Goal: Task Accomplishment & Management: Manage account settings

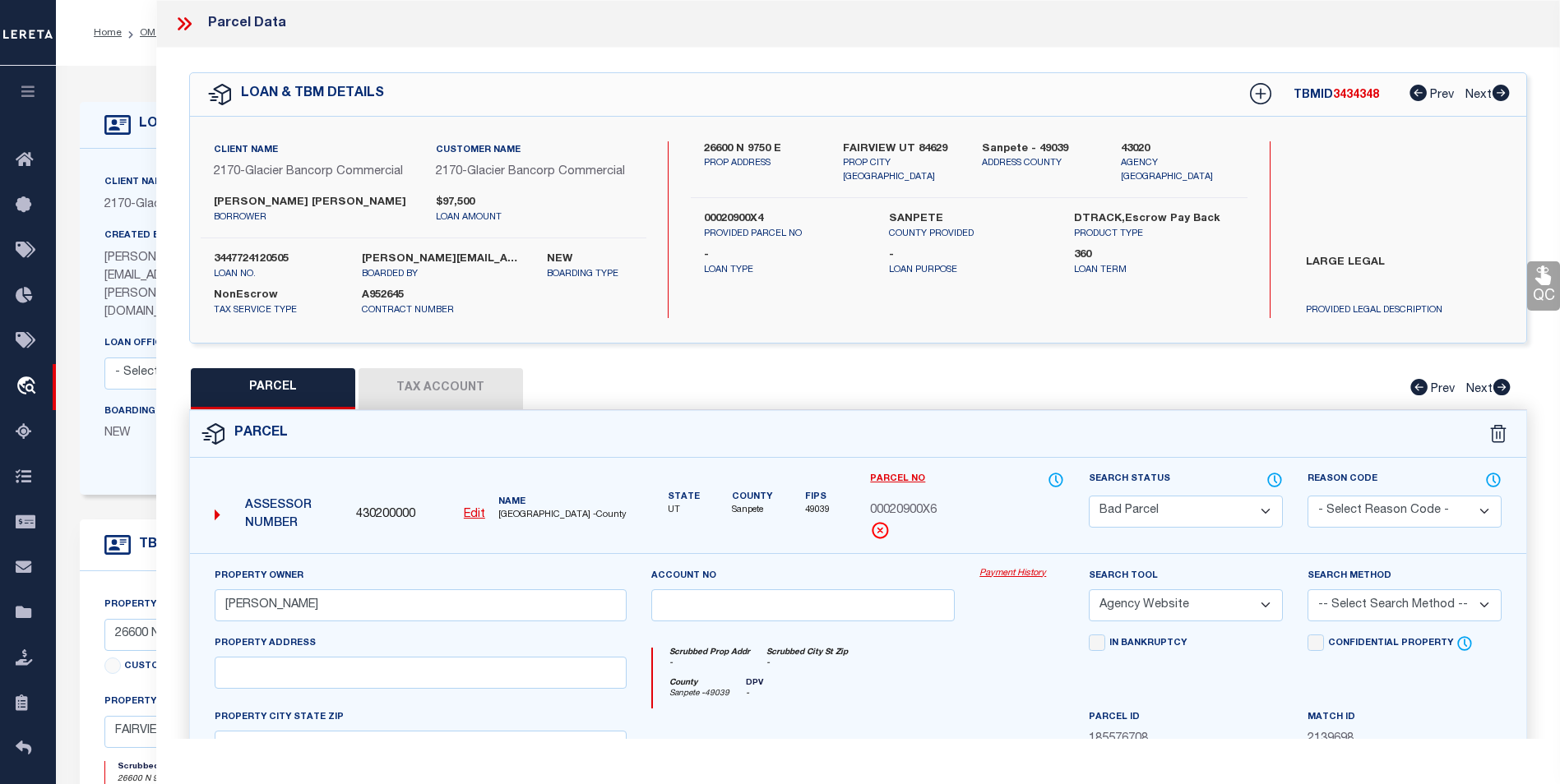
select select "BP"
select select "AGW"
select select "5655"
select select "NonEscrow"
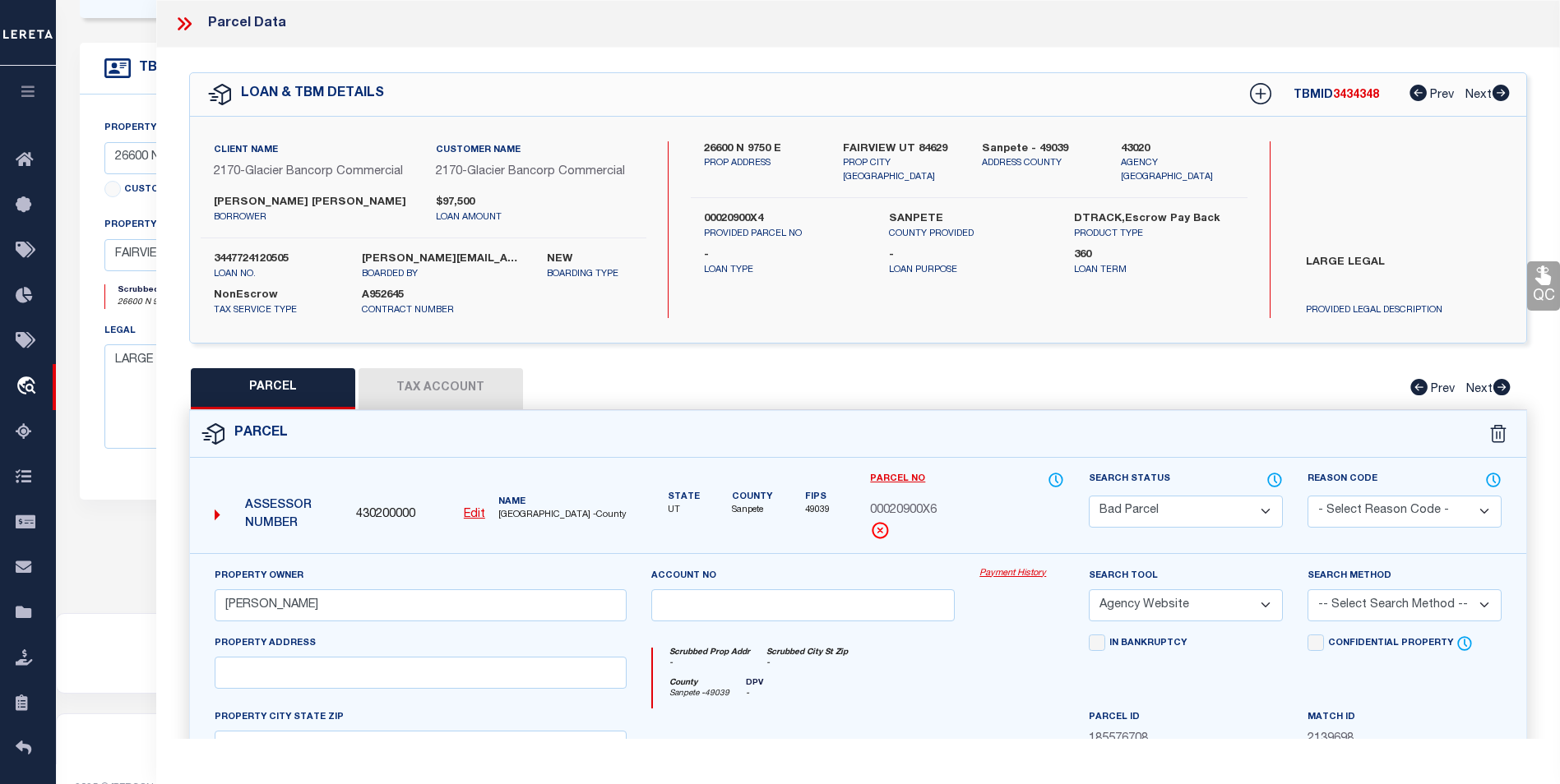
scroll to position [54, 0]
drag, startPoint x: 723, startPoint y: 494, endPoint x: 999, endPoint y: 503, distance: 276.1
click at [720, 503] on div "State UT County Sanpete Fips 49039" at bounding box center [748, 494] width 194 height 47
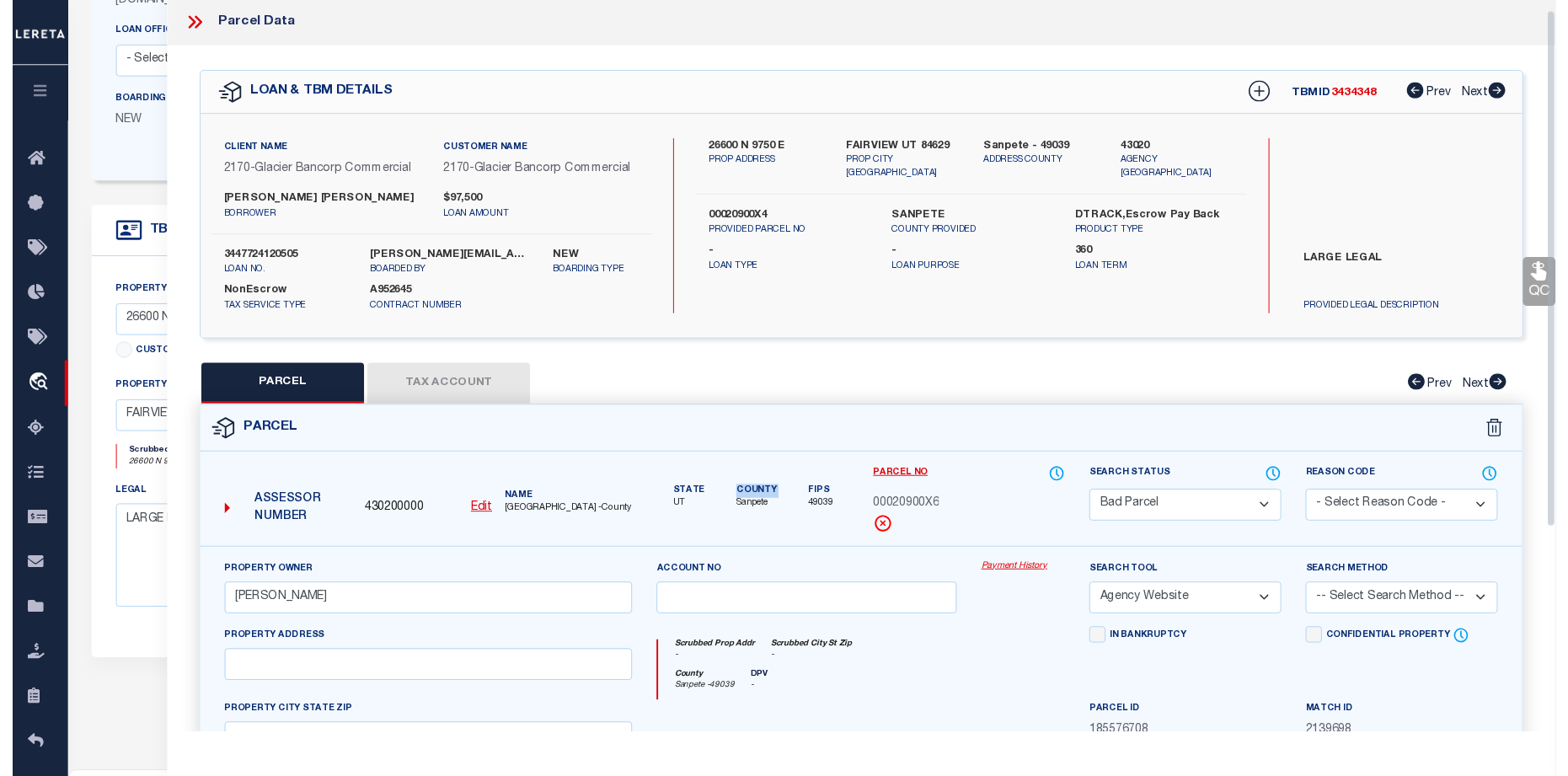
scroll to position [0, 0]
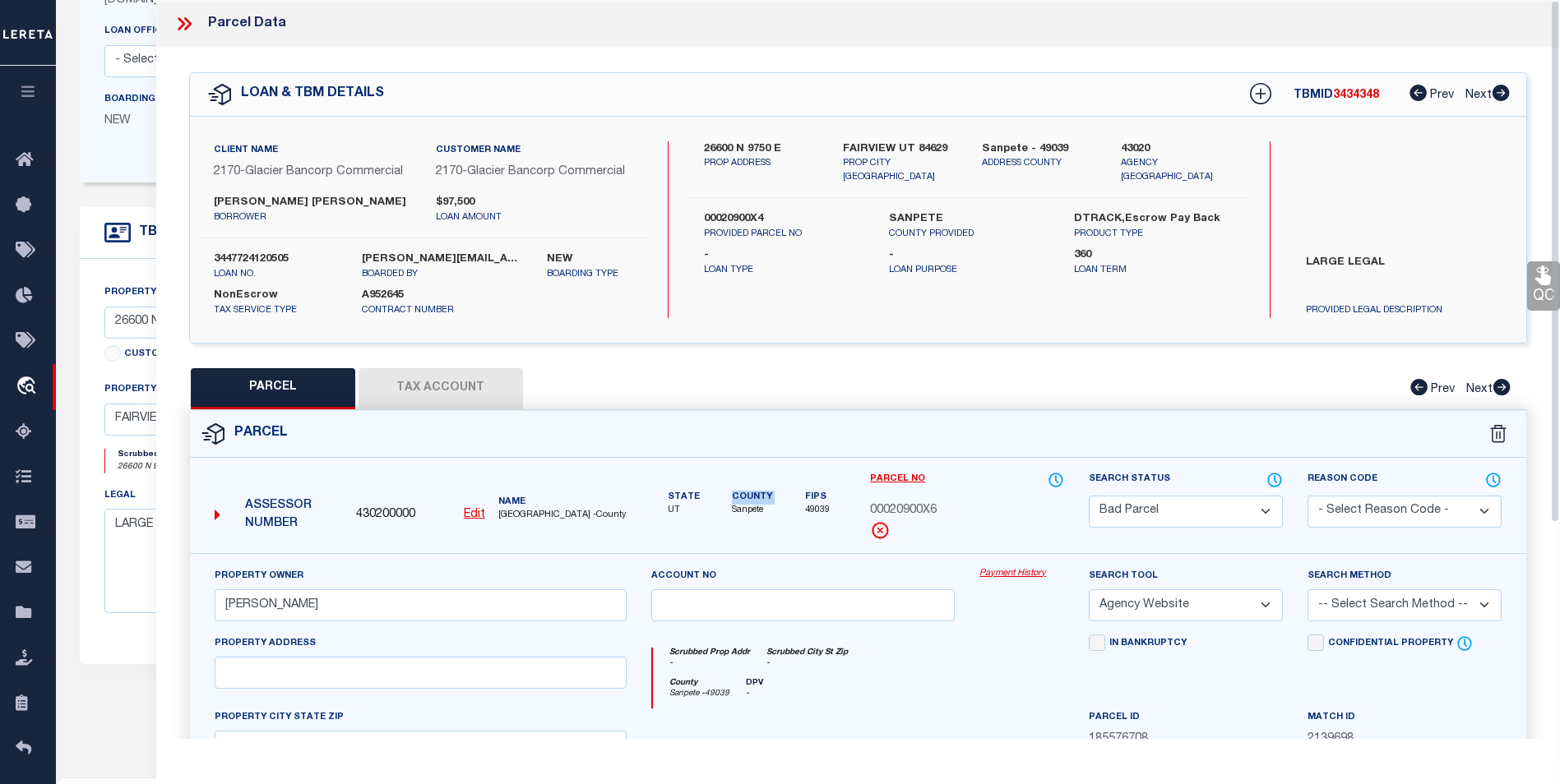
click at [429, 389] on button "Tax Account" at bounding box center [441, 388] width 164 height 41
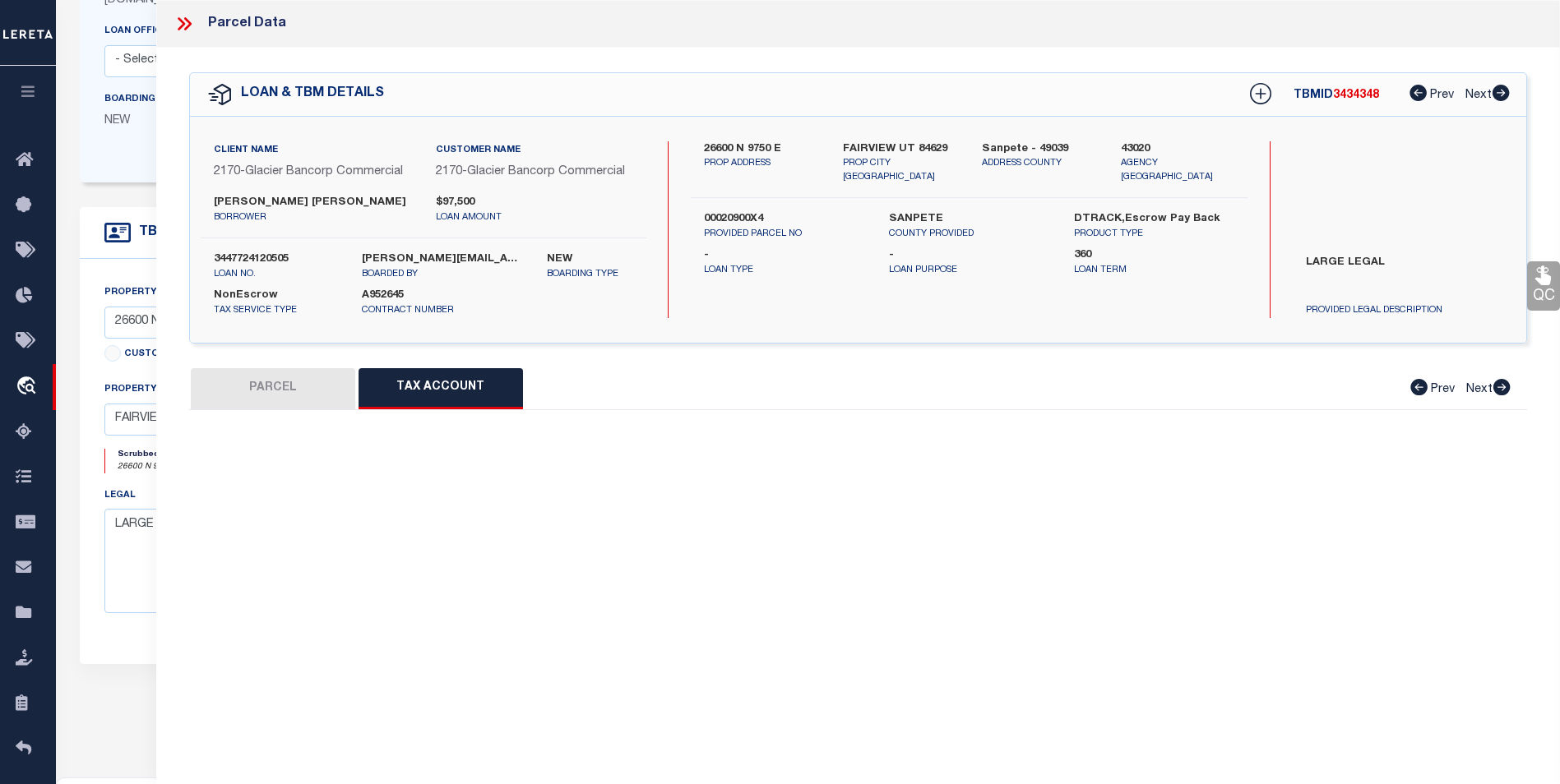
select select "100"
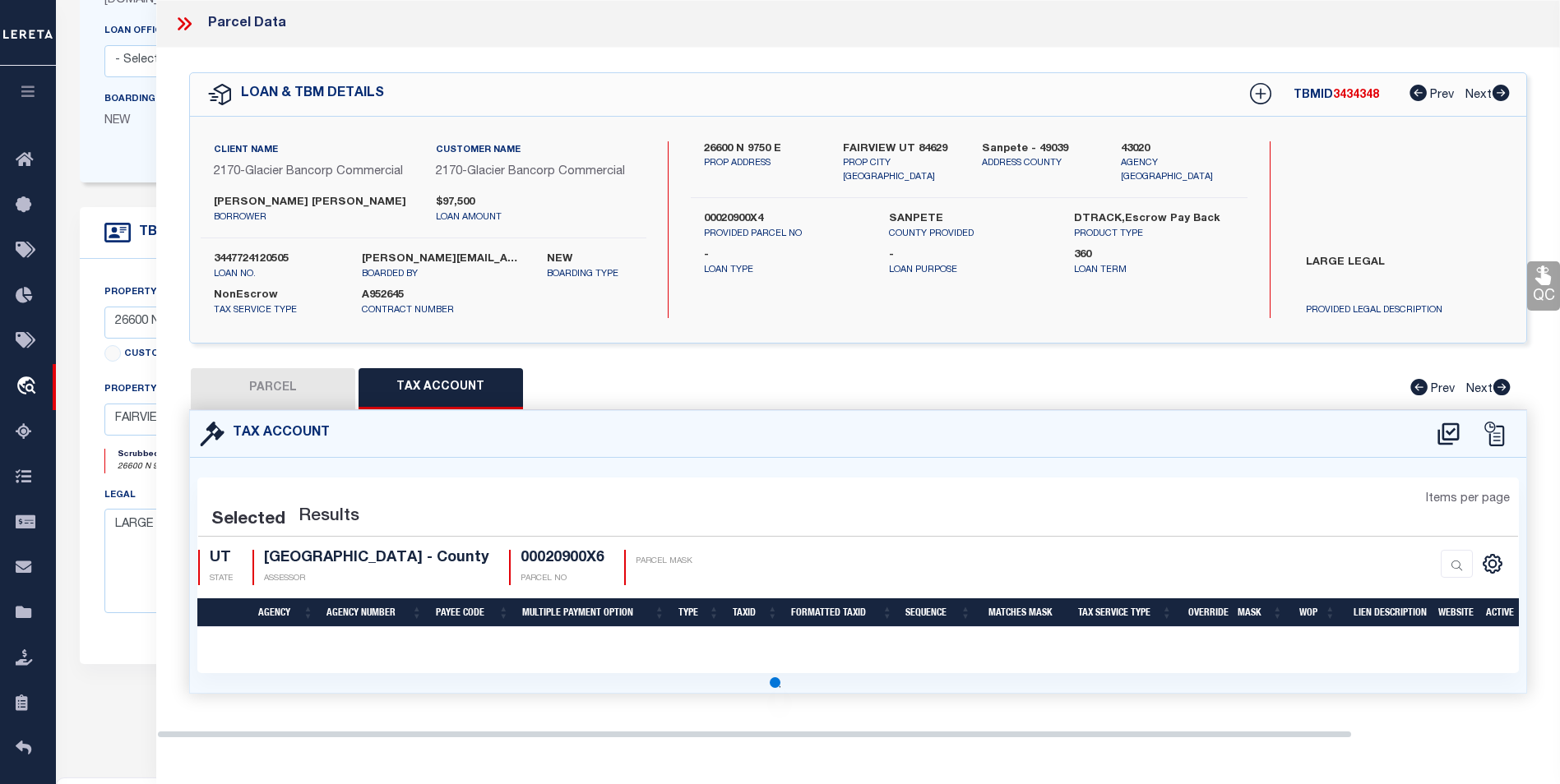
select select "100"
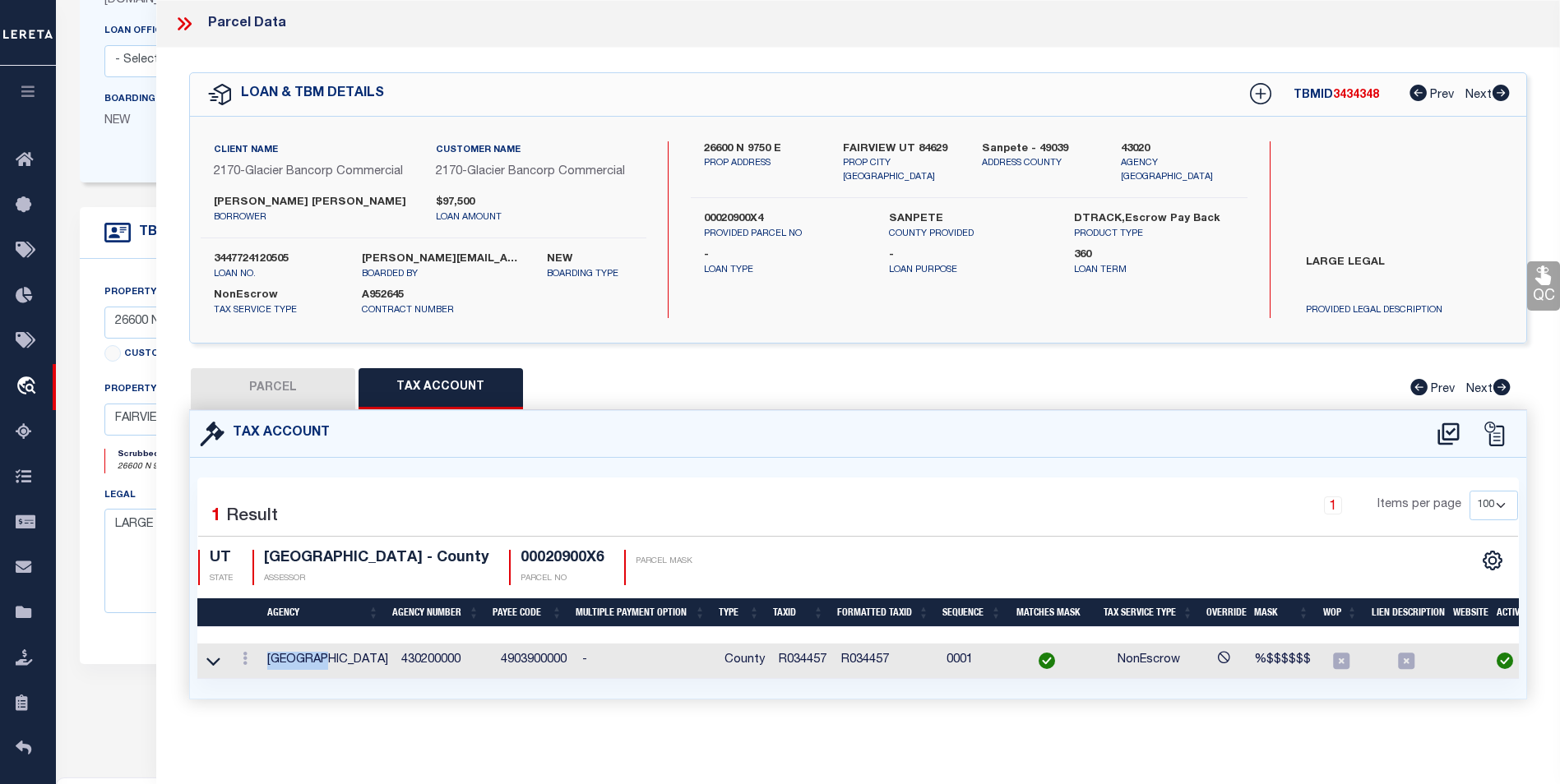
drag, startPoint x: 315, startPoint y: 657, endPoint x: 268, endPoint y: 656, distance: 47.0
click at [268, 656] on td "SANPETE COUNTY" at bounding box center [327, 661] width 134 height 36
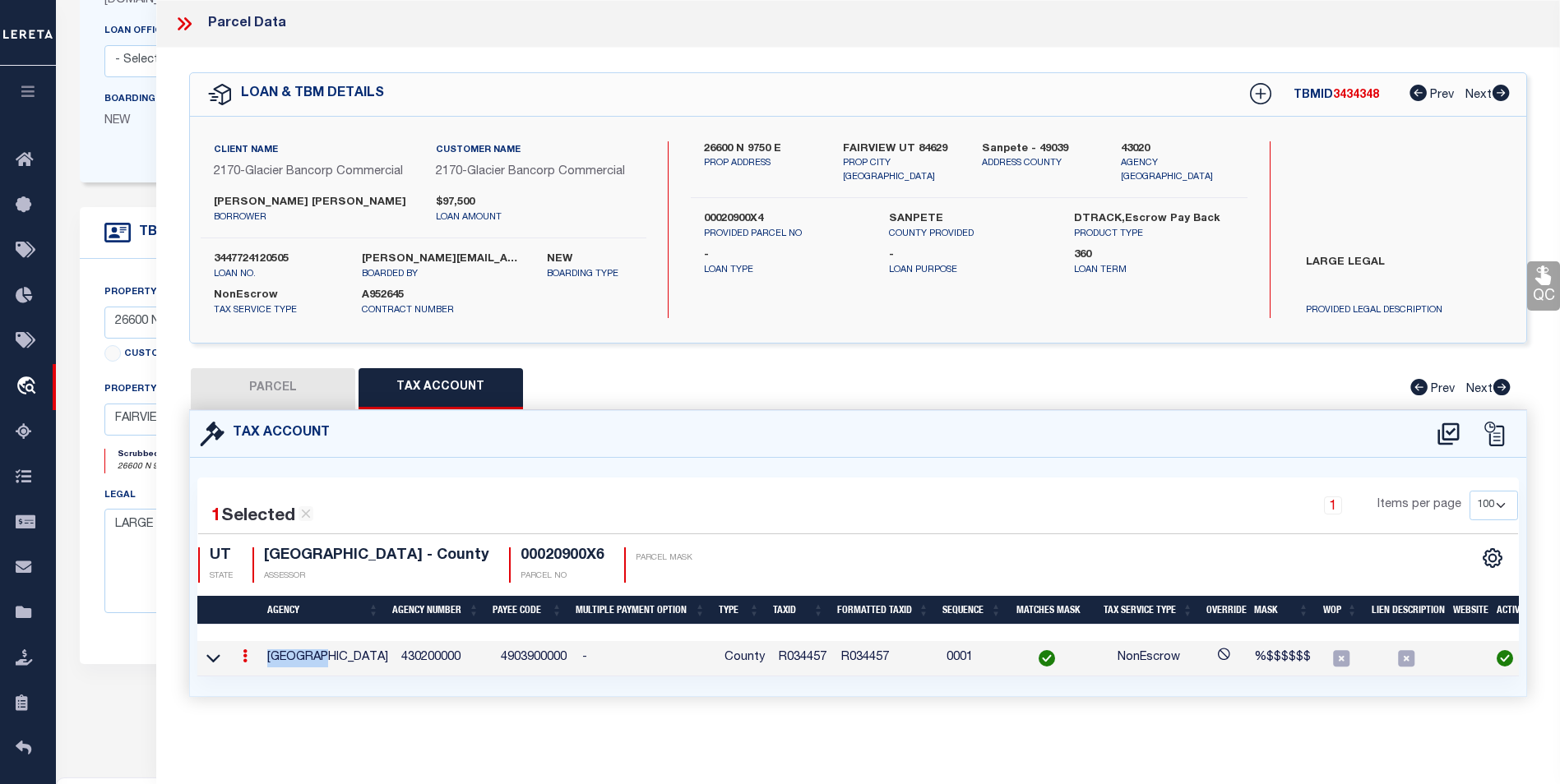
copy td "SANPETE"
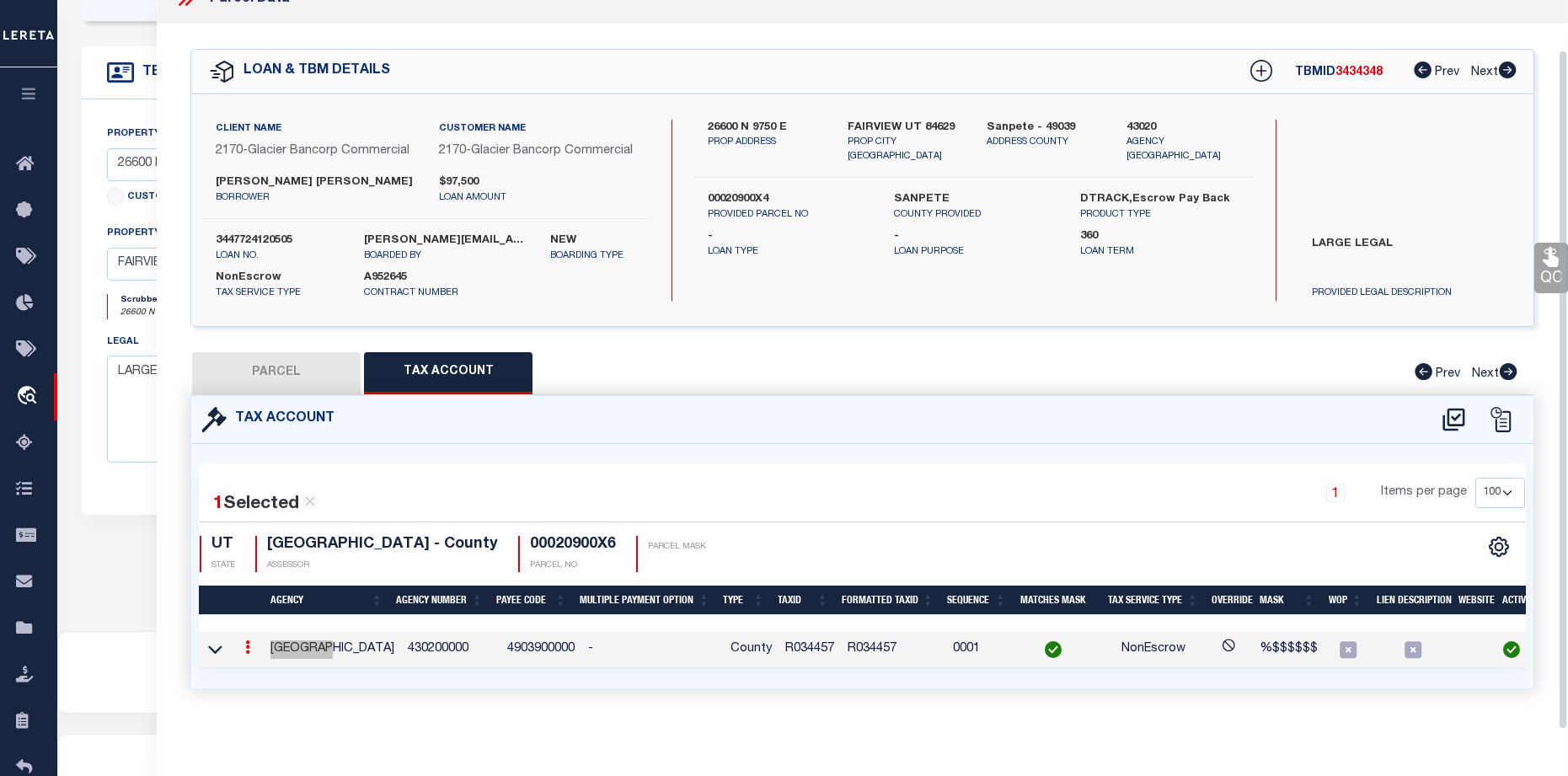
scroll to position [488, 0]
click at [248, 640] on icon at bounding box center [248, 647] width 5 height 14
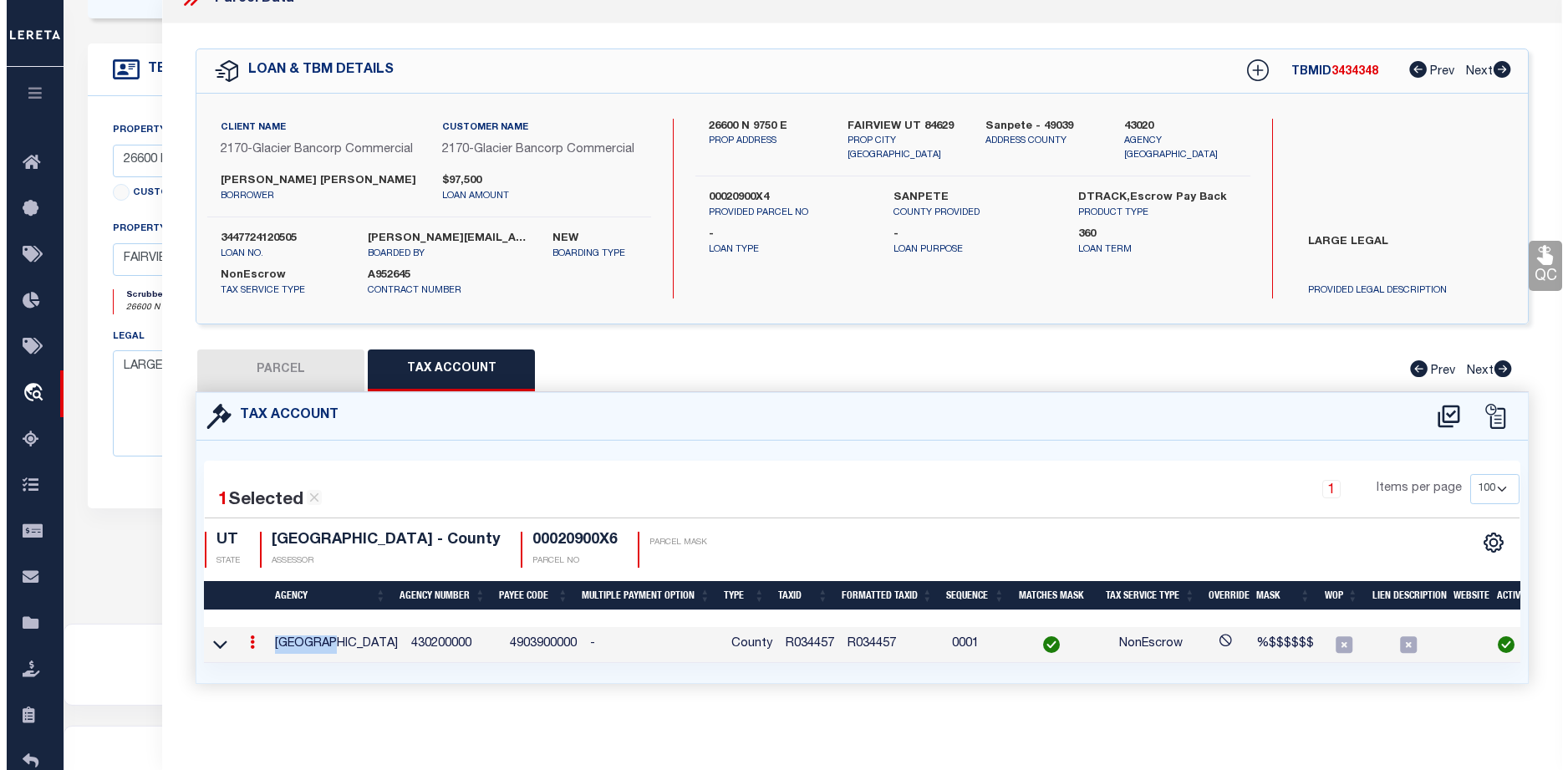
scroll to position [41, 0]
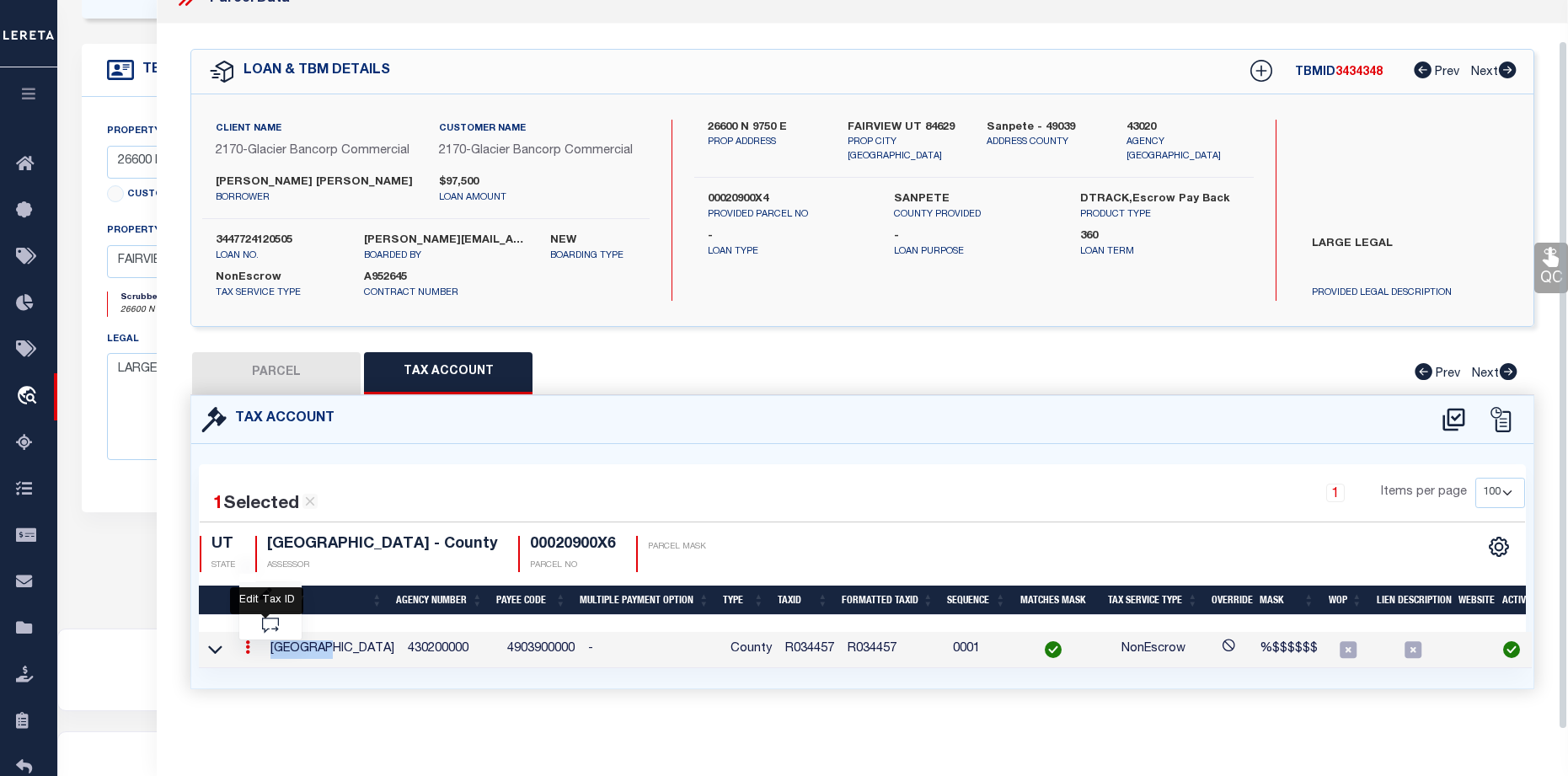
click at [271, 596] on icon "" at bounding box center [266, 594] width 13 height 13
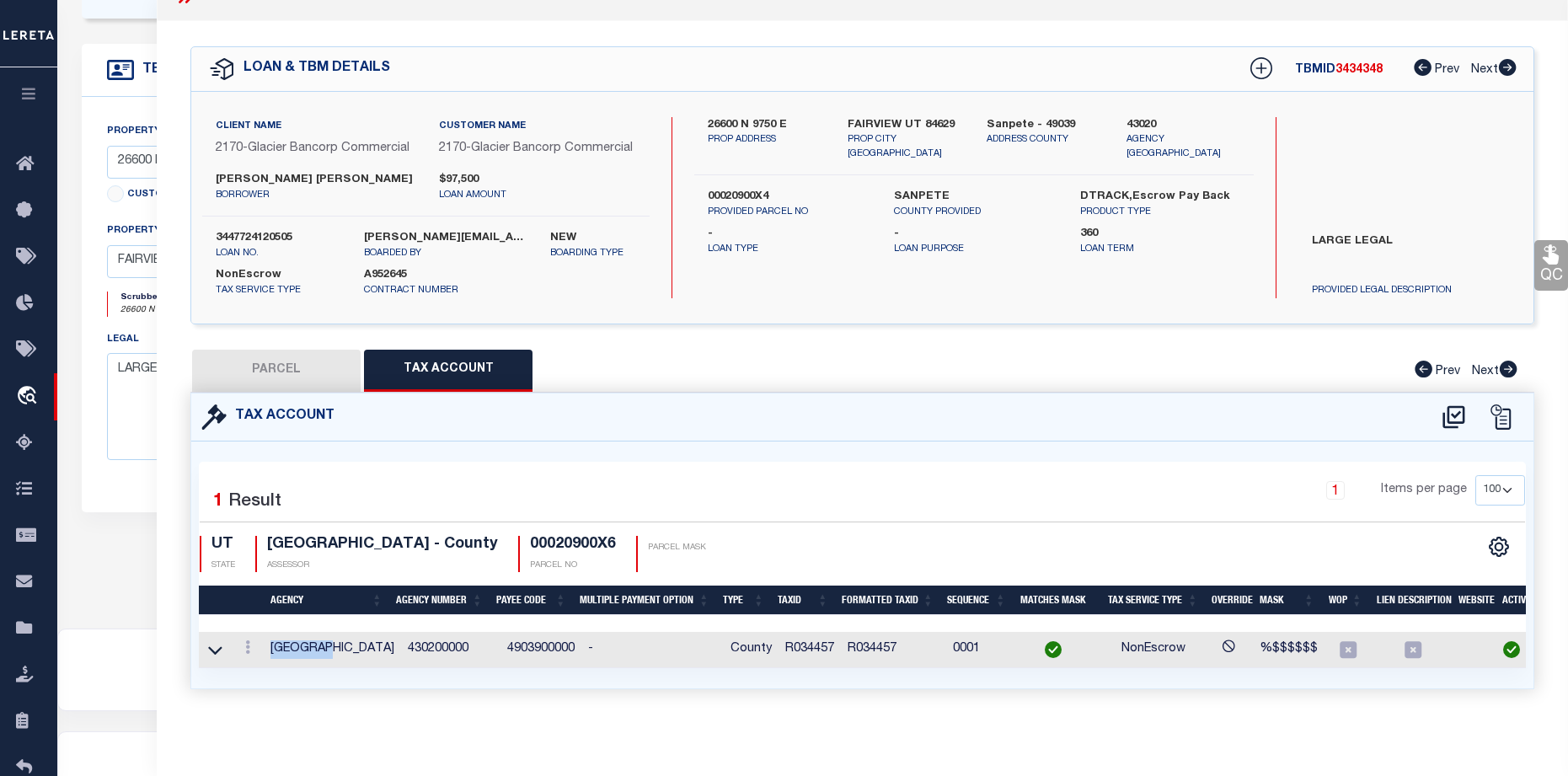
type input "R034457"
type textarea "%$$$$$$"
checkbox input "true"
type input "XXXXXXX*"
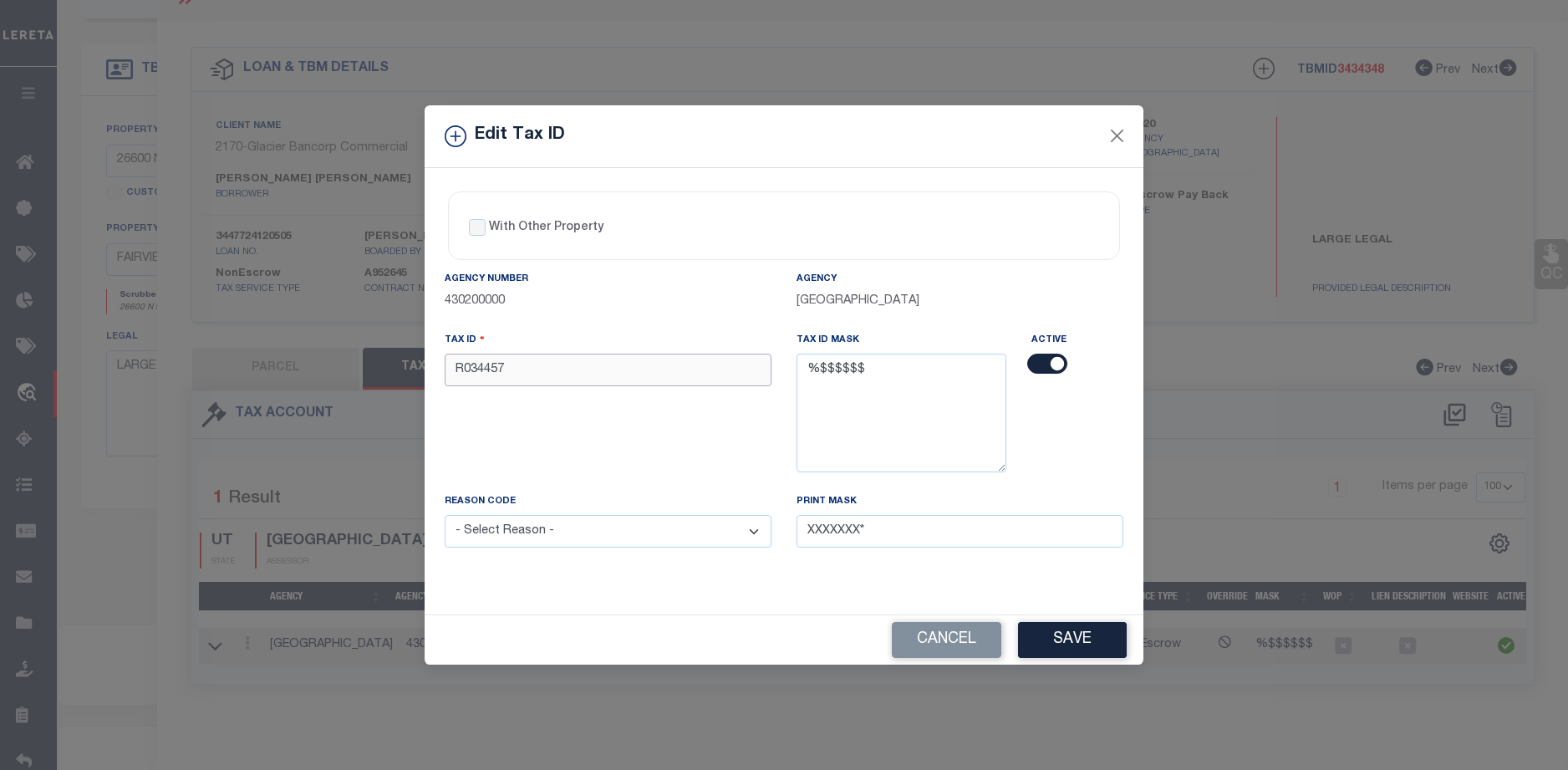
drag, startPoint x: 508, startPoint y: 366, endPoint x: 447, endPoint y: 361, distance: 61.2
click at [447, 361] on input "R034457" at bounding box center [608, 370] width 327 height 33
click at [1113, 130] on button "Close" at bounding box center [1117, 135] width 22 height 22
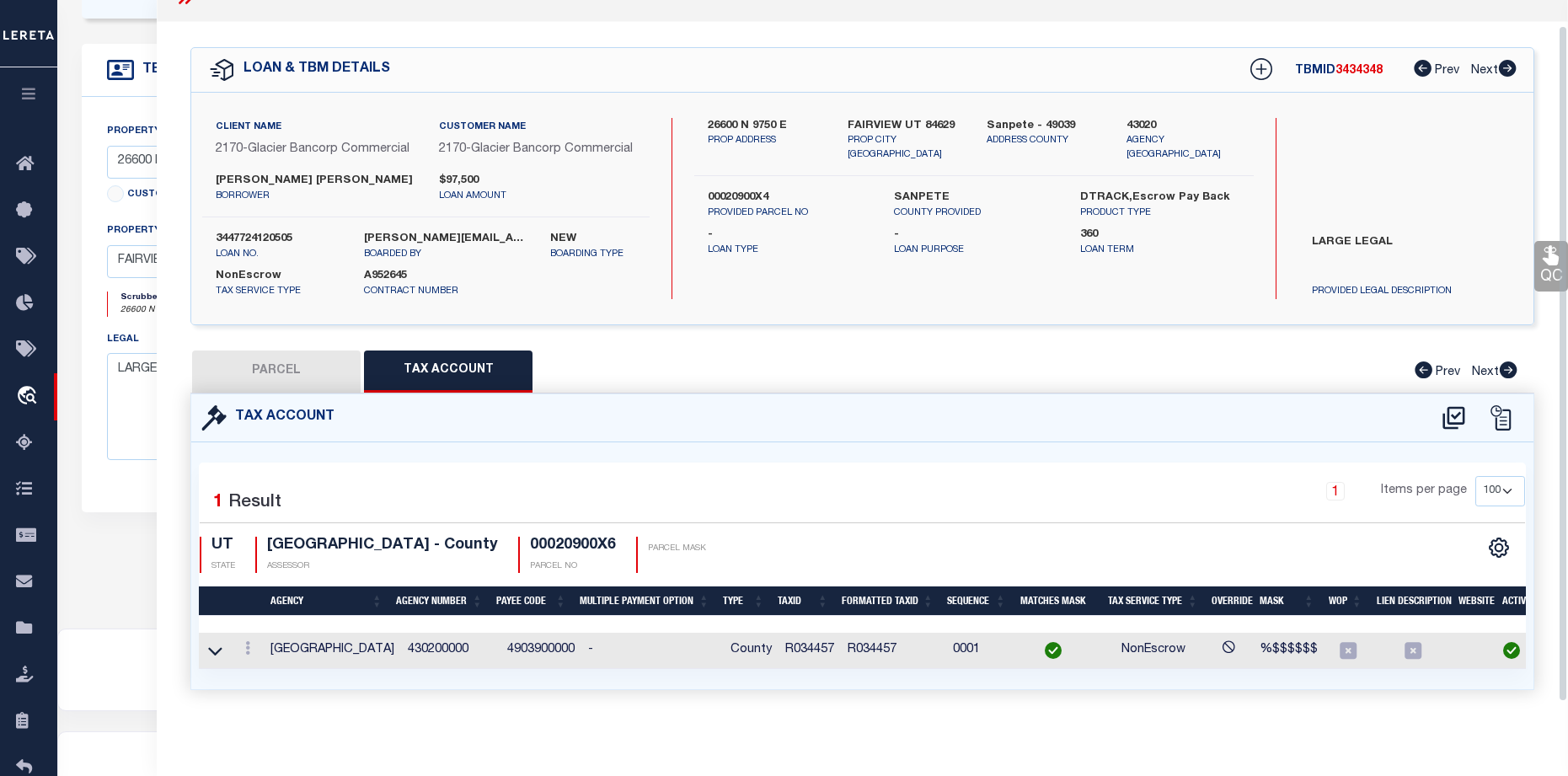
click at [282, 380] on button "PARCEL" at bounding box center [276, 371] width 169 height 42
select select "AS"
select select
checkbox input "false"
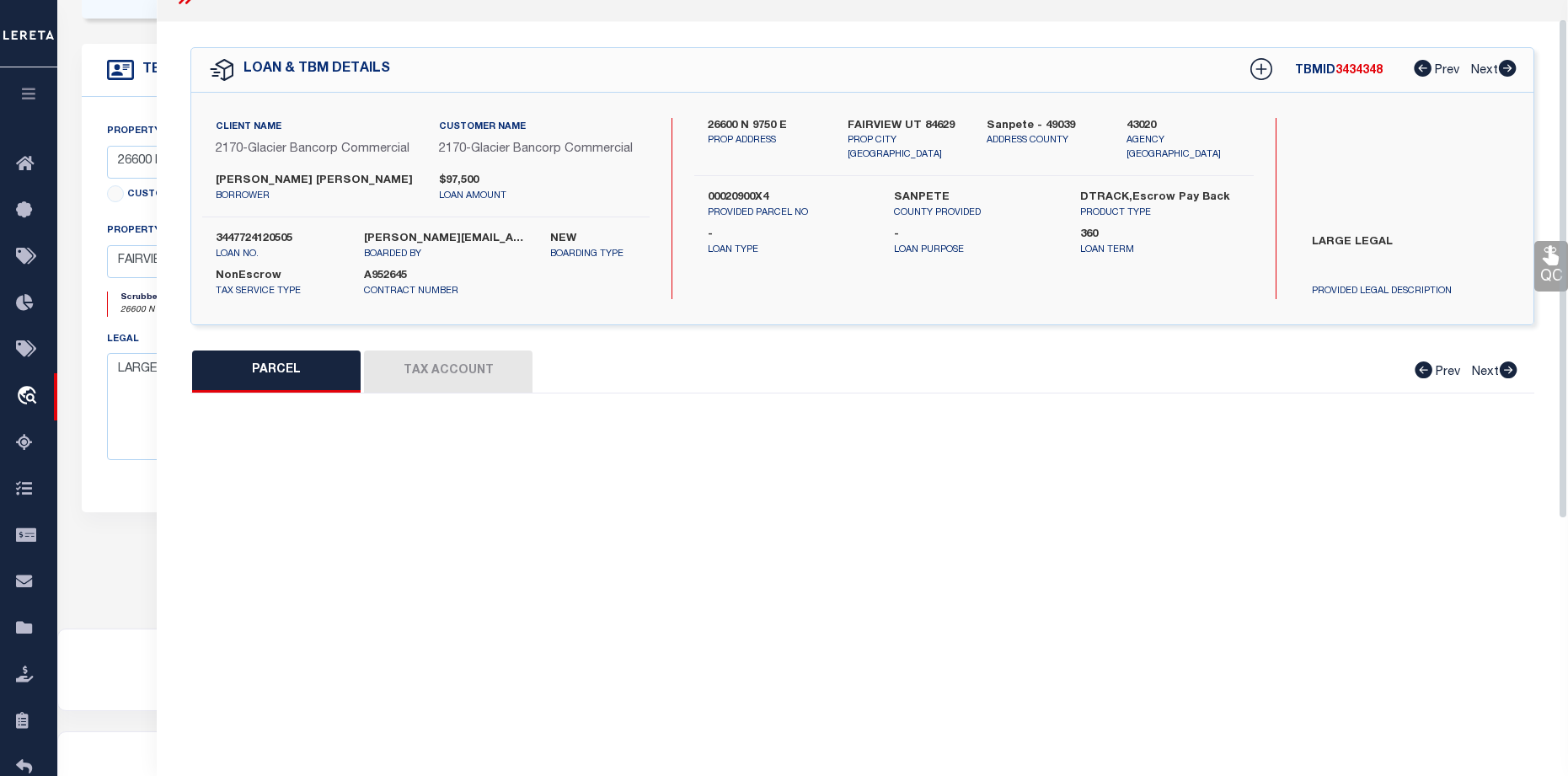
select select "BP"
type input "GONZALEZ MARCO"
select select "AGW"
select select
type textarea "COMMENCING AT A POINT THAT IS NORTH 89°56'39" WEST, A DISTANCE OF 1,306.99 FEET…"
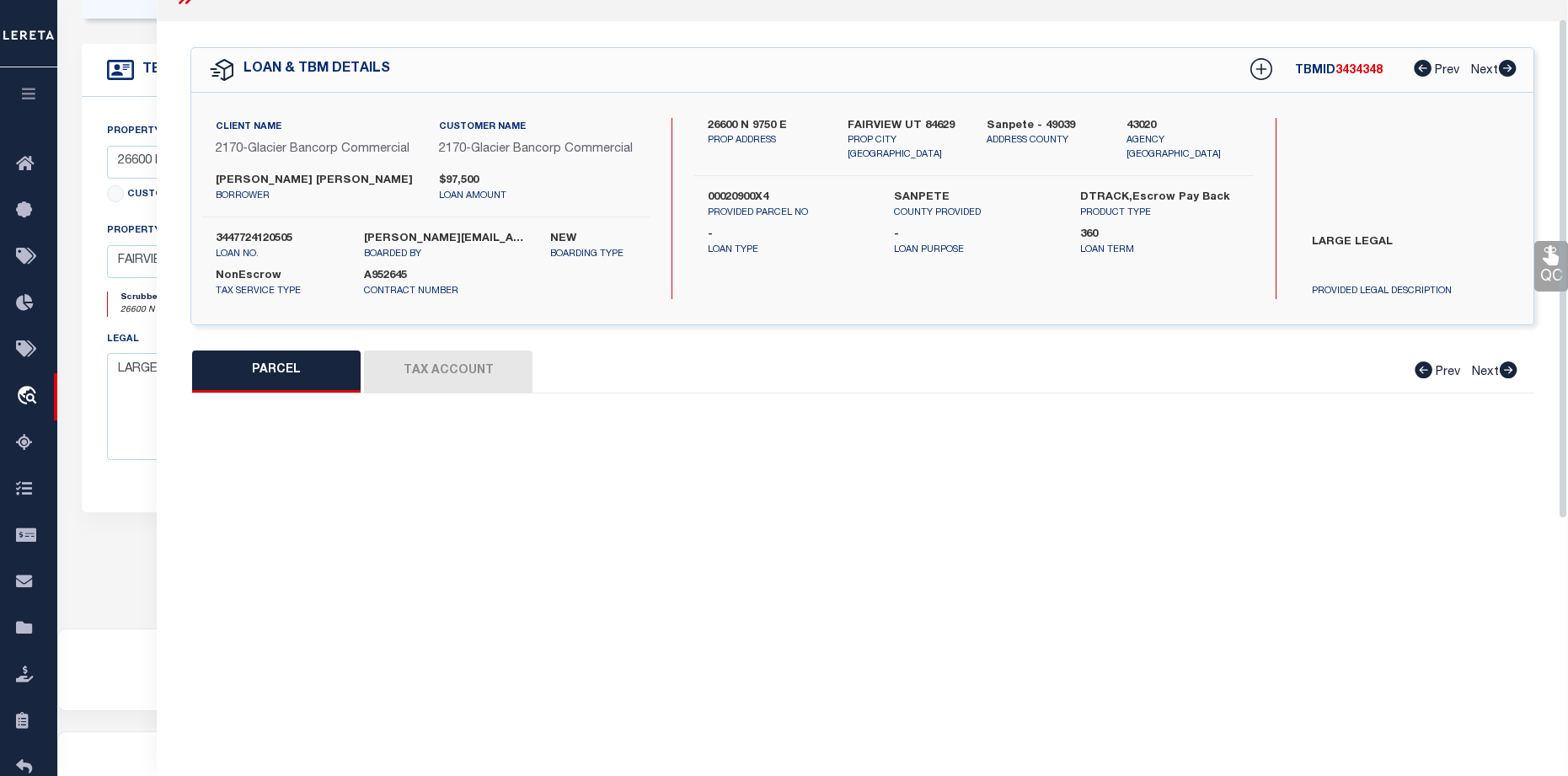
type textarea "Bad Parcel"
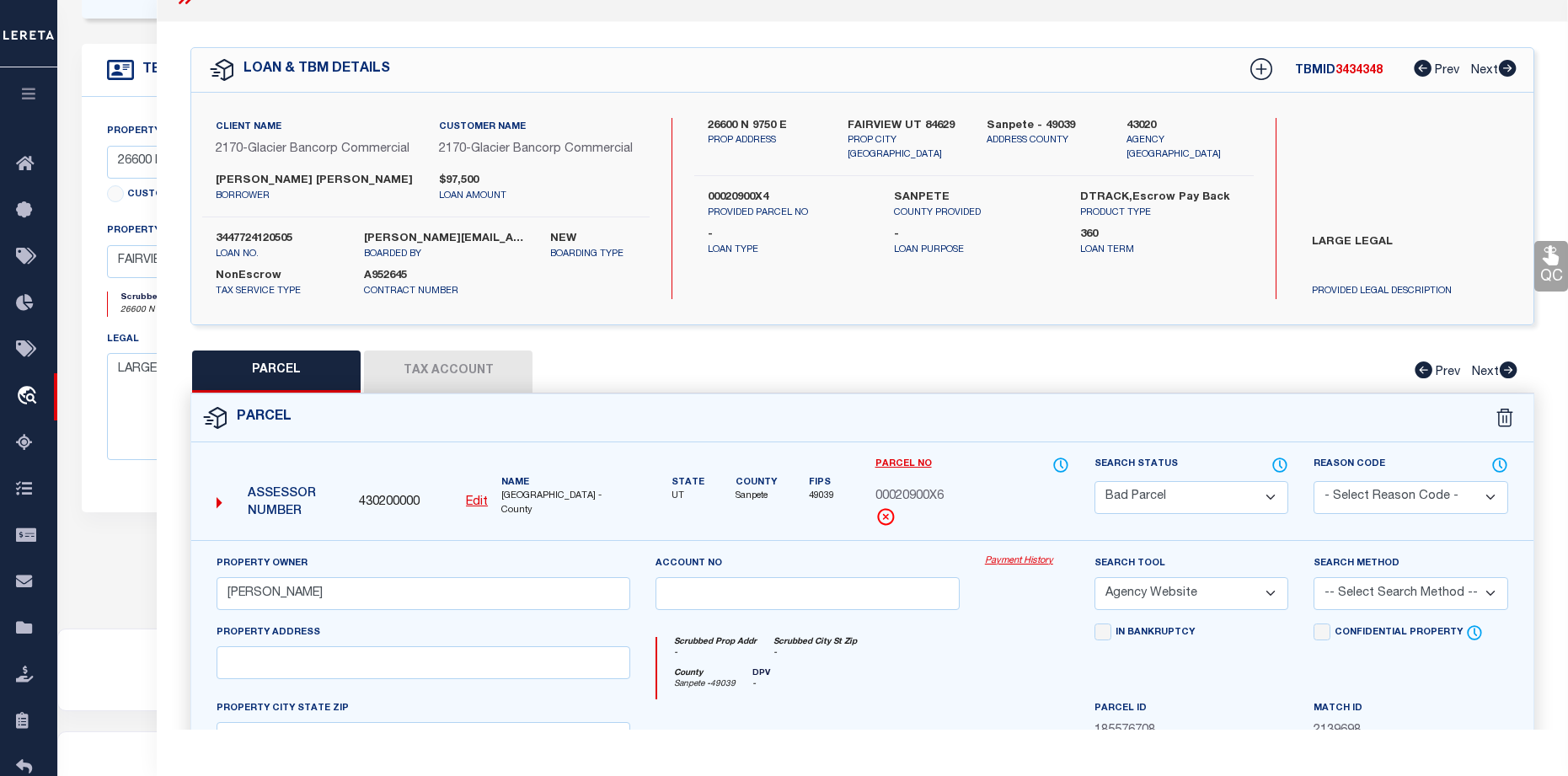
click at [466, 508] on u "Edit" at bounding box center [476, 502] width 22 height 12
type input "430200000"
type input "00020900X6"
select select "BP"
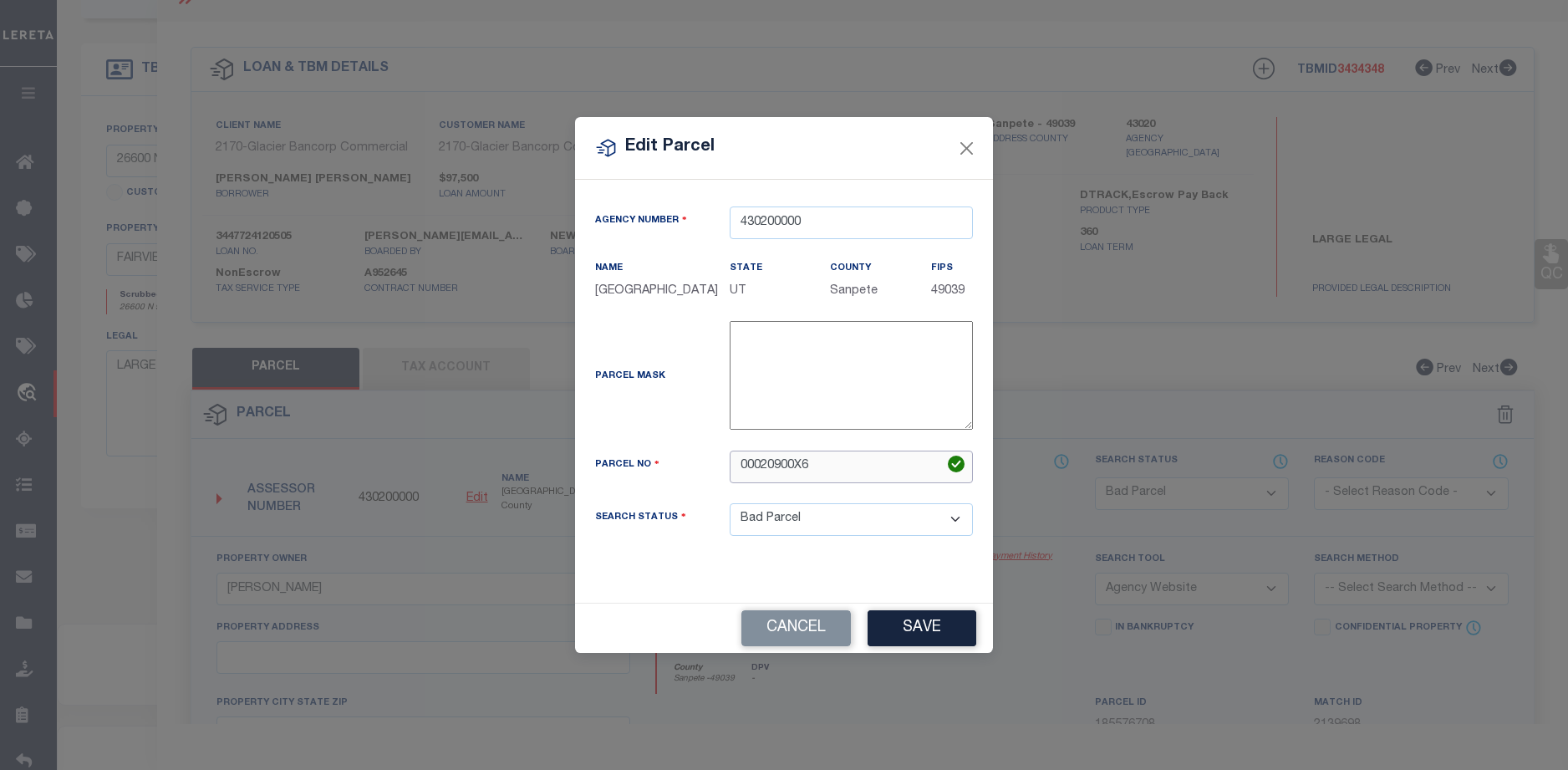
drag, startPoint x: 827, startPoint y: 461, endPoint x: 724, endPoint y: 464, distance: 103.0
click at [724, 464] on div "00020900X6" at bounding box center [851, 467] width 268 height 33
paste input "R034457"
type input "R034457"
click at [955, 638] on button "Save" at bounding box center [922, 629] width 109 height 36
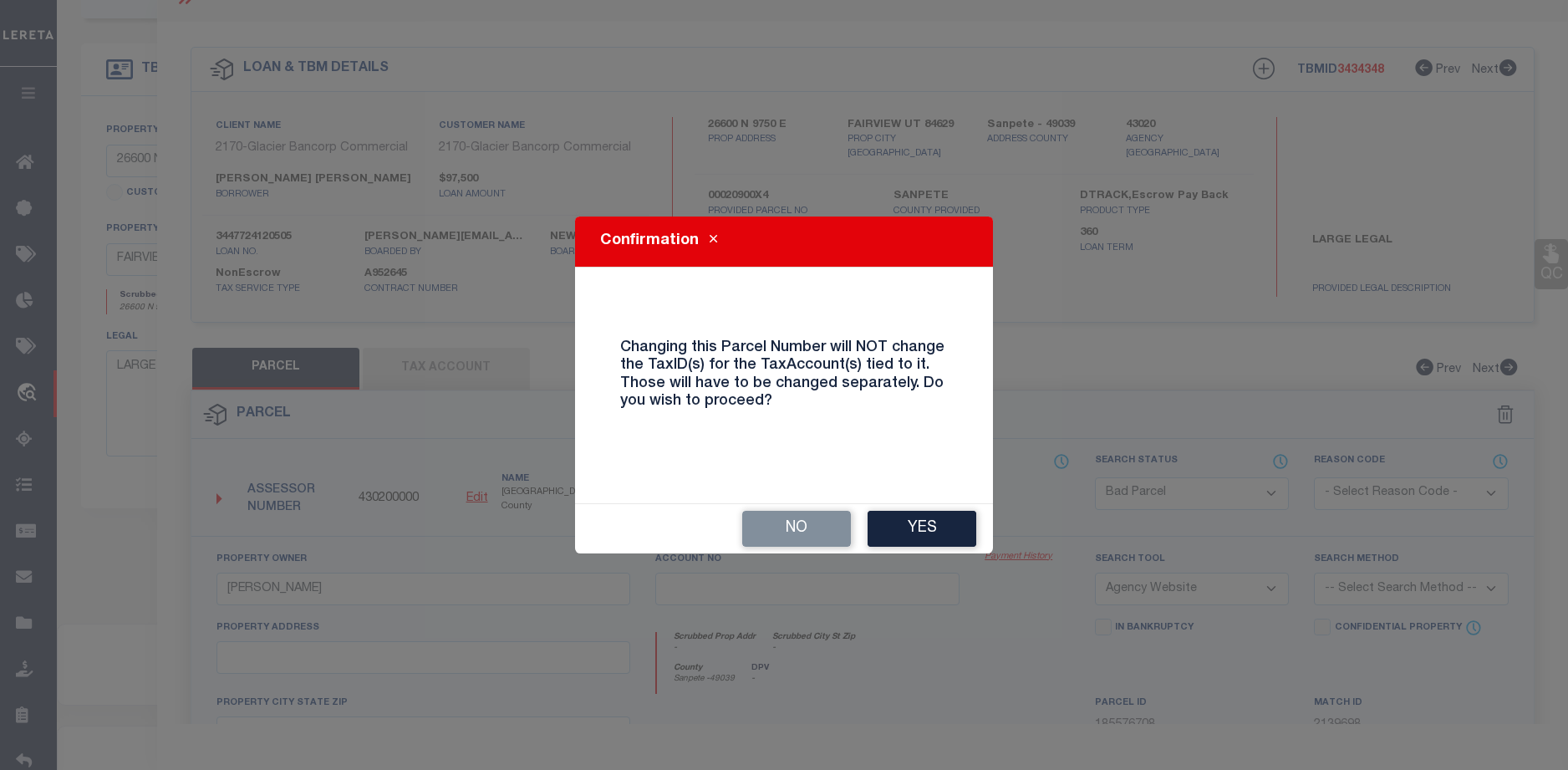
click at [927, 543] on button "Yes" at bounding box center [922, 529] width 109 height 36
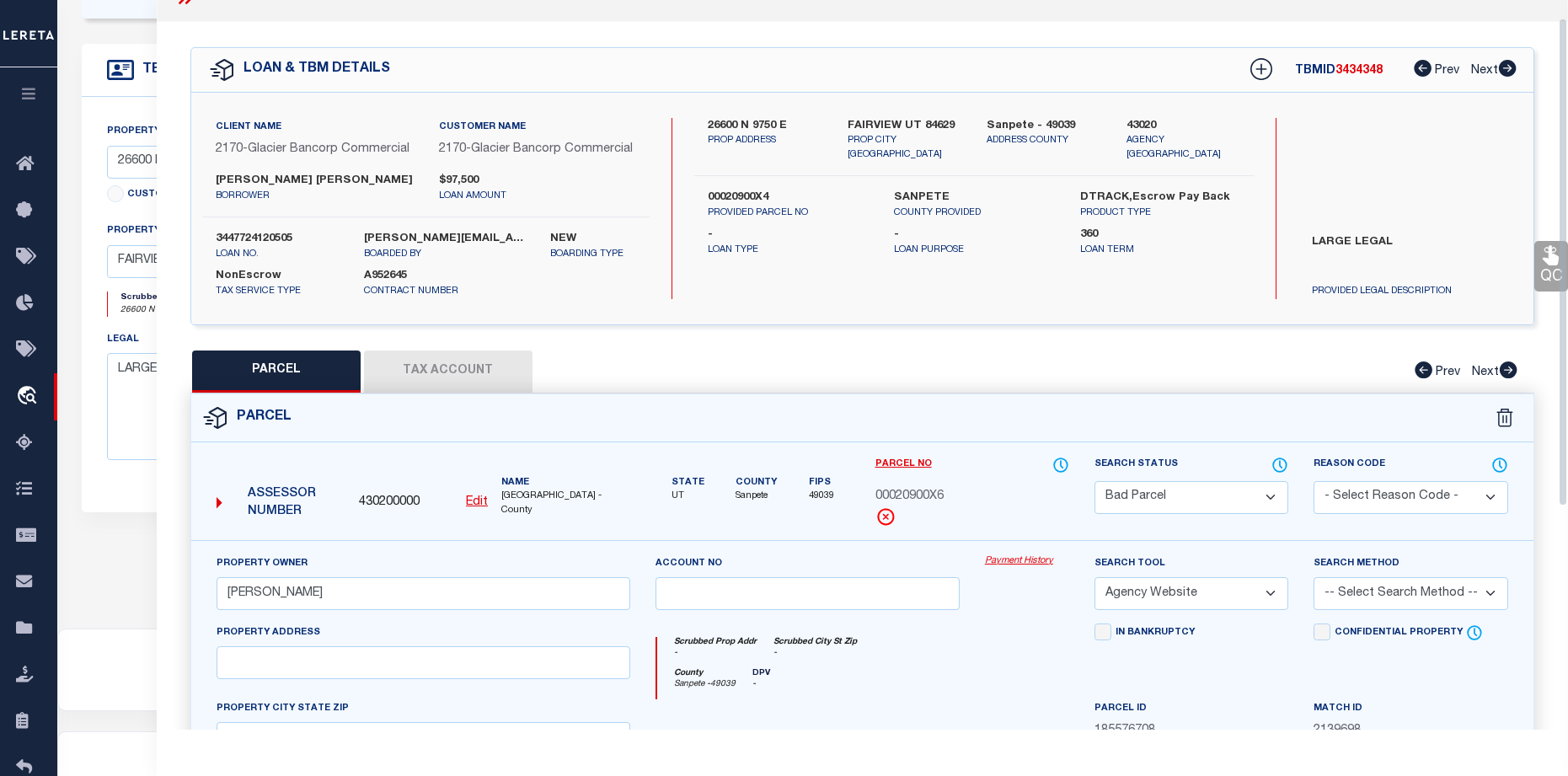
click at [931, 527] on div "Parcel No 00020900X6" at bounding box center [972, 491] width 194 height 70
select select "BP"
select select
checkbox input "false"
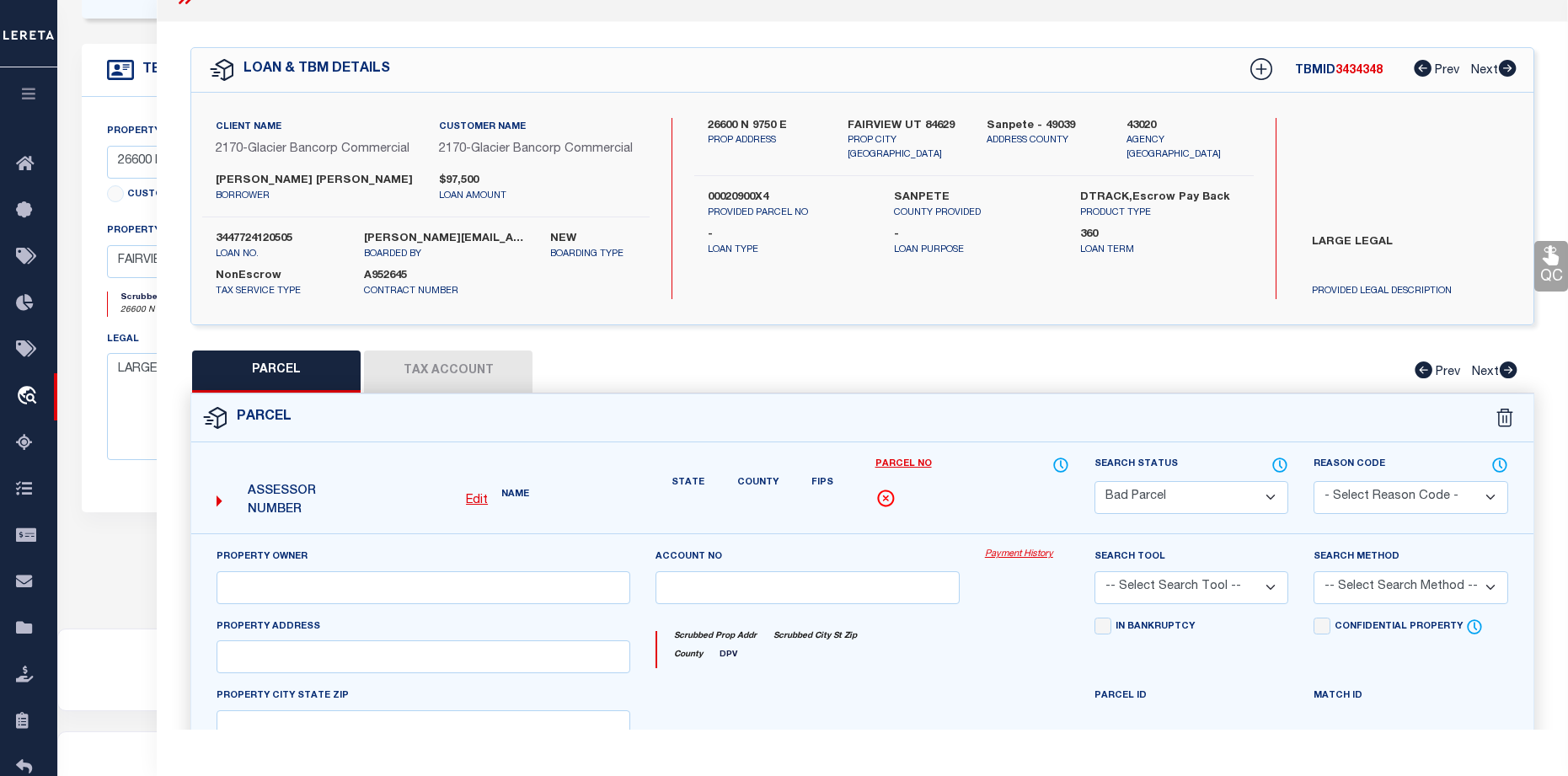
type input "GONZALEZ MARCO"
select select "AGW"
select select
type textarea "COMMENCING AT A POINT THAT IS NORTH 89°56'39" WEST, A DISTANCE OF 1,306.99 FEET…"
type textarea "Bad Parcel"
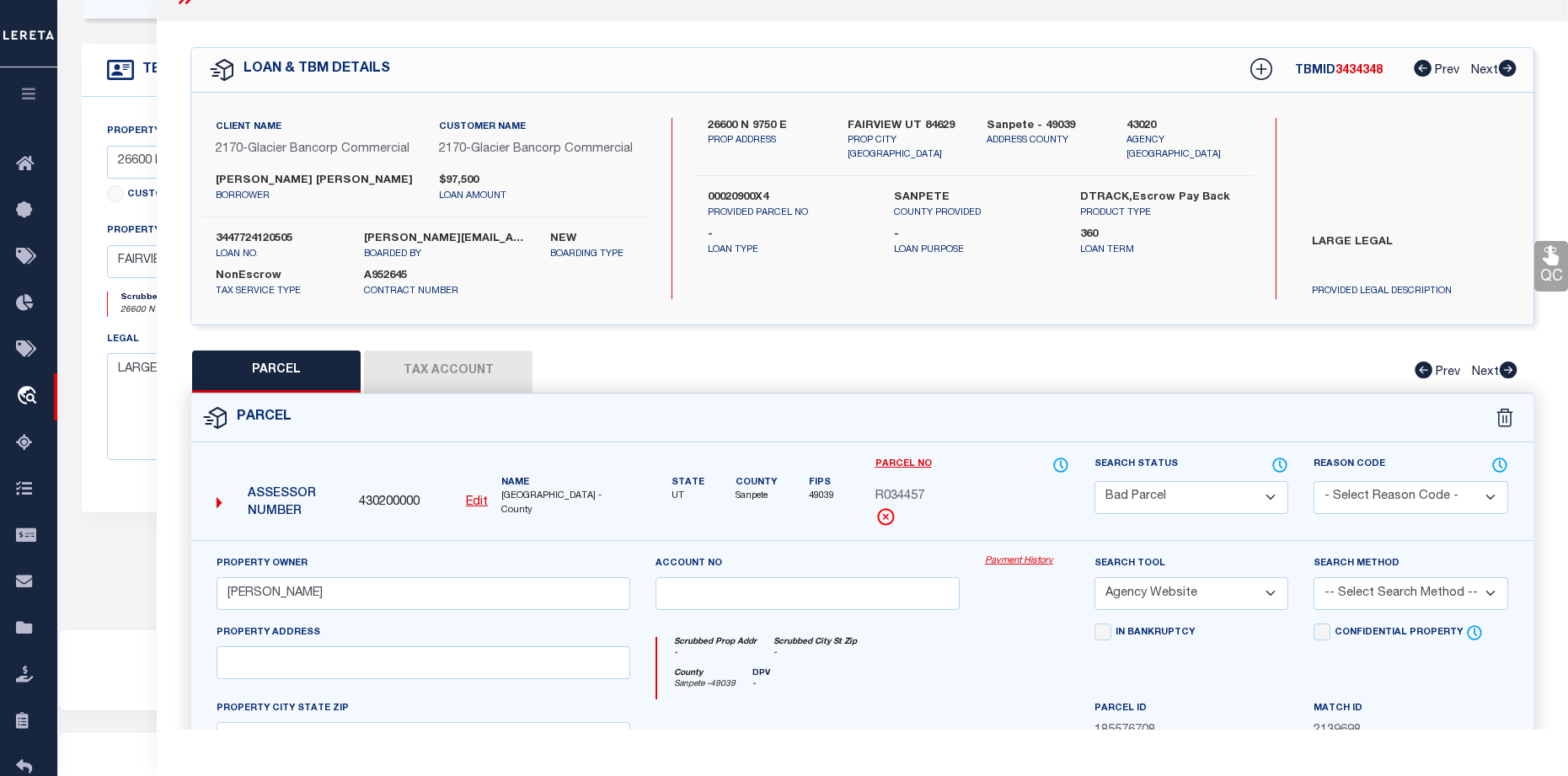
click at [486, 369] on button "Tax Account" at bounding box center [448, 371] width 169 height 42
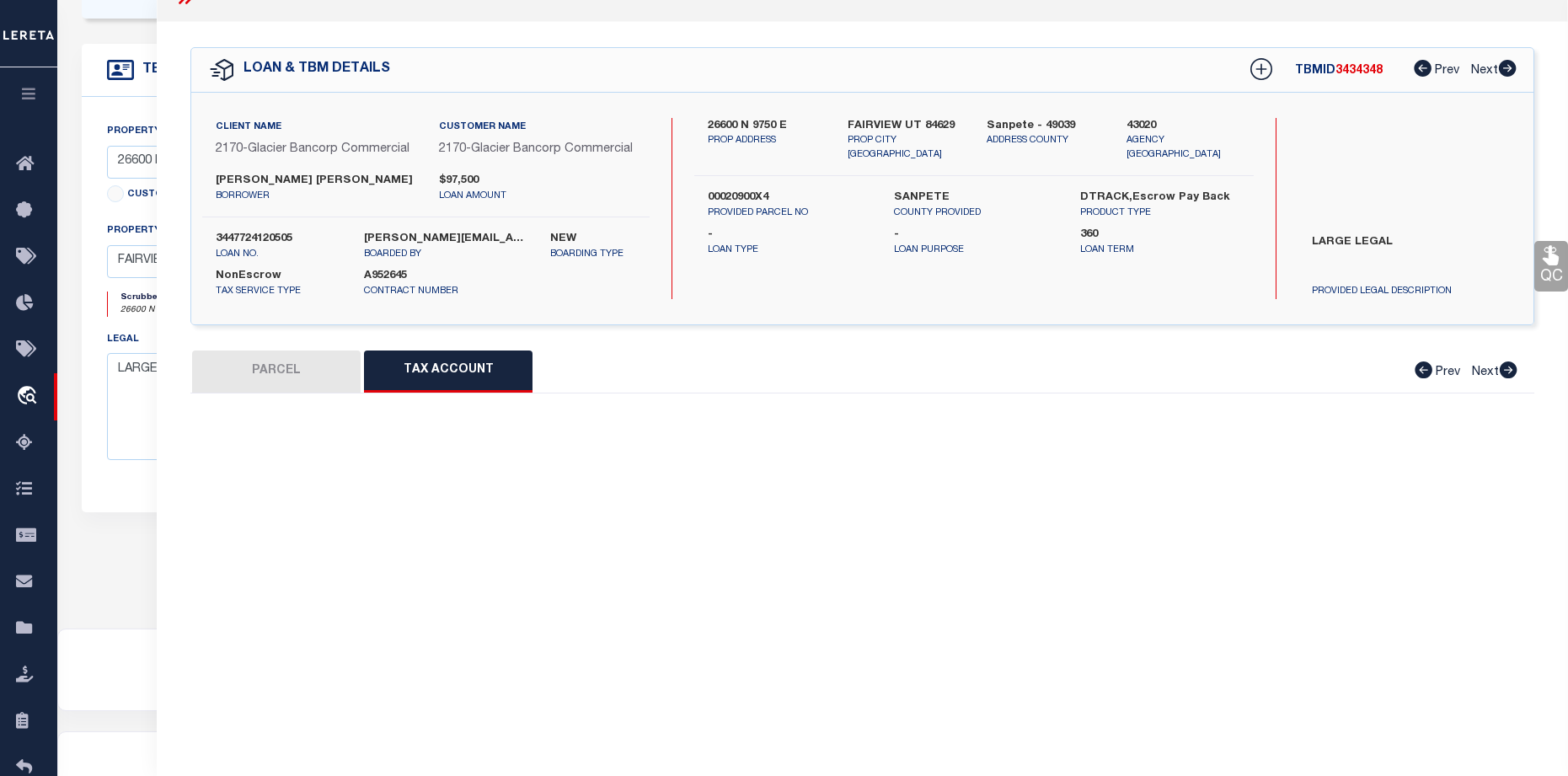
select select "100"
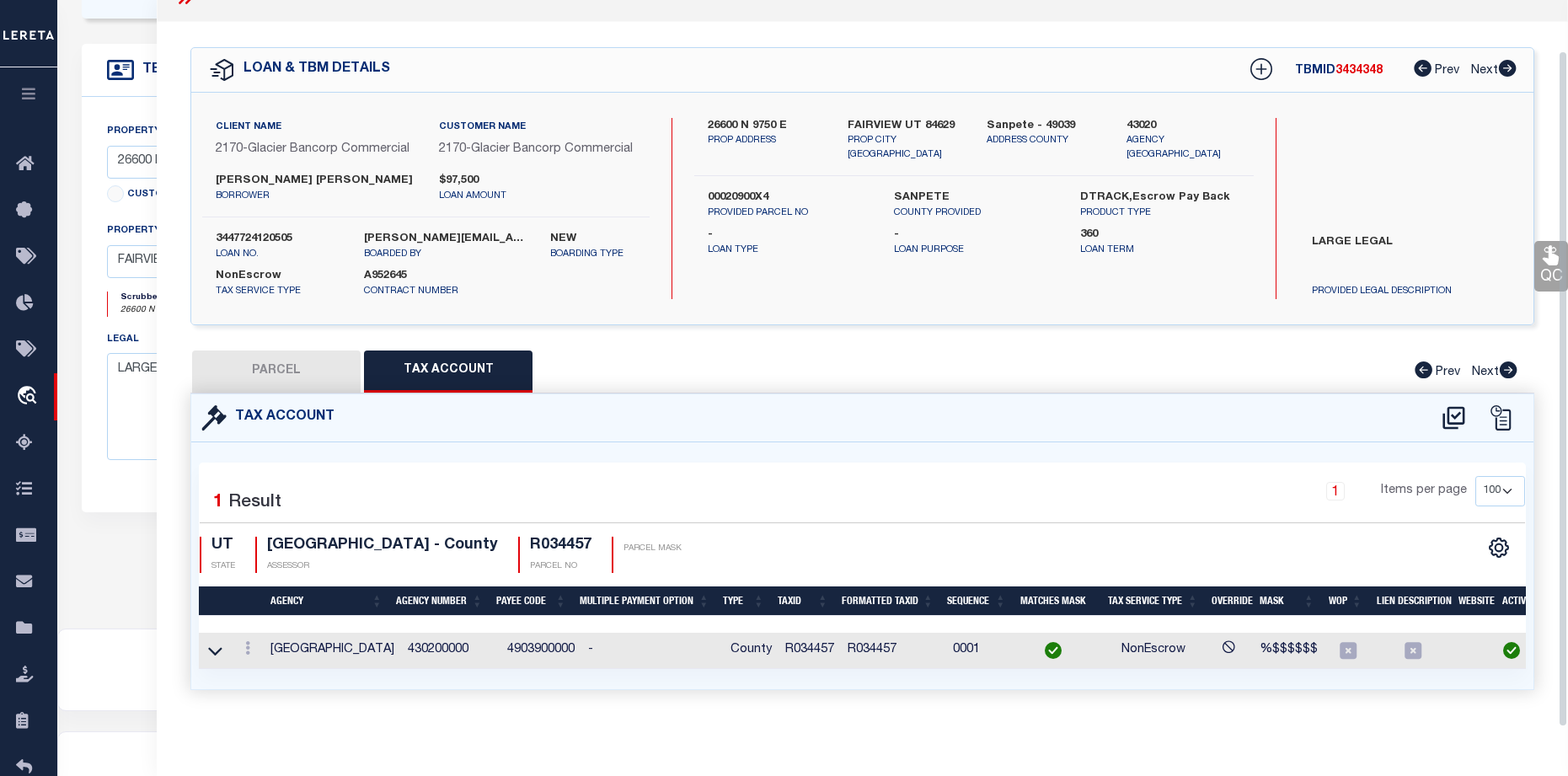
scroll to position [56, 0]
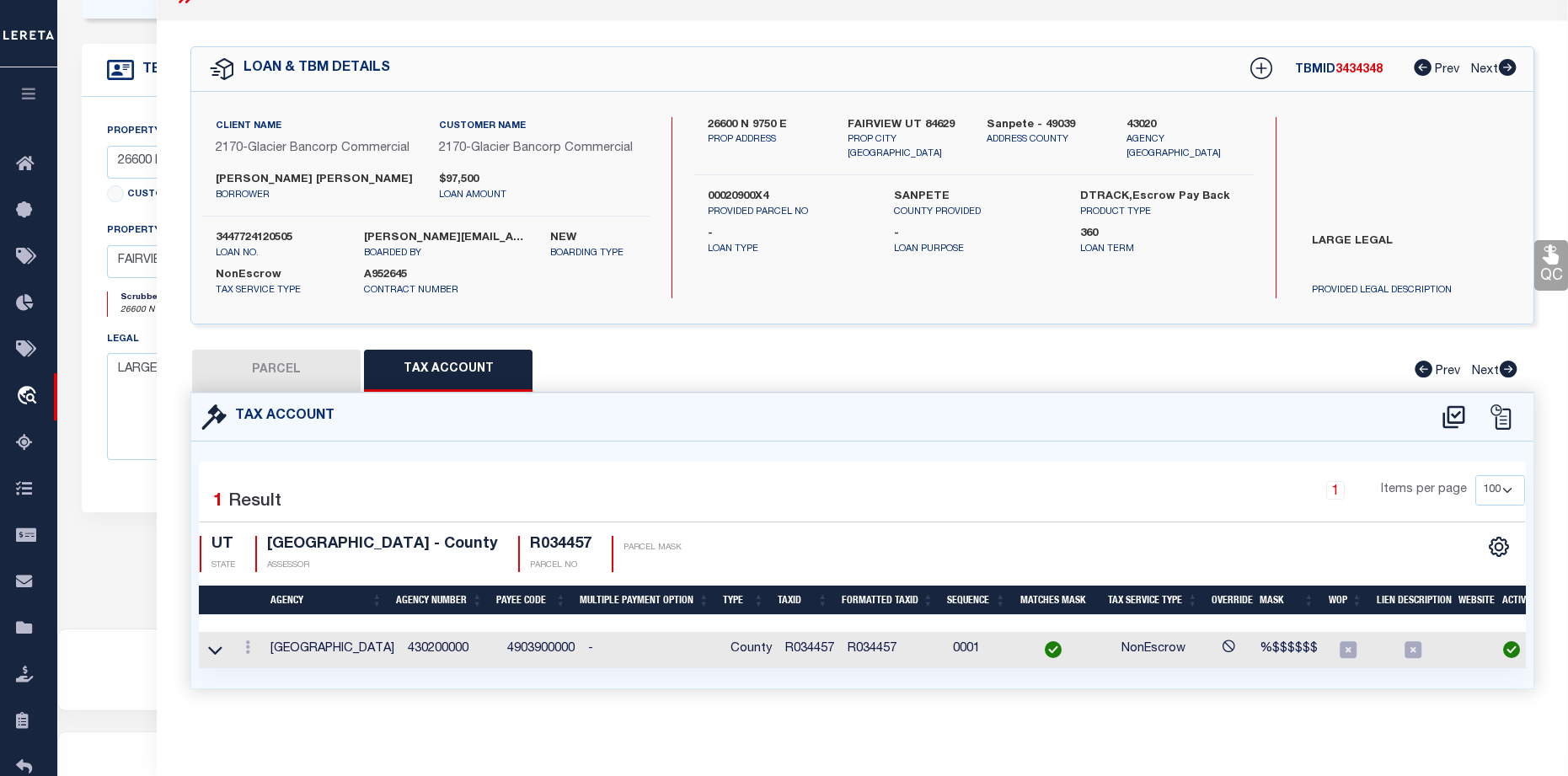
click at [267, 375] on button "PARCEL" at bounding box center [276, 370] width 169 height 42
select select "AS"
select select
checkbox input "false"
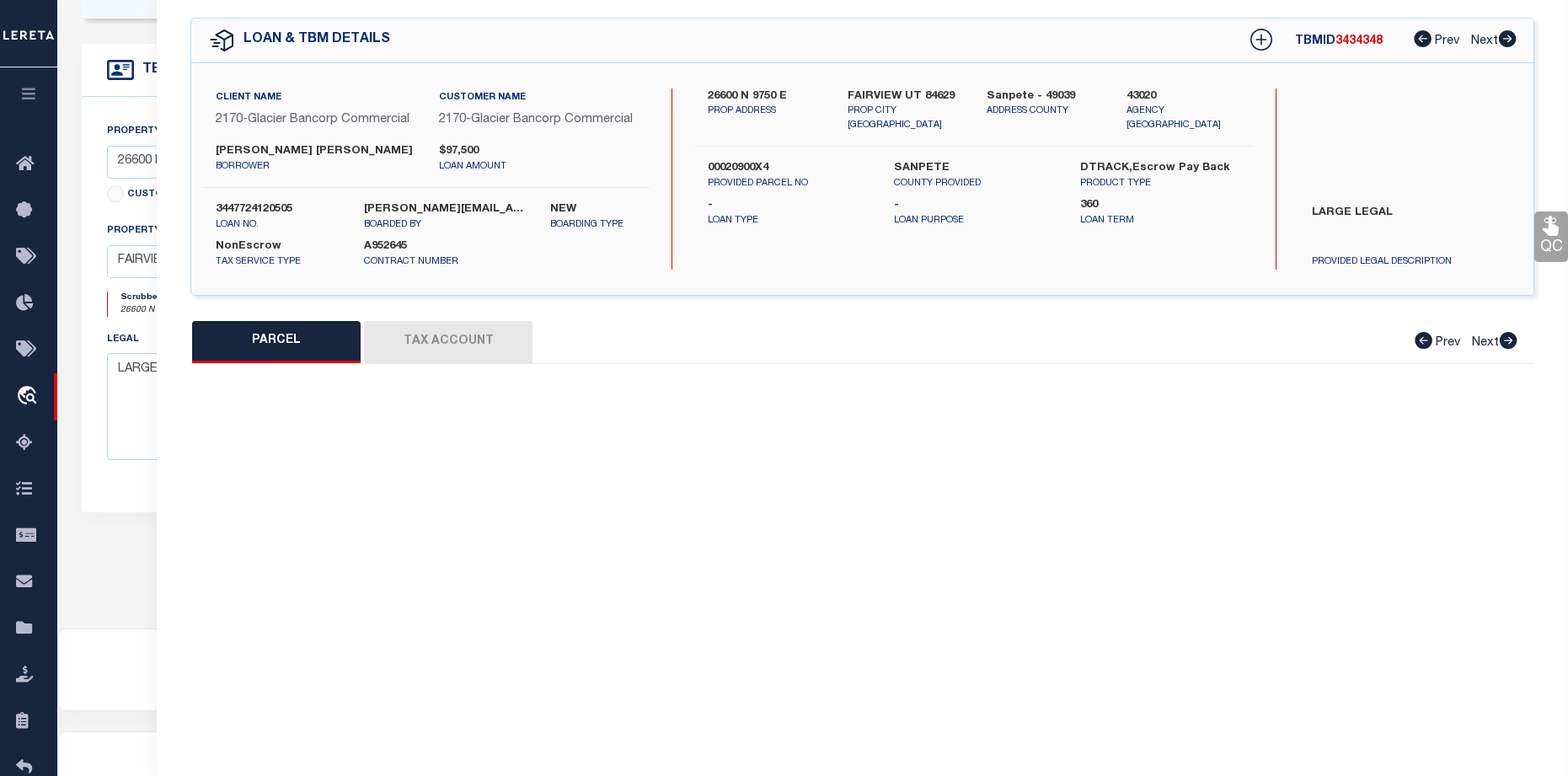
select select "BP"
type input "GONZALEZ MARCO"
select select "AGW"
select select
type textarea "COMMENCING AT A POINT THAT IS NORTH 89°56'39" WEST, A DISTANCE OF 1,306.99 FEET…"
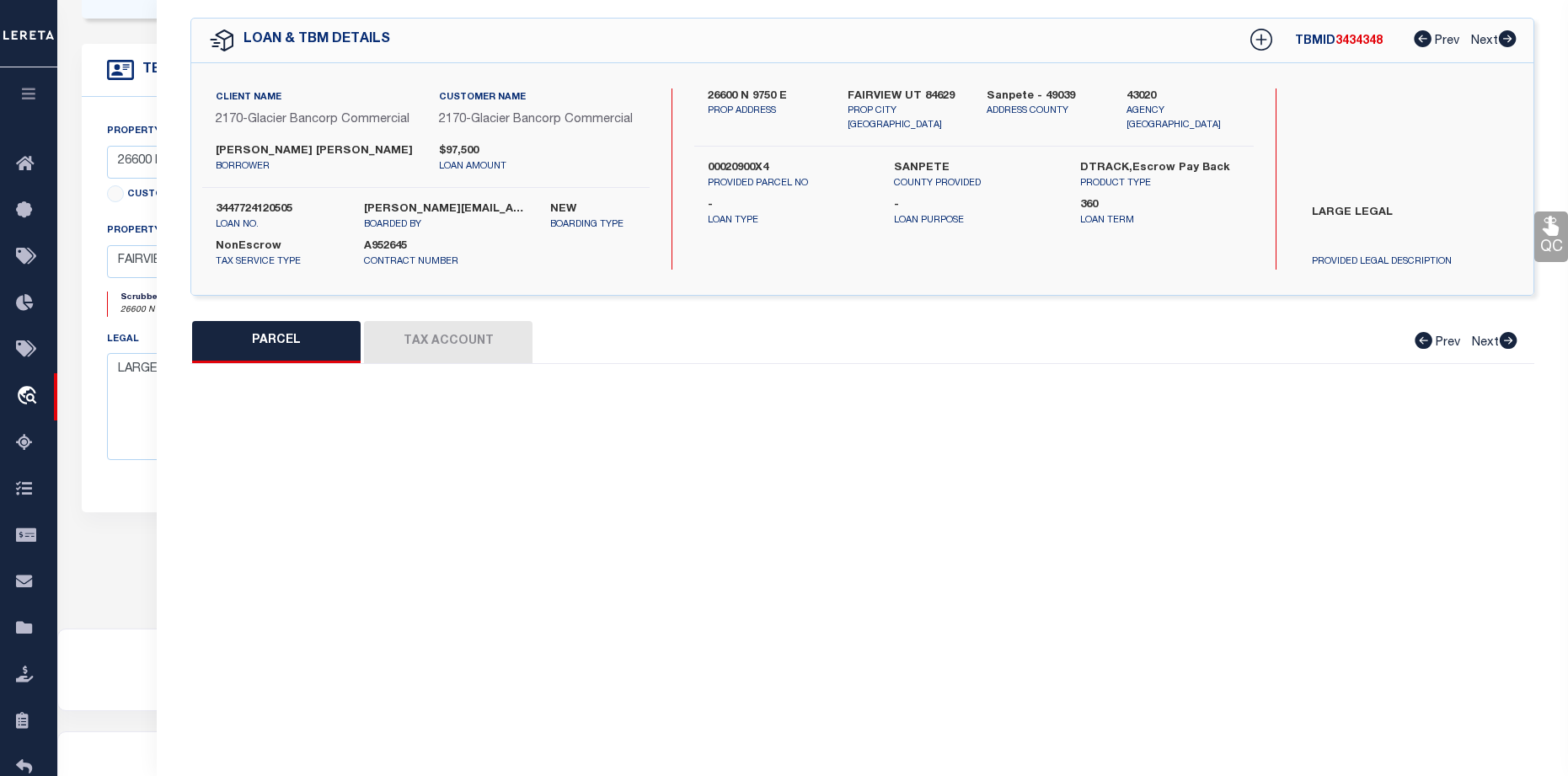
type textarea "Bad Parcel"
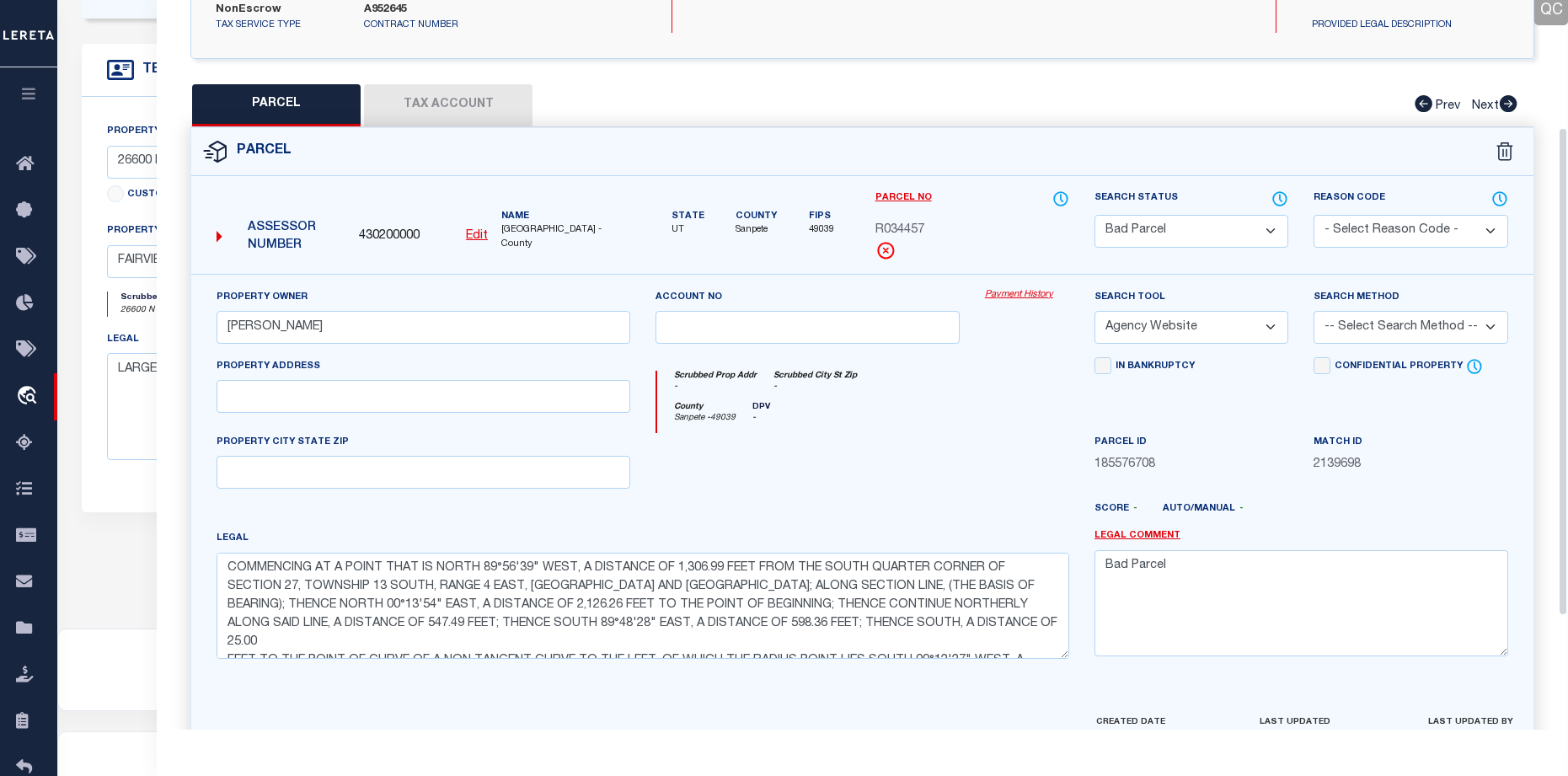
scroll to position [190, 0]
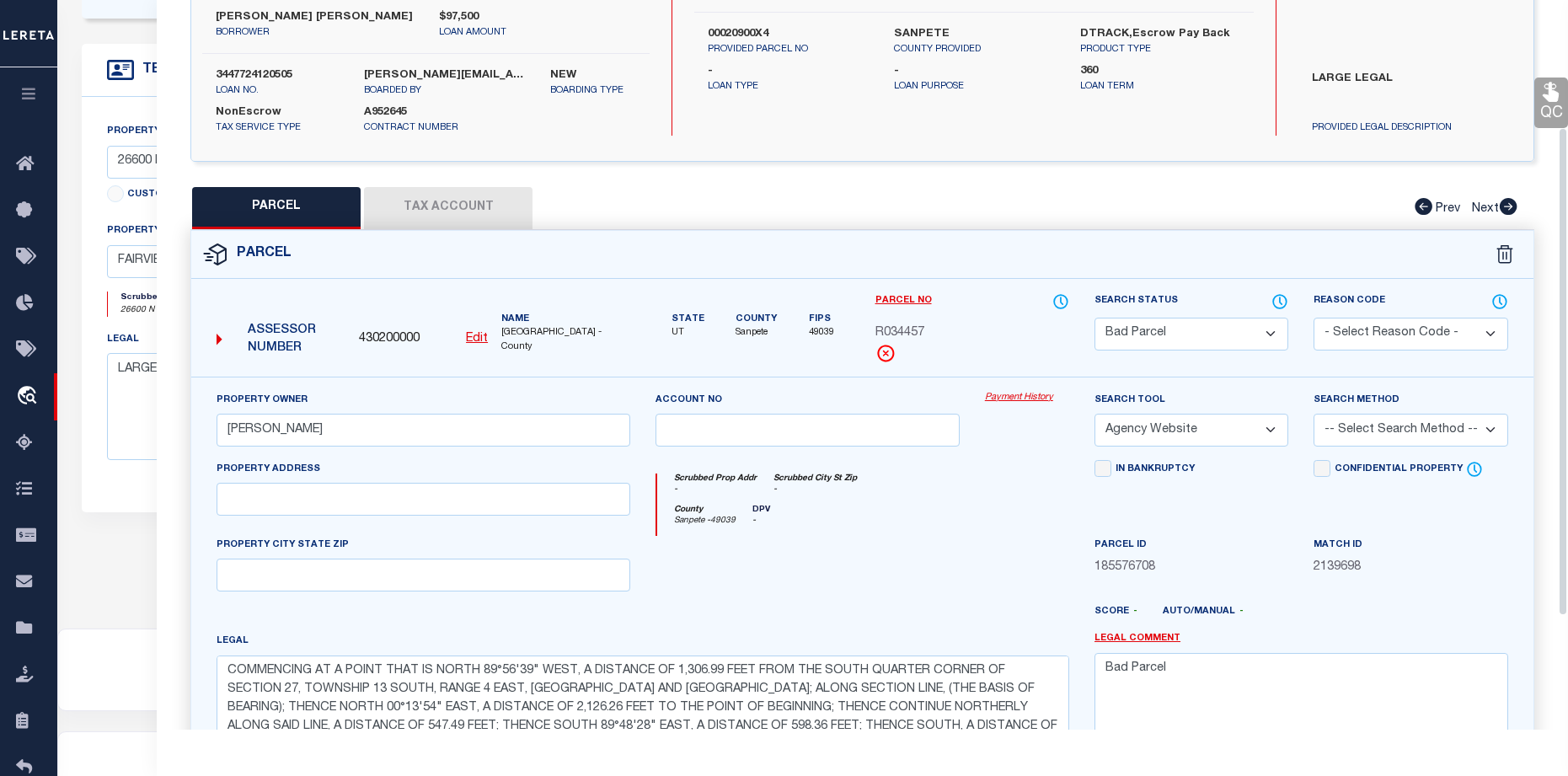
click at [455, 229] on button "Tax Account" at bounding box center [448, 208] width 169 height 42
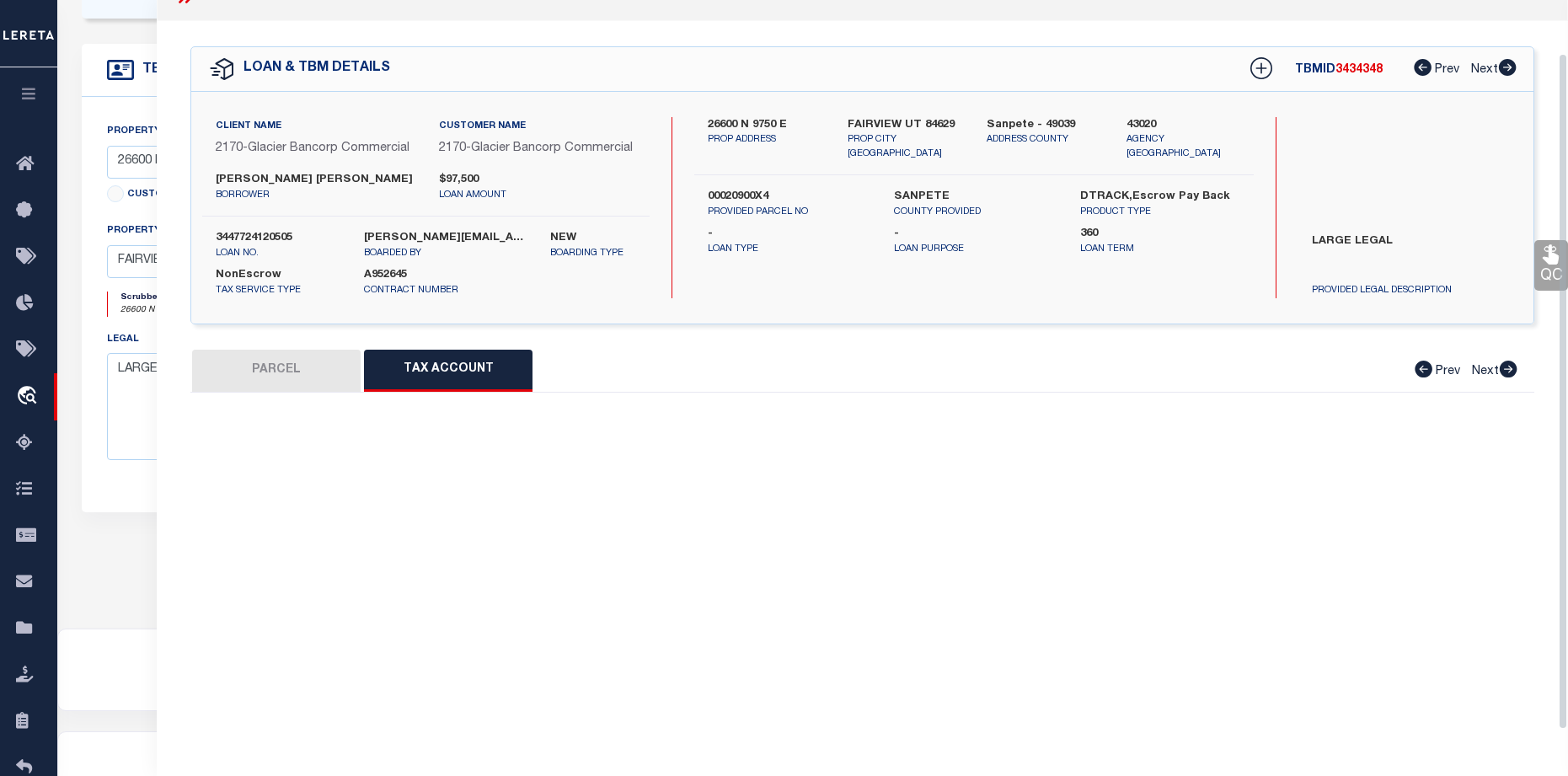
select select "100"
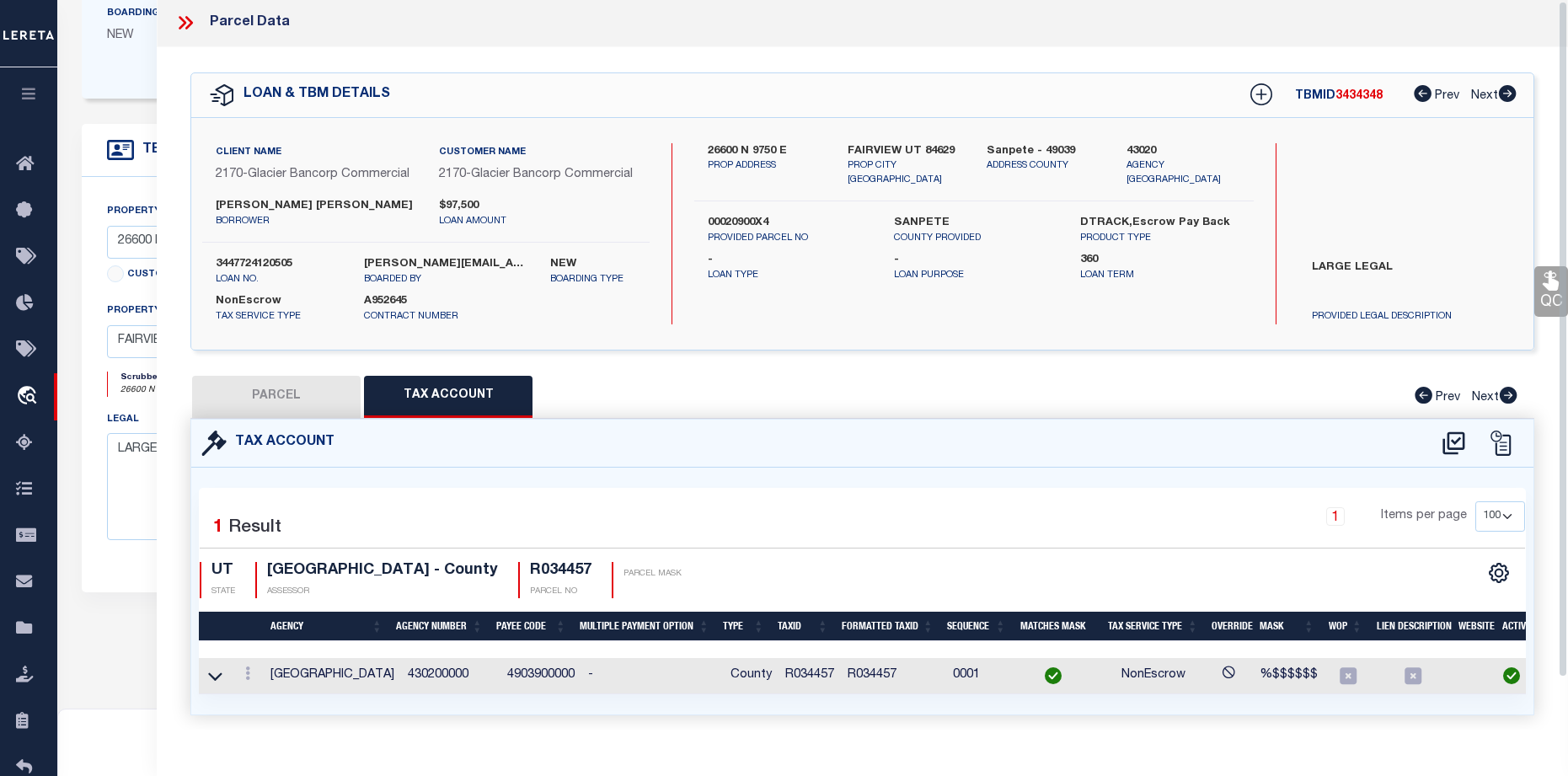
scroll to position [404, 0]
click at [193, 17] on icon at bounding box center [185, 23] width 22 height 22
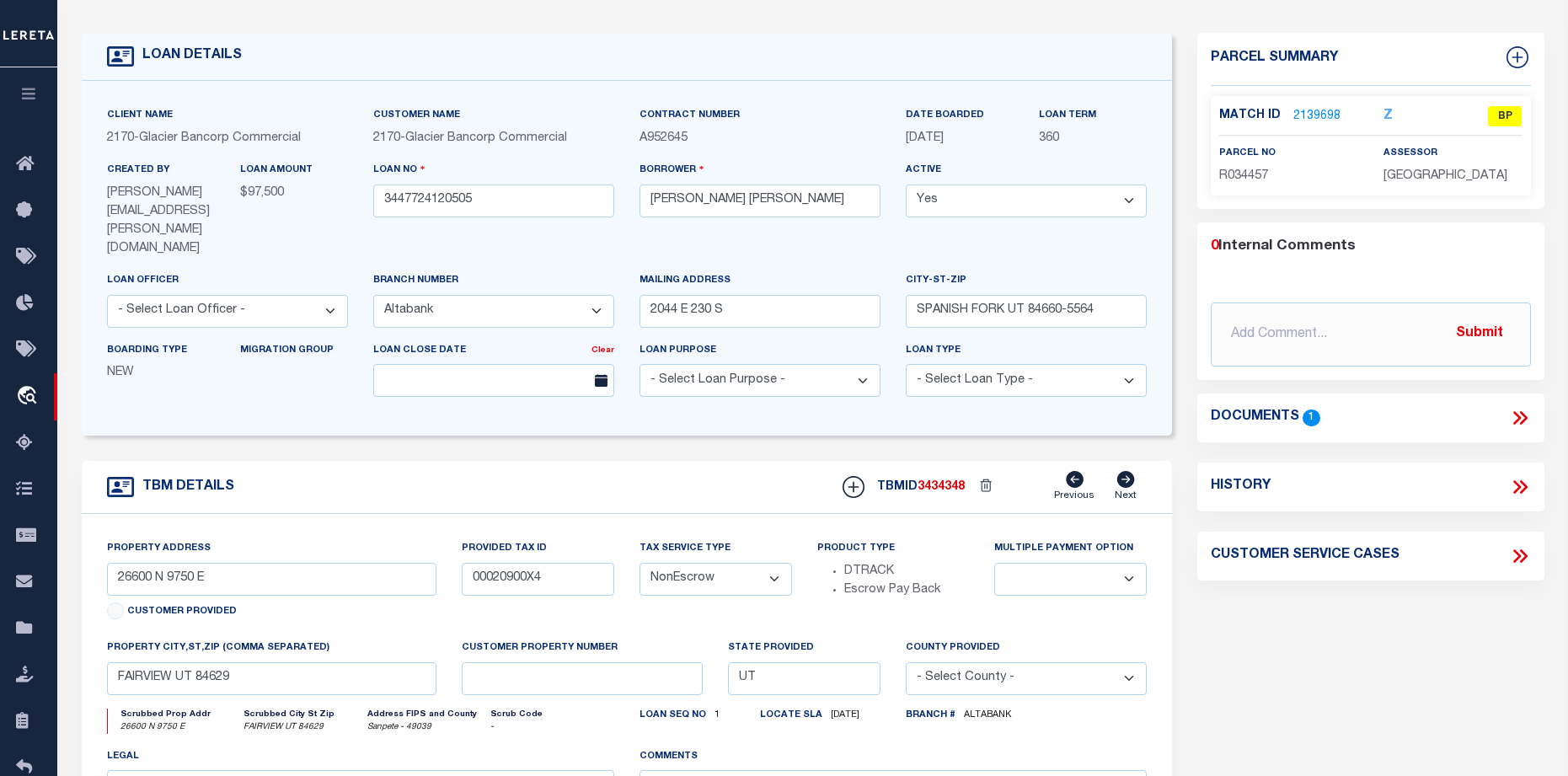
scroll to position [68, 0]
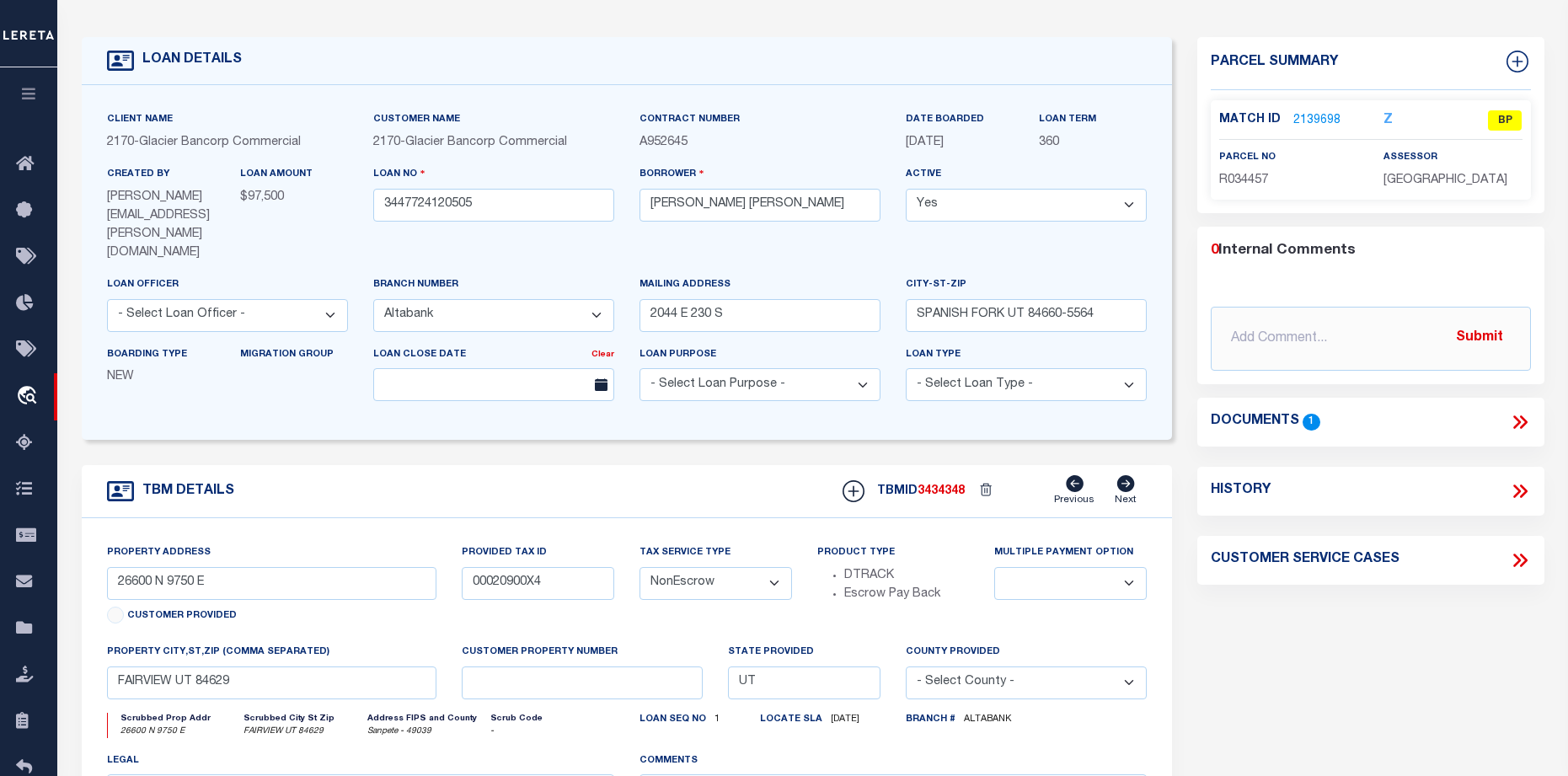
click at [1320, 116] on link "2139698" at bounding box center [1317, 121] width 47 height 17
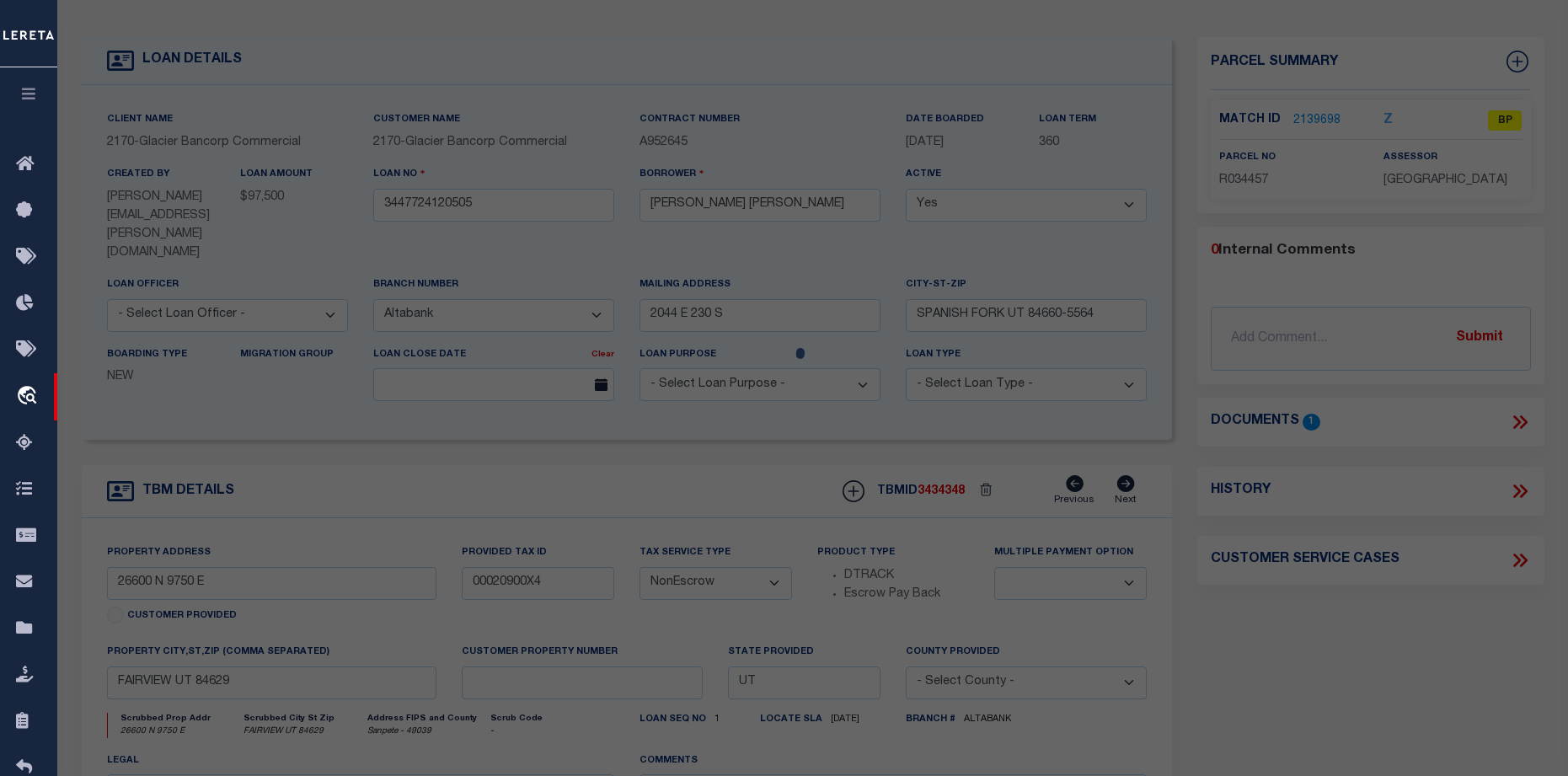
select select "AS"
select select
checkbox input "false"
select select "BP"
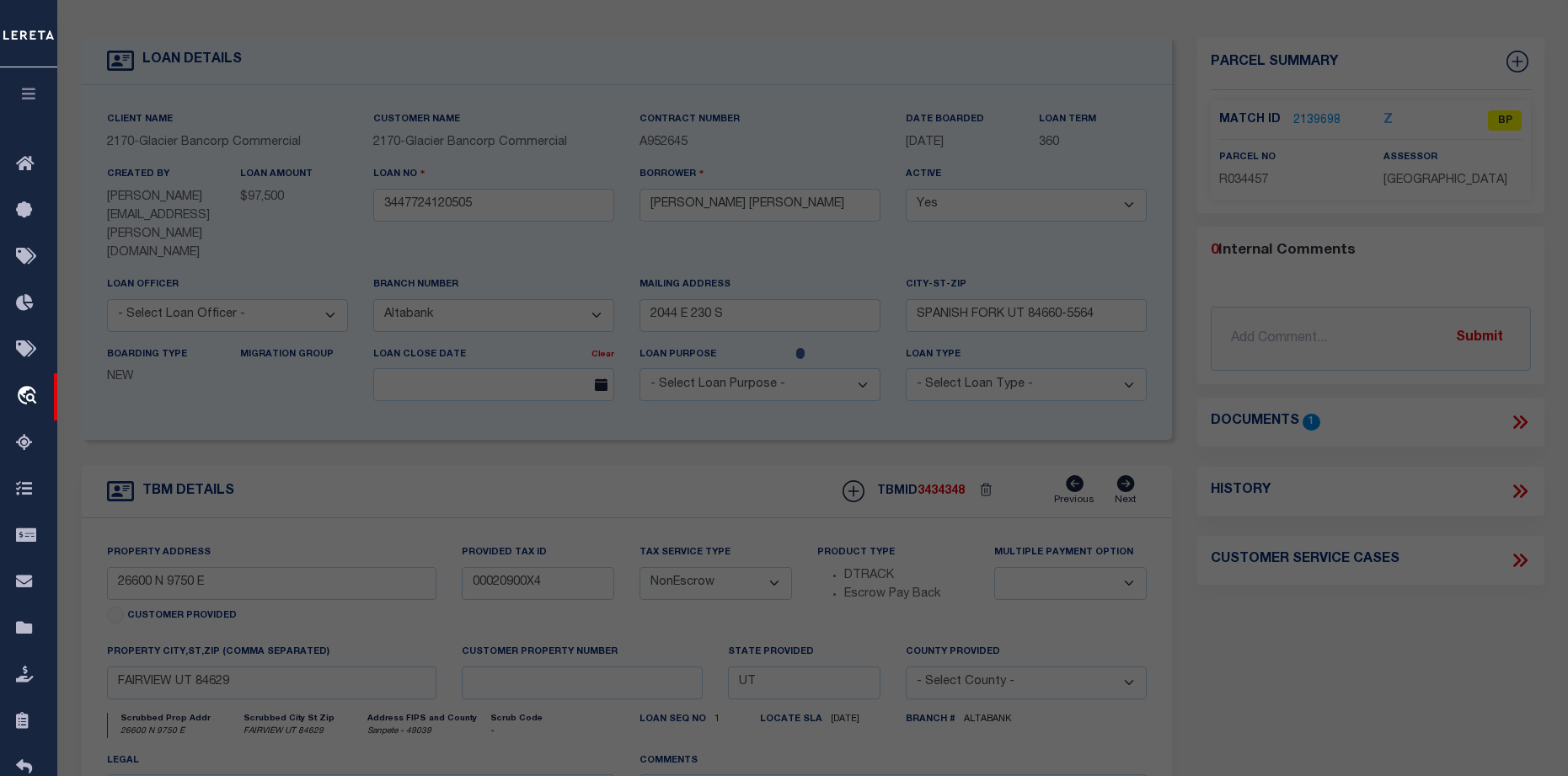
type input "GONZALEZ MARCO"
select select "AGW"
select select
type textarea "COMMENCING AT A POINT THAT IS NORTH 89°56'39" WEST, A DISTANCE OF 1,306.99 FEET…"
type textarea "Bad Parcel"
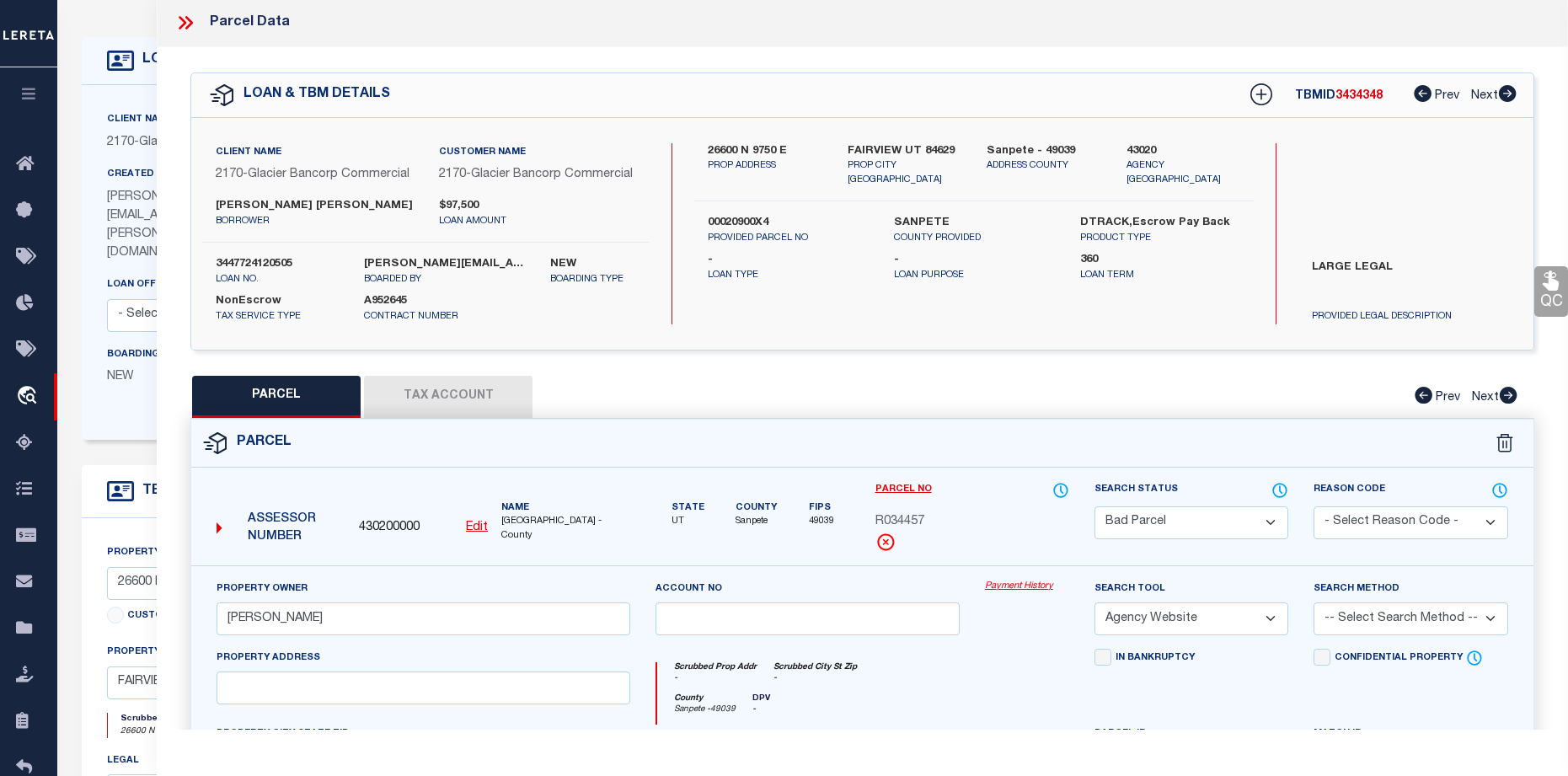
click at [196, 9] on div "Parcel Data" at bounding box center [862, 23] width 1411 height 49
click at [185, 29] on icon at bounding box center [185, 23] width 22 height 22
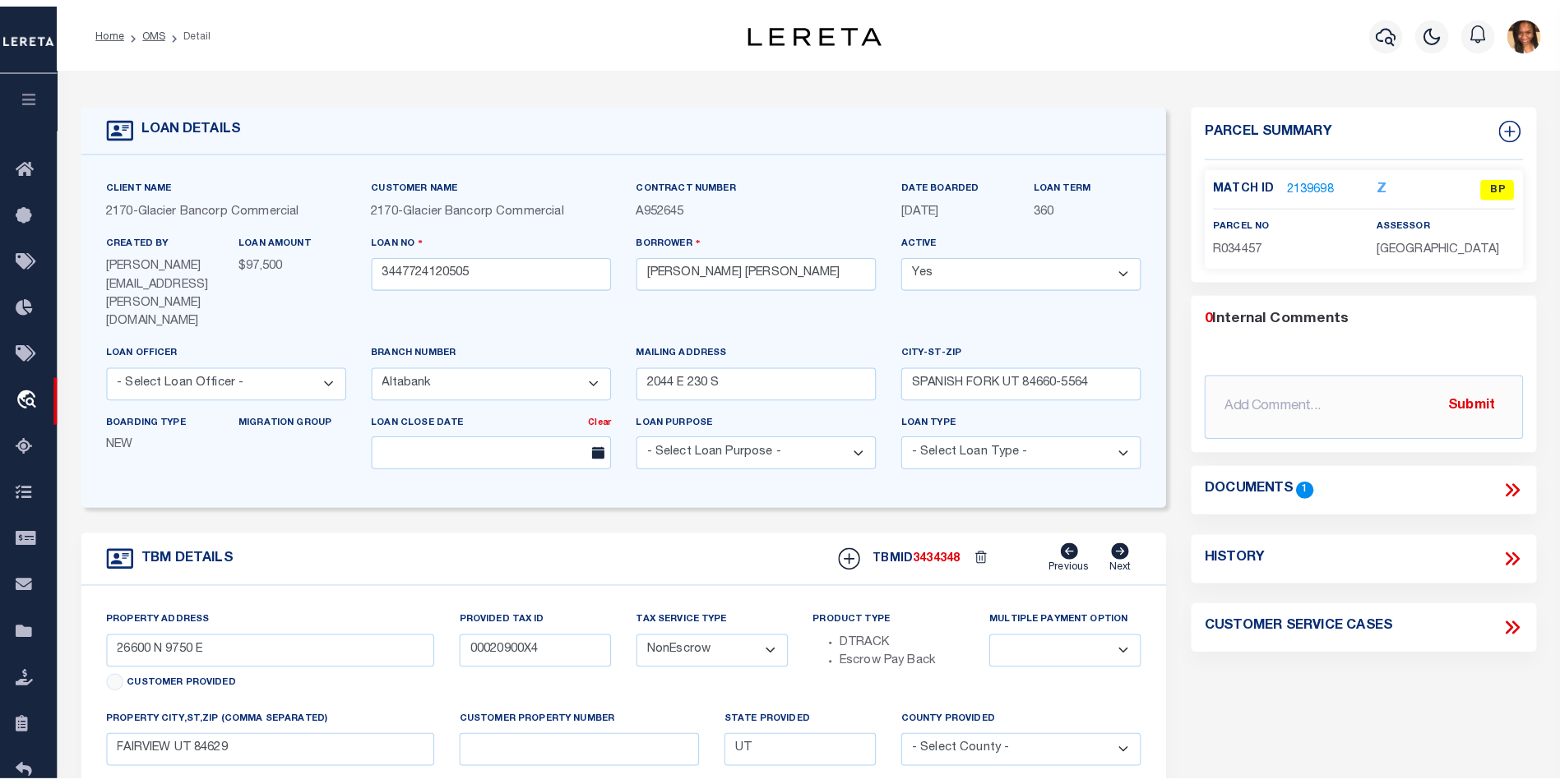
scroll to position [0, 0]
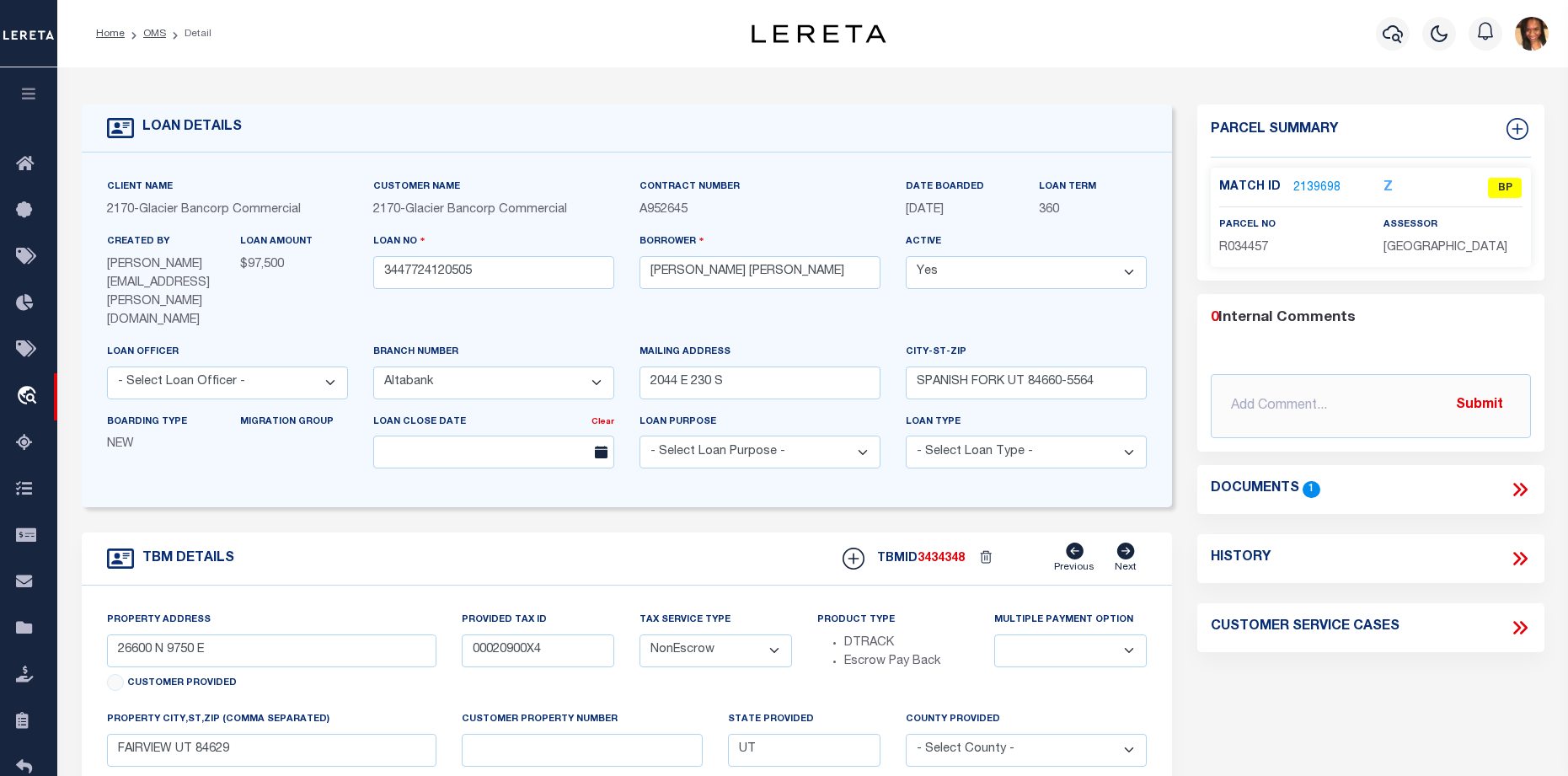
click at [1333, 187] on link "2139698" at bounding box center [1317, 189] width 47 height 17
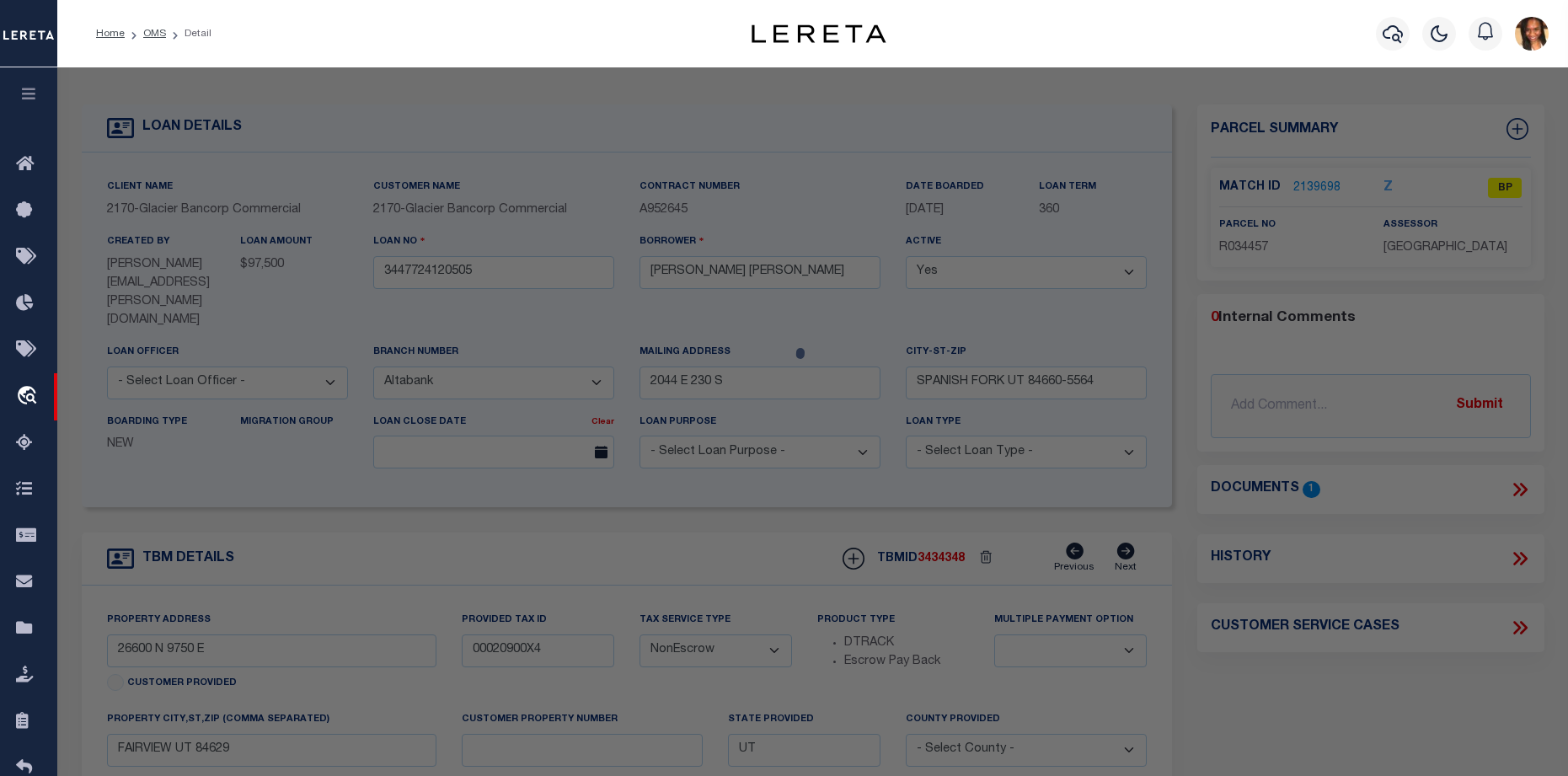
select select "AS"
select select
checkbox input "false"
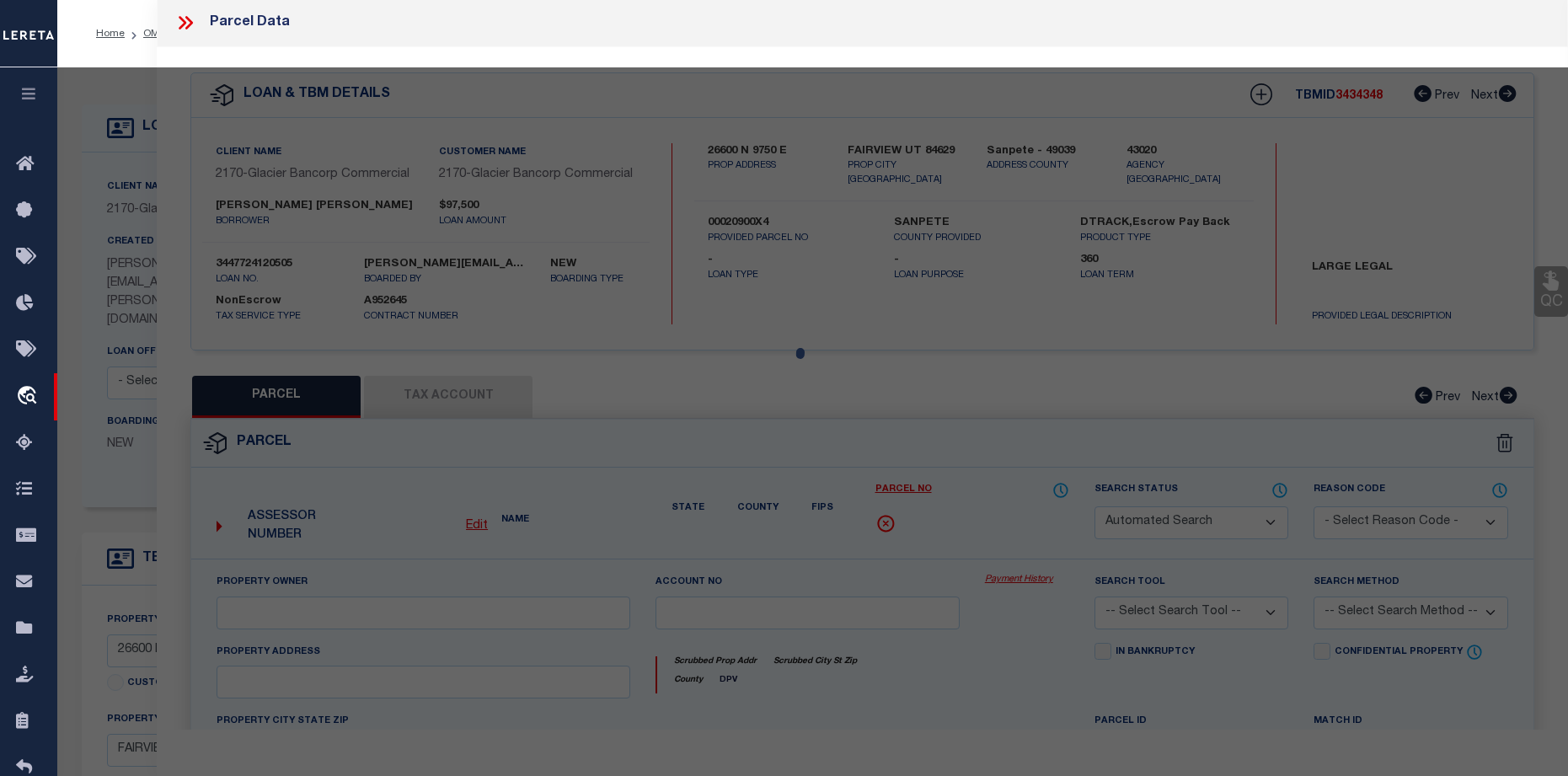
select select "BP"
type input "GONZALEZ MARCO"
select select "AGW"
select select
type textarea "COMMENCING AT A POINT THAT IS NORTH 89°56'39" WEST, A DISTANCE OF 1,306.99 FEET…"
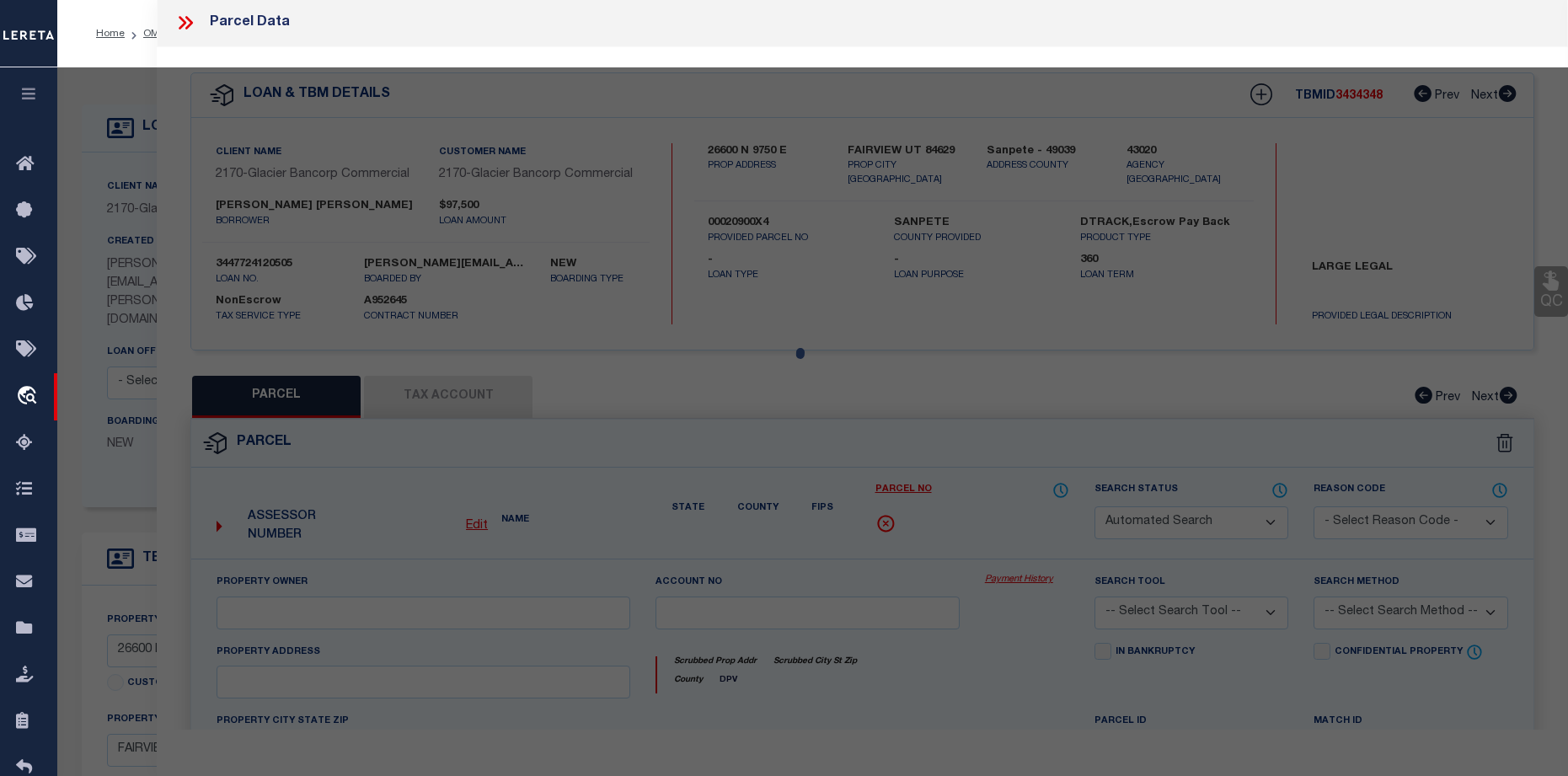
type textarea "Bad Parcel"
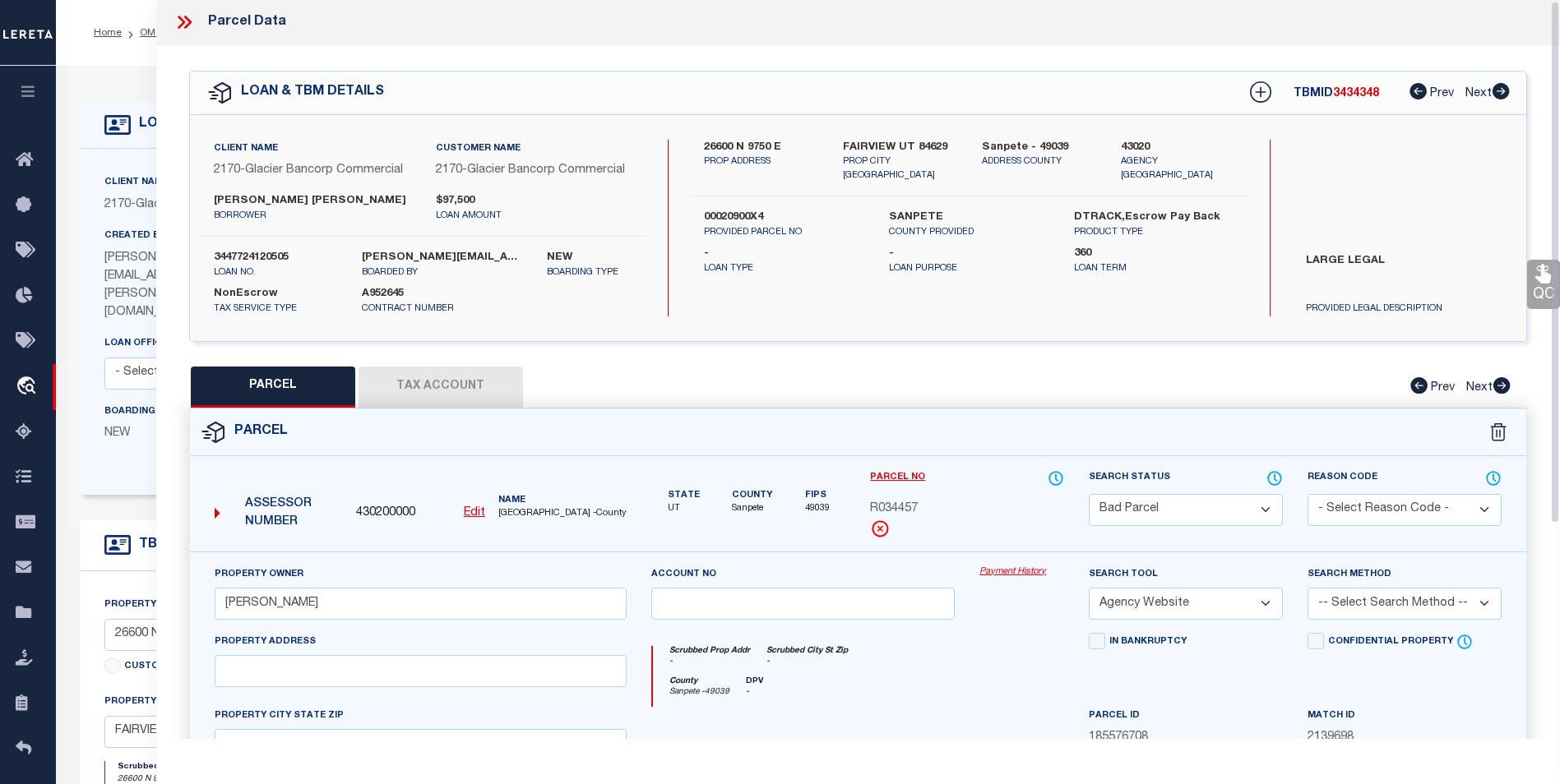
click at [176, 27] on icon at bounding box center [184, 22] width 21 height 21
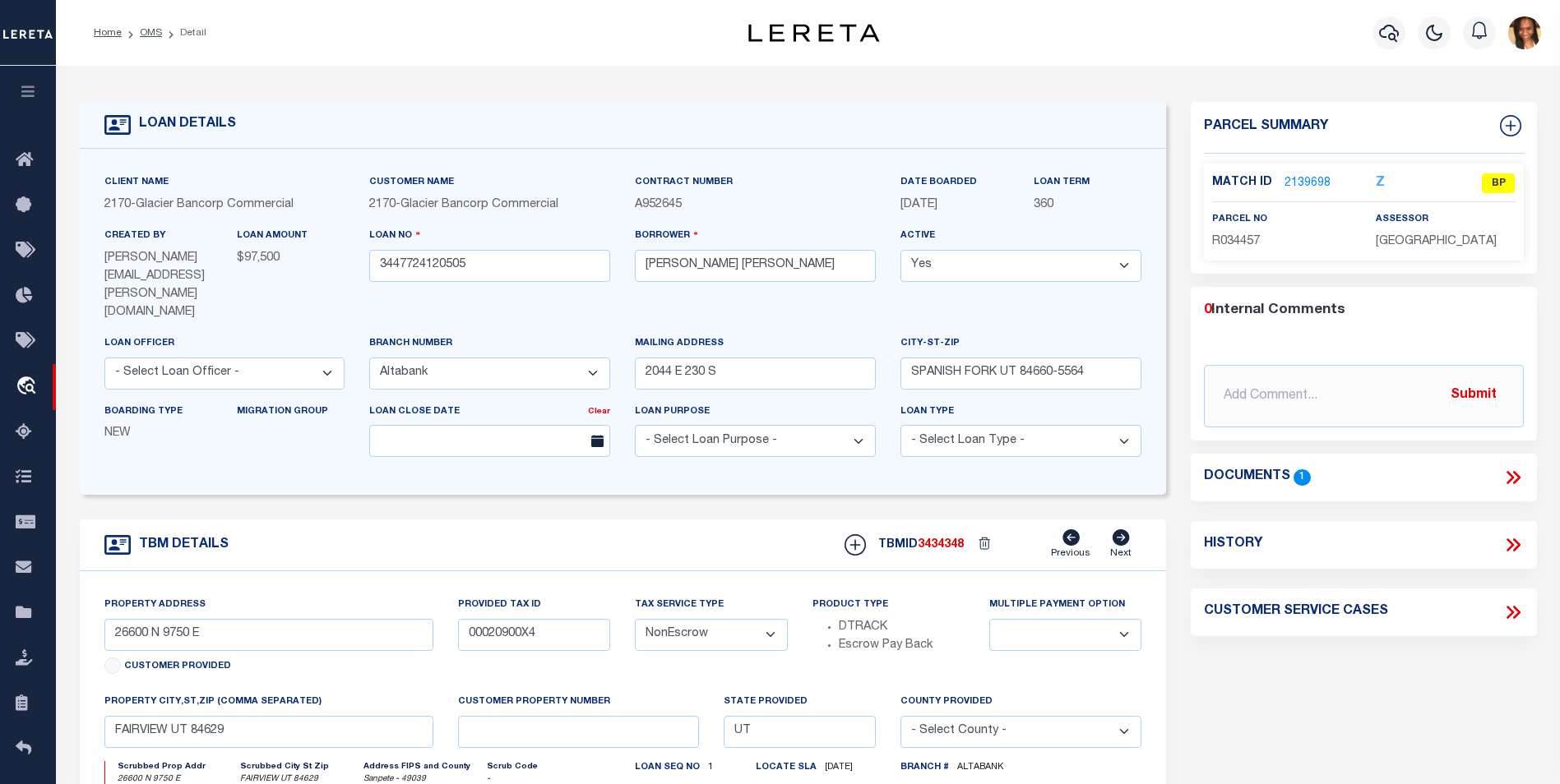
click at [1299, 175] on link "2139698" at bounding box center [1307, 184] width 46 height 17
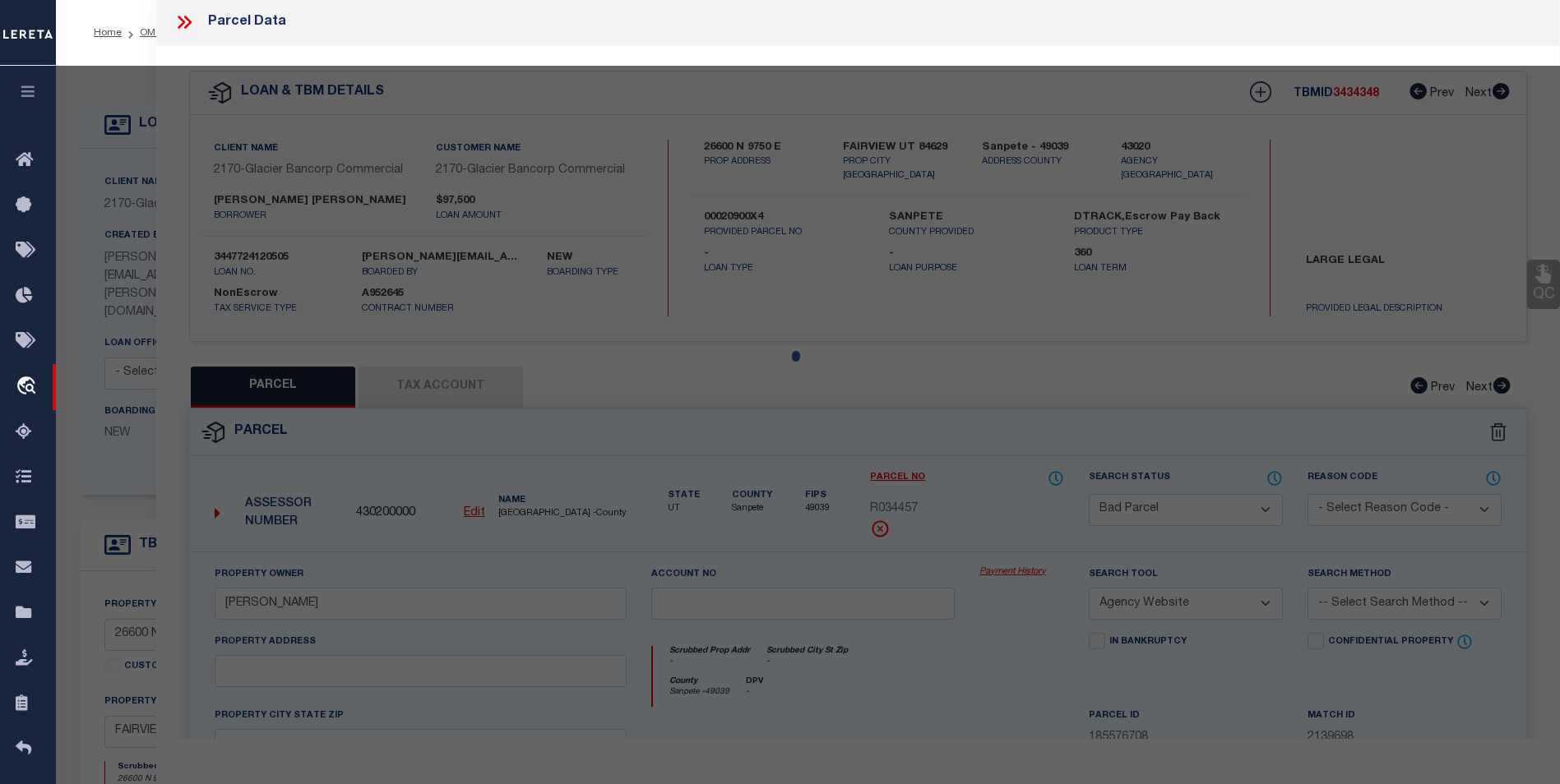
select select "AS"
select select
checkbox input "false"
select select "BP"
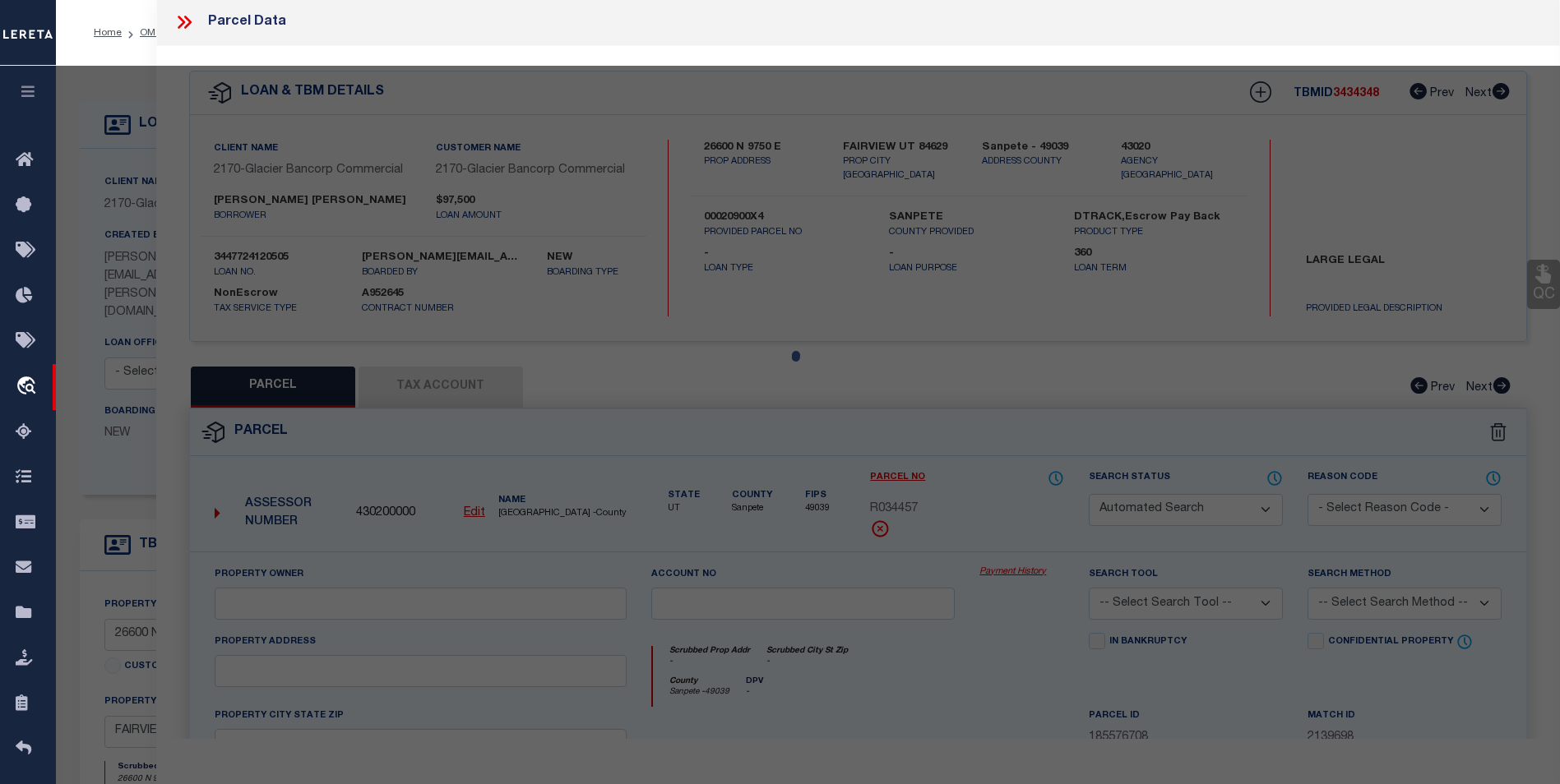
type input "GONZALEZ MARCO"
select select "AGW"
select select
type textarea "COMMENCING AT A POINT THAT IS NORTH 89°56'39" WEST, A DISTANCE OF 1,306.99 FEET…"
type textarea "Bad Parcel"
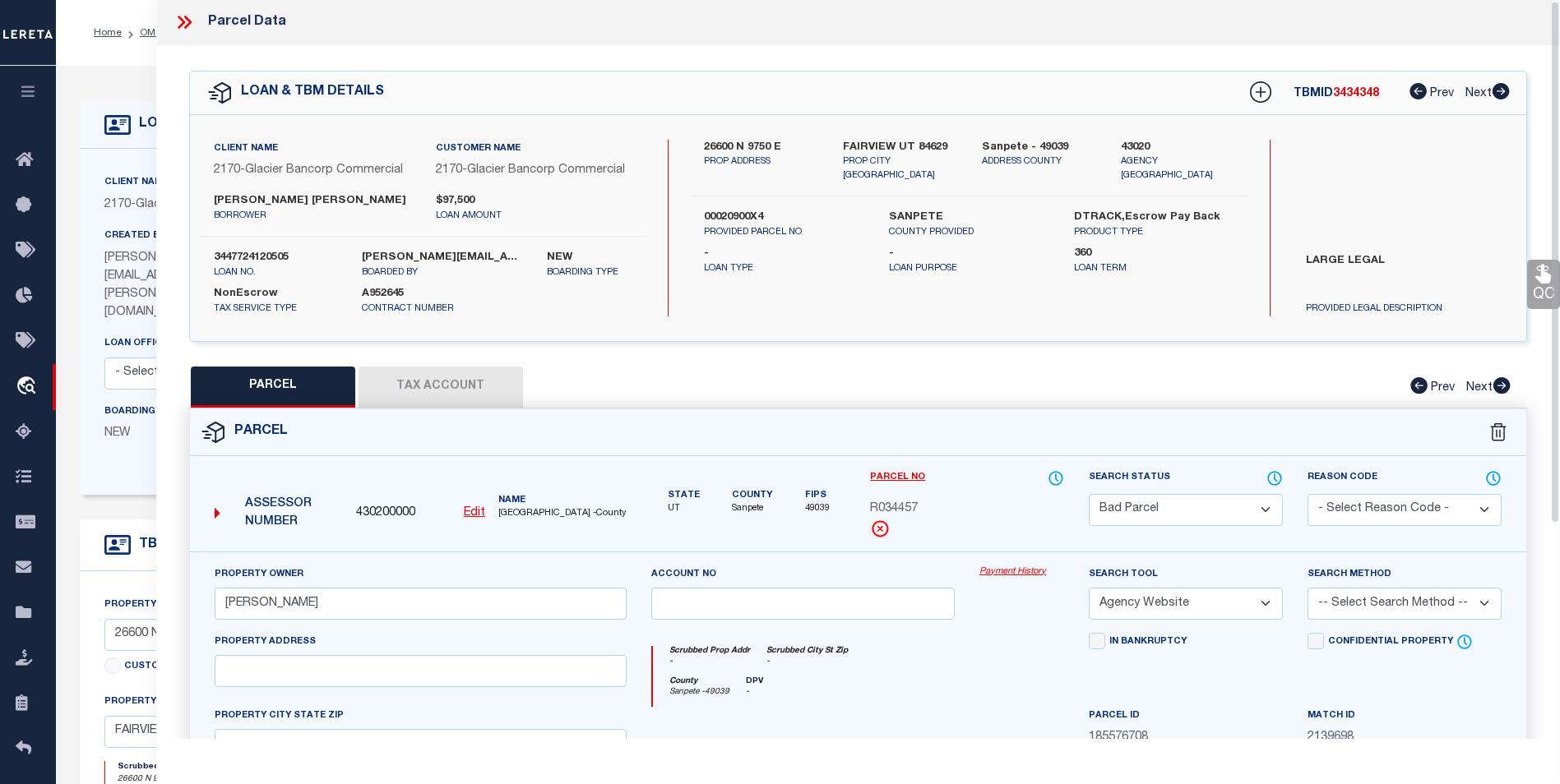
click at [481, 510] on u "Edit" at bounding box center [474, 513] width 21 height 12
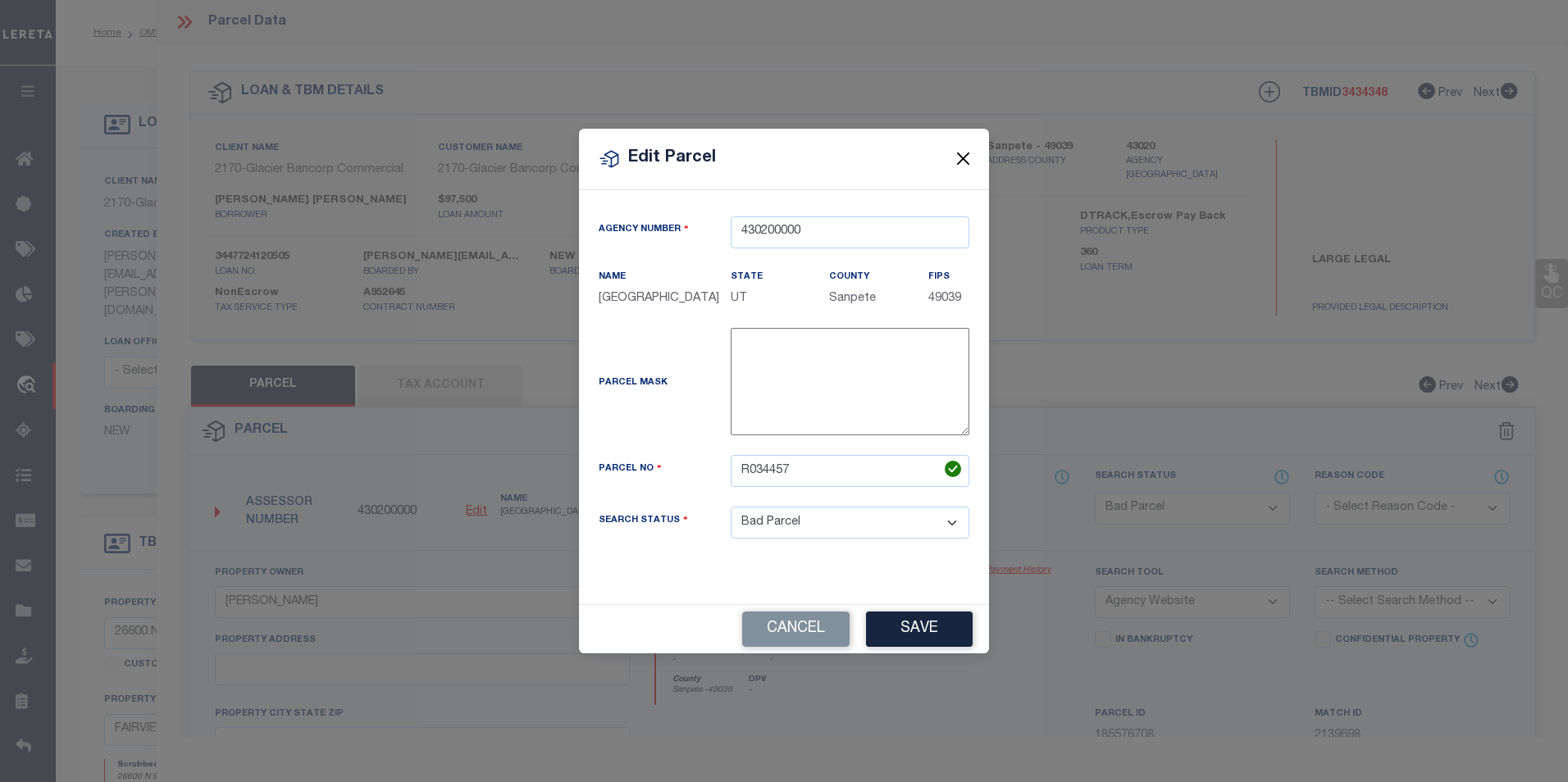
click at [966, 156] on button "Close" at bounding box center [963, 159] width 21 height 21
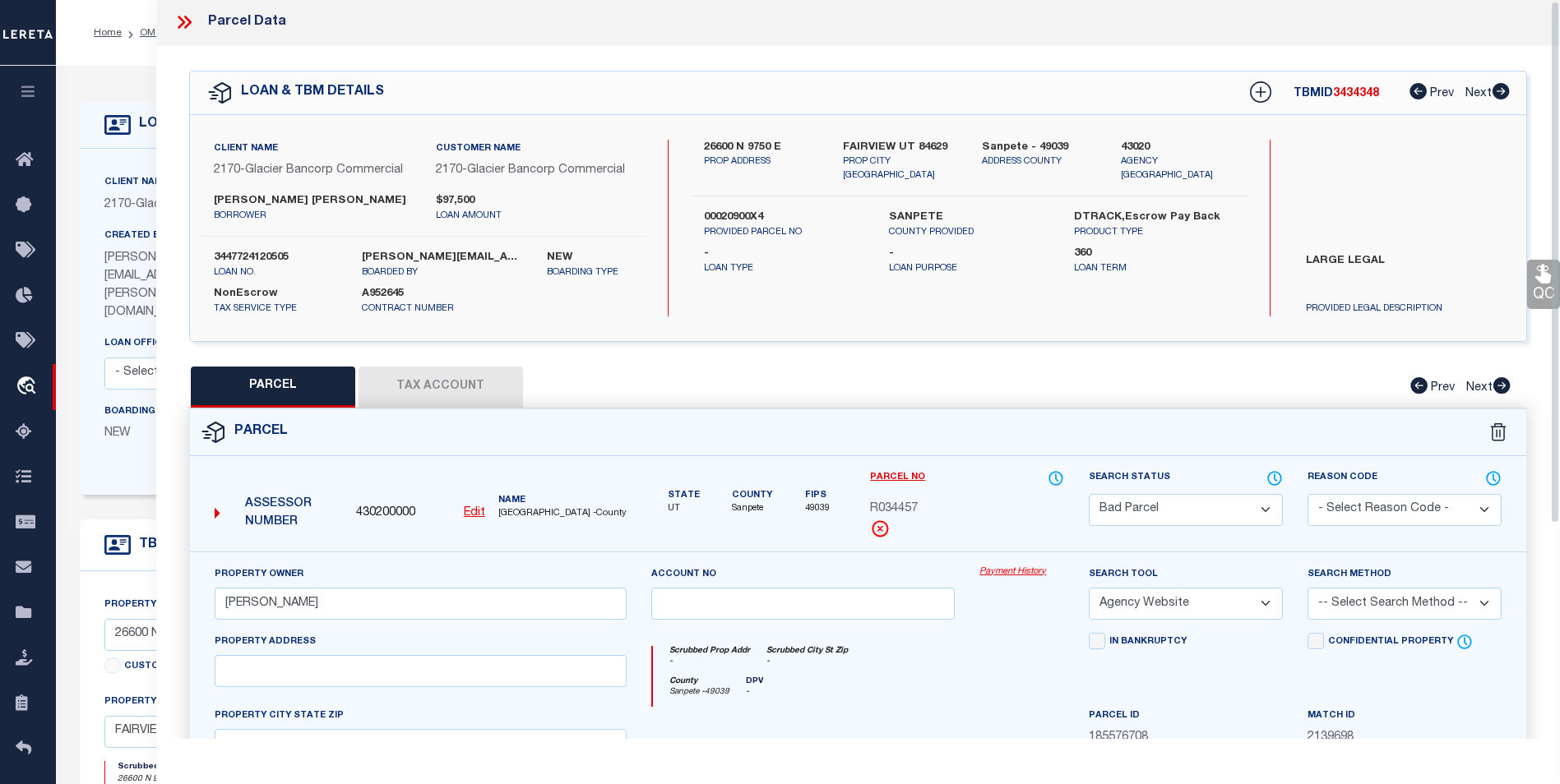
click at [471, 515] on u "Edit" at bounding box center [474, 513] width 21 height 12
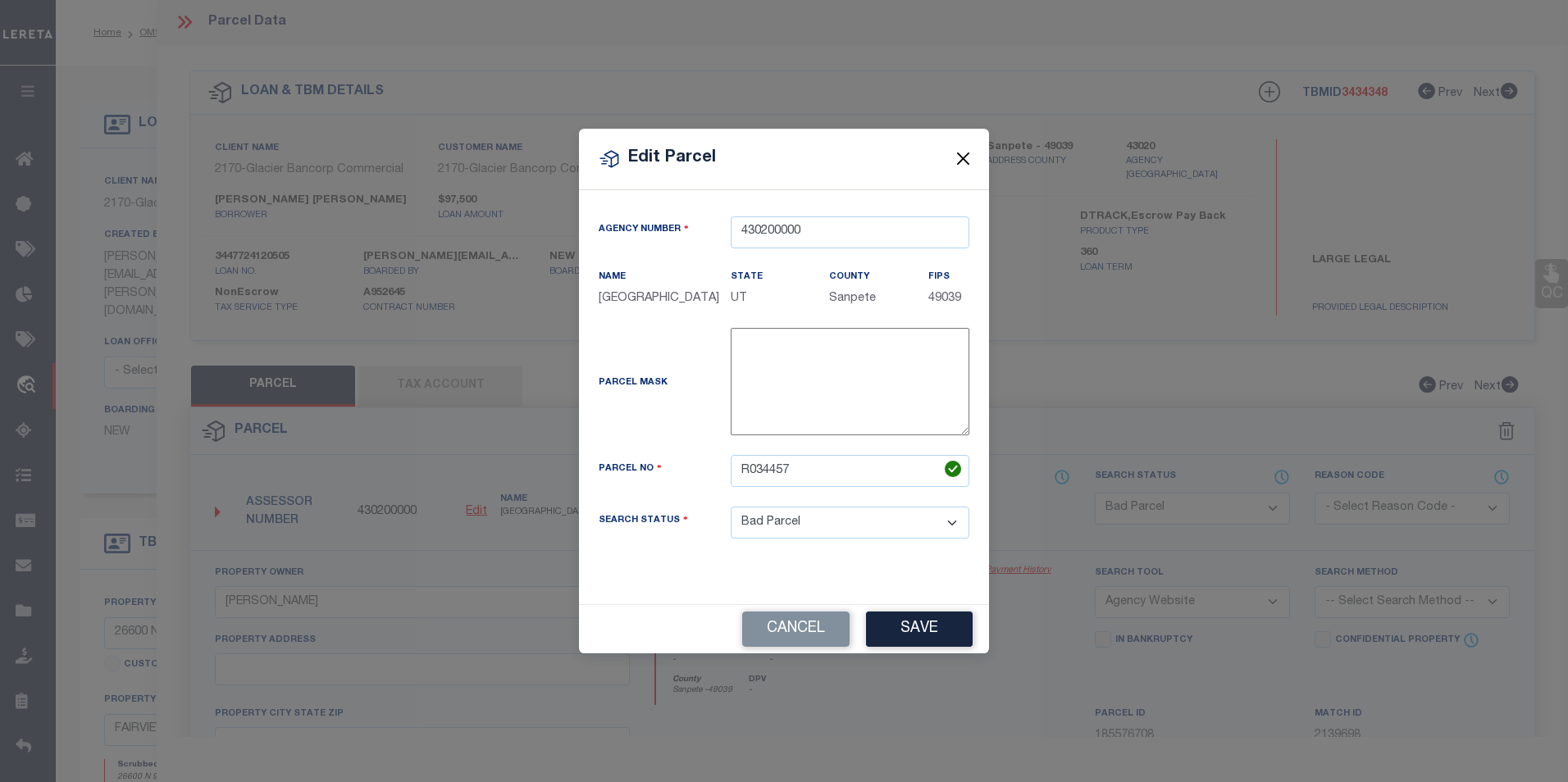
click at [961, 156] on button "Close" at bounding box center [963, 159] width 21 height 21
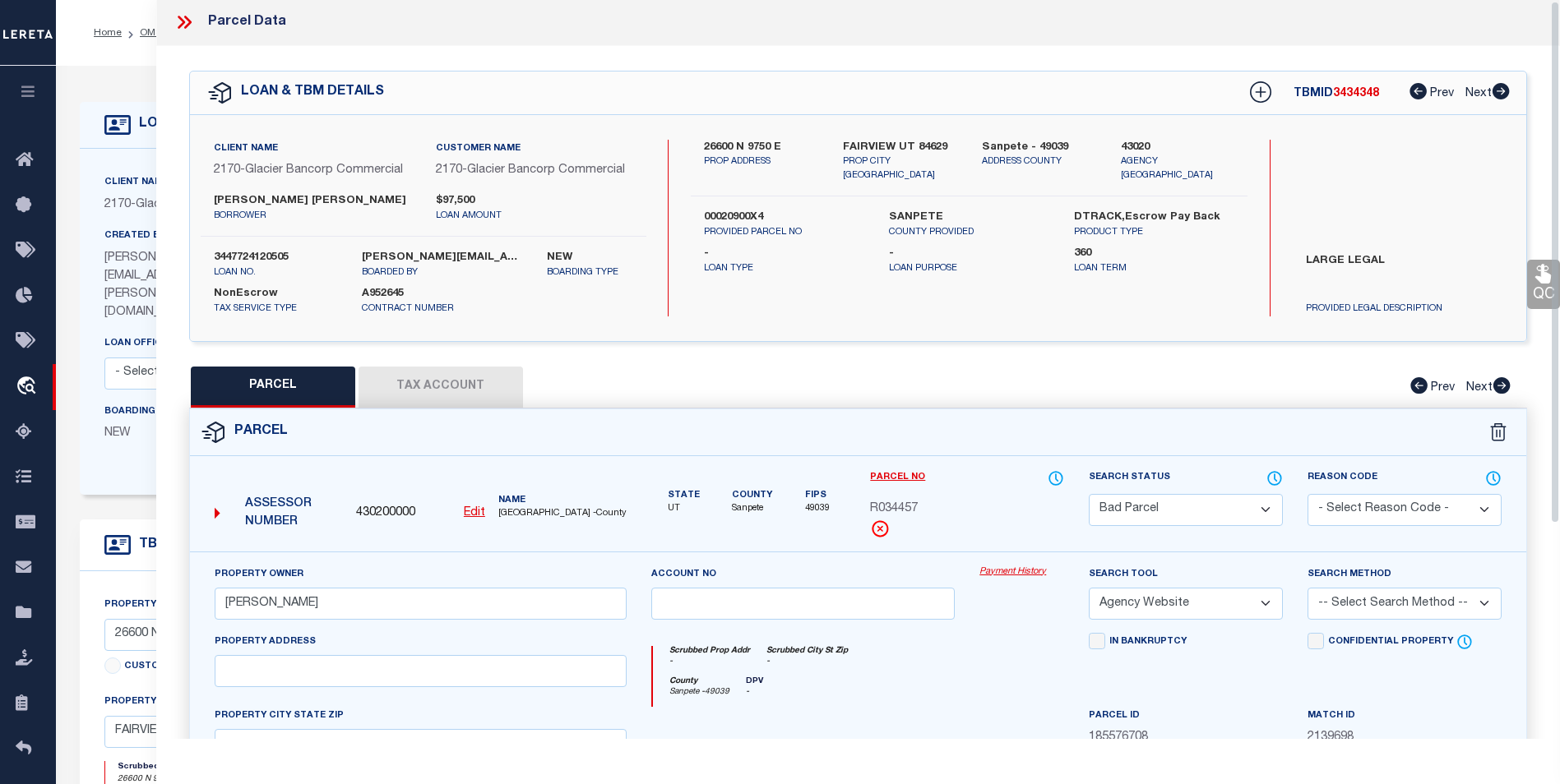
click at [1100, 503] on select "Automated Search Bad Parcel Complete Duplicate Parcel High Dollar Reporting In …" at bounding box center [1185, 510] width 194 height 32
select select "PC"
click at [1089, 494] on select "Automated Search Bad Parcel Complete Duplicate Parcel High Dollar Reporting In …" at bounding box center [1185, 510] width 194 height 32
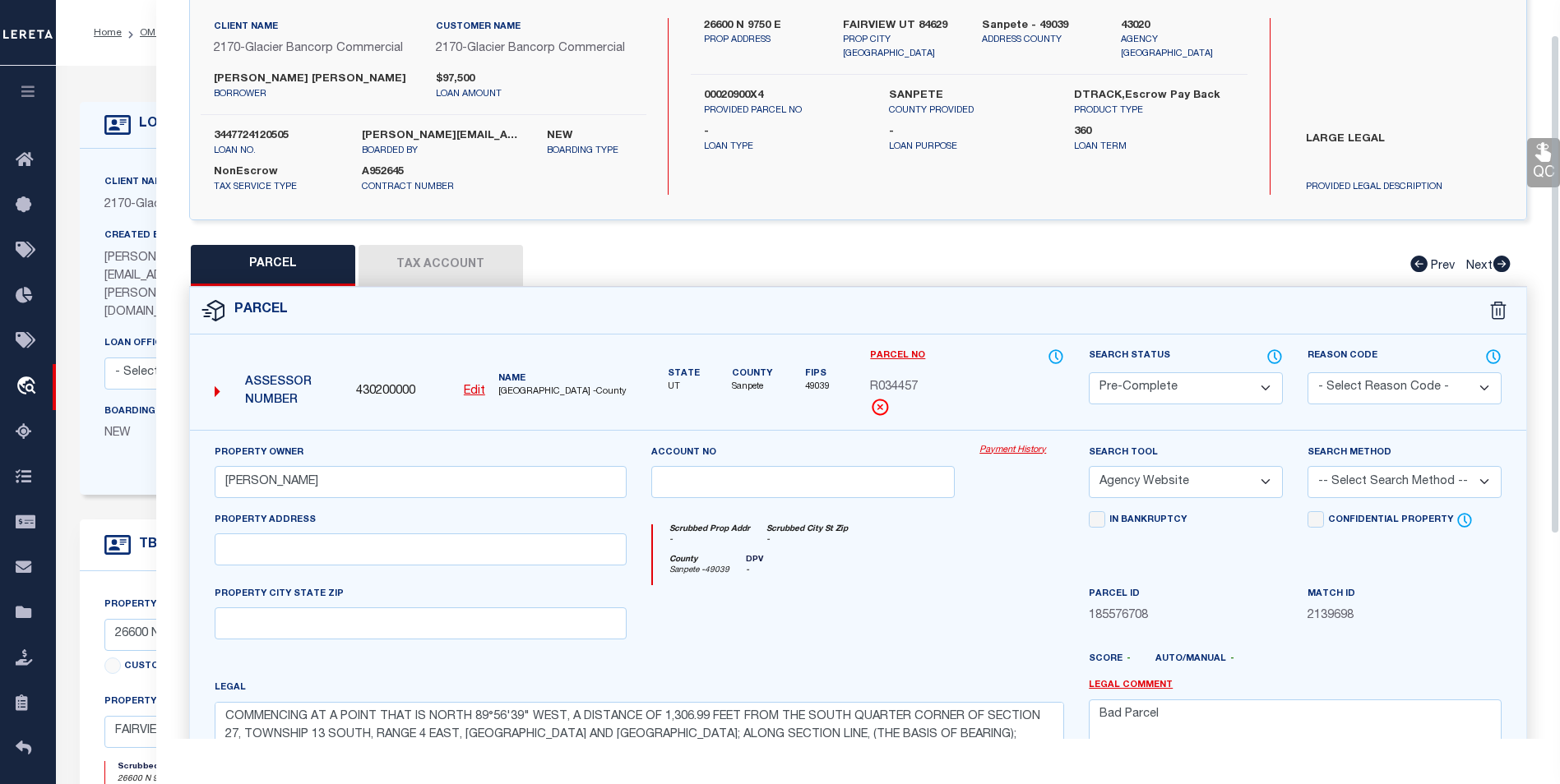
scroll to position [166, 0]
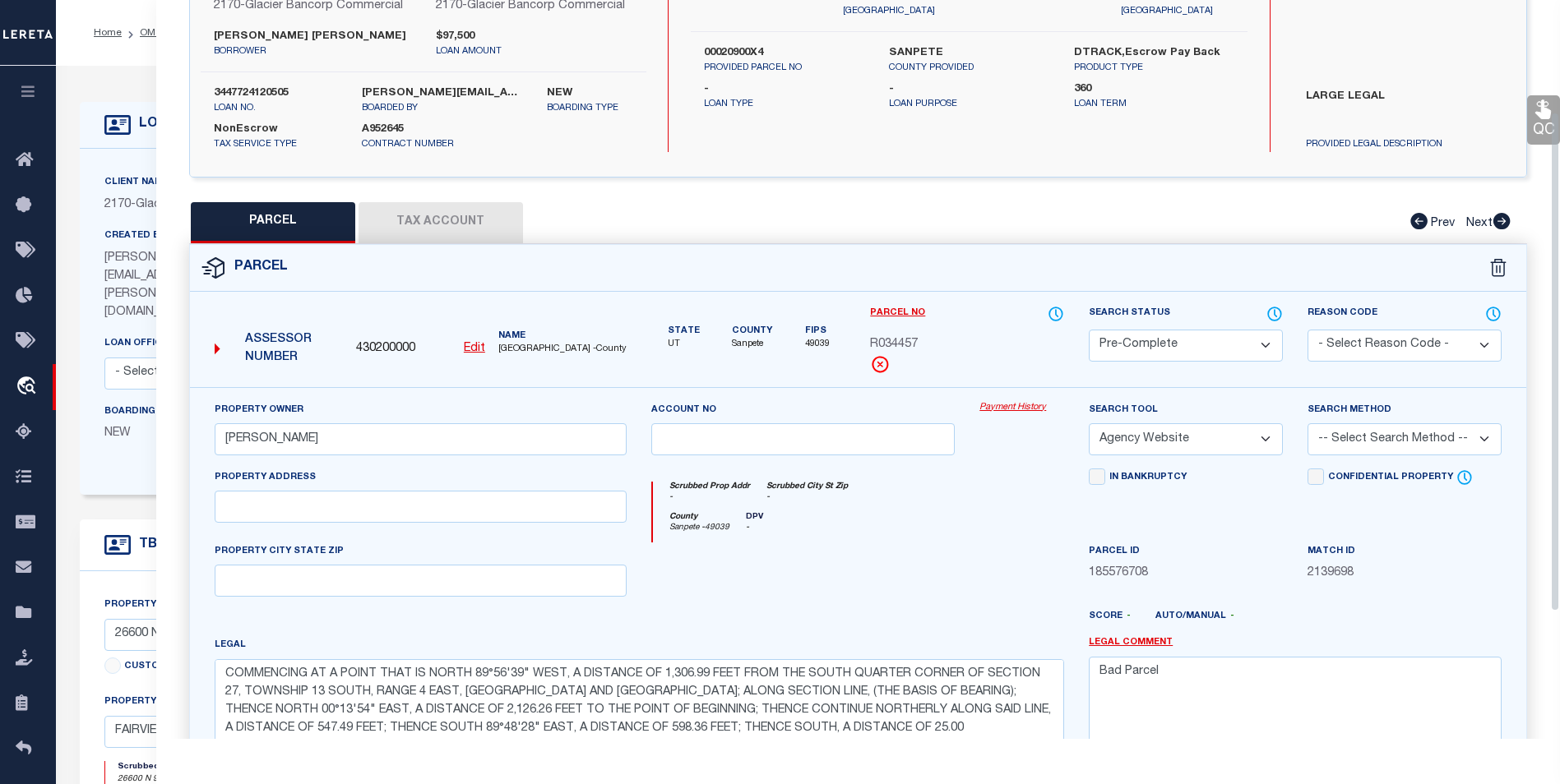
click at [1437, 441] on select "-- Select Search Method -- Property Address Legal Liability Info Provided" at bounding box center [1404, 439] width 194 height 32
select select "ADD"
click at [1307, 423] on select "-- Select Search Method -- Property Address Legal Liability Info Provided" at bounding box center [1404, 439] width 194 height 32
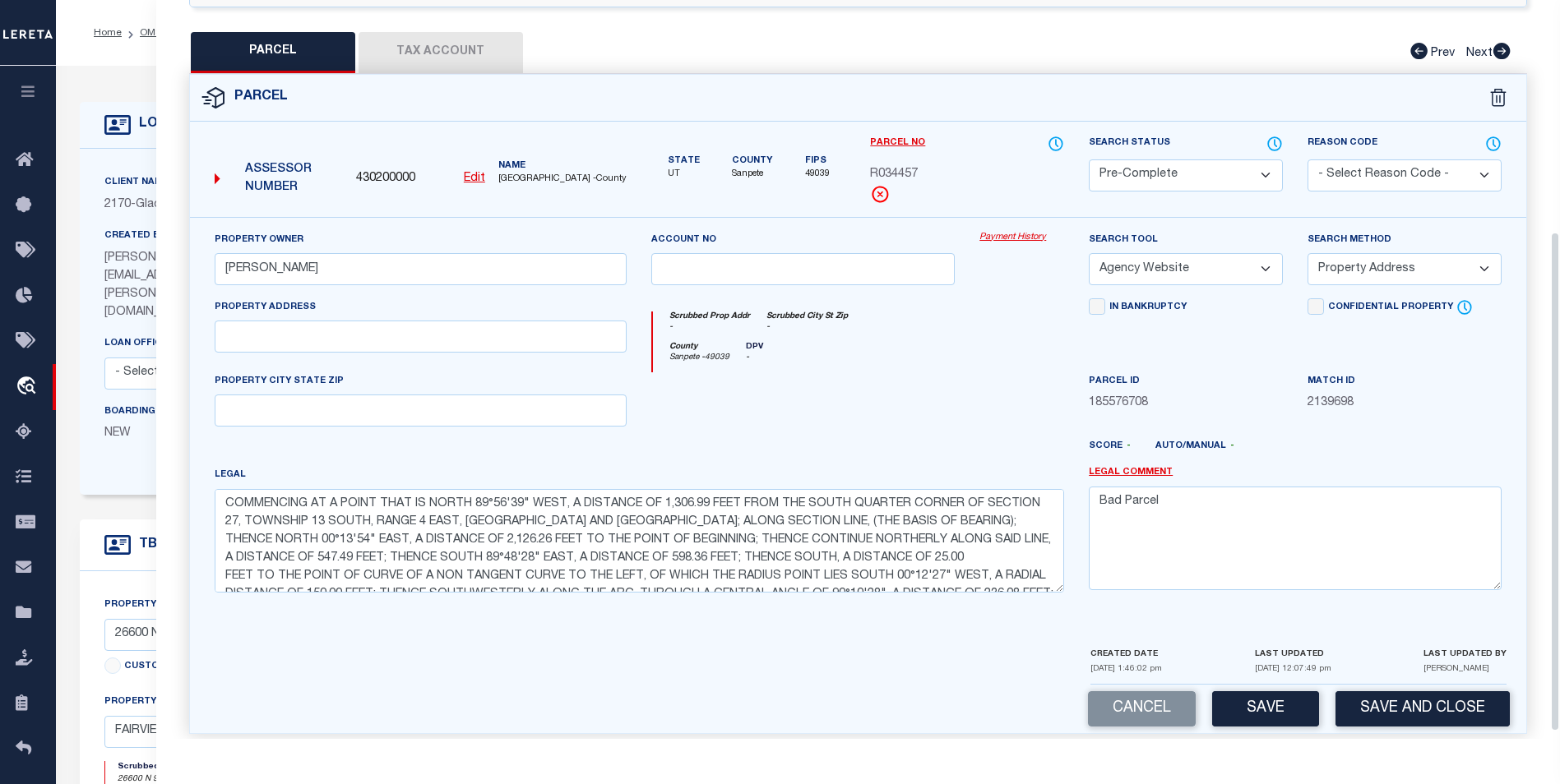
scroll to position [353, 0]
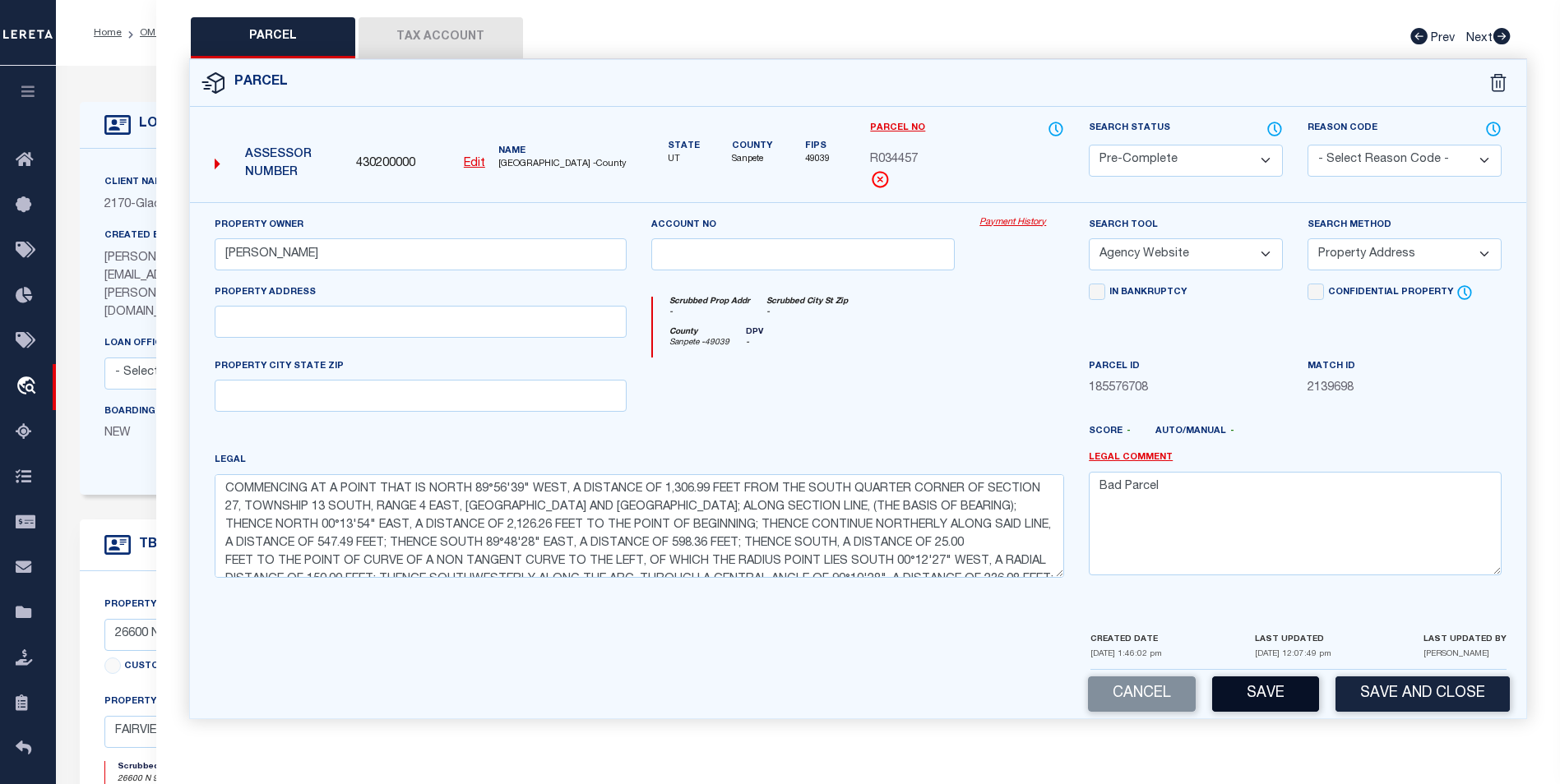
click at [1280, 684] on button "Save" at bounding box center [1265, 694] width 107 height 36
select select "AS"
select select
checkbox input "false"
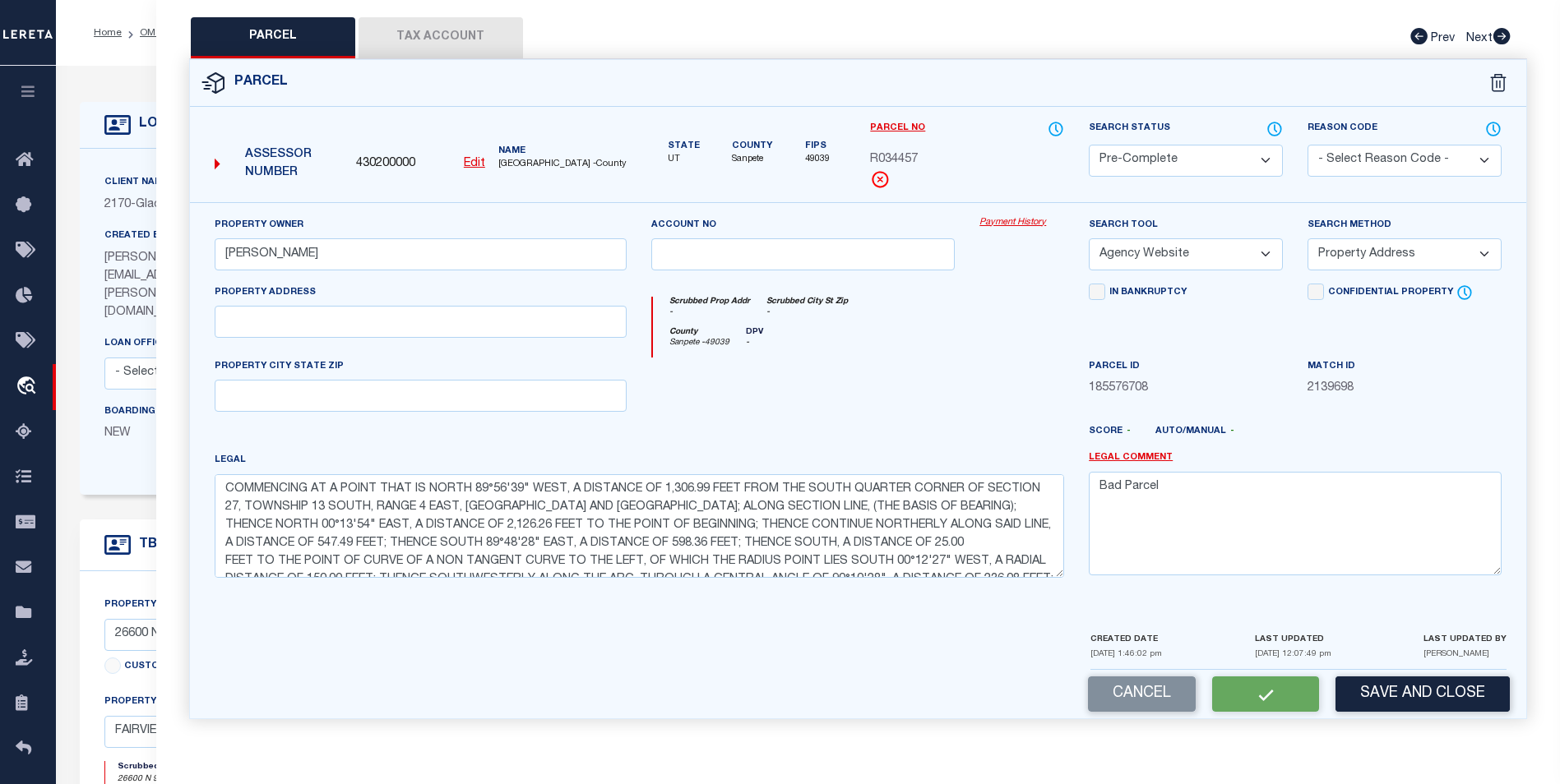
checkbox input "false"
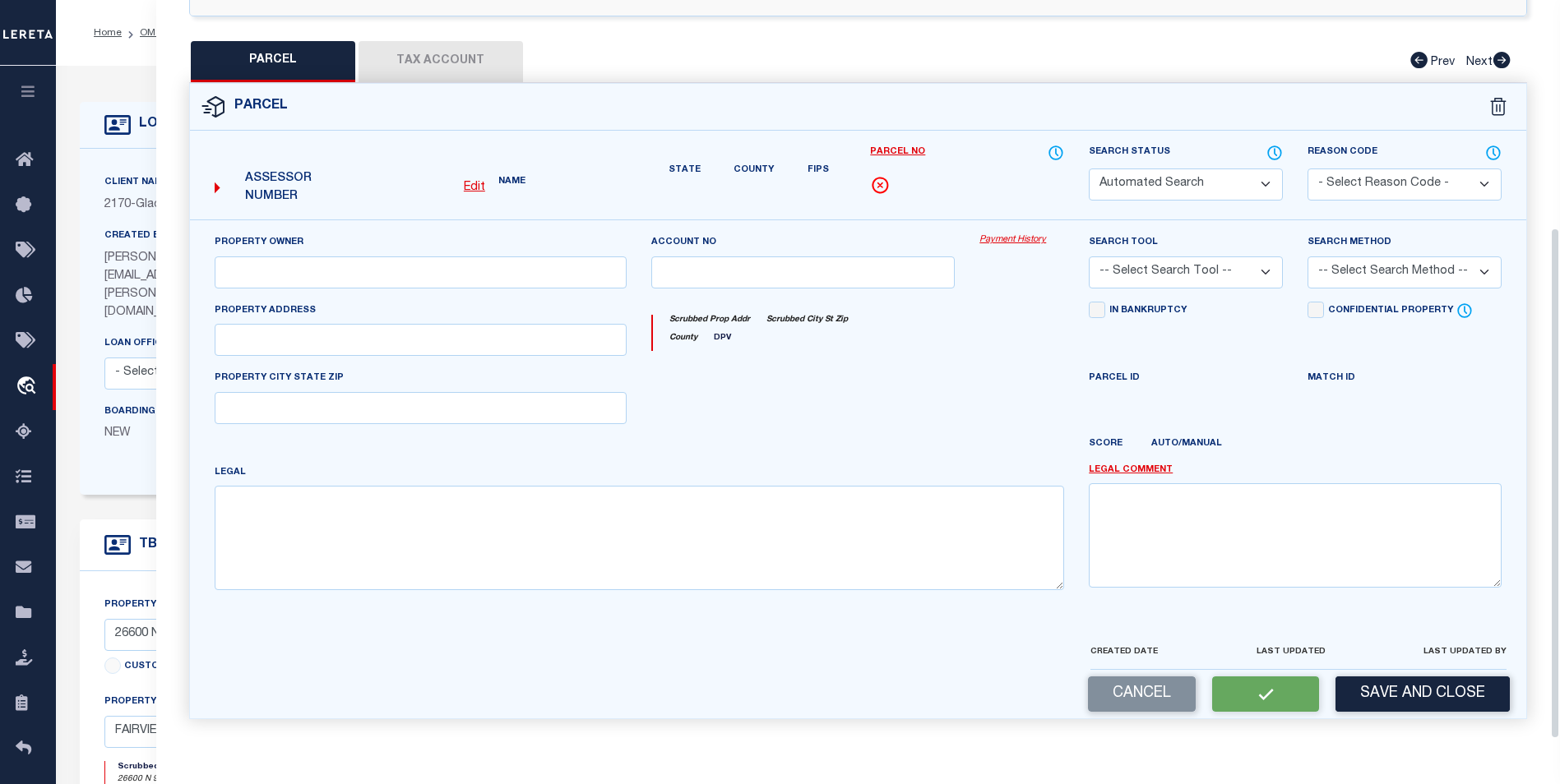
select select "PC"
type input "GONZALEZ MARCO"
select select "AGW"
select select "ADD"
type textarea "COMMENCING AT A POINT THAT IS NORTH 89°56'39" WEST, A DISTANCE OF 1,306.99 FEET…"
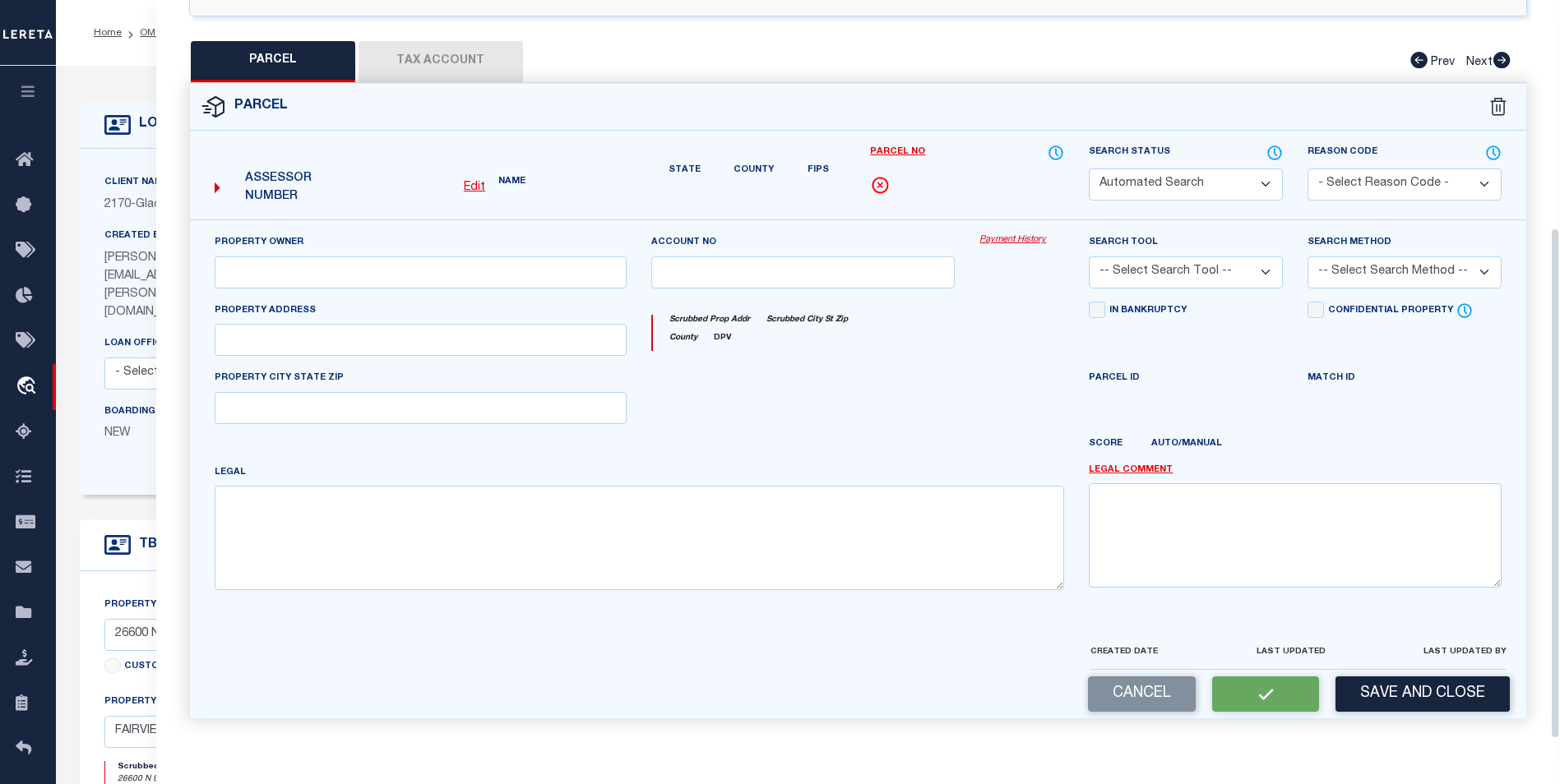
type textarea "Bad Parcel"
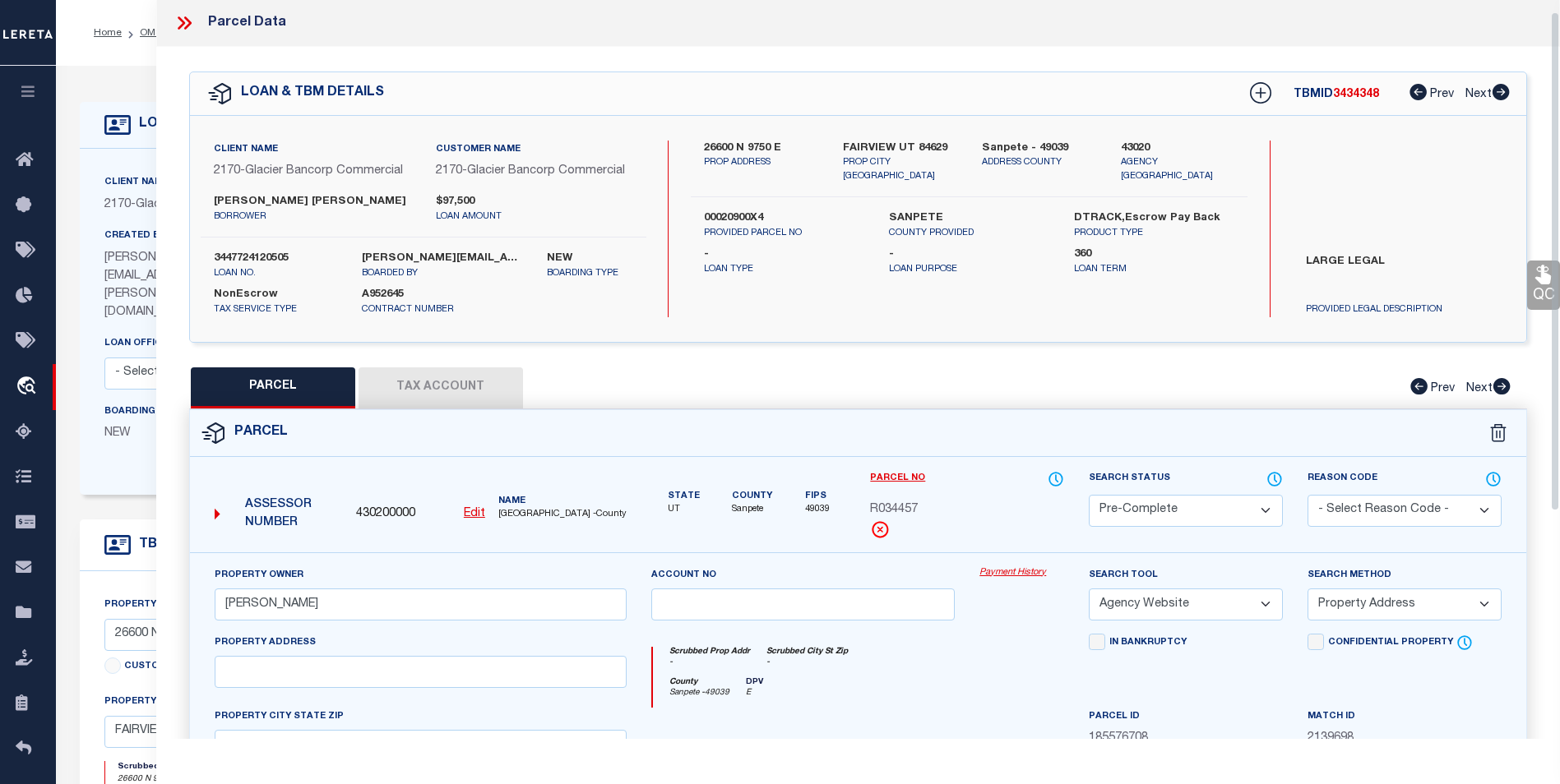
scroll to position [0, 0]
click at [184, 21] on icon at bounding box center [184, 24] width 21 height 21
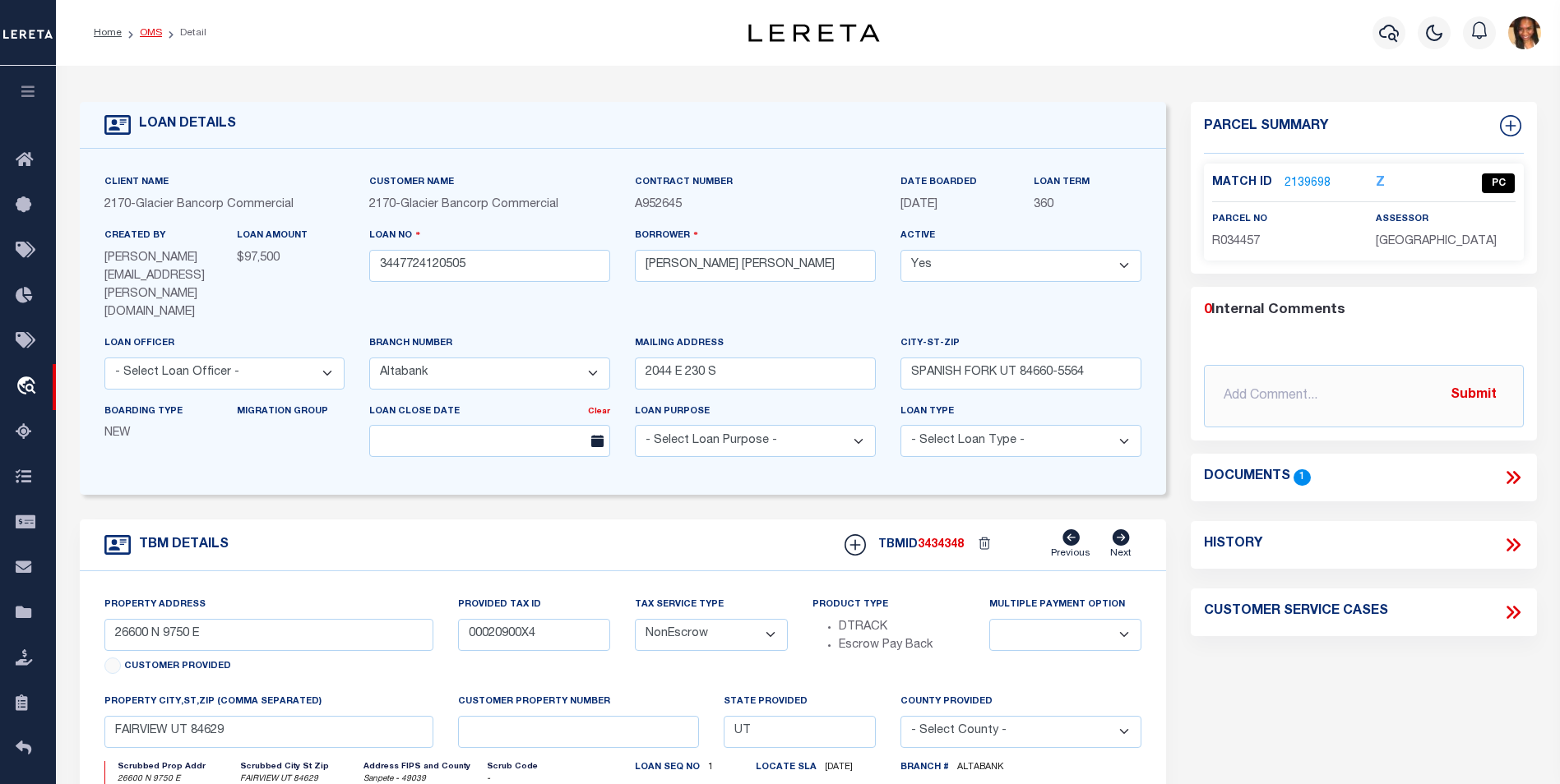
click at [149, 31] on link "OMS" at bounding box center [151, 33] width 22 height 10
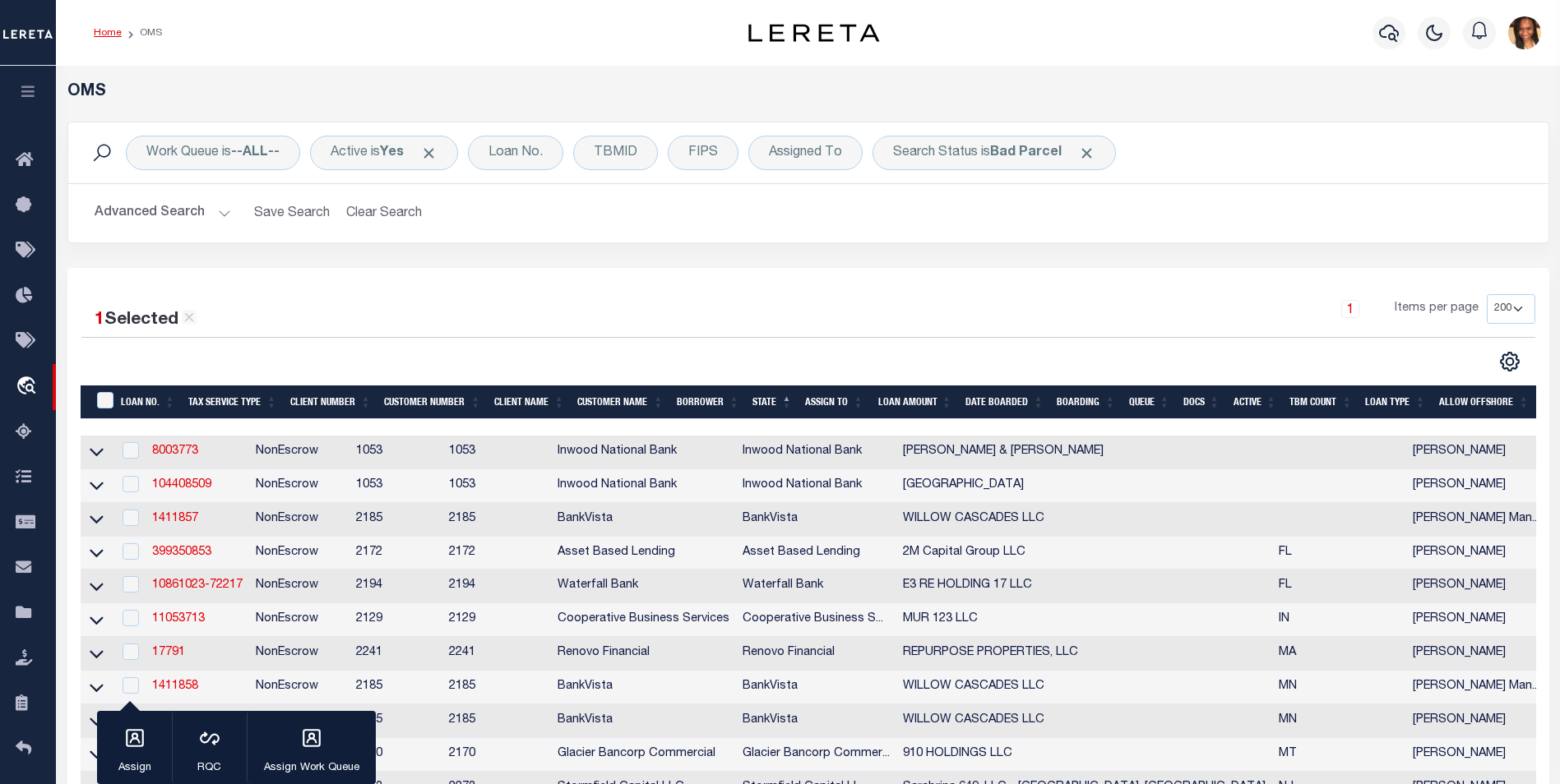
click at [105, 32] on link "Home" at bounding box center [108, 33] width 28 height 10
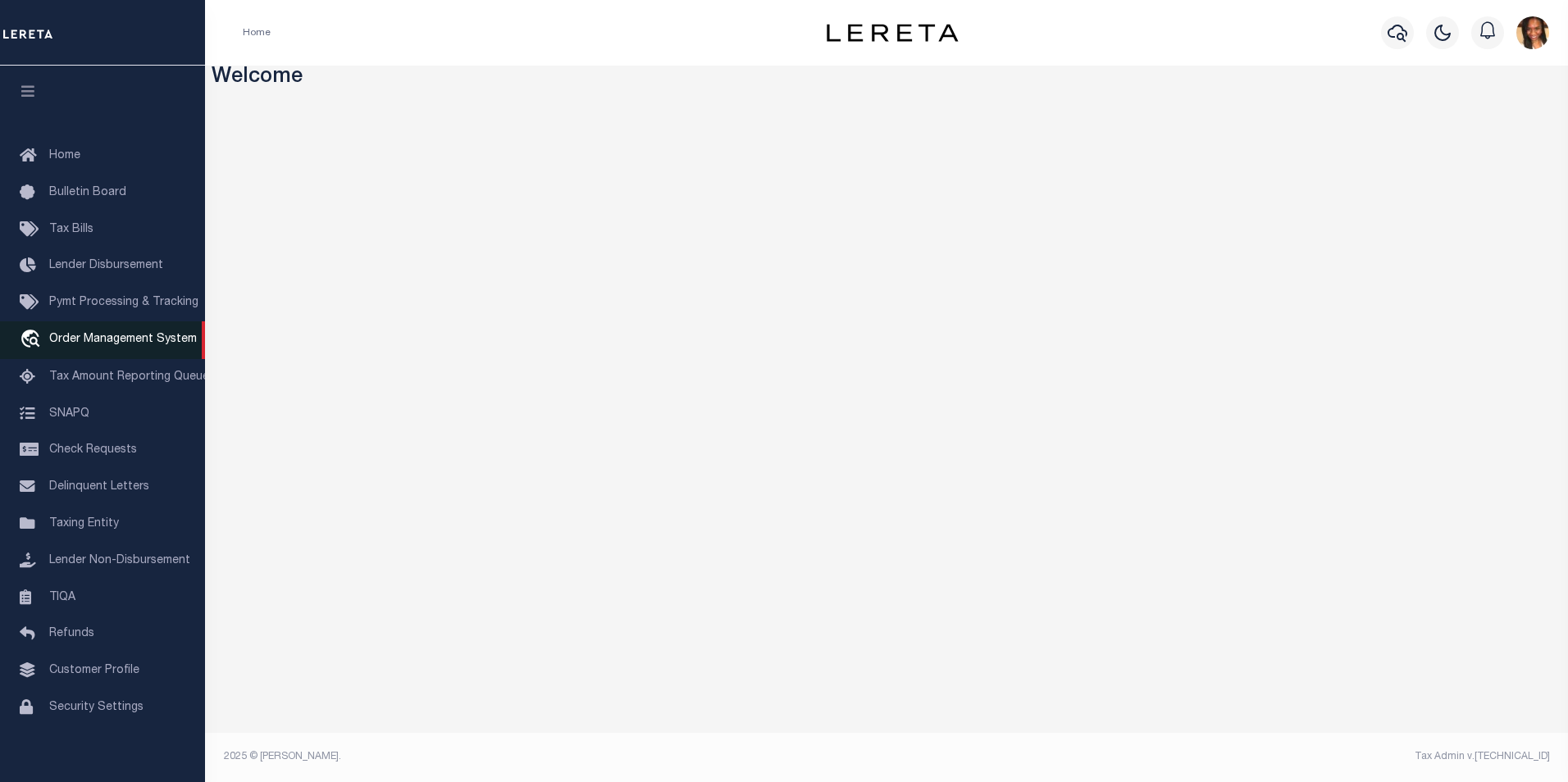
click at [128, 339] on span "Order Management System" at bounding box center [123, 340] width 148 height 12
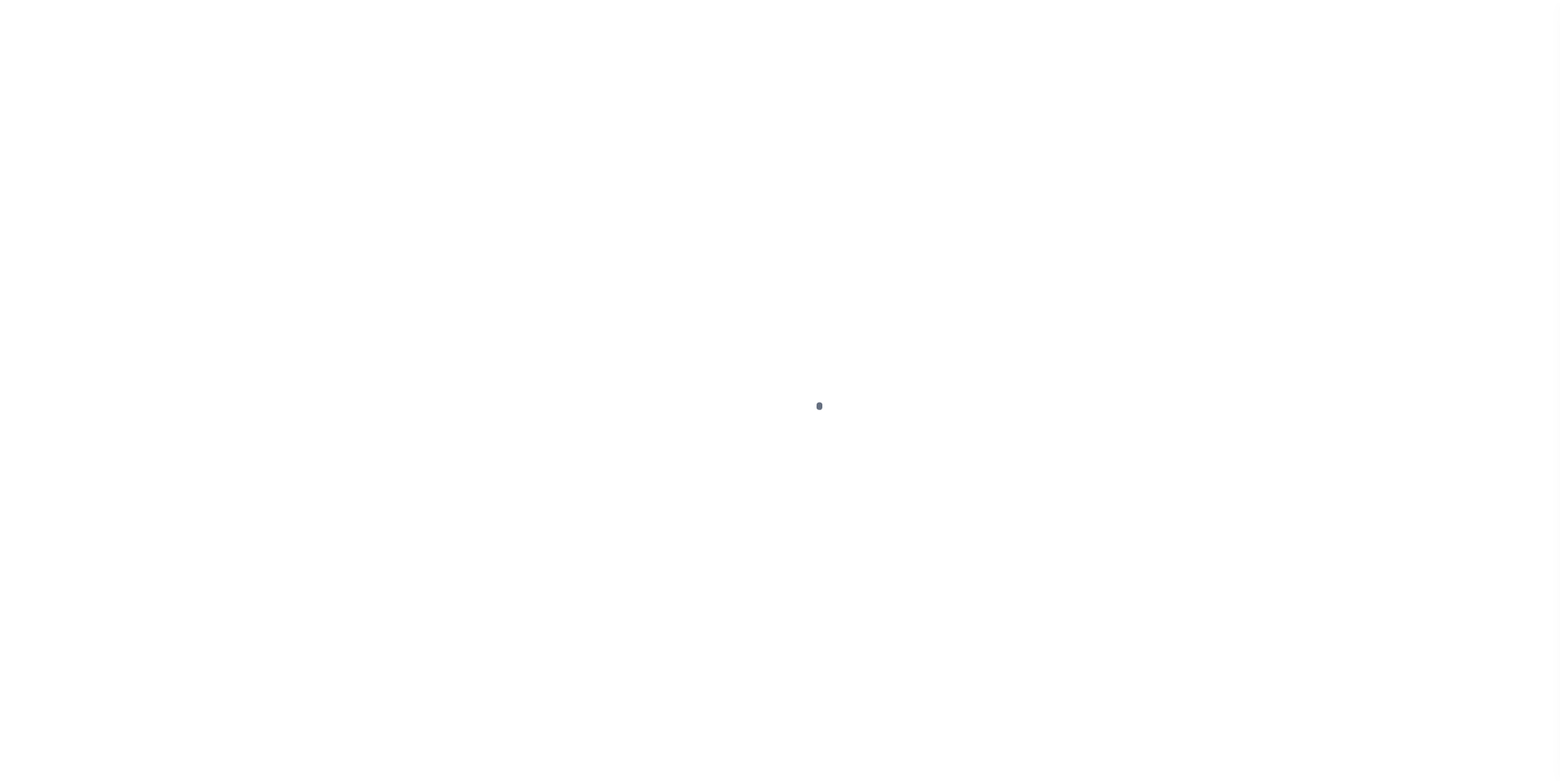
scroll to position [16, 0]
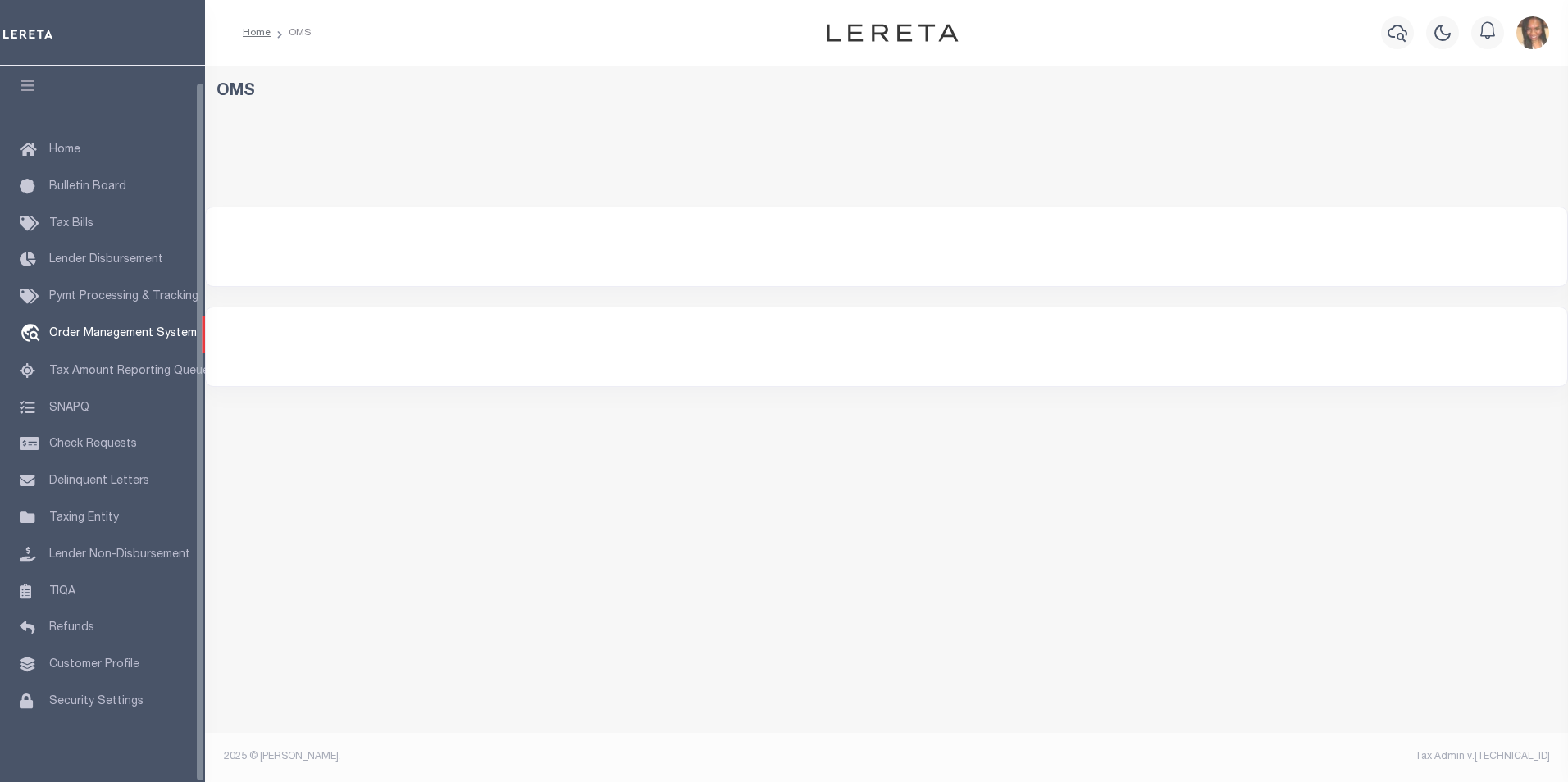
select select "200"
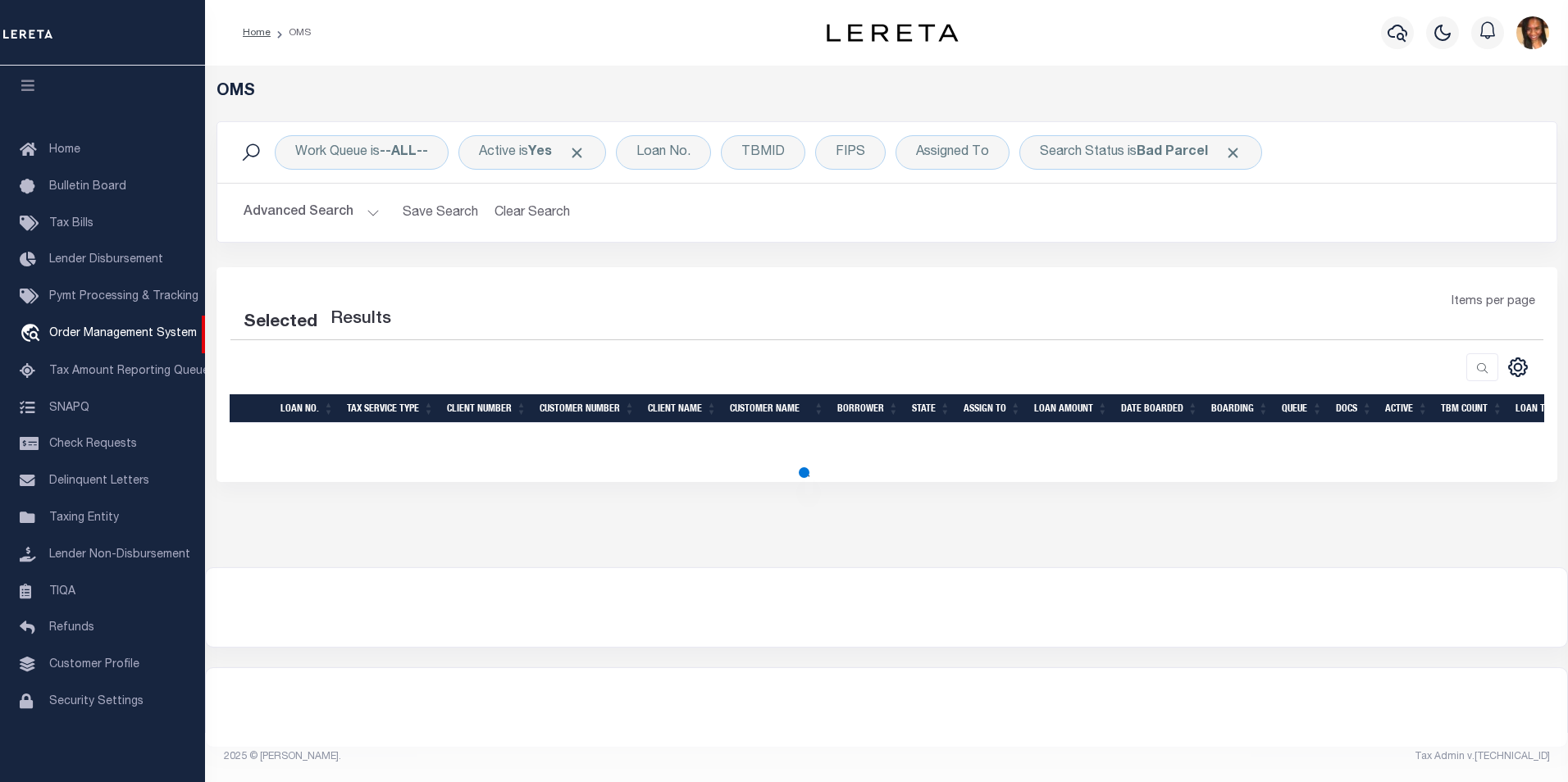
select select "200"
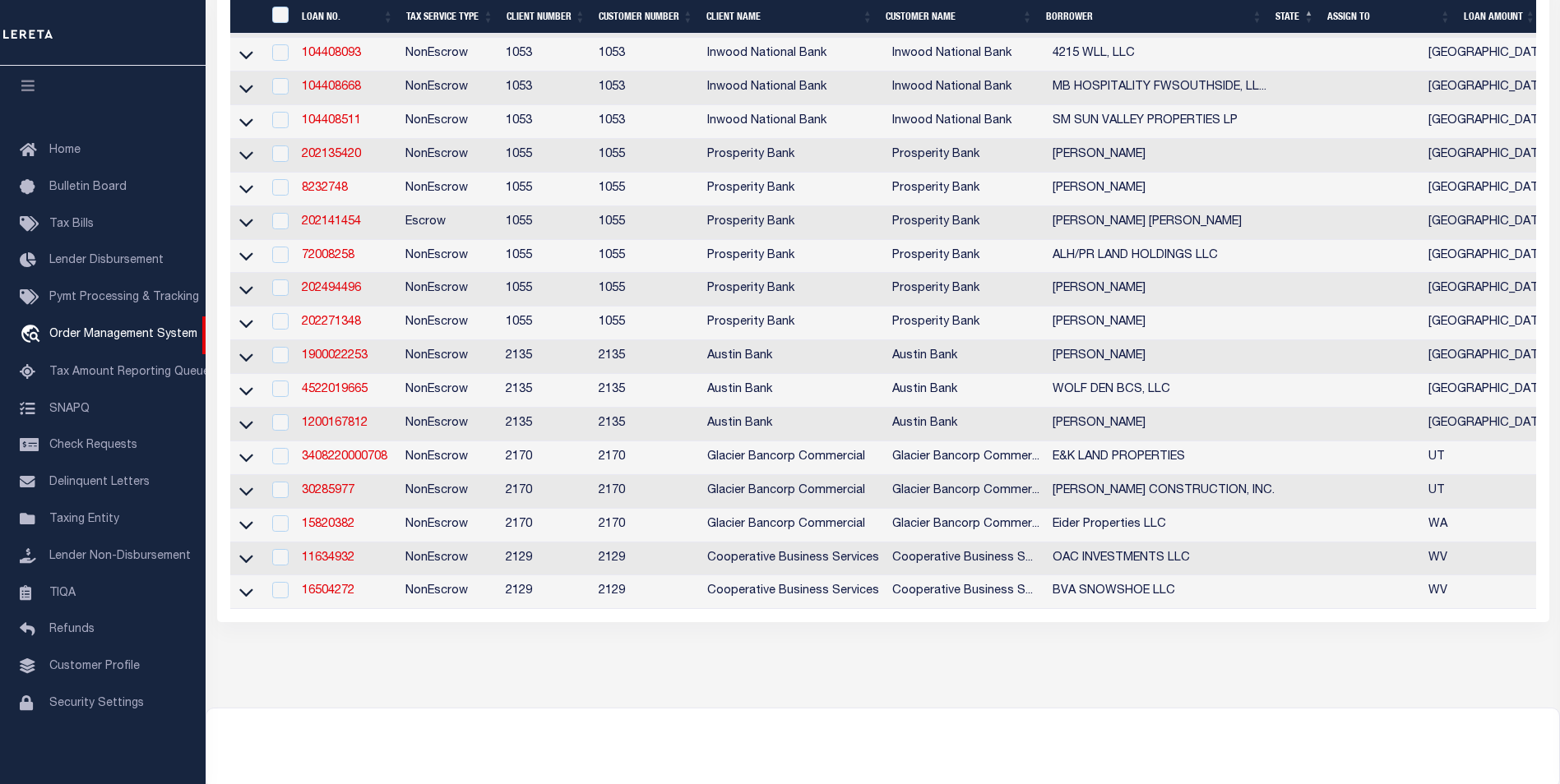
scroll to position [822, 0]
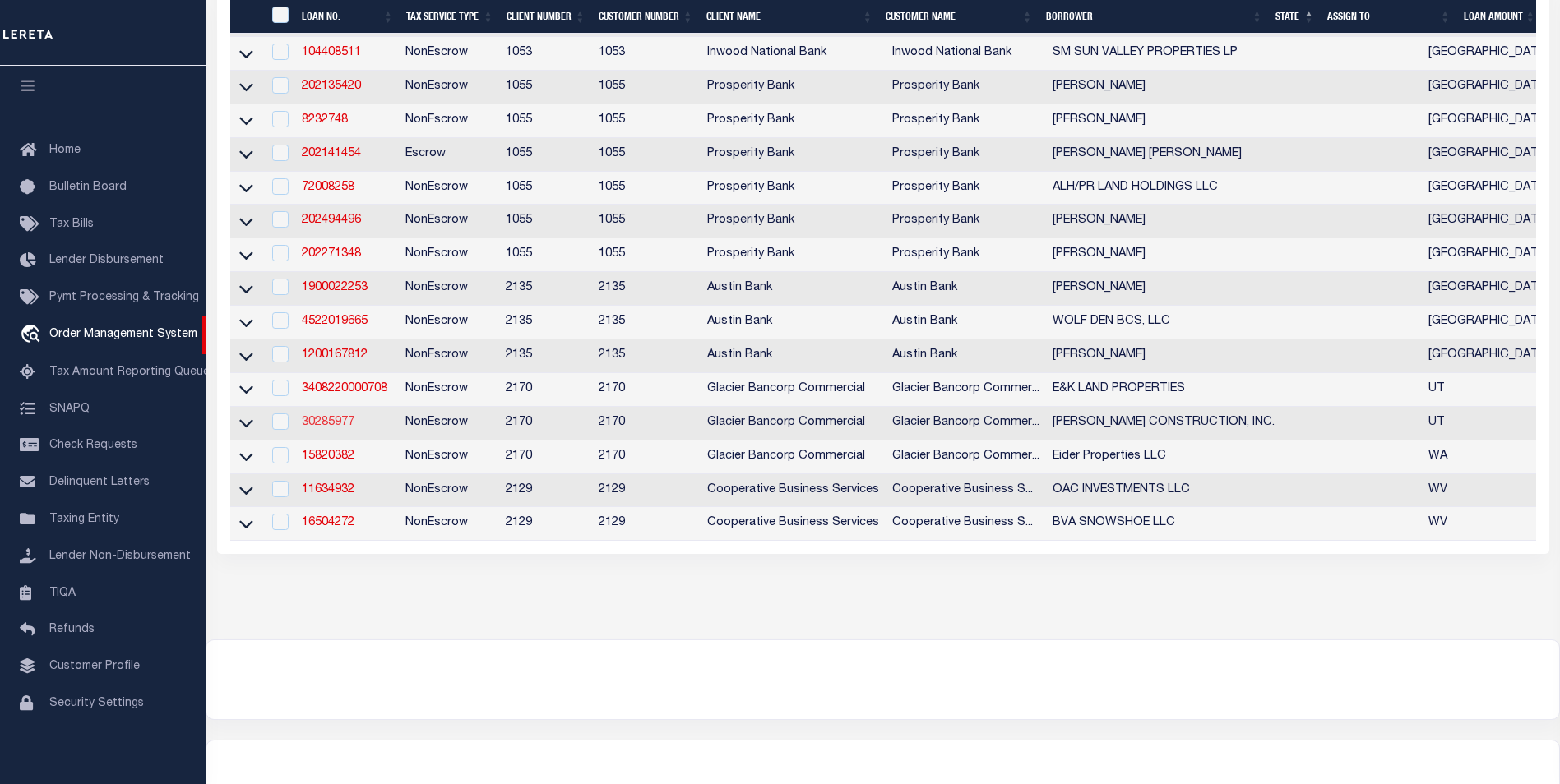
click at [338, 428] on link "30285977" at bounding box center [328, 423] width 53 height 12
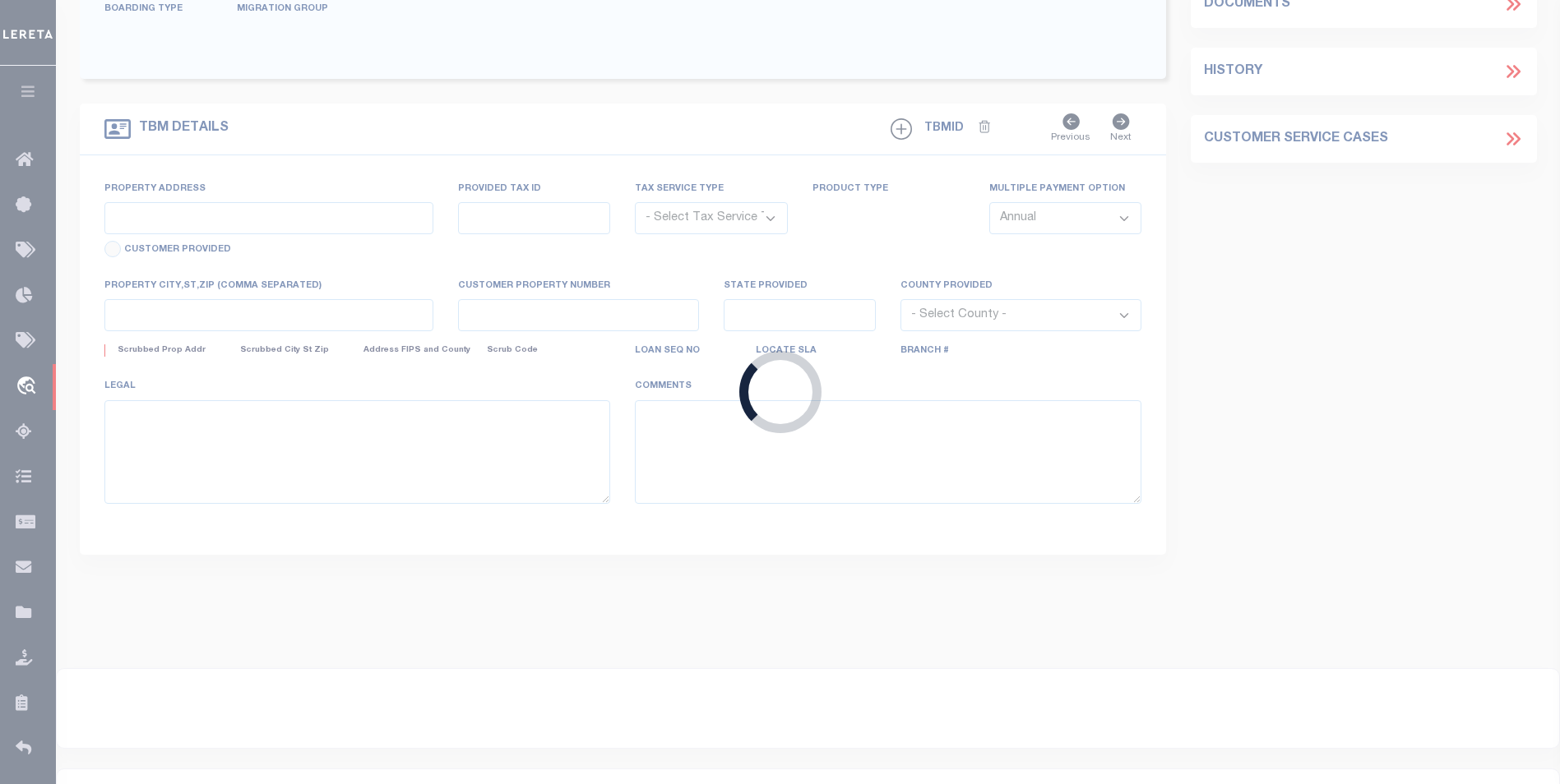
type input "30285977"
type input "PATTERSON CONSTRUCTION, INC."
select select
type input "11038 HIGHLAND BLVD STE 100"
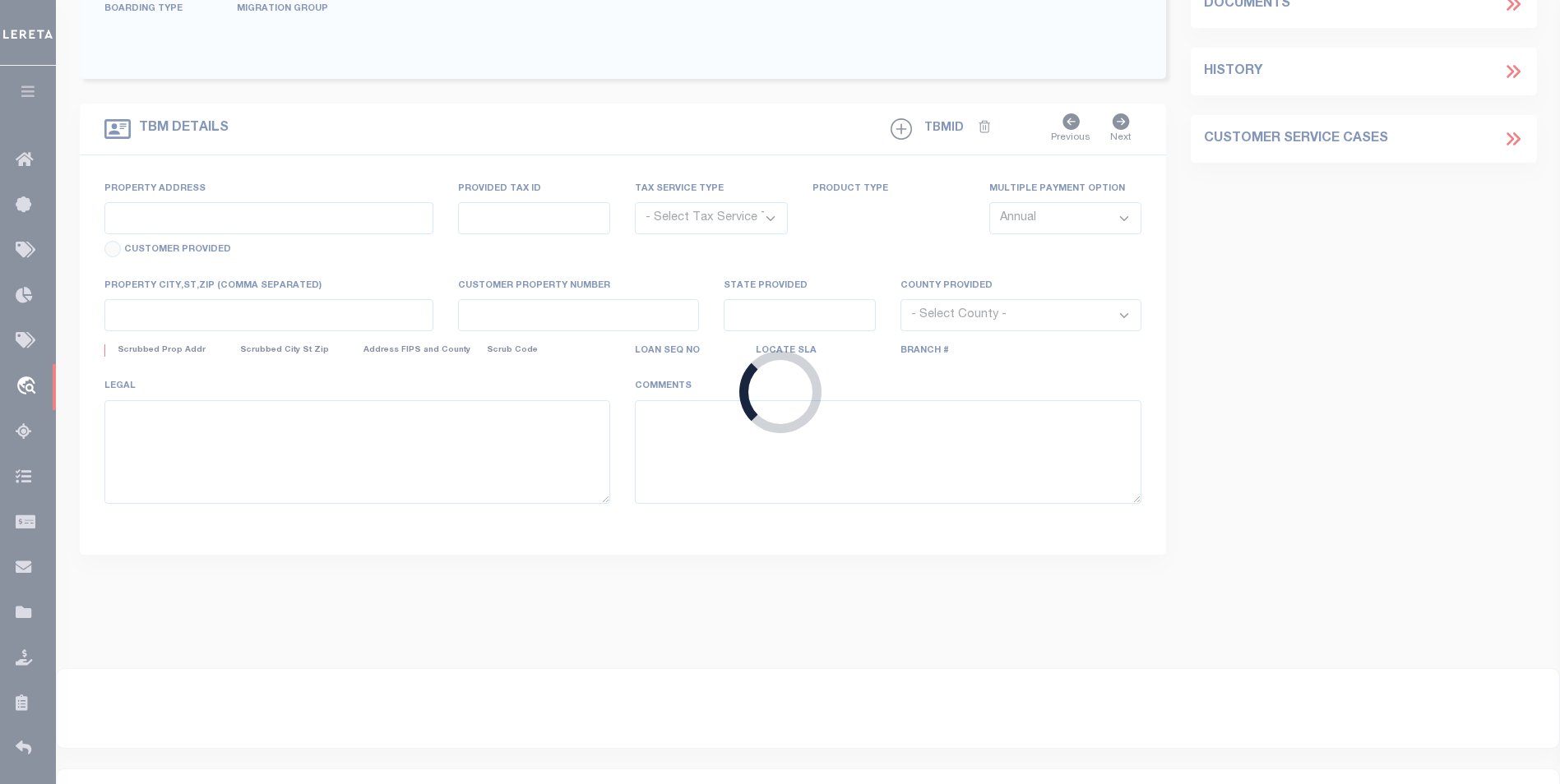
type input "HIGHLAND UT 84003-3786"
select select
select select "NonEscrow"
type input "6200 W 11000 N"
select select
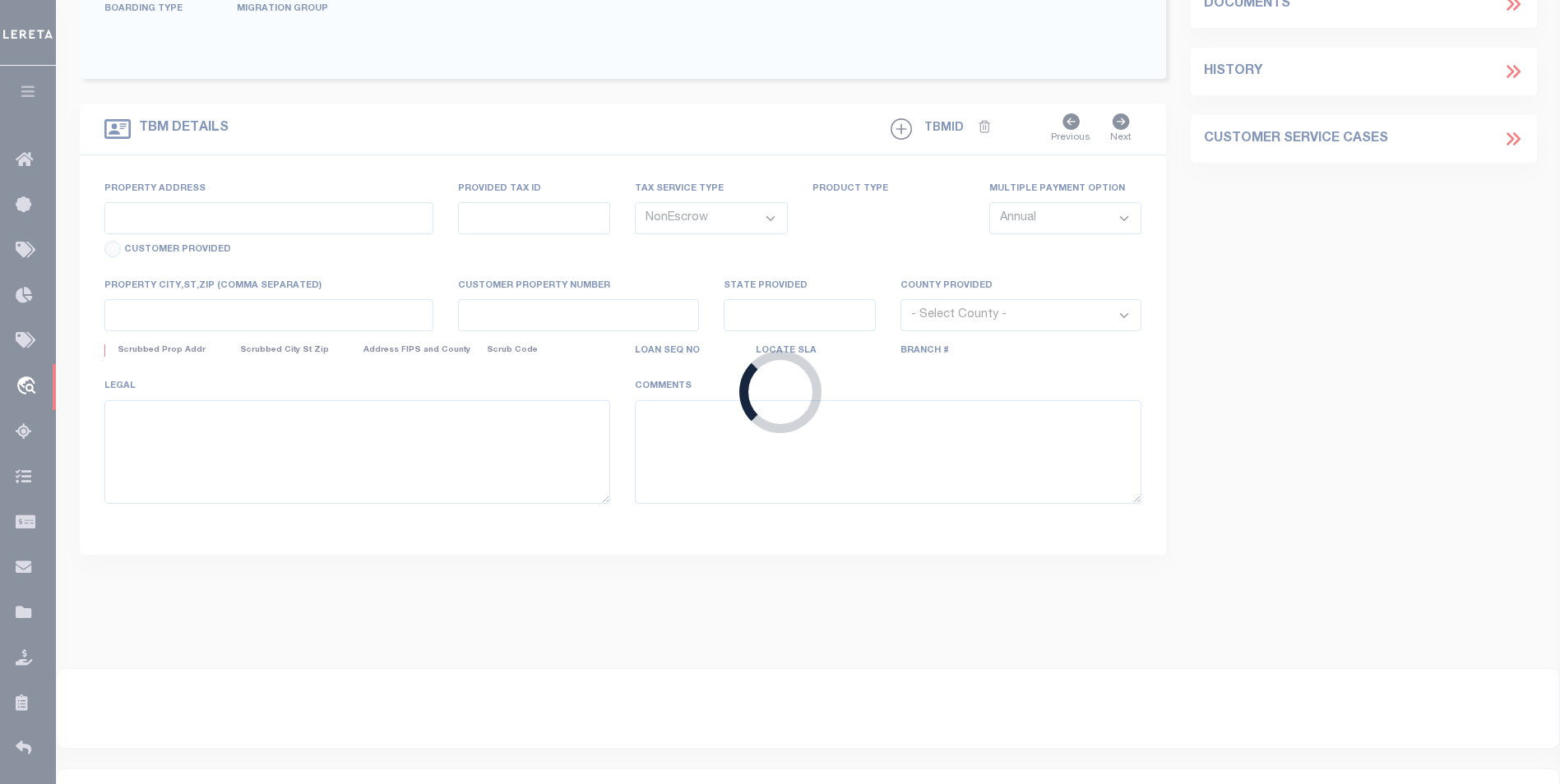
type input "HIGHLAND UT 840030000"
type input "516"
type input "UT"
select select
select select "5655"
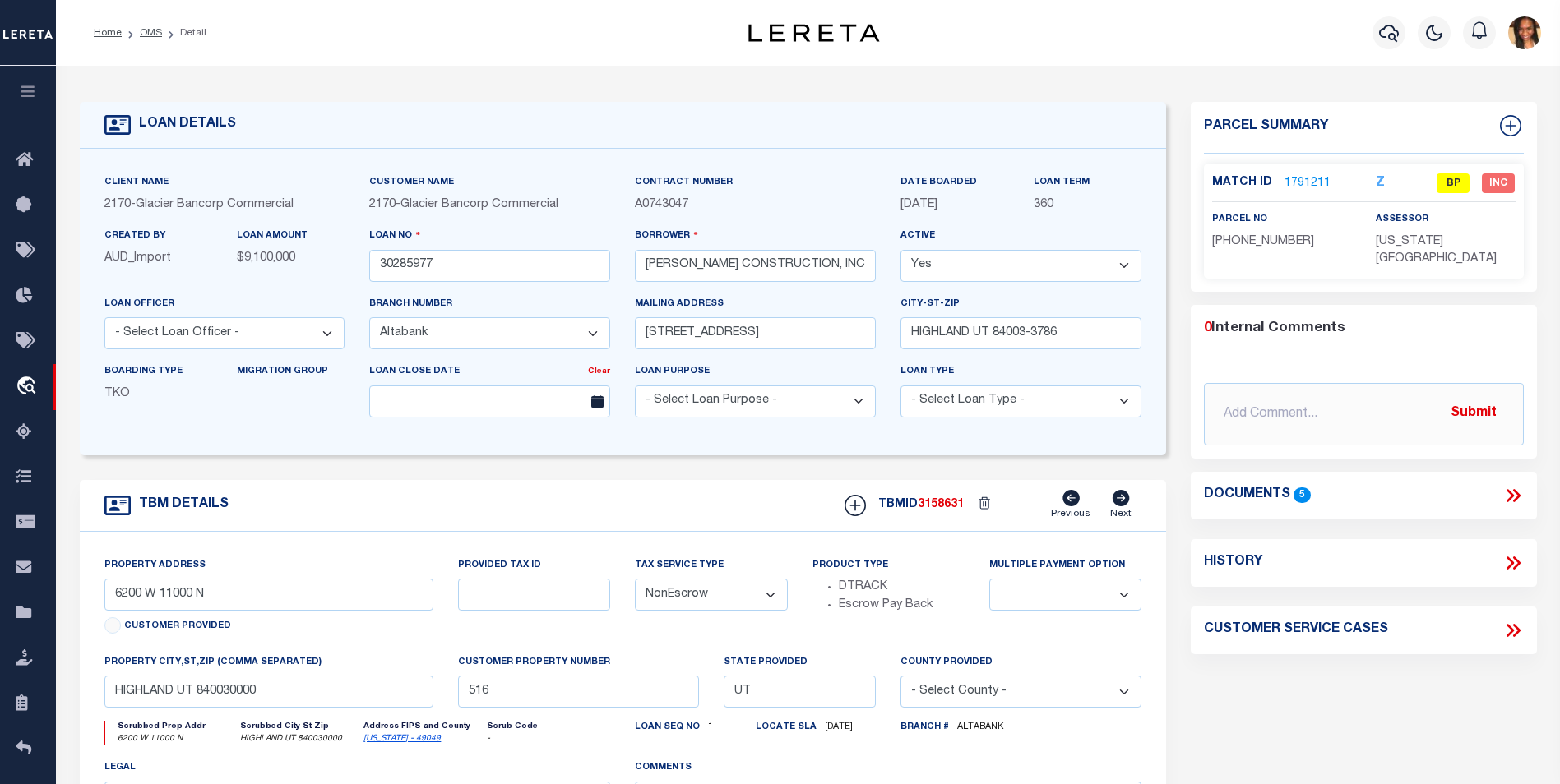
click at [1288, 181] on link "1791211" at bounding box center [1307, 184] width 46 height 17
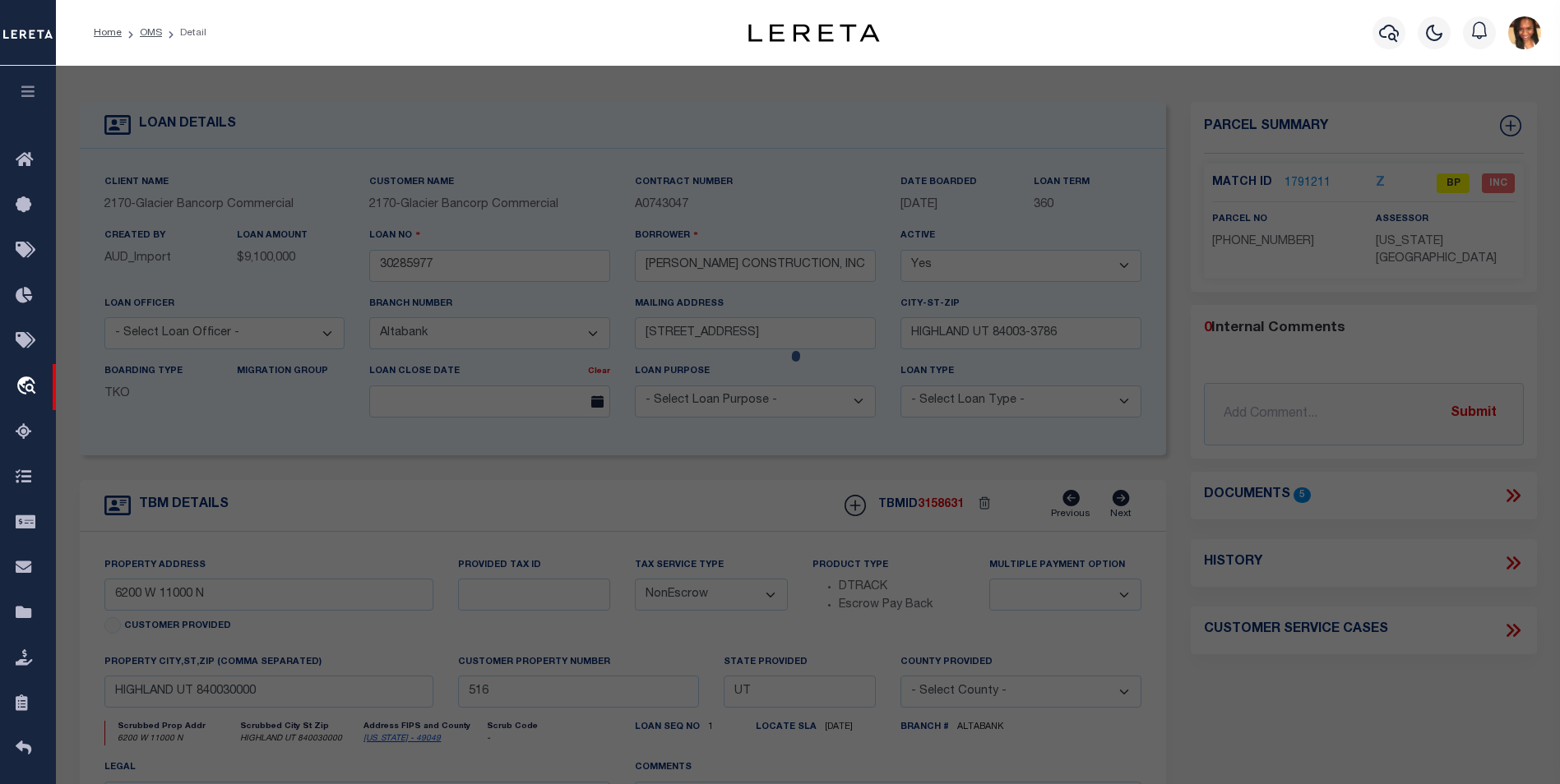
checkbox input "false"
select select "BP"
type input "PATTERSON DEVELOPMENT LLC (2023) MEADOWBROOK PROPERTIES LIMITED PARTNERSHIP (20…"
select select
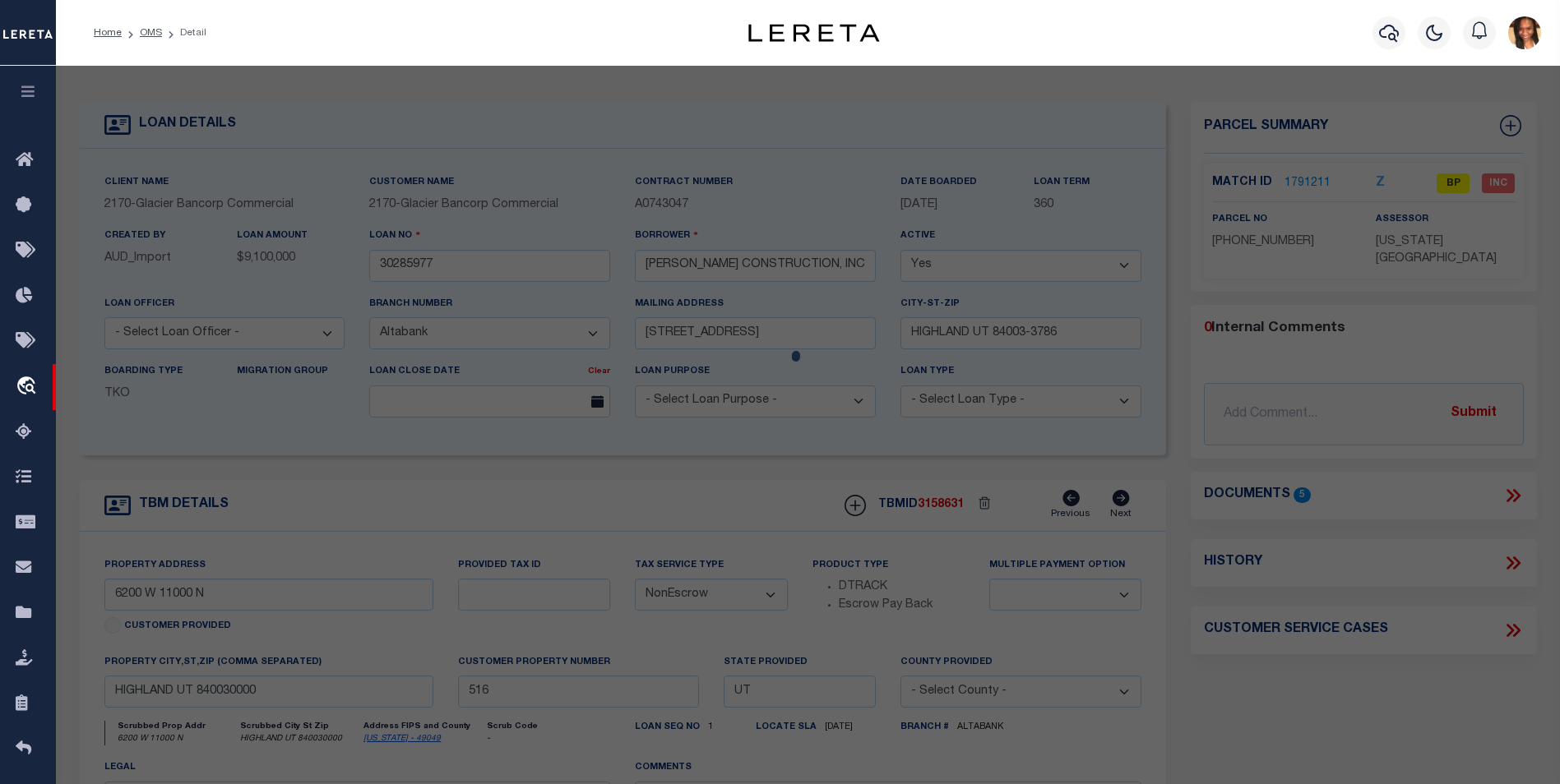
checkbox input "false"
type input "HIGHLAND, UT 84003"
type textarea "COM N 89 DEG 59' 4" W 37.34 FT FR S 1/4 COR. SEC. 26, T4S, R1E, SLB&M.; N 89 DE…"
type textarea "Bad Parcel"
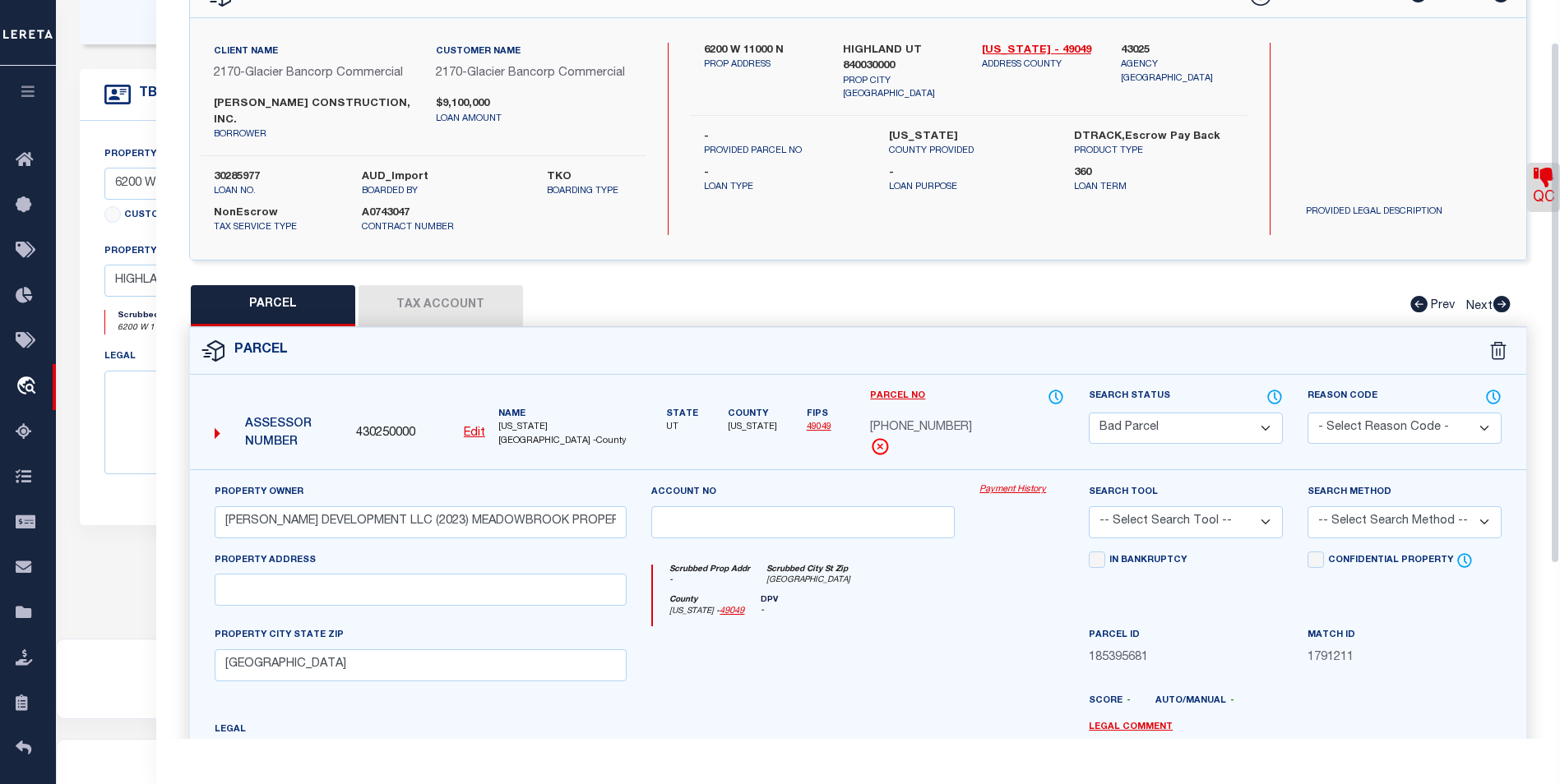
scroll to position [59, 0]
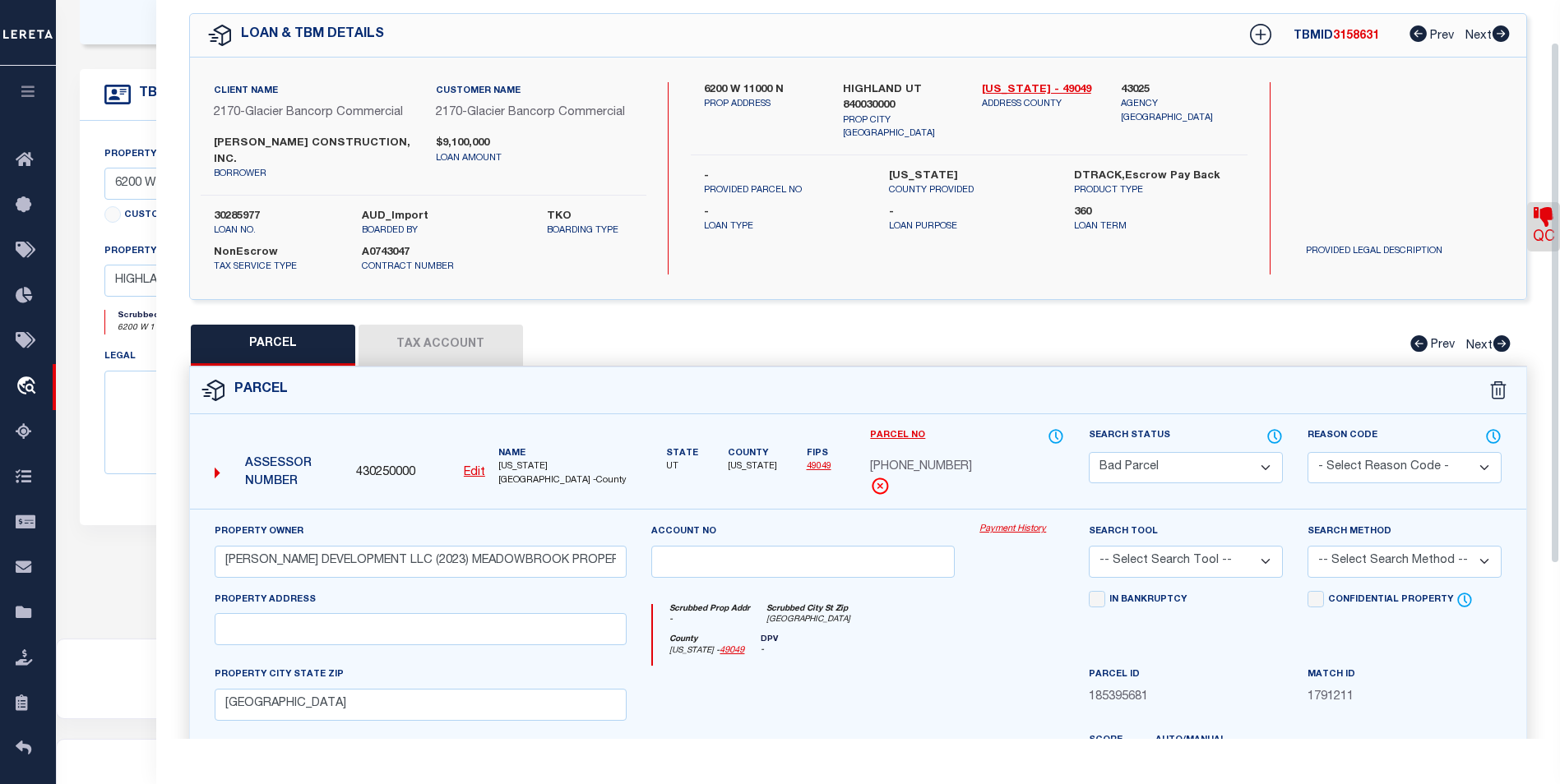
click at [456, 331] on button "Tax Account" at bounding box center [441, 345] width 164 height 41
select select "100"
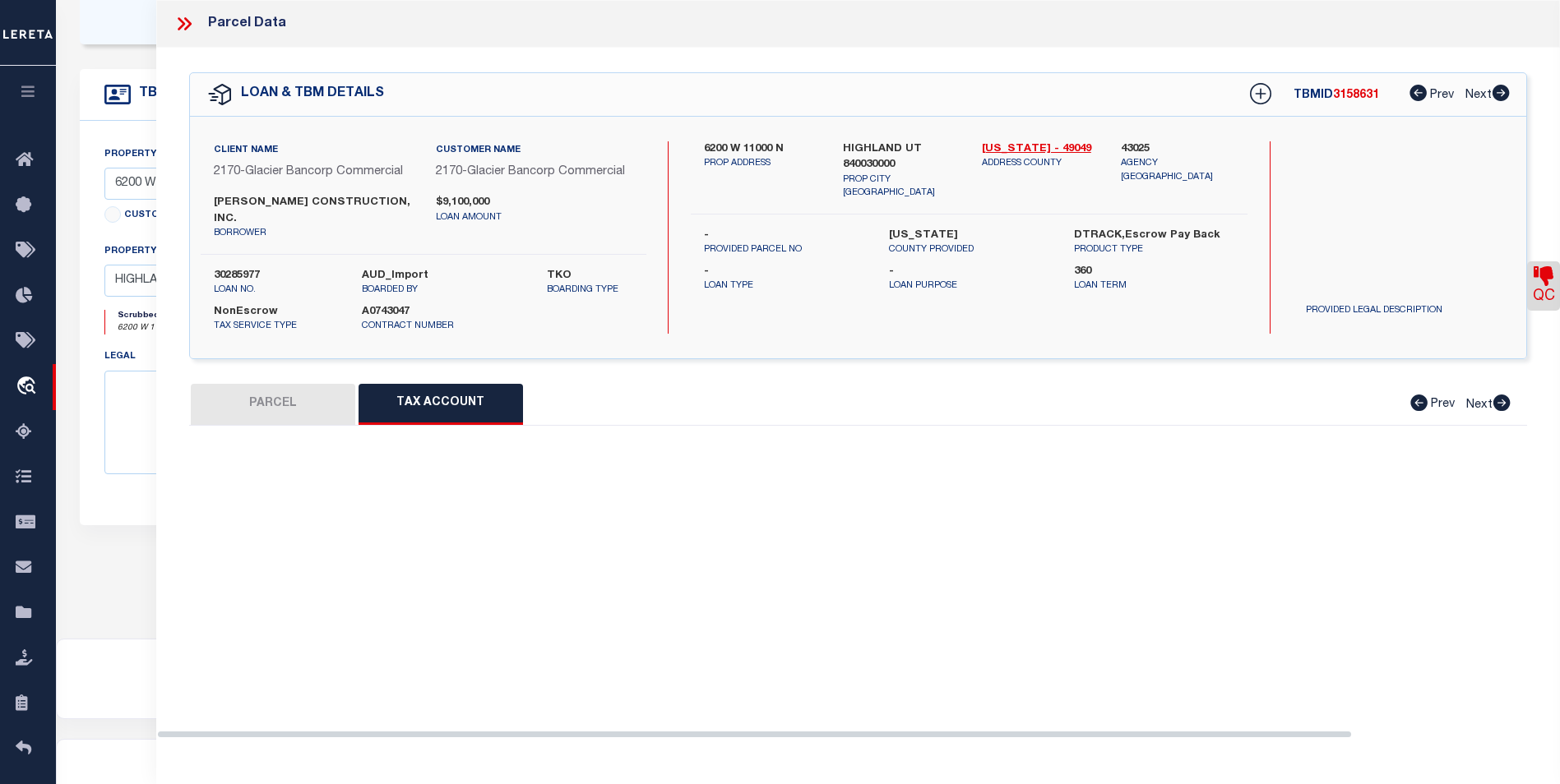
select select "100"
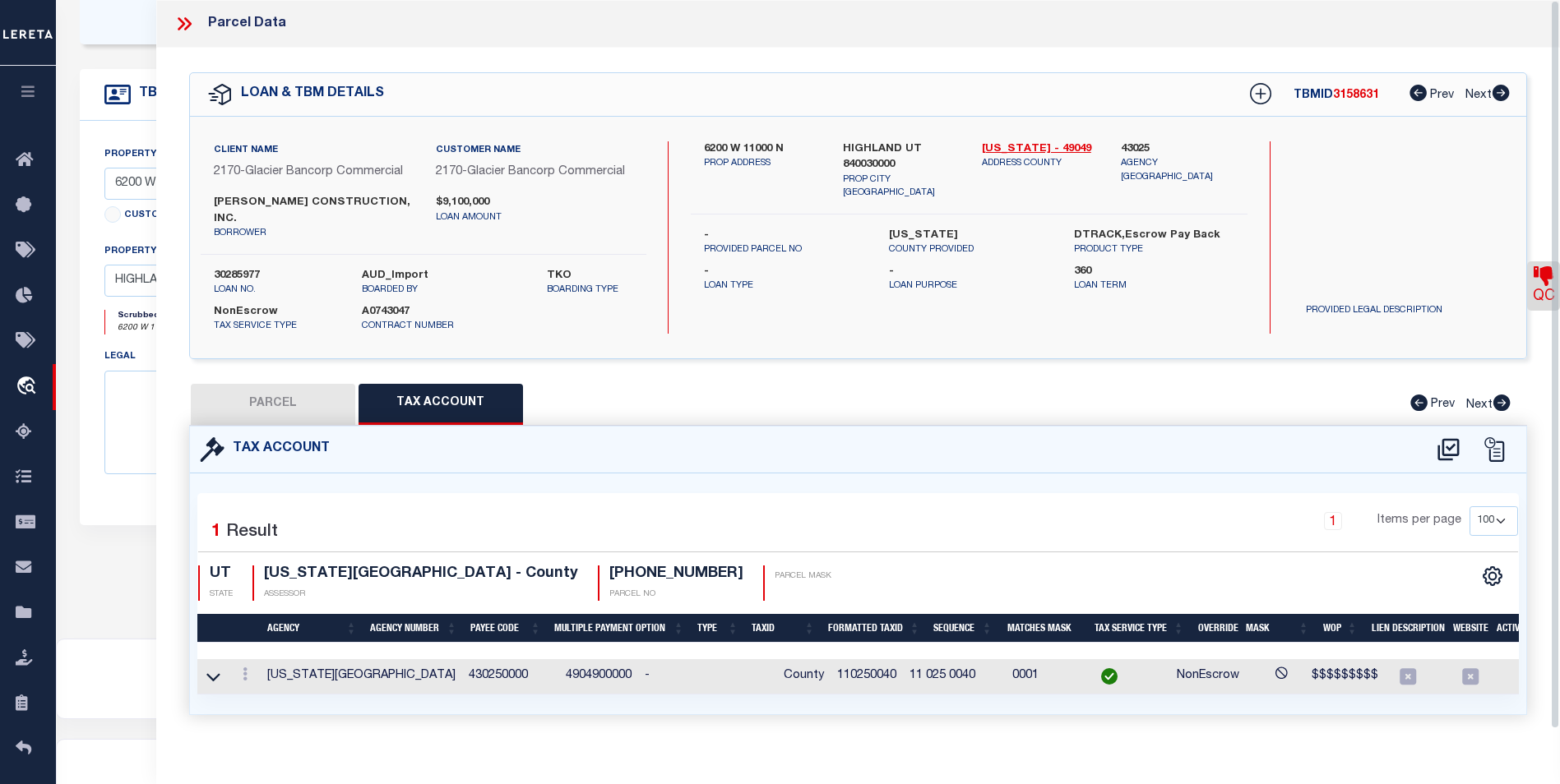
click at [242, 384] on button "PARCEL" at bounding box center [273, 404] width 164 height 41
select select "AS"
checkbox input "false"
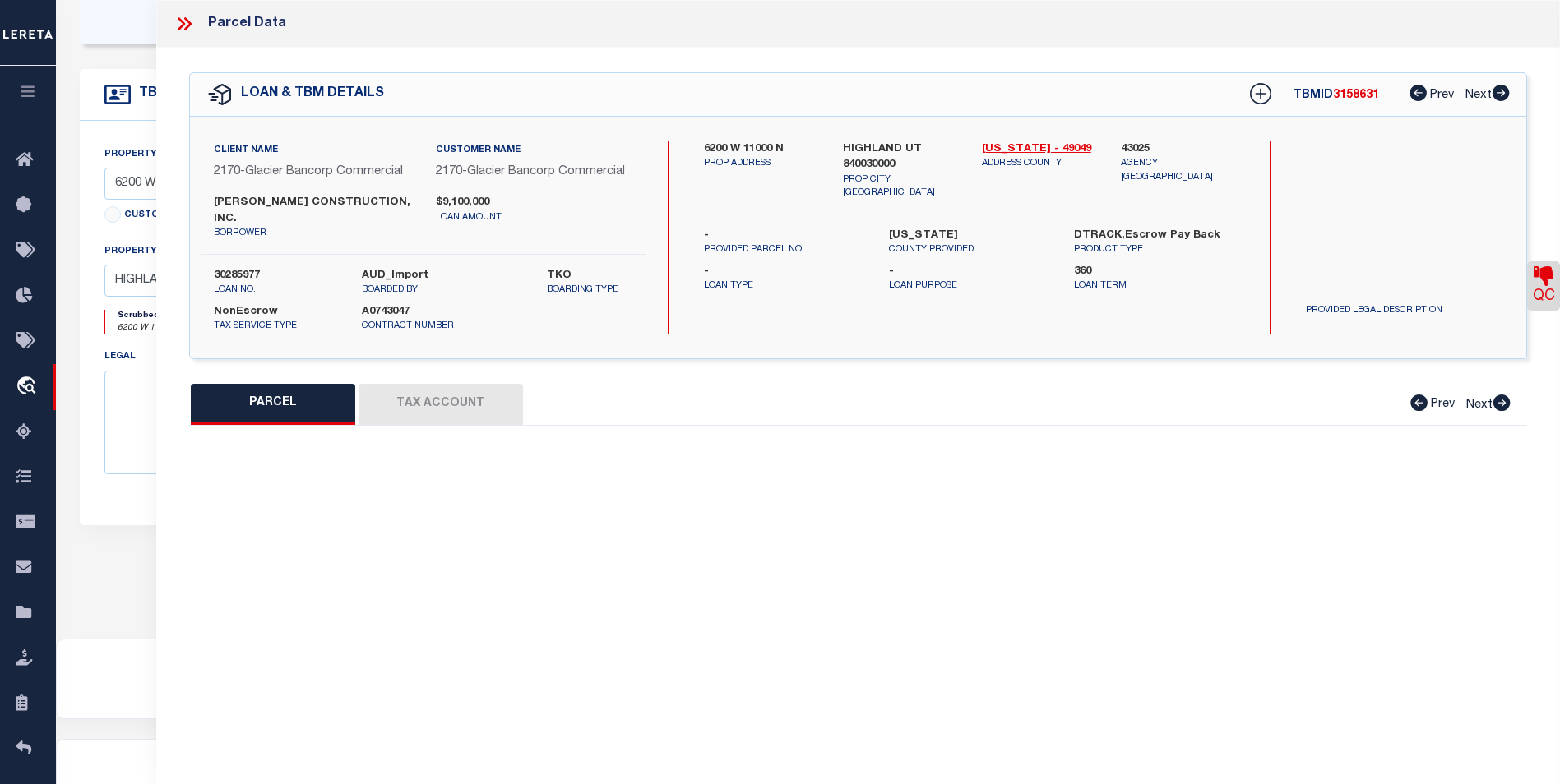
select select "BP"
type input "PATTERSON DEVELOPMENT LLC (2023) MEADOWBROOK PROPERTIES LIMITED PARTNERSHIP (20…"
select select
checkbox input "false"
type input "HIGHLAND, UT 84003"
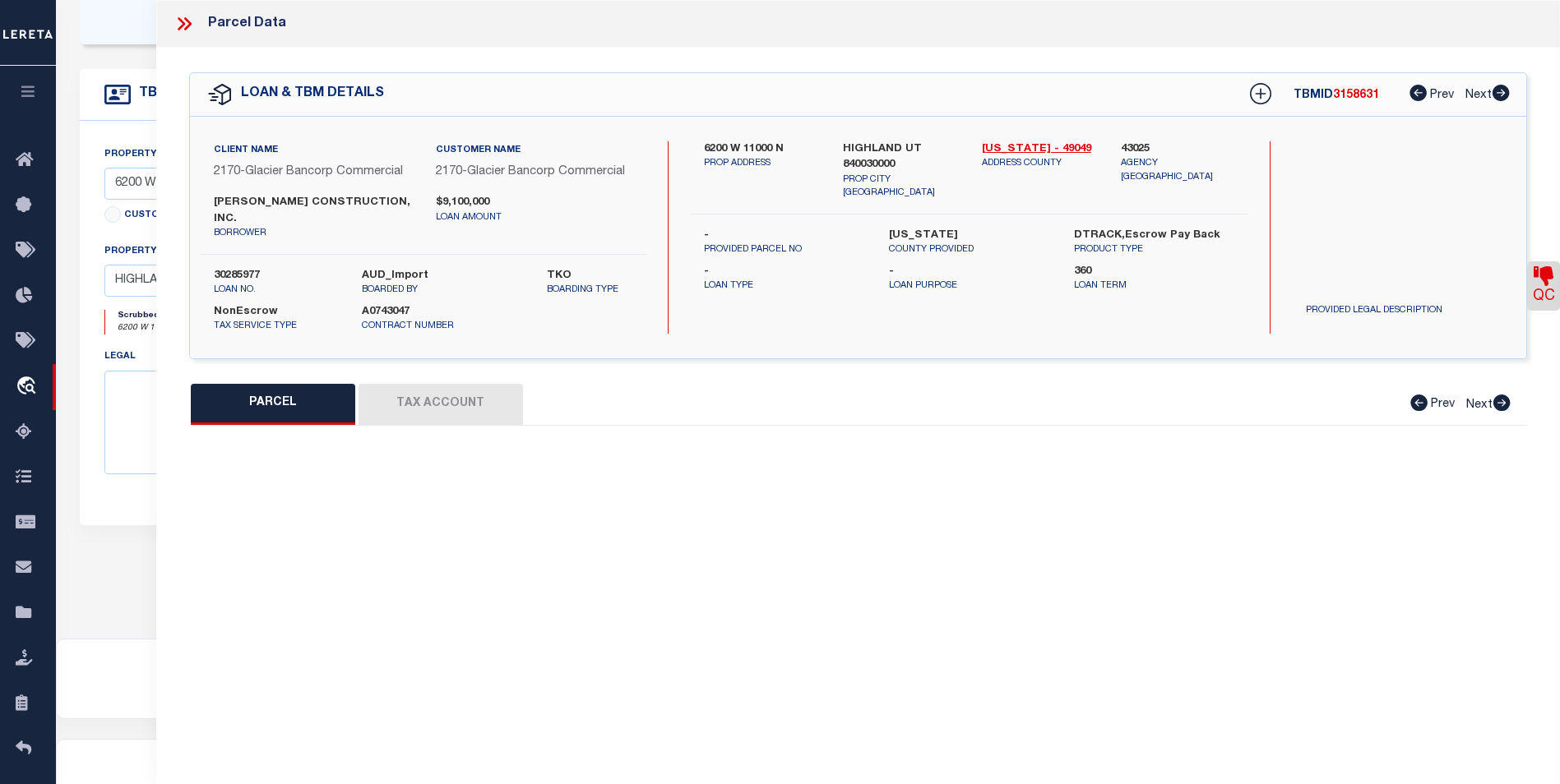
type textarea "COM N 89 DEG 59' 4" W 37.34 FT FR S 1/4 COR. SEC. 26, T4S, R1E, SLB&M.; N 89 DE…"
type textarea "Bad Parcel"
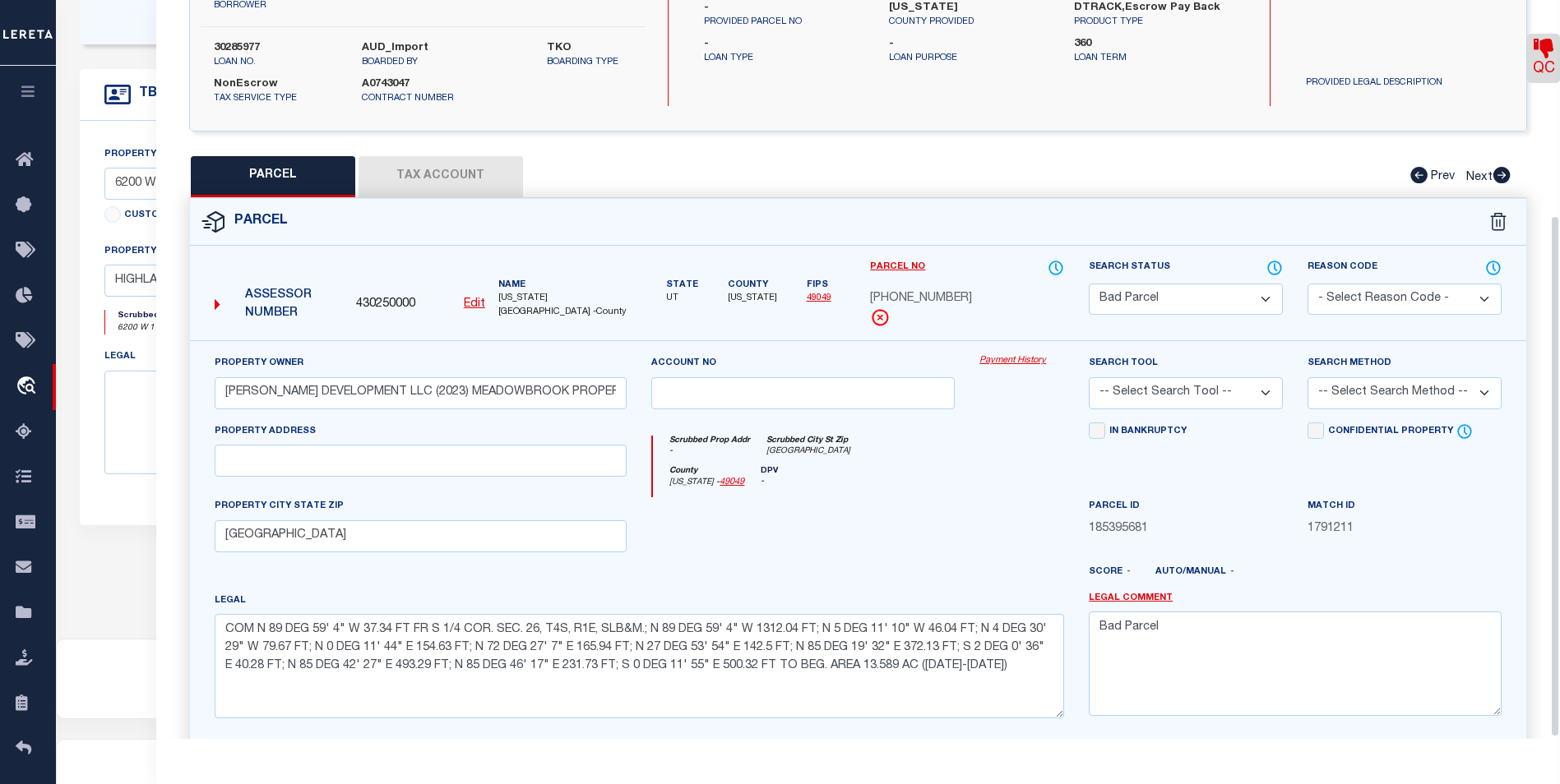
scroll to position [306, 0]
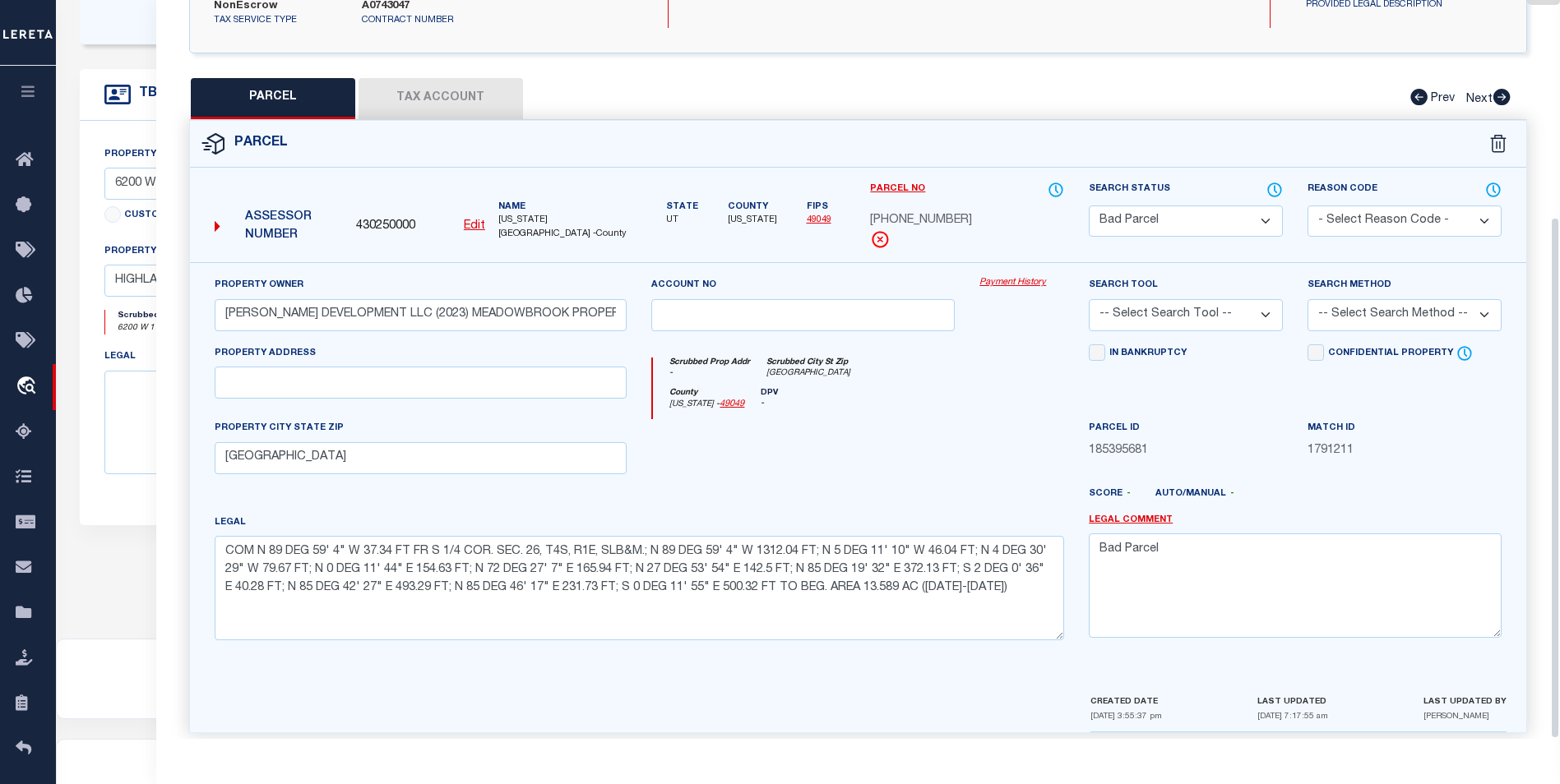
click at [421, 84] on button "Tax Account" at bounding box center [441, 98] width 164 height 41
select select "100"
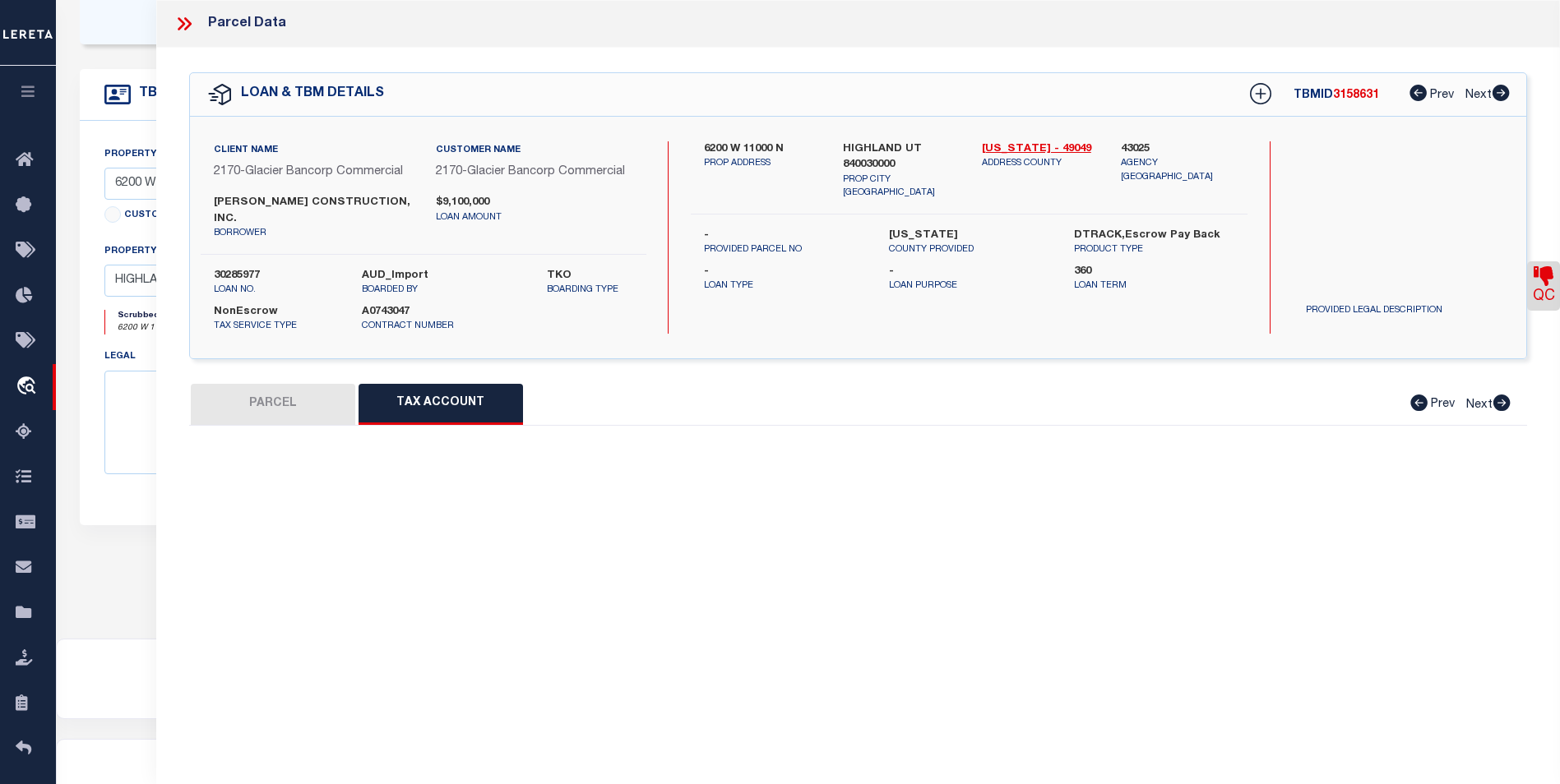
scroll to position [0, 0]
select select "100"
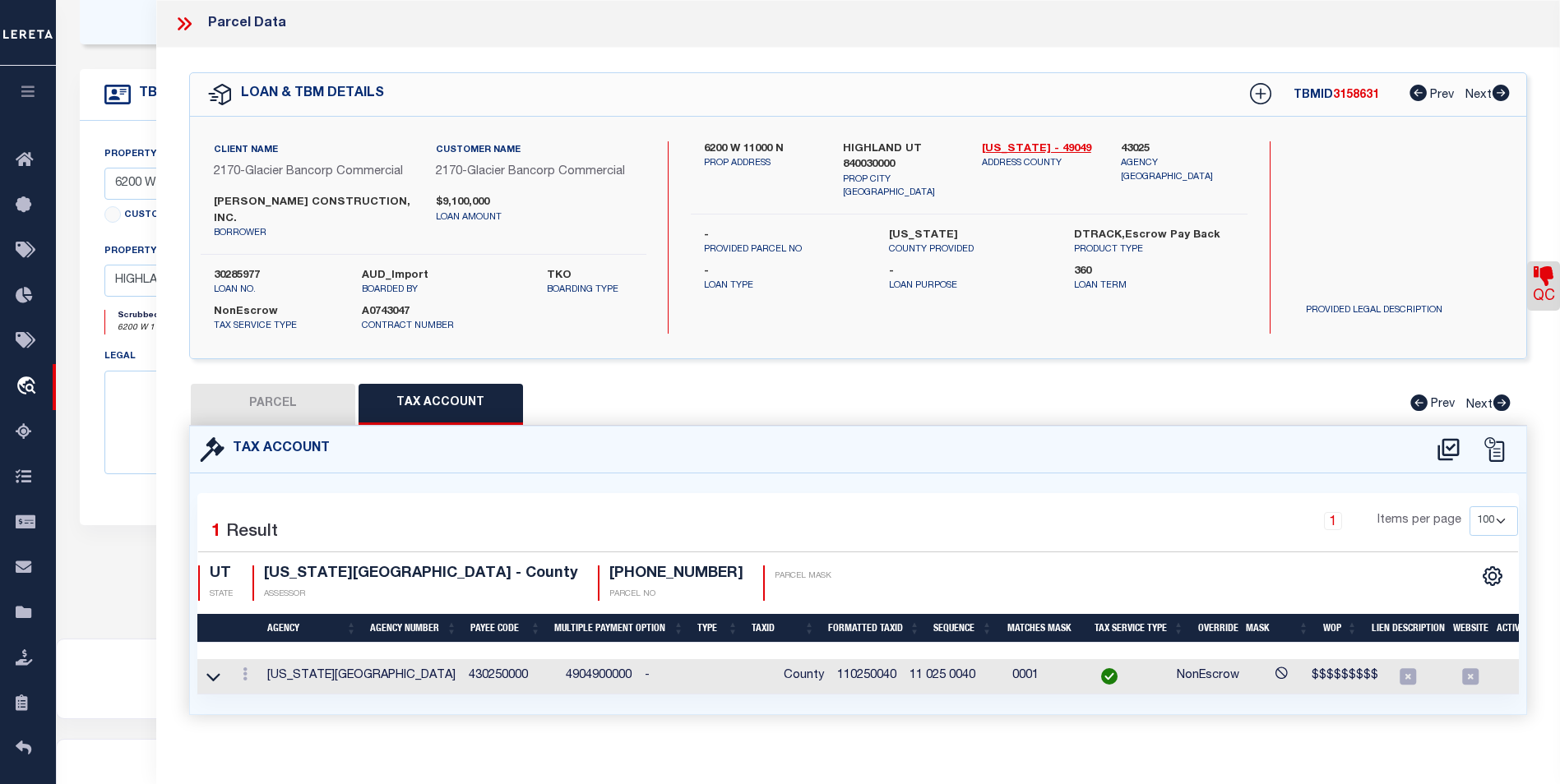
click at [830, 661] on td "110250040" at bounding box center [866, 677] width 72 height 36
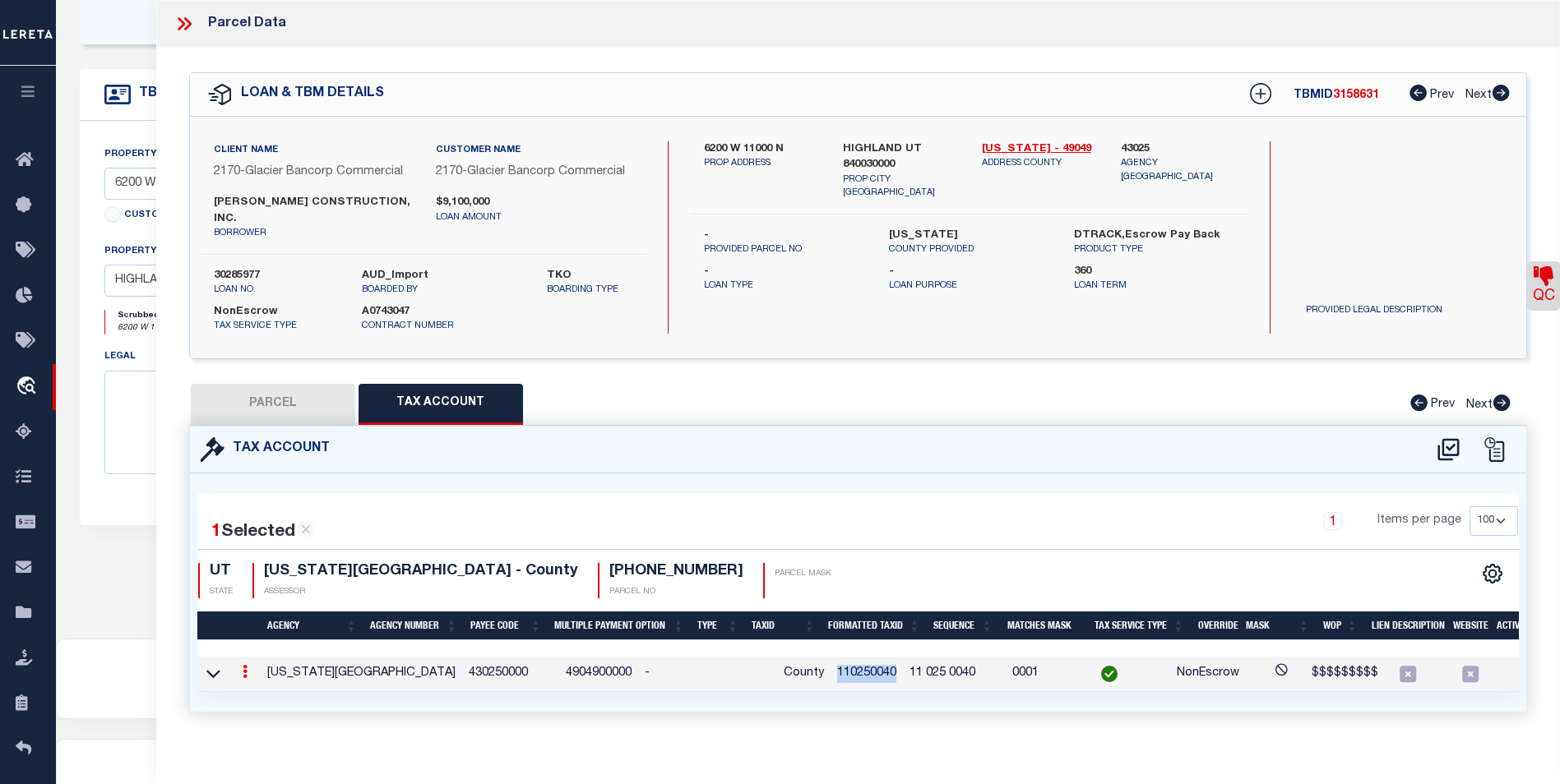
drag, startPoint x: 811, startPoint y: 659, endPoint x: 748, endPoint y: 653, distance: 63.3
click at [830, 657] on td "110250040" at bounding box center [866, 675] width 72 height 36
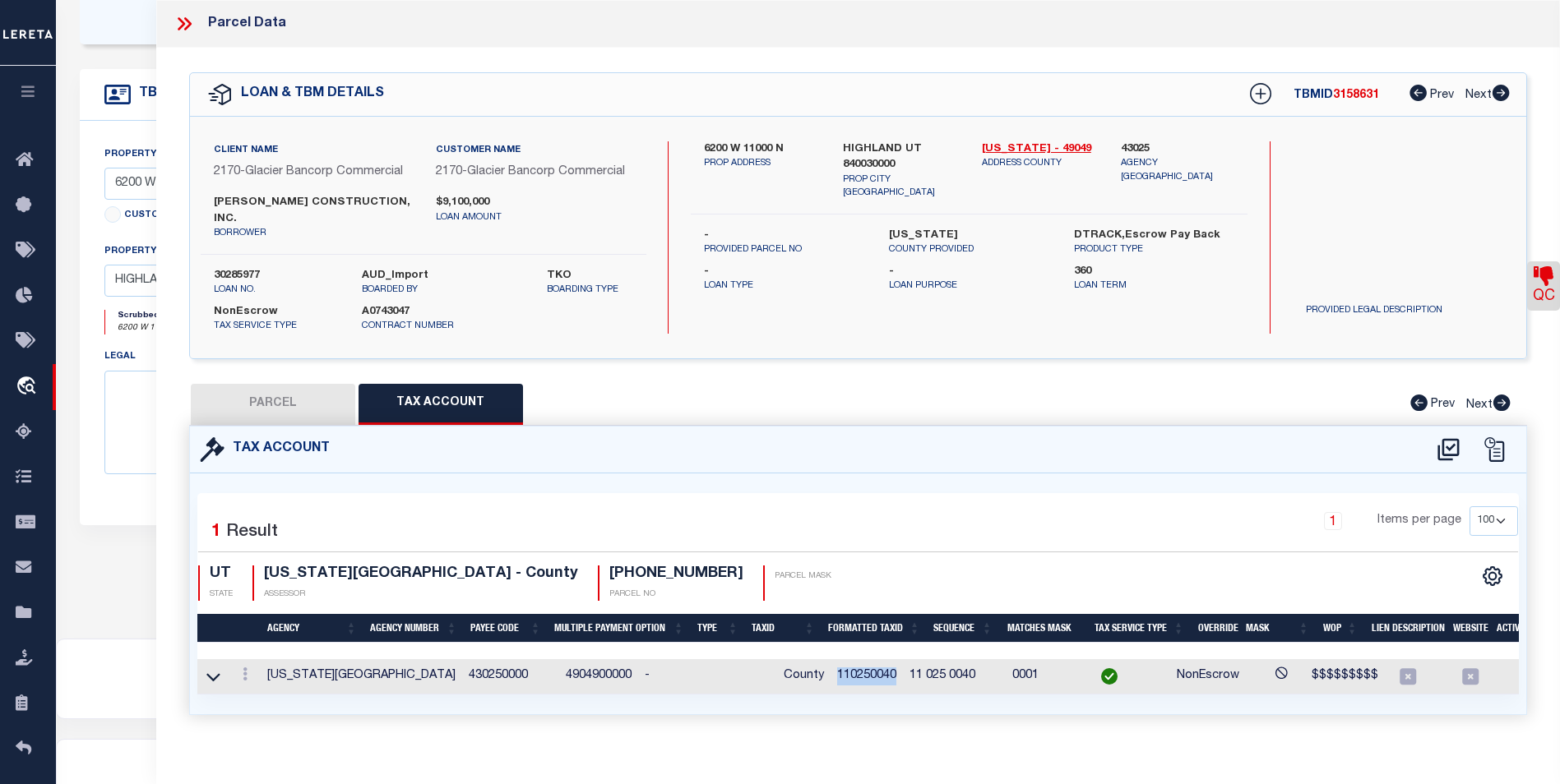
copy td "110250040"
click at [308, 384] on button "PARCEL" at bounding box center [273, 404] width 164 height 41
select select "AS"
checkbox input "false"
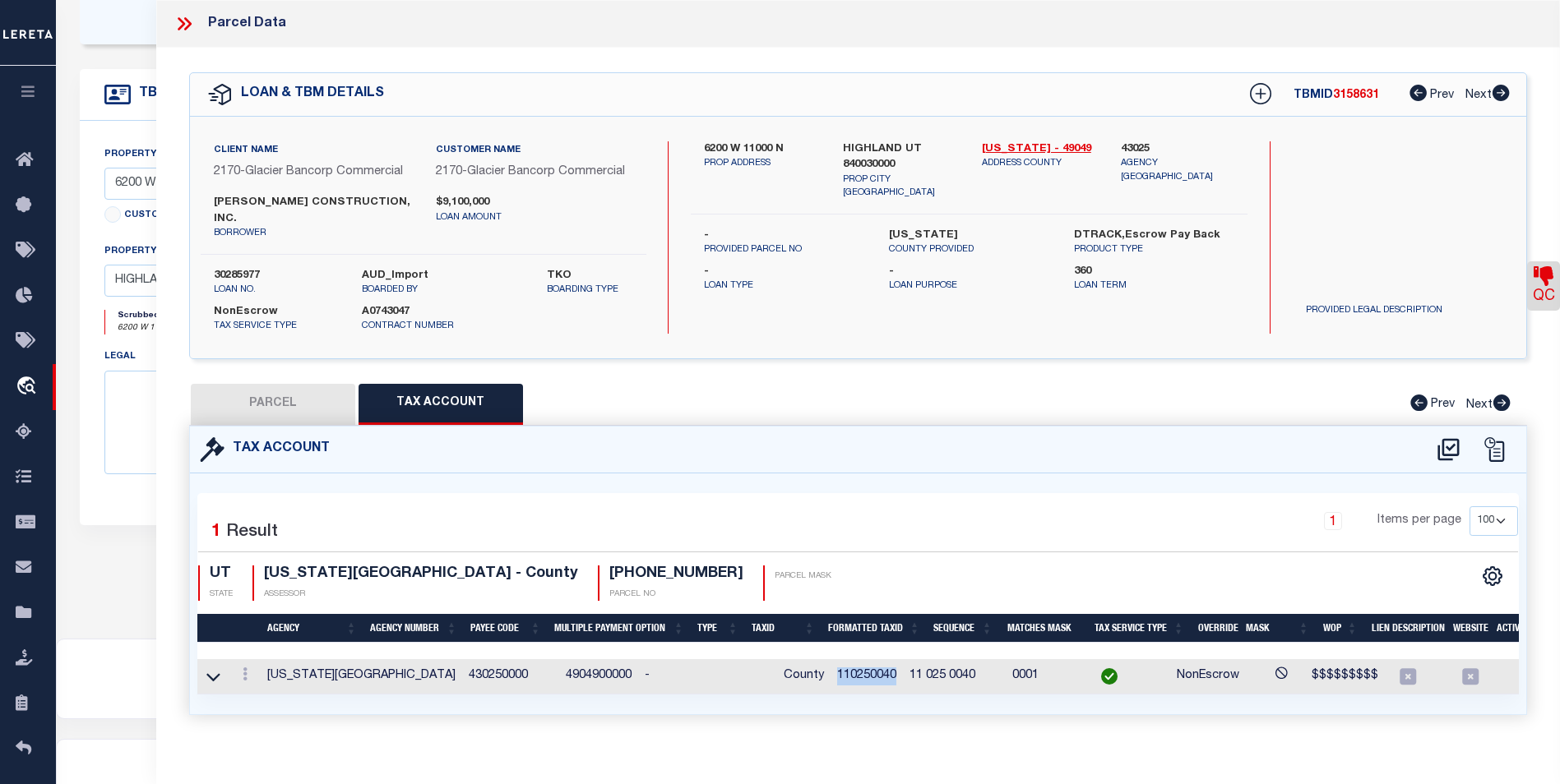
select select "BP"
type input "PATTERSON DEVELOPMENT LLC (2023) MEADOWBROOK PROPERTIES LIMITED PARTNERSHIP (20…"
select select
checkbox input "false"
type input "HIGHLAND, UT 84003"
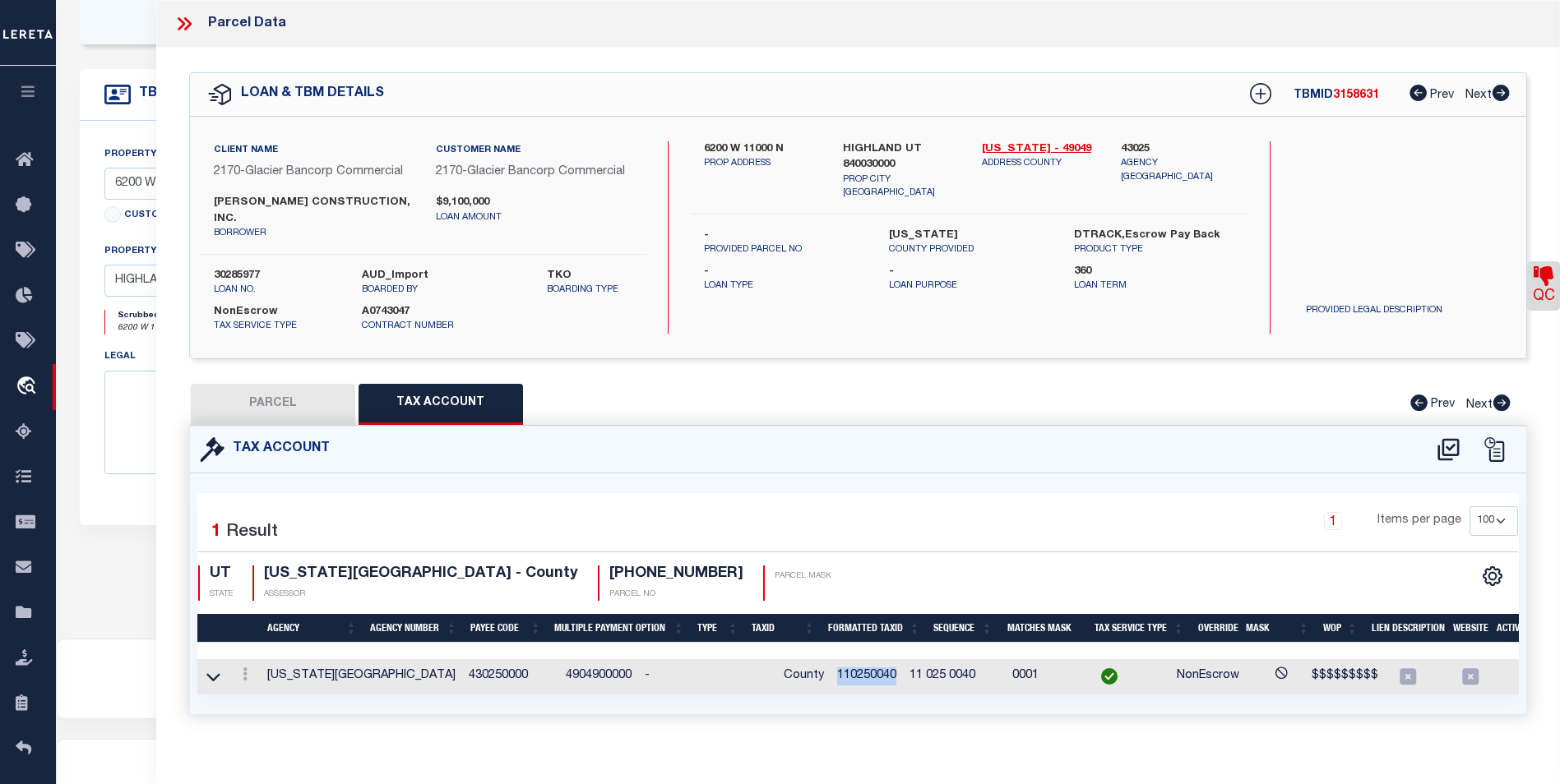
type textarea "COM N 89 DEG 59' 4" W 37.34 FT FR S 1/4 COR. SEC. 26, T4S, R1E, SLB&M.; N 89 DE…"
type textarea "Bad Parcel"
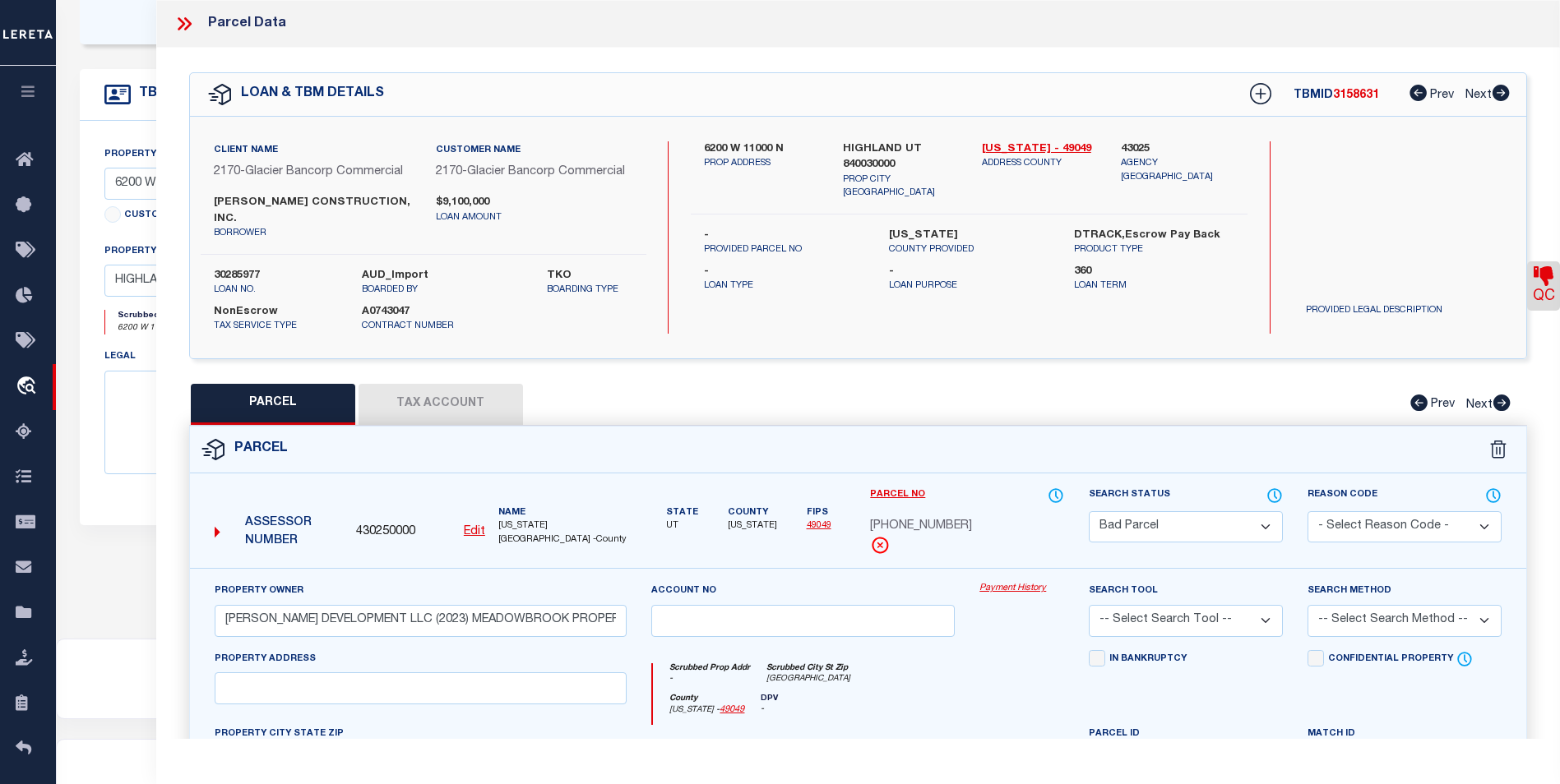
click at [467, 526] on u "Edit" at bounding box center [474, 532] width 21 height 12
type input "430250000"
type input "11-025-0040"
select select "BP"
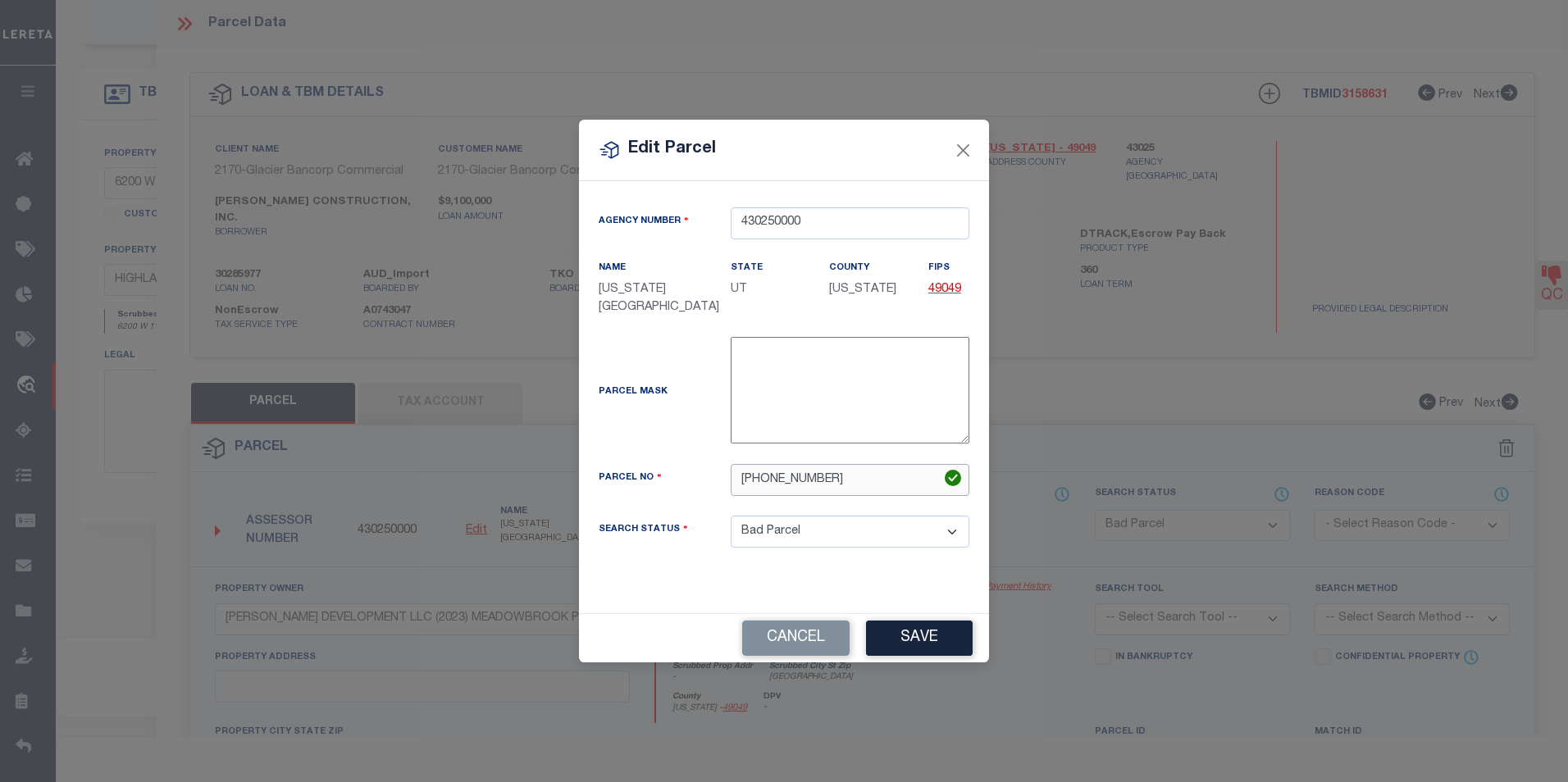
drag, startPoint x: 815, startPoint y: 473, endPoint x: 740, endPoint y: 473, distance: 75.0
click at [740, 473] on input "11-025-0040" at bounding box center [850, 480] width 238 height 32
paste input "025"
type input "110250040"
click at [896, 624] on button "Save" at bounding box center [919, 638] width 107 height 36
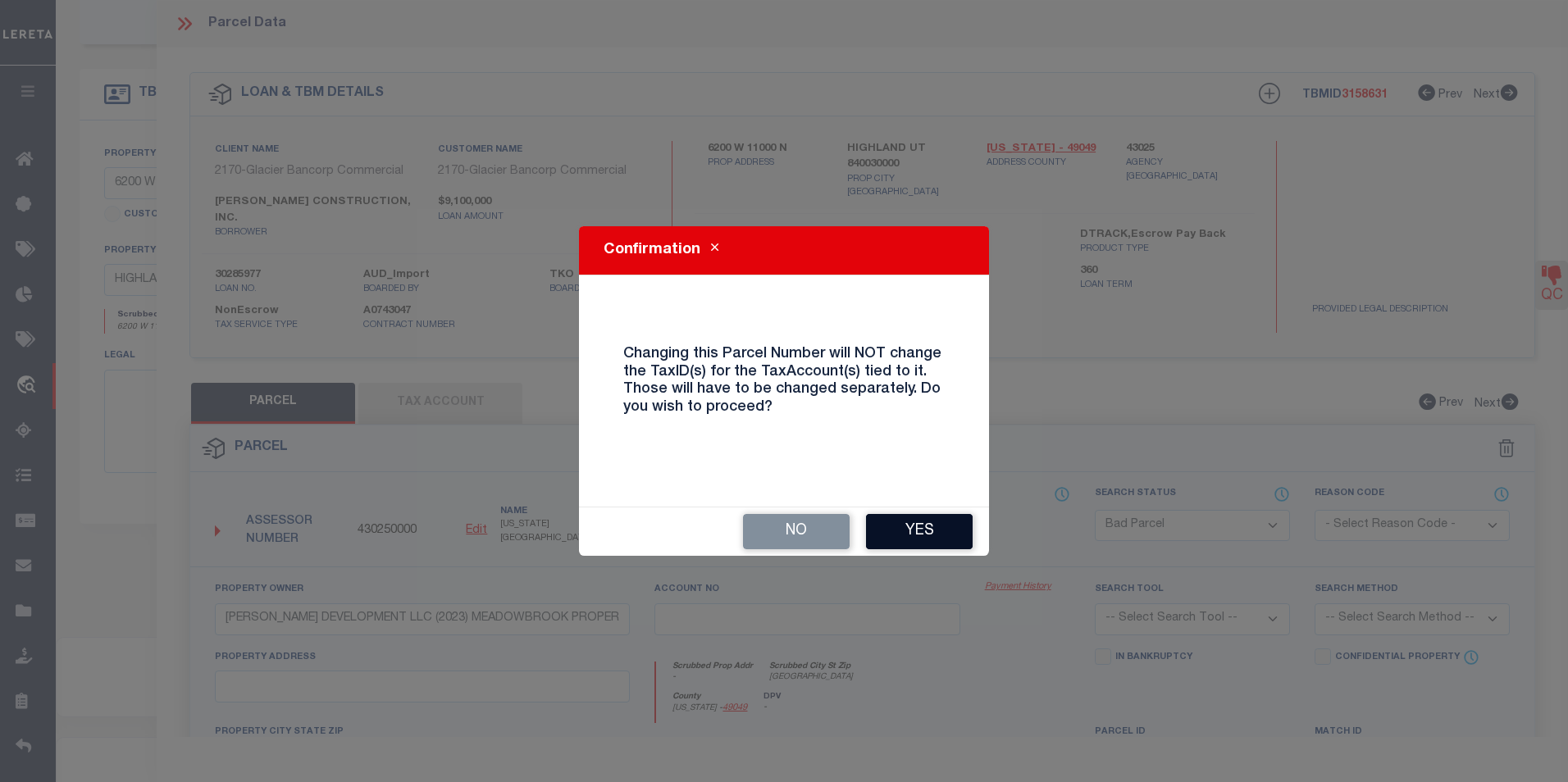
click at [944, 527] on button "Yes" at bounding box center [919, 532] width 107 height 36
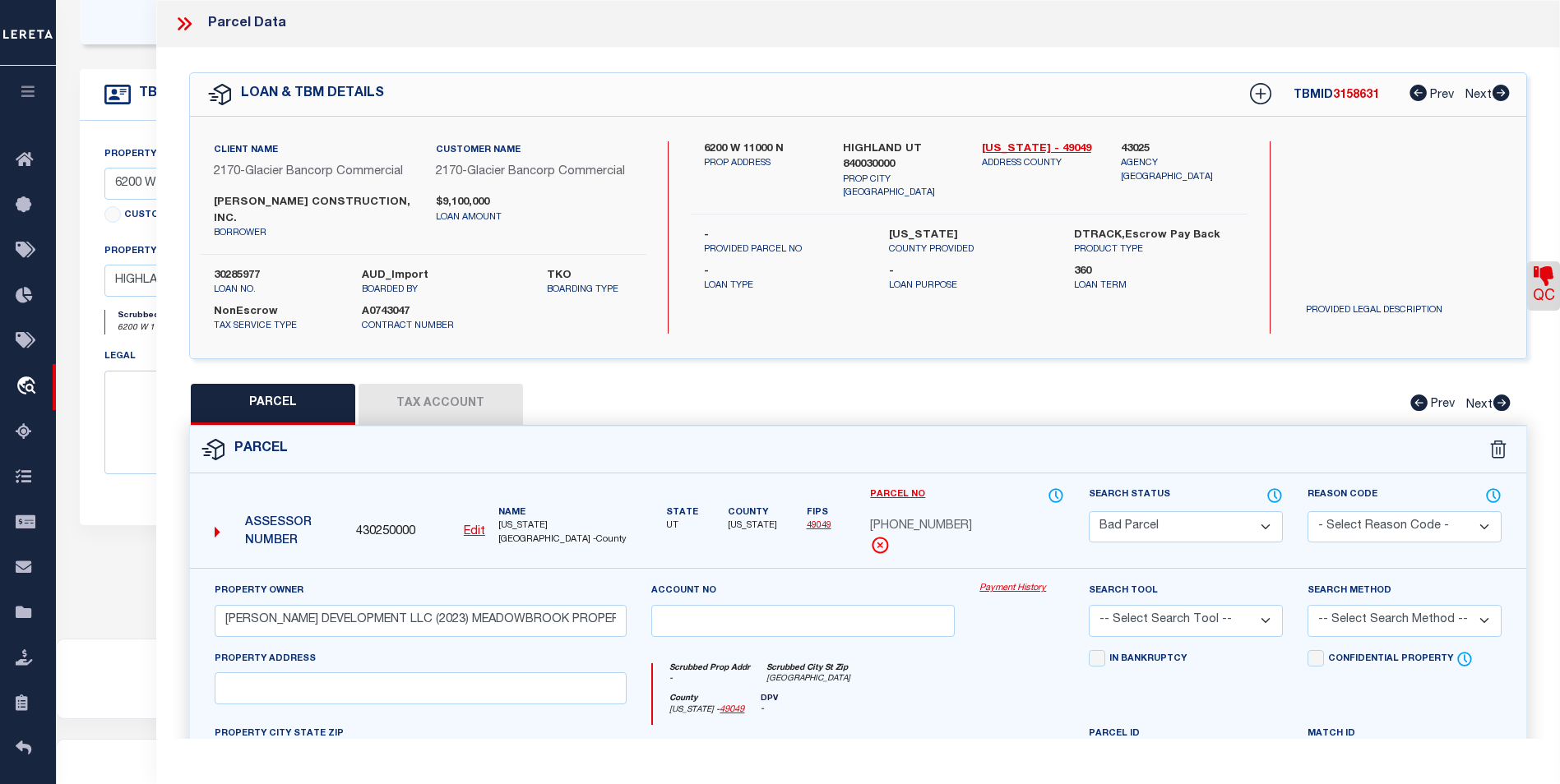
click at [1206, 511] on select "Automated Search Bad Parcel Complete Duplicate Parcel High Dollar Reporting In …" at bounding box center [1185, 527] width 194 height 32
click at [1089, 511] on select "Automated Search Bad Parcel Complete Duplicate Parcel High Dollar Reporting In …" at bounding box center [1185, 527] width 194 height 32
select select "BP"
checkbox input "false"
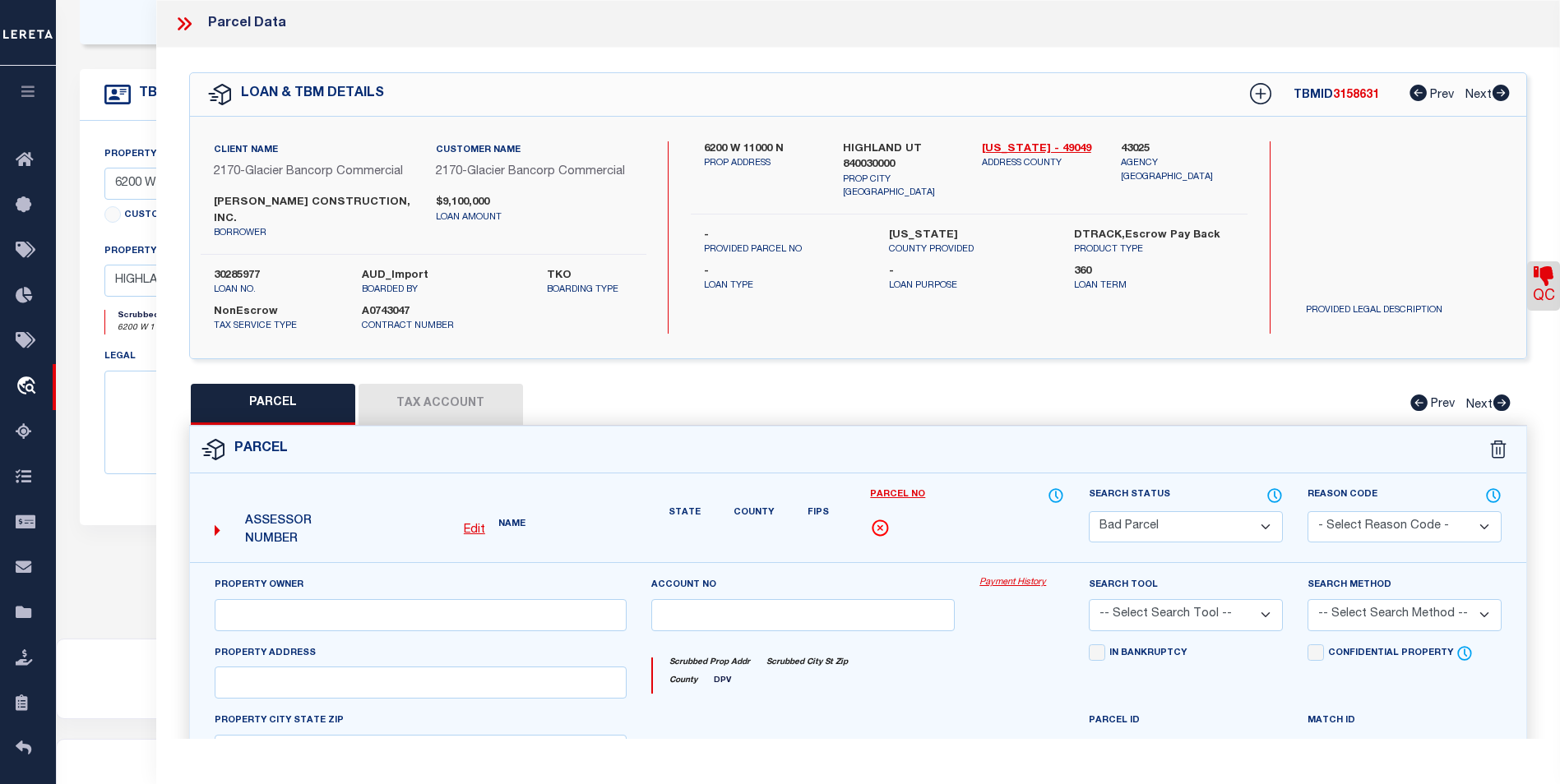
type input "PATTERSON DEVELOPMENT LLC (2023) MEADOWBROOK PROPERTIES LIMITED PARTNERSHIP (20…"
select select
checkbox input "false"
type input "HIGHLAND, UT 84003"
type textarea "COM N 89 DEG 59' 4" W 37.34 FT FR S 1/4 COR. SEC. 26, T4S, R1E, SLB&M.; N 89 DE…"
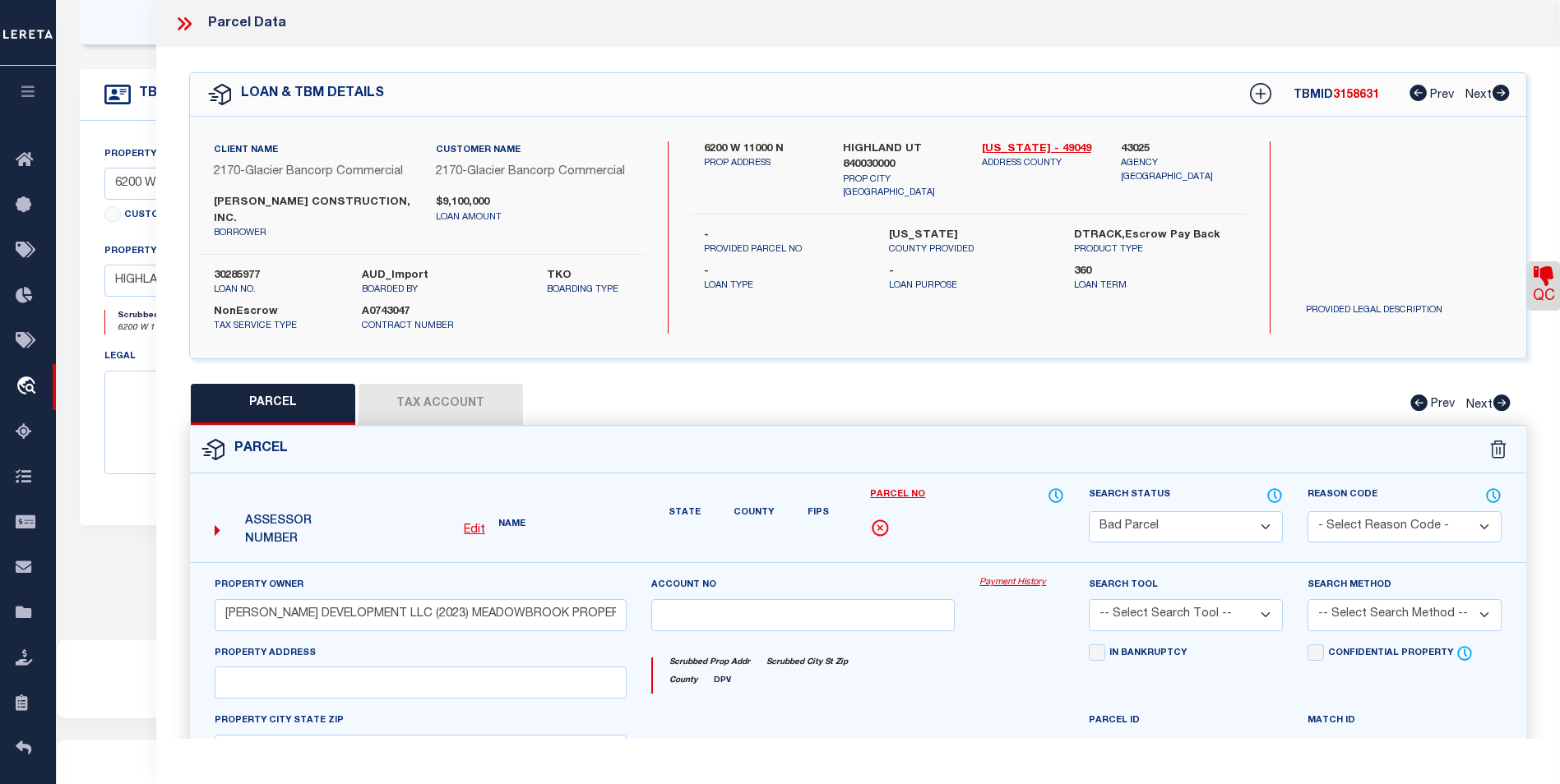
type textarea "Bad Parcel"
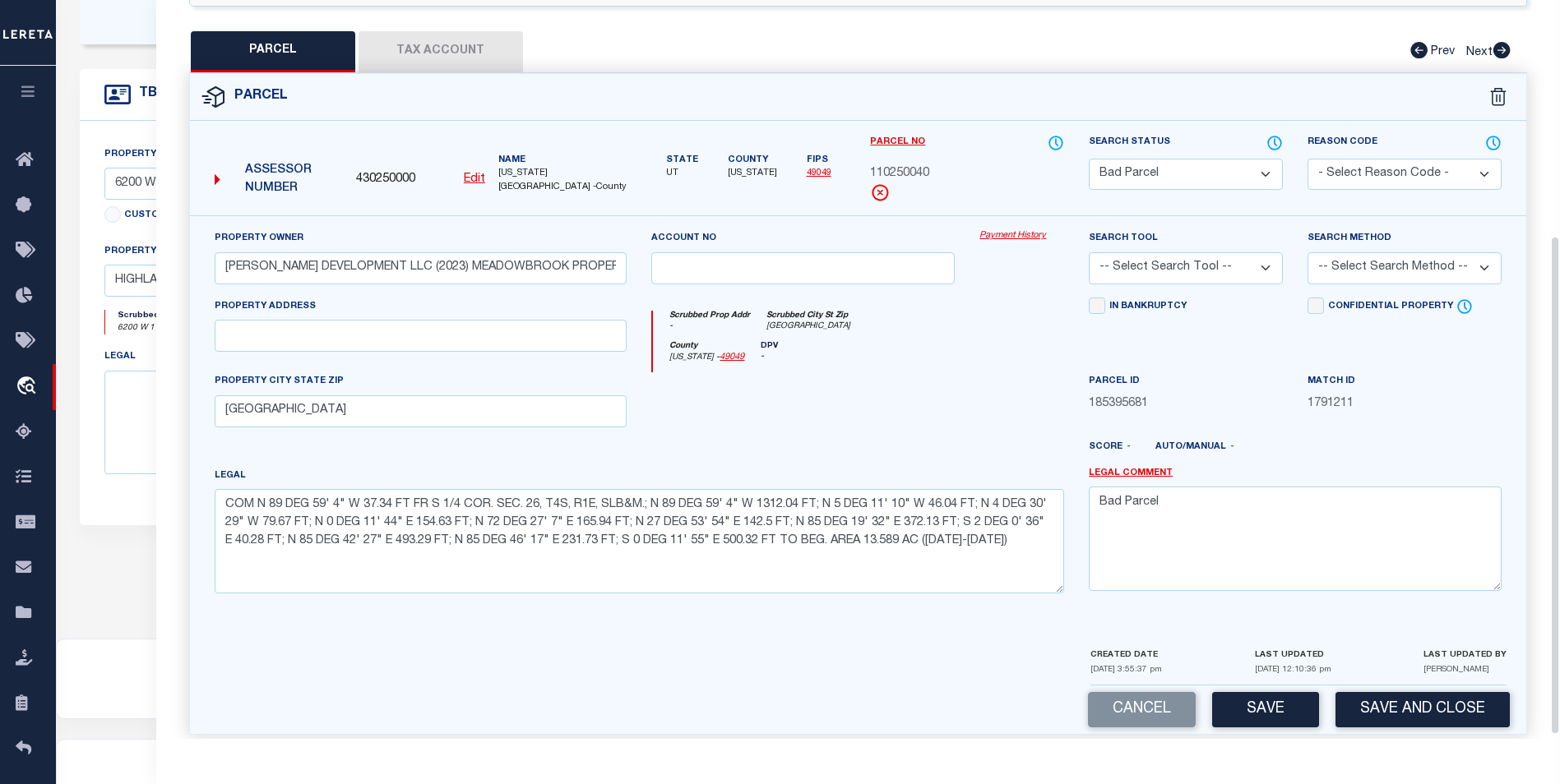
scroll to position [354, 0]
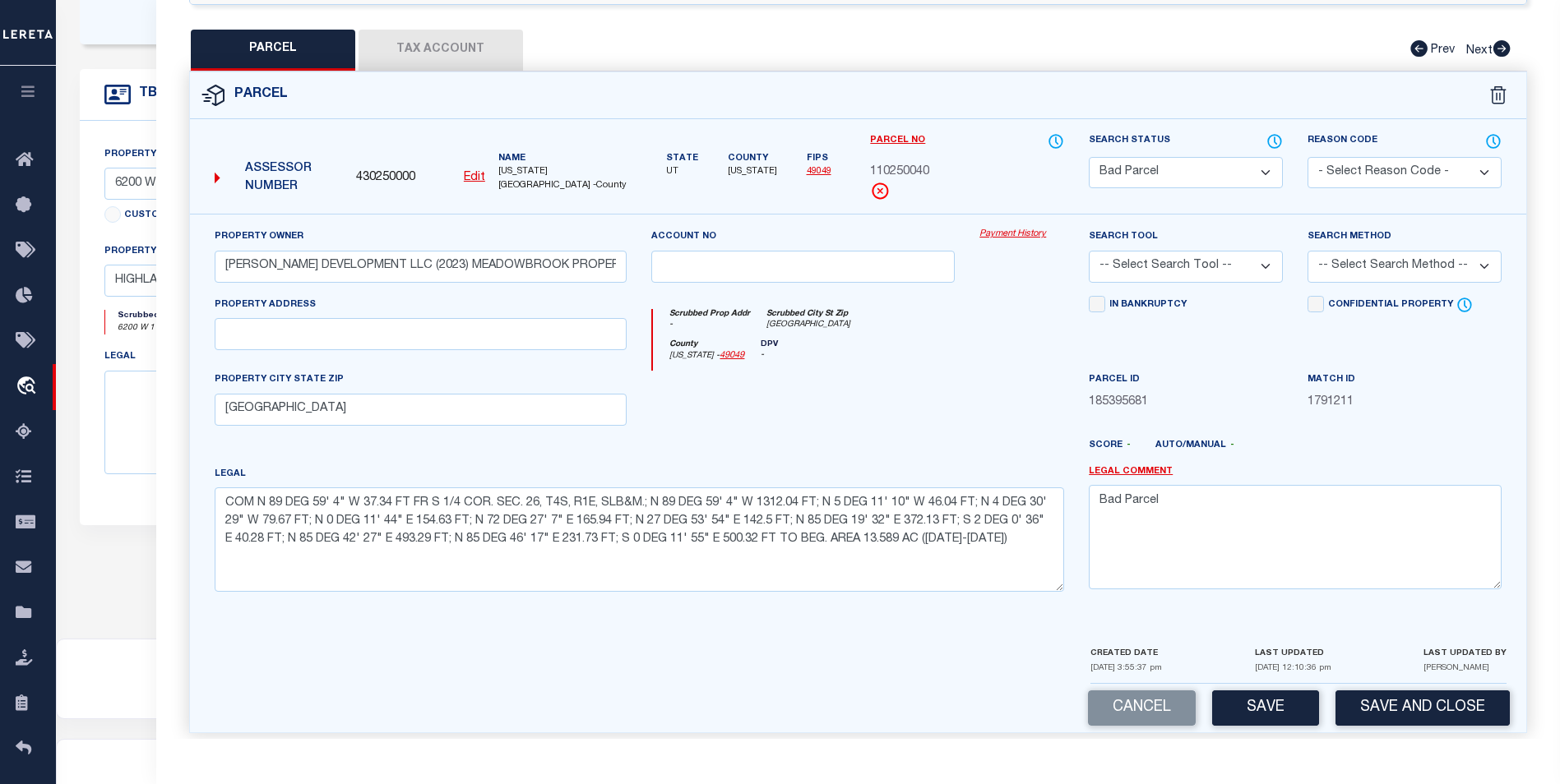
click at [1251, 264] on select "-- Select Search Tool -- 3rd Party Website Agency File Agency Website ATLS CNV-…" at bounding box center [1185, 267] width 194 height 32
select select "AGF"
click at [1089, 251] on select "-- Select Search Tool -- 3rd Party Website Agency File Agency Website ATLS CNV-…" at bounding box center [1185, 267] width 194 height 32
click at [1392, 264] on select "-- Select Search Method -- Property Address Legal Liability Info Provided" at bounding box center [1404, 267] width 194 height 32
select select "ADD"
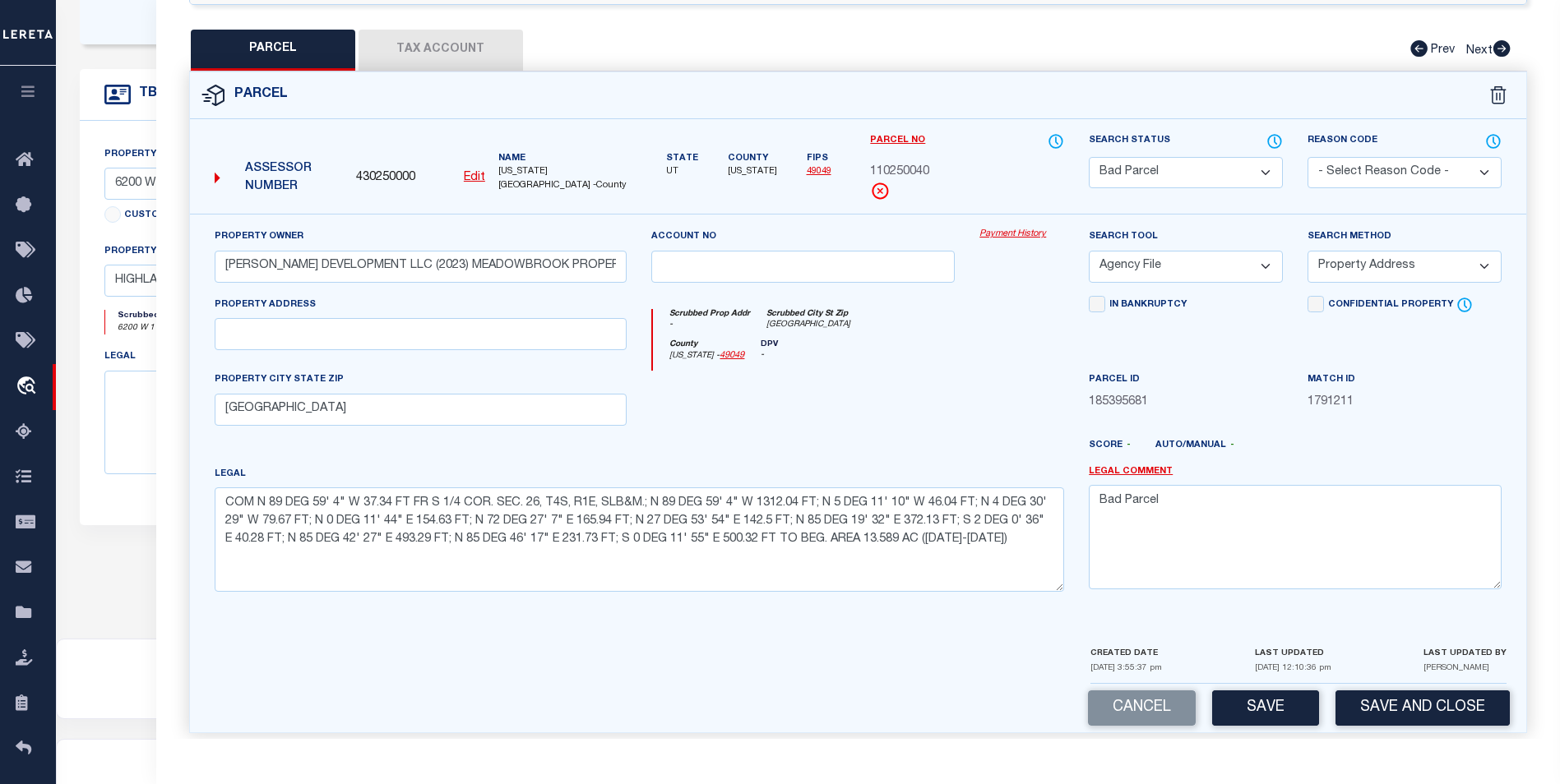
click at [1307, 251] on select "-- Select Search Method -- Property Address Legal Liability Info Provided" at bounding box center [1404, 267] width 194 height 32
click at [1188, 157] on select "Automated Search Bad Parcel Complete Duplicate Parcel High Dollar Reporting In …" at bounding box center [1185, 173] width 194 height 32
click at [1089, 157] on select "Automated Search Bad Parcel Complete Duplicate Parcel High Dollar Reporting In …" at bounding box center [1185, 173] width 194 height 32
click at [1272, 691] on button "Save" at bounding box center [1265, 709] width 107 height 36
select select "AS"
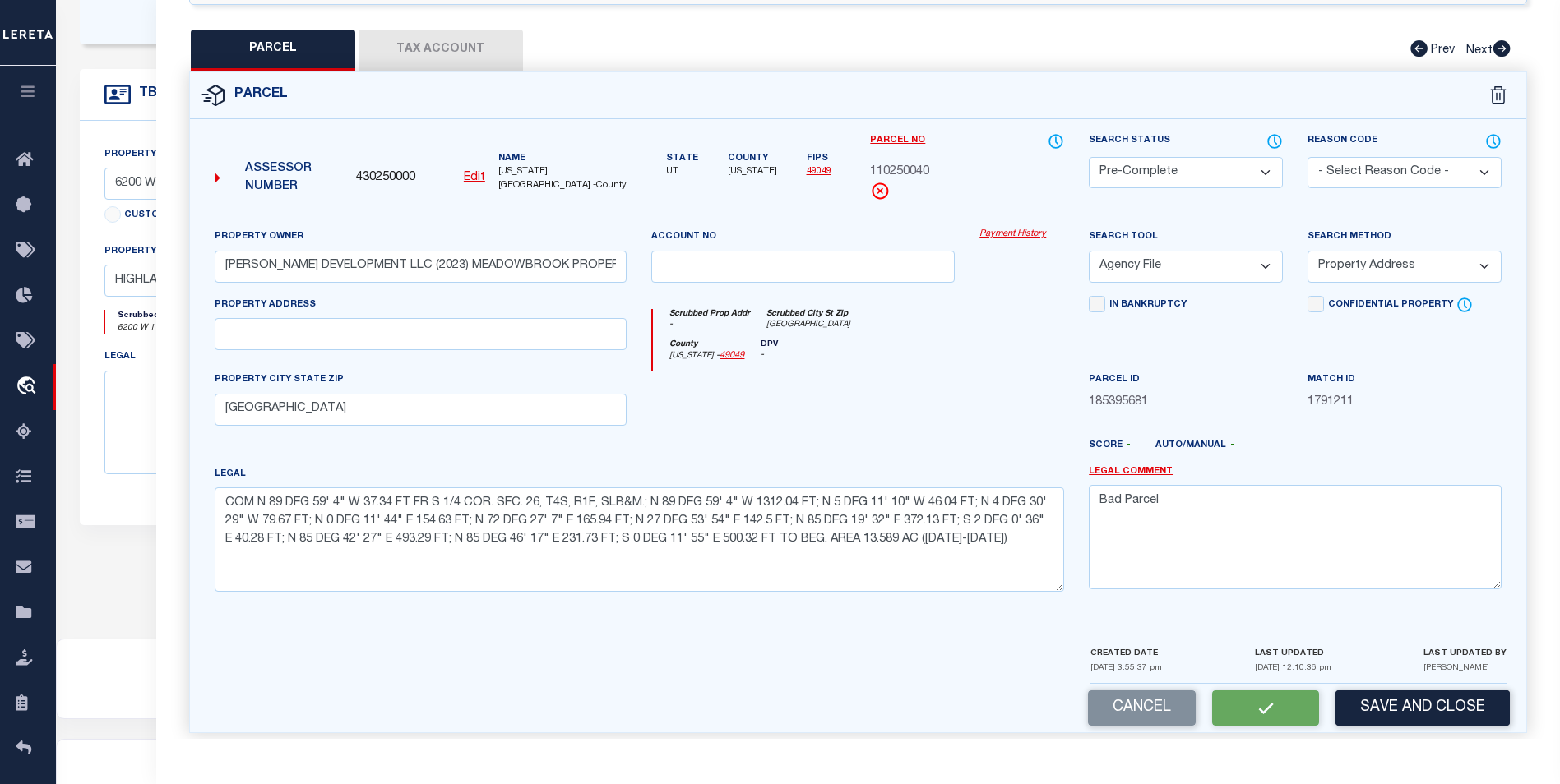
select select
checkbox input "false"
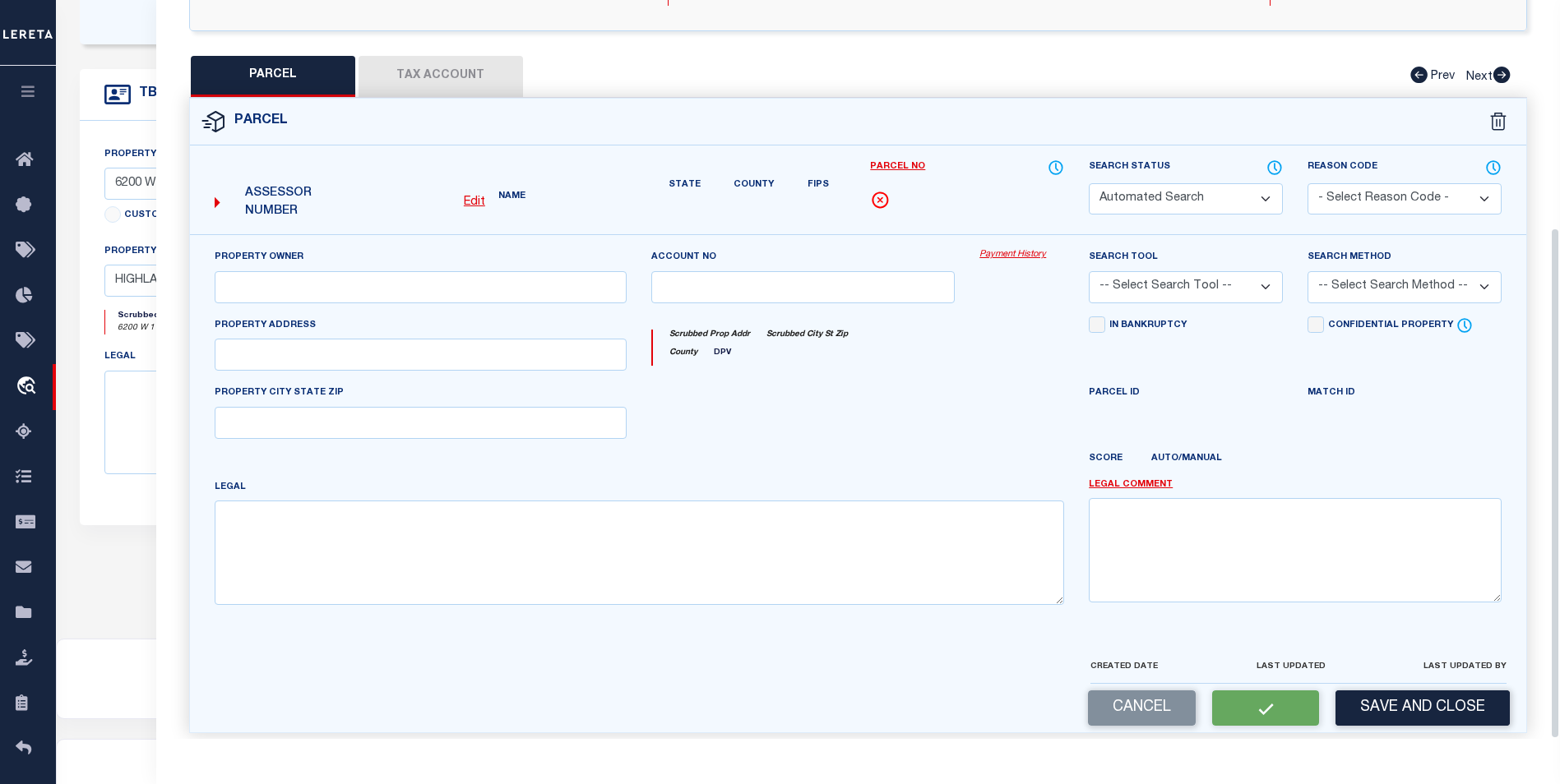
select select "PC"
type input "PATTERSON DEVELOPMENT LLC (2023) MEADOWBROOK PROPERTIES LIMITED PARTNERSHIP (20…"
select select "AGF"
select select "ADD"
type input "HIGHLAND, UT 84003"
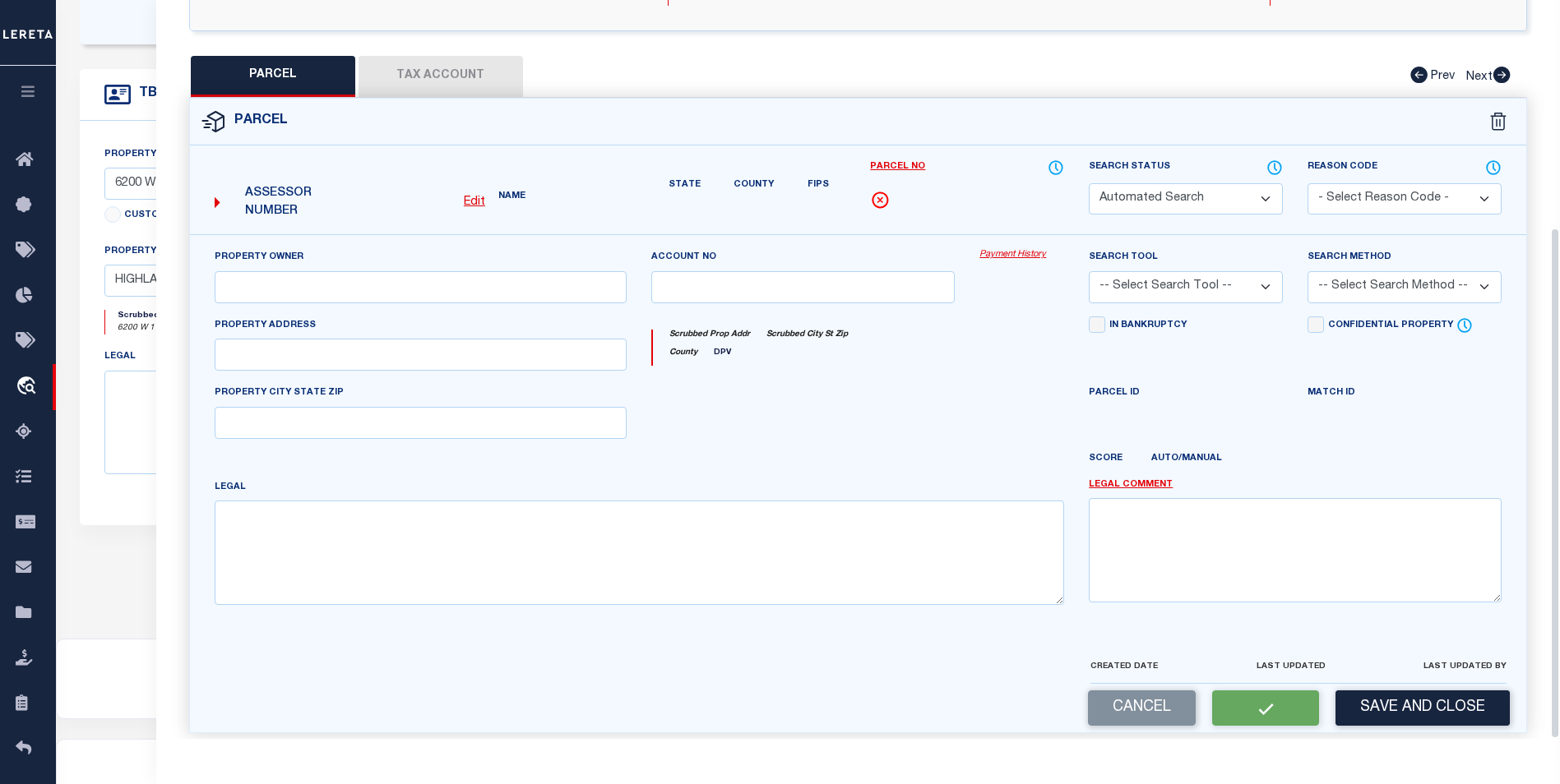
type textarea "COM N 89 DEG 59' 4" W 37.34 FT FR S 1/4 COR. SEC. 26, T4S, R1E, SLB&M.; N 89 DE…"
type textarea "Bad Parcel"
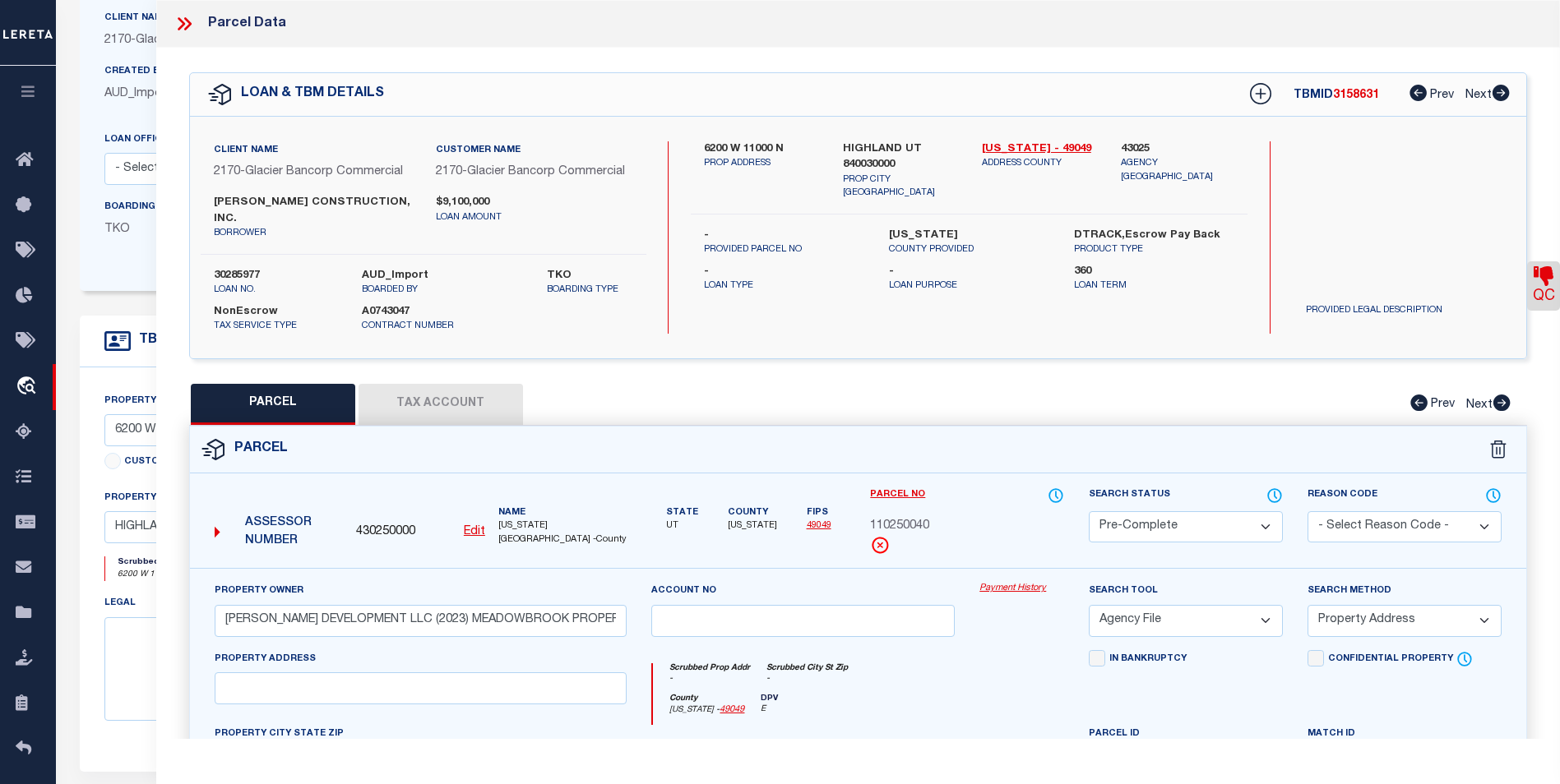
scroll to position [0, 0]
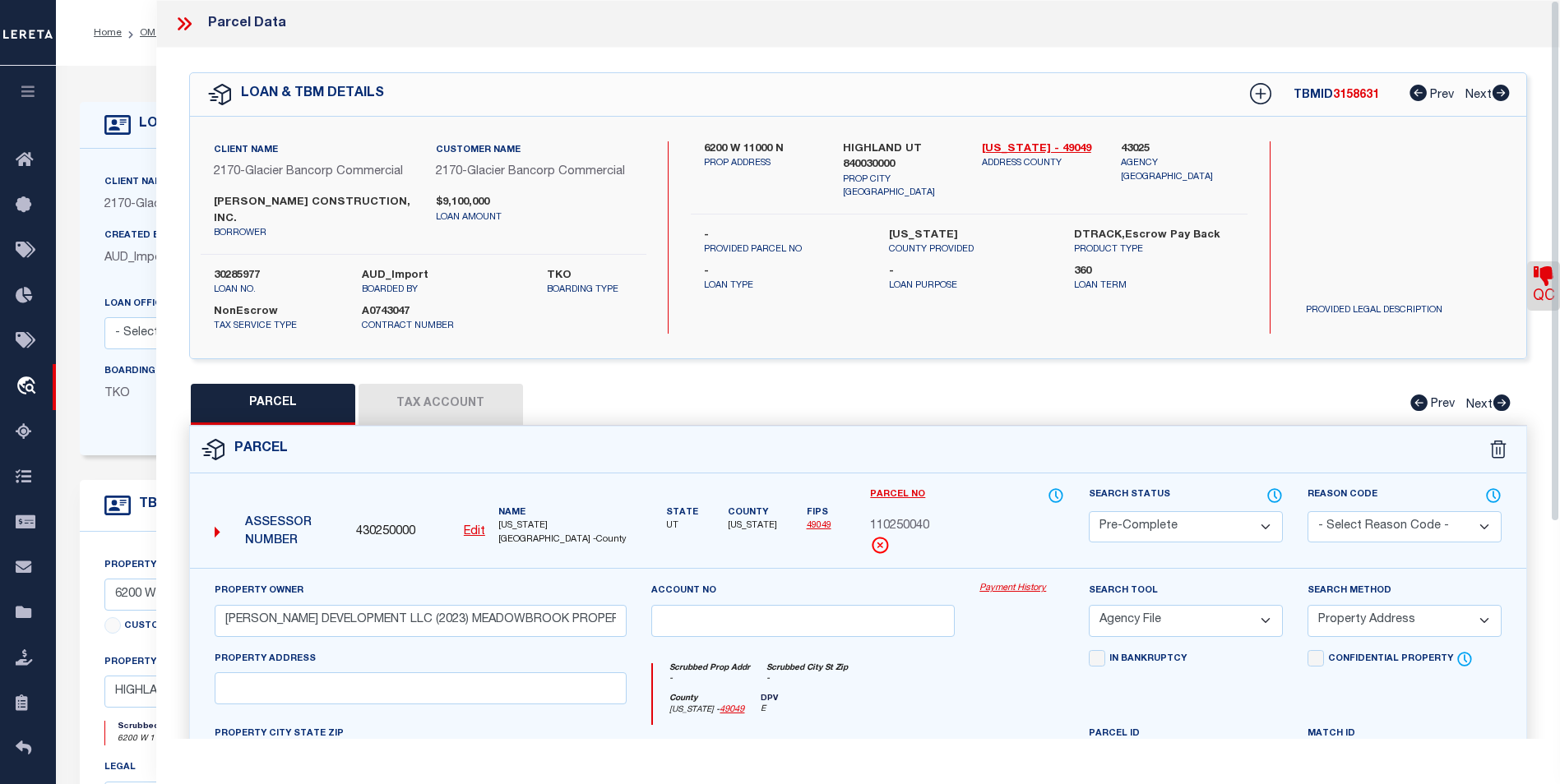
click at [177, 21] on icon at bounding box center [184, 24] width 21 height 21
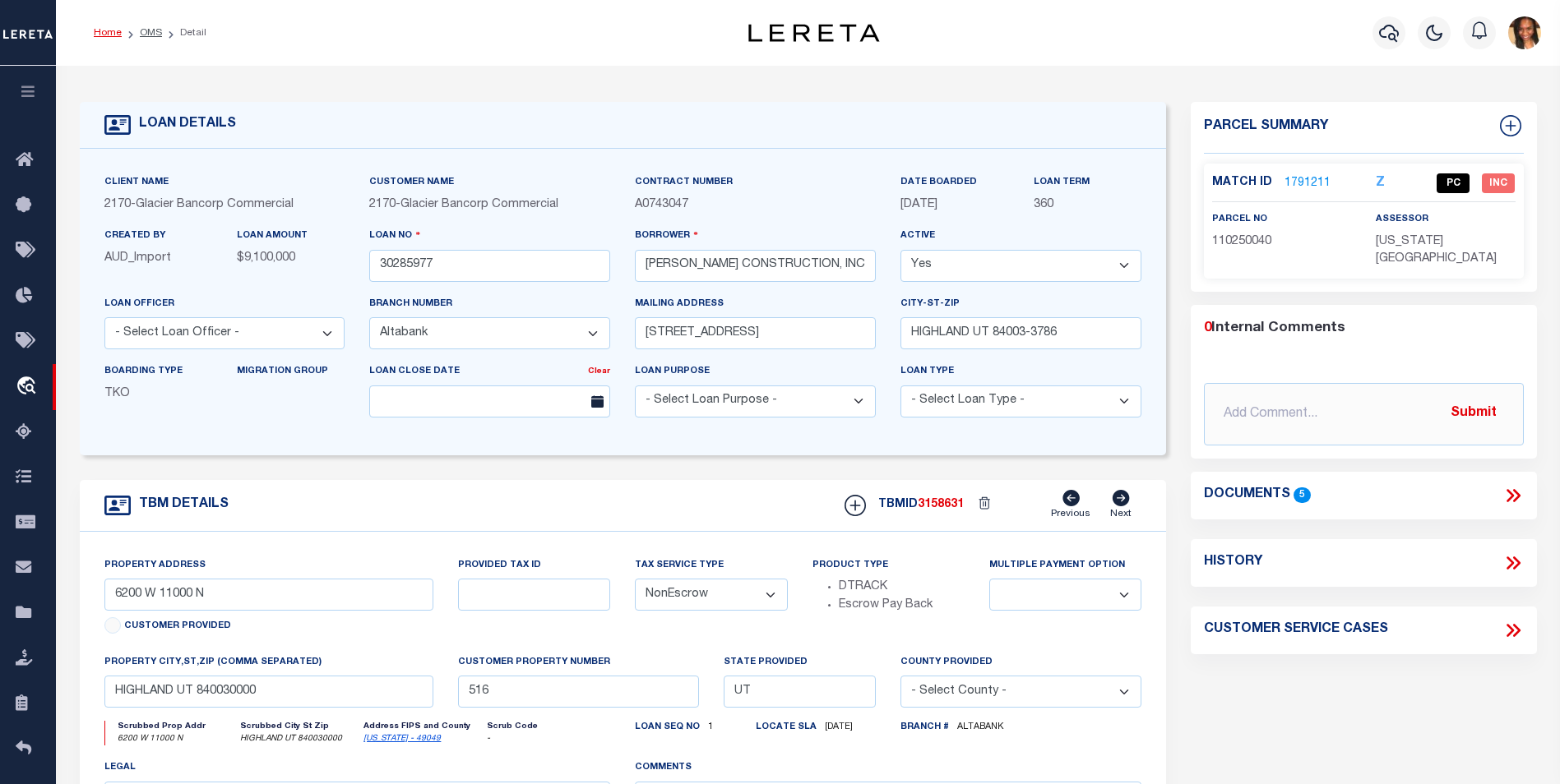
click at [102, 31] on link "Home" at bounding box center [108, 33] width 28 height 10
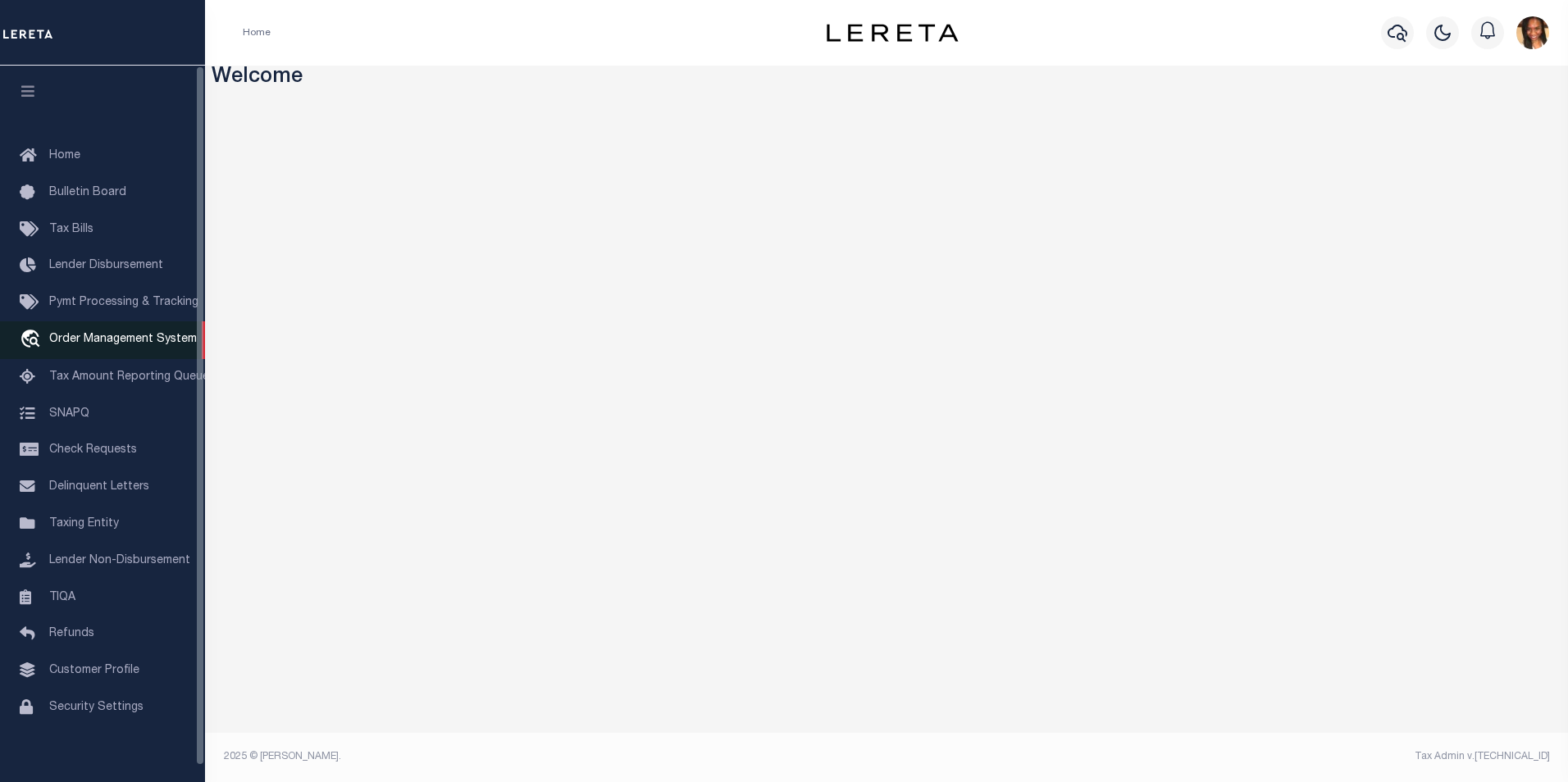
click at [70, 345] on span "Order Management System" at bounding box center [123, 340] width 148 height 12
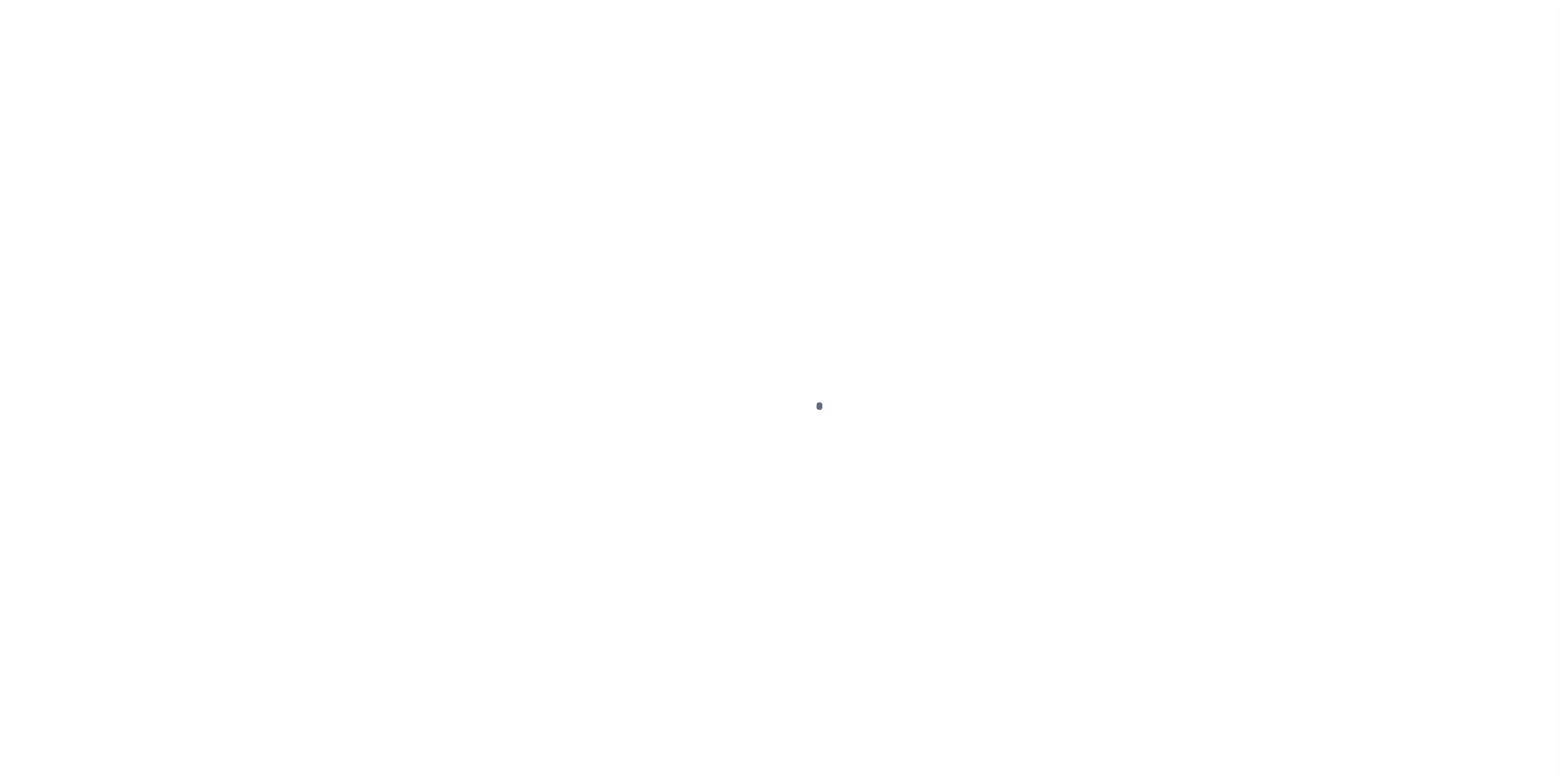
scroll to position [16, 0]
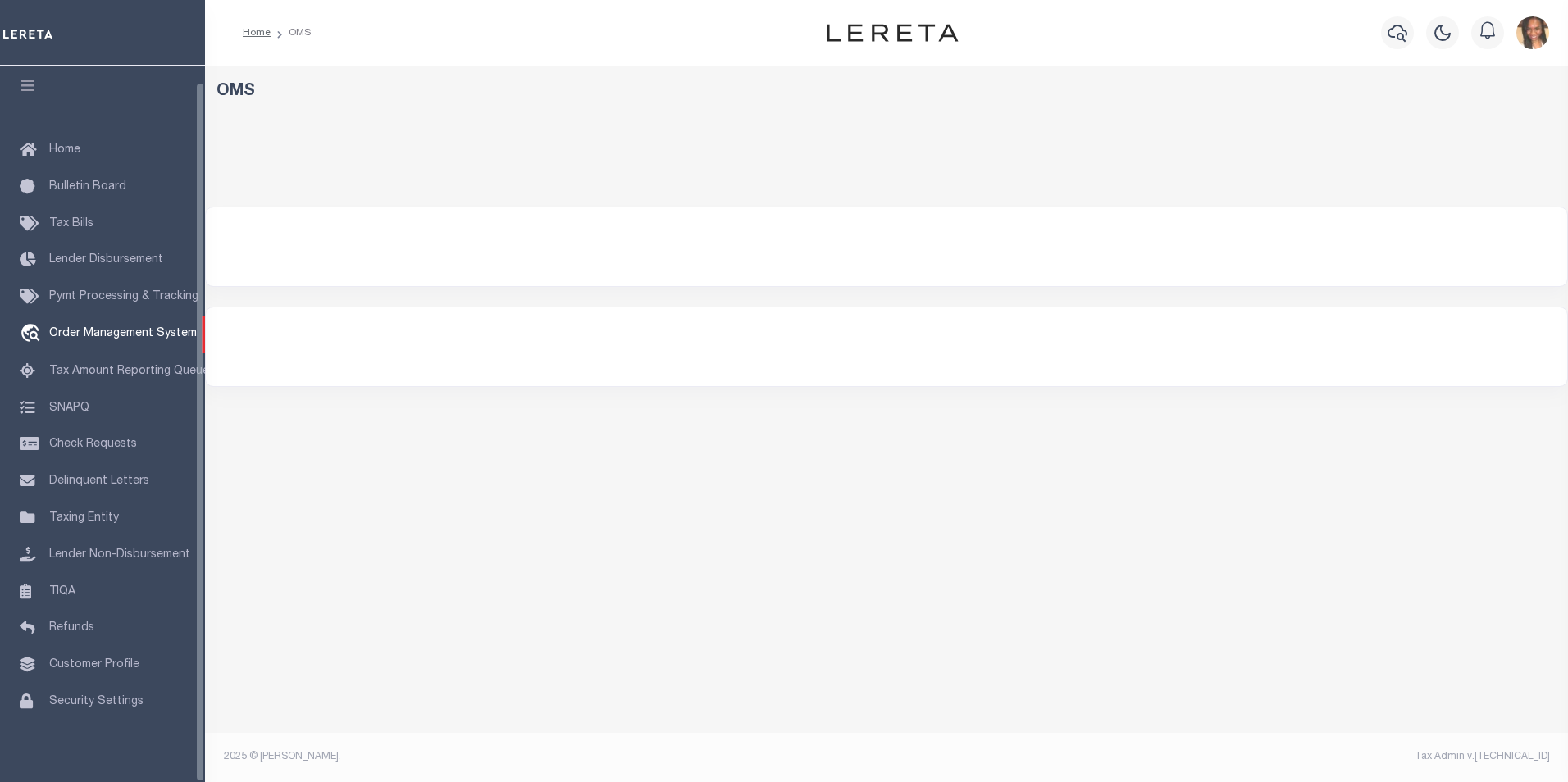
select select "200"
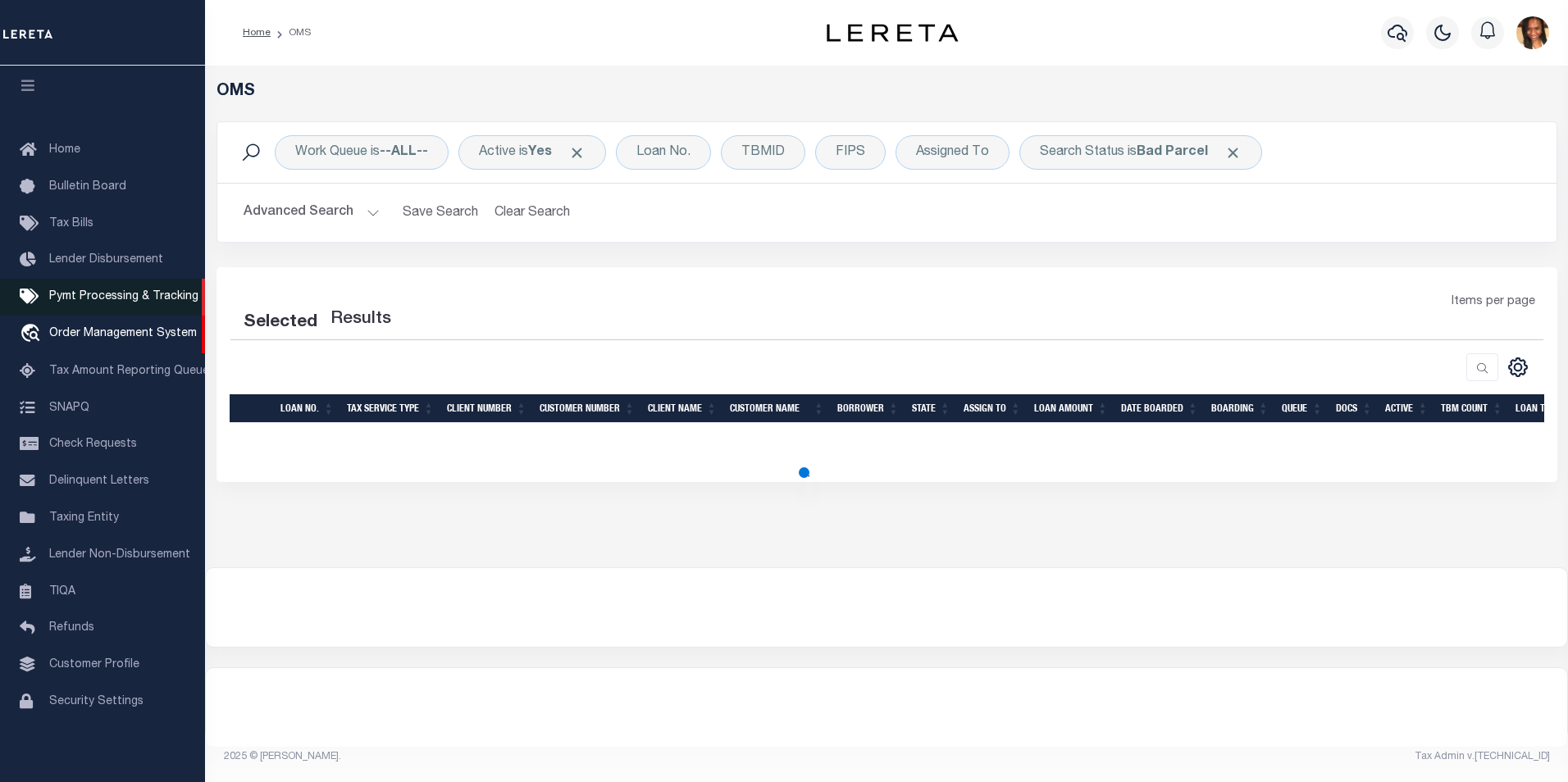
select select "200"
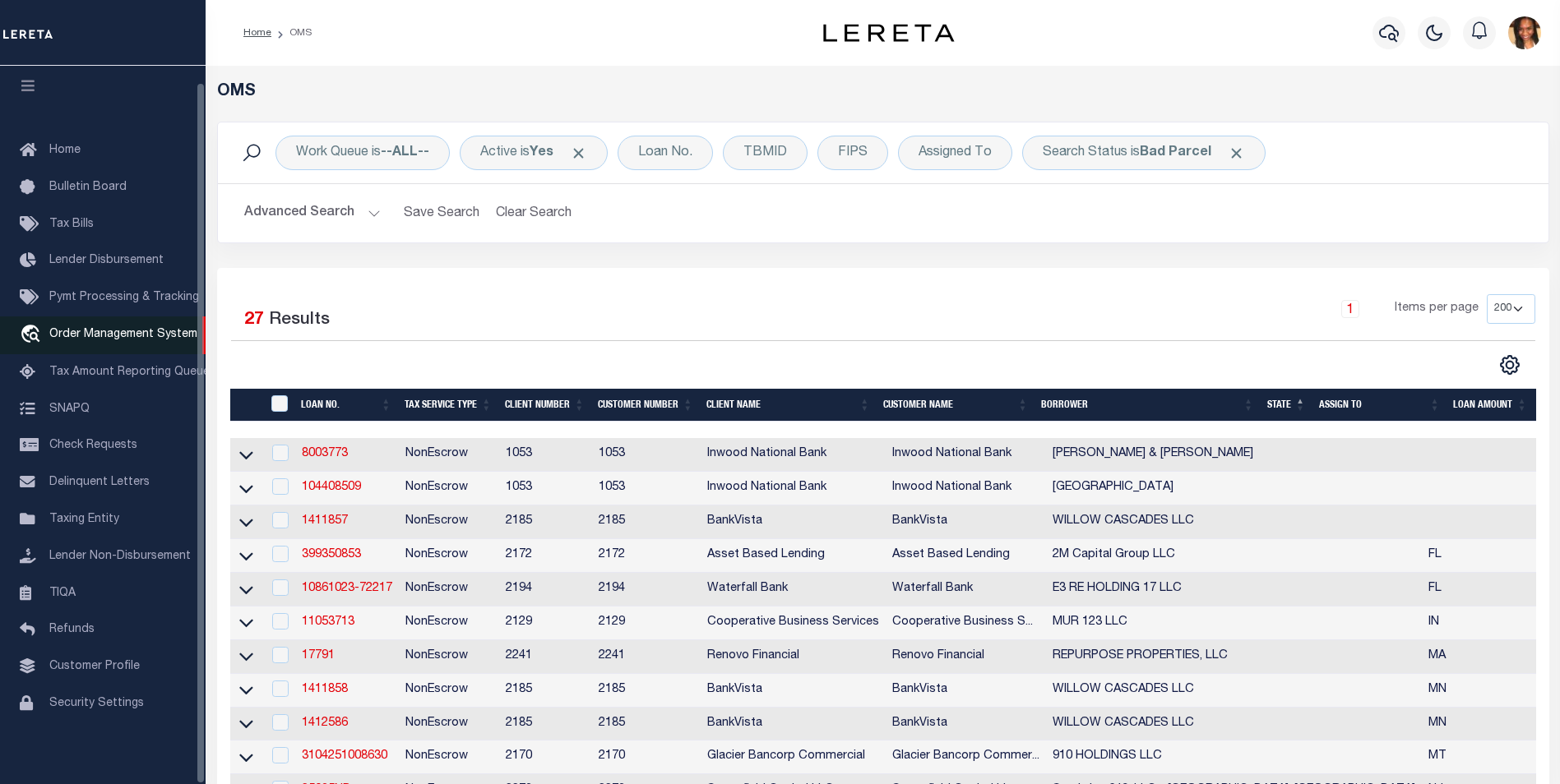
click at [123, 331] on span "Order Management System" at bounding box center [123, 335] width 148 height 12
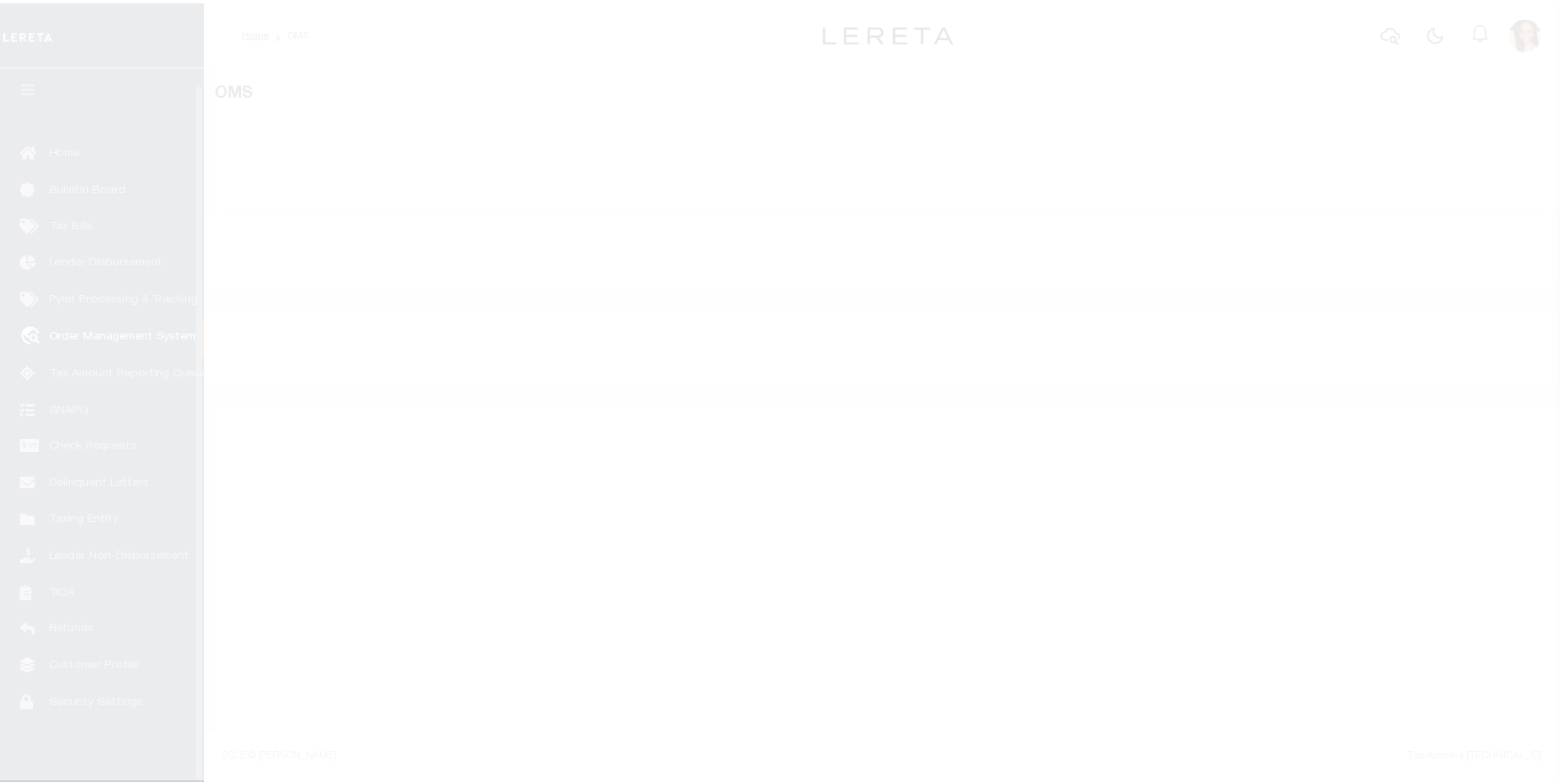
scroll to position [16, 0]
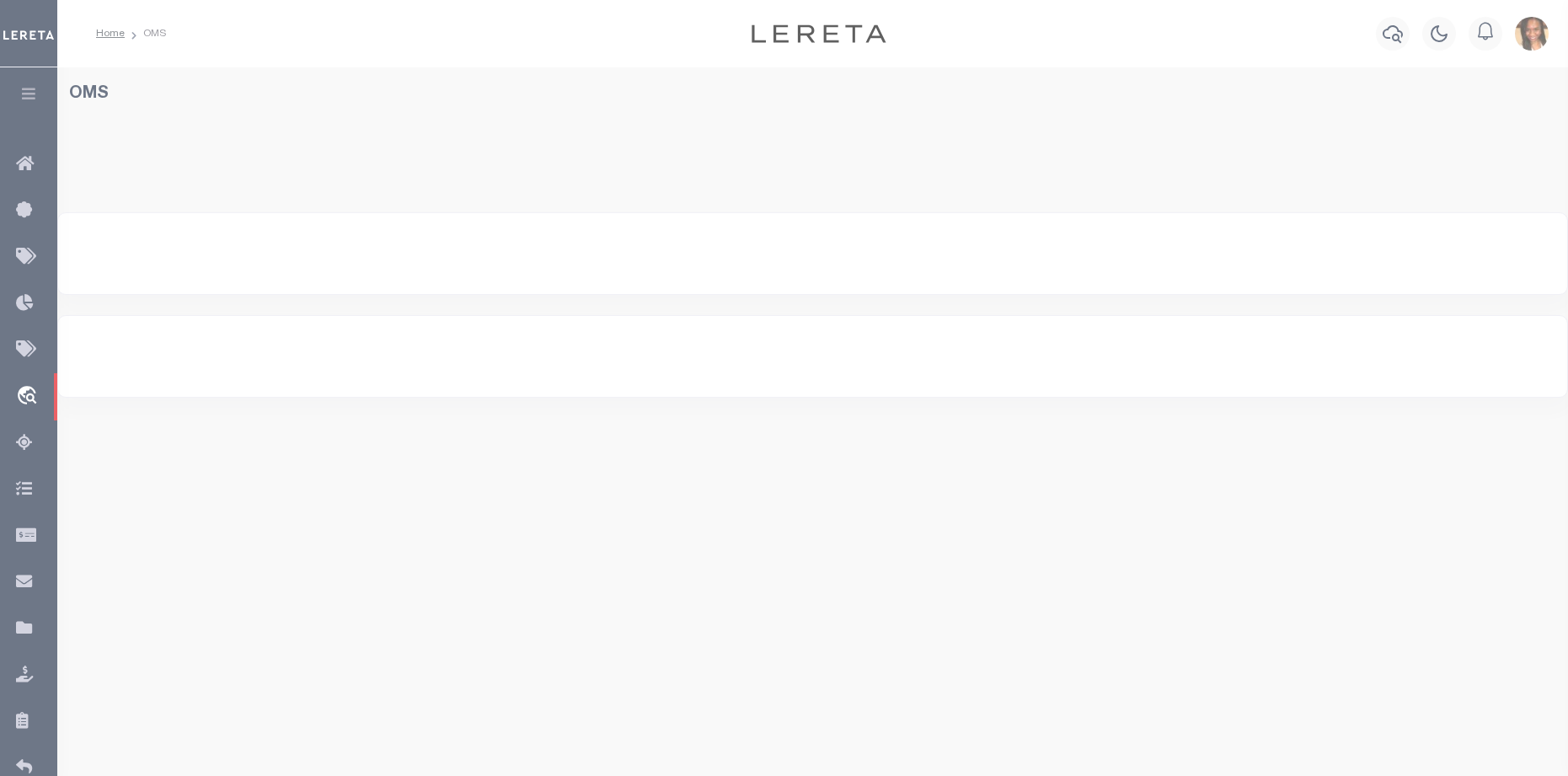
select select "200"
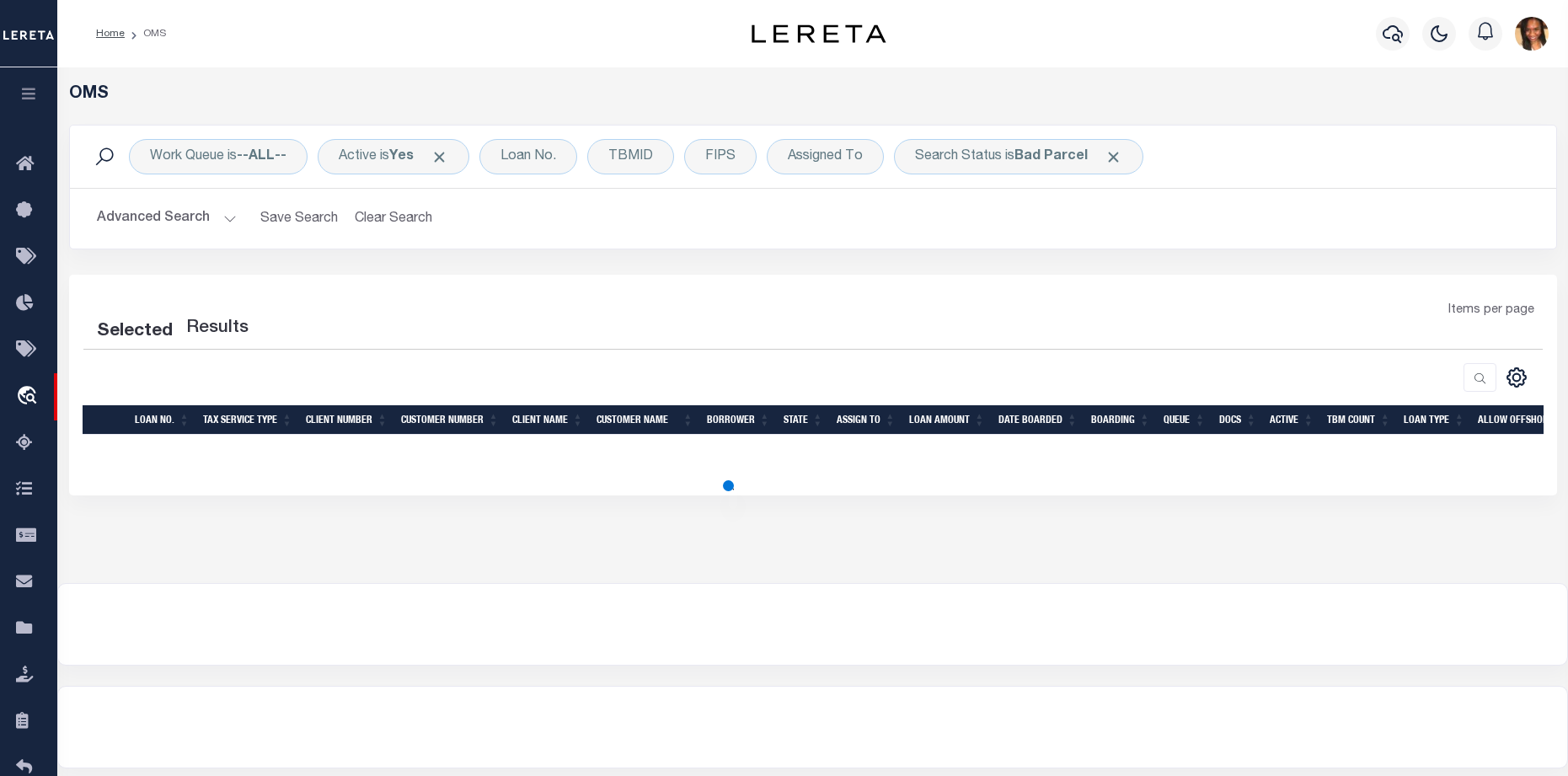
select select "200"
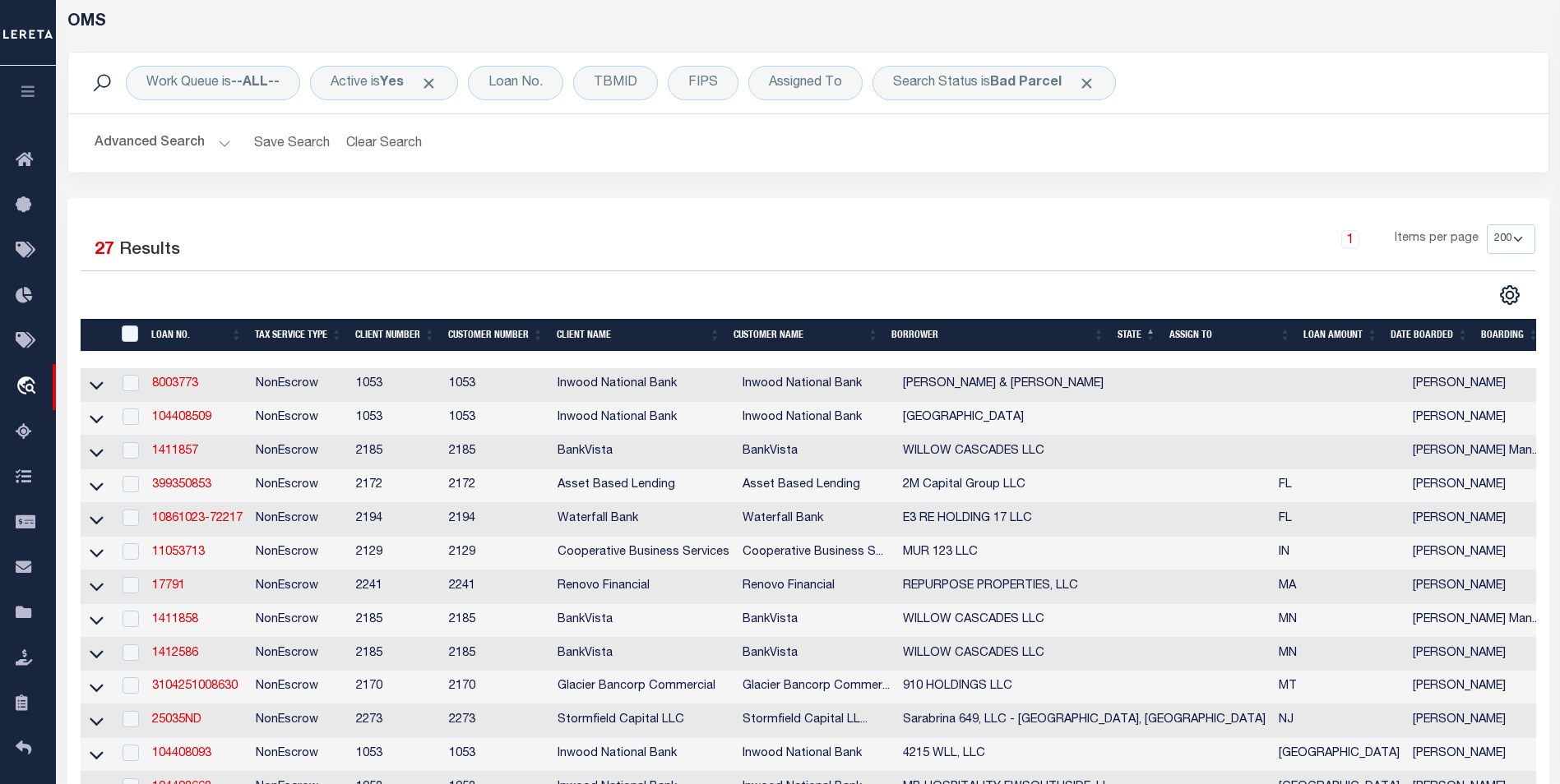
scroll to position [0, 0]
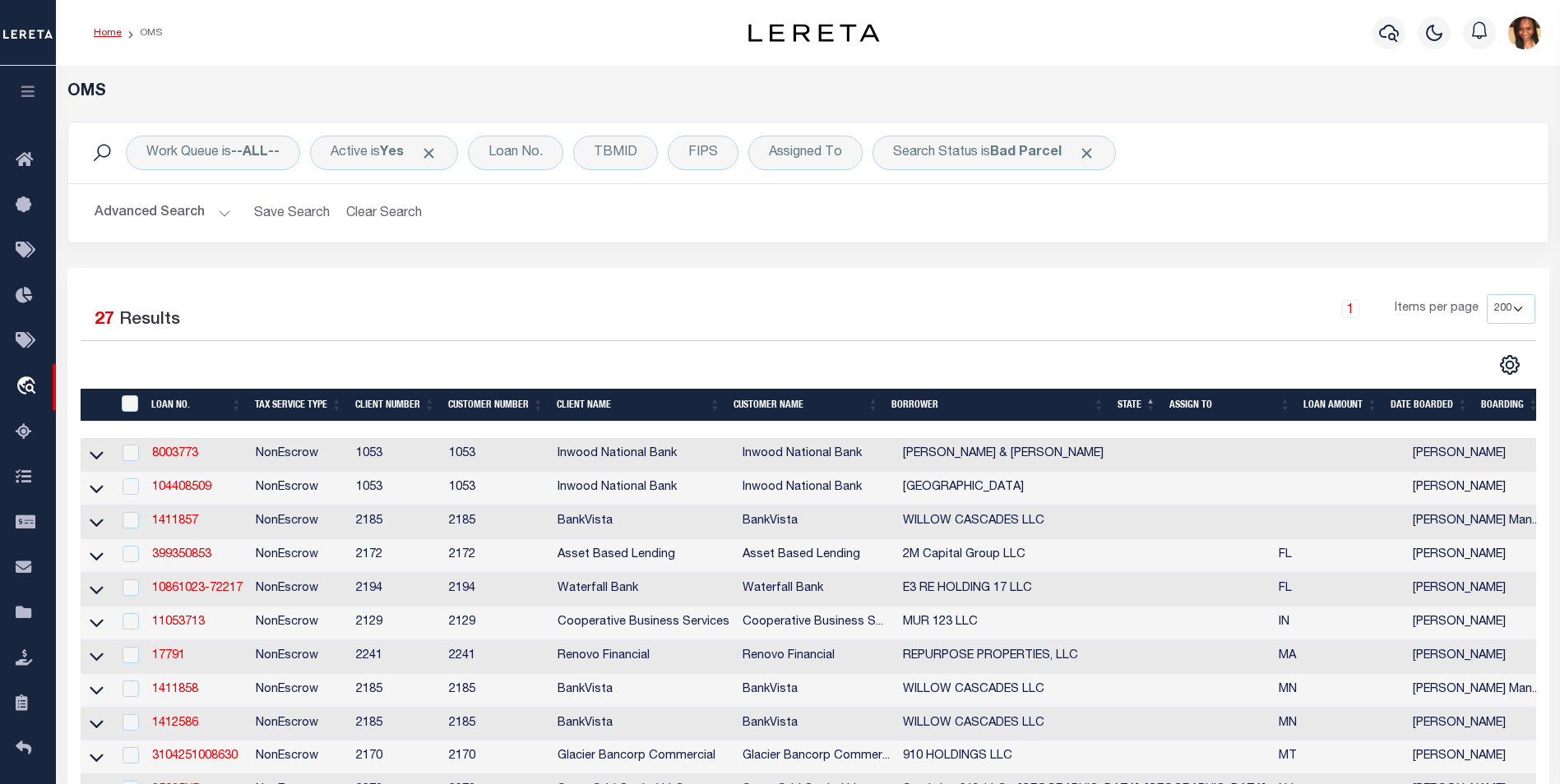
click at [103, 35] on link "Home" at bounding box center [108, 33] width 28 height 10
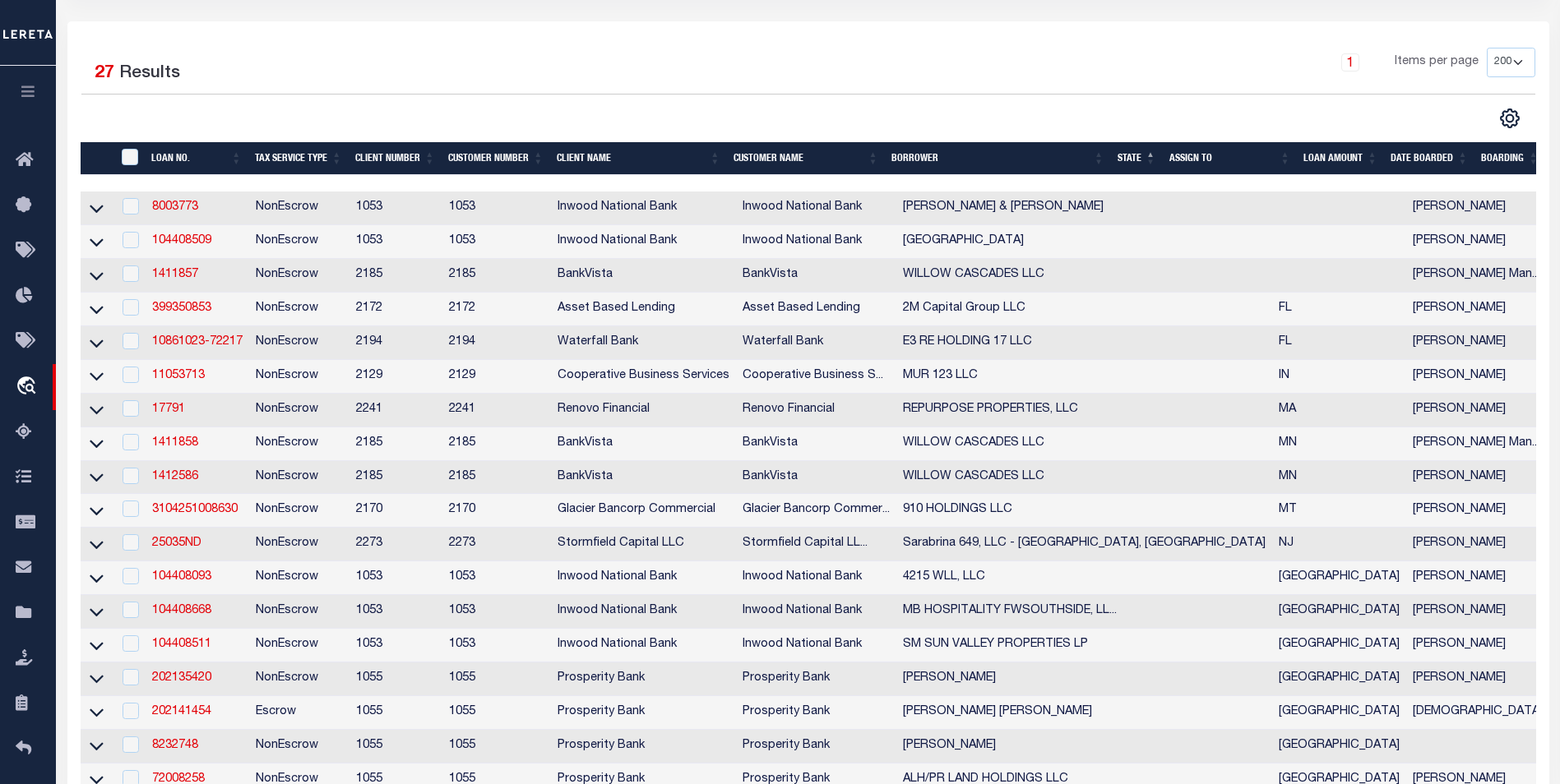
scroll to position [252, 0]
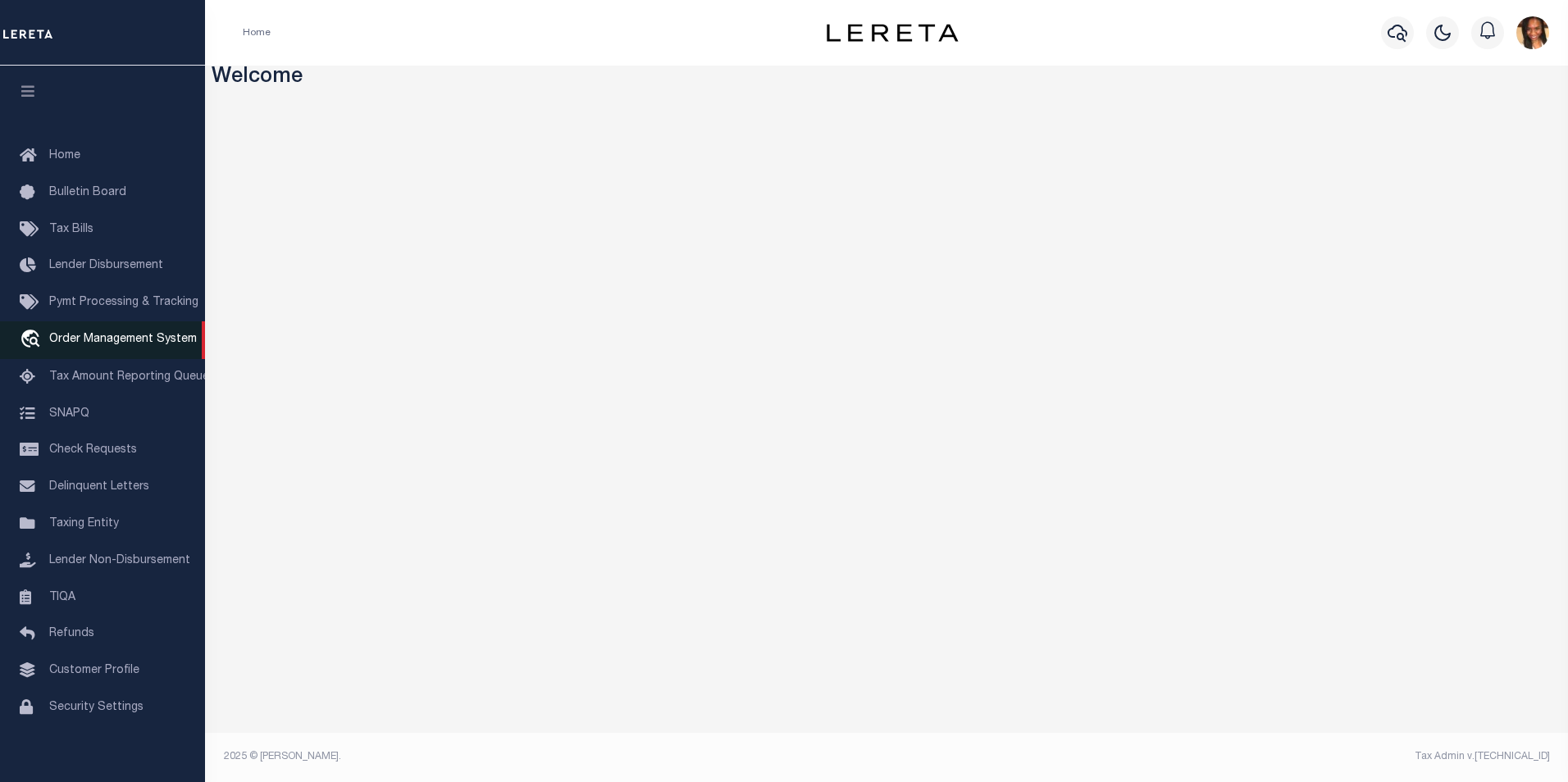
click at [121, 339] on span "Order Management System" at bounding box center [123, 340] width 148 height 12
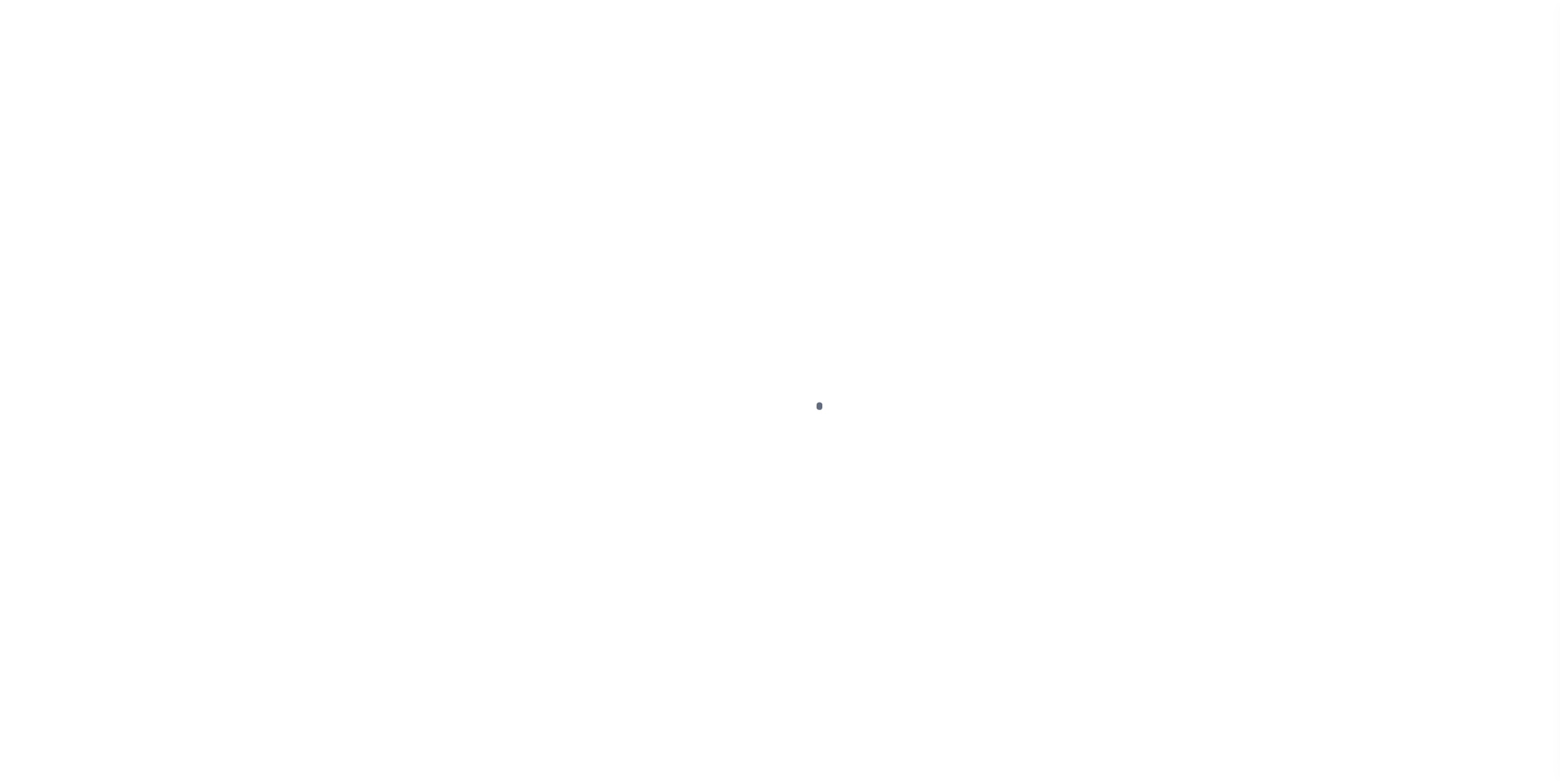
scroll to position [16, 0]
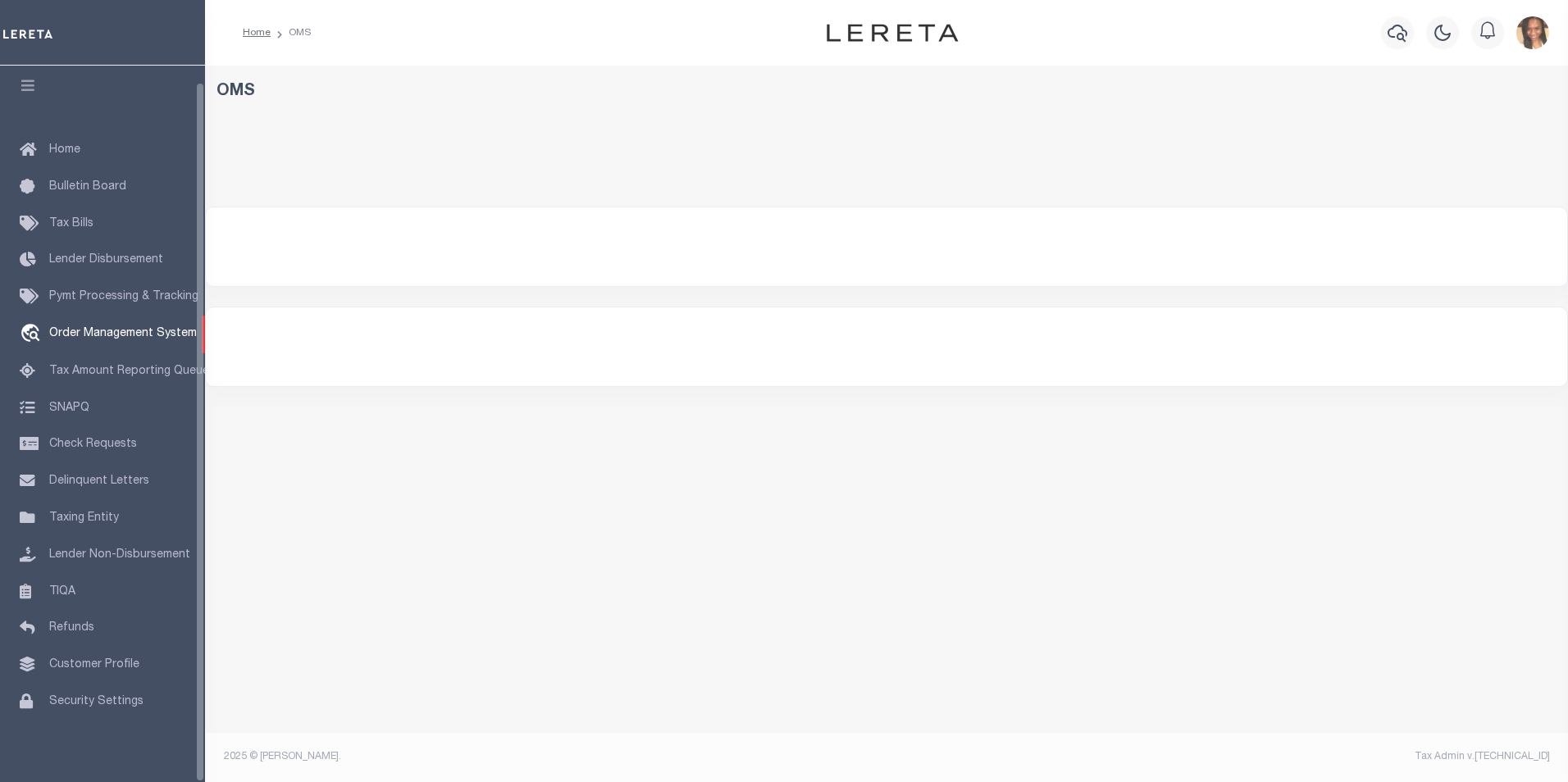
select select "200"
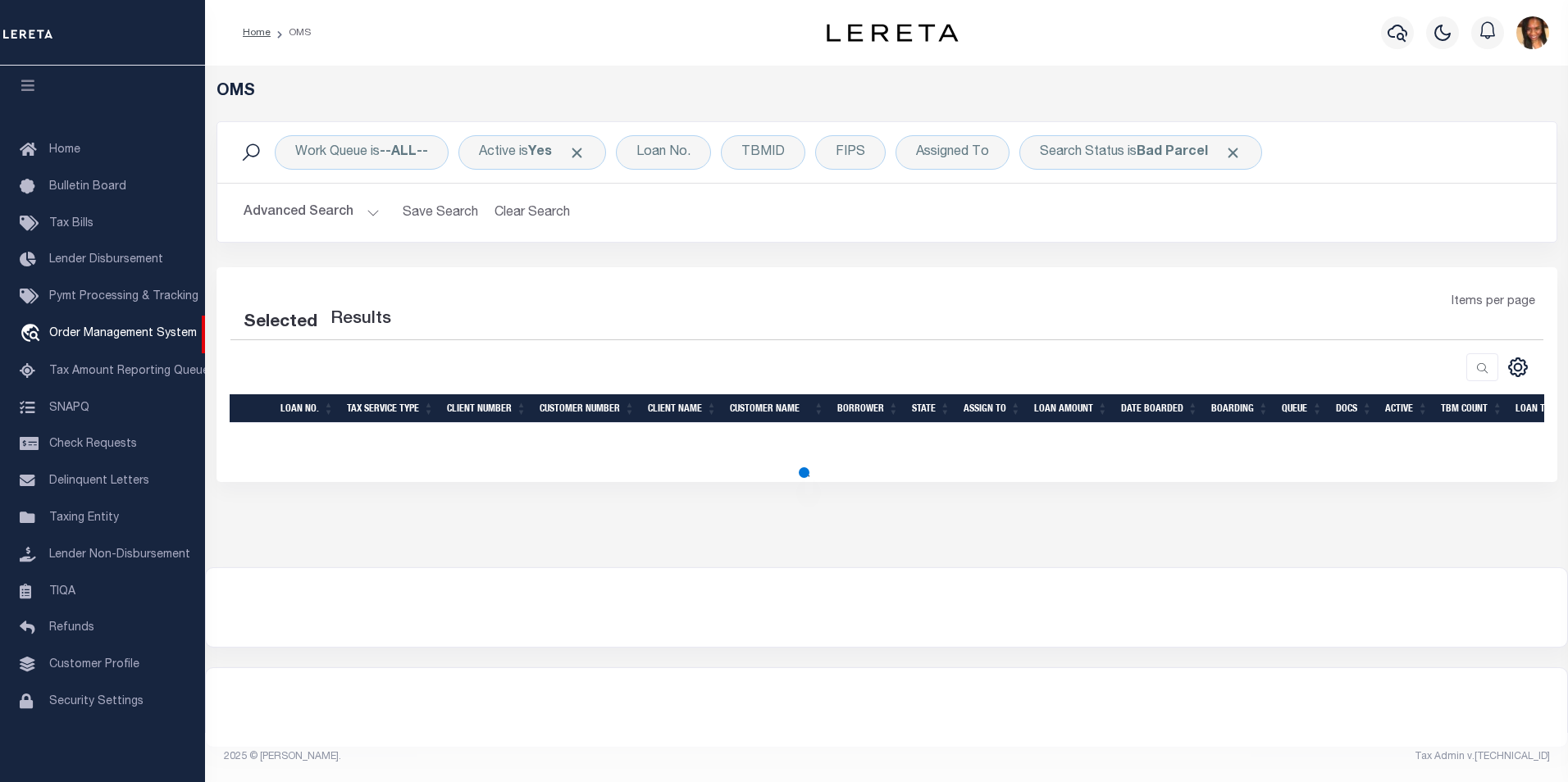
select select "200"
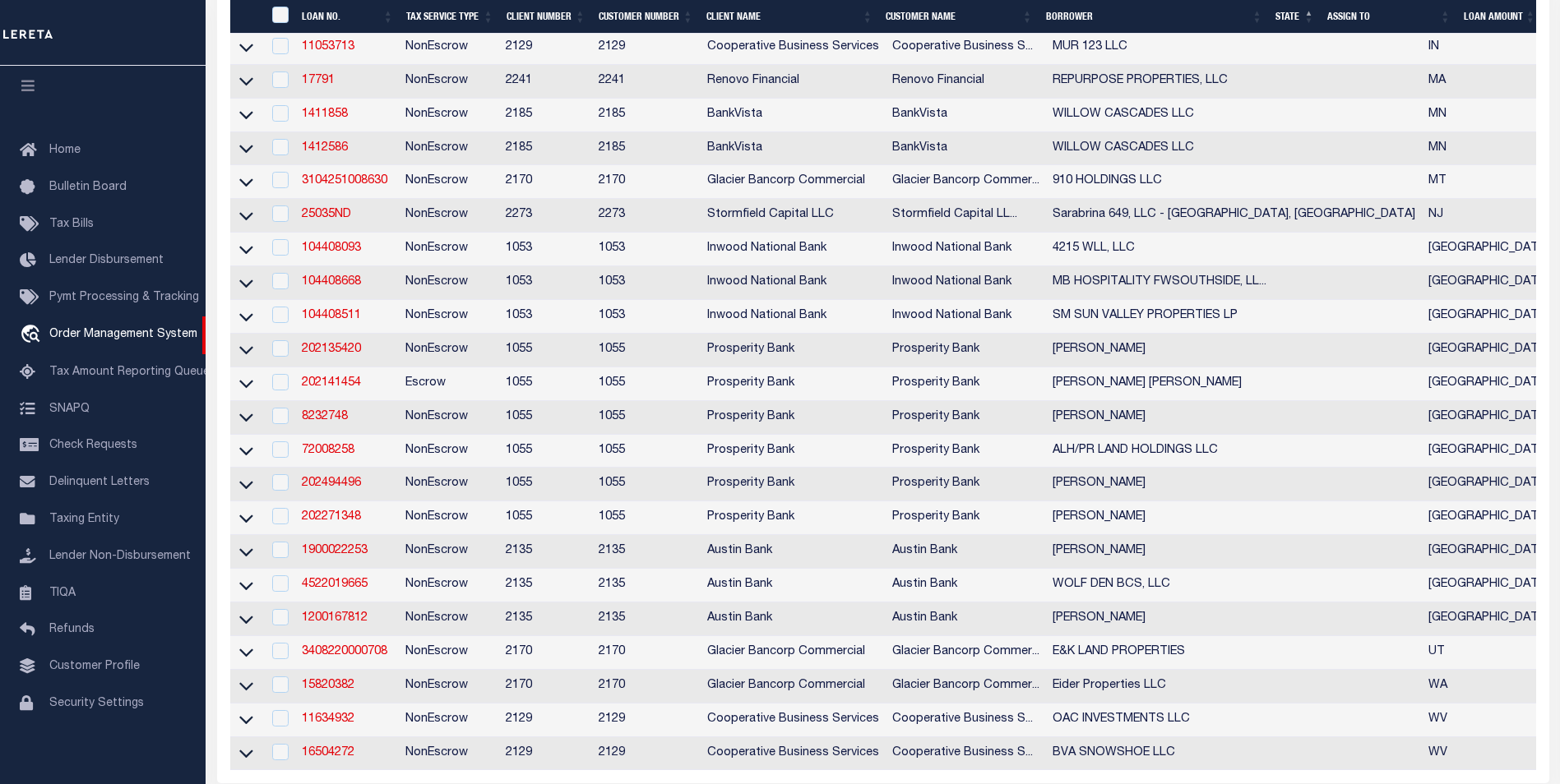
scroll to position [575, 0]
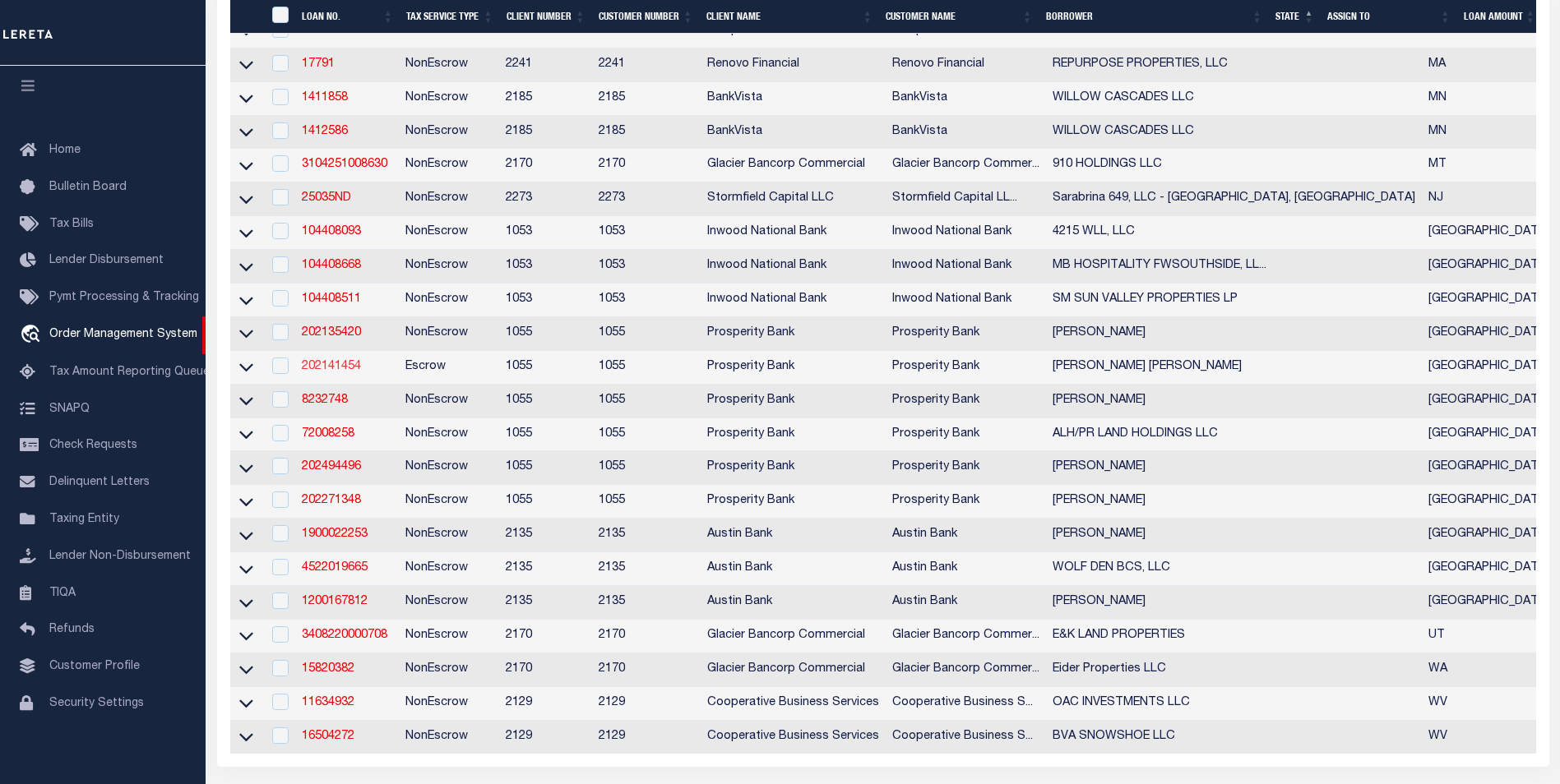
click at [347, 372] on link "202141454" at bounding box center [332, 367] width 59 height 12
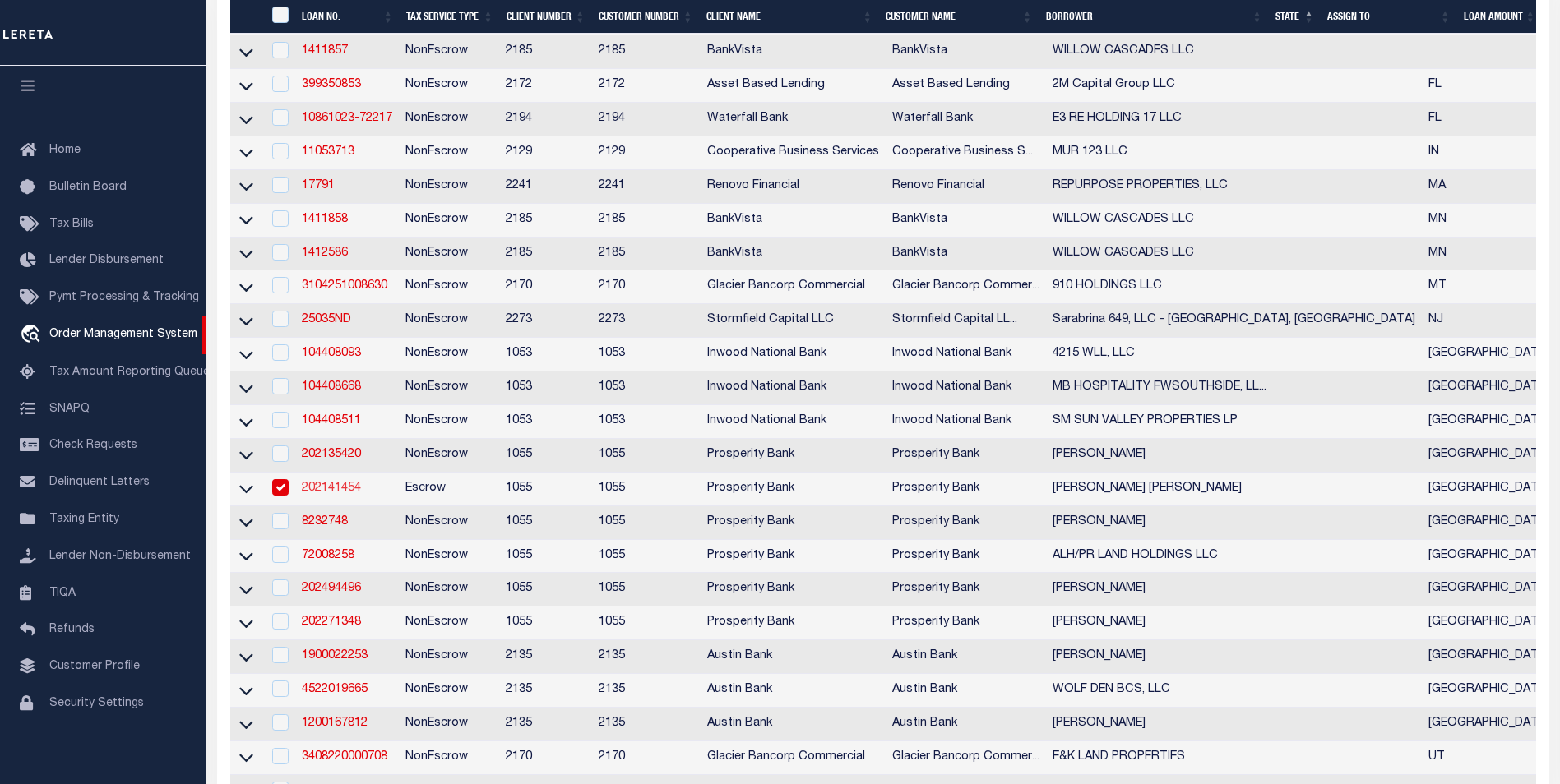
type input "202141454"
type input "[PERSON_NAME] [PERSON_NAME]"
select select
type input "23054 FM 450 N"
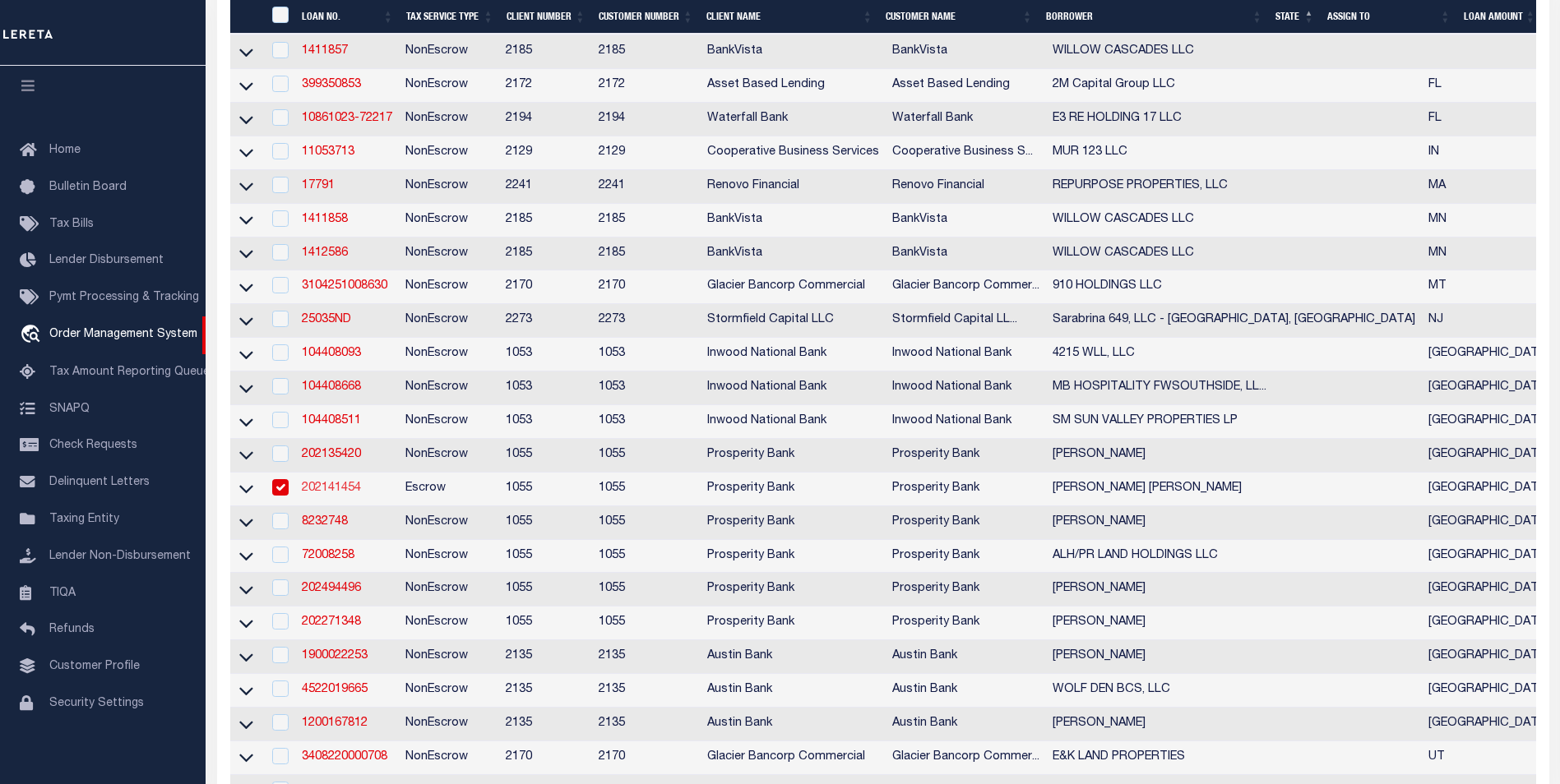
type input "DIANA TX 75640"
select select "100"
select select "Escrow"
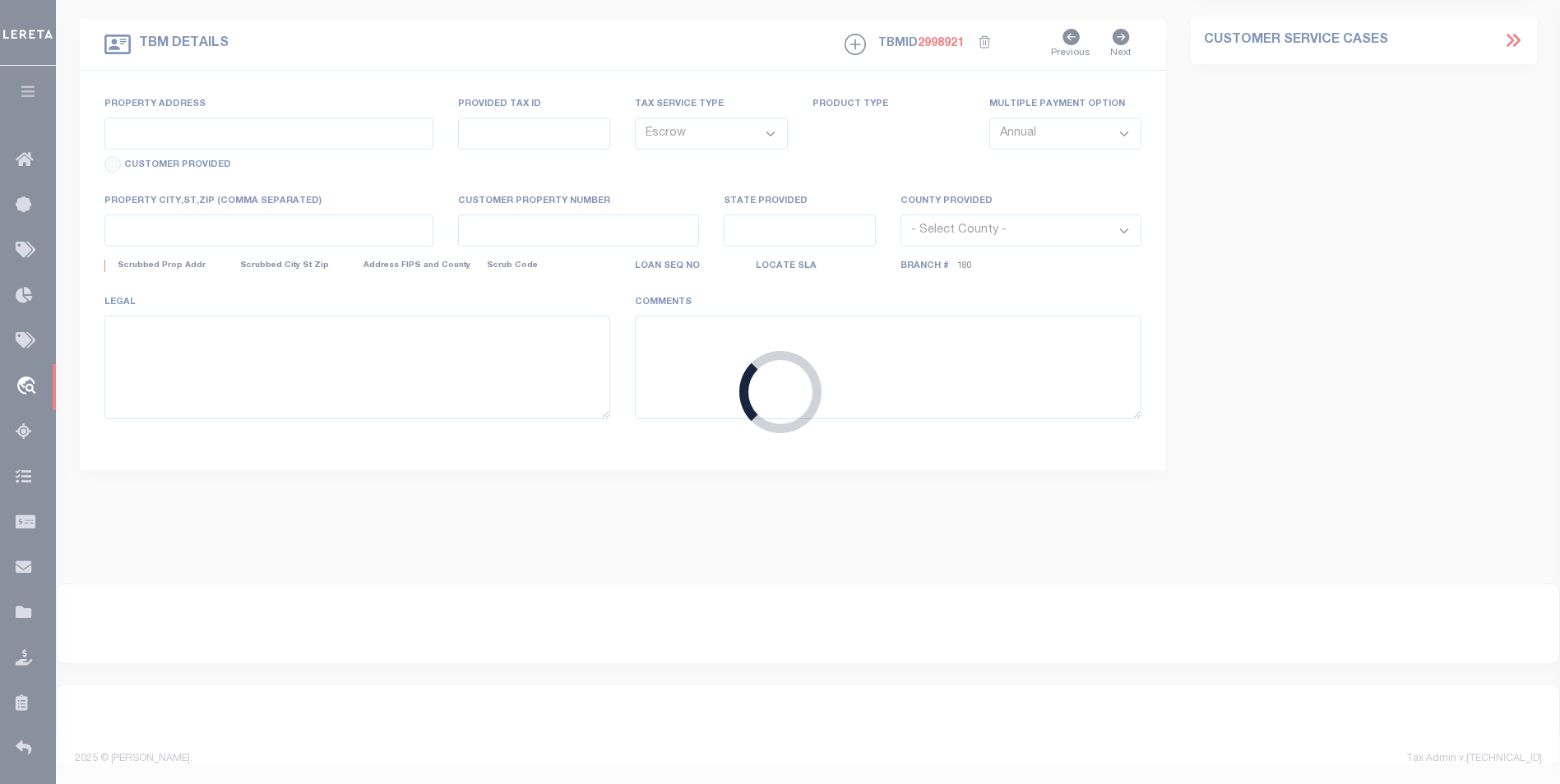
select select "10366"
select select "3269"
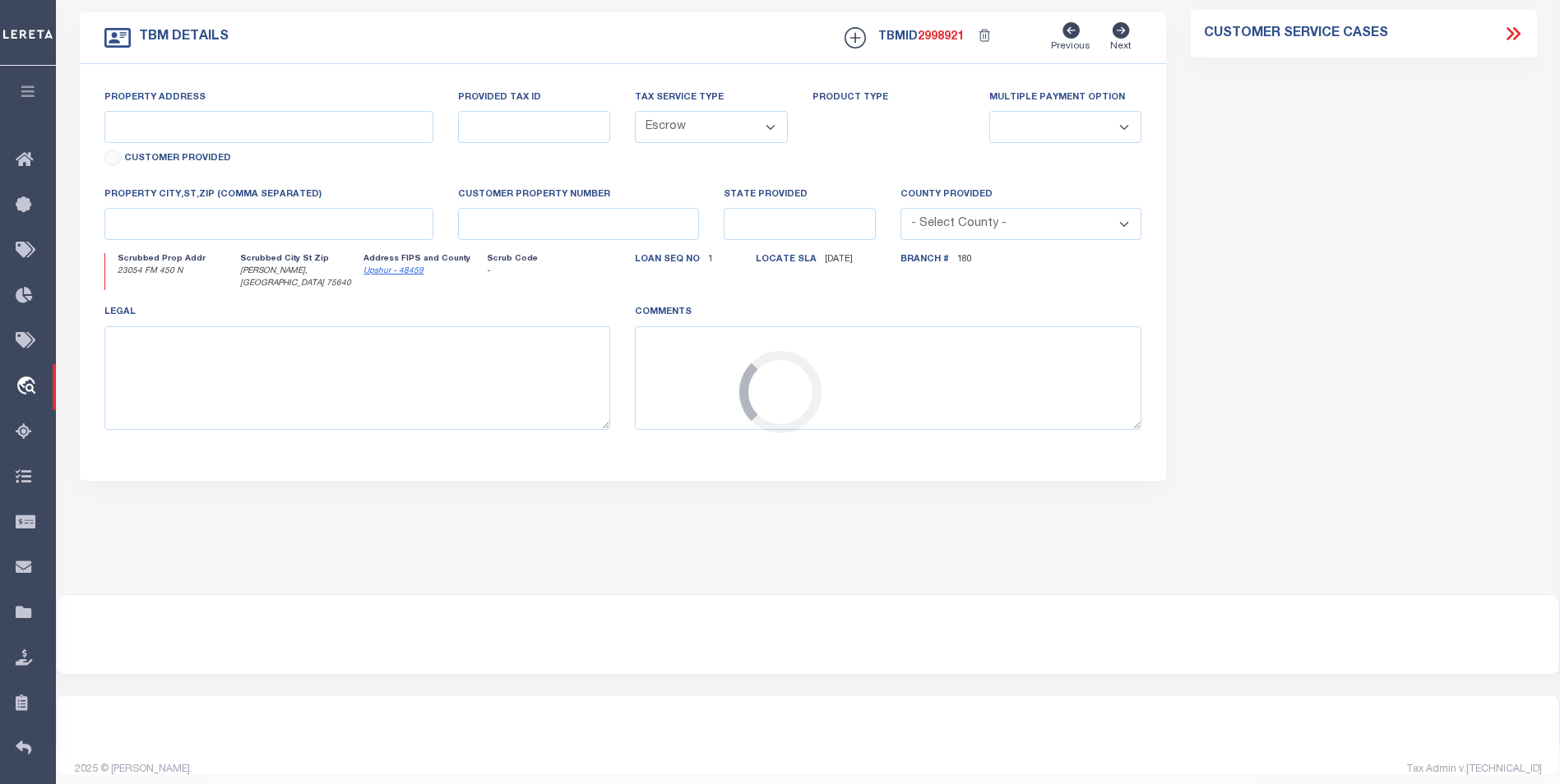
type input "23054 FM 450 N"
type input "R000038608"
select select
type input "DIANA, TX 75640"
type input "[GEOGRAPHIC_DATA]"
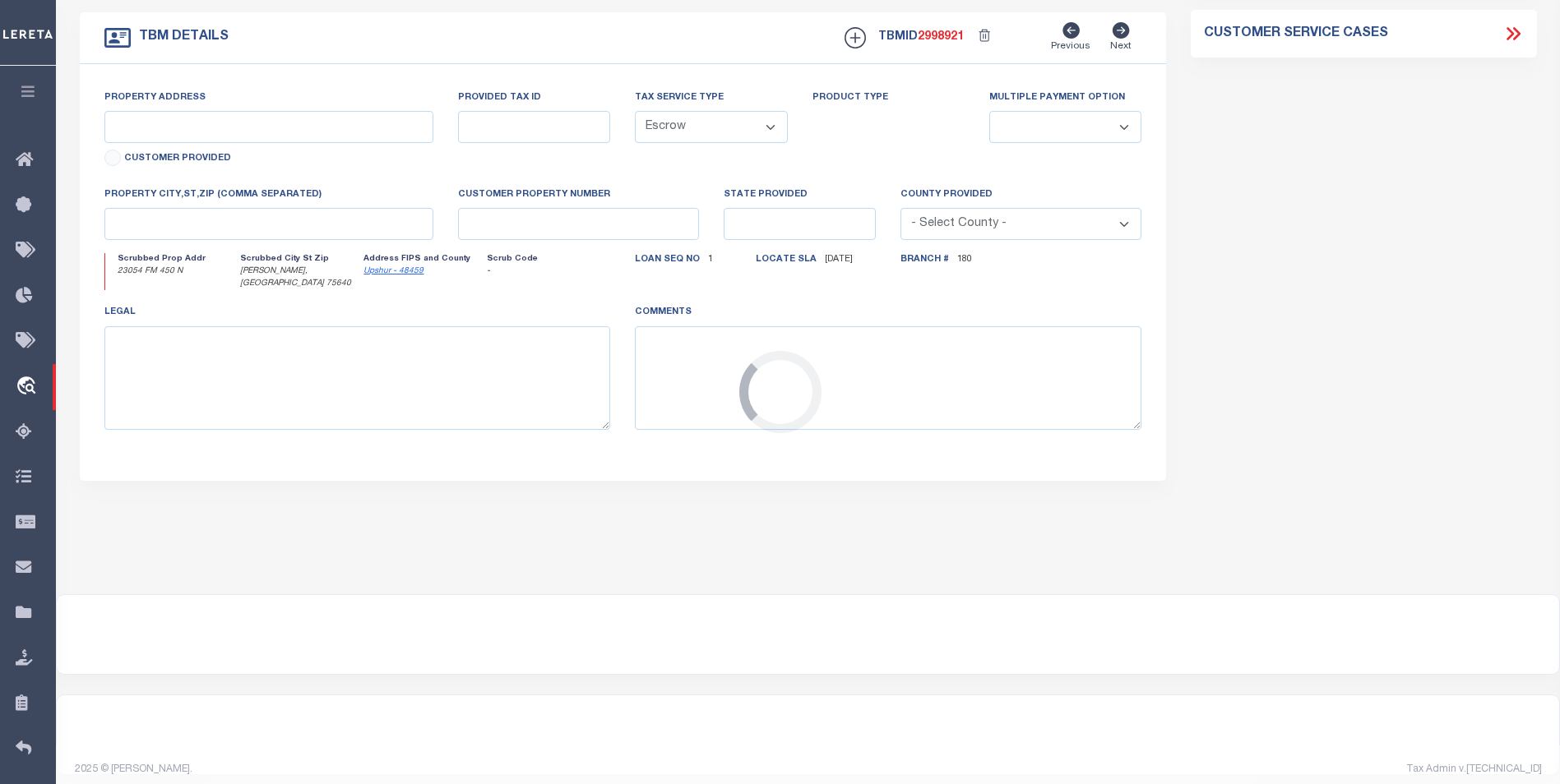
type textarea "1 ACRE AMOS M SEEDOM SRVY ABST 425 HARRISON CO TX"
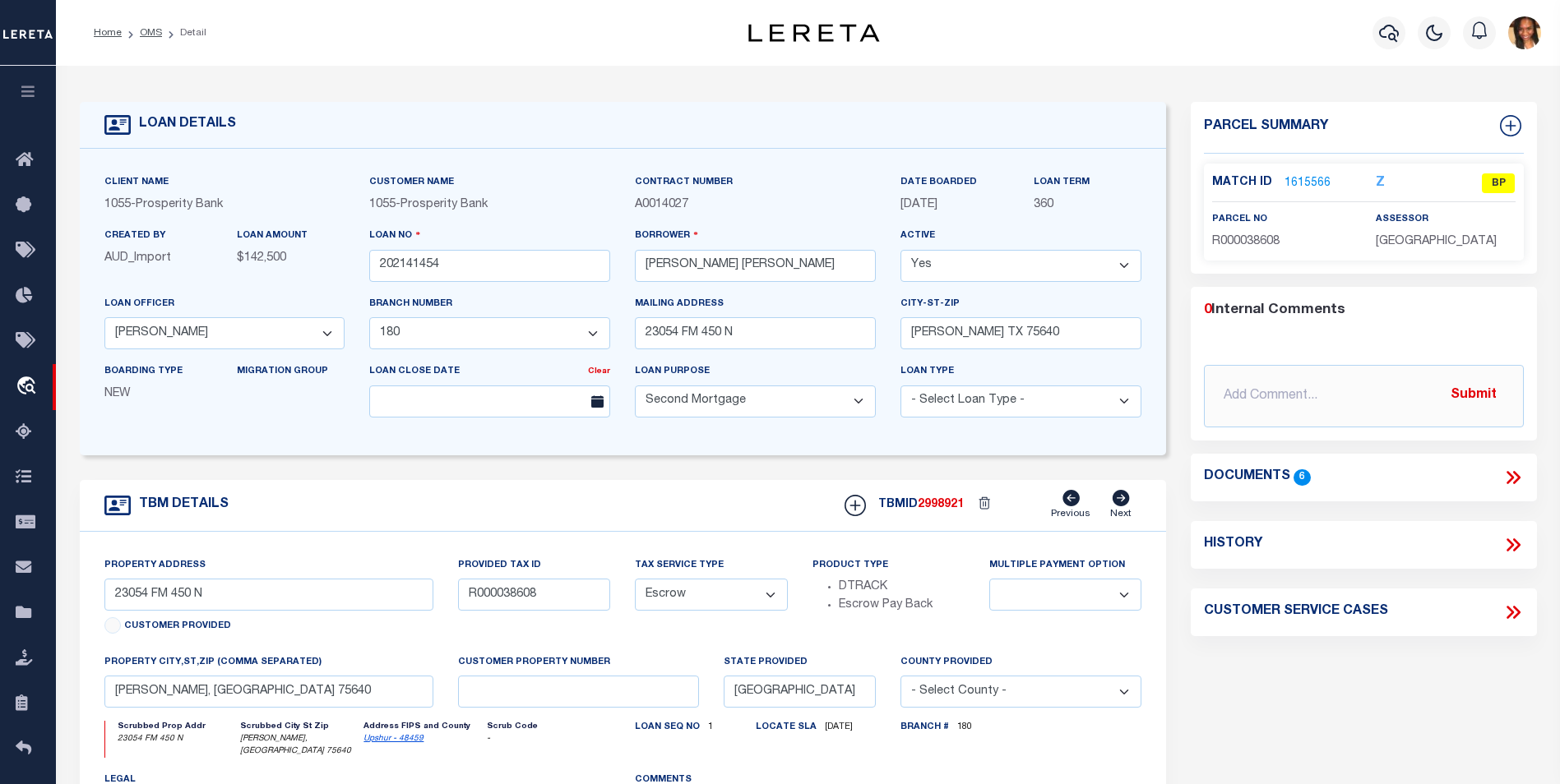
click at [1312, 184] on link "1615566" at bounding box center [1307, 184] width 46 height 17
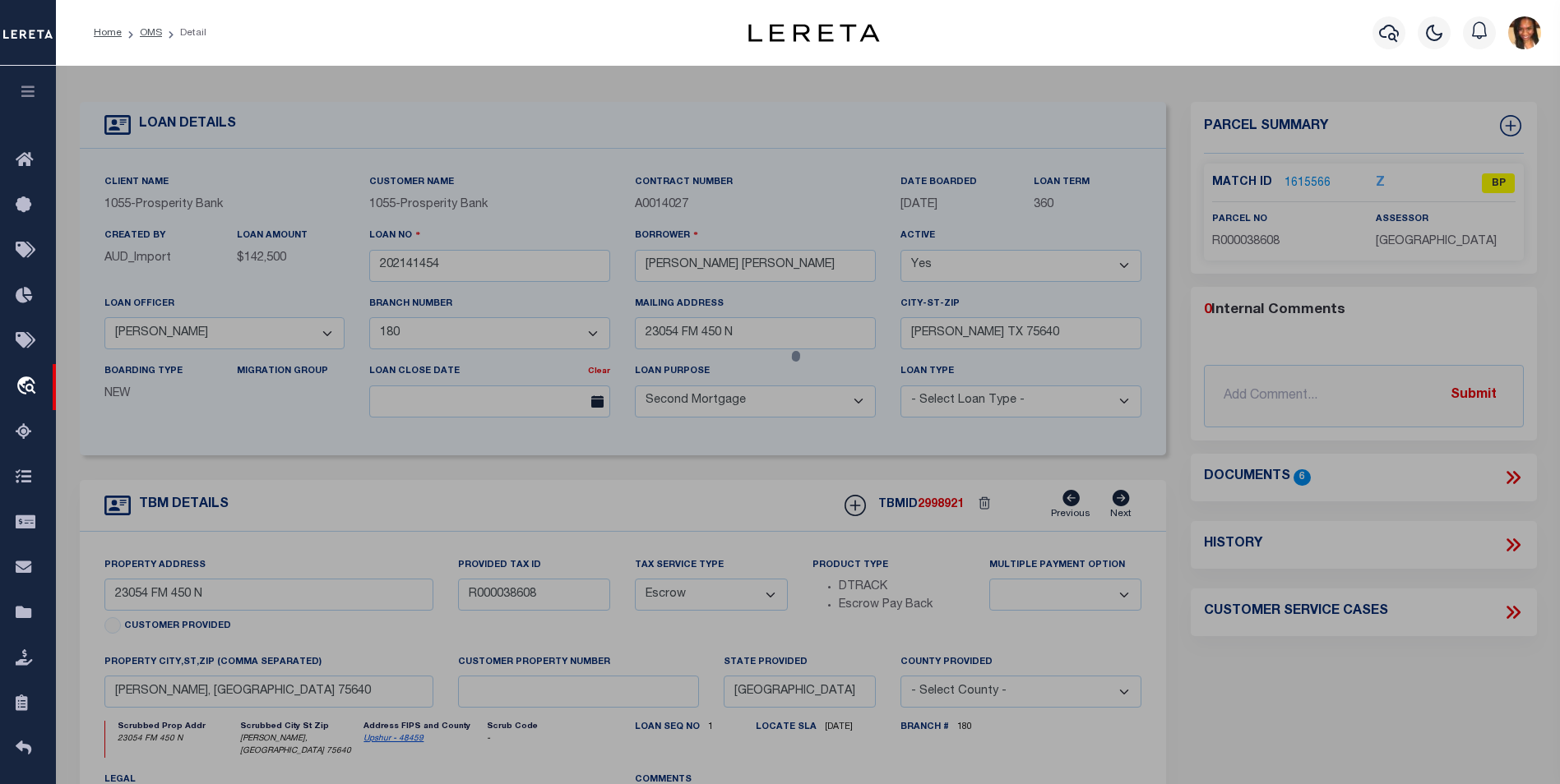
checkbox input "false"
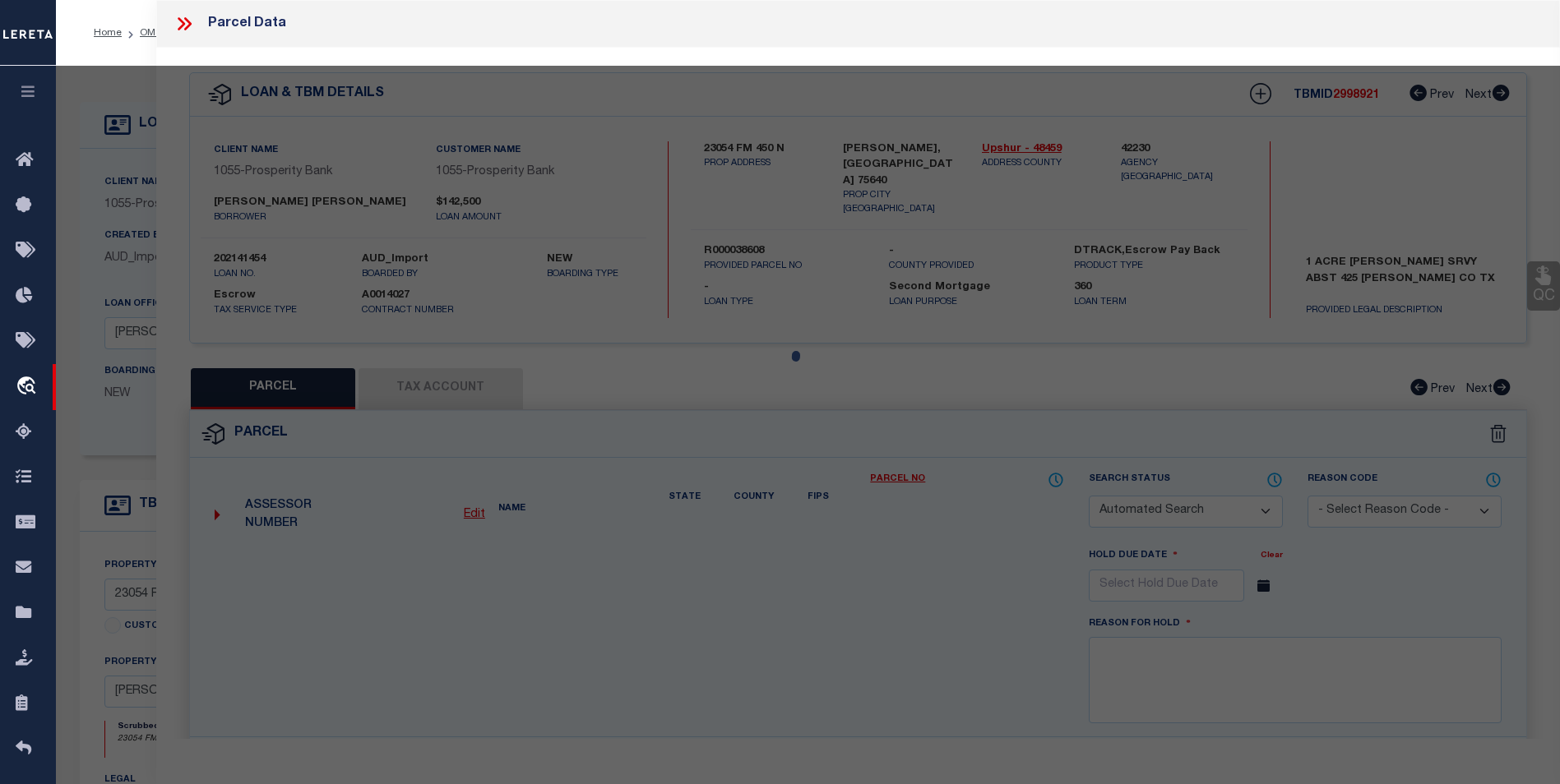
select select "BP"
type input "BLACKMON HENRY"
type input "00425.00160.00000.000000"
select select
type input "23054 N FM 450"
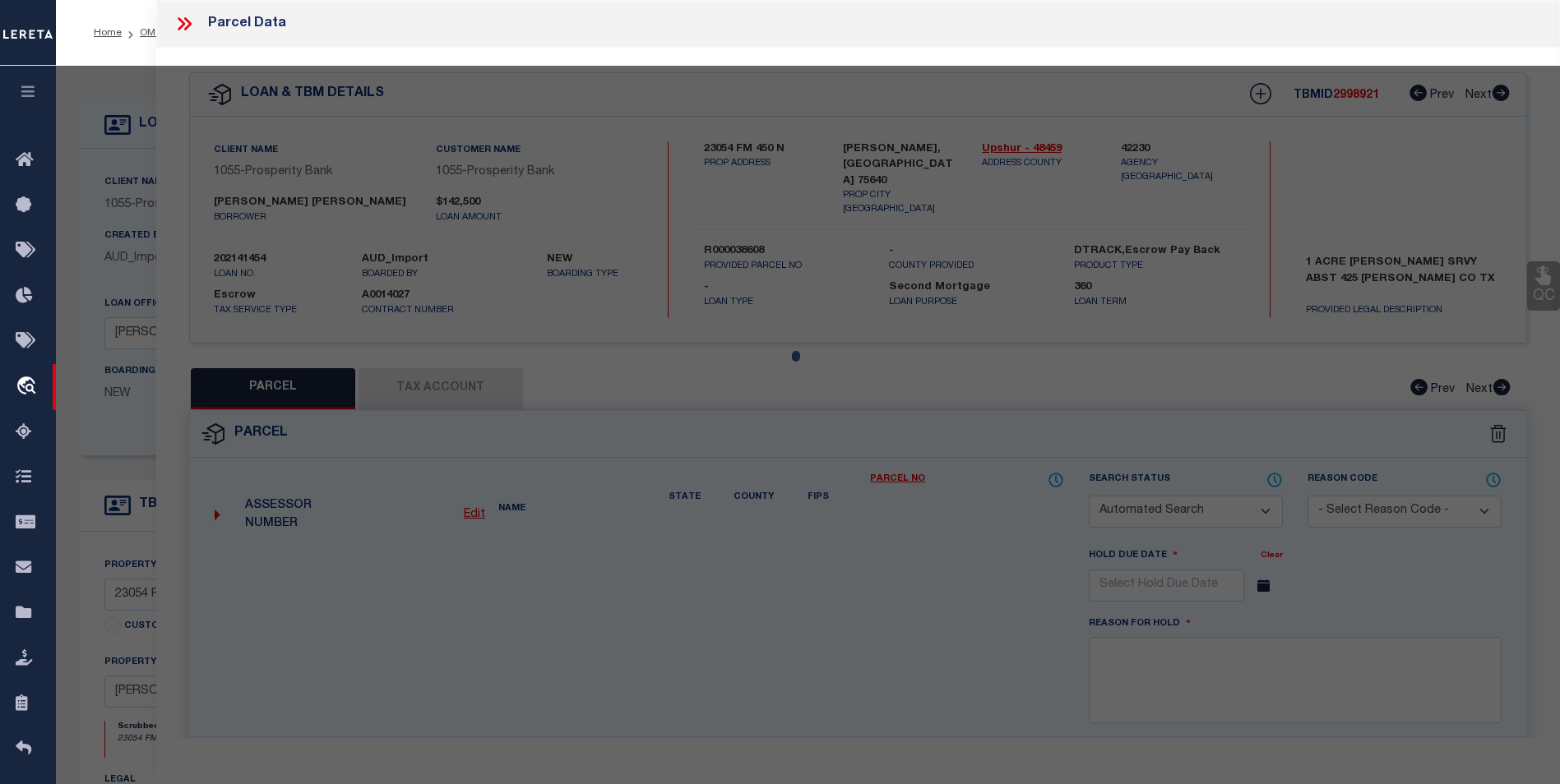
checkbox input "false"
type input "ORE CITY TX 75640"
type textarea "Legal: Acres: 1.000, Abst: 425 A M LEEDOM, HSE"
type textarea "11/21/24 Please research loan 202141454, per taxer office parcel 5787 is inacti…"
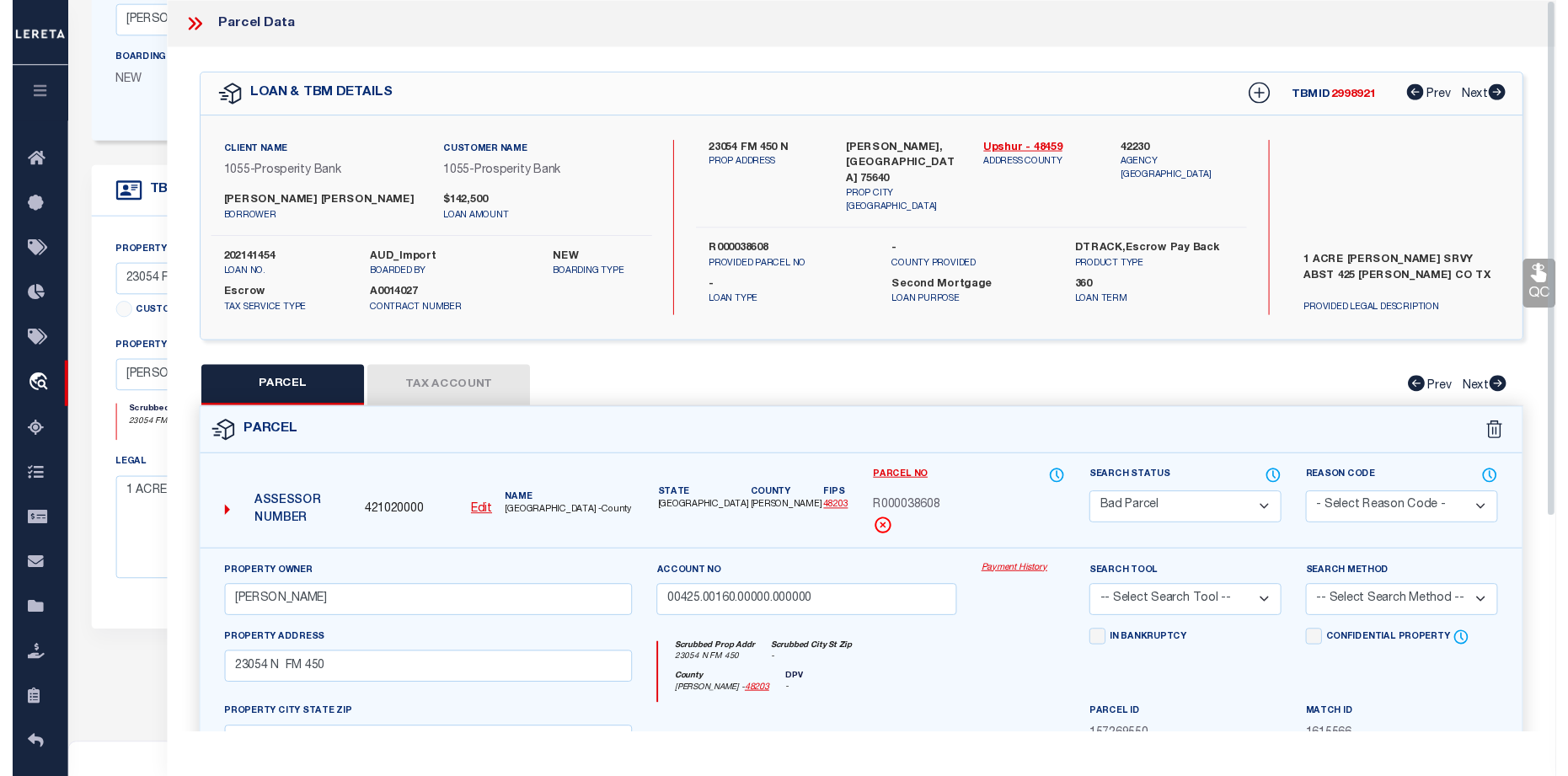
scroll to position [232, 0]
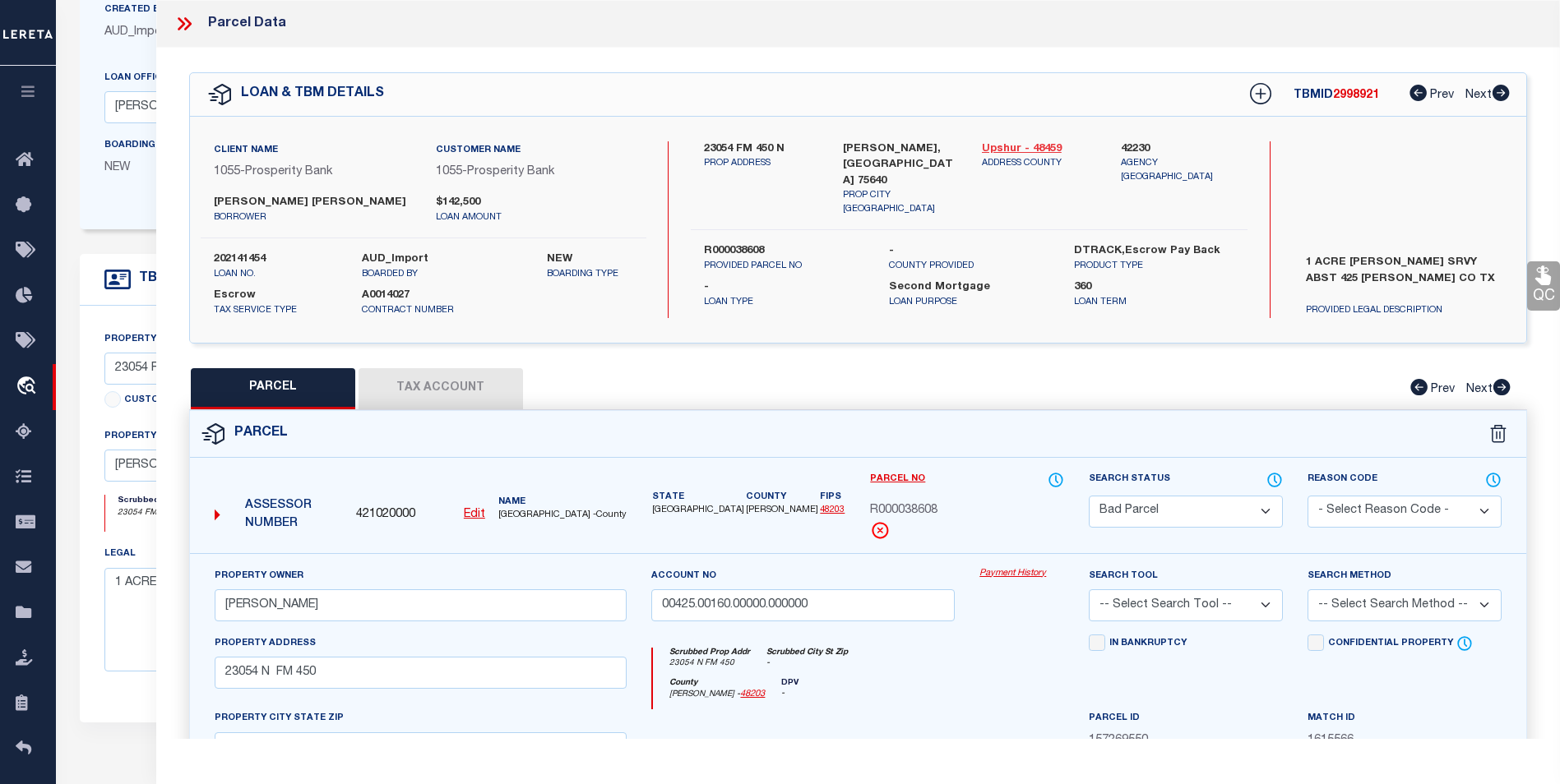
click at [994, 145] on link "Upshur - 48459" at bounding box center [1039, 149] width 114 height 16
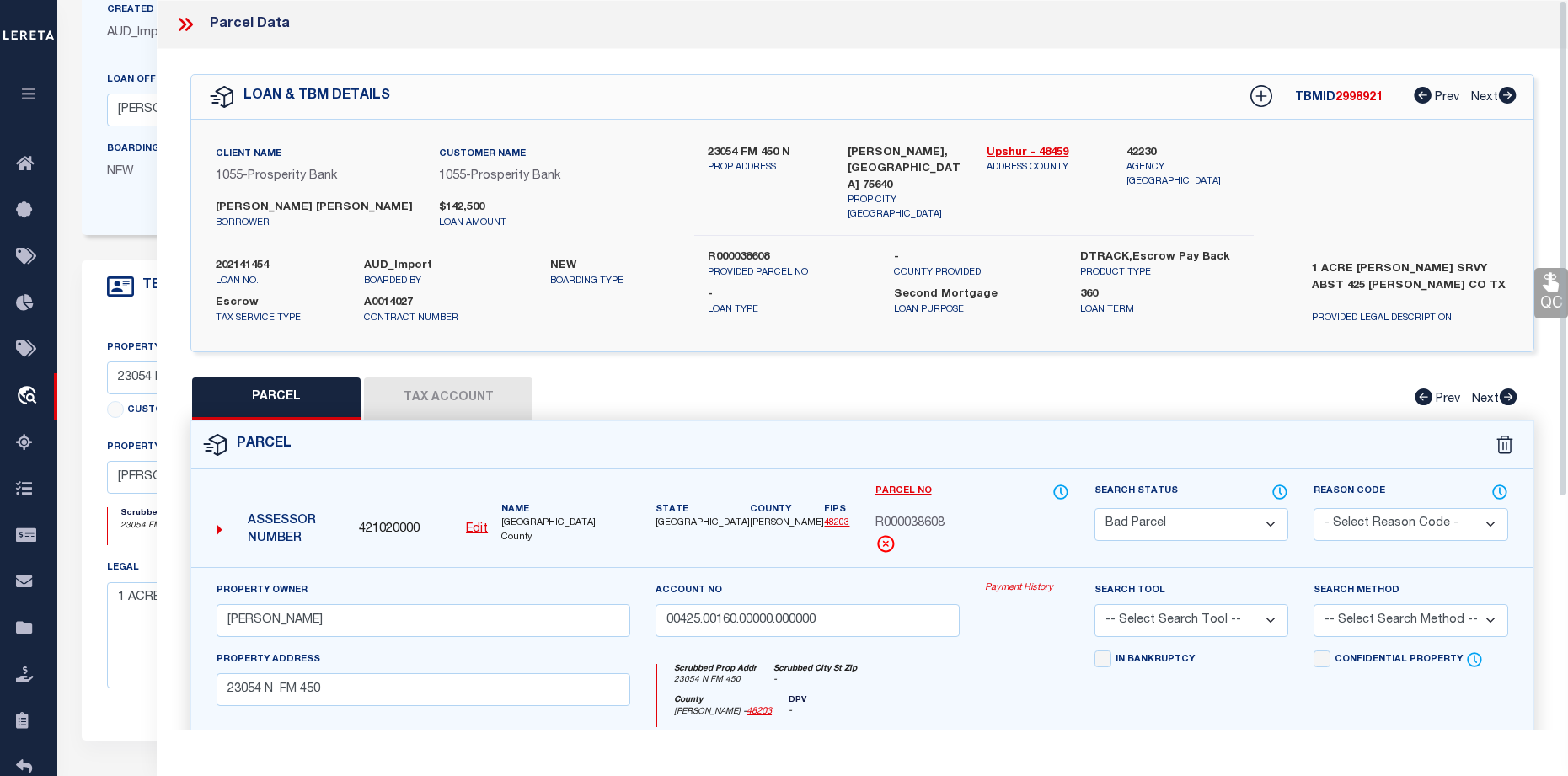
click at [184, 27] on icon at bounding box center [185, 24] width 22 height 22
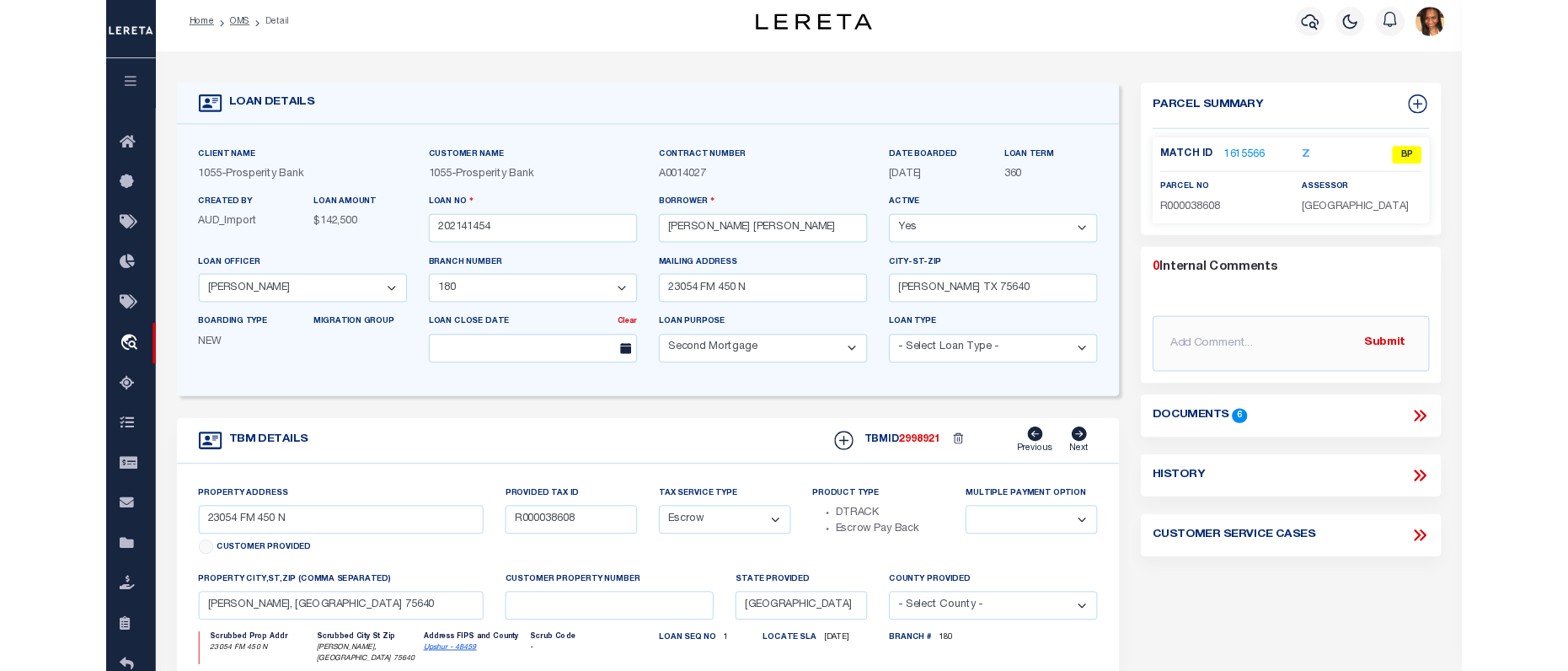
scroll to position [0, 0]
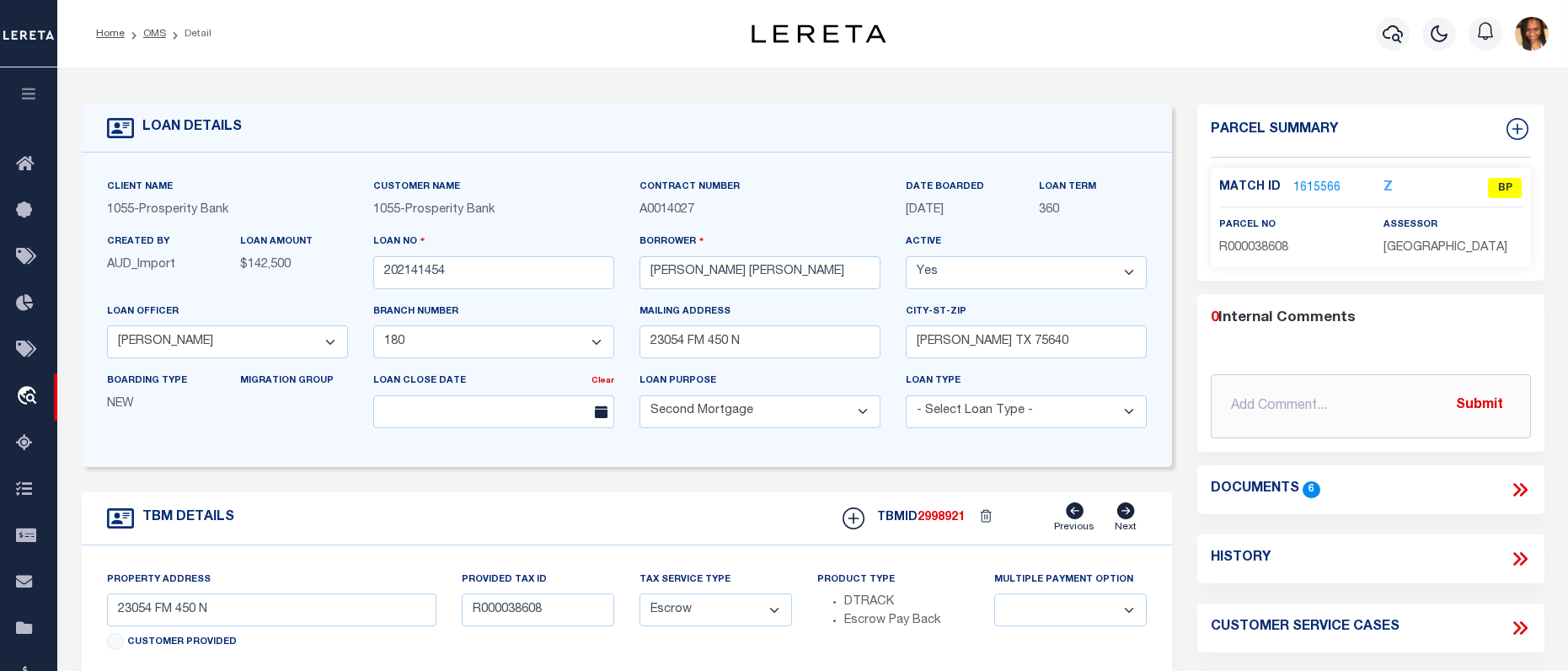
click at [1319, 193] on link "1615566" at bounding box center [1317, 189] width 47 height 17
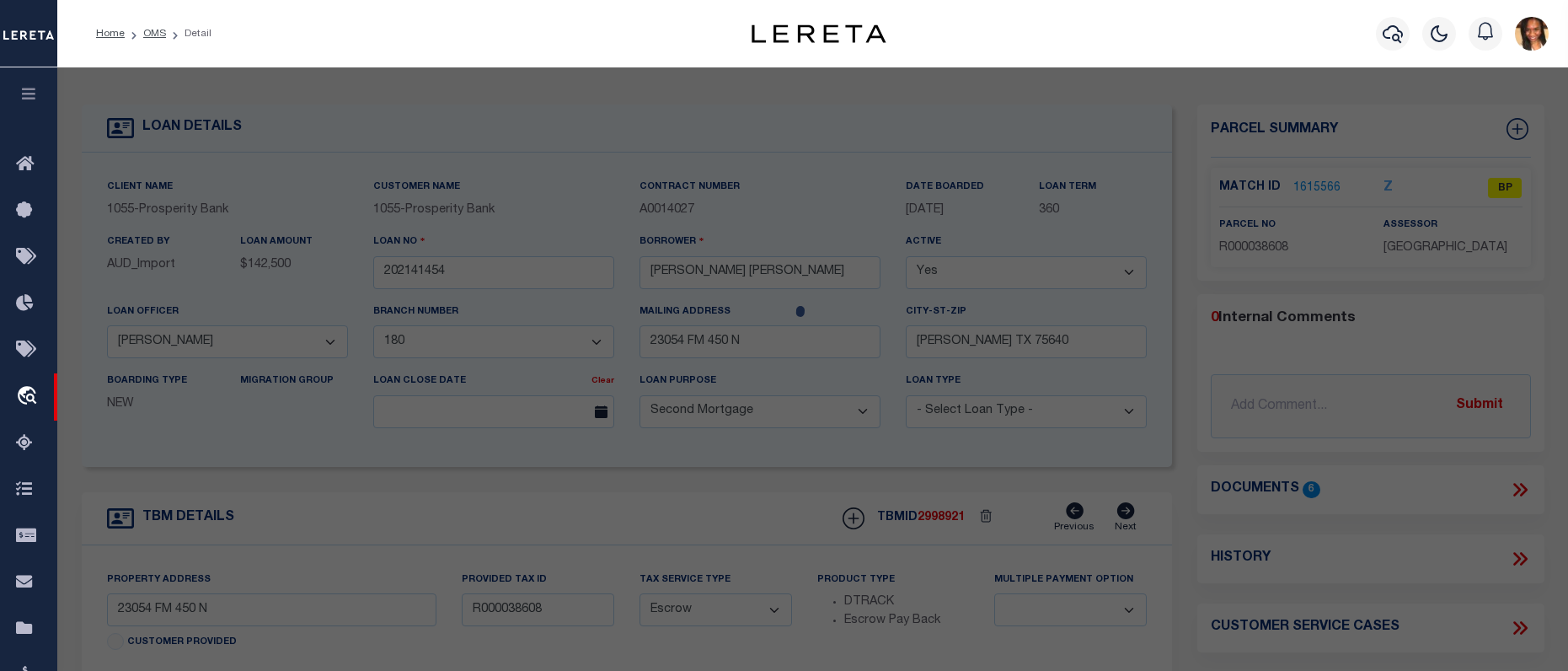
select select "AS"
checkbox input "false"
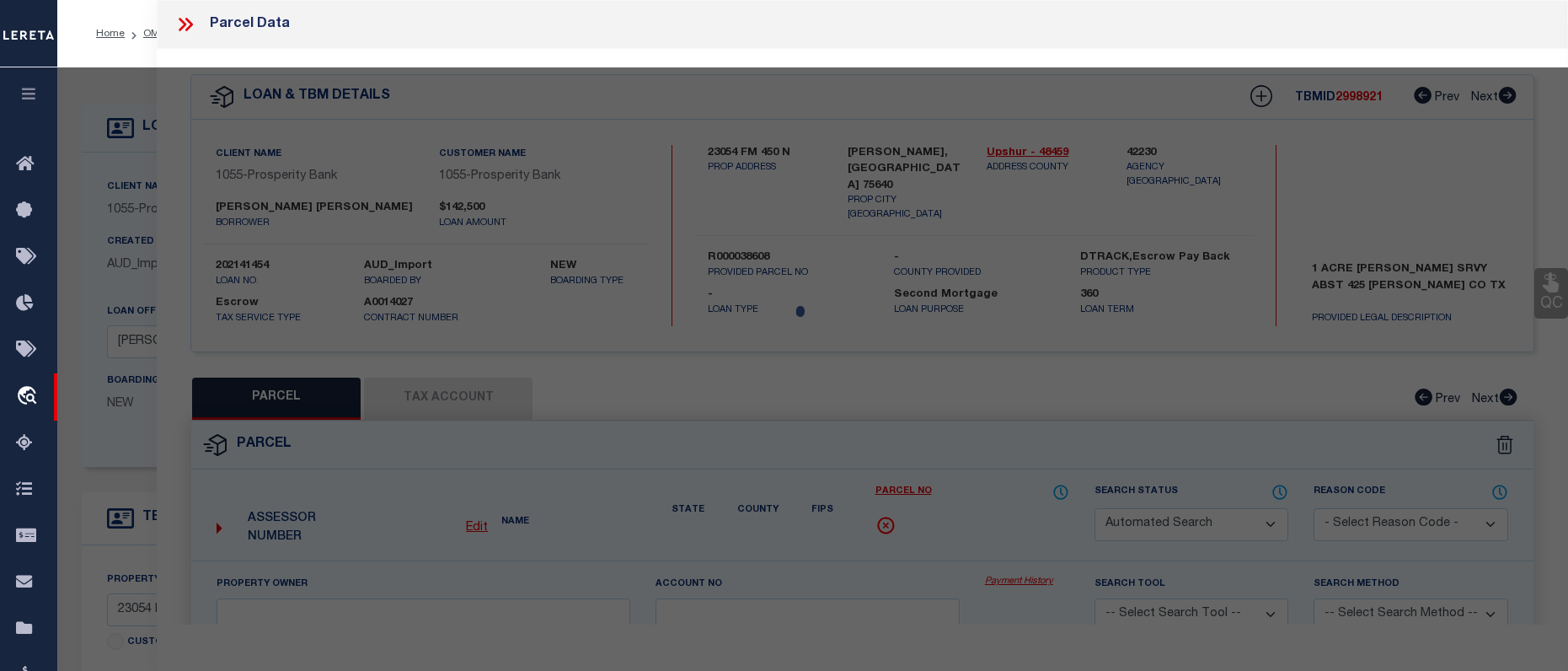
select select "BP"
type input "BLACKMON HENRY"
type input "00425.00160.00000.000000"
select select
type input "23054 N FM 450"
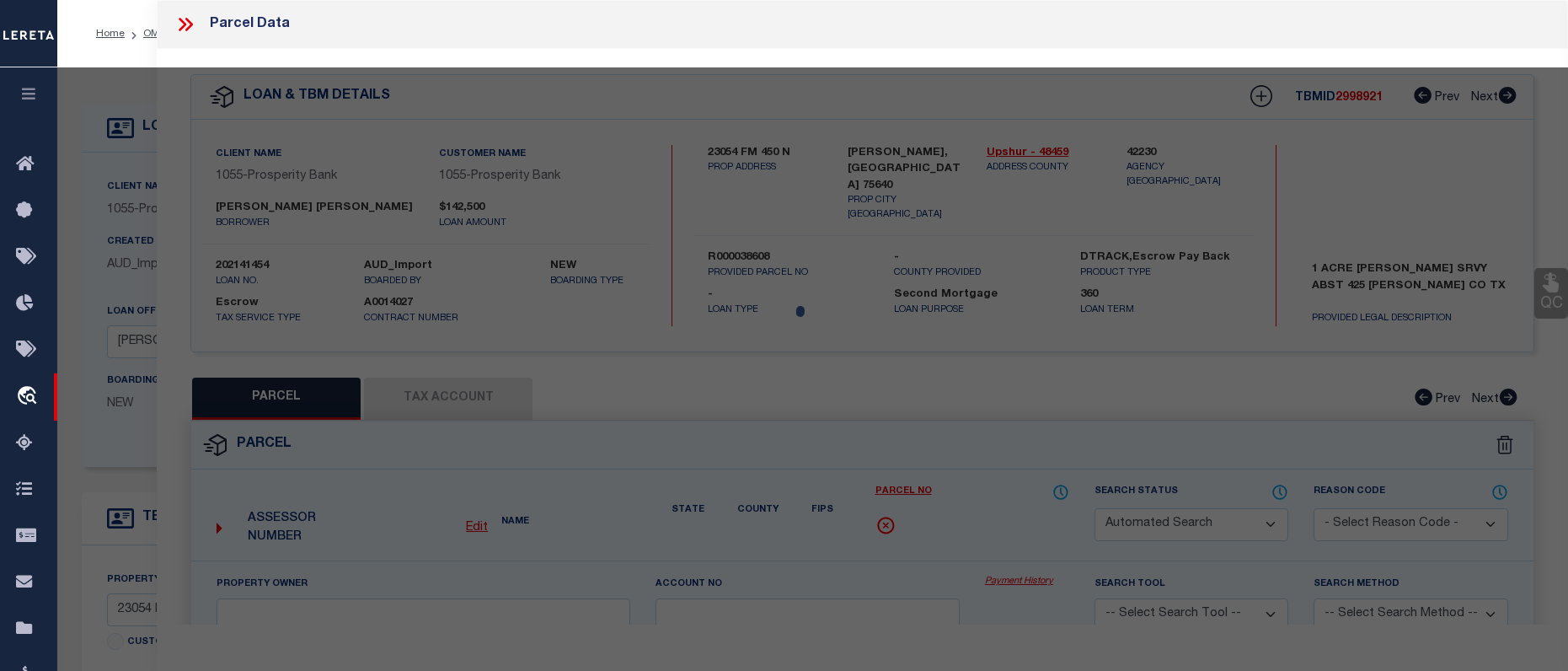
checkbox input "false"
type input "ORE CITY TX 75640"
type textarea "Legal: Acres: 1.000, Abst: 425 A M LEEDOM, HSE"
type textarea "11/21/24 Please research loan 202141454, per taxer office parcel 5787 is inacti…"
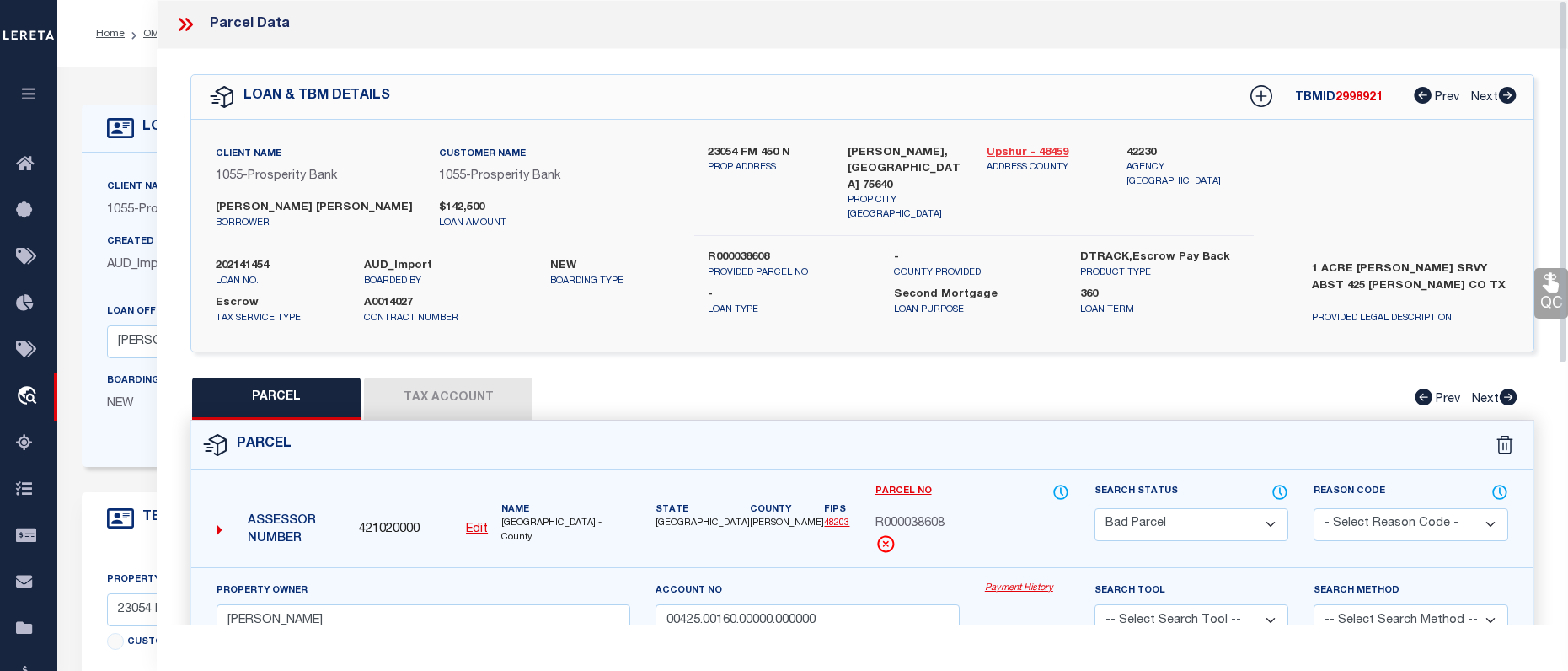
click at [1035, 147] on link "Upshur - 48459" at bounding box center [1043, 153] width 114 height 17
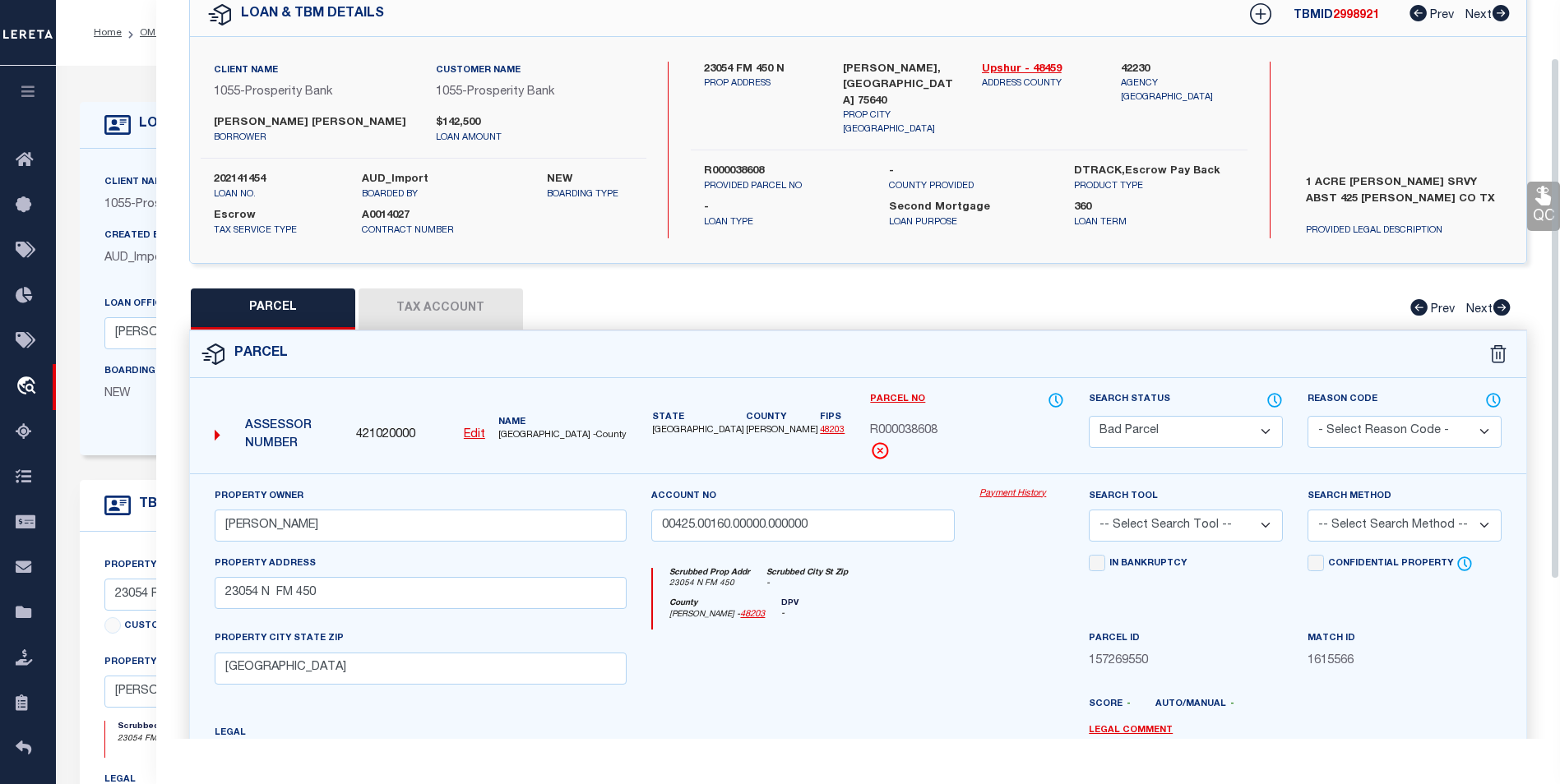
scroll to position [82, 0]
click at [468, 306] on button "Tax Account" at bounding box center [441, 306] width 164 height 41
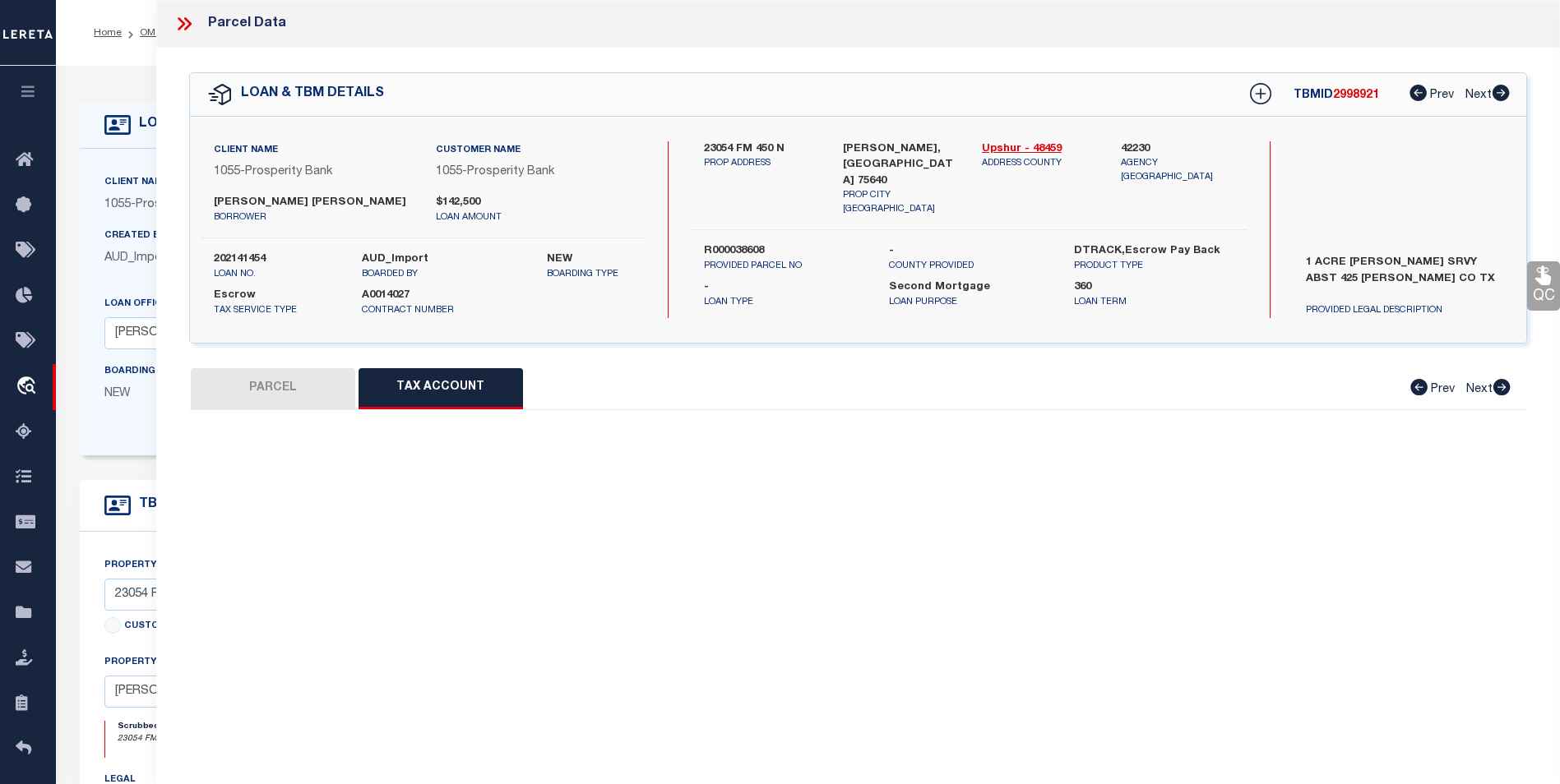
scroll to position [0, 0]
select select "100"
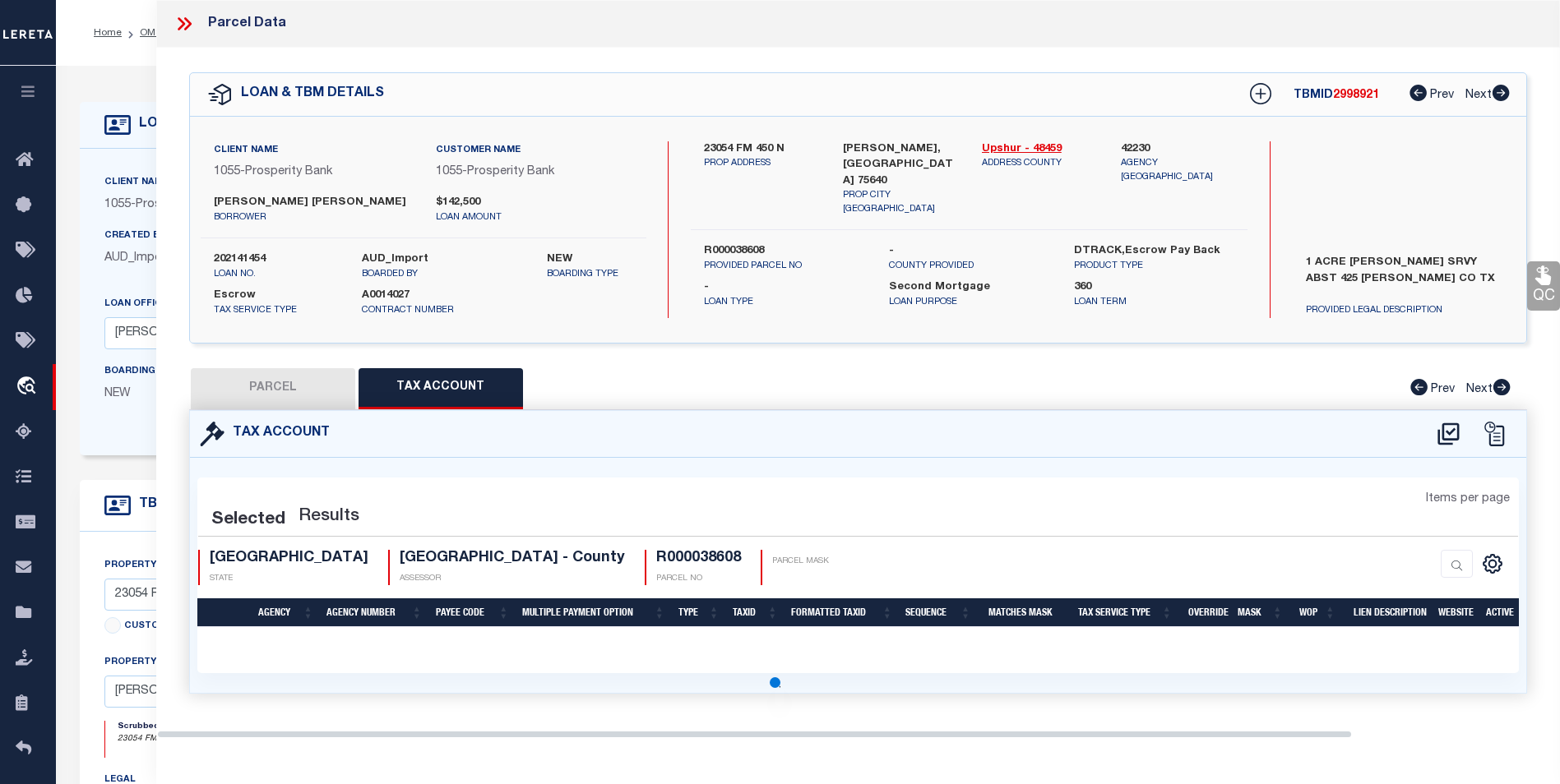
select select "100"
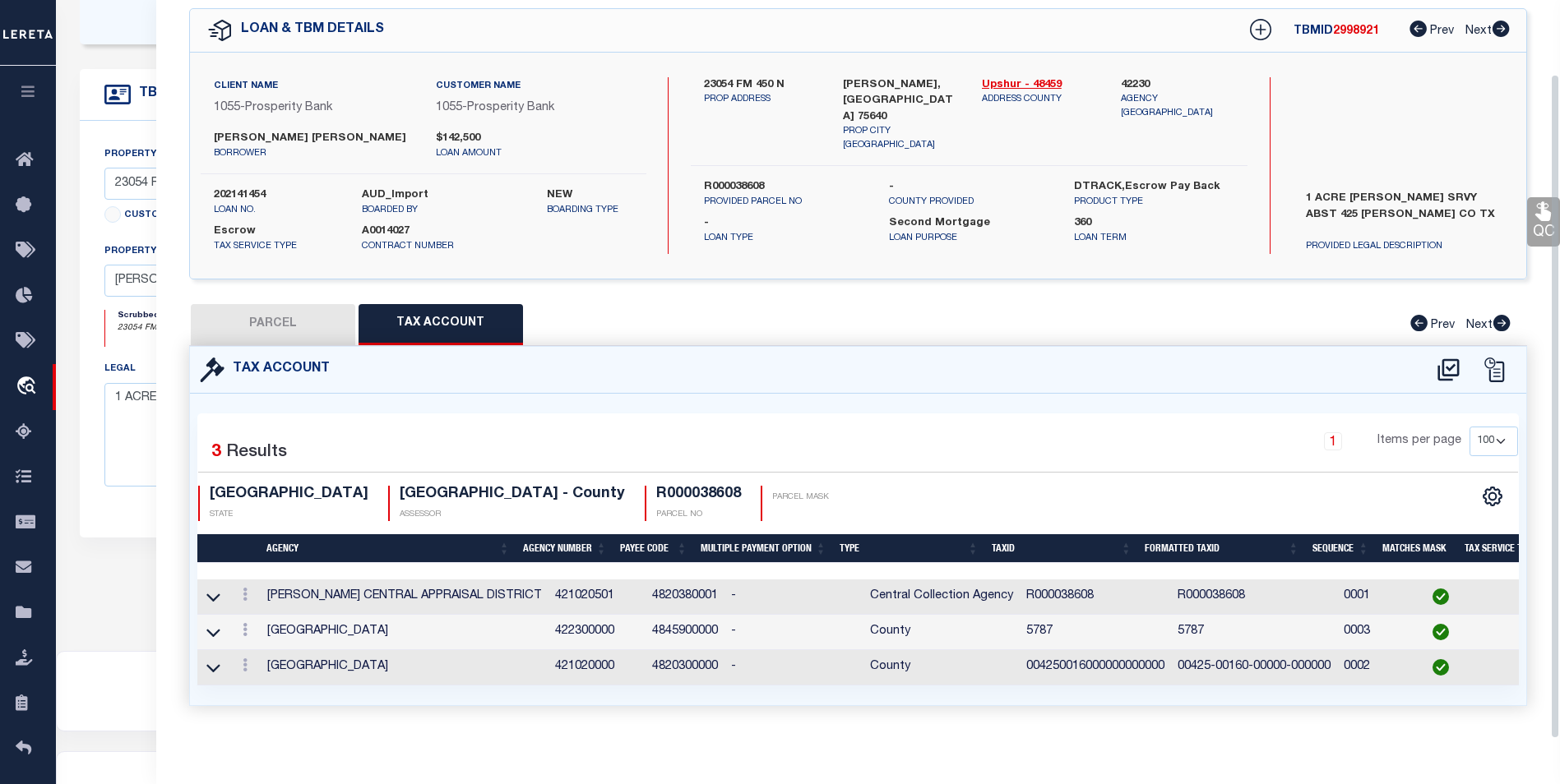
scroll to position [82, 0]
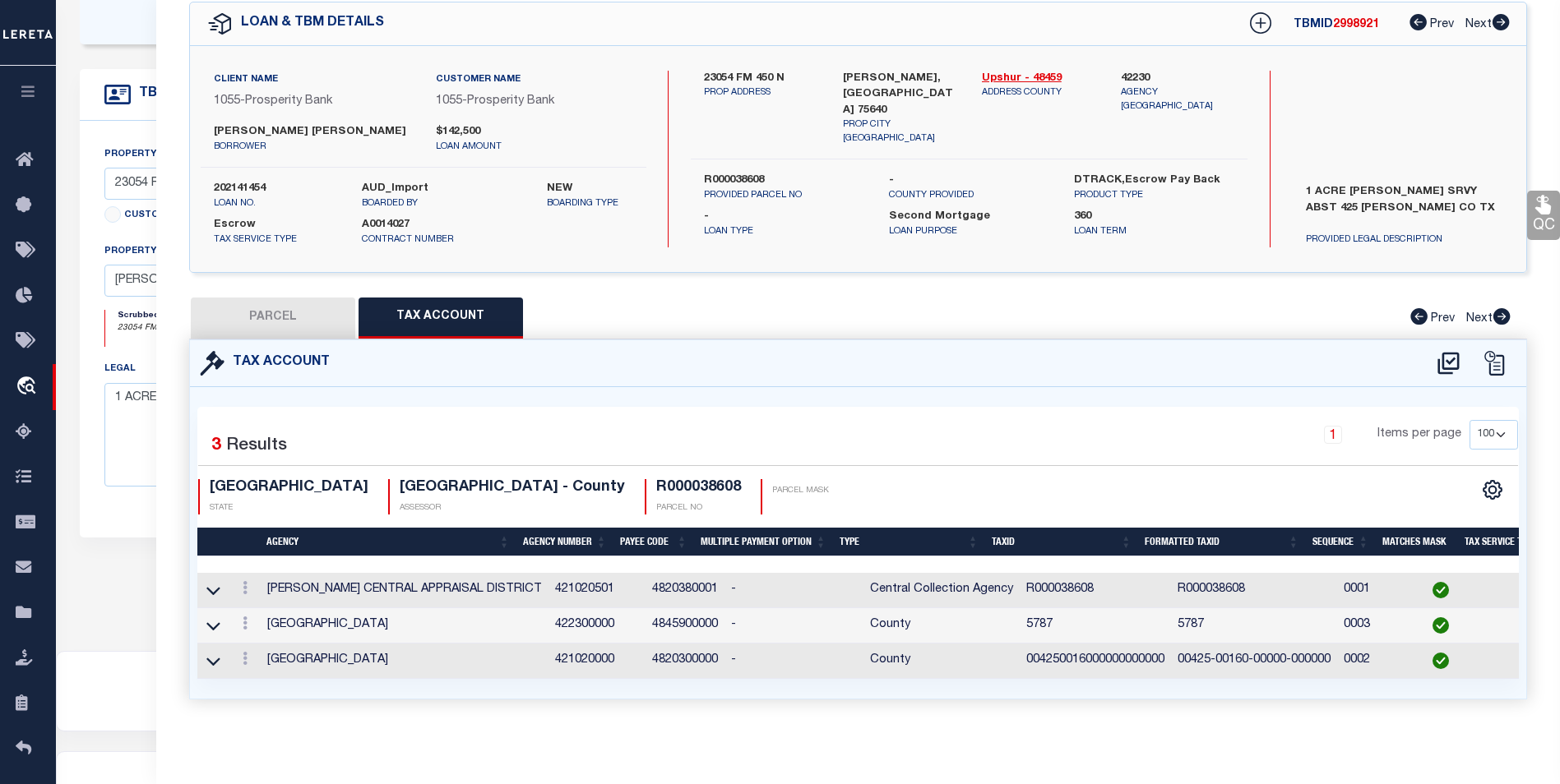
click at [287, 303] on button "PARCEL" at bounding box center [273, 318] width 164 height 41
select select "AS"
checkbox input "false"
select select "BP"
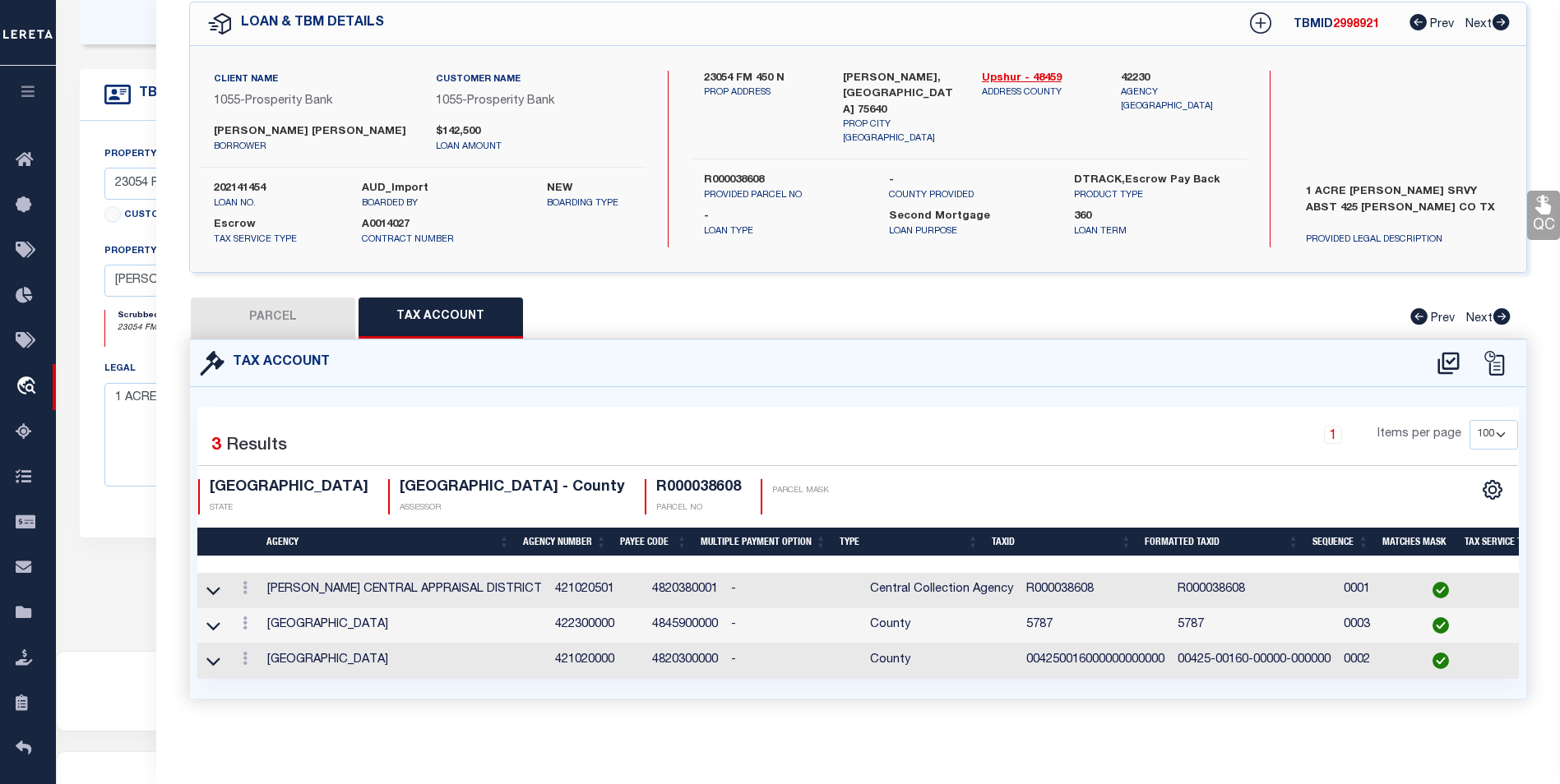
type input "BLACKMON HENRY"
type input "00425.00160.00000.000000"
select select
type input "23054 N FM 450"
checkbox input "false"
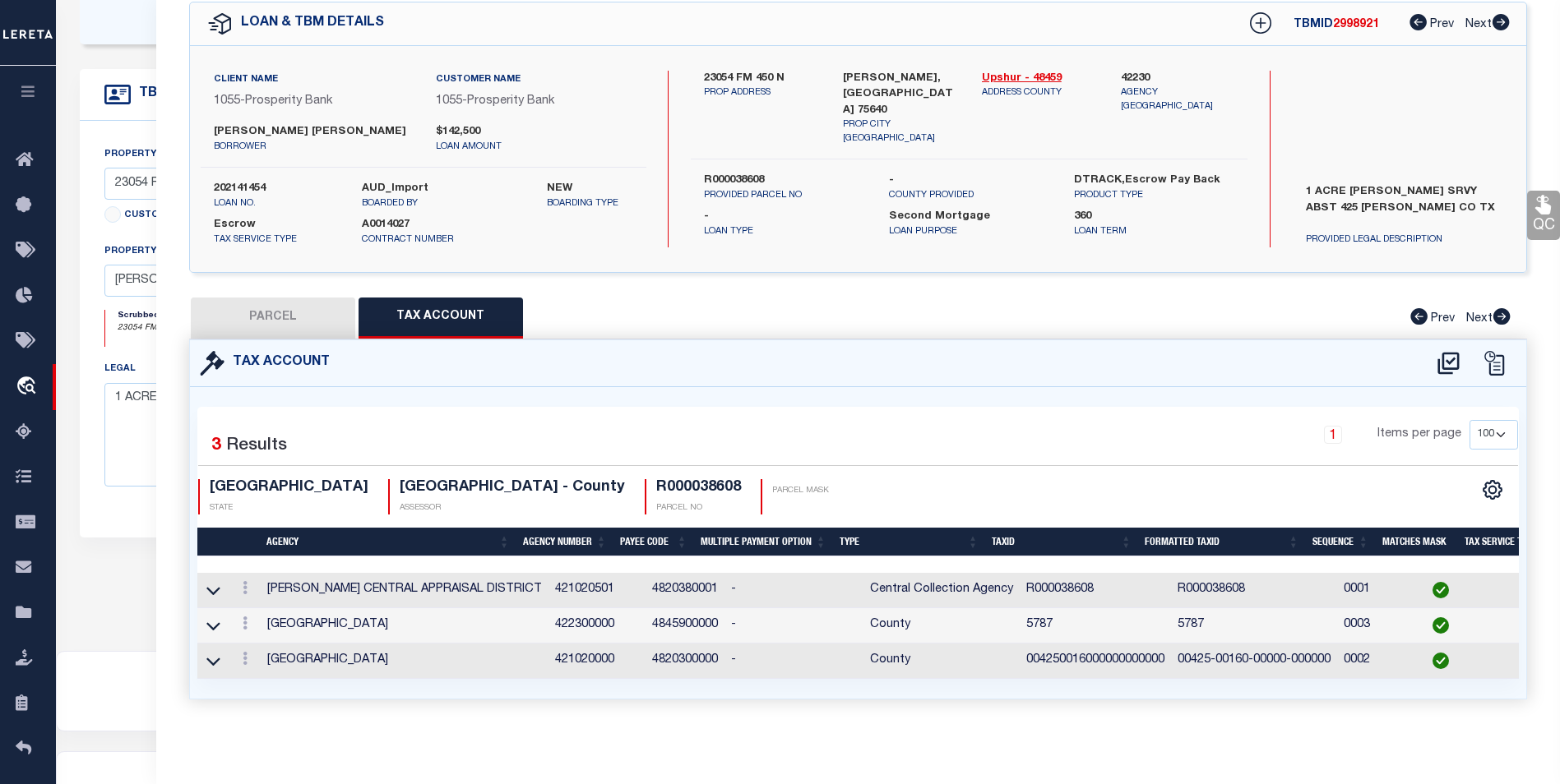
type input "ORE CITY TX 75640"
type textarea "Legal: Acres: 1.000, Abst: 425 A M LEEDOM, HSE"
type textarea "11/21/24 Please research loan 202141454, per taxer office parcel 5787 is inacti…"
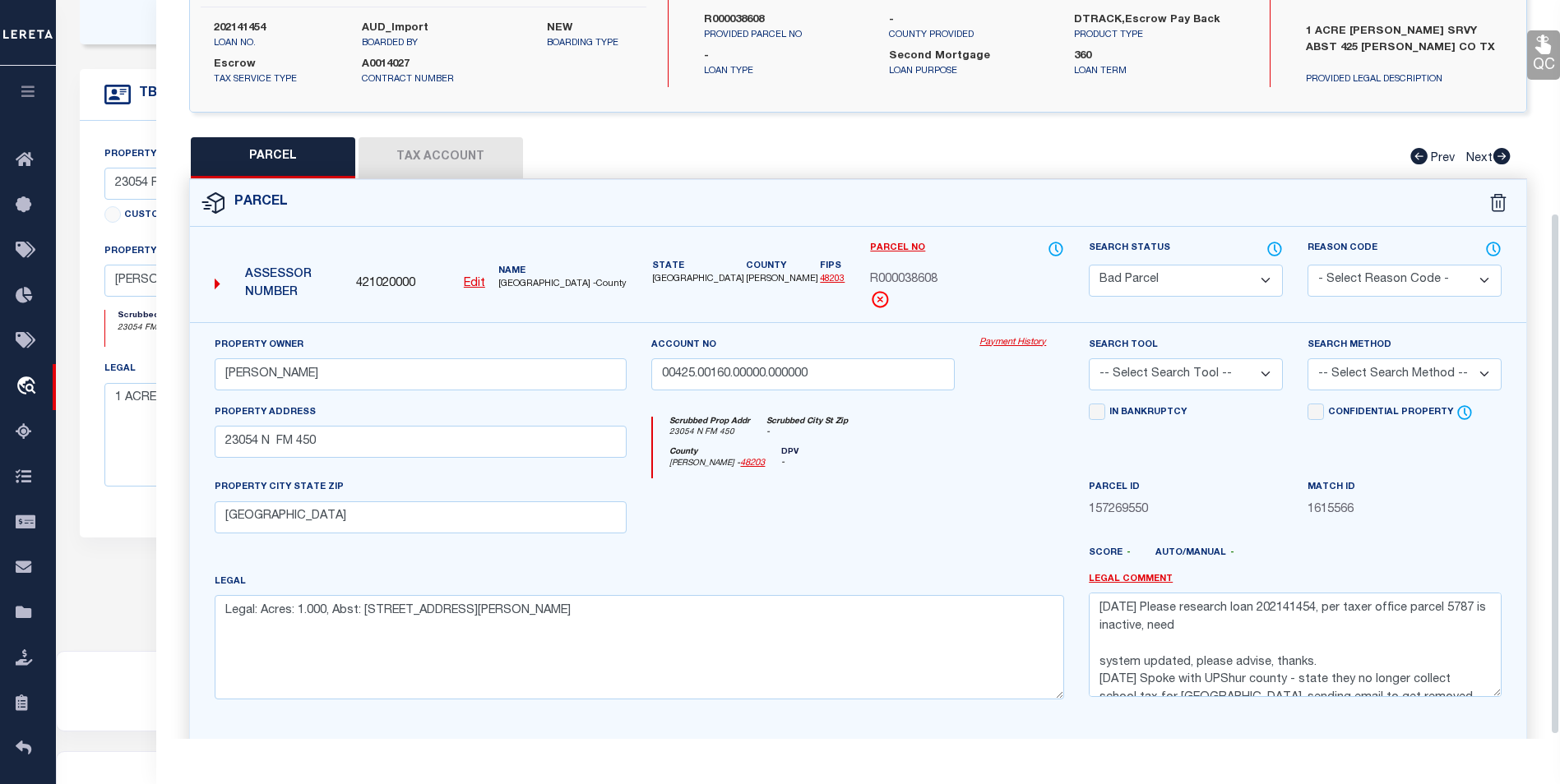
scroll to position [142, 0]
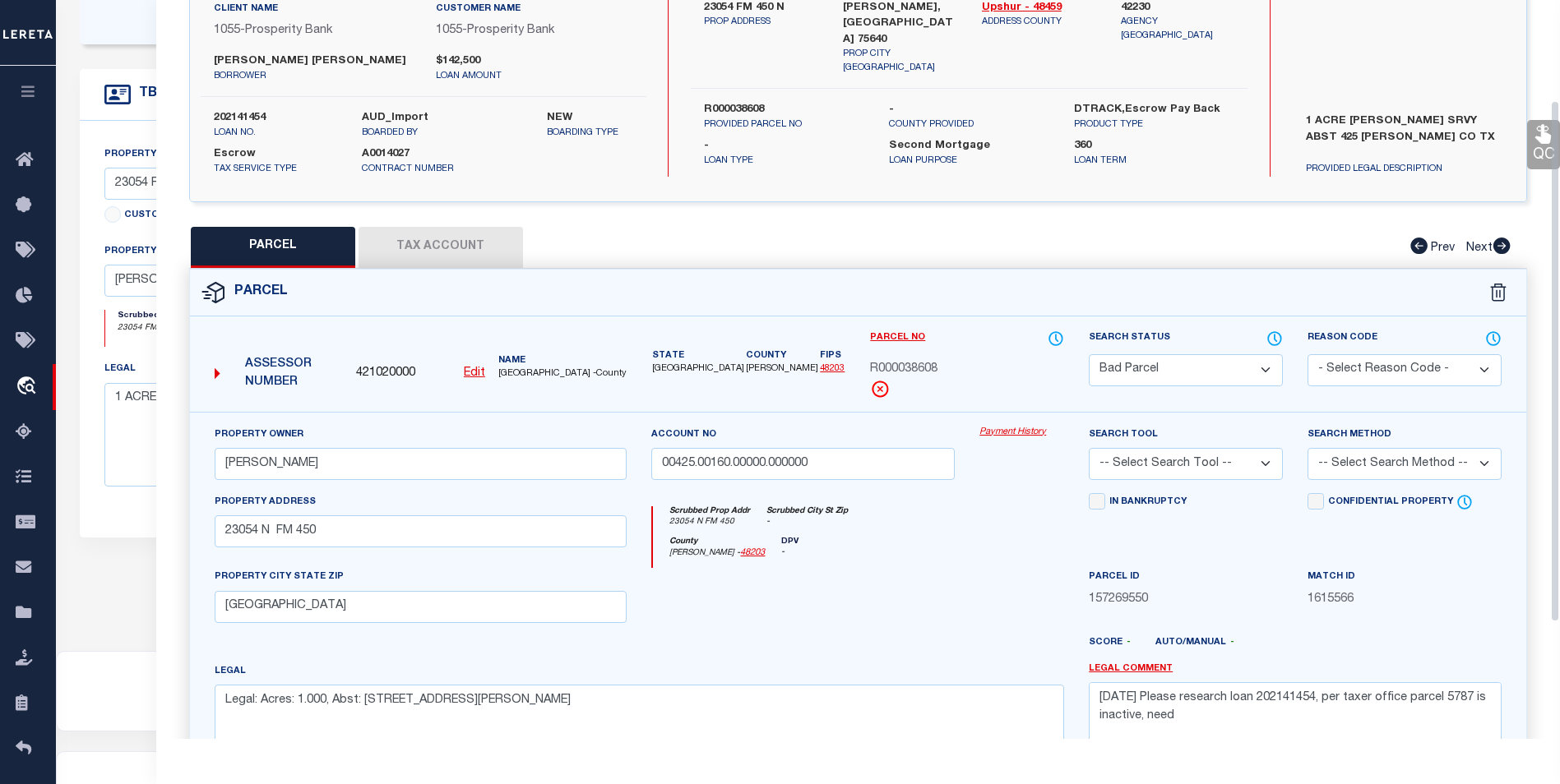
click at [453, 251] on button "Tax Account" at bounding box center [441, 247] width 164 height 41
select select "100"
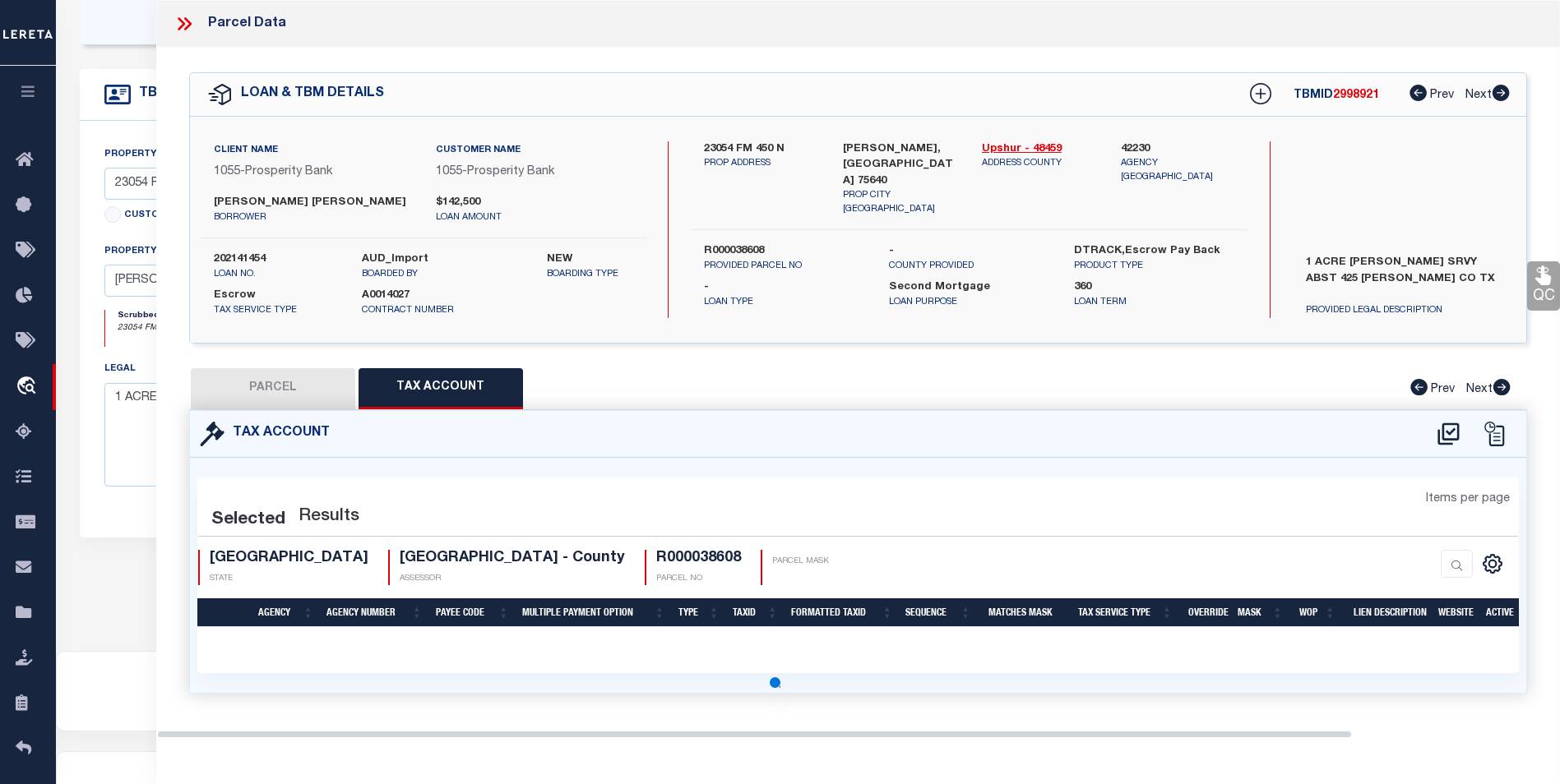
scroll to position [0, 0]
select select "100"
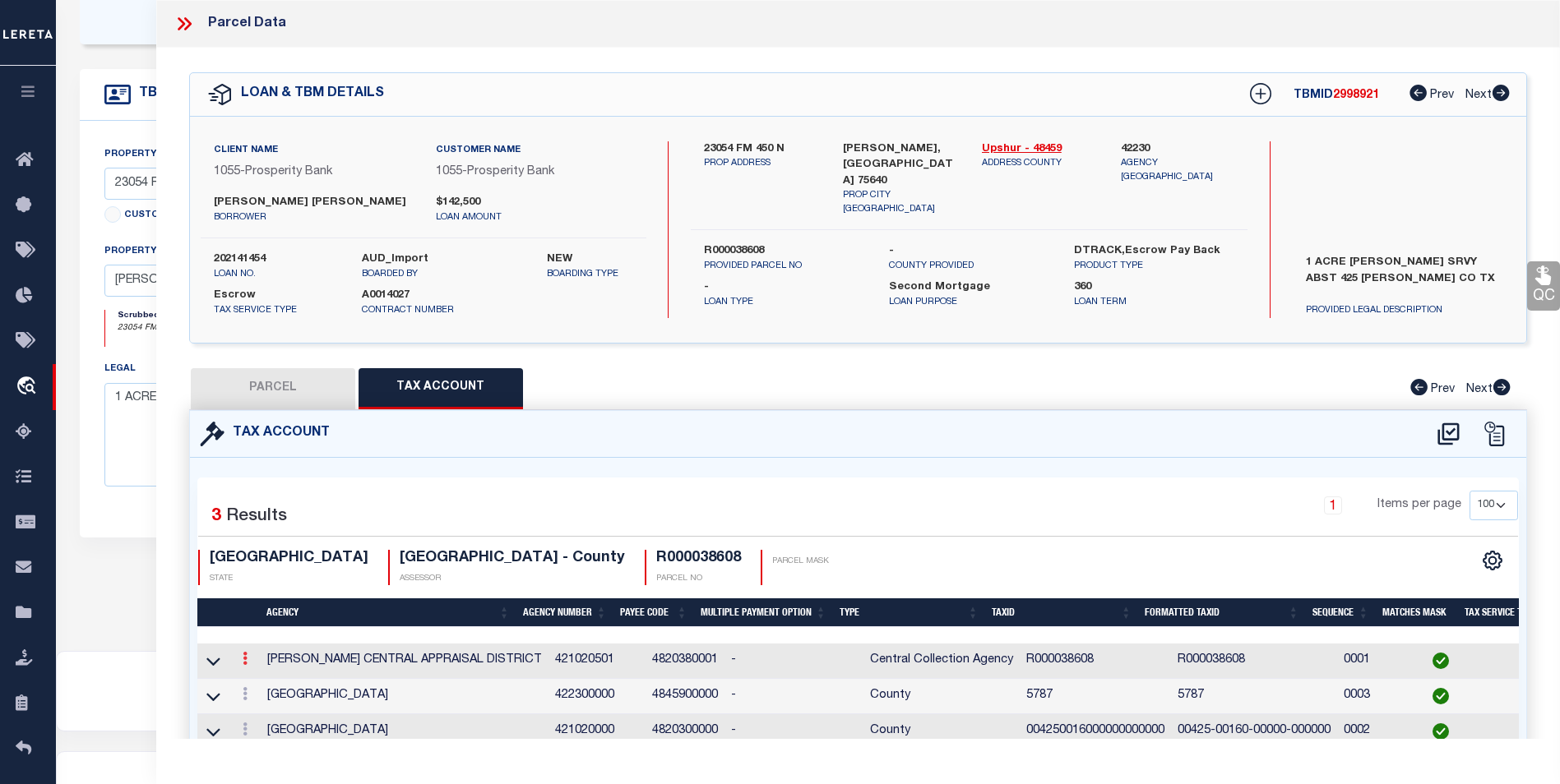
click at [242, 658] on icon at bounding box center [245, 659] width 5 height 14
click at [423, 679] on td "UPSHUR COUNTY" at bounding box center [404, 697] width 287 height 36
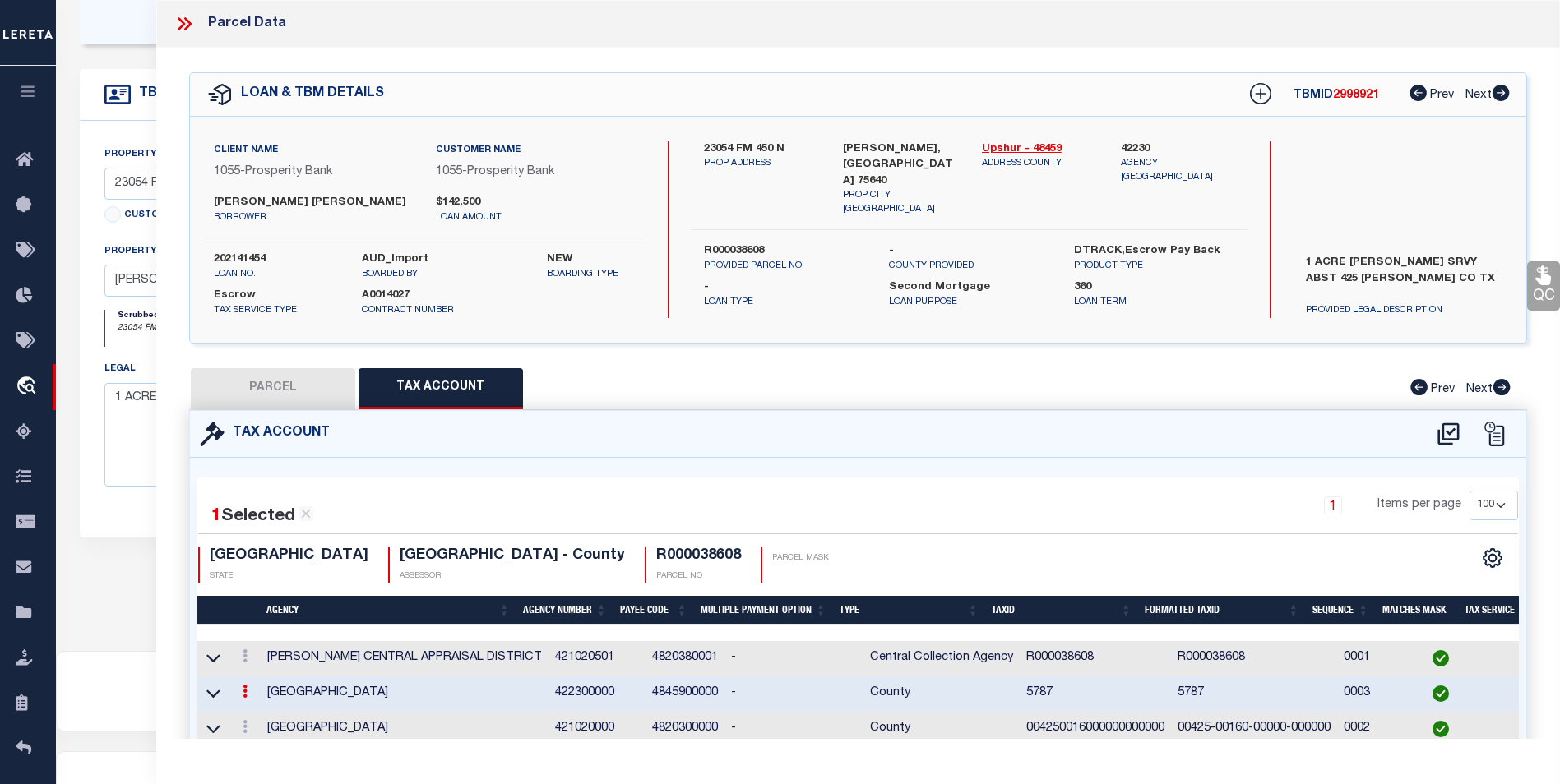
click at [176, 20] on icon at bounding box center [184, 24] width 21 height 21
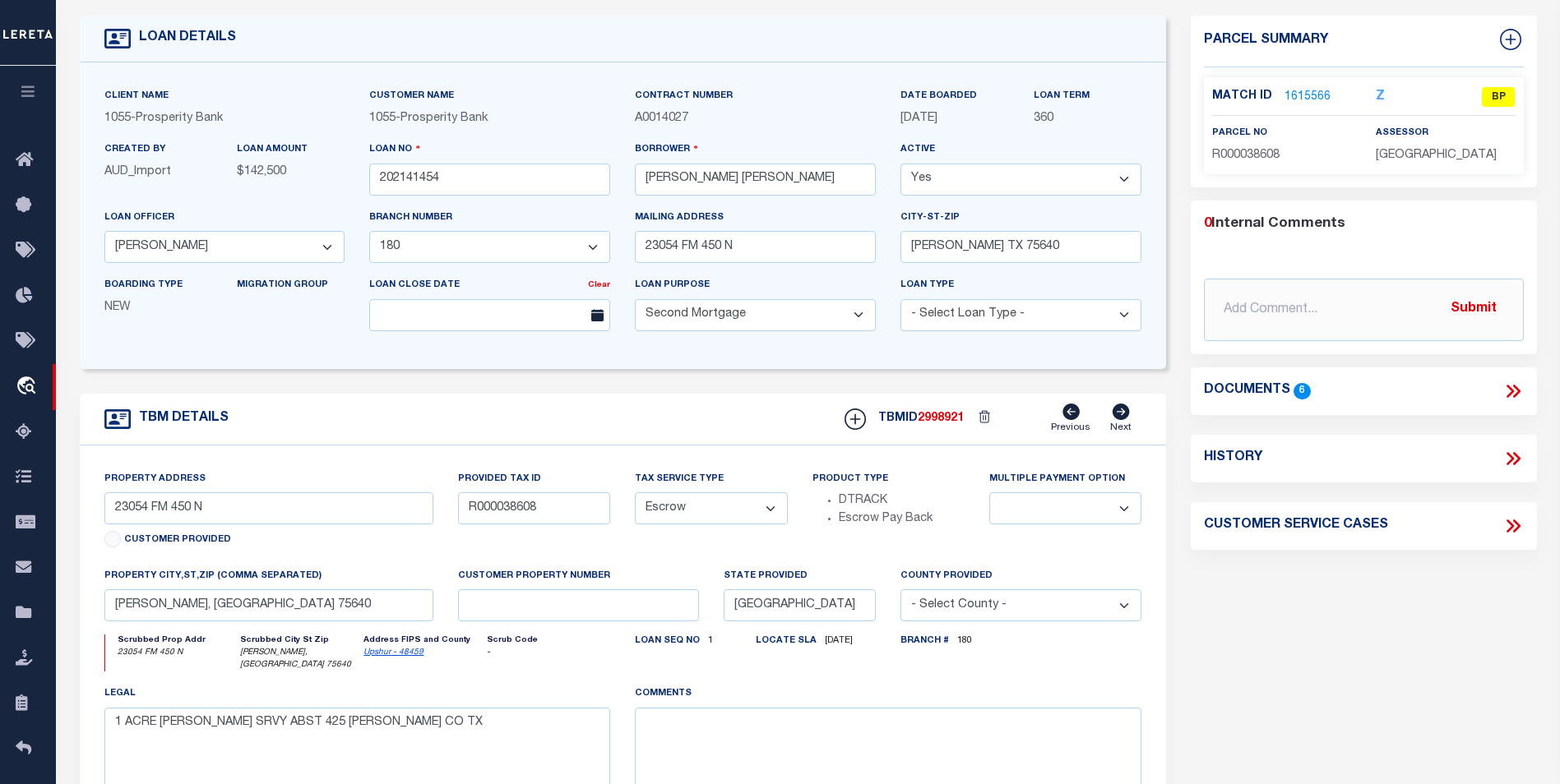
scroll to position [82, 0]
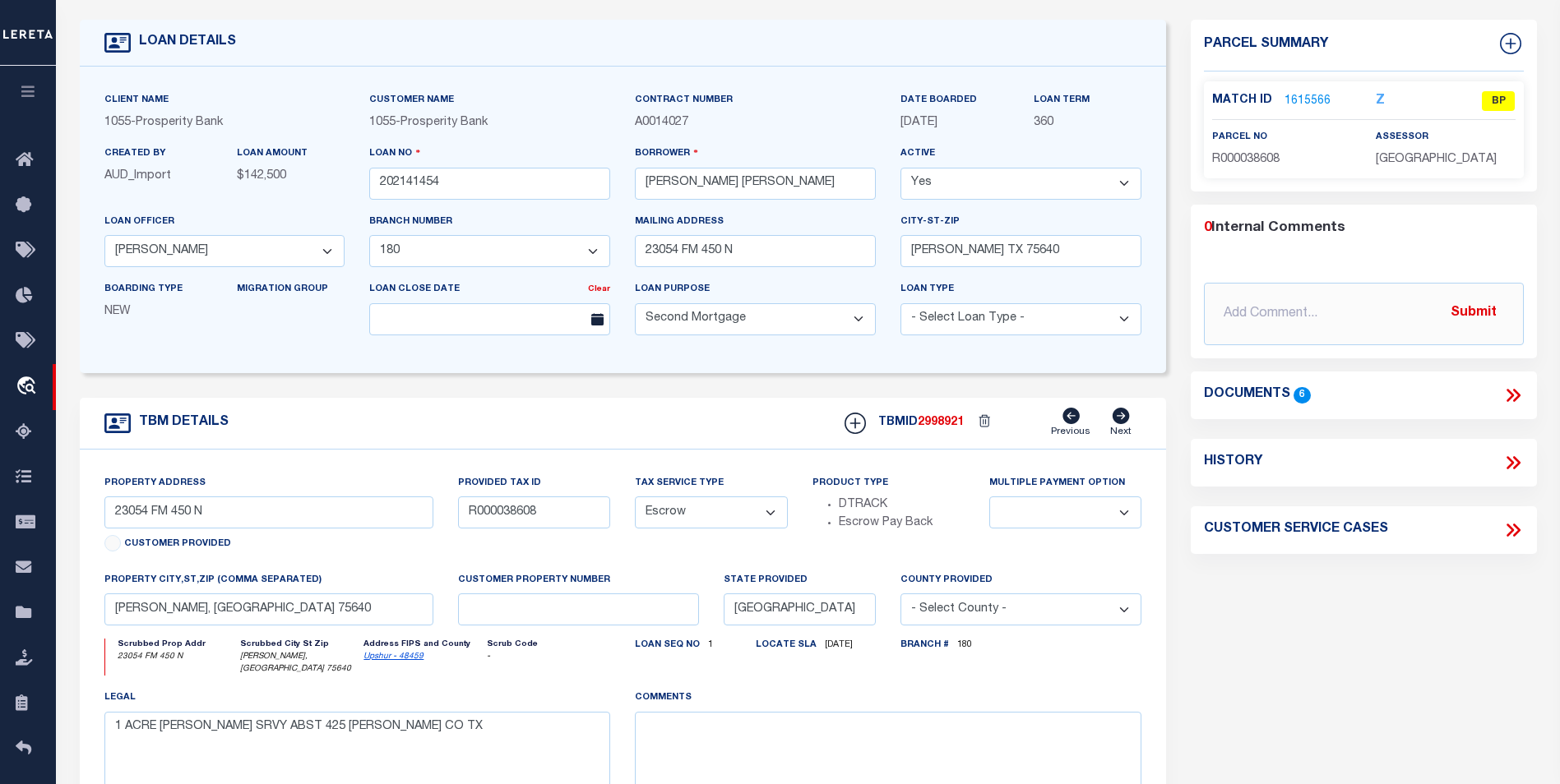
click at [1312, 97] on link "1615566" at bounding box center [1307, 102] width 46 height 17
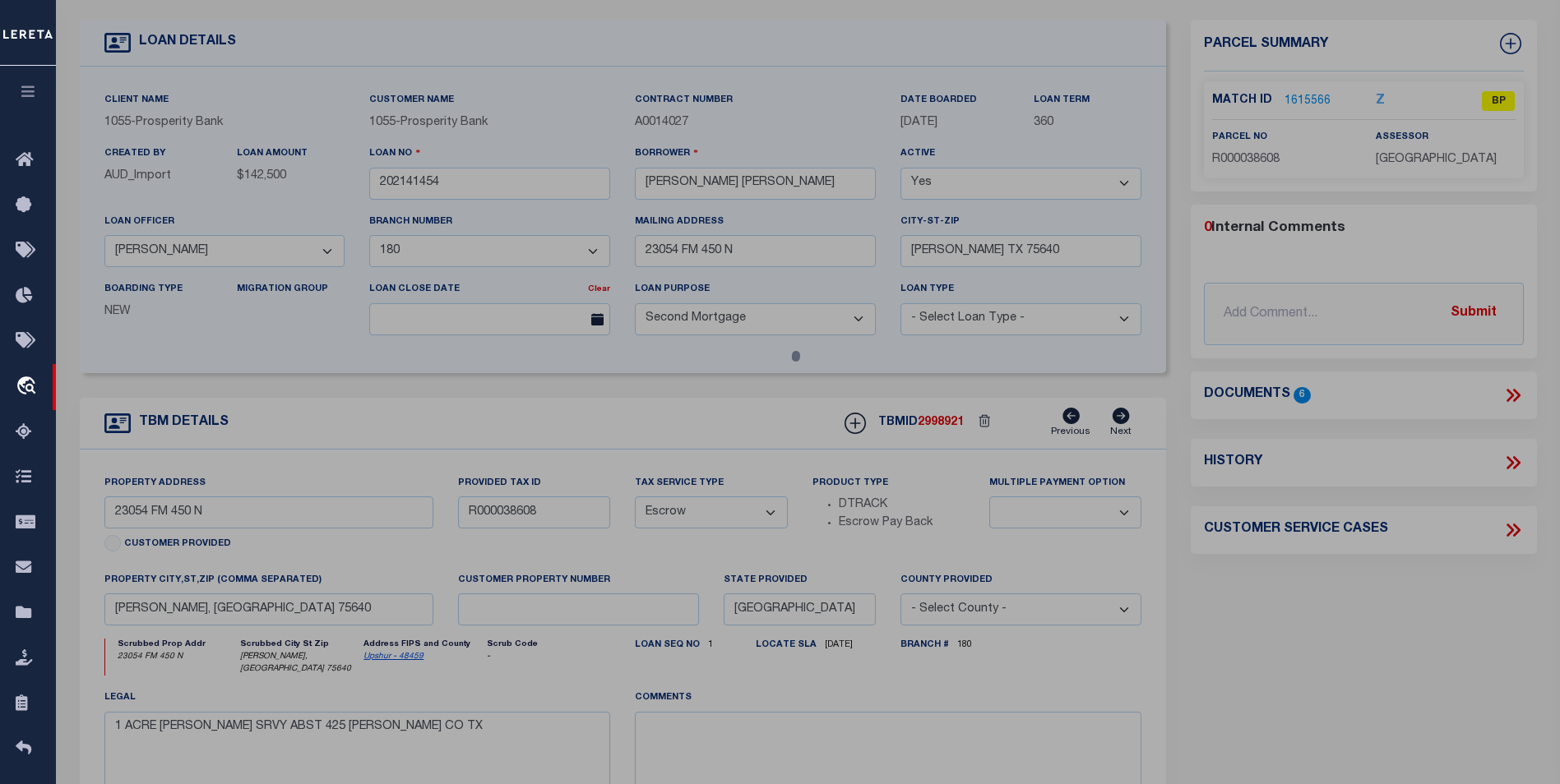
select select "AS"
checkbox input "false"
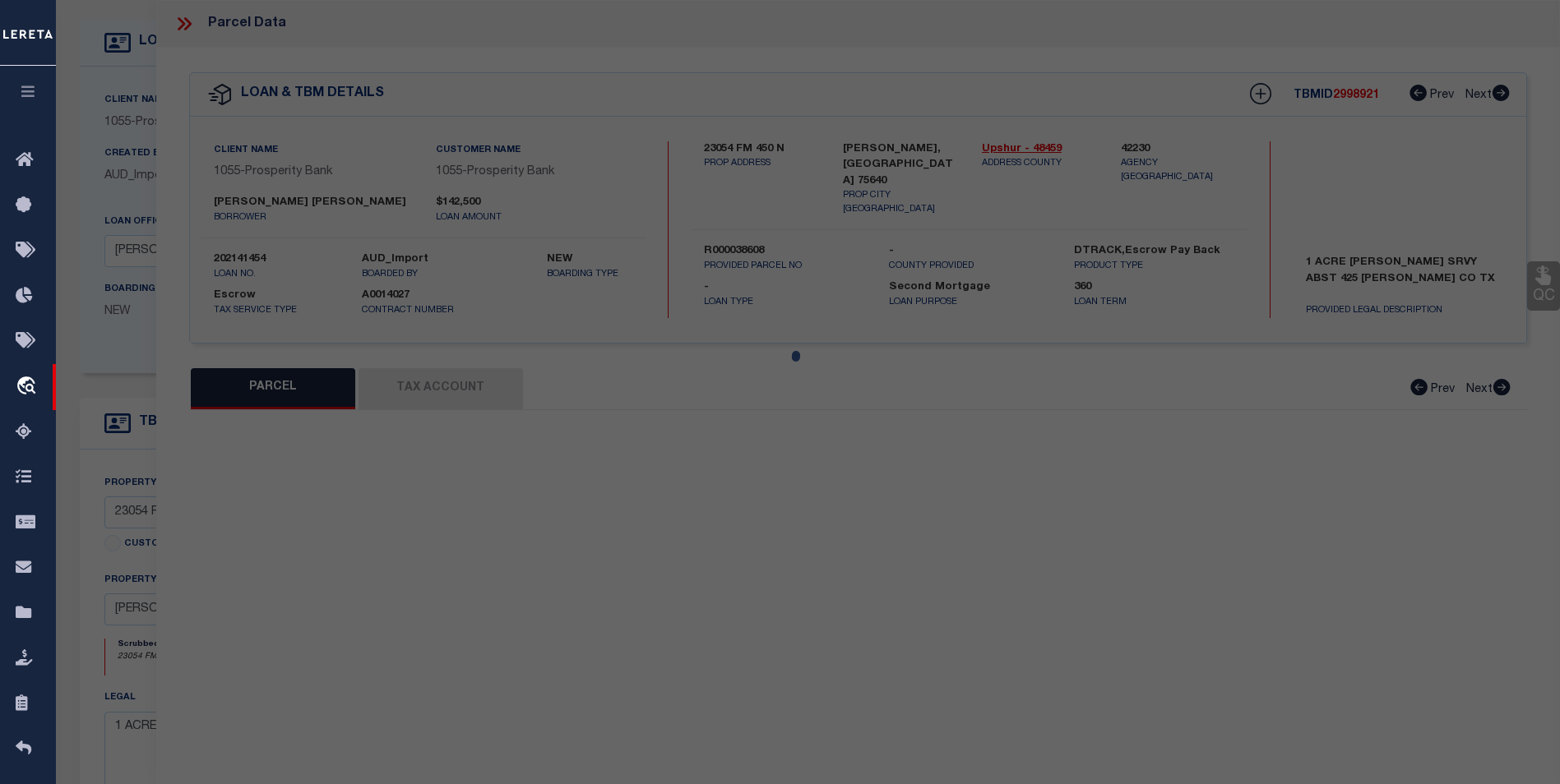
select select "BP"
type input "BLACKMON HENRY"
type input "00425.00160.00000.000000"
select select
type input "23054 N FM 450"
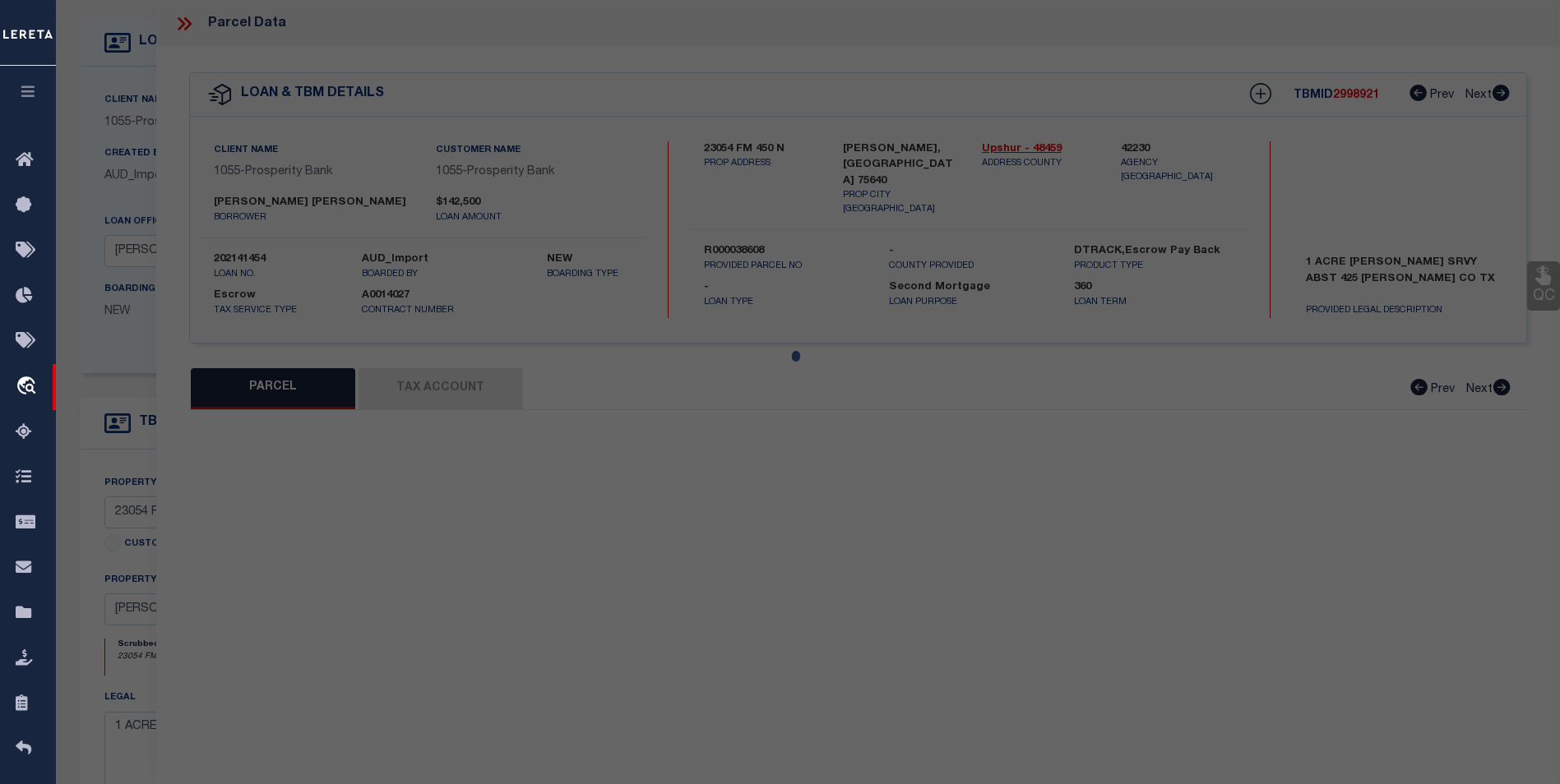
checkbox input "false"
type input "ORE CITY TX 75640"
type textarea "Legal: Acres: 1.000, Abst: 425 A M LEEDOM, HSE"
type textarea "11/21/24 Please research loan 202141454, per taxer office parcel 5787 is inacti…"
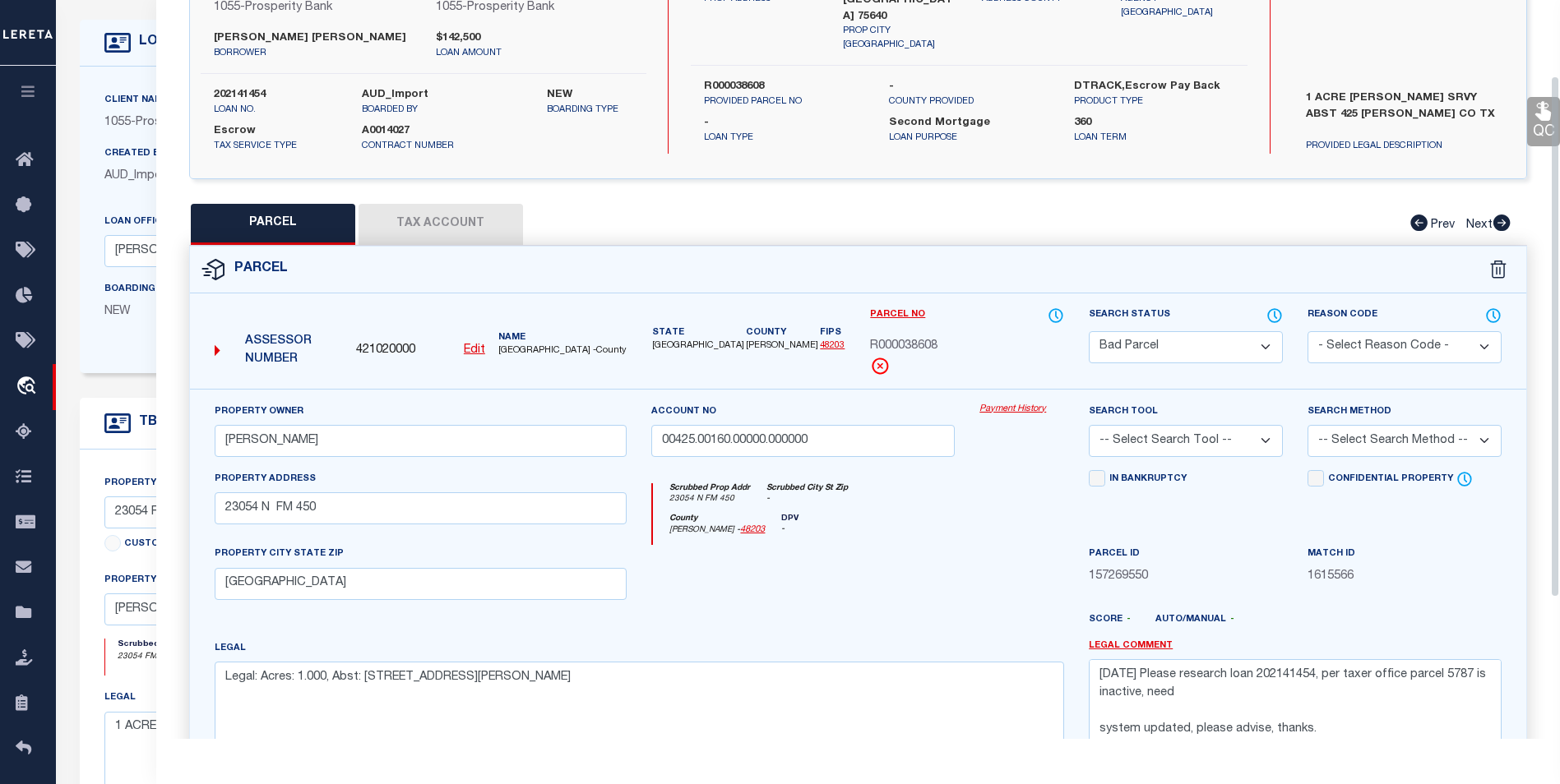
scroll to position [0, 0]
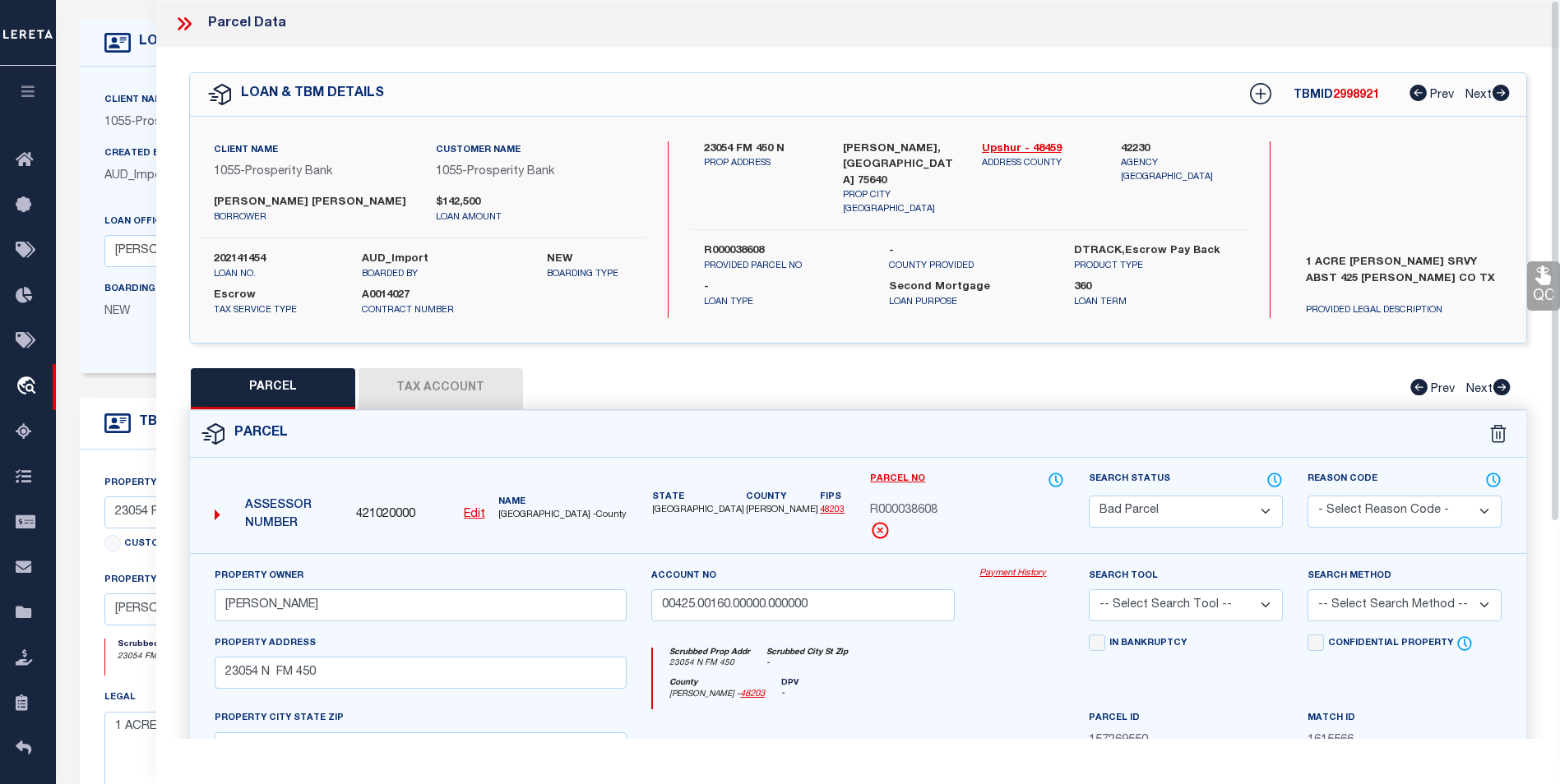
click at [177, 25] on icon at bounding box center [184, 24] width 21 height 21
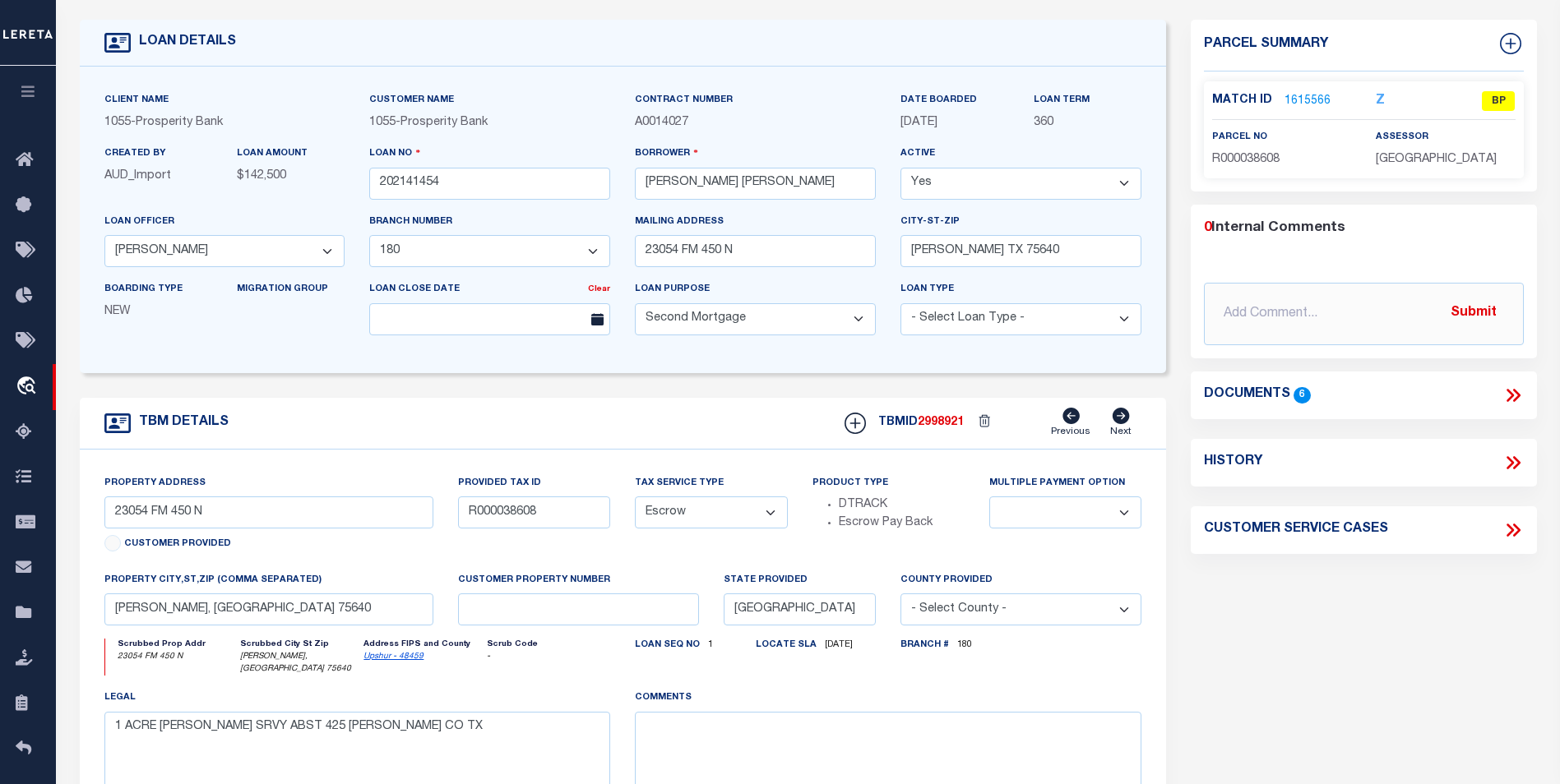
click at [1514, 393] on icon at bounding box center [1513, 395] width 21 height 21
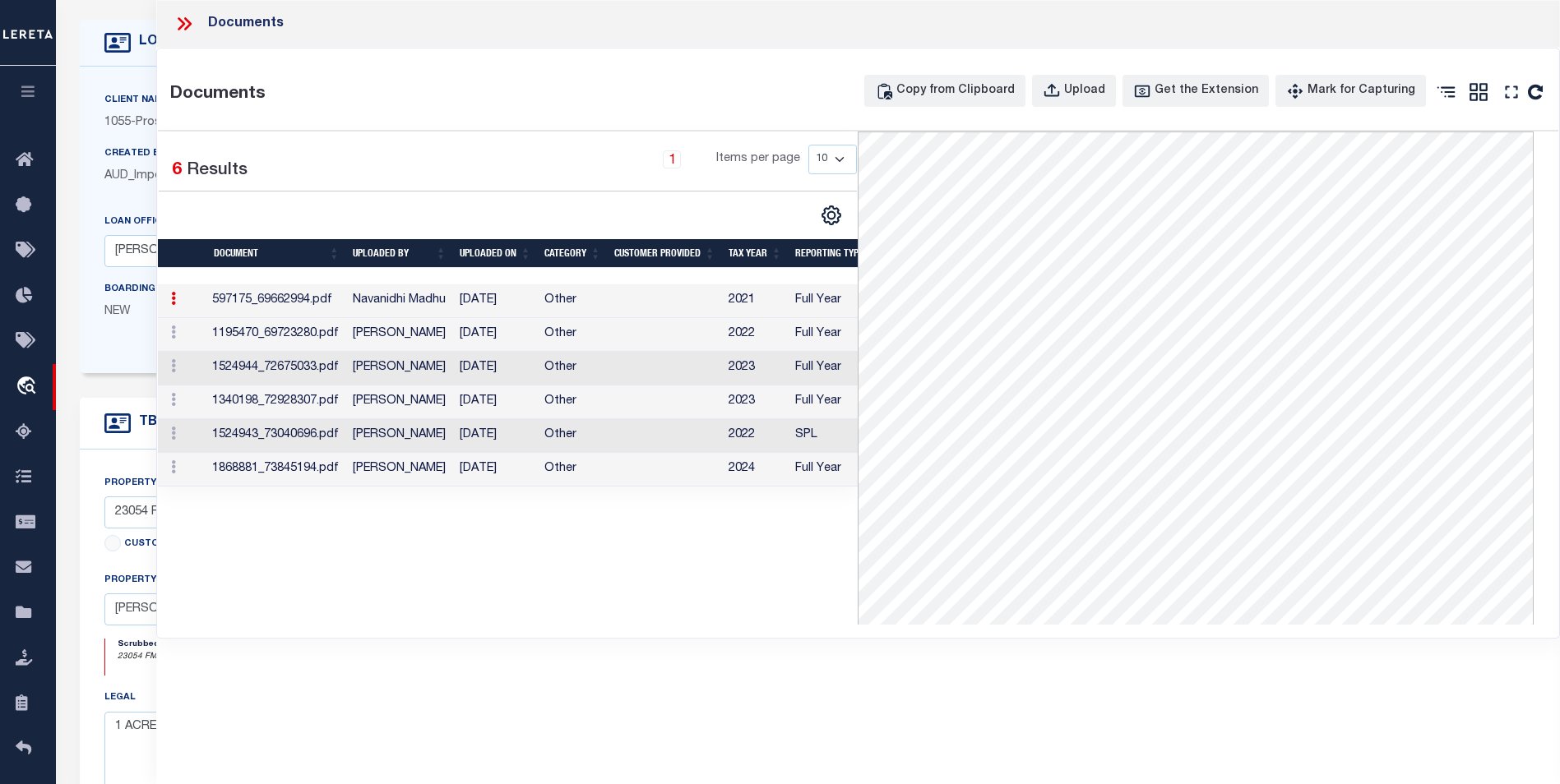
click at [185, 28] on icon at bounding box center [187, 24] width 8 height 14
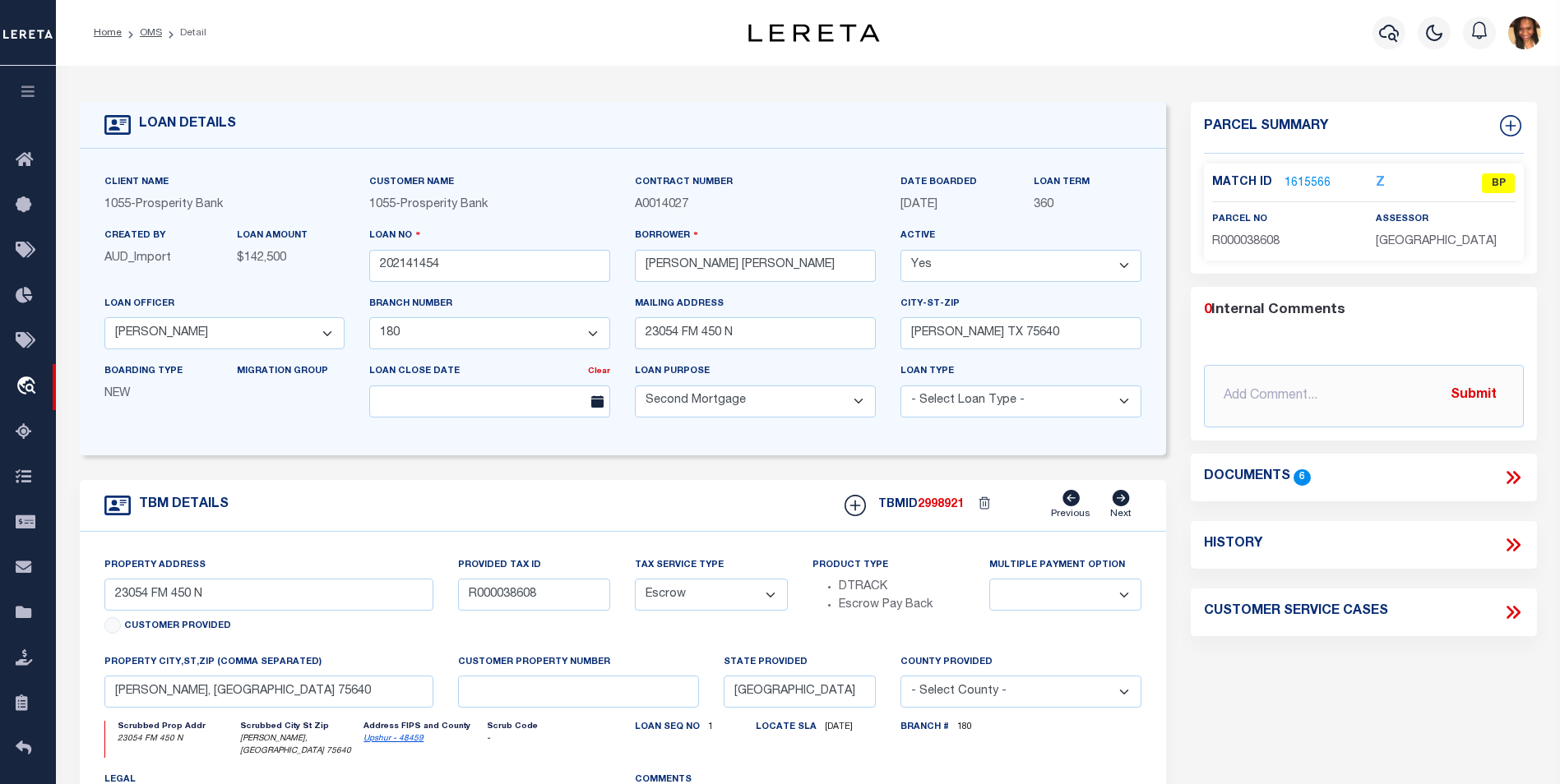
click at [1296, 176] on link "1615566" at bounding box center [1307, 184] width 46 height 17
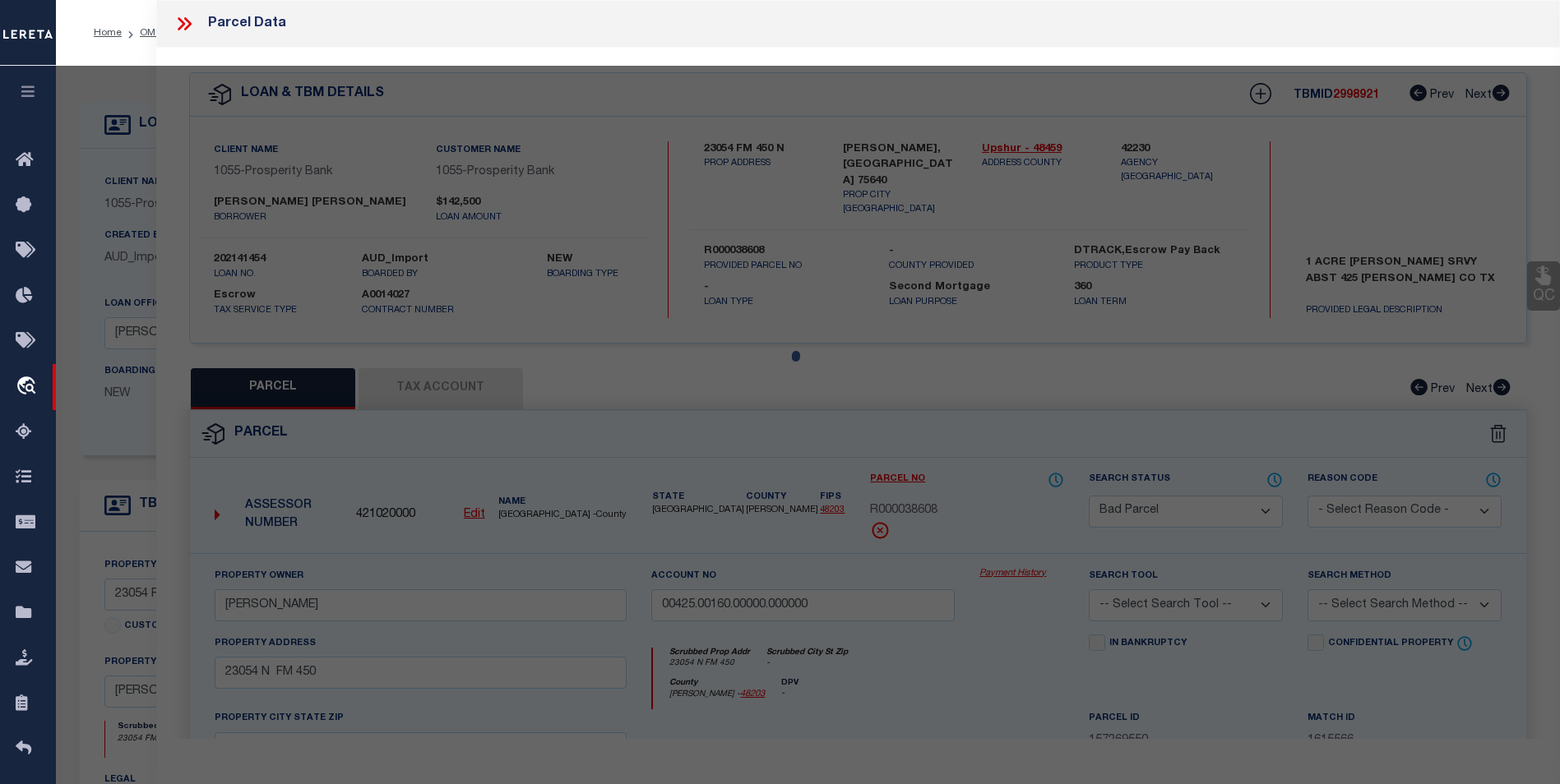
select select "AS"
checkbox input "false"
select select "BP"
type input "BLACKMON HENRY"
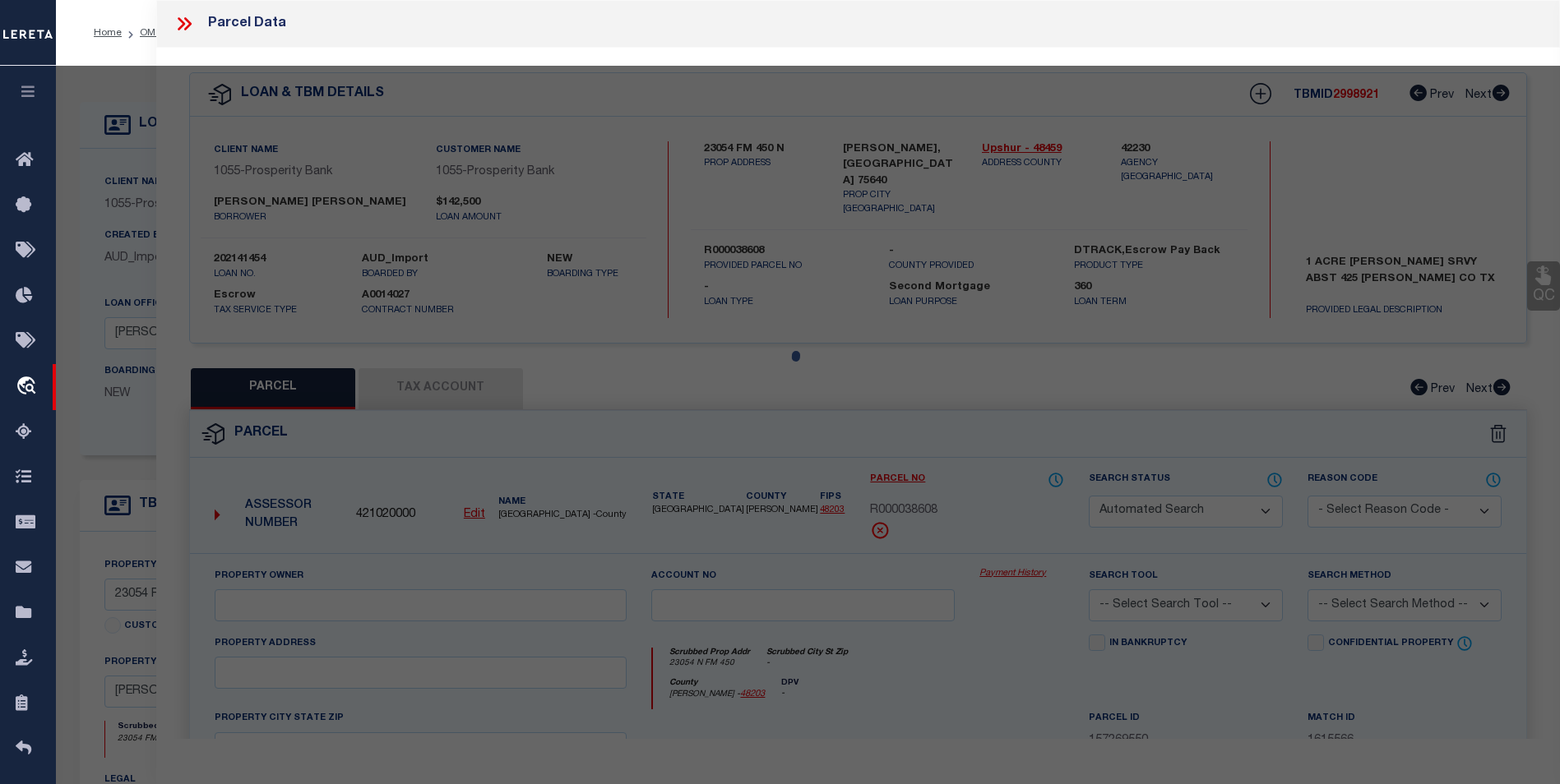
type input "00425.00160.00000.000000"
select select
type input "23054 N FM 450"
checkbox input "false"
type input "ORE CITY TX 75640"
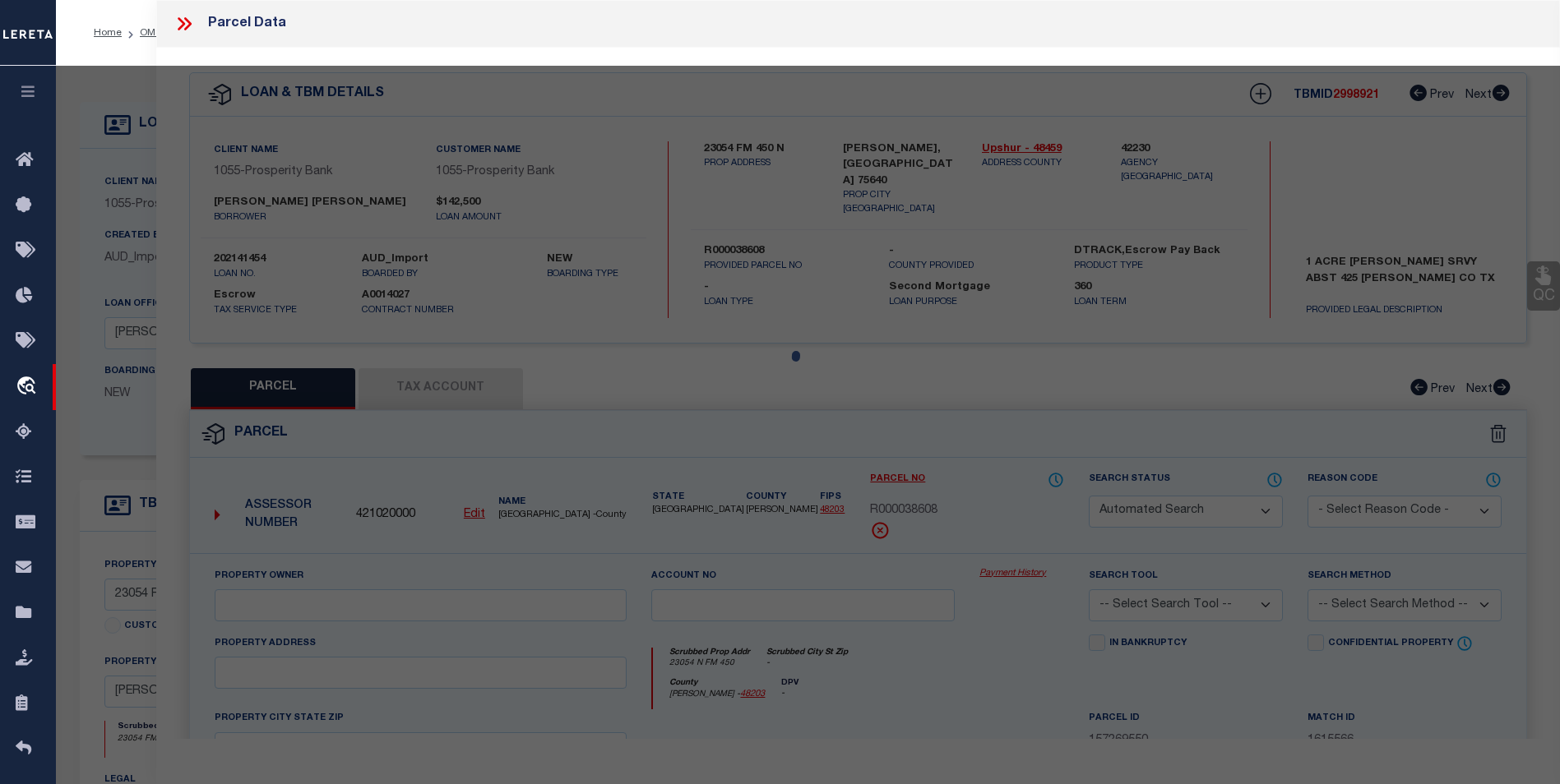
type textarea "Legal: Acres: 1.000, Abst: 425 A M LEEDOM, HSE"
type textarea "11/21/24 Please research loan 202141454, per taxer office parcel 5787 is inacti…"
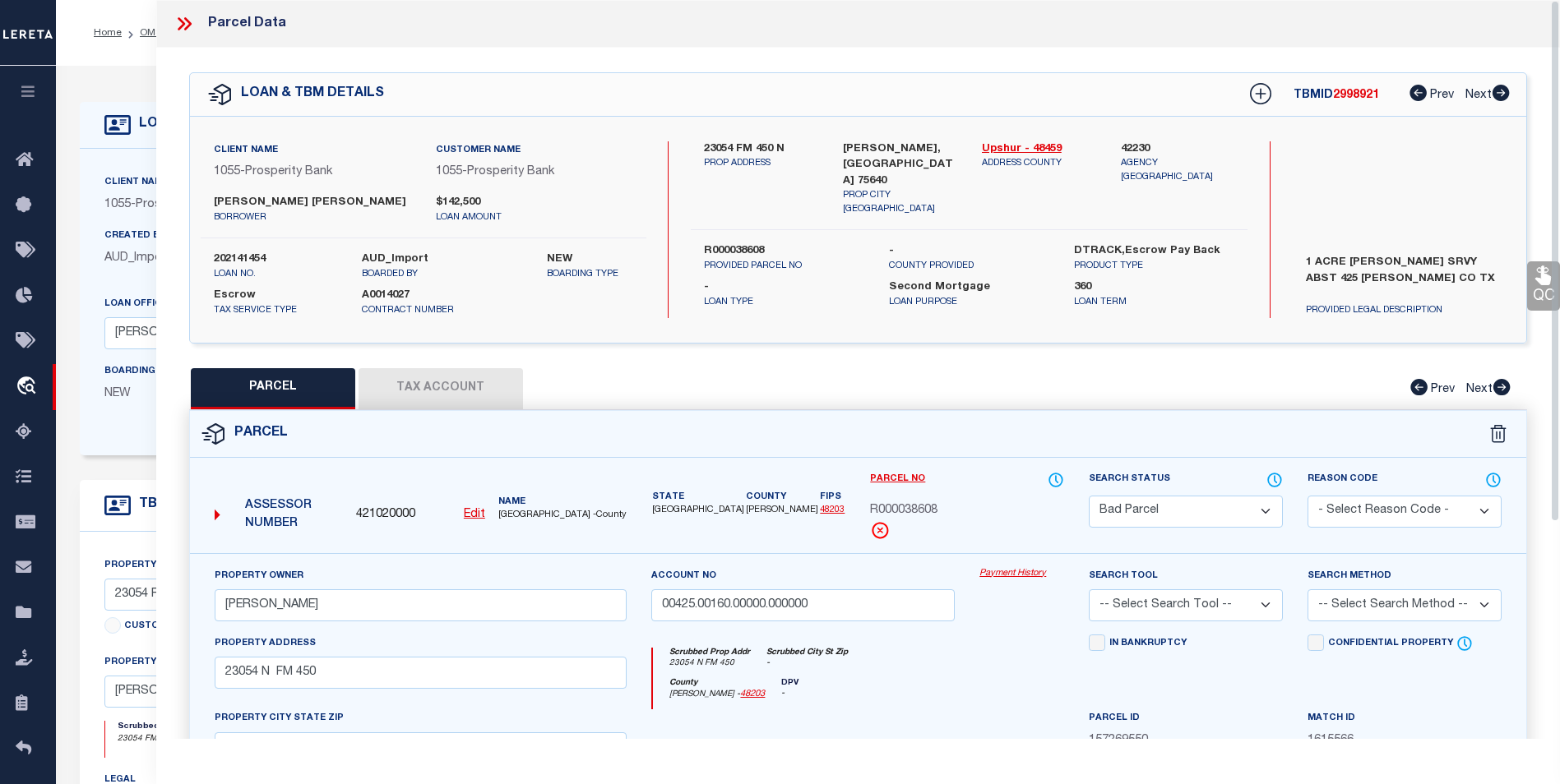
click at [181, 21] on icon at bounding box center [181, 24] width 8 height 14
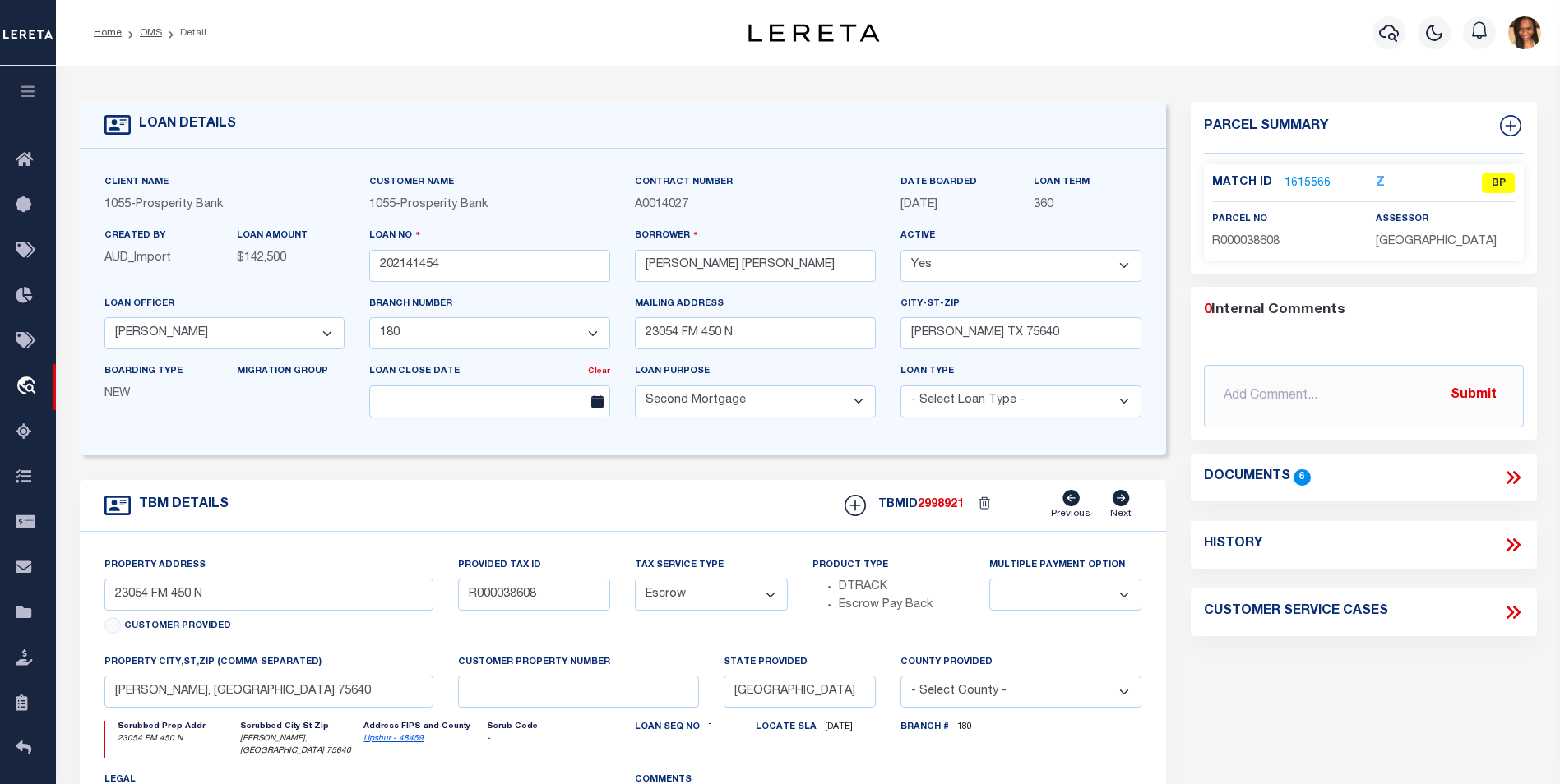
click at [1314, 179] on link "1615566" at bounding box center [1307, 184] width 46 height 17
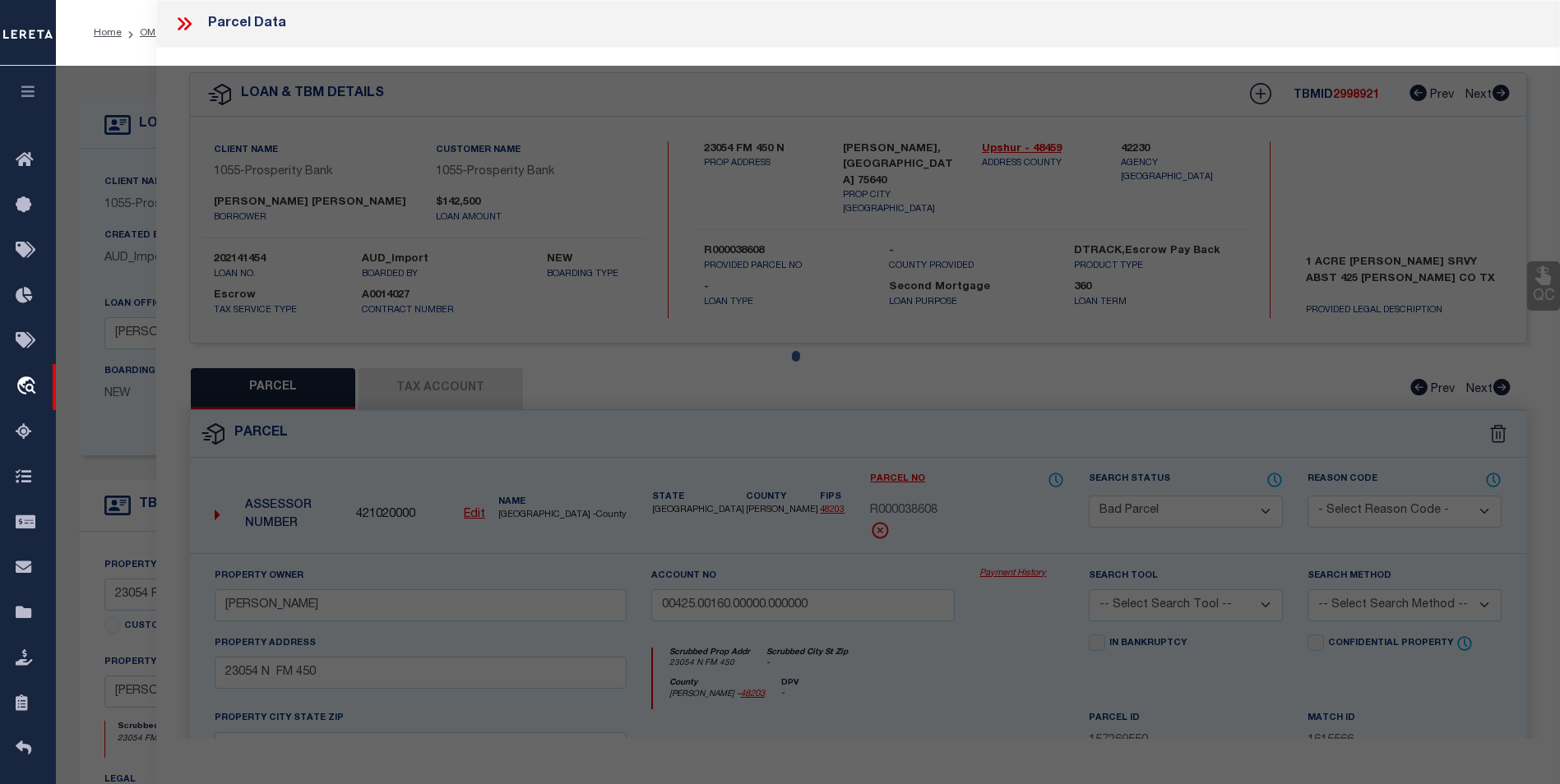
select select "AS"
checkbox input "false"
select select "BP"
type input "BLACKMON HENRY"
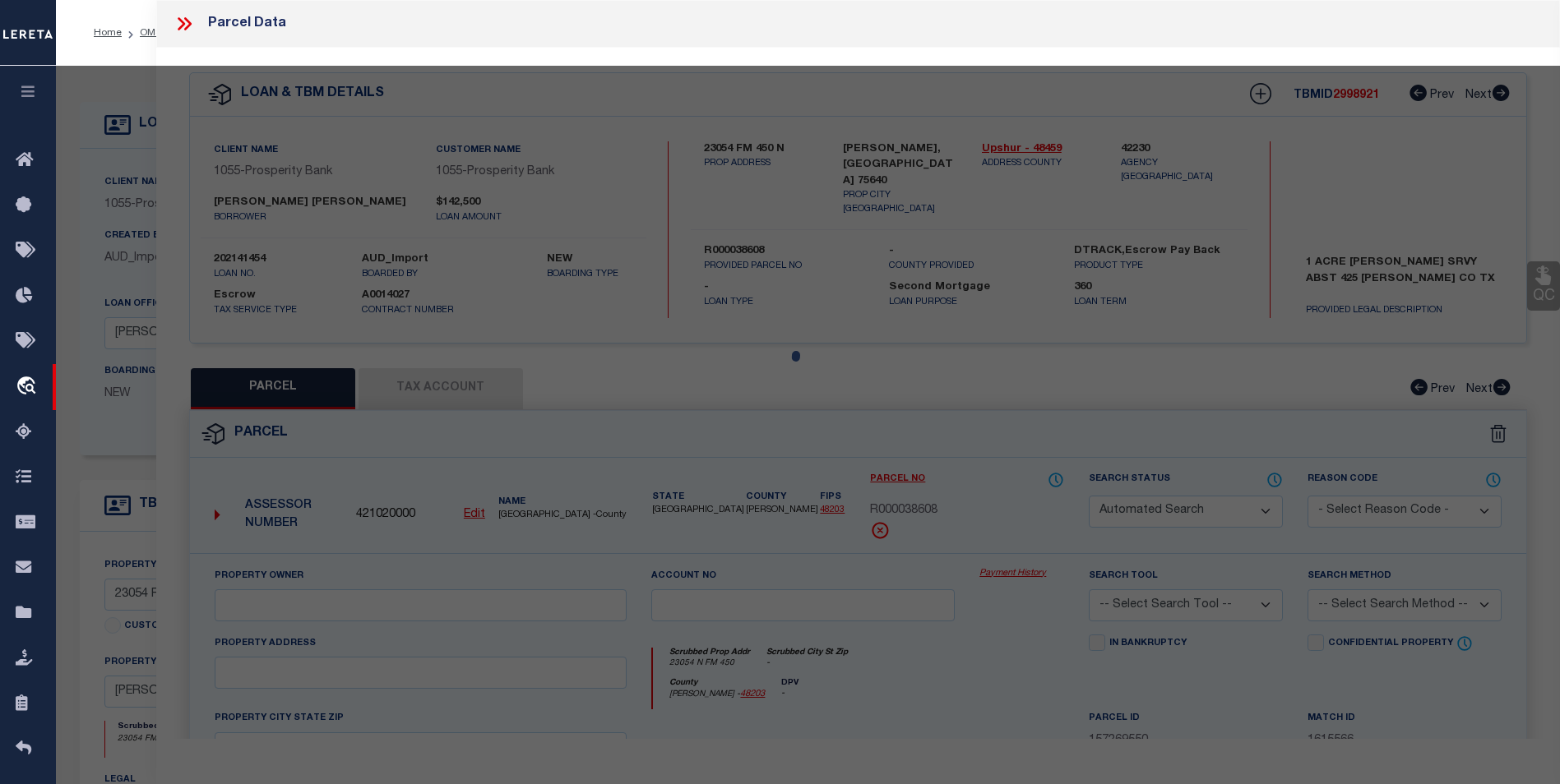
type input "00425.00160.00000.000000"
select select
type input "23054 N FM 450"
checkbox input "false"
type input "ORE CITY TX 75640"
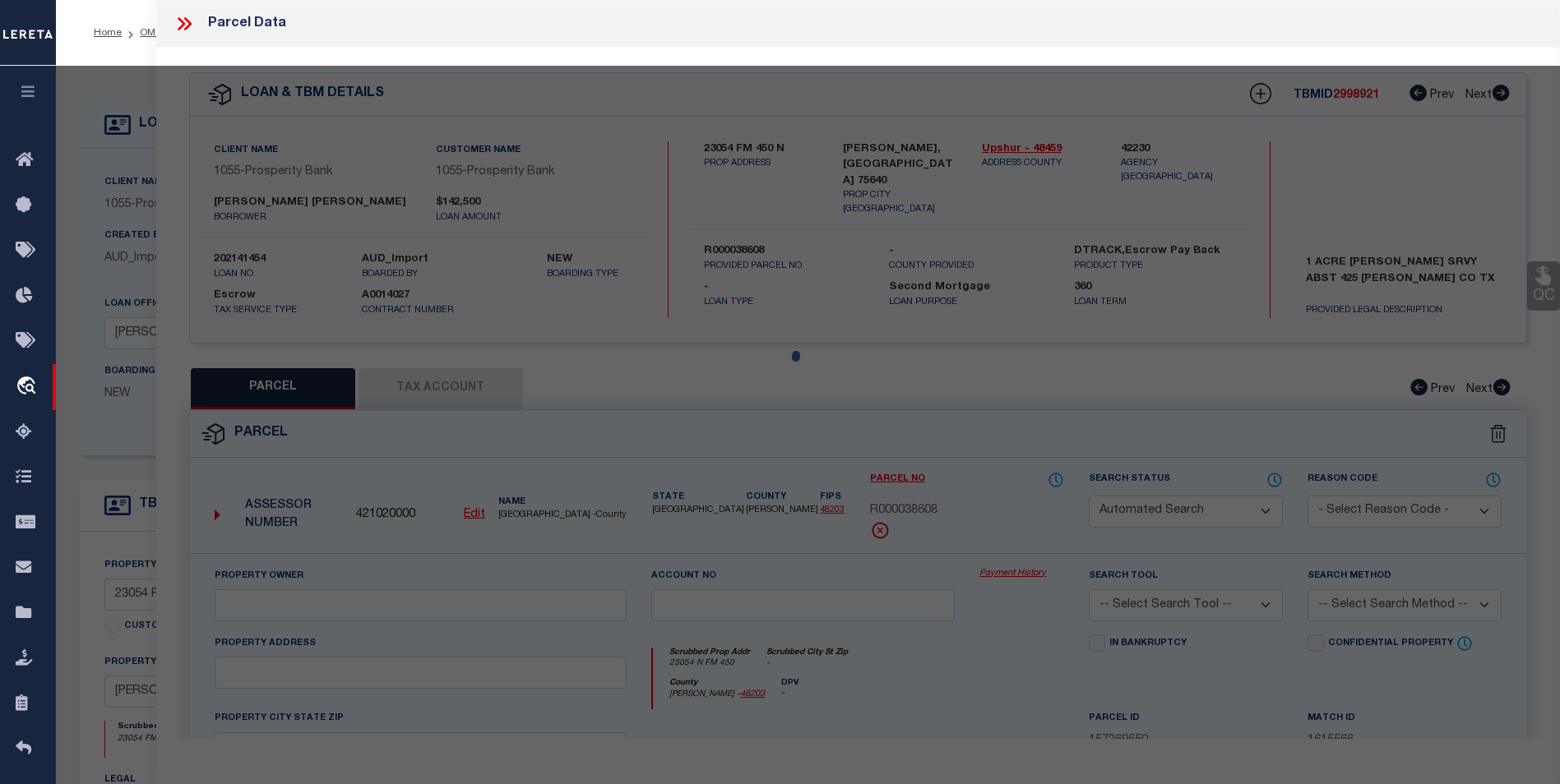
type textarea "Legal: Acres: 1.000, Abst: 425 A M LEEDOM, HSE"
type textarea "11/21/24 Please research loan 202141454, per taxer office parcel 5787 is inacti…"
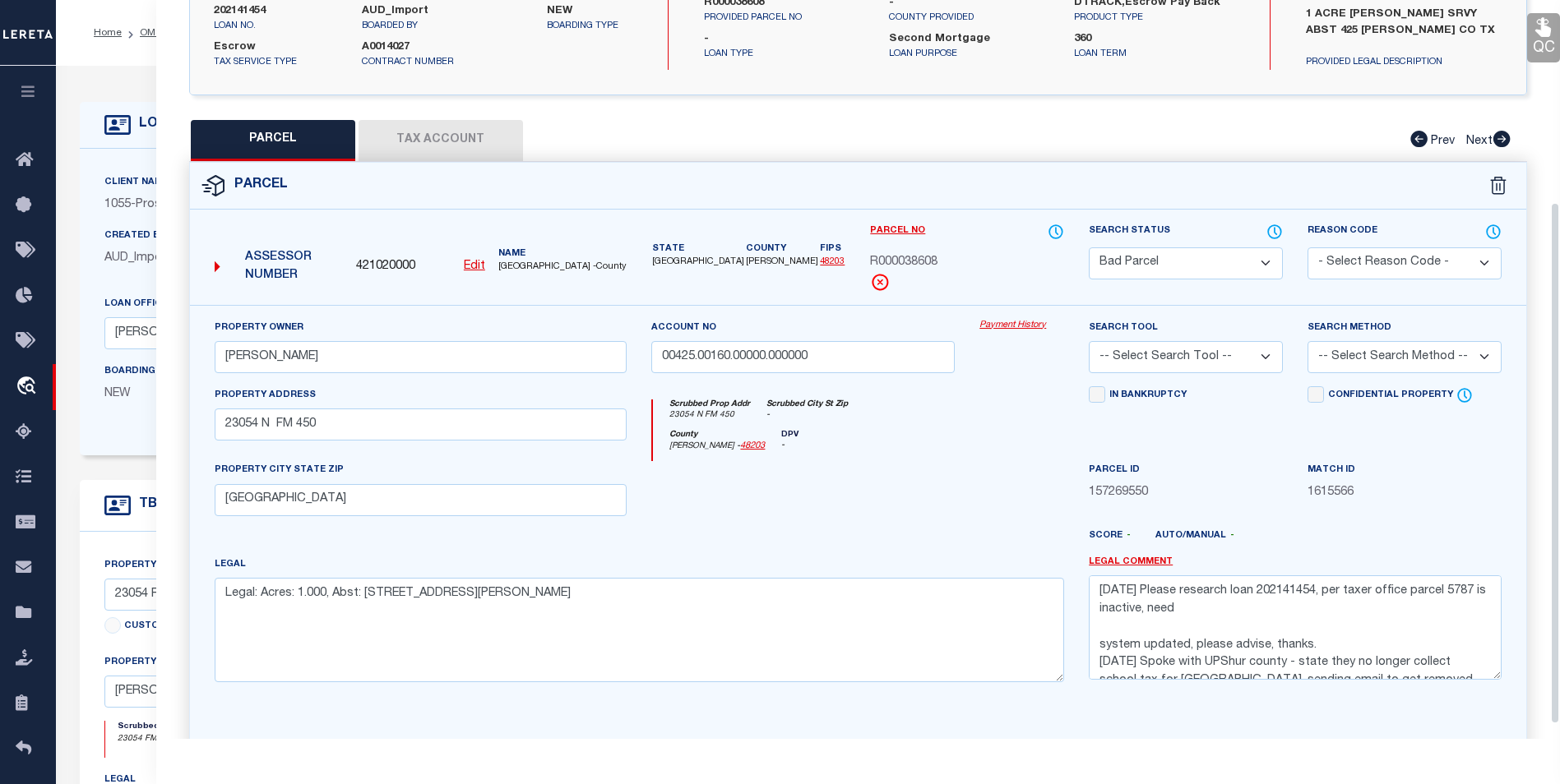
scroll to position [306, 0]
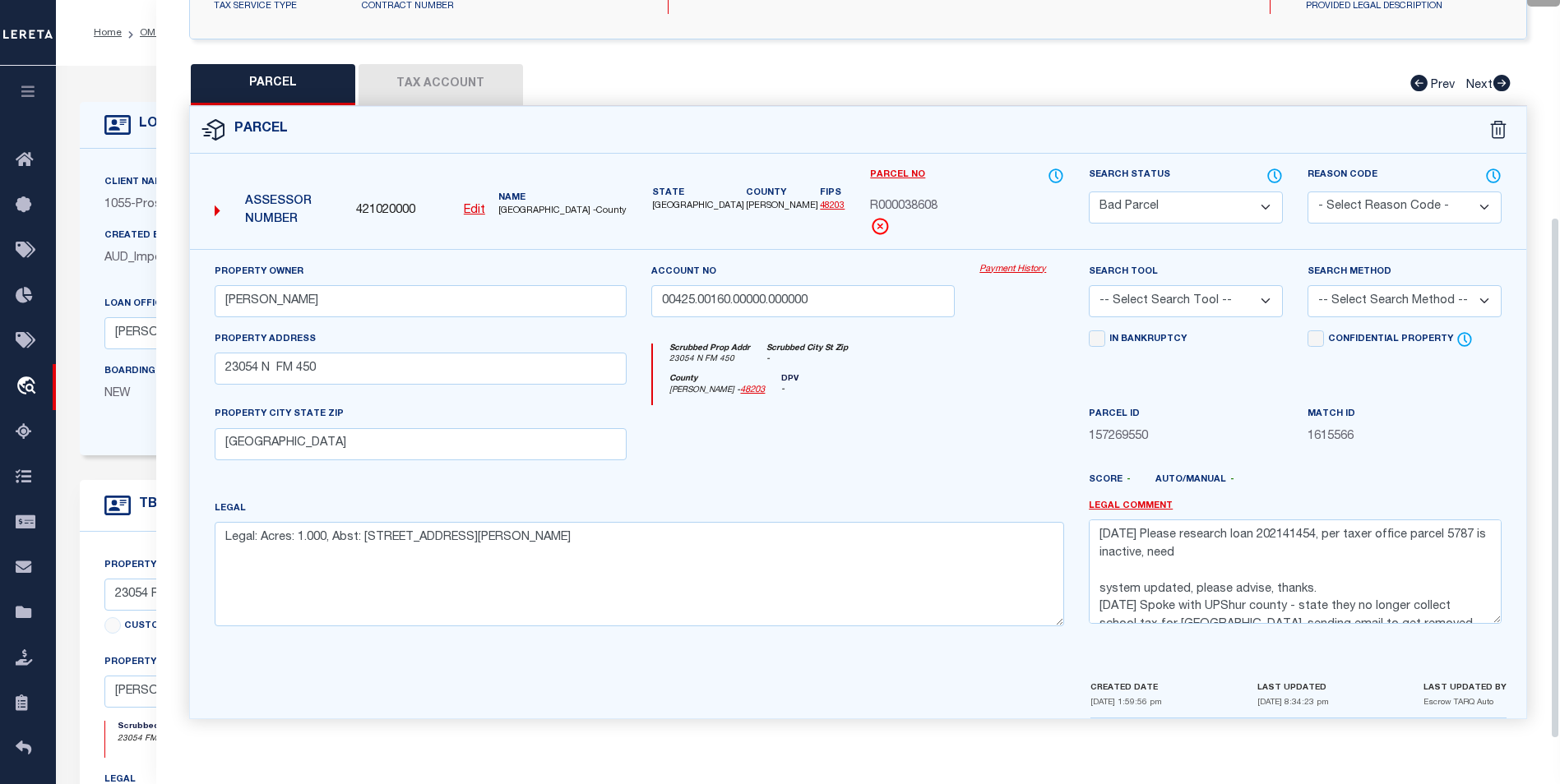
click at [420, 92] on button "Tax Account" at bounding box center [441, 85] width 164 height 41
select select "100"
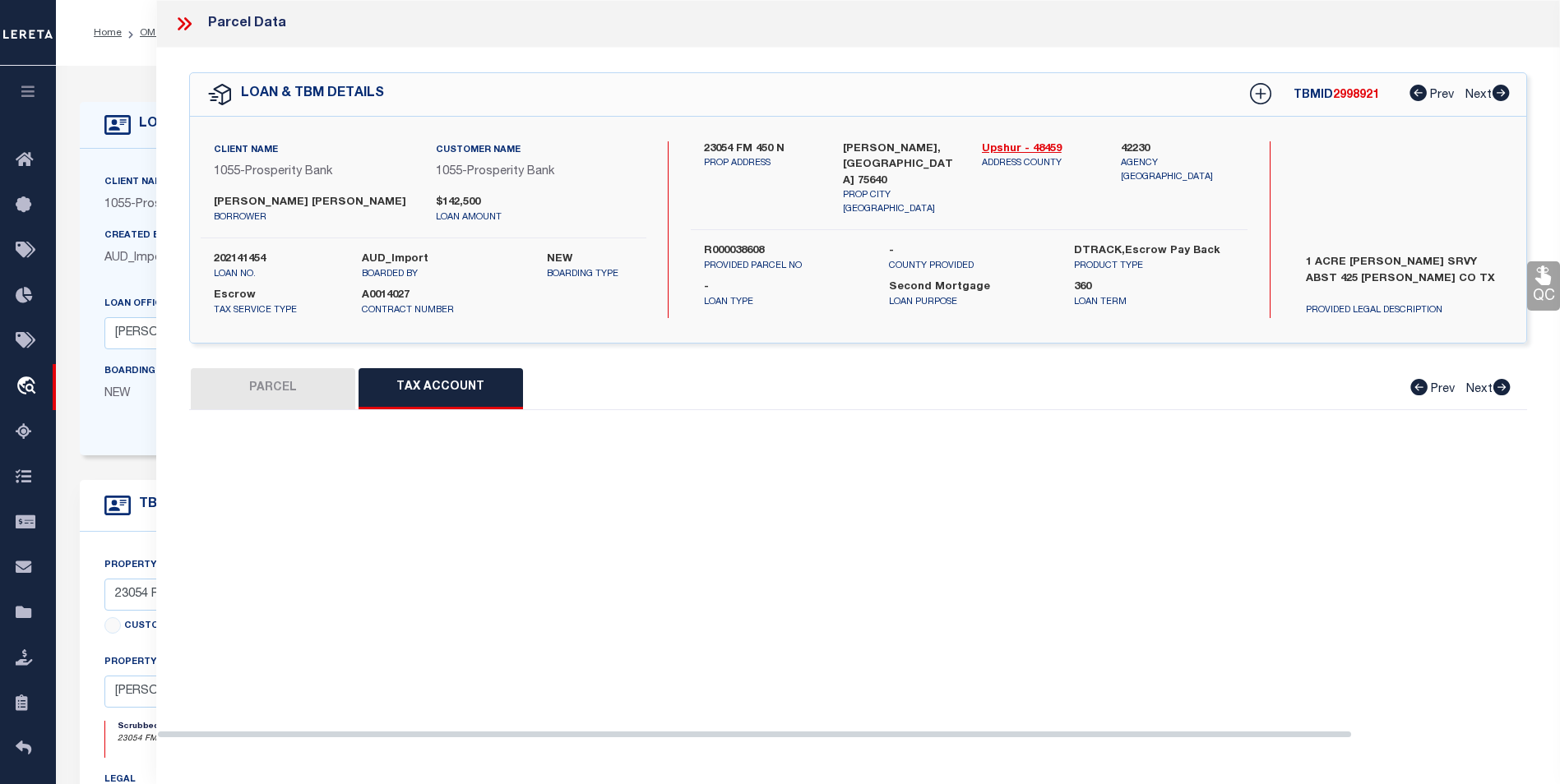
scroll to position [0, 0]
select select "100"
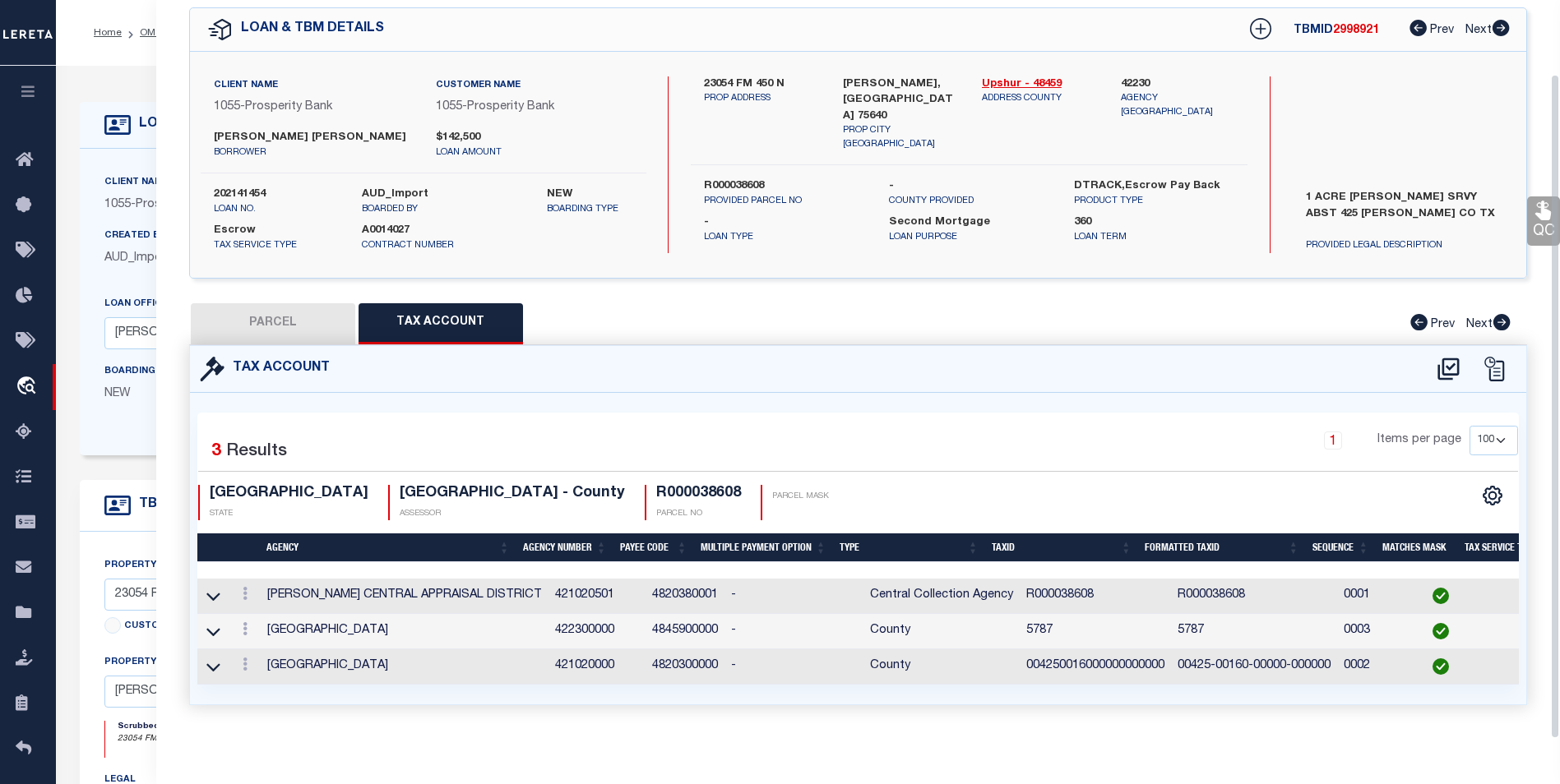
scroll to position [82, 0]
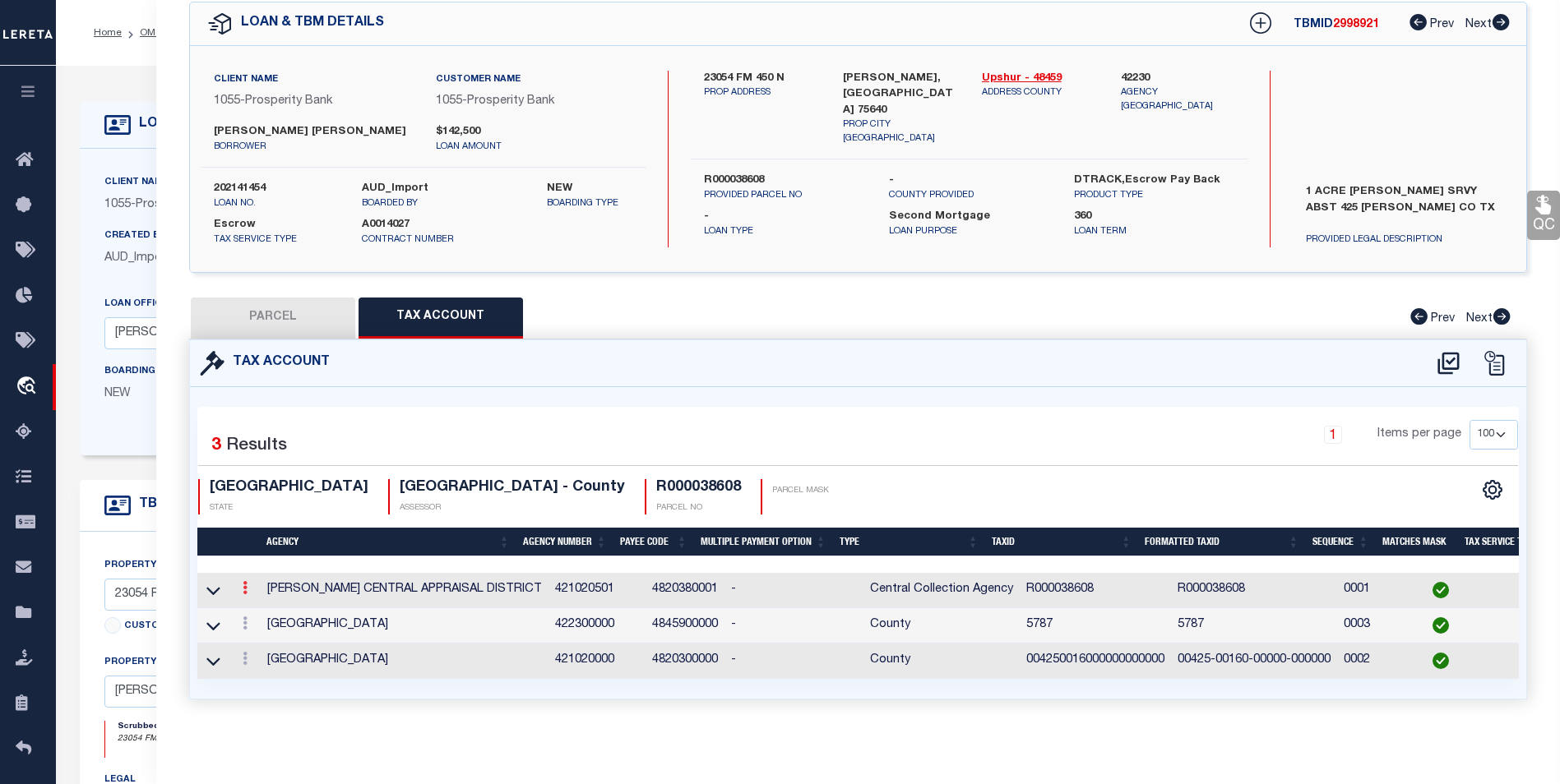
click at [239, 584] on link at bounding box center [244, 591] width 18 height 14
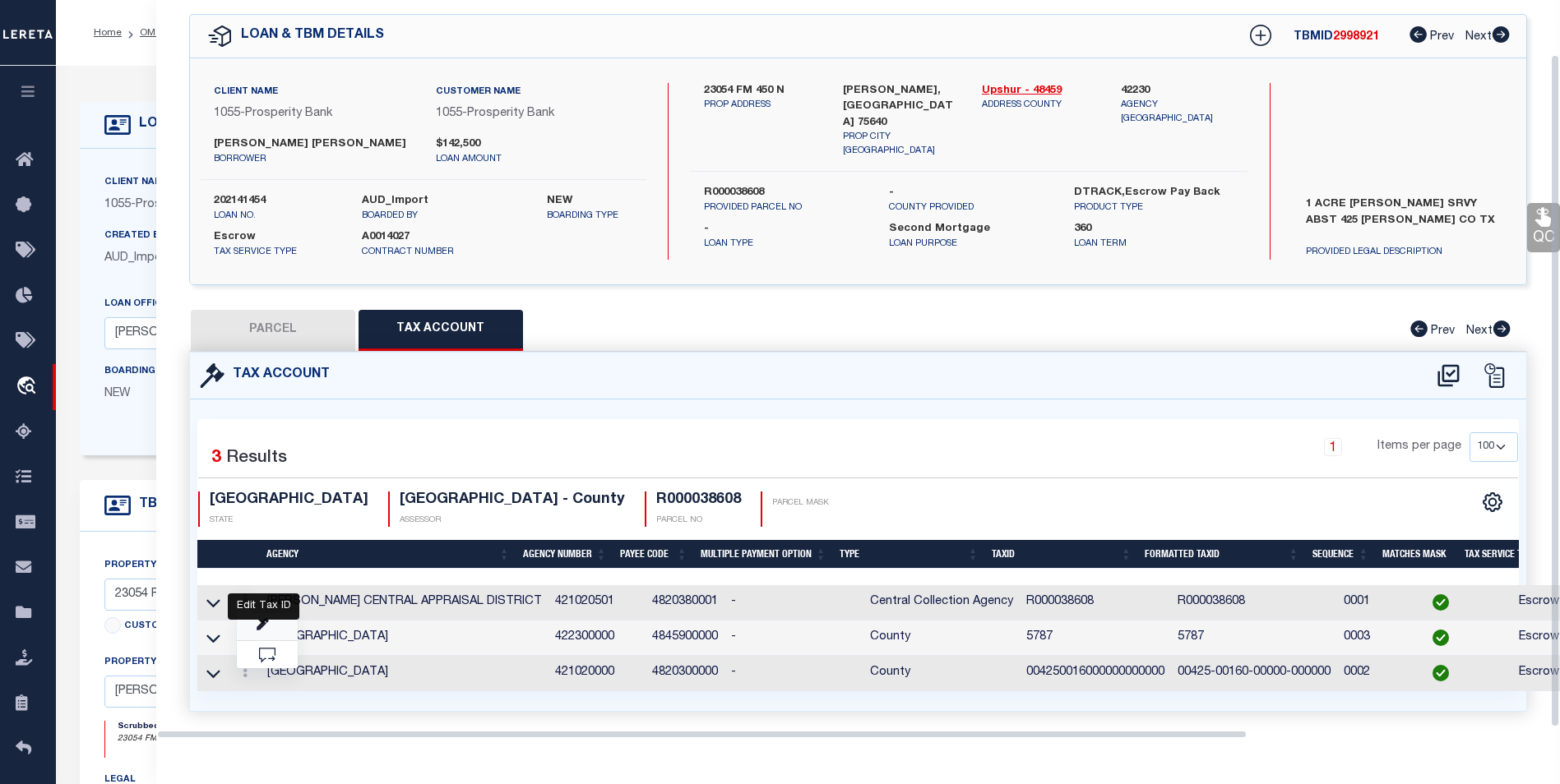
click at [257, 622] on icon "" at bounding box center [263, 625] width 13 height 13
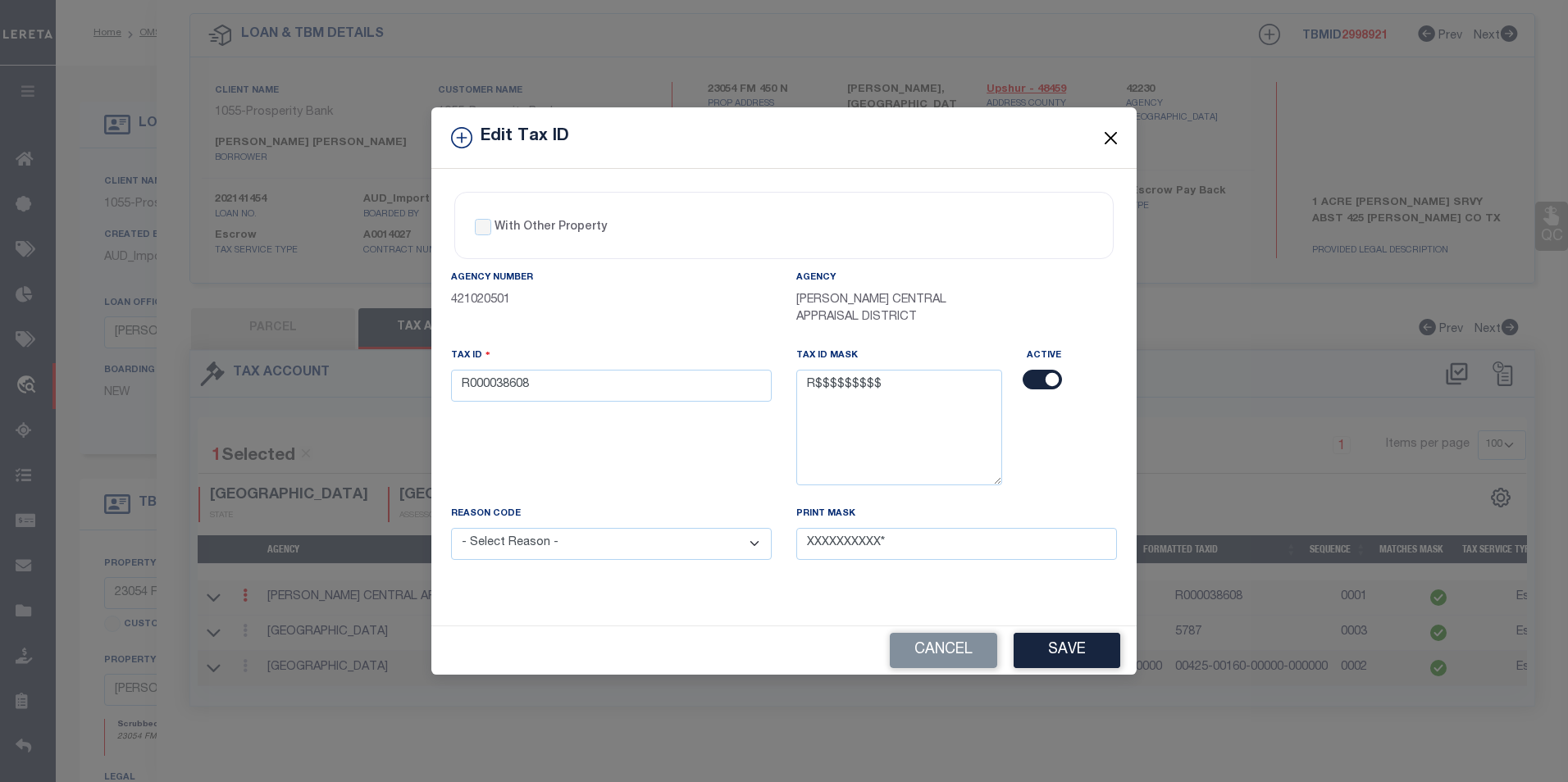
click at [1112, 139] on button "Close" at bounding box center [1110, 137] width 21 height 21
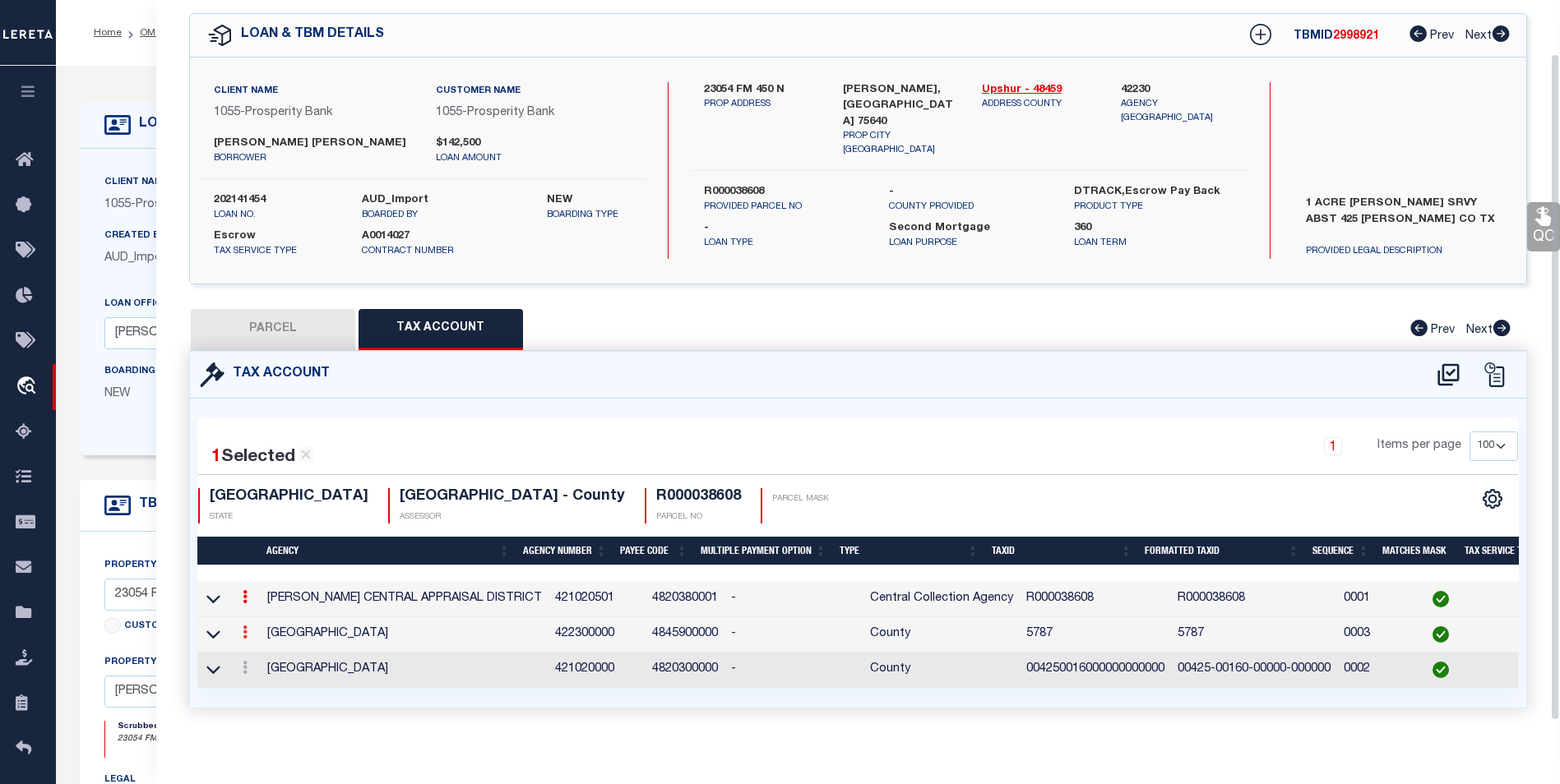
click at [248, 628] on link at bounding box center [244, 635] width 18 height 14
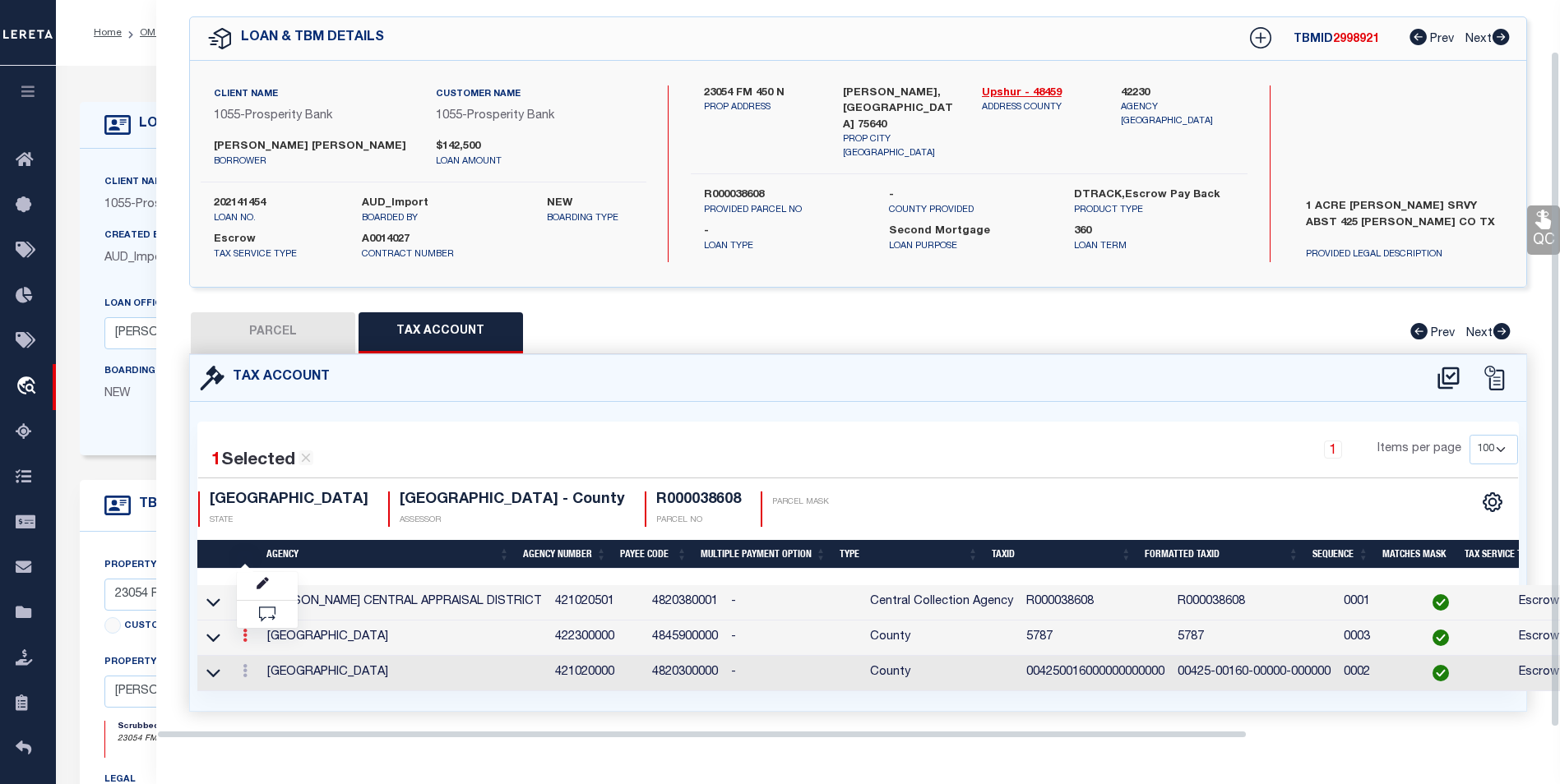
scroll to position [56, 0]
click at [267, 581] on icon "" at bounding box center [263, 584] width 13 height 13
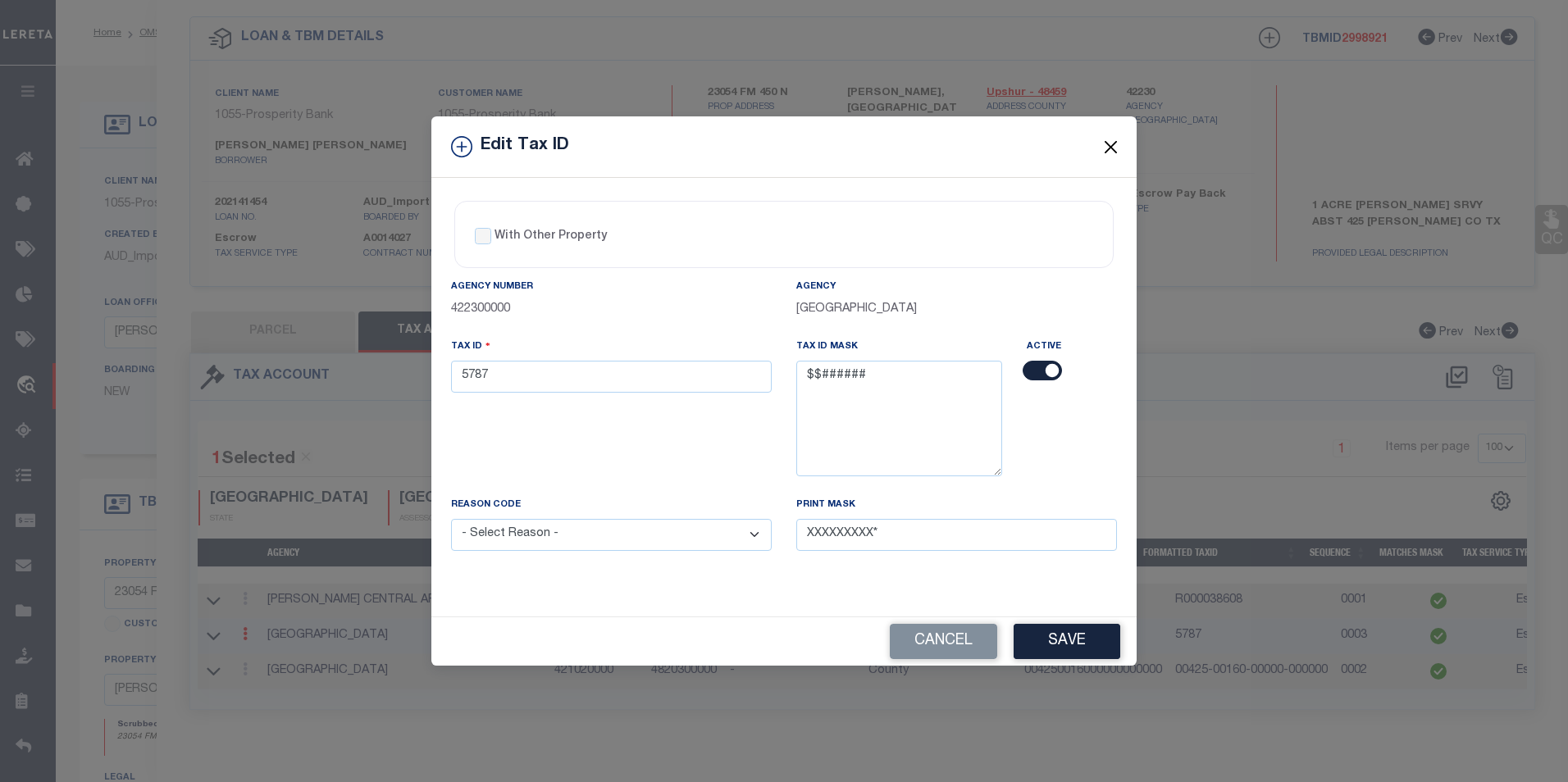
click at [1114, 144] on button "Close" at bounding box center [1110, 146] width 21 height 21
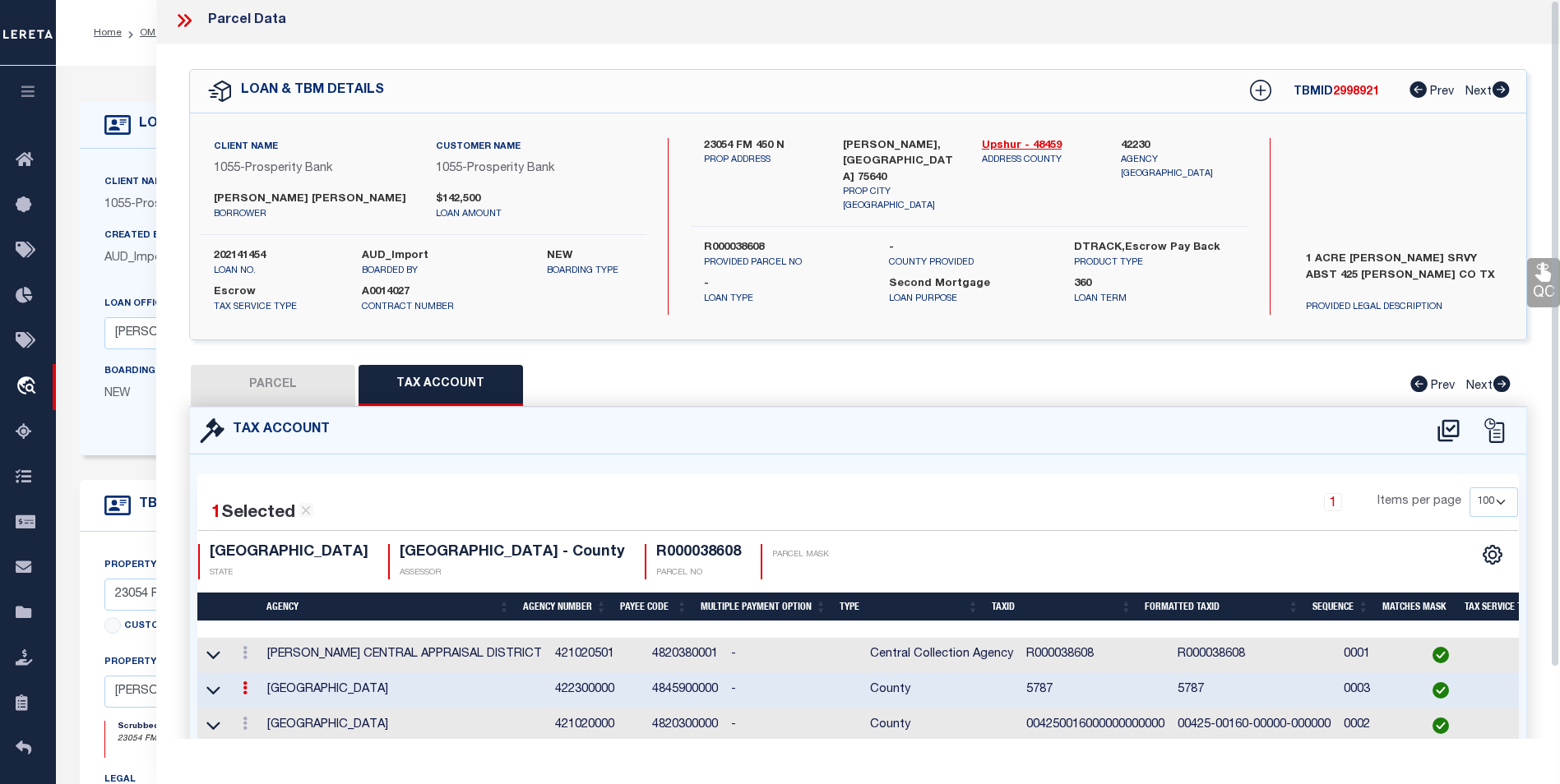
scroll to position [0, 0]
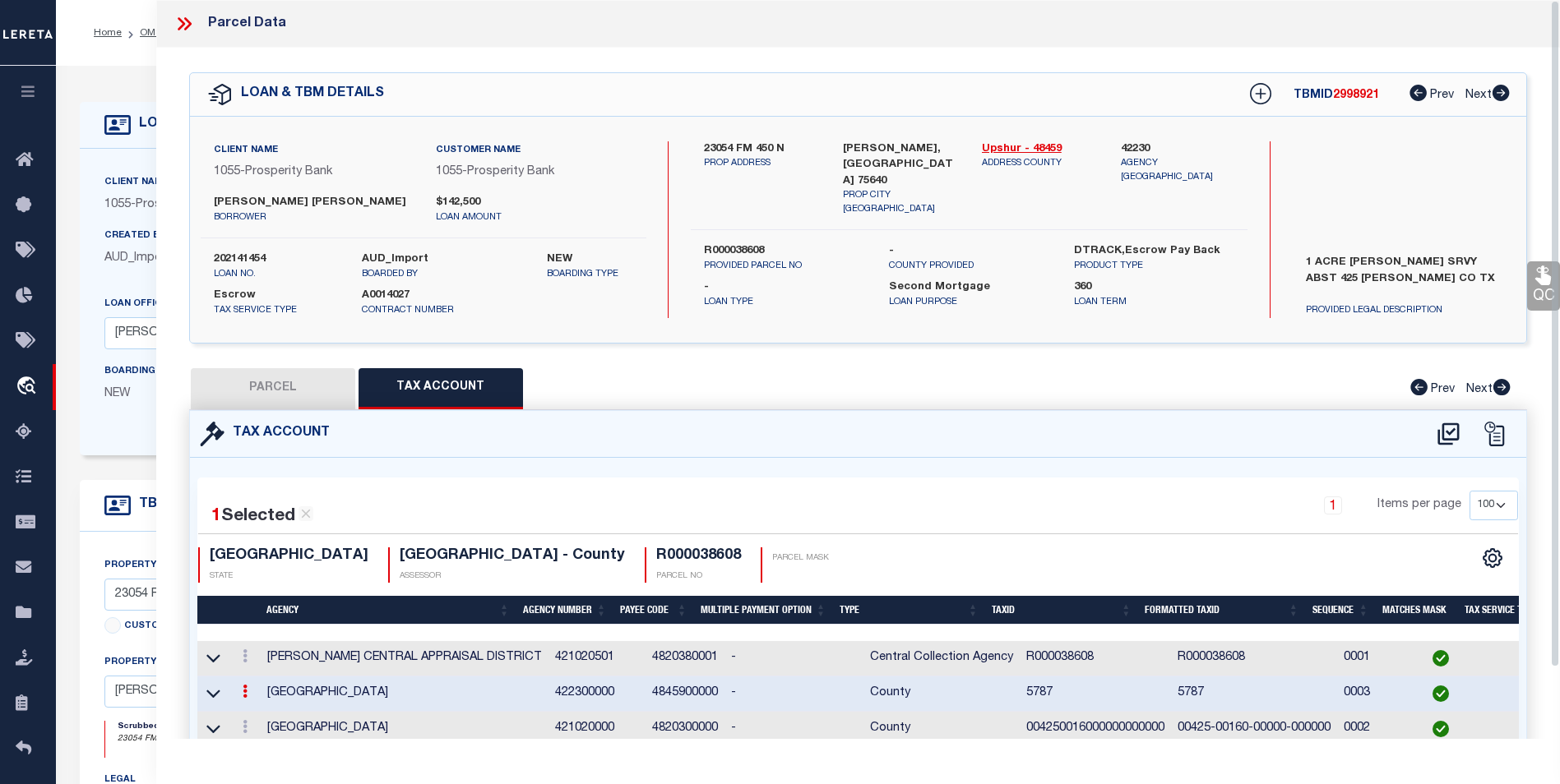
click at [188, 25] on icon at bounding box center [187, 24] width 8 height 14
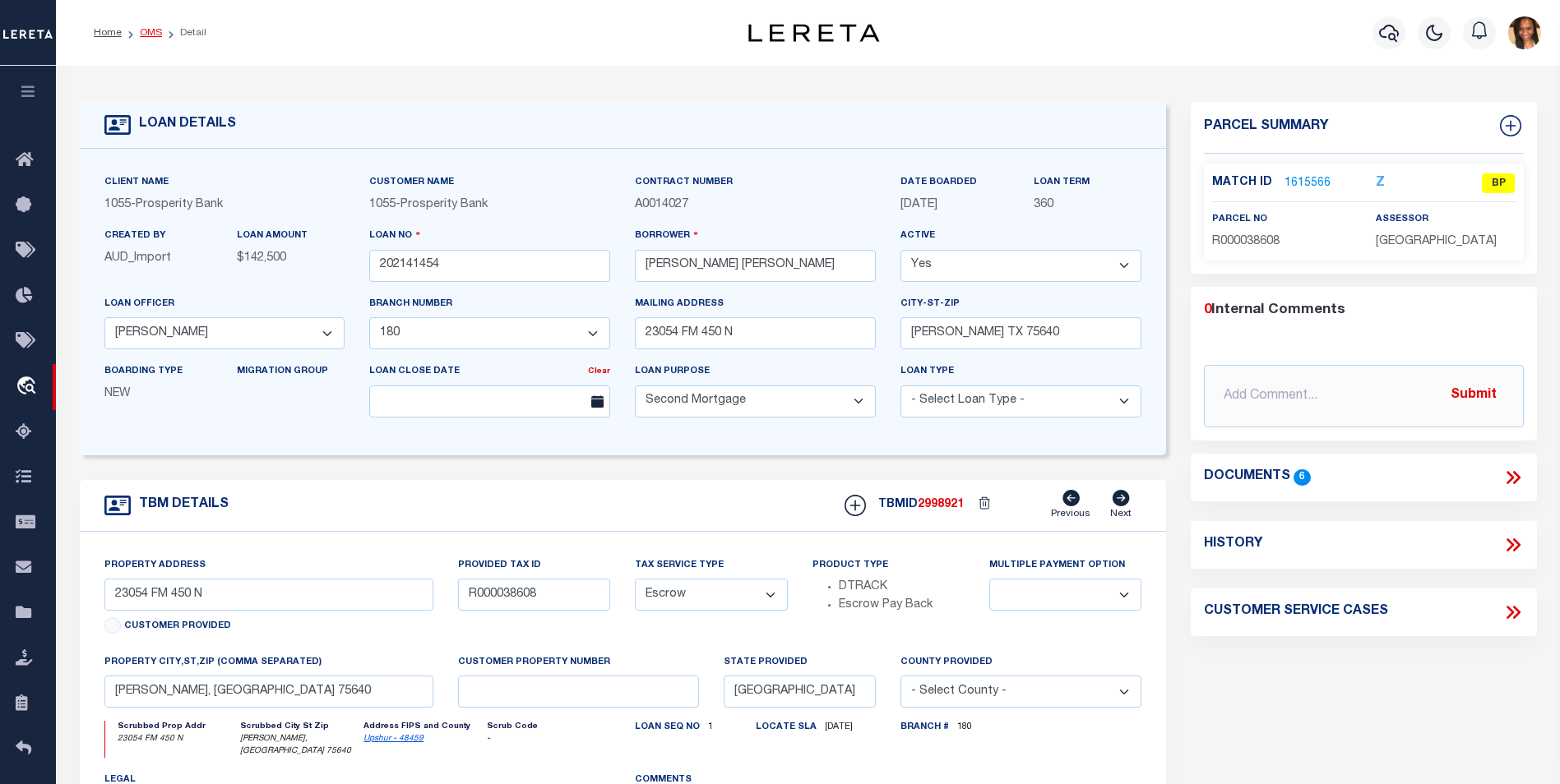
click at [148, 31] on link "OMS" at bounding box center [151, 33] width 22 height 10
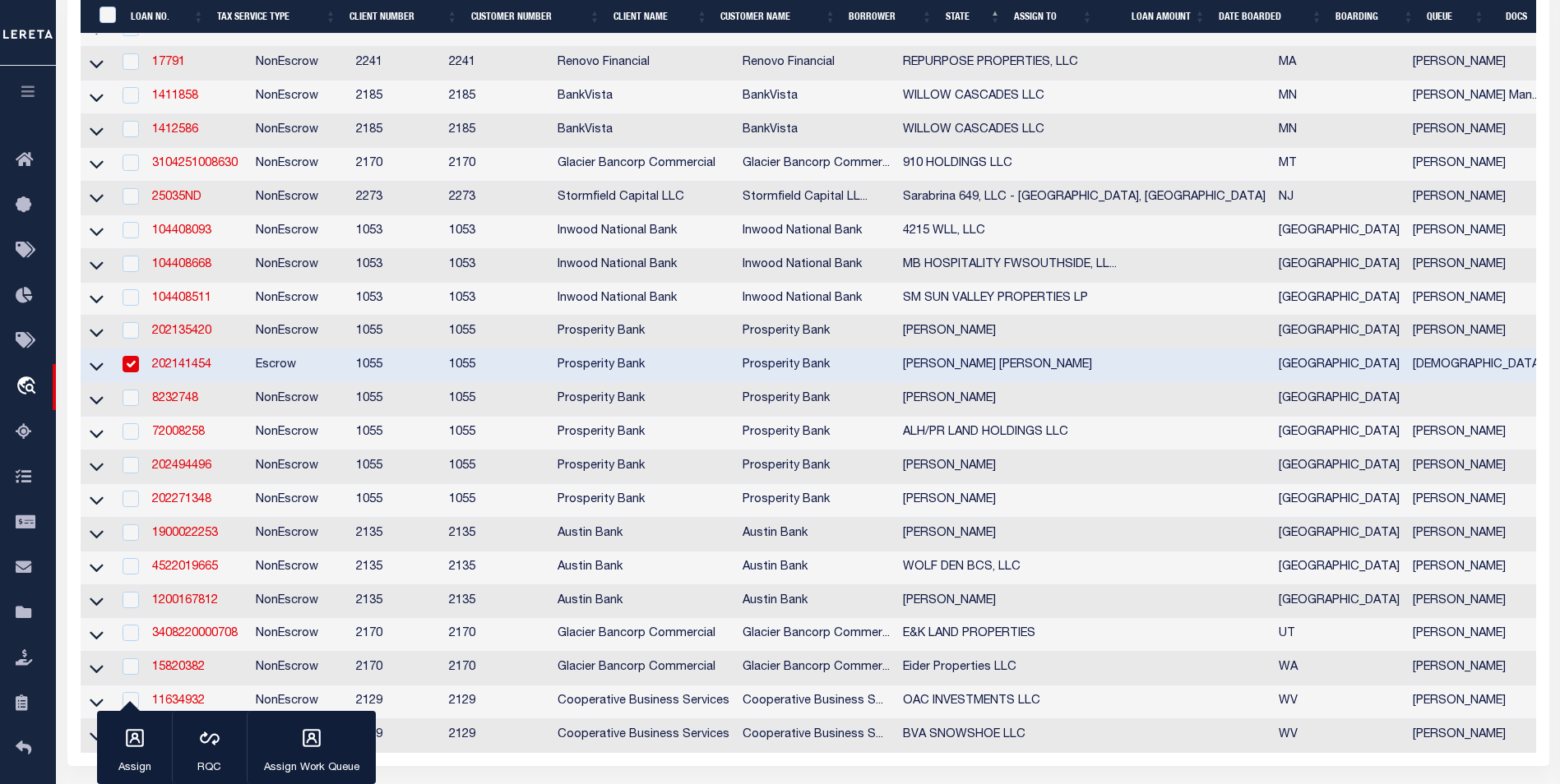
scroll to position [575, 0]
click at [194, 403] on link "8232748" at bounding box center [175, 398] width 46 height 12
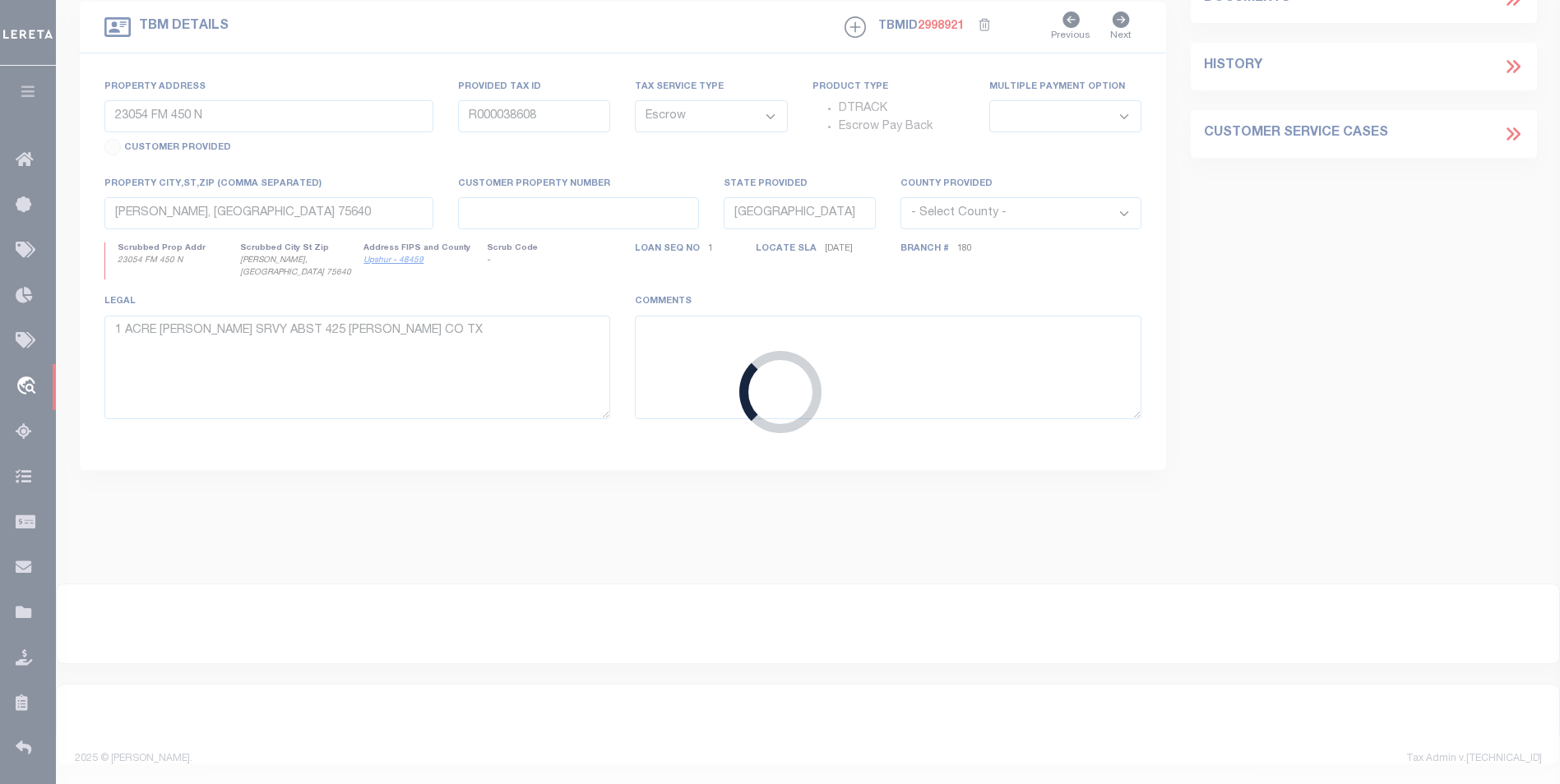
type input "8232748"
type input "ADAM WAYNE MEDLOCK"
select select "10560"
select select "4087"
type input "1707 WOODROW RD"
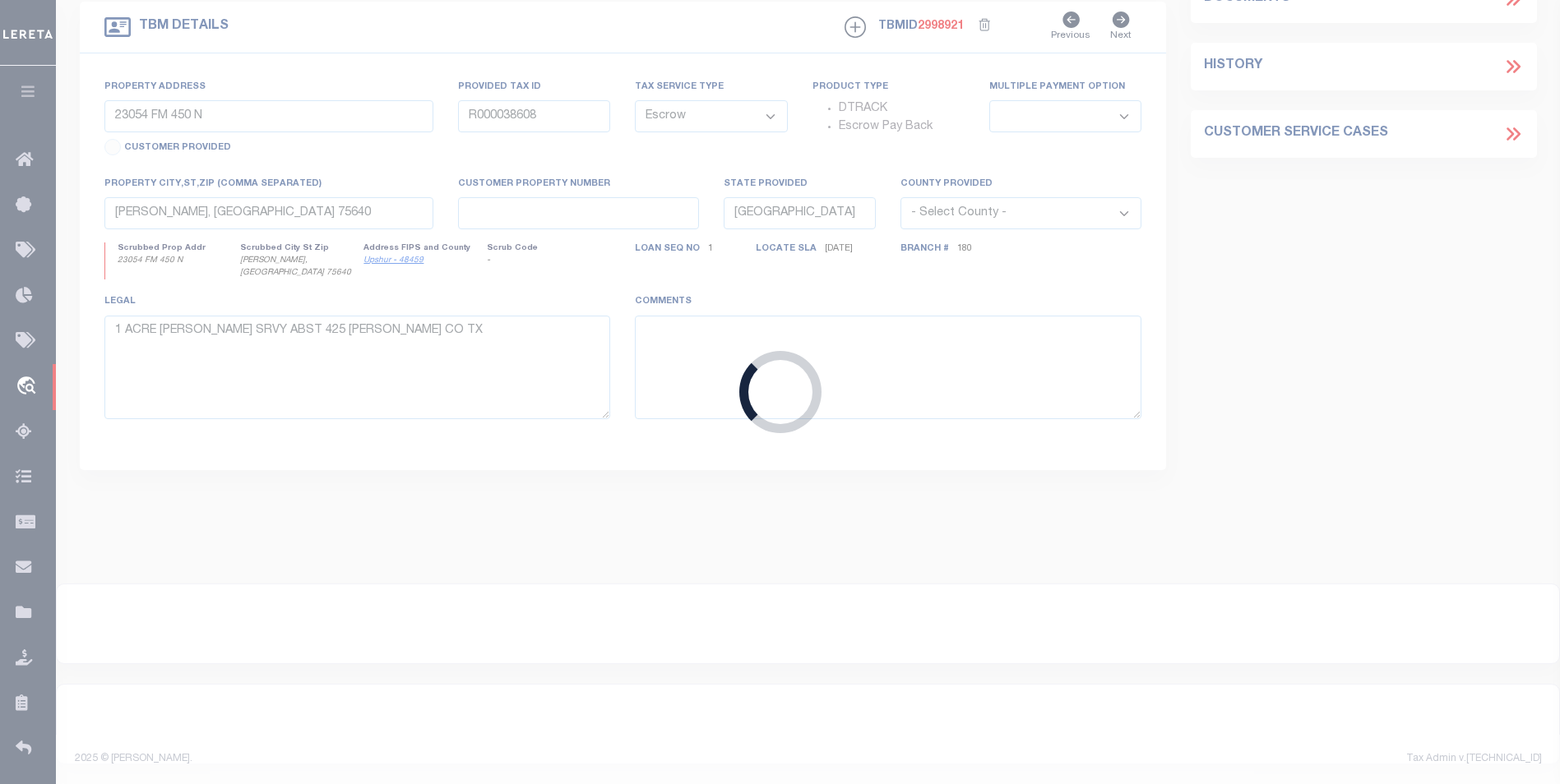
type input "LUBBOCK TX 79423"
select select
select select "NonEscrow"
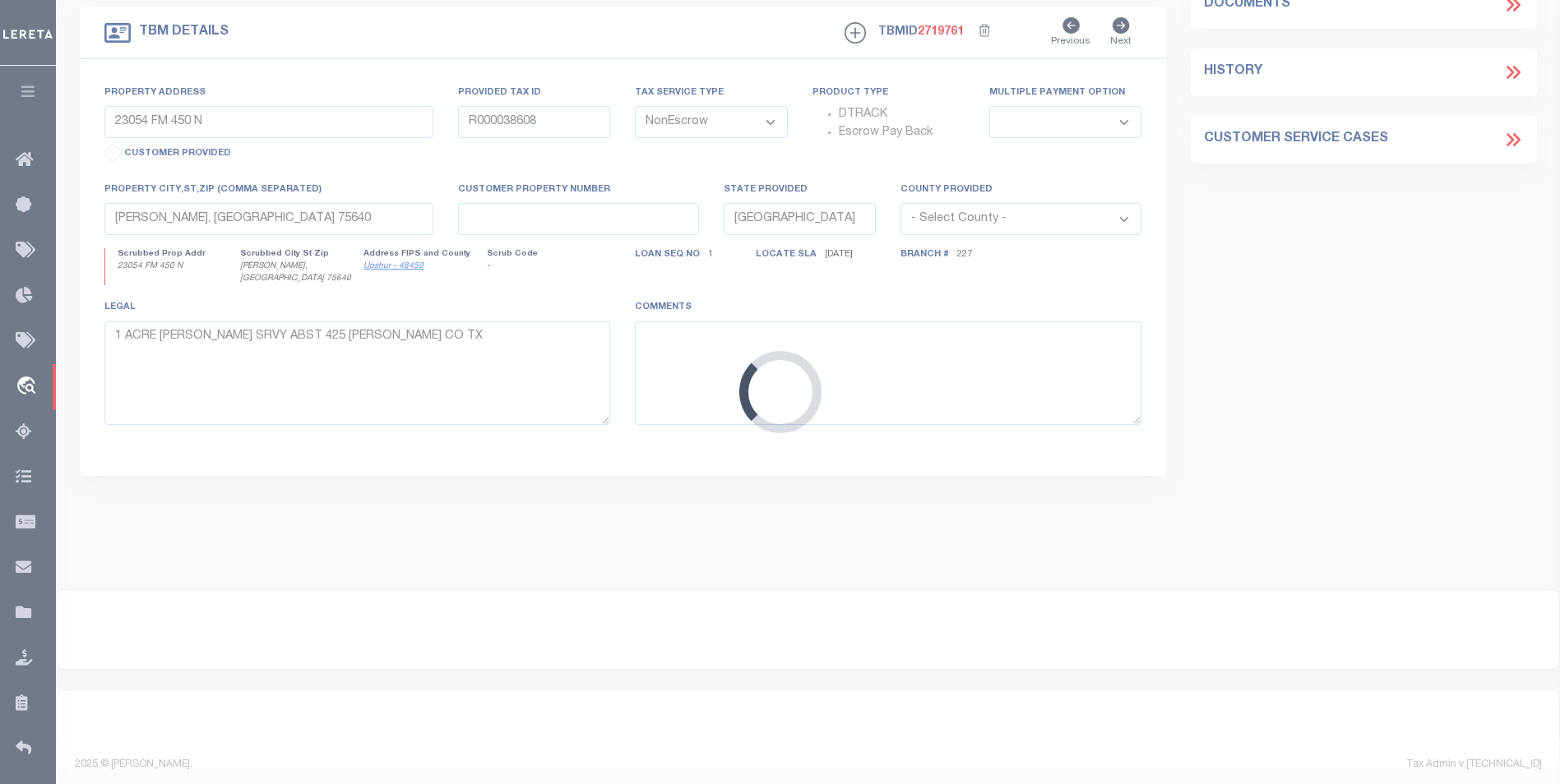
type input "1707 WOODROW RD"
select select
type input "LUBBOCK TX 79423"
type input "2"
type textarea "1707 WOODROW RD, LUBBOCK, TX 79423 TR 1 & 2 SEC 26, BLK 20, HE & WT RR COMPANY …"
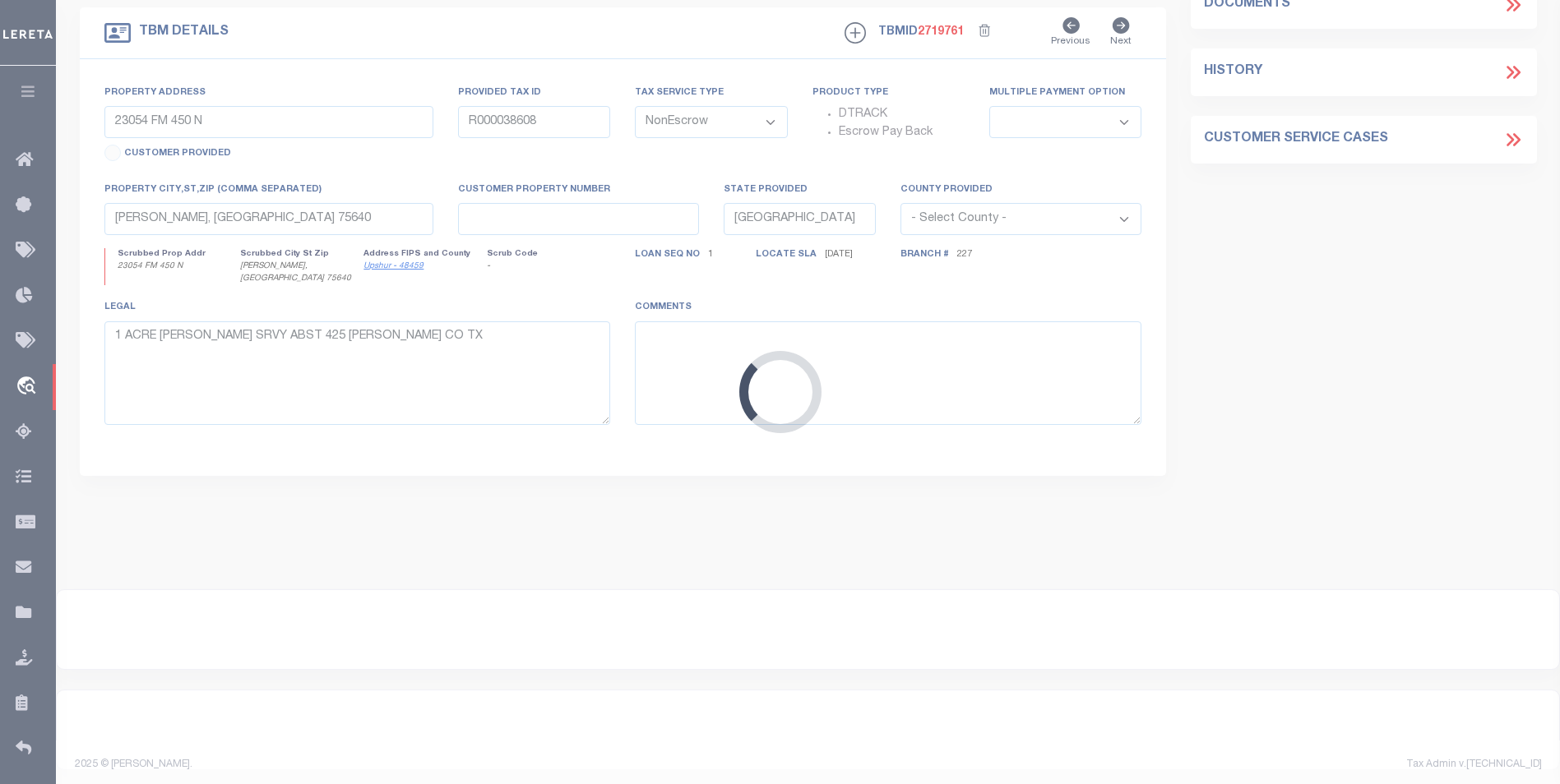
type textarea "1 OF 1"
select select "10560"
select select "4087"
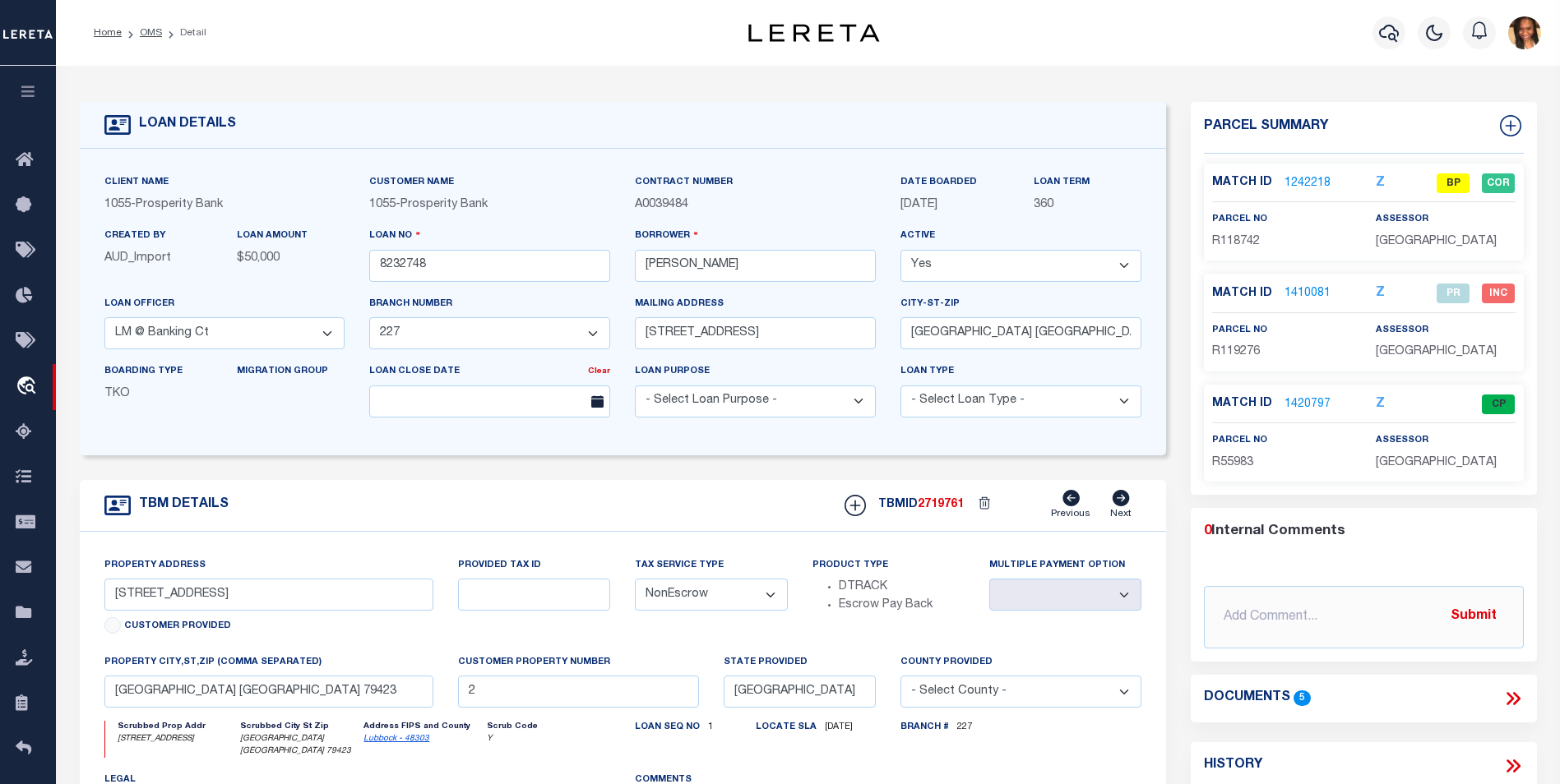
click at [1307, 177] on link "1242218" at bounding box center [1307, 184] width 46 height 17
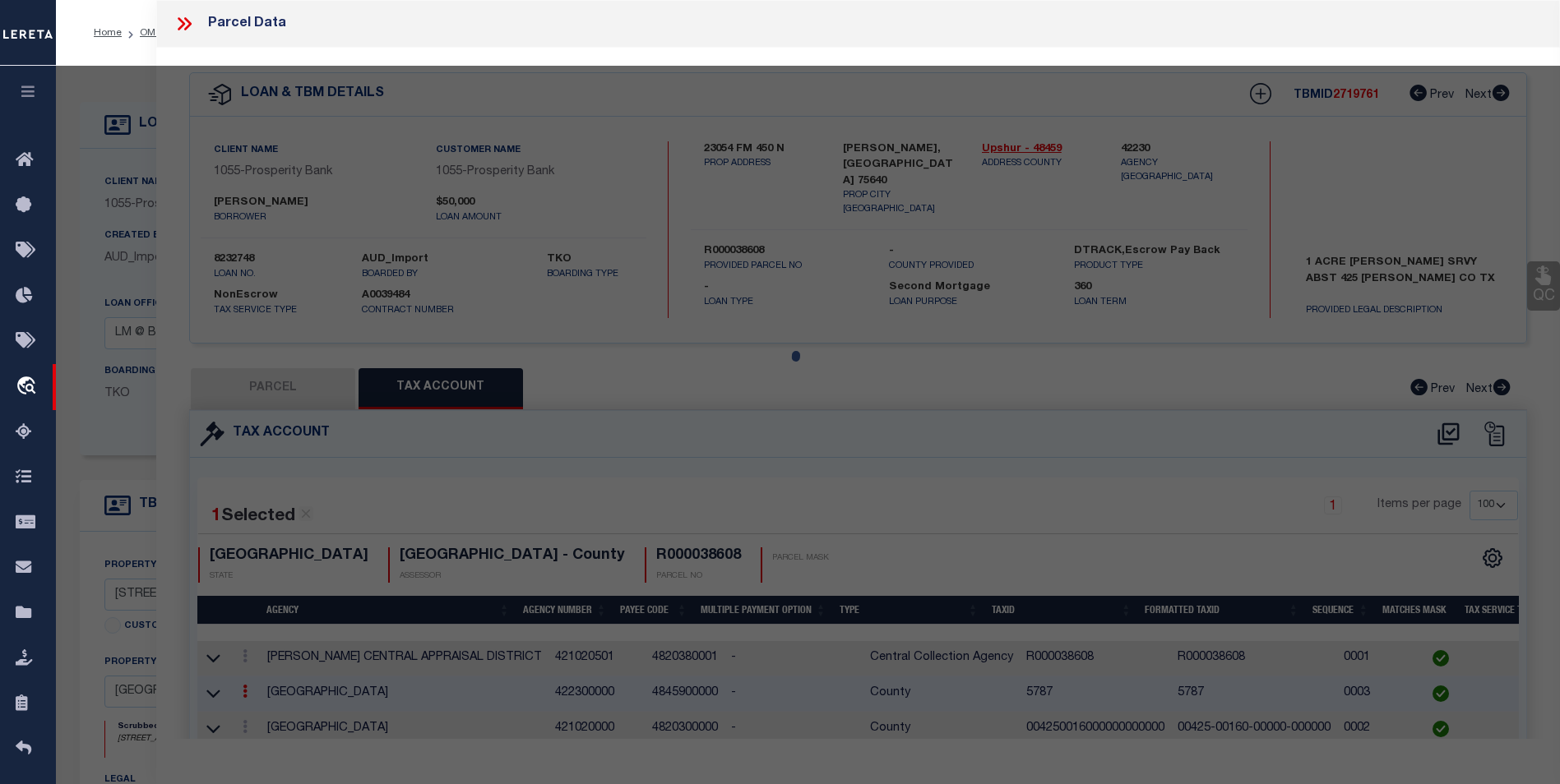
select select "AS"
checkbox input "false"
select select "BP"
type input "MEDLOCK, ADAM WAYNE"
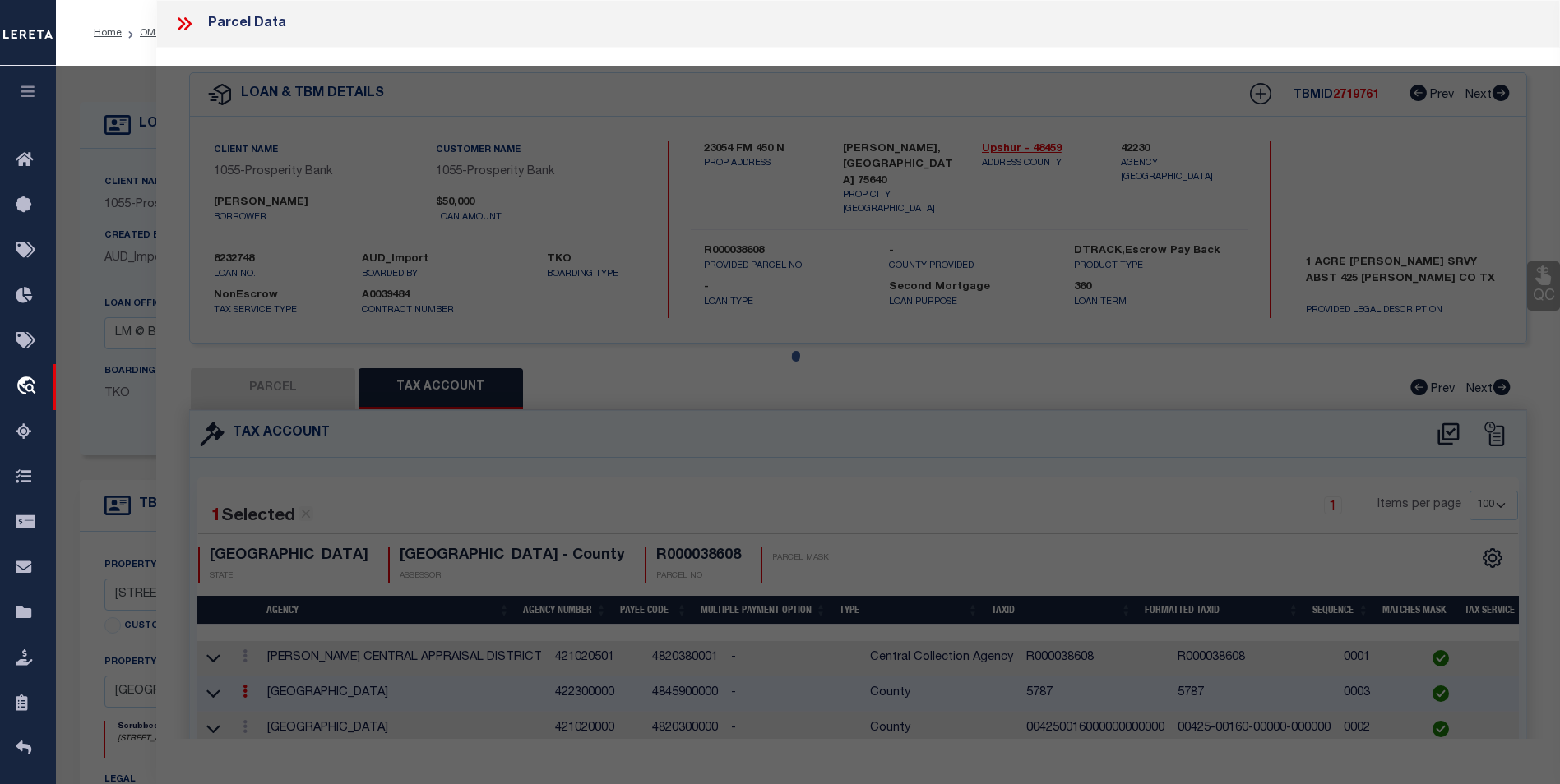
type input "AC90026-91468-00200-000"
select select "AGF"
select select "LEG"
type input "1707 WOODROW RD"
type input "LUBBOCK TX 79423"
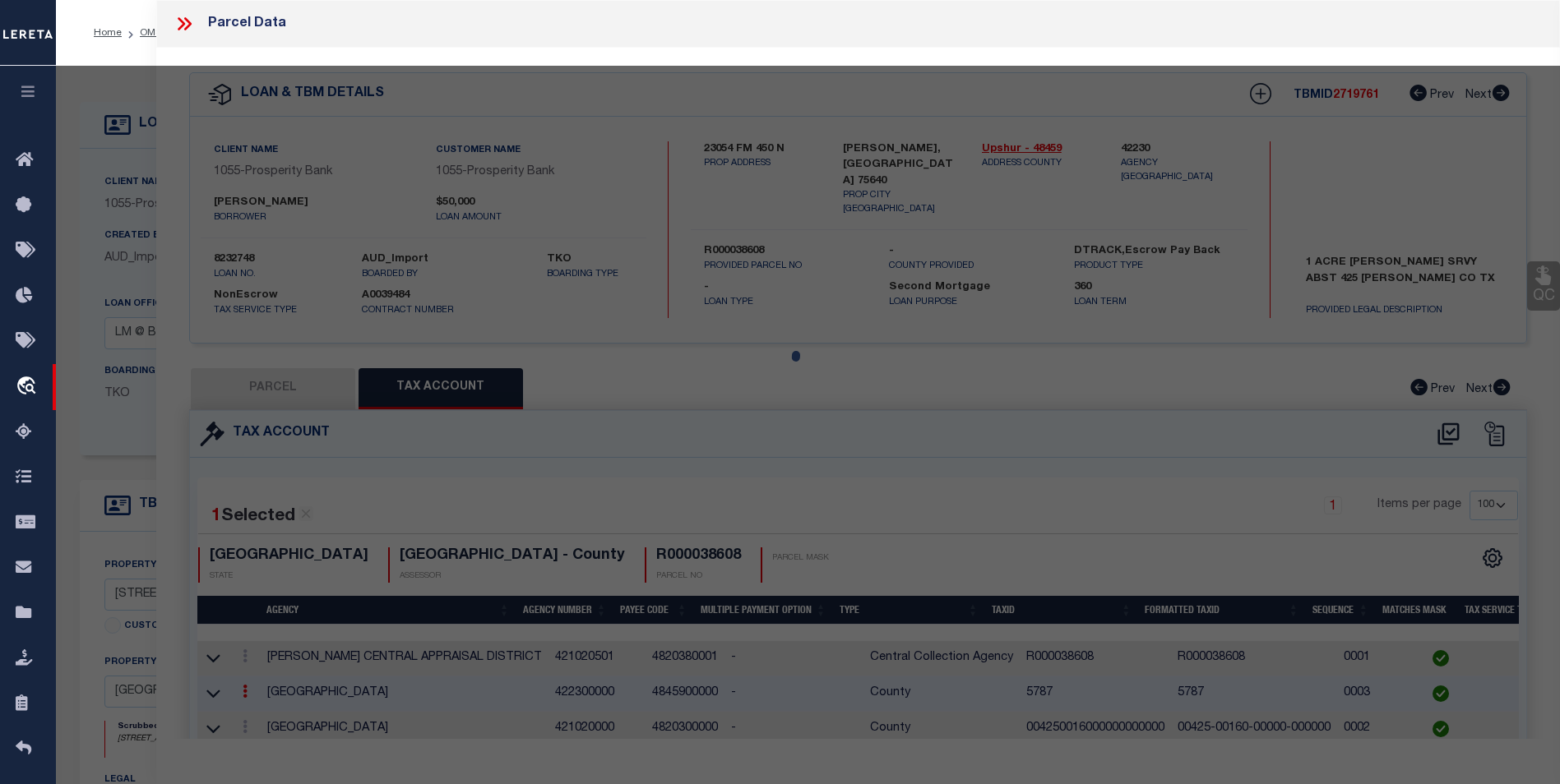
type textarea "BLK 20 SEC 26 AB 1468 TR 2 OF NE/4 AC: 1.202"
type textarea "Inactive Parcel"
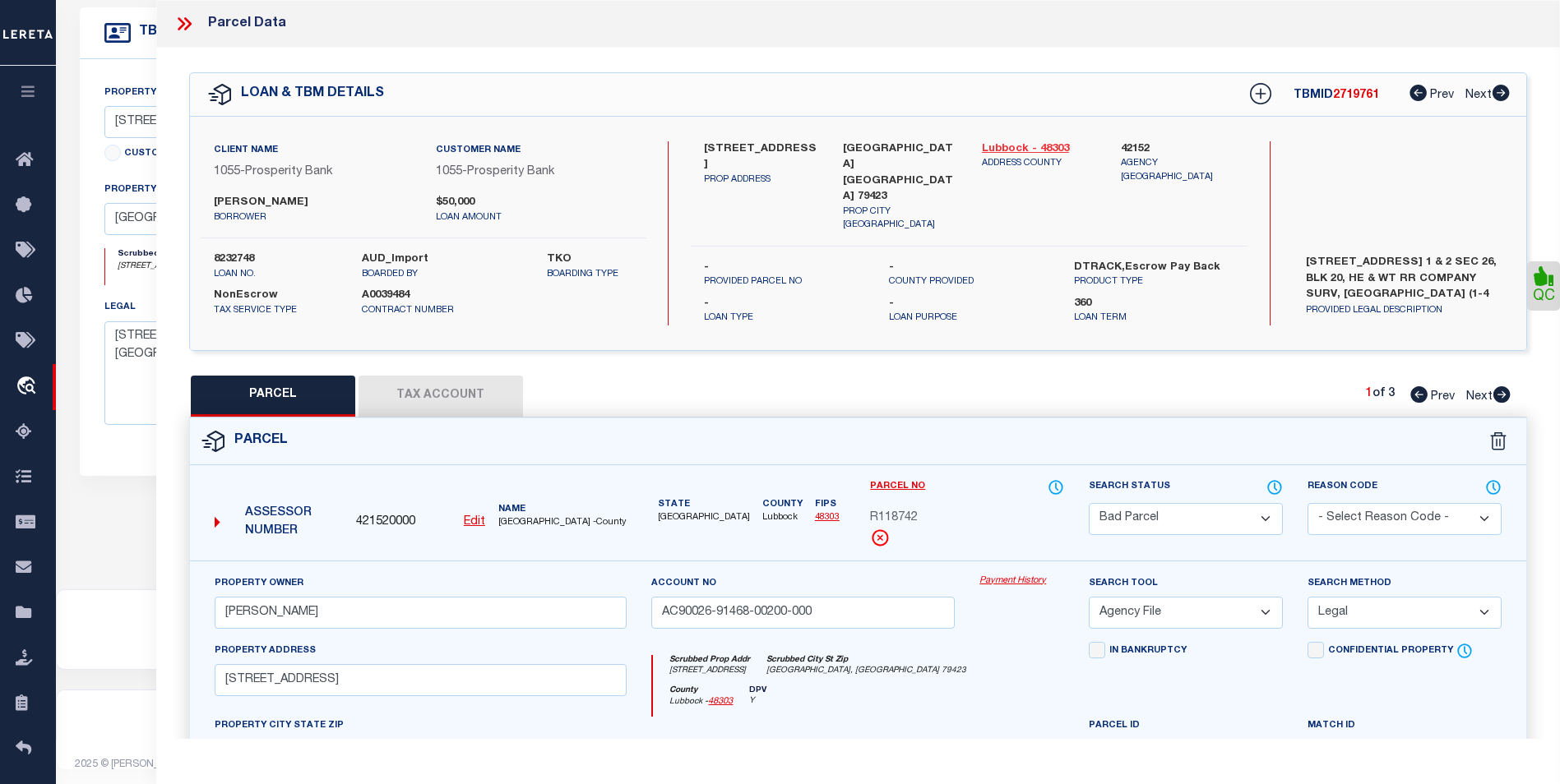
click at [1050, 142] on link "Lubbock - 48303" at bounding box center [1039, 149] width 114 height 16
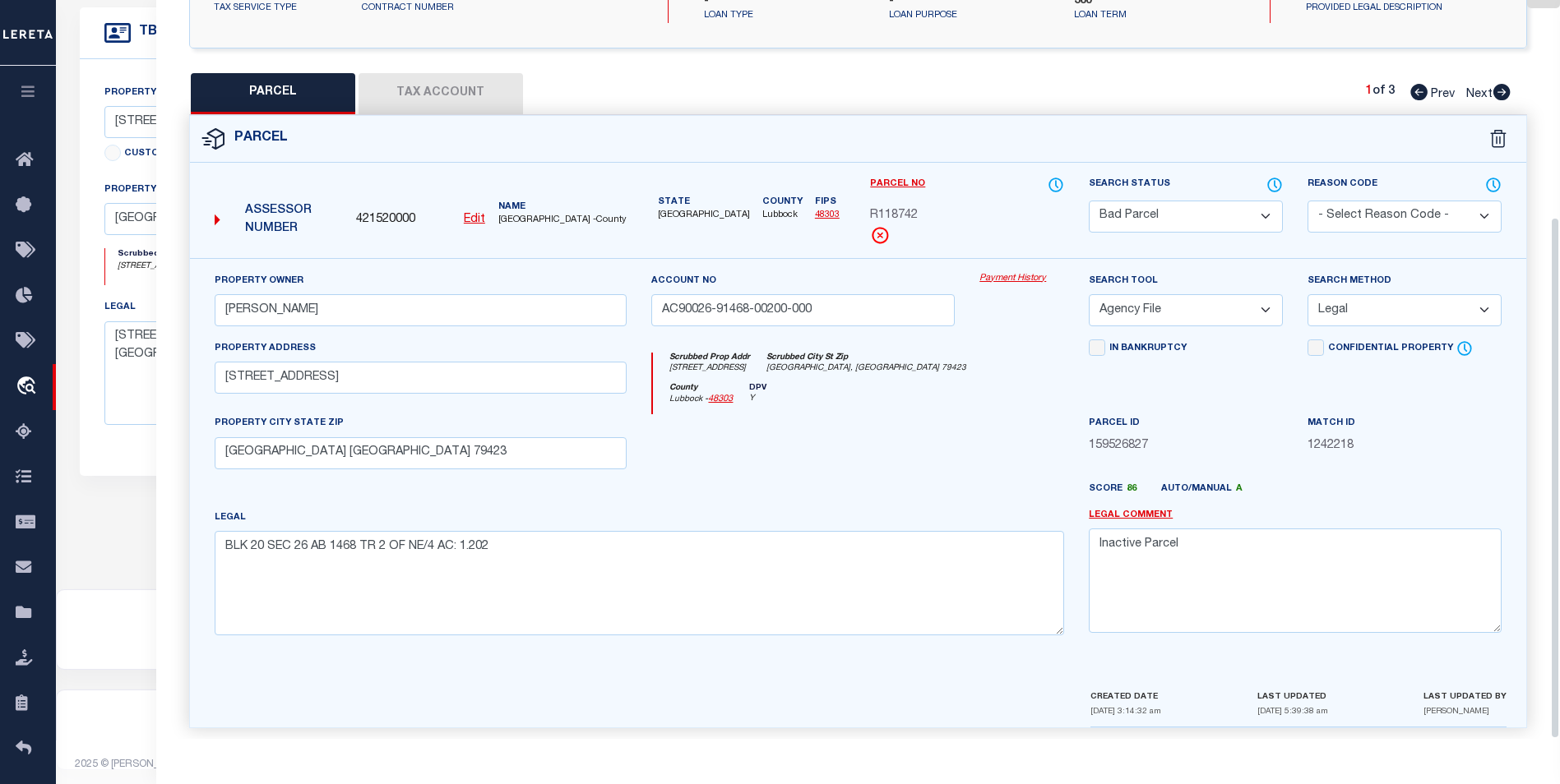
scroll to position [306, 0]
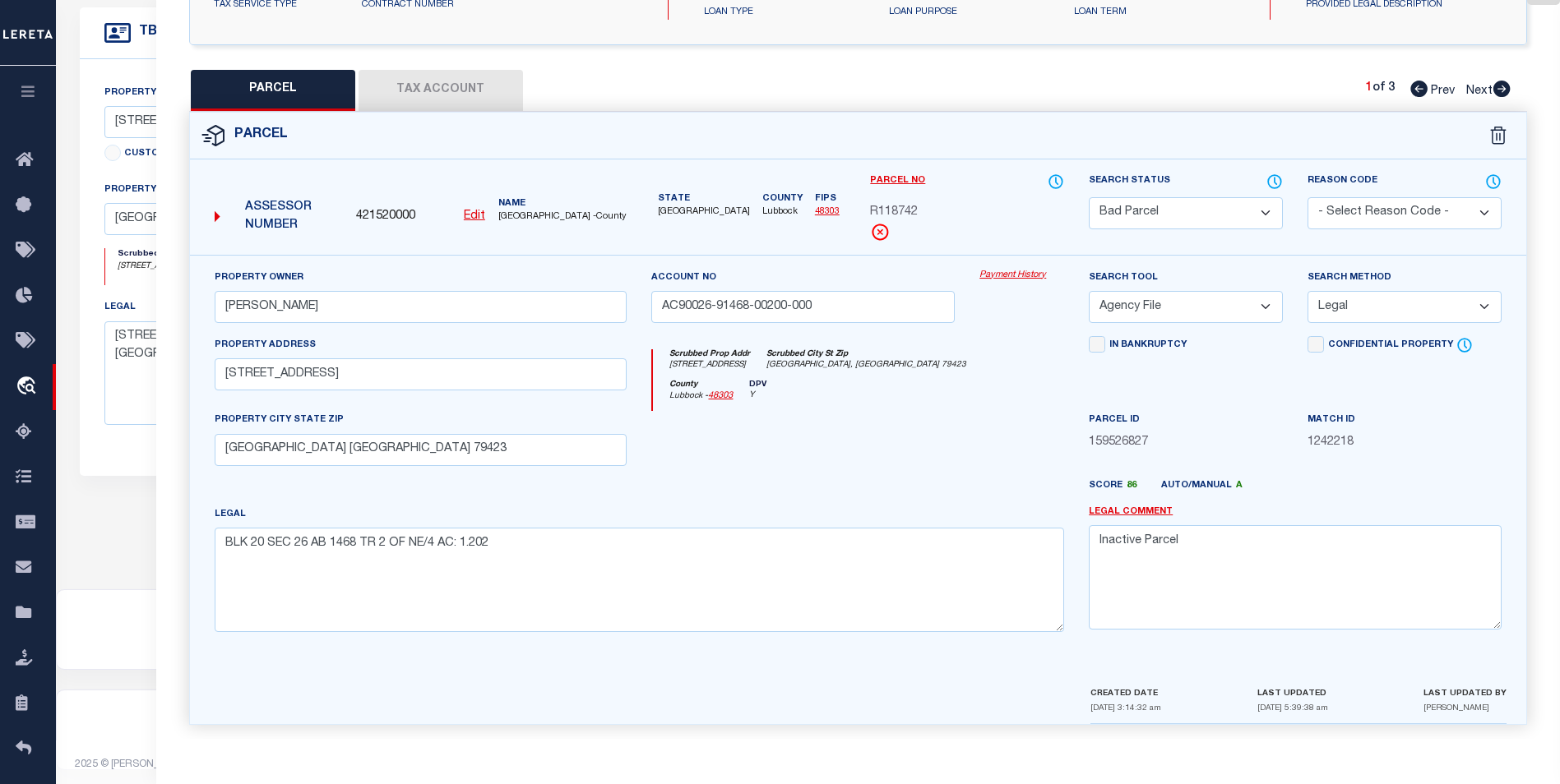
click at [471, 89] on button "Tax Account" at bounding box center [441, 90] width 164 height 41
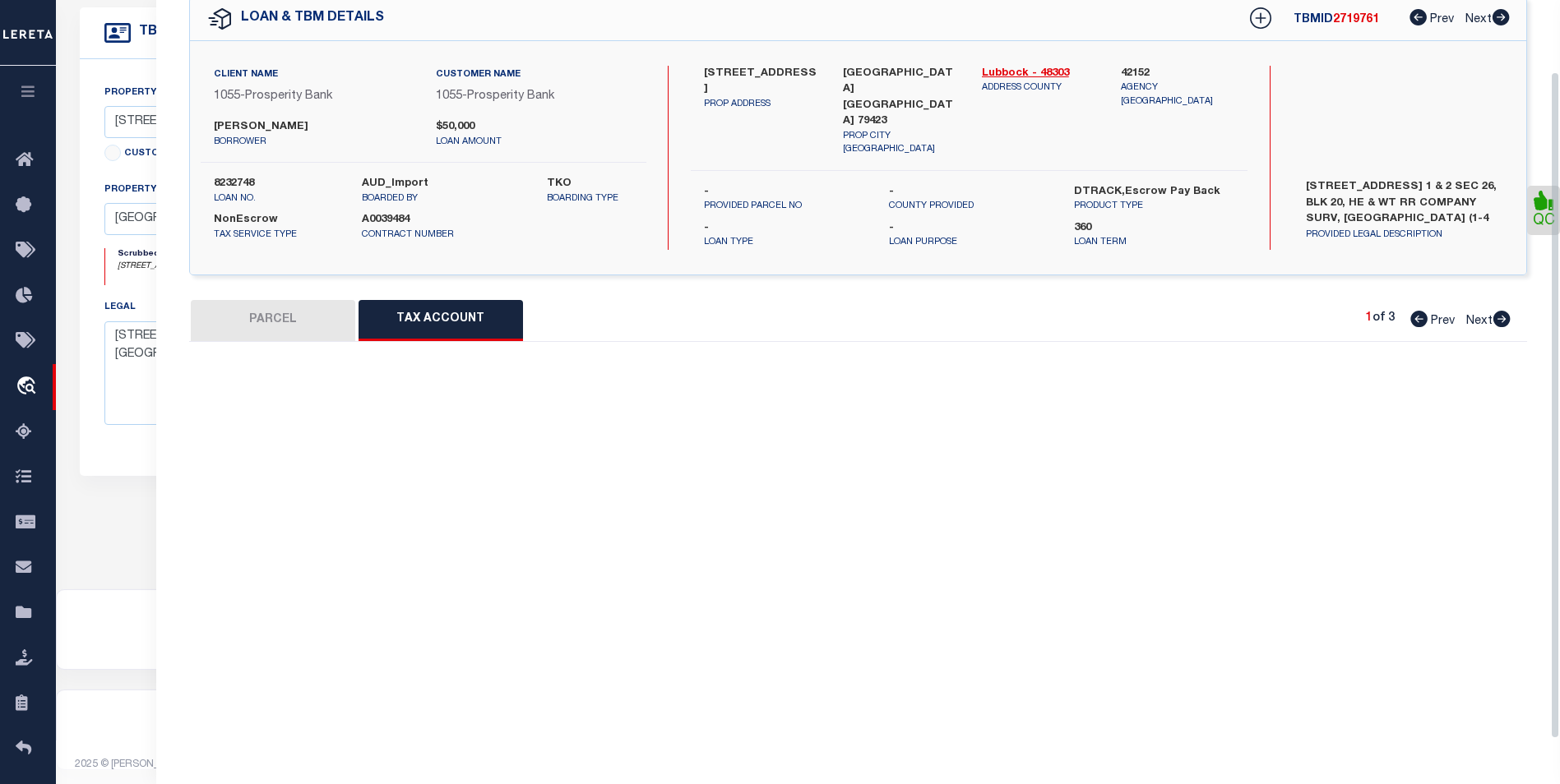
scroll to position [0, 0]
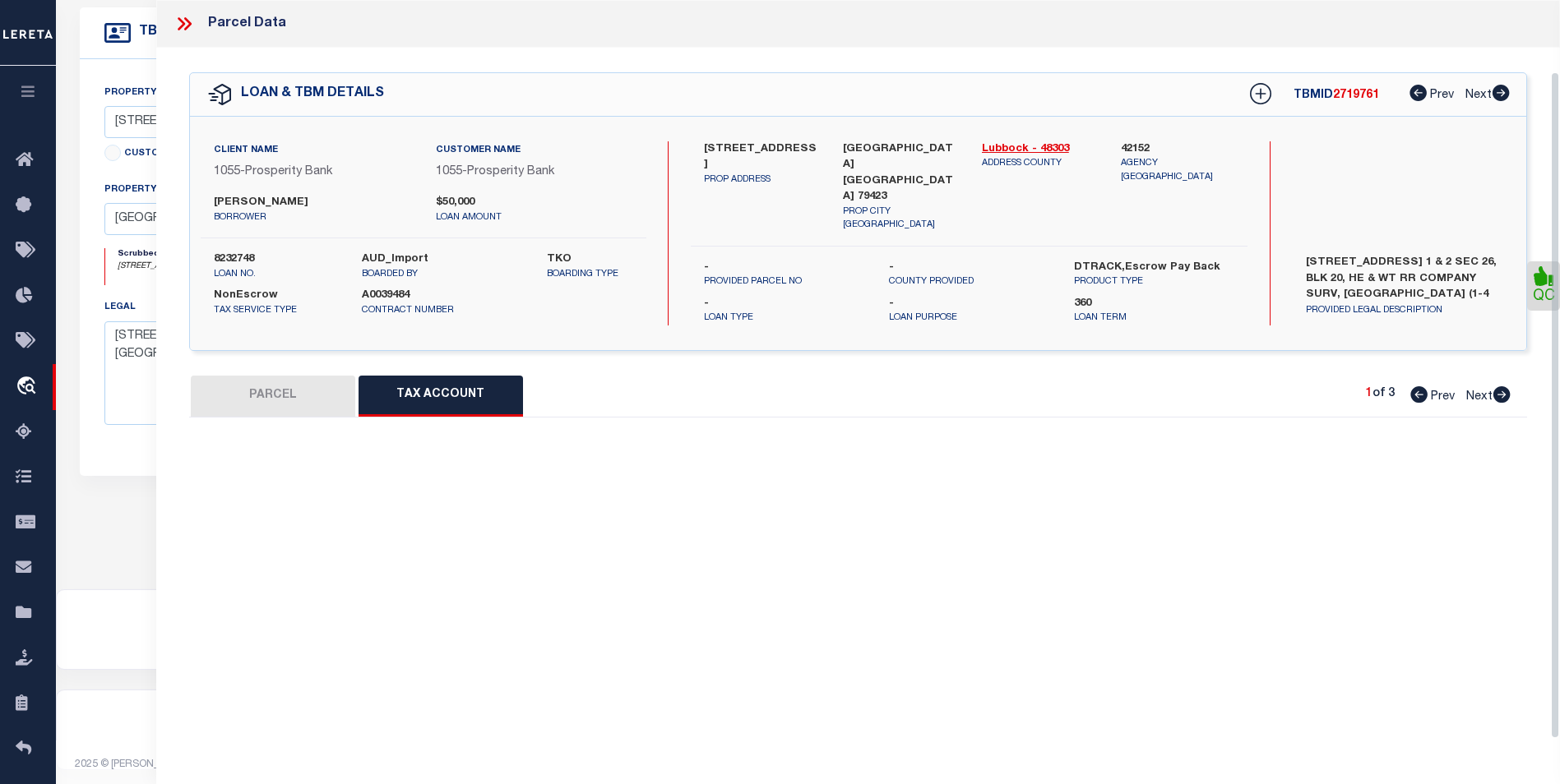
select select "100"
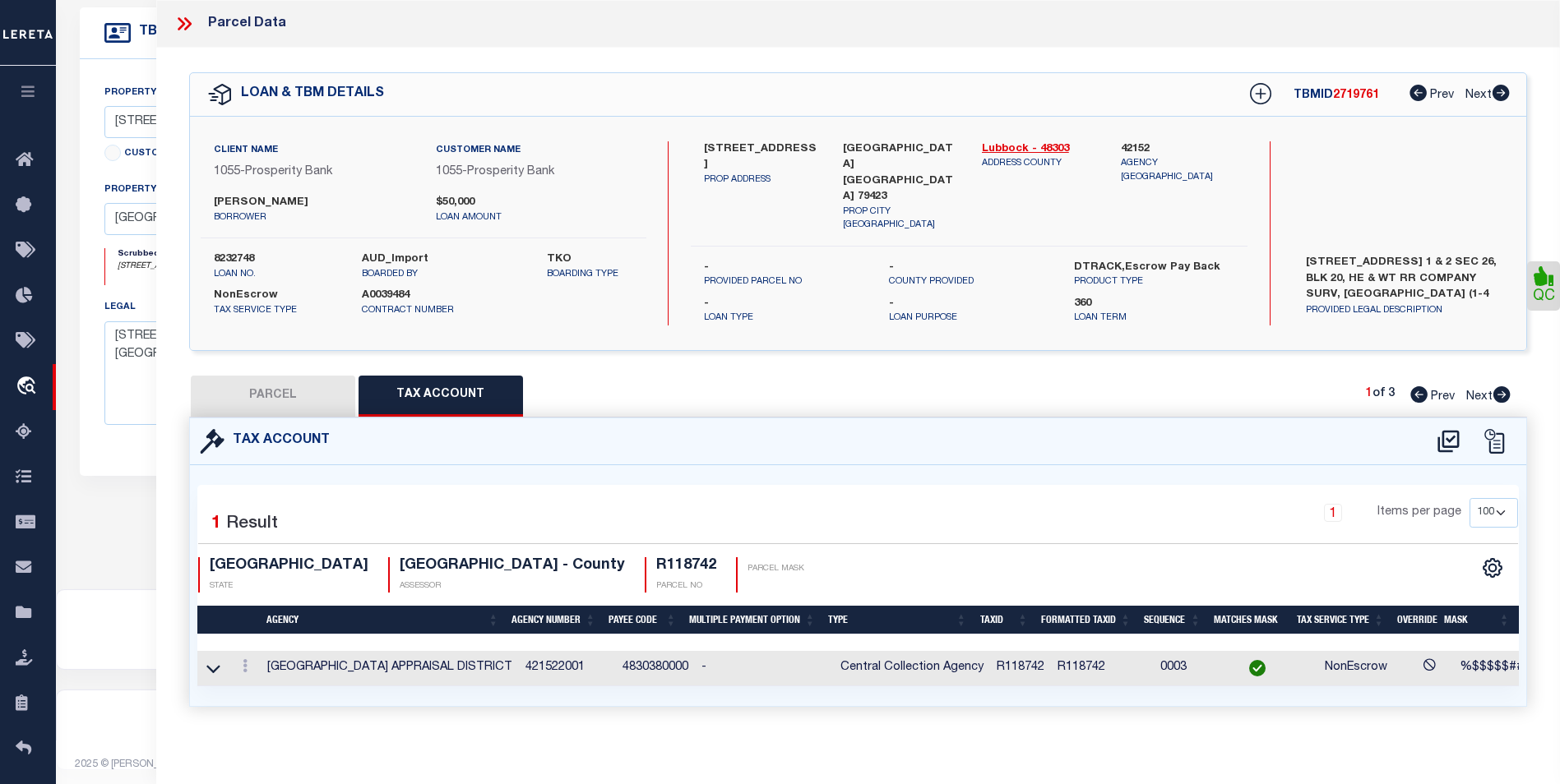
click at [231, 654] on td at bounding box center [245, 669] width 31 height 36
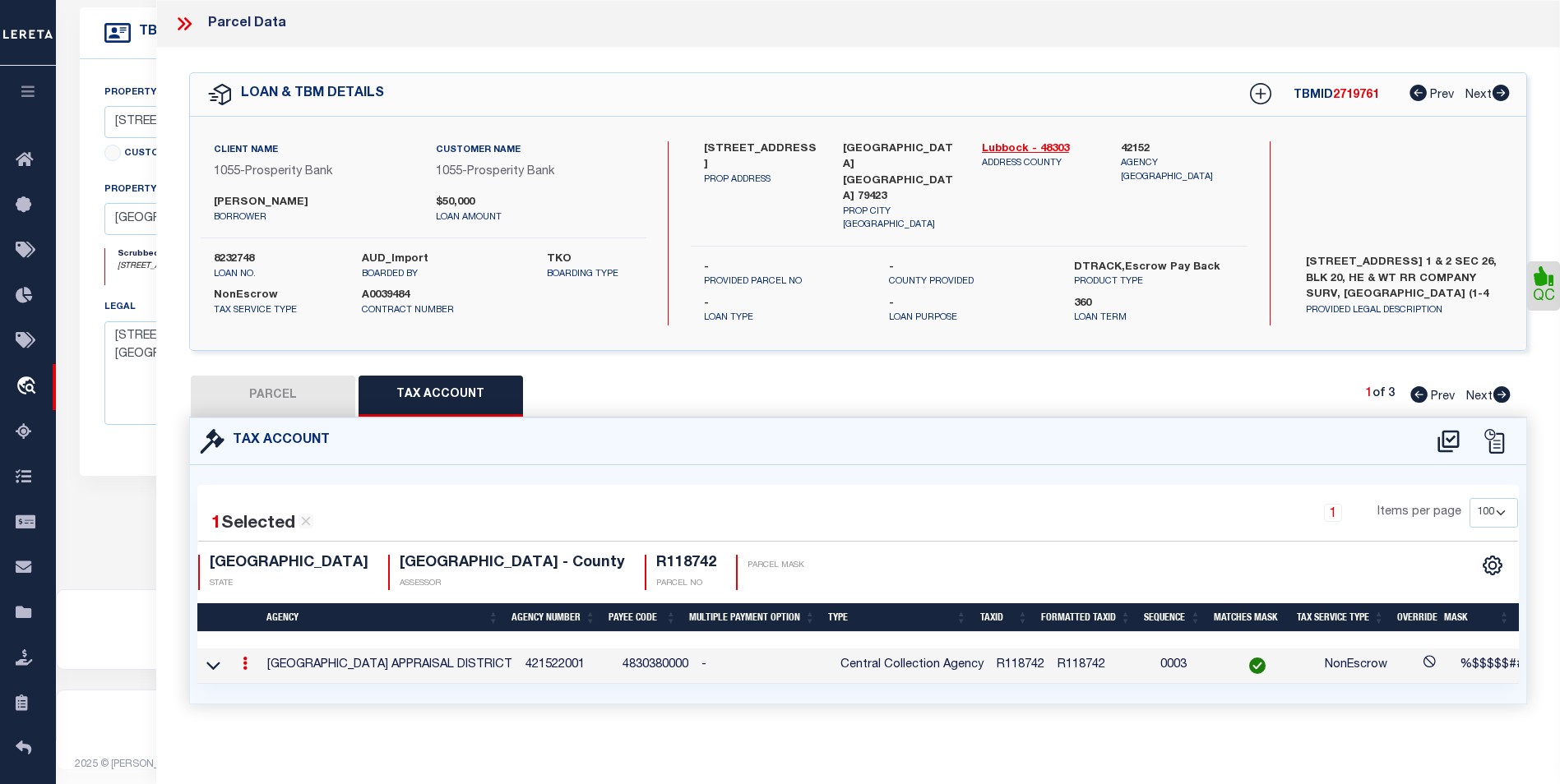
click at [236, 659] on div at bounding box center [244, 665] width 18 height 19
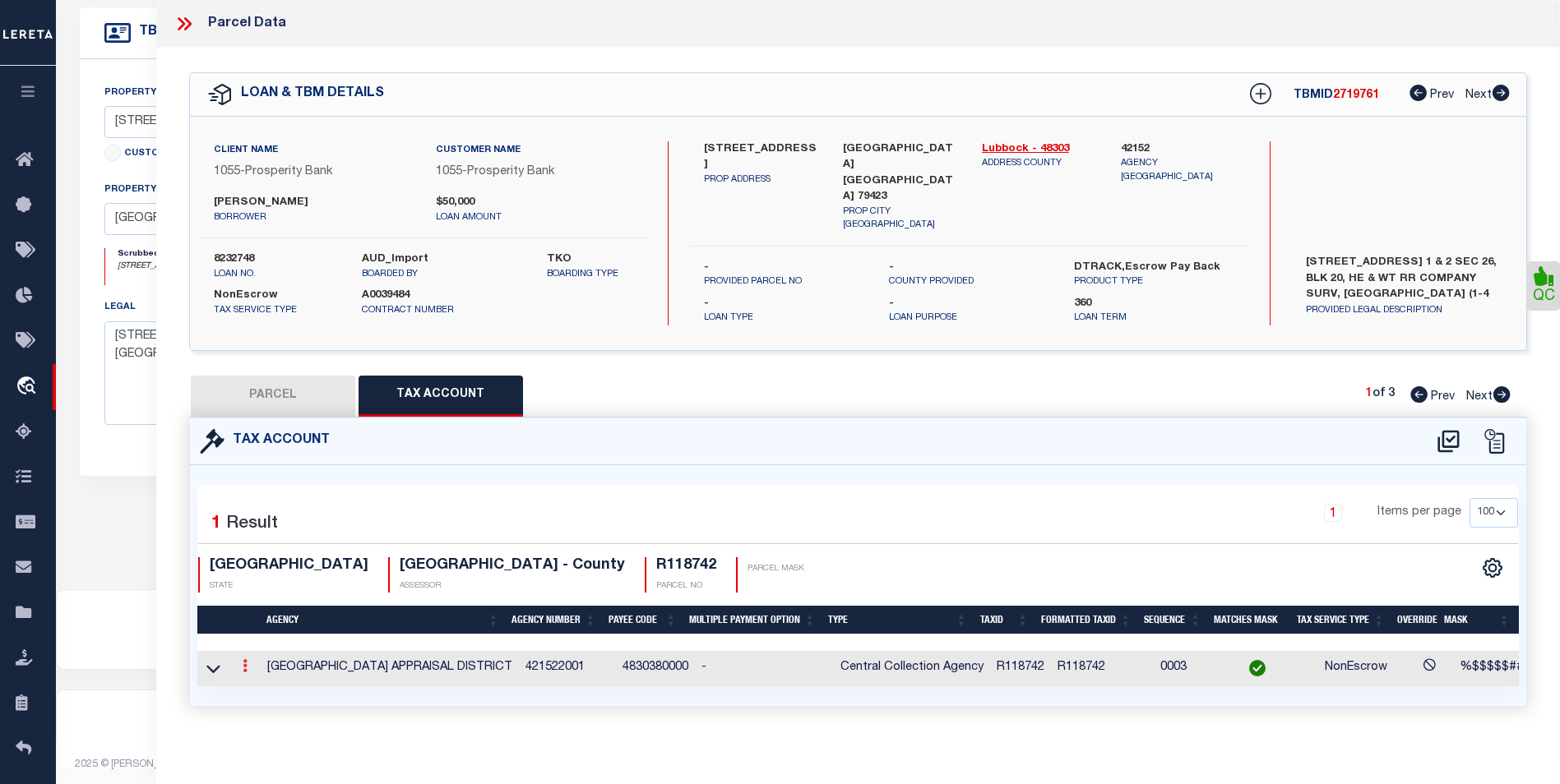
click at [240, 662] on link at bounding box center [244, 669] width 18 height 14
click at [261, 685] on icon "" at bounding box center [263, 691] width 13 height 13
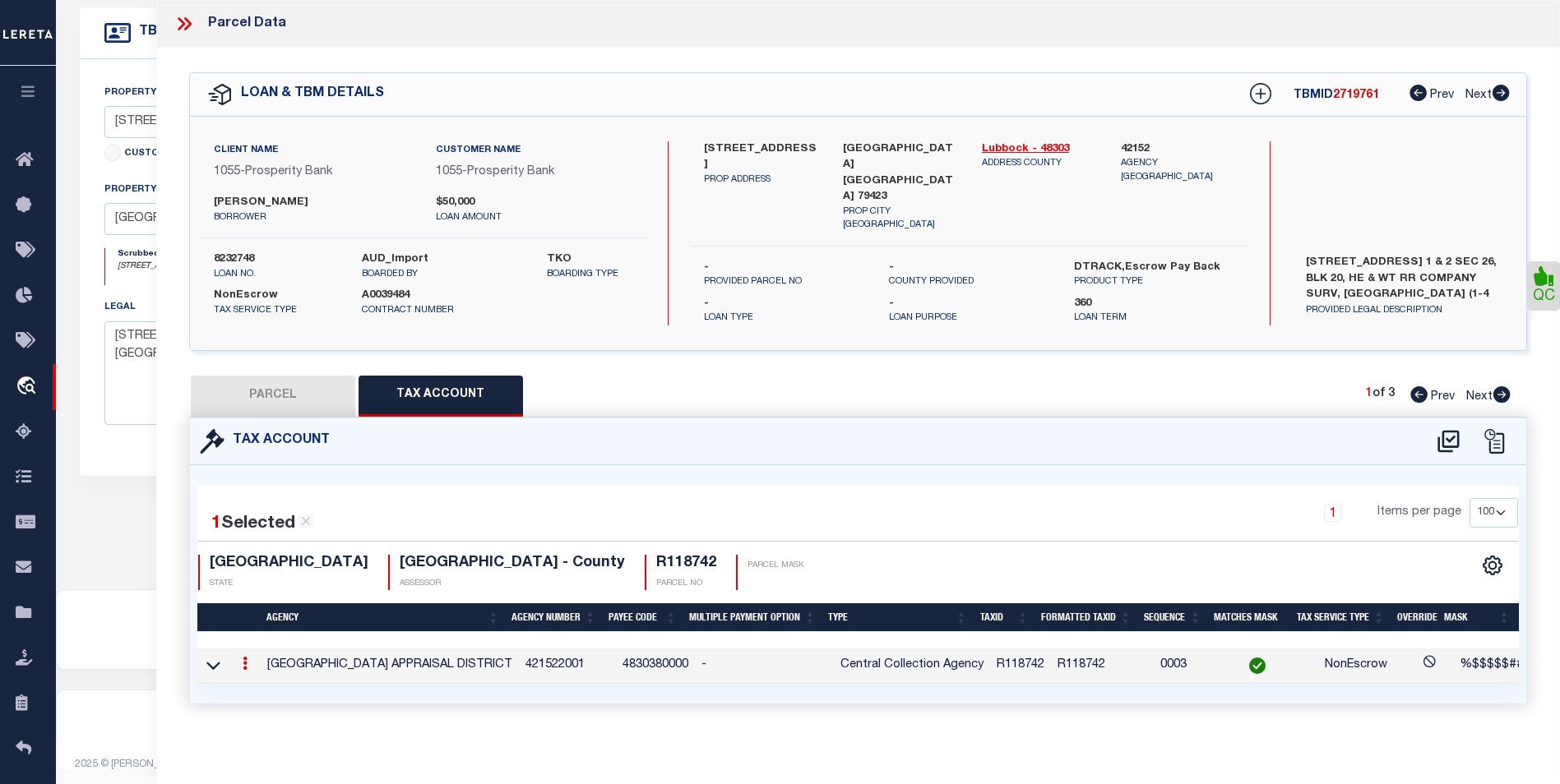
type input "R118742"
type textarea "%$$$$$###"
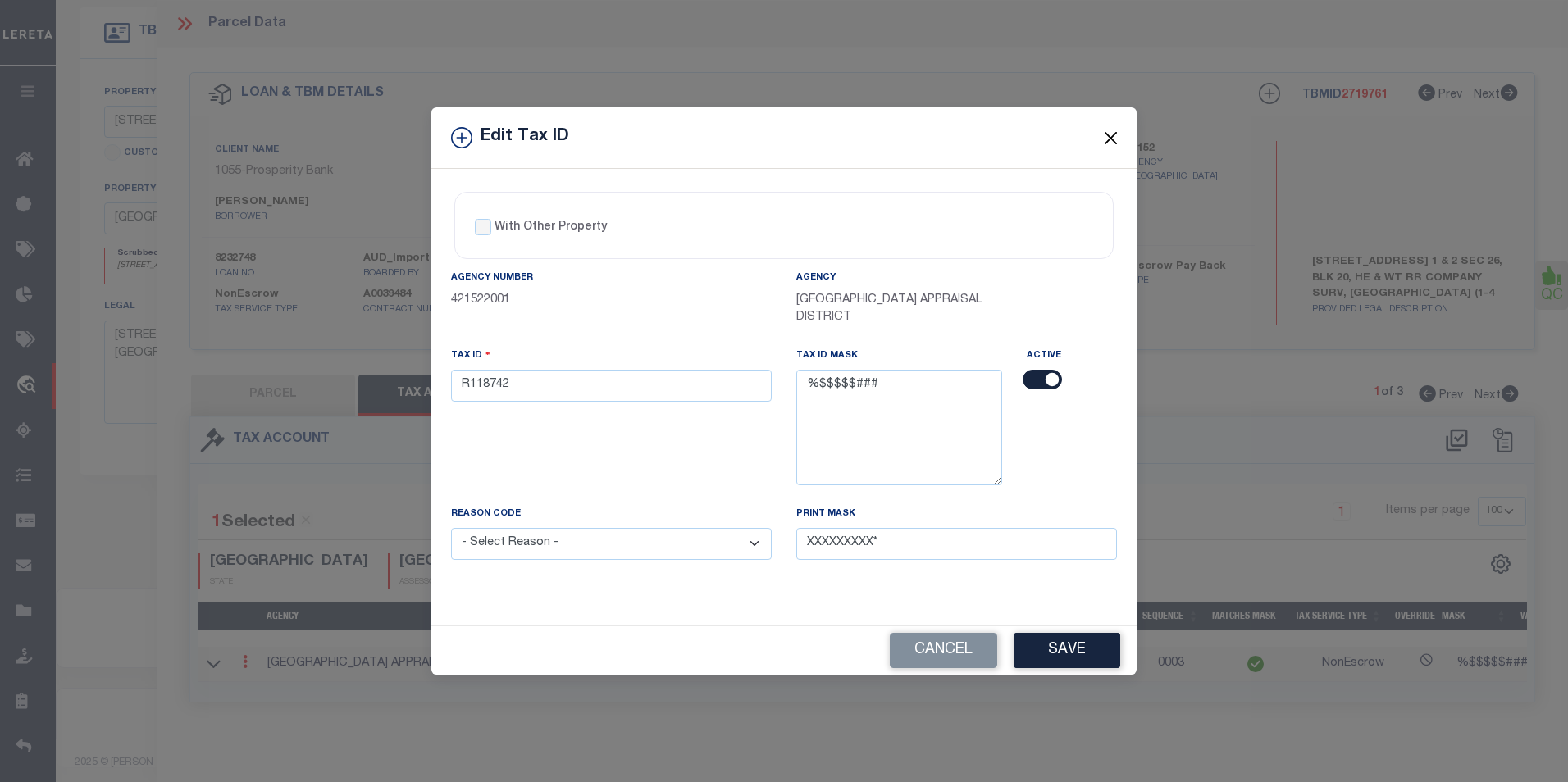
click at [1115, 136] on button "Close" at bounding box center [1110, 137] width 21 height 21
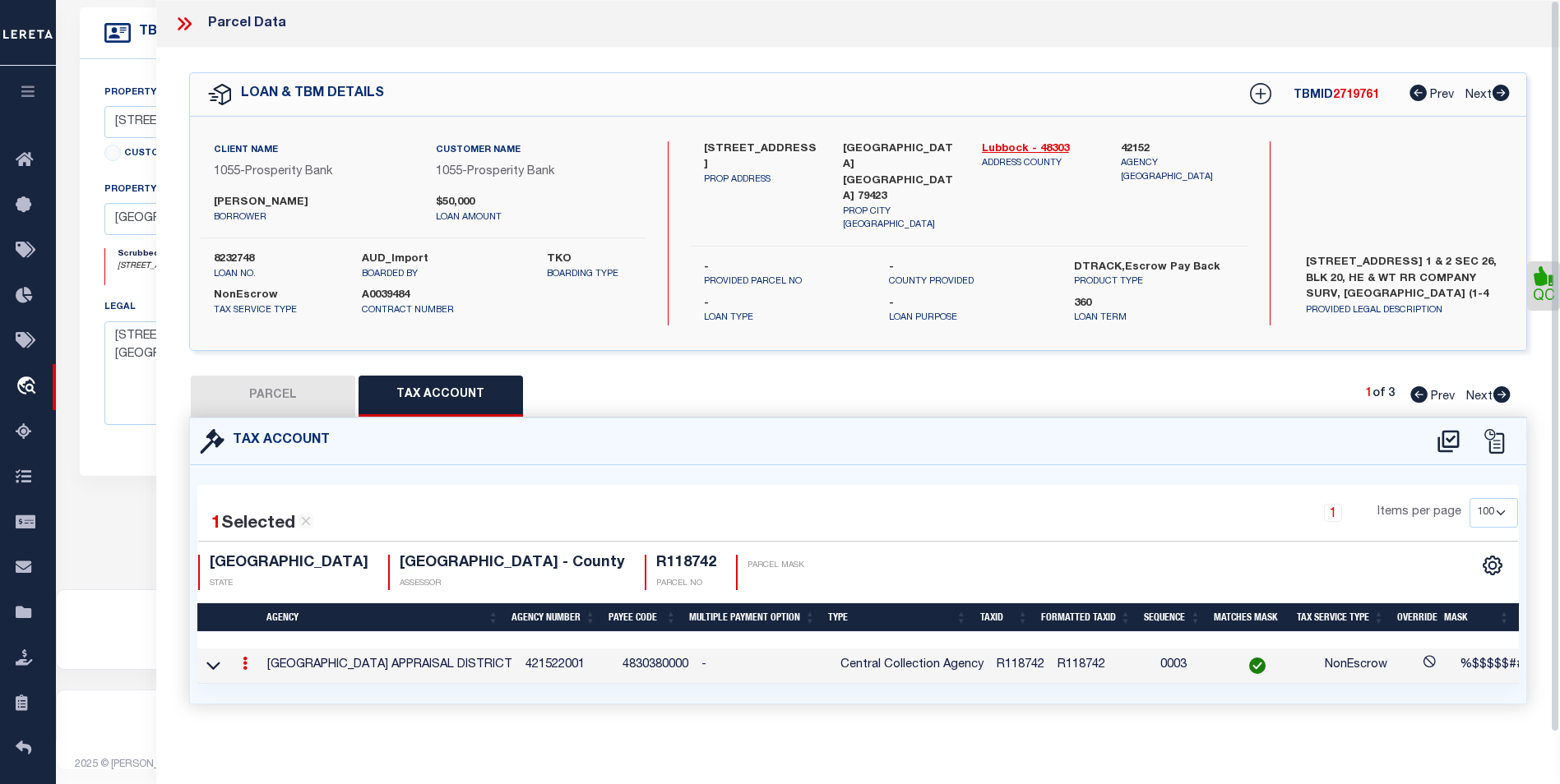
drag, startPoint x: 308, startPoint y: 398, endPoint x: 393, endPoint y: 376, distance: 87.8
click at [308, 398] on button "PARCEL" at bounding box center [273, 396] width 164 height 41
select select "AS"
select select
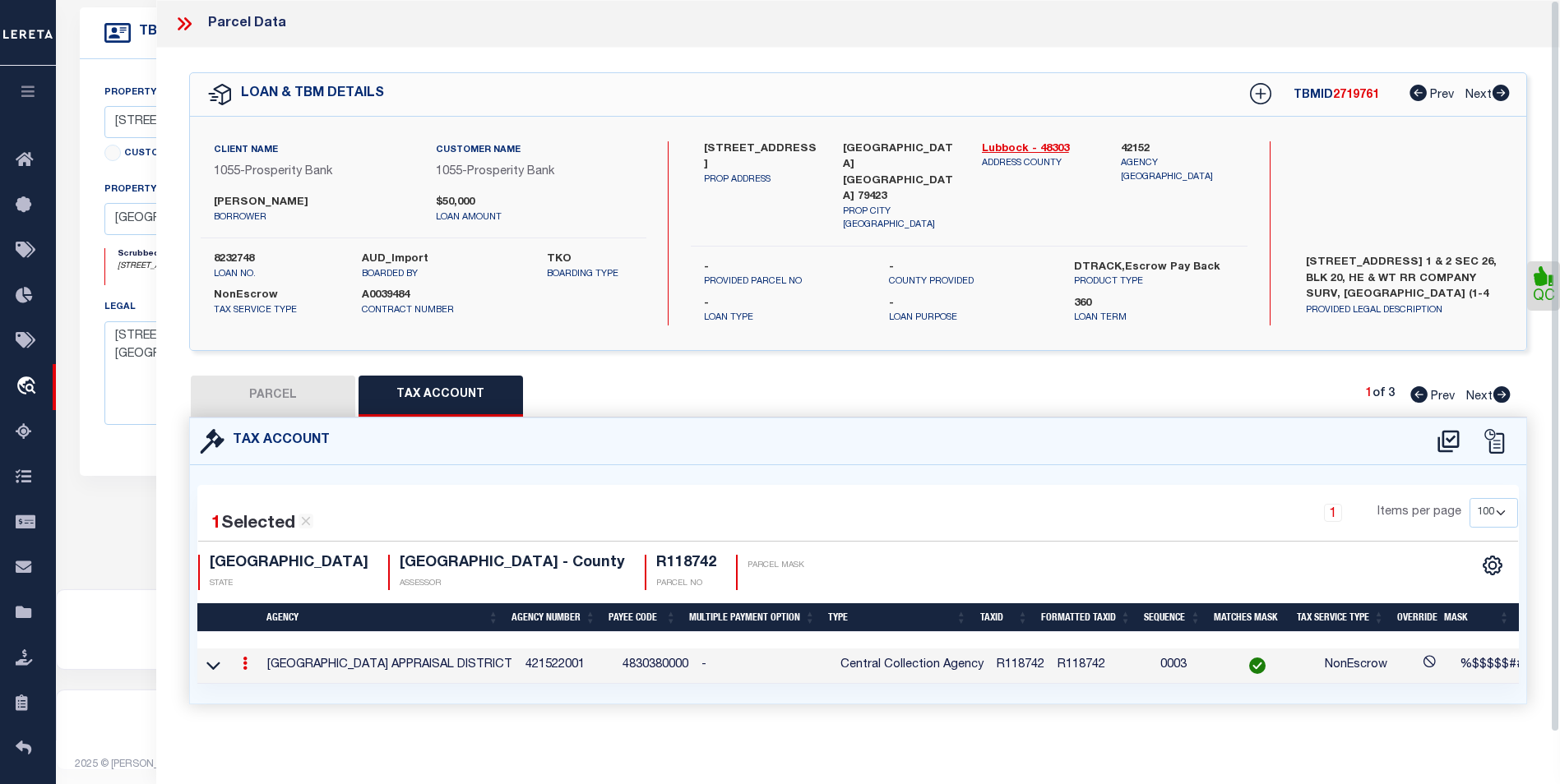
checkbox input "false"
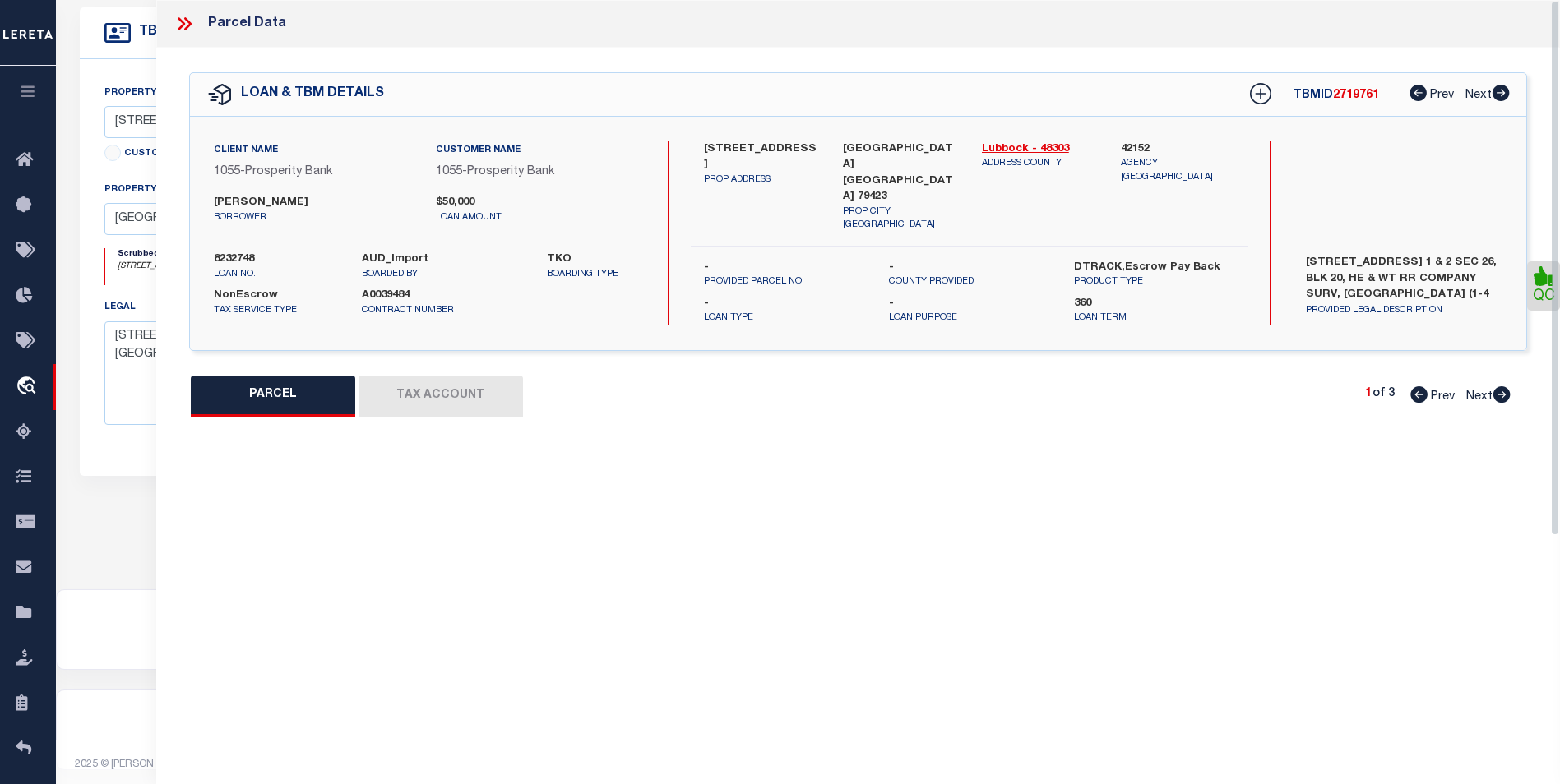
select select "BP"
type input "MEDLOCK, ADAM WAYNE"
type input "AC90026-91468-00200-000"
select select "AGF"
select select "LEG"
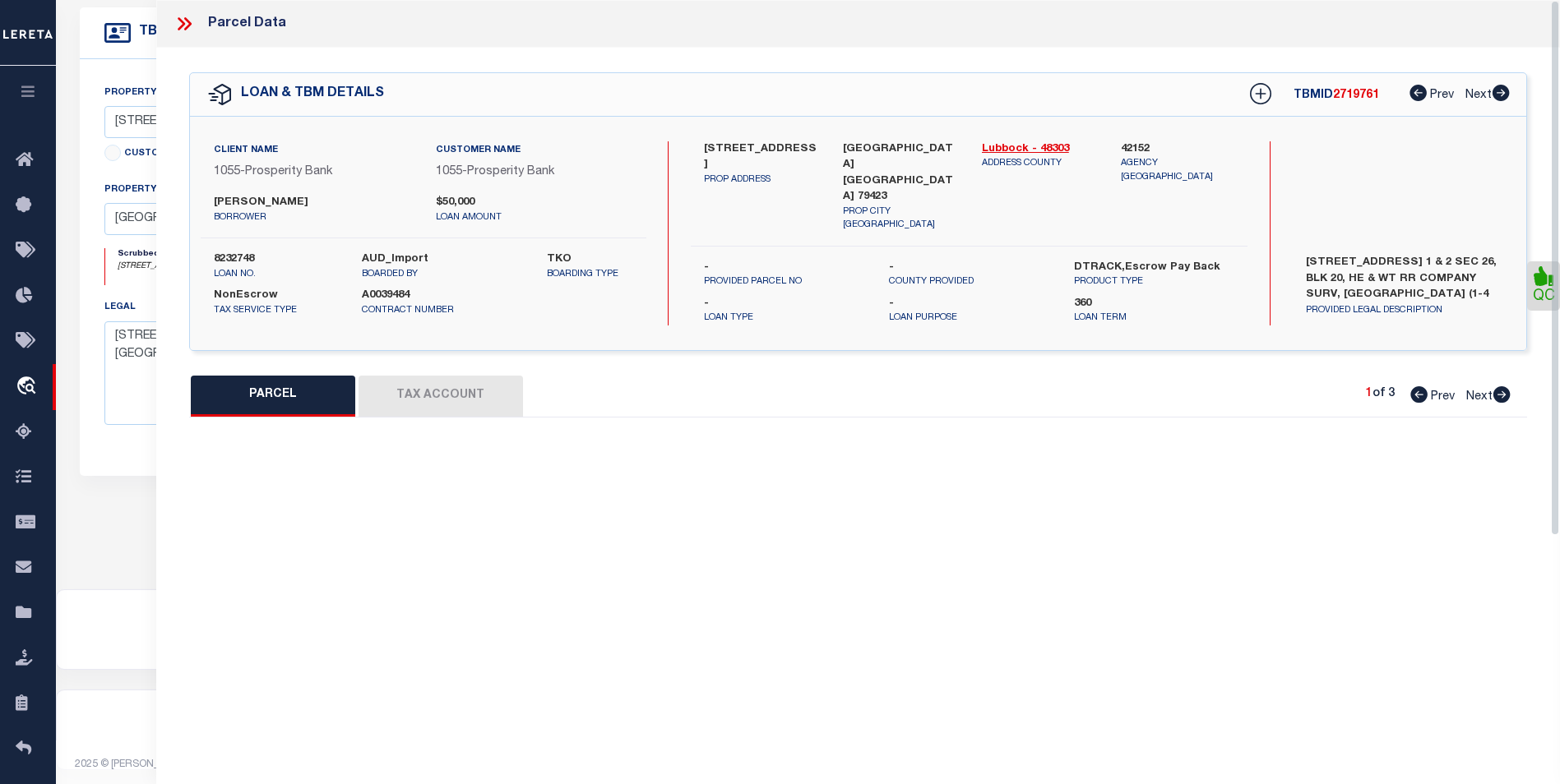
type input "1707 WOODROW RD"
type input "LUBBOCK TX 79423"
type textarea "BLK 20 SEC 26 AB 1468 TR 2 OF NE/4 AC: 1.202"
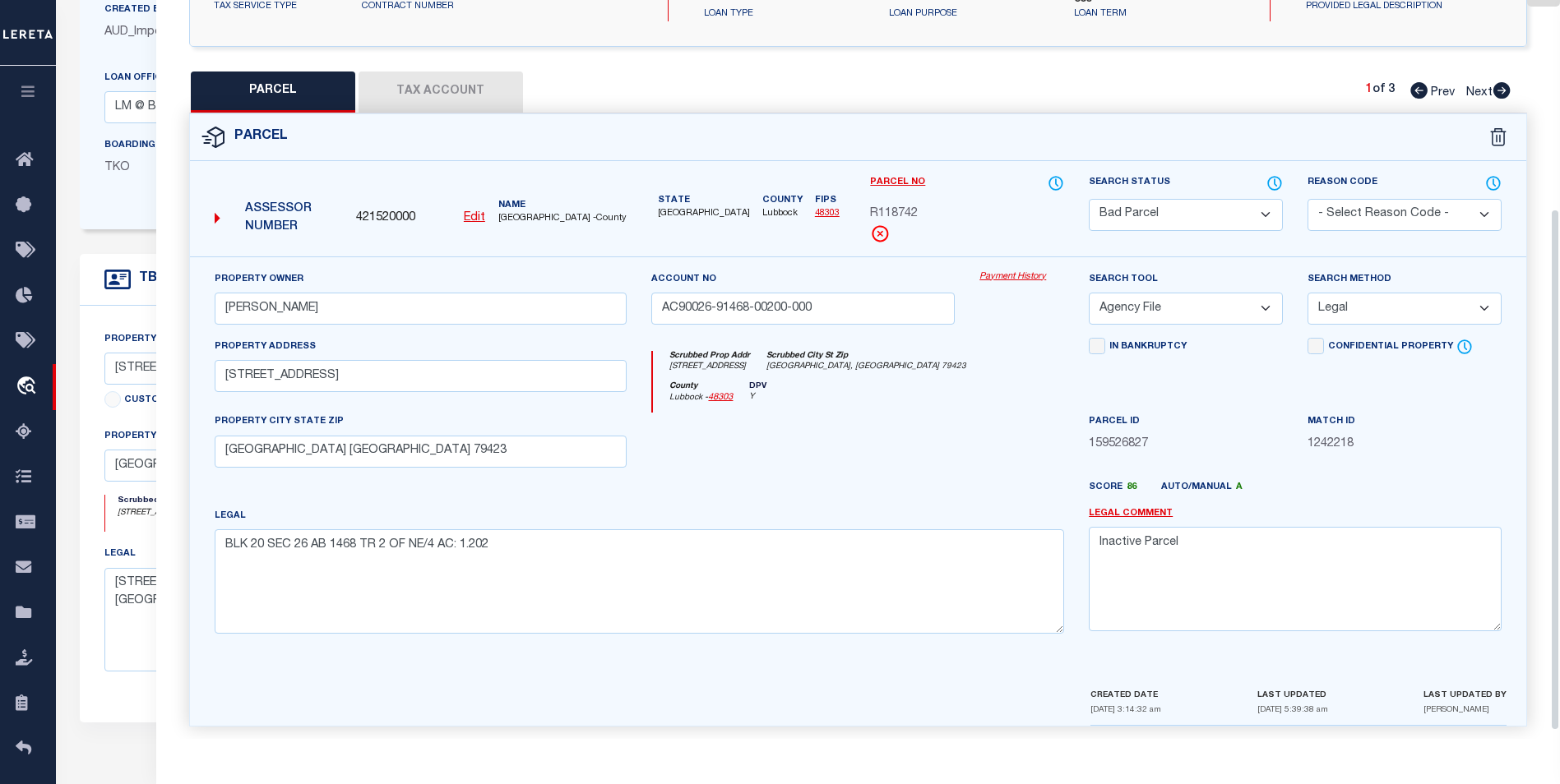
scroll to position [306, 0]
click at [1180, 539] on textarea "Inactive Parcel" at bounding box center [1295, 577] width 413 height 103
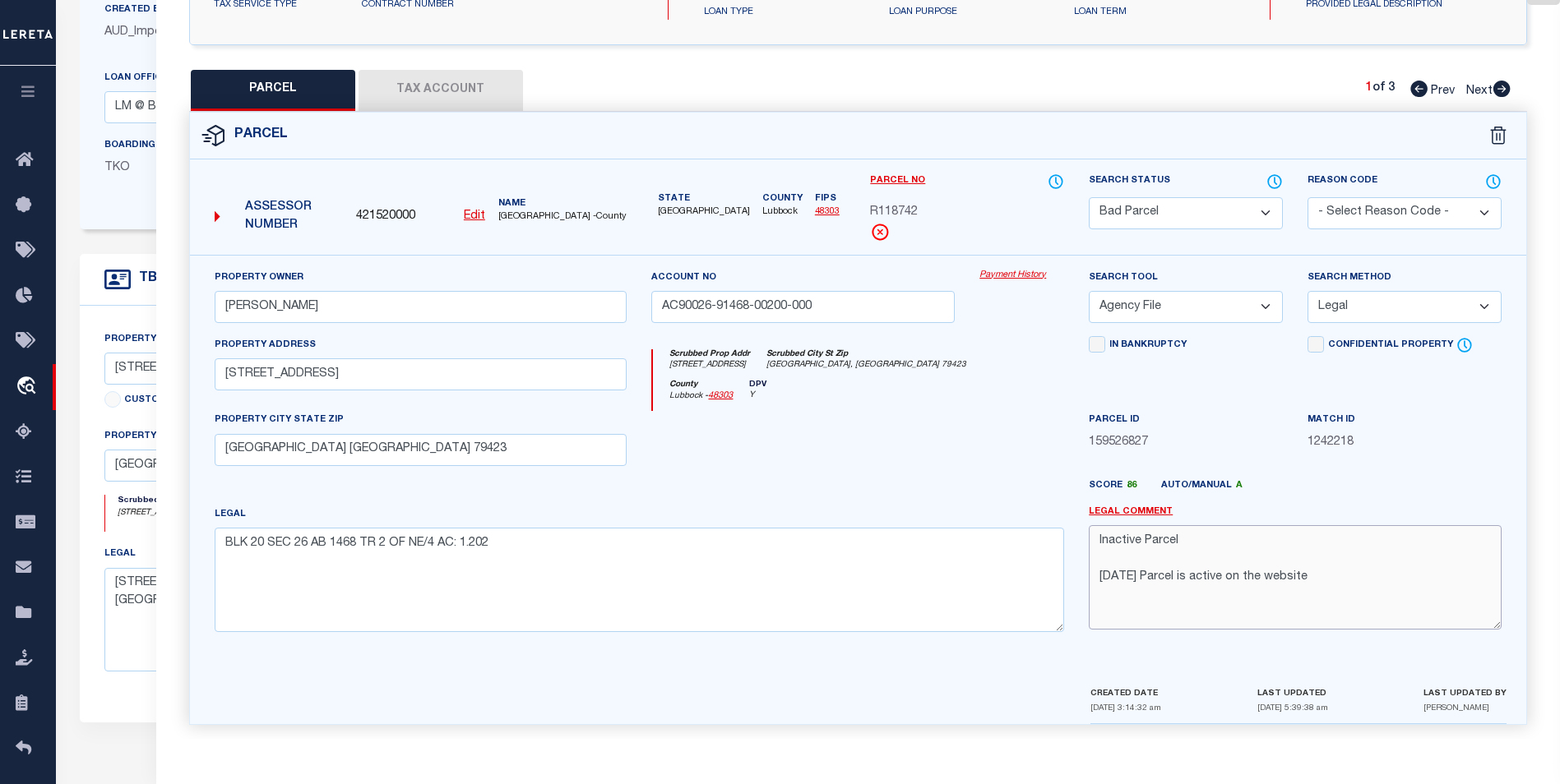
click at [1104, 594] on textarea "Inactive Parcel 8/21/25 Parcel is active on the website" at bounding box center [1295, 577] width 413 height 103
paste textarea "Property Owner Property Address Tax Year 2025 Market Value R118742 MEDLOCK, ADA…"
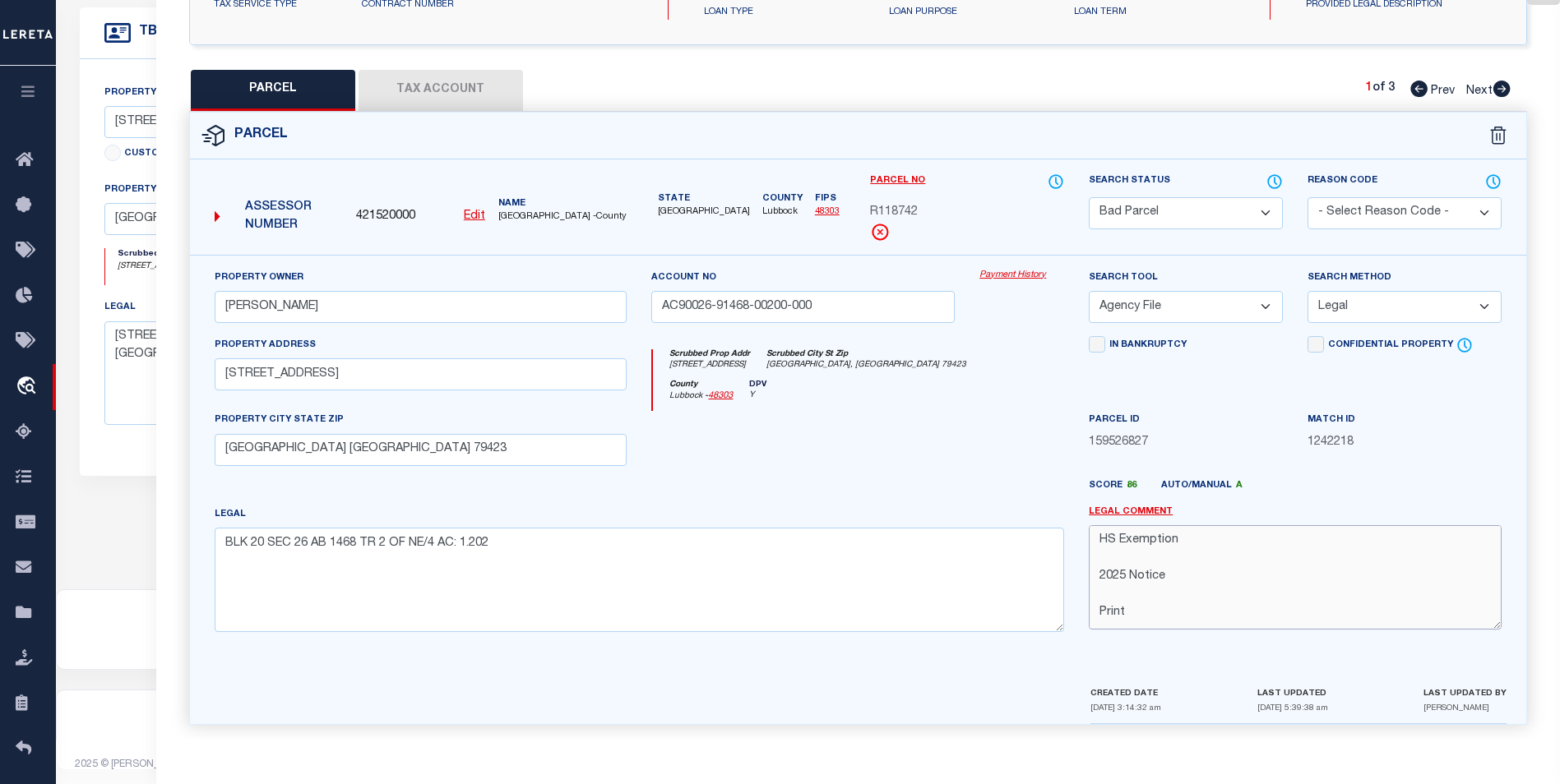
scroll to position [432, 0]
type textarea "Inactive Parcel 8/21/25 Parcel is active on the website Property Owner Property…"
click at [1206, 208] on select "Automated Search Bad Parcel Complete Duplicate Parcel High Dollar Reporting In …" at bounding box center [1185, 214] width 194 height 32
click at [1089, 197] on select "Automated Search Bad Parcel Complete Duplicate Parcel High Dollar Reporting In …" at bounding box center [1185, 214] width 194 height 32
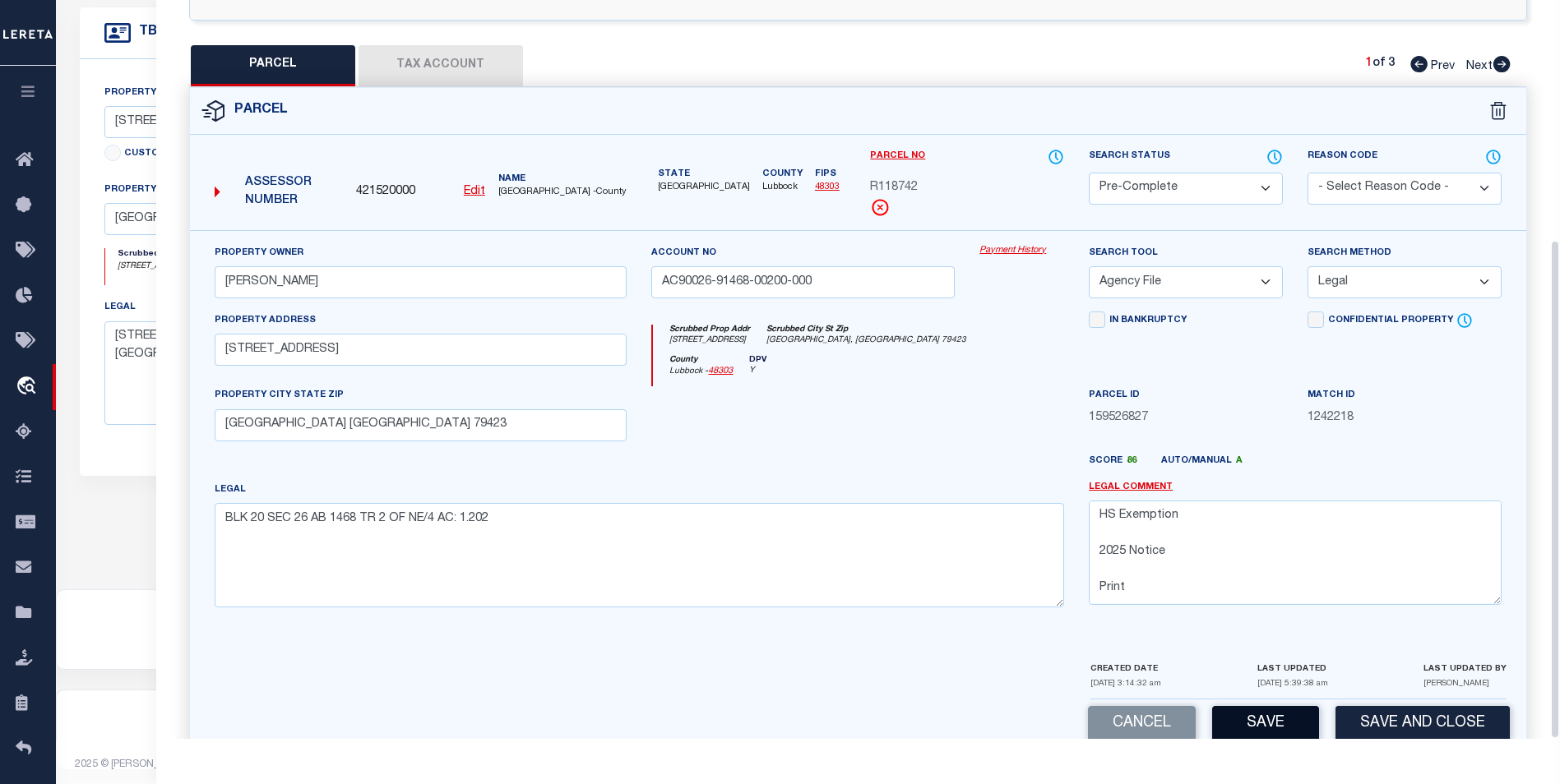
scroll to position [354, 0]
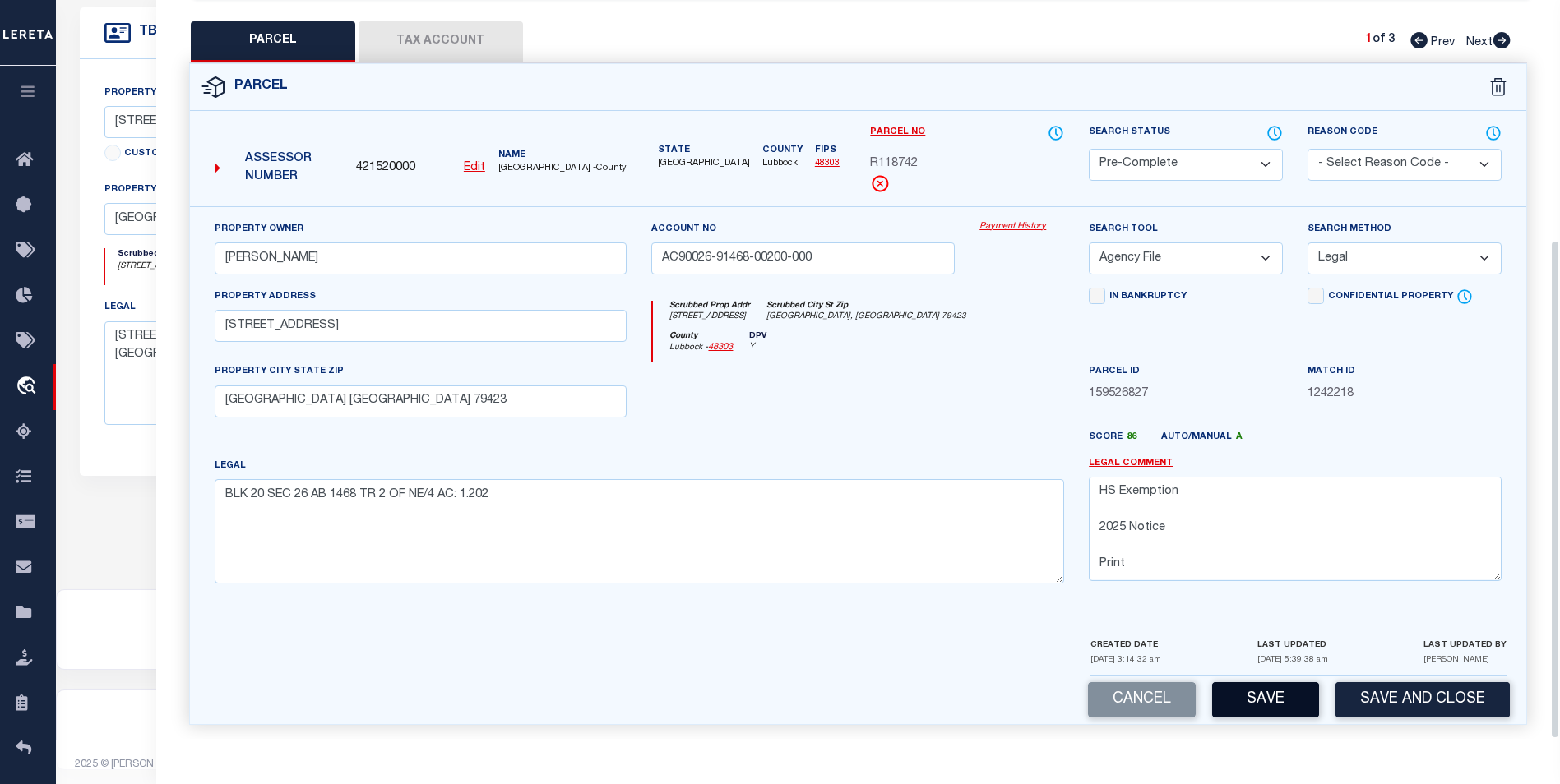
click at [1264, 694] on button "Save" at bounding box center [1265, 700] width 107 height 36
select select "AS"
select select
checkbox input "false"
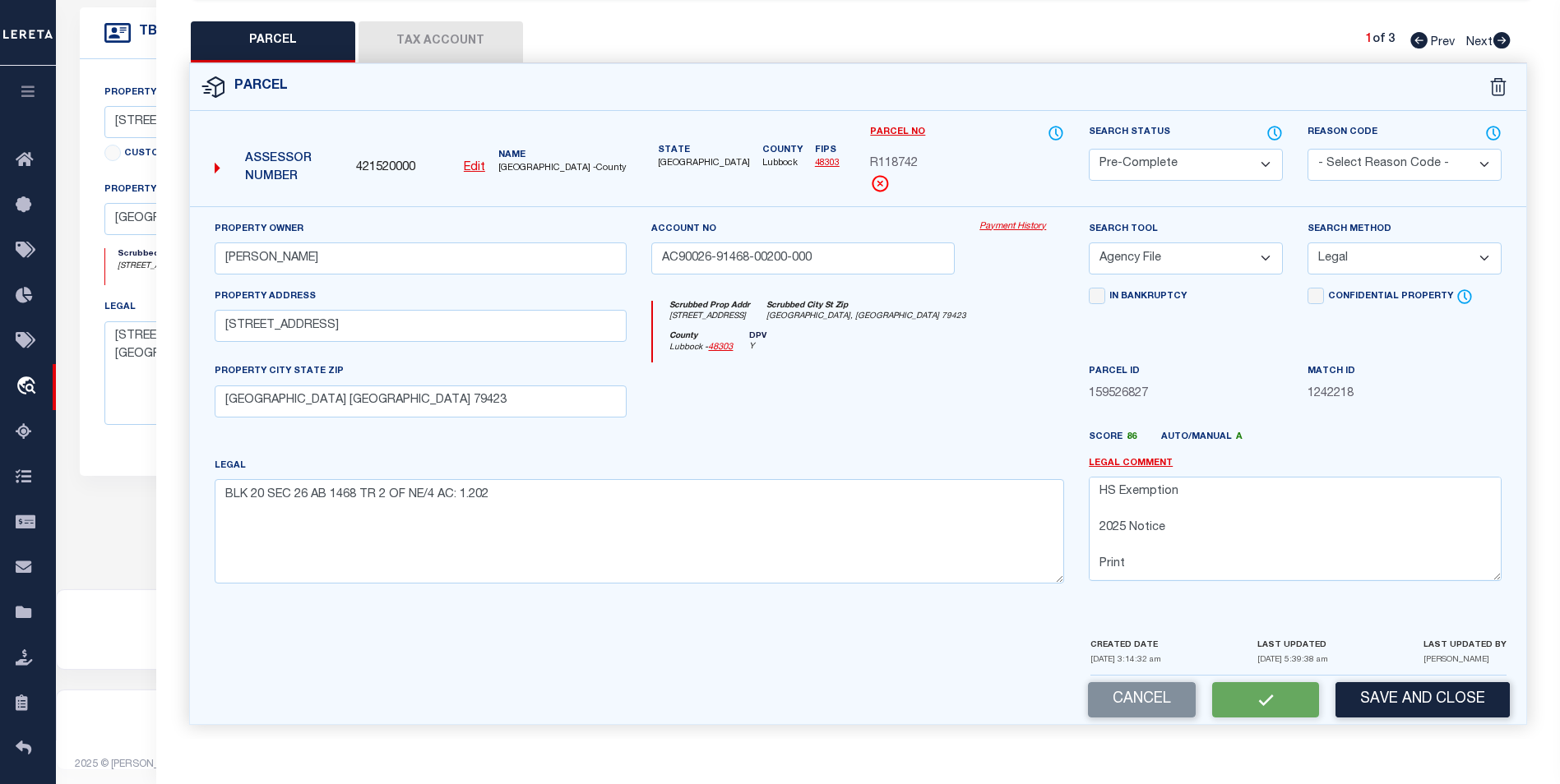
checkbox input "false"
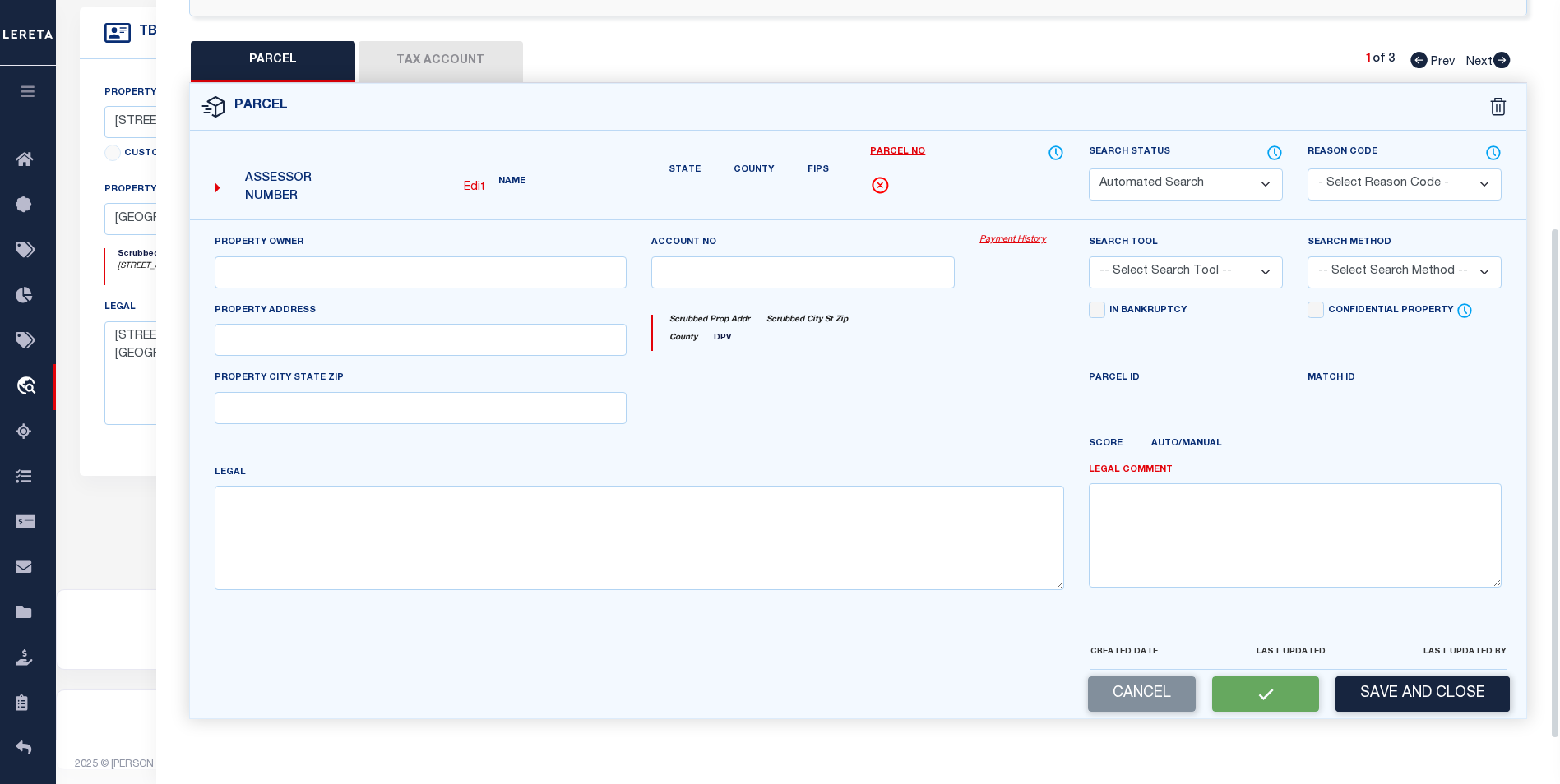
select select "PC"
type input "MEDLOCK, ADAM WAYNE"
type input "AC90026-91468-00200-000"
select select "AGF"
select select "LEG"
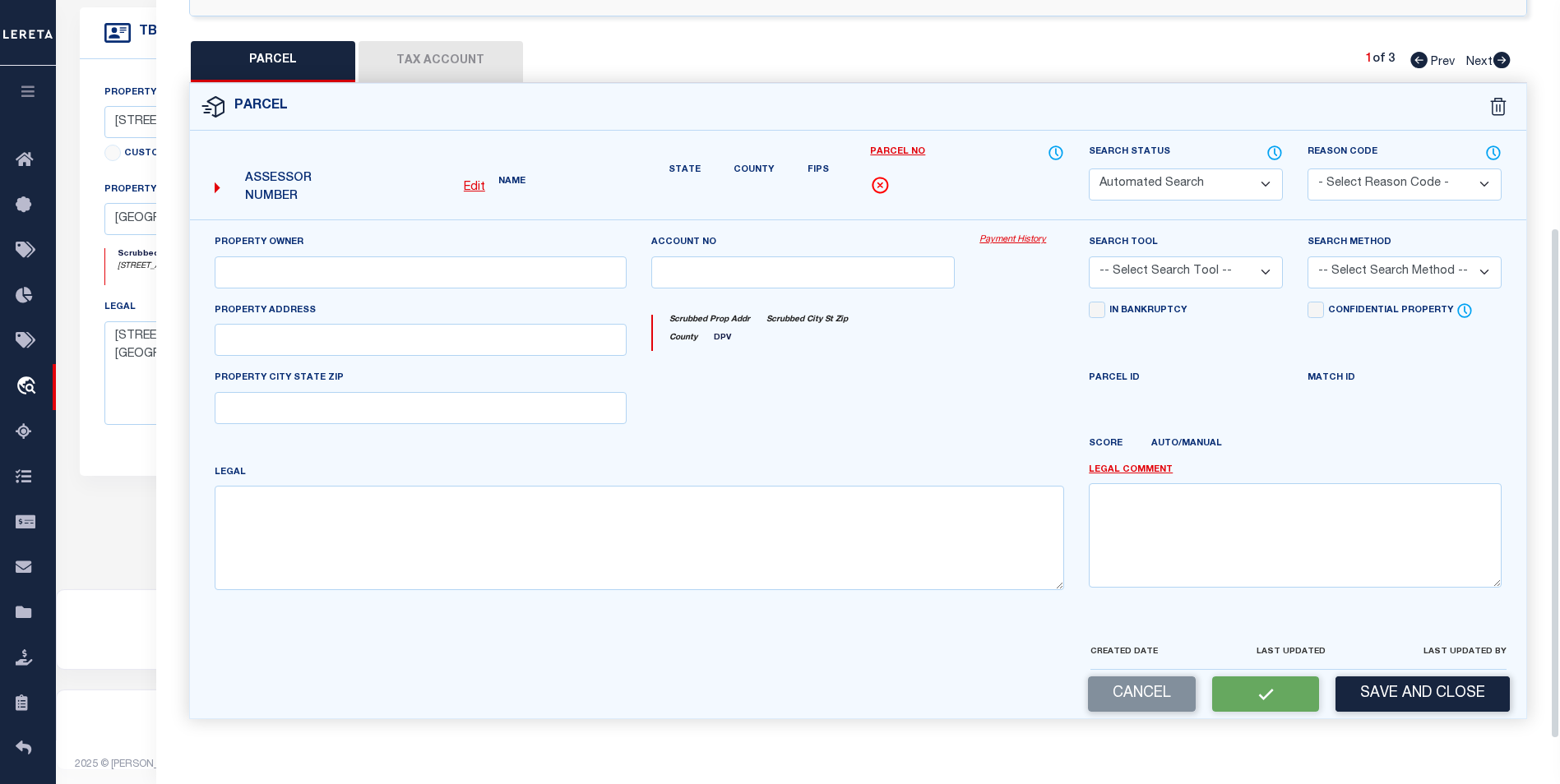
type input "1707 WOODROW RD"
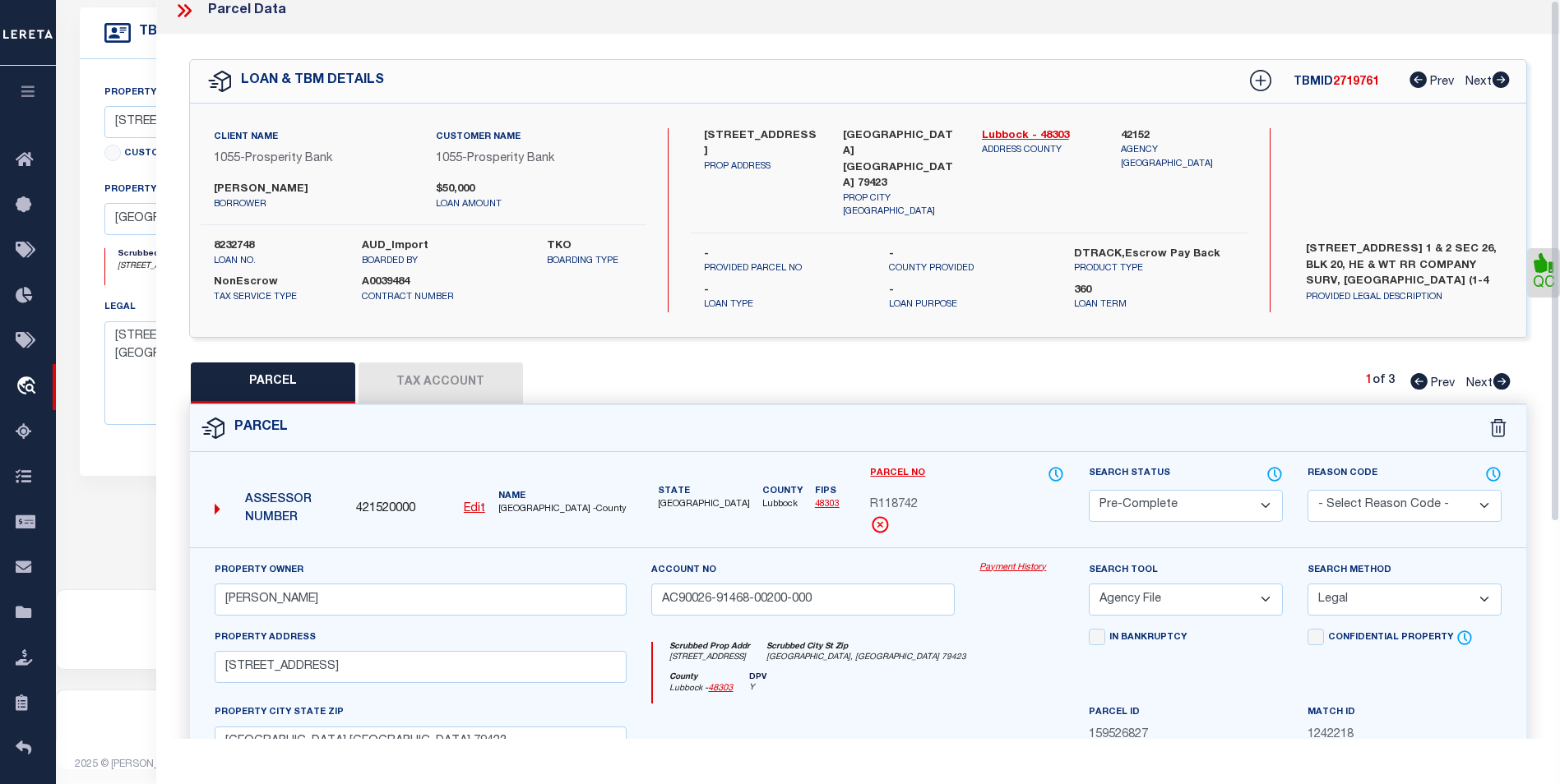
scroll to position [0, 0]
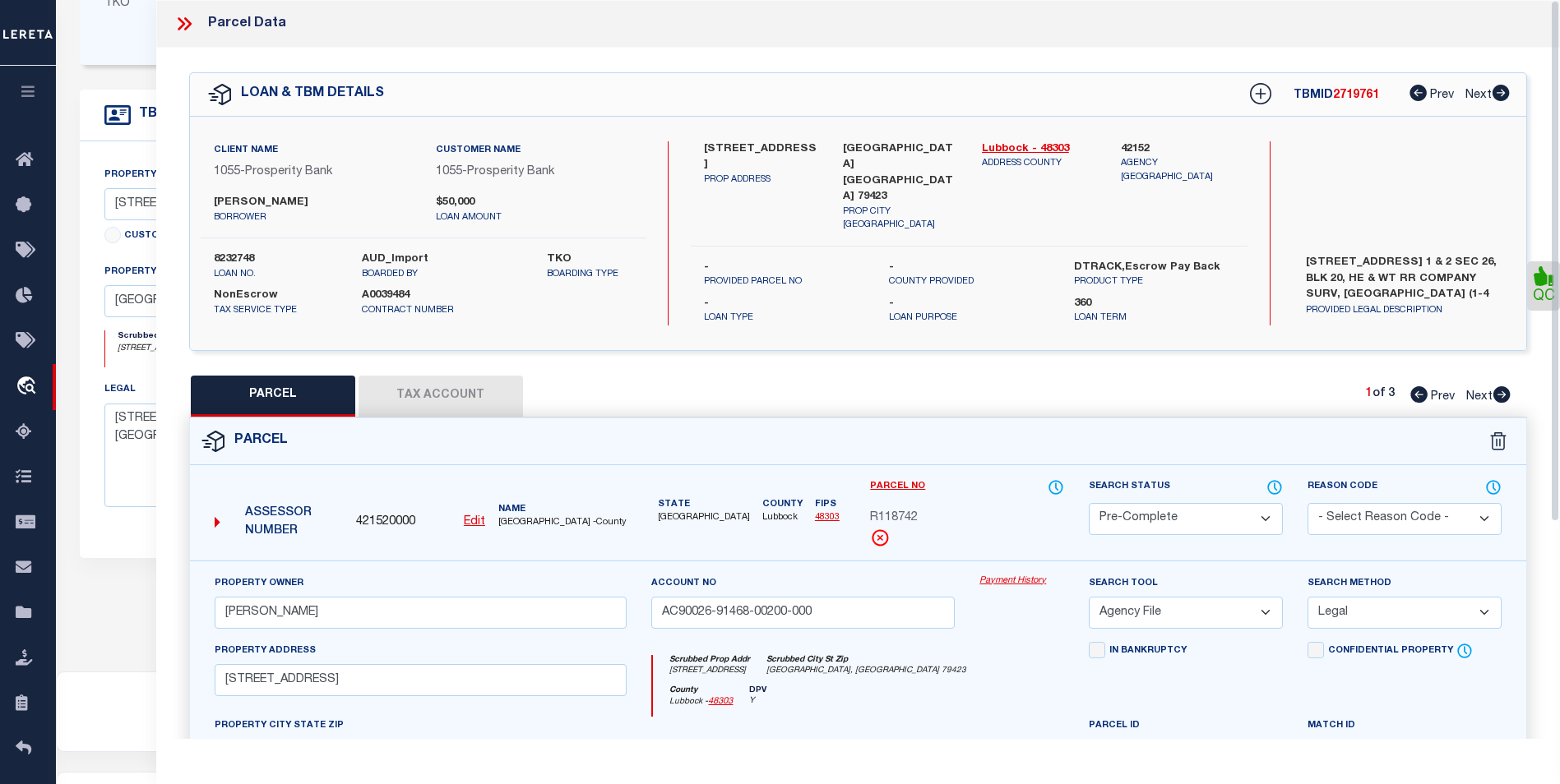
click at [193, 24] on icon at bounding box center [184, 24] width 21 height 21
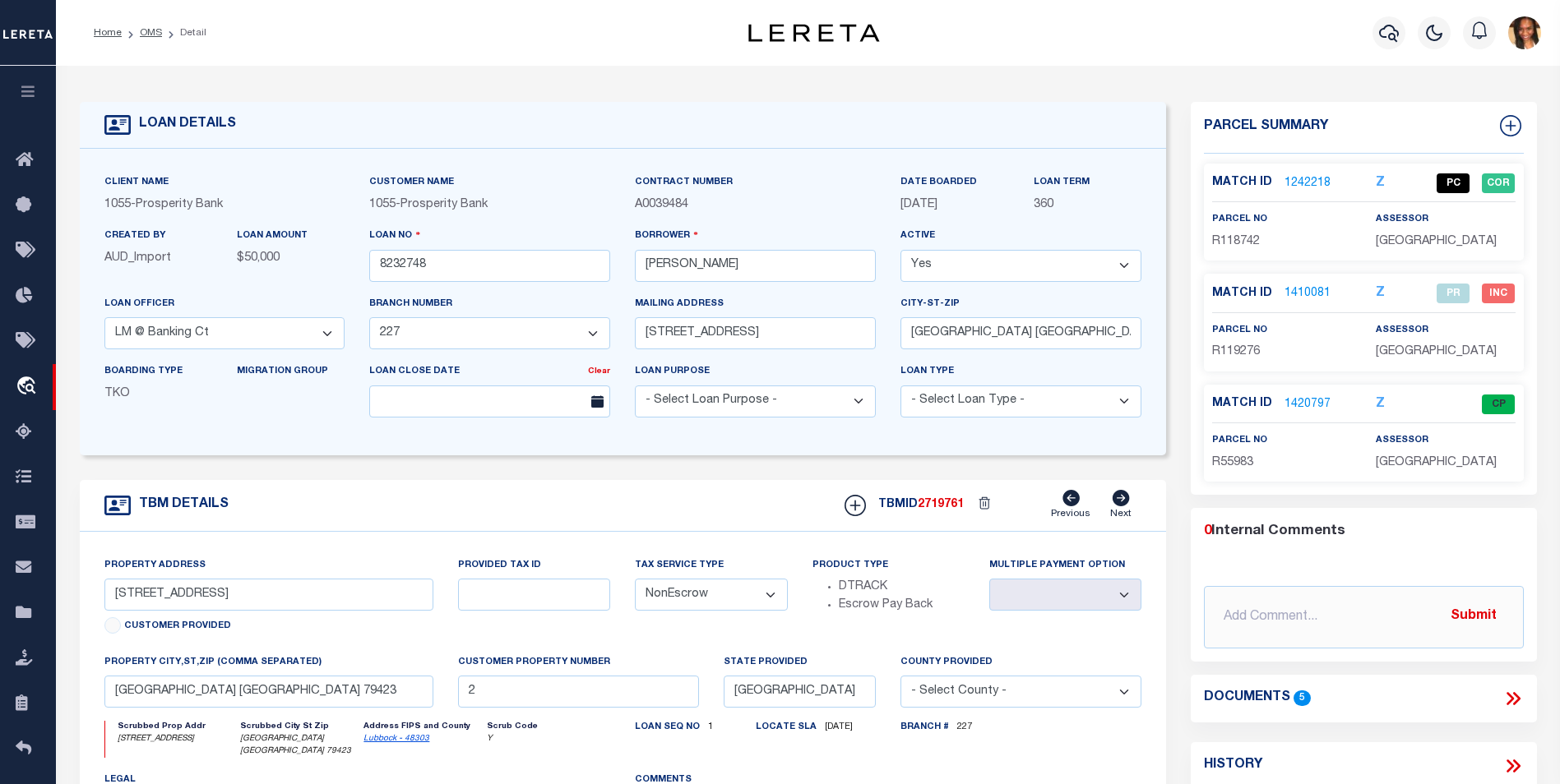
click at [105, 26] on li "Home" at bounding box center [108, 32] width 28 height 14
click at [145, 31] on link "OMS" at bounding box center [151, 33] width 22 height 10
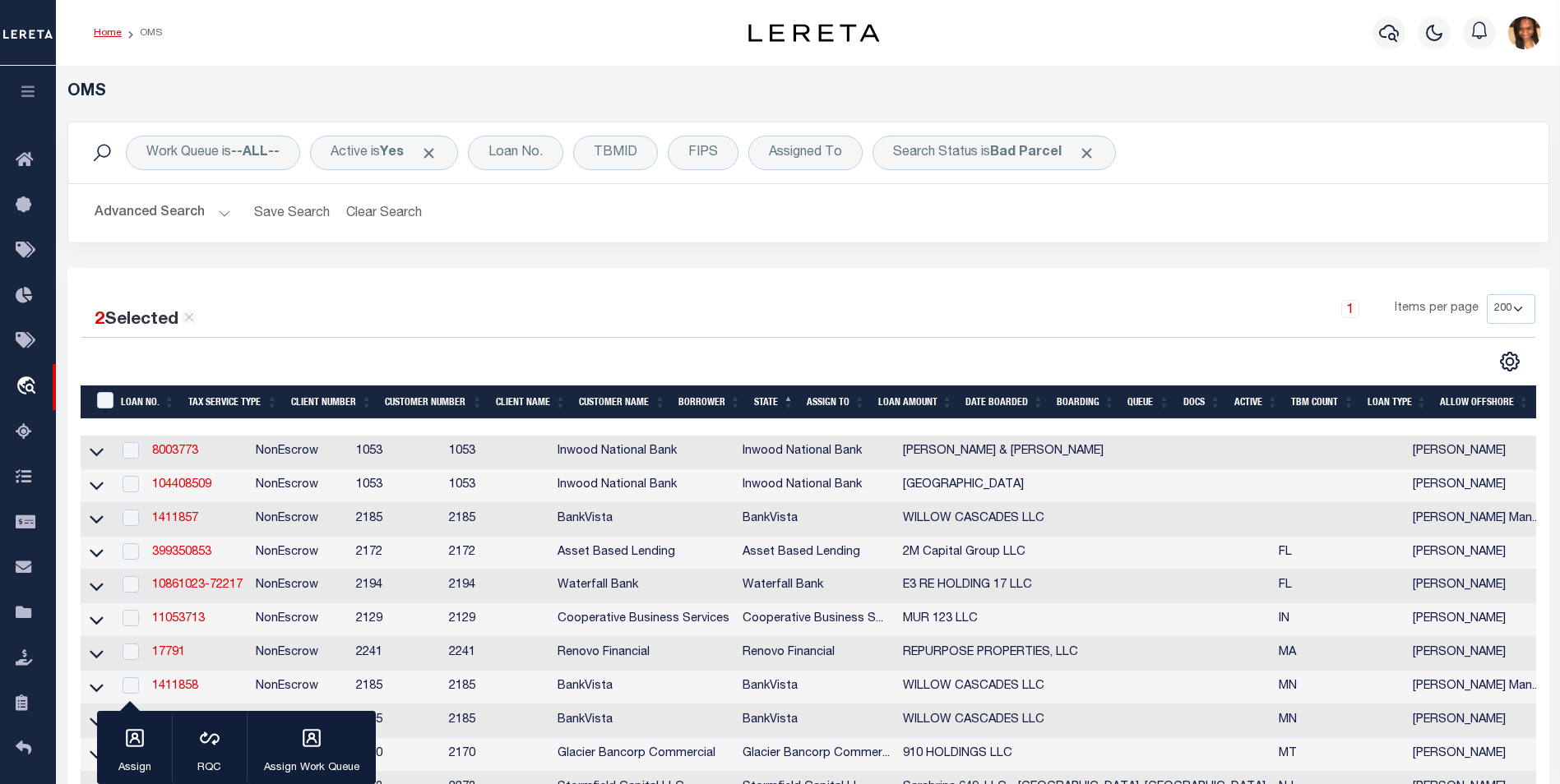
click at [104, 31] on link "Home" at bounding box center [108, 33] width 28 height 10
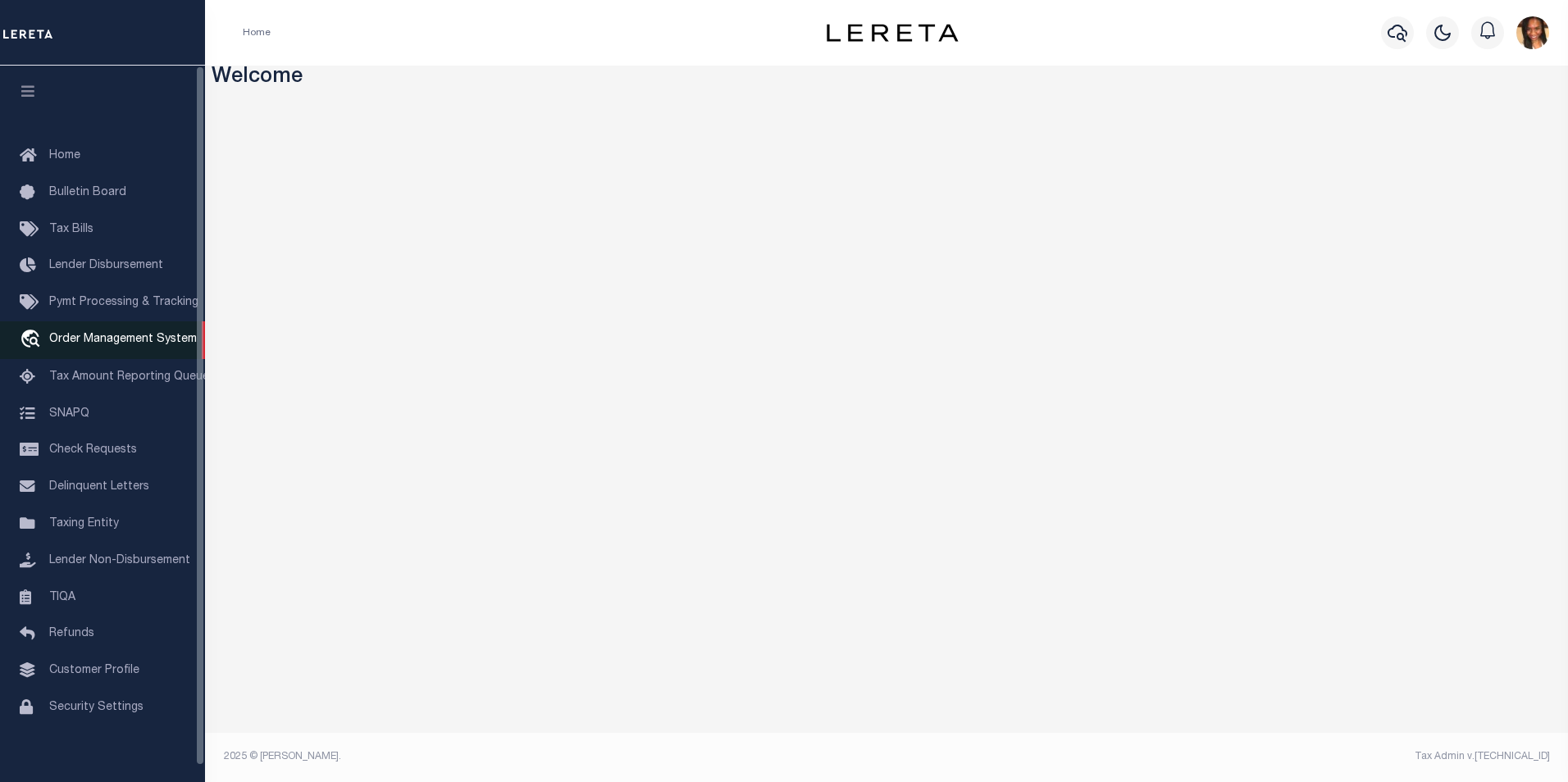
click at [150, 345] on span "Order Management System" at bounding box center [123, 340] width 148 height 12
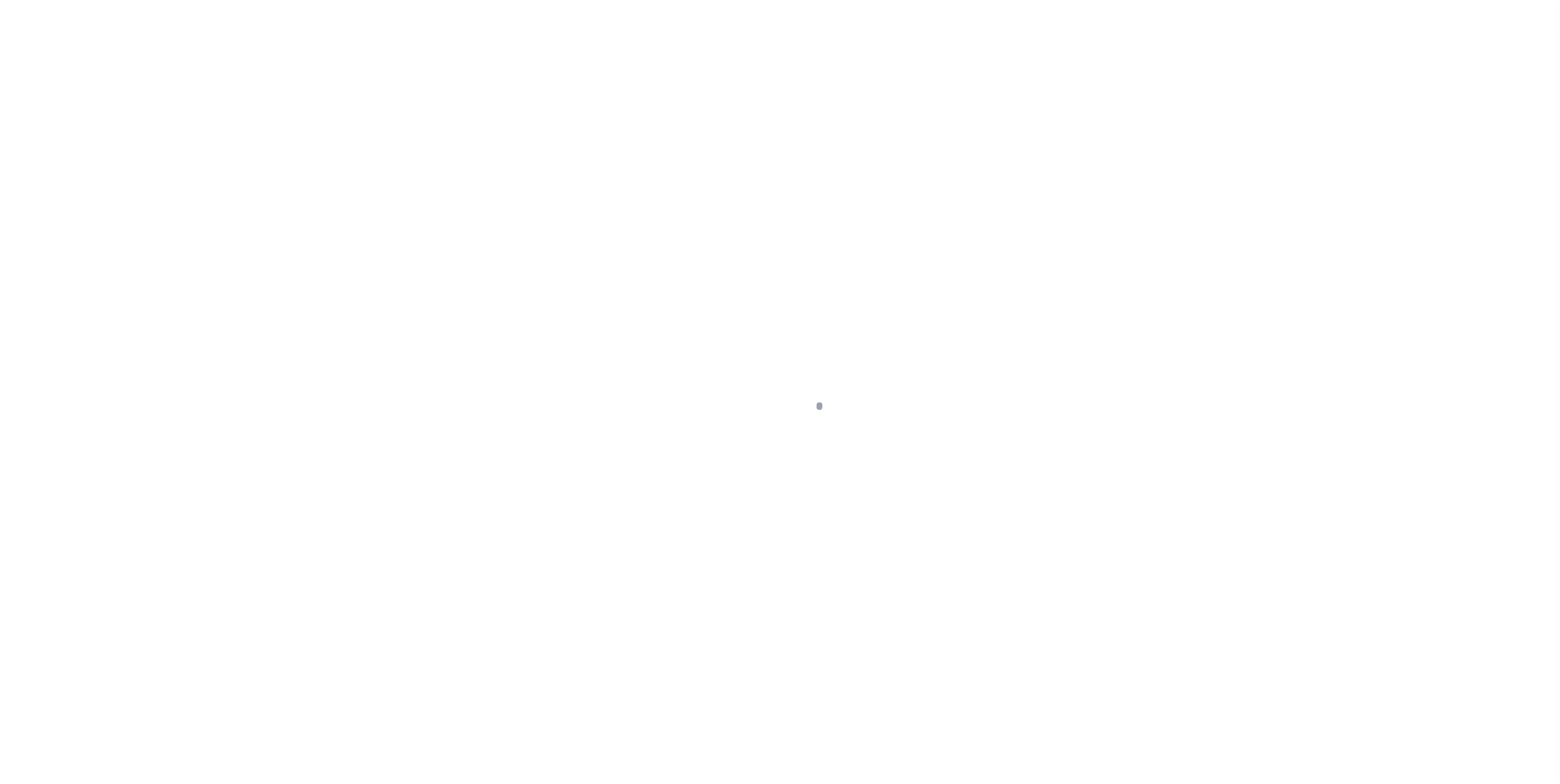
scroll to position [16, 0]
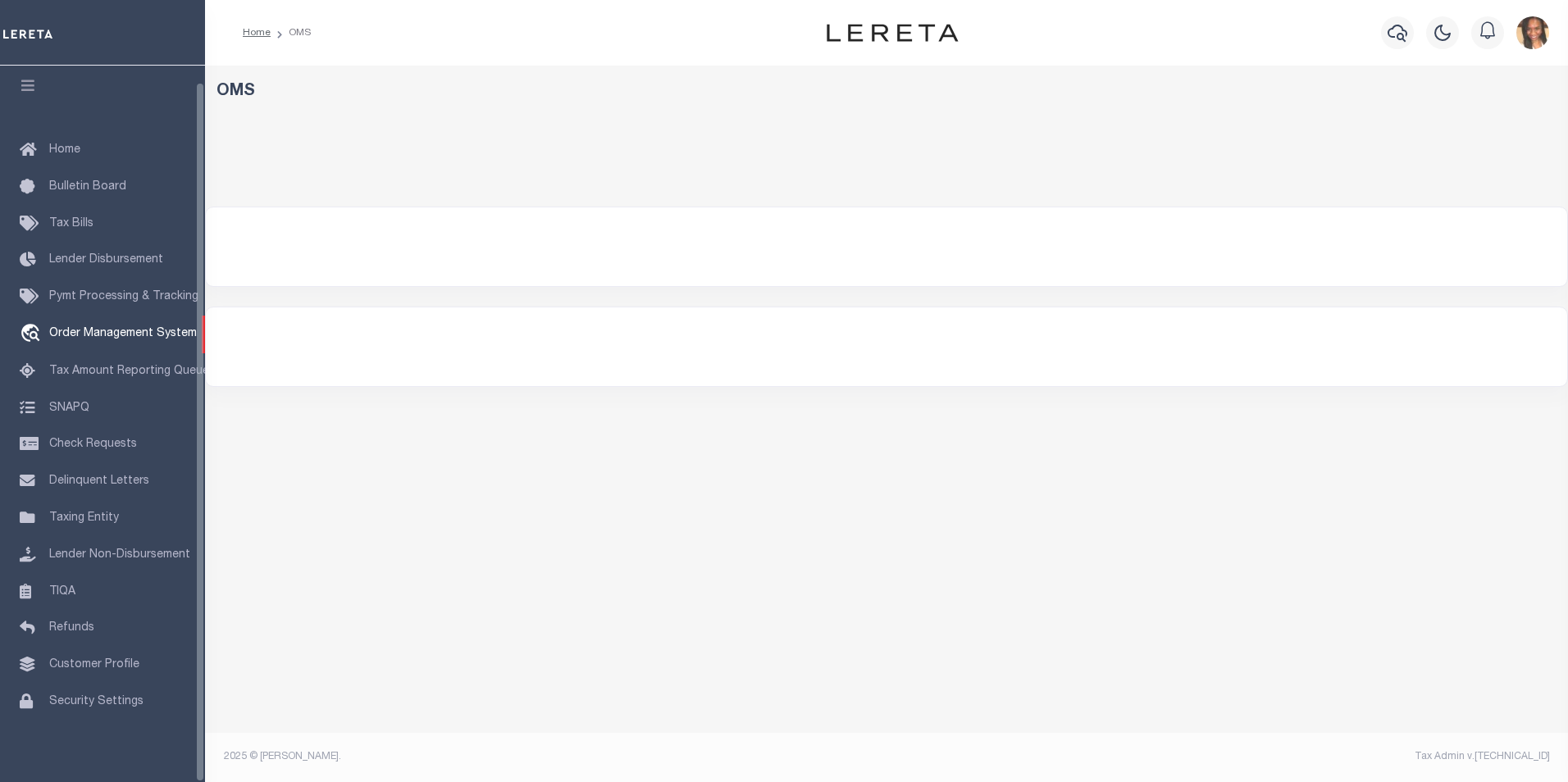
select select "200"
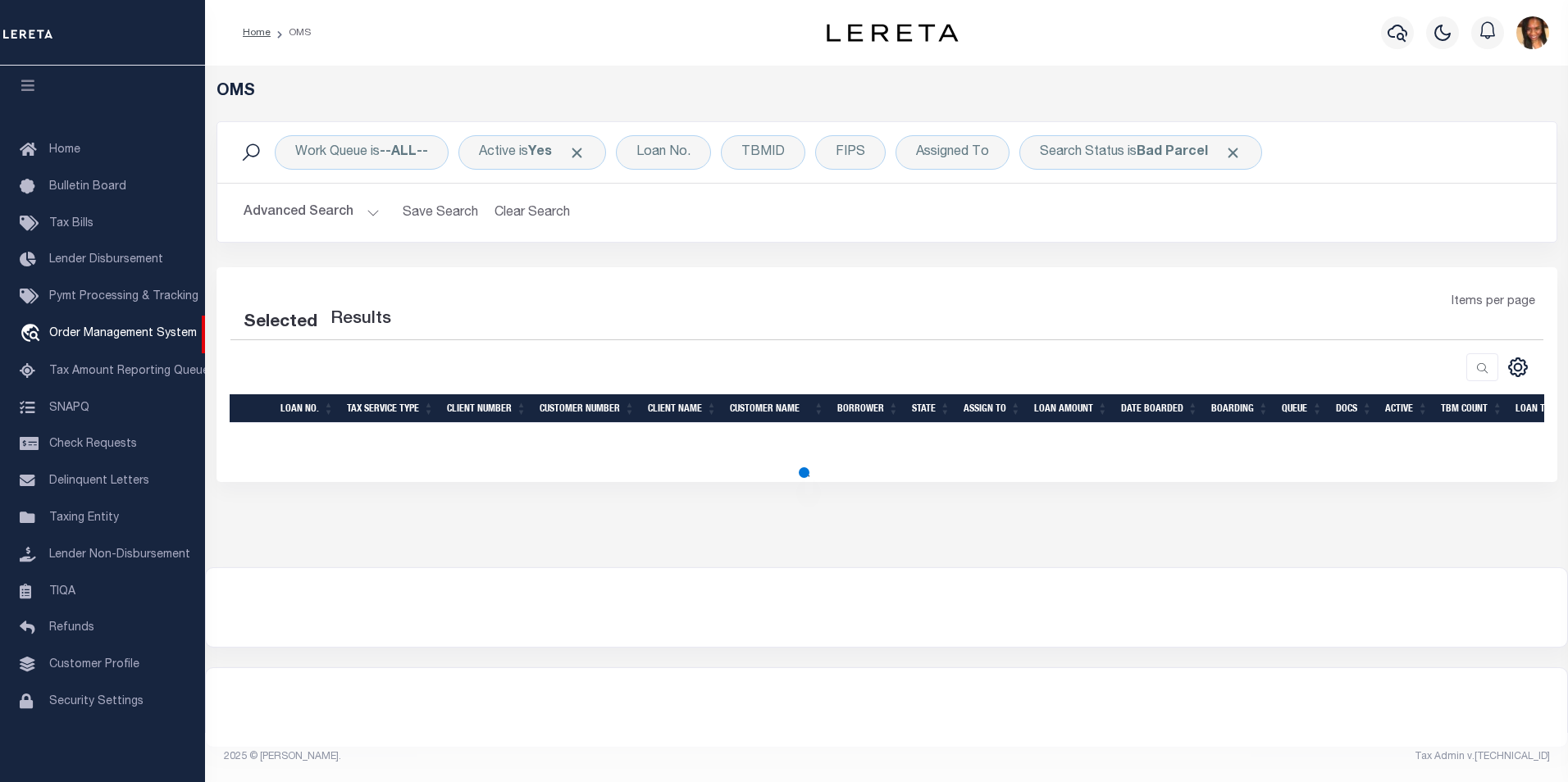
select select "200"
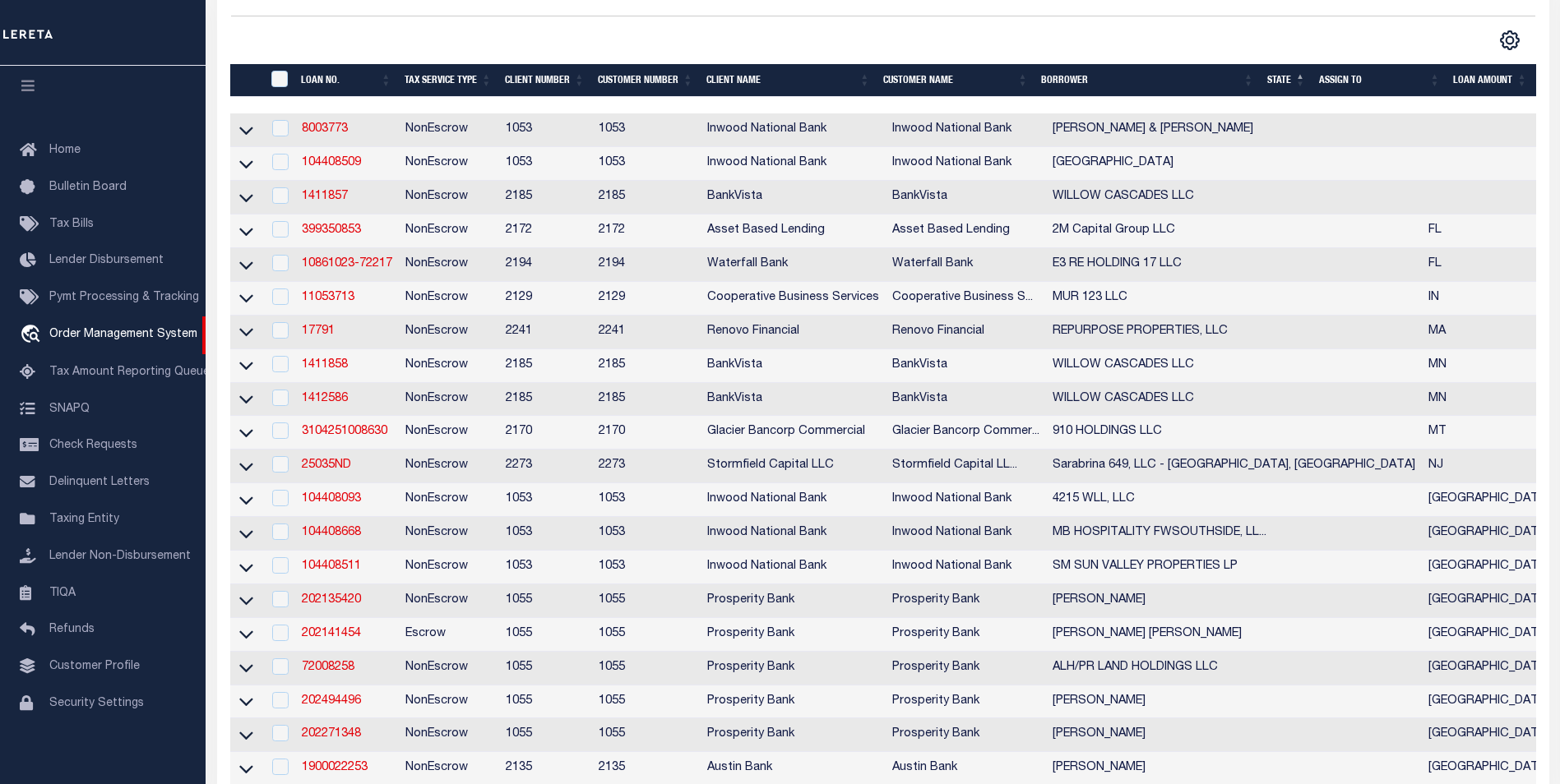
scroll to position [329, 0]
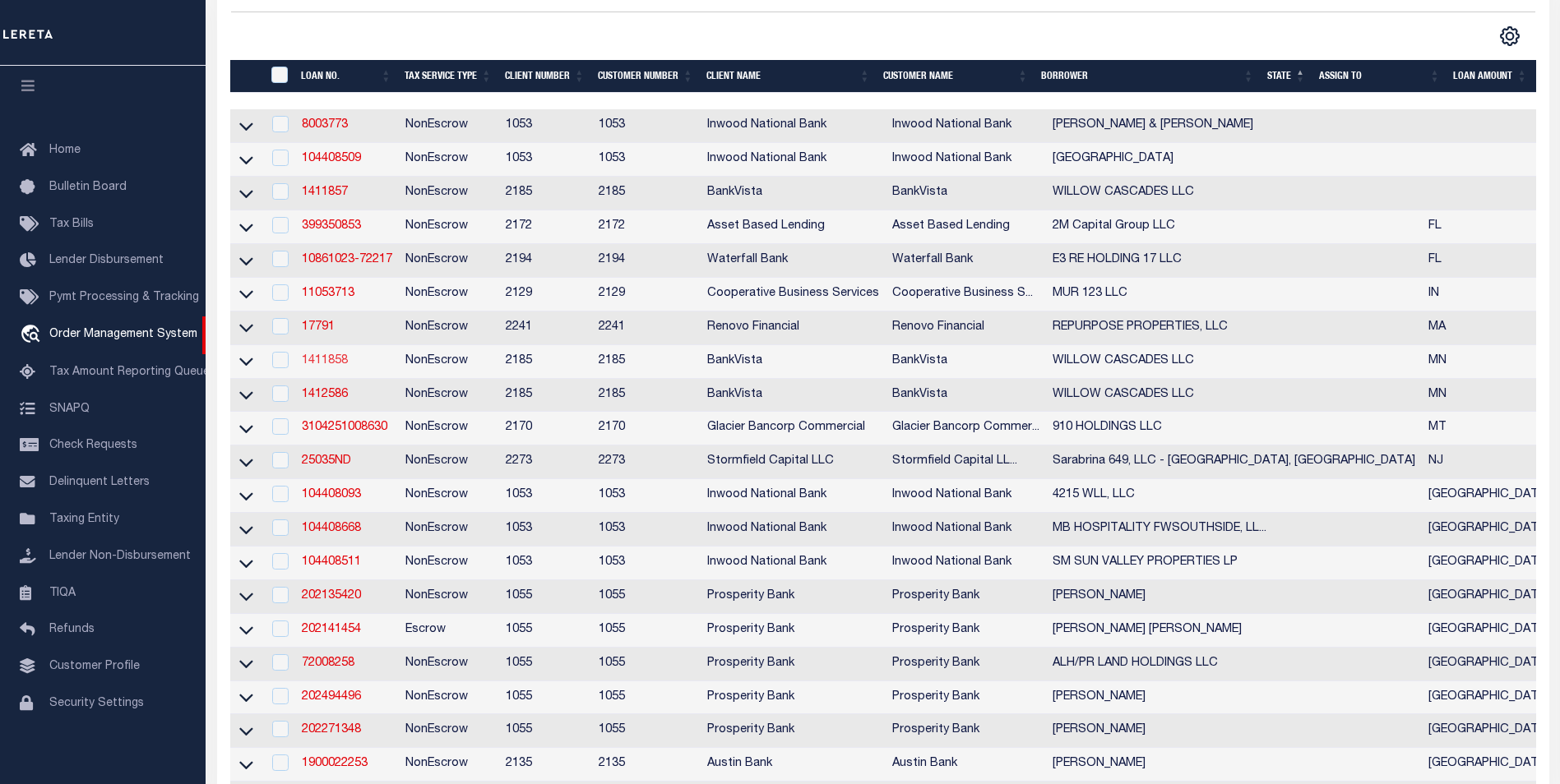
click at [343, 367] on link "1411858" at bounding box center [325, 361] width 46 height 12
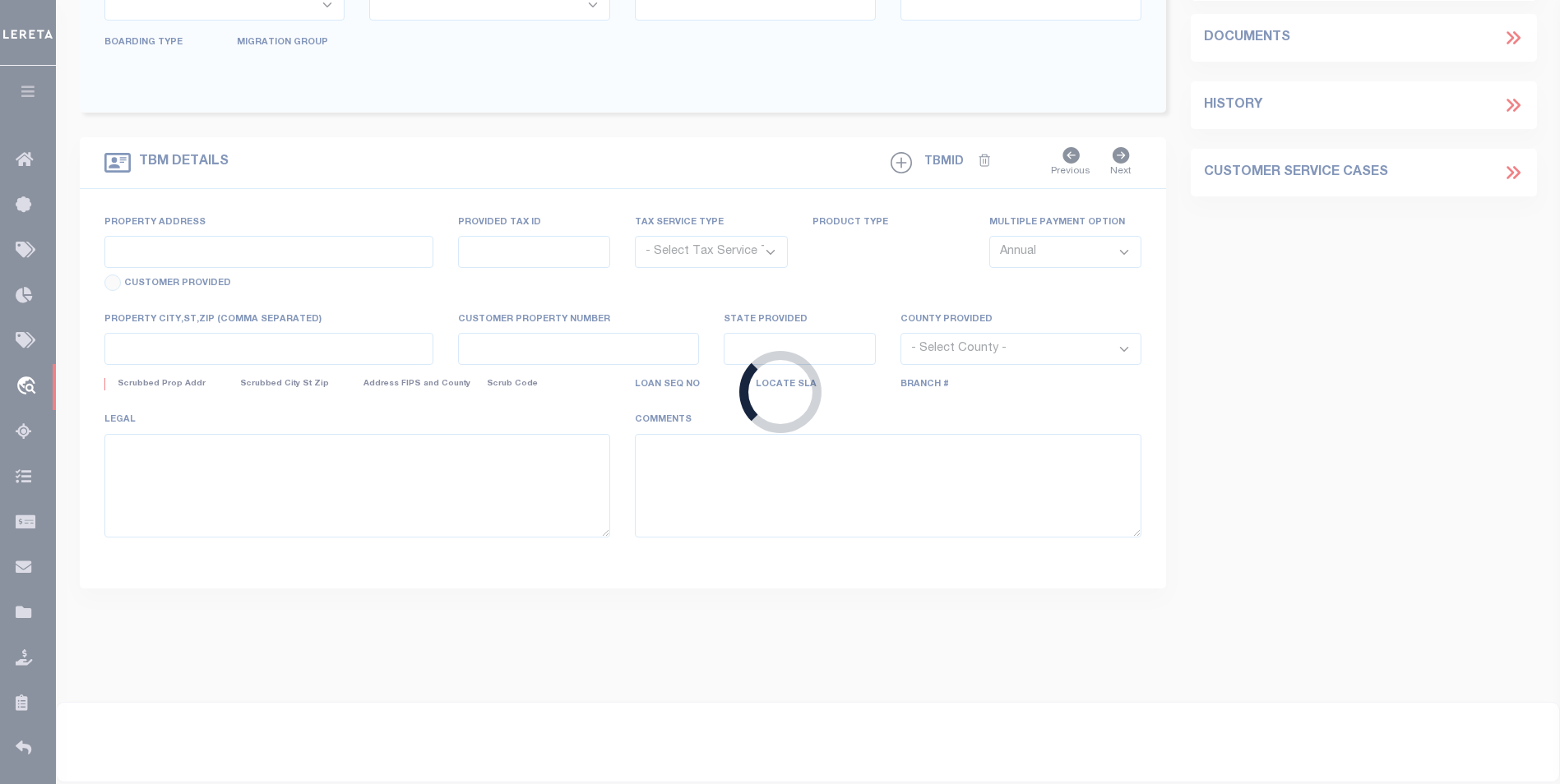
type input "1411858"
type input "WILLOW CASCADES LLC"
select select
type input "[STREET_ADDRESS]"
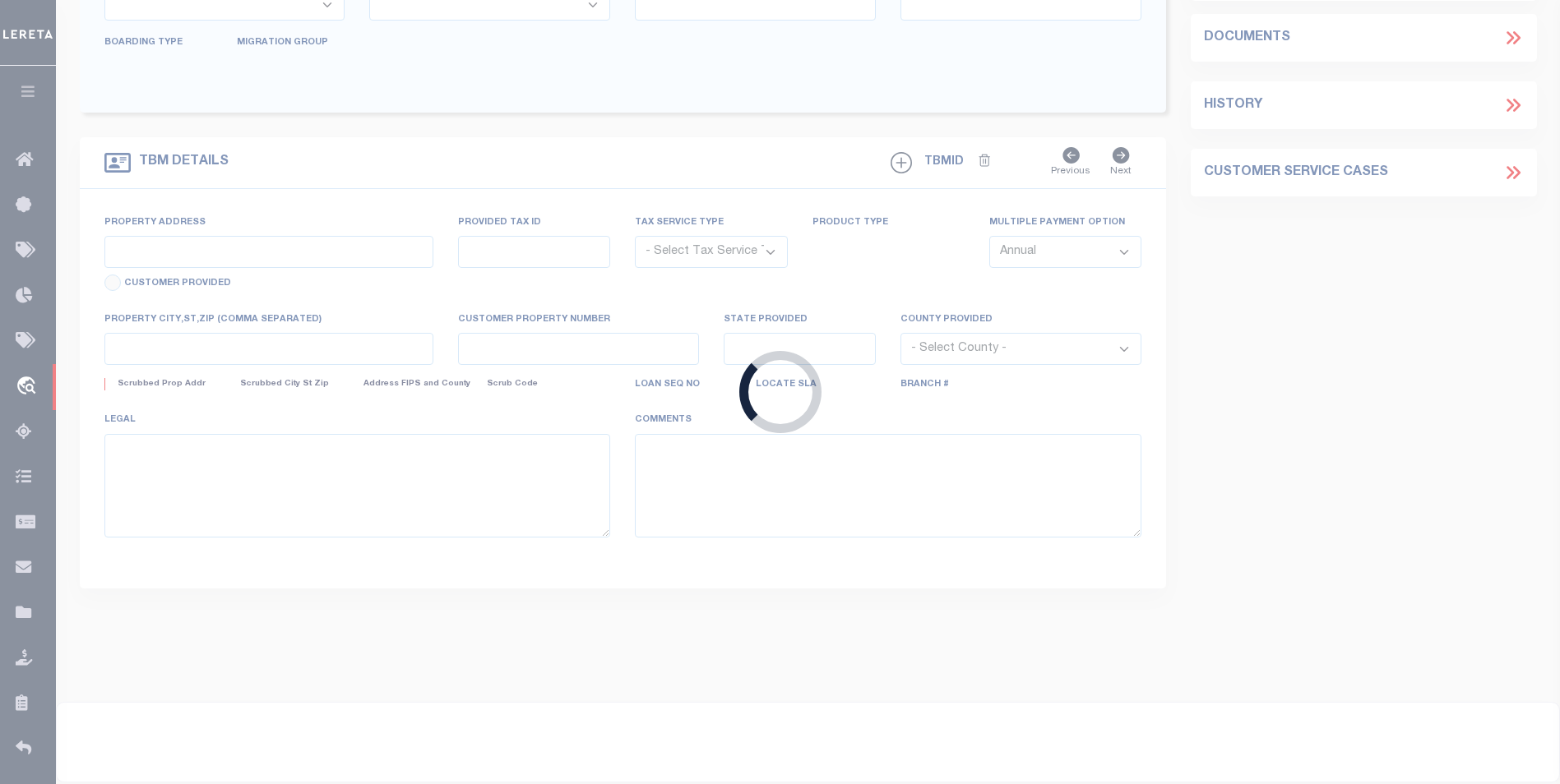
type input "[GEOGRAPHIC_DATA]"
select select "NonEscrow"
select select "12348"
select select "4781"
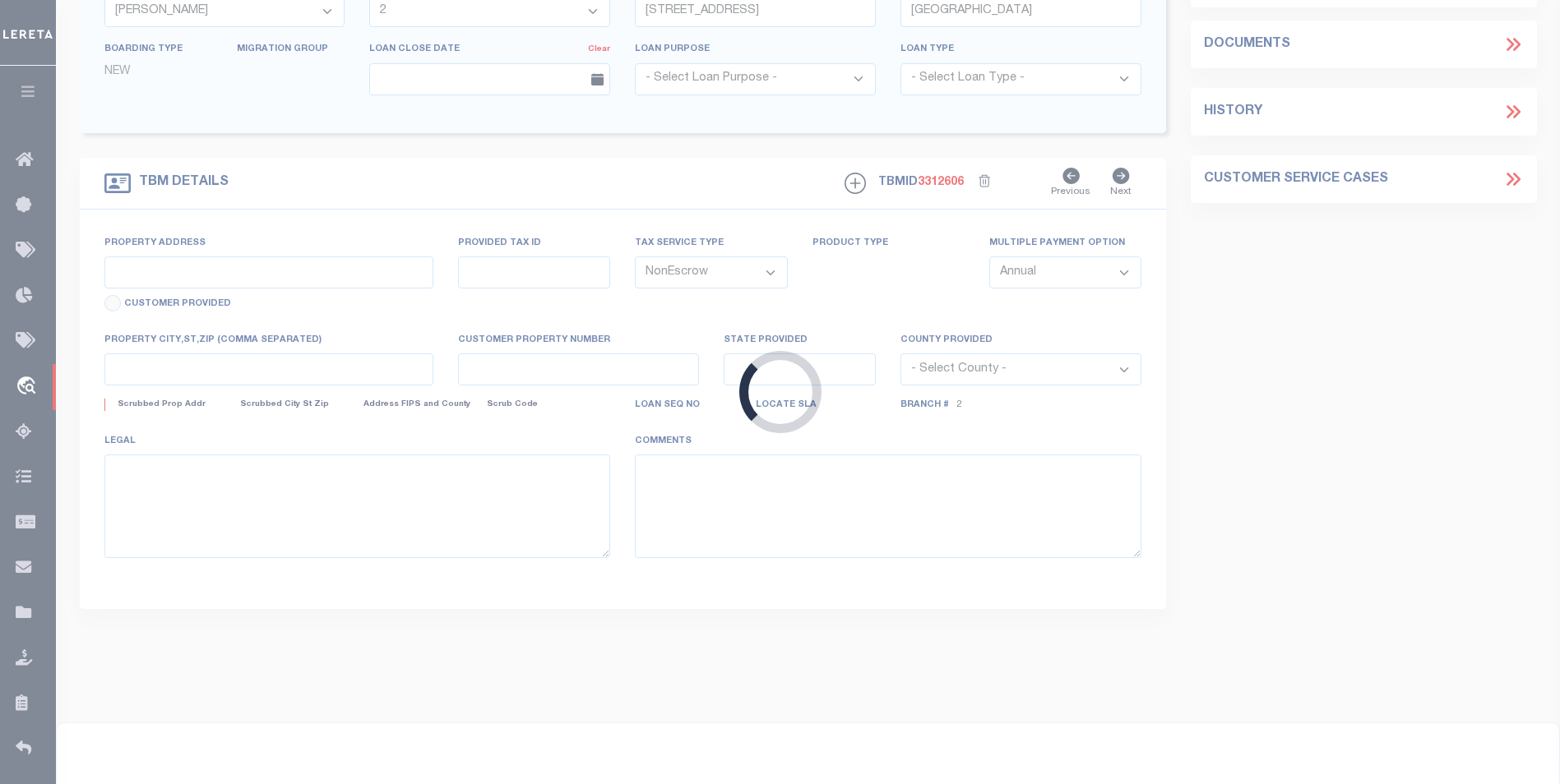
type input "101, 105, 109 & 113 WILLOW CASCADES TRAIL"
type input "R01-09-21-351-022"
select select
type input "MANKATO MN 56001"
type input "16064"
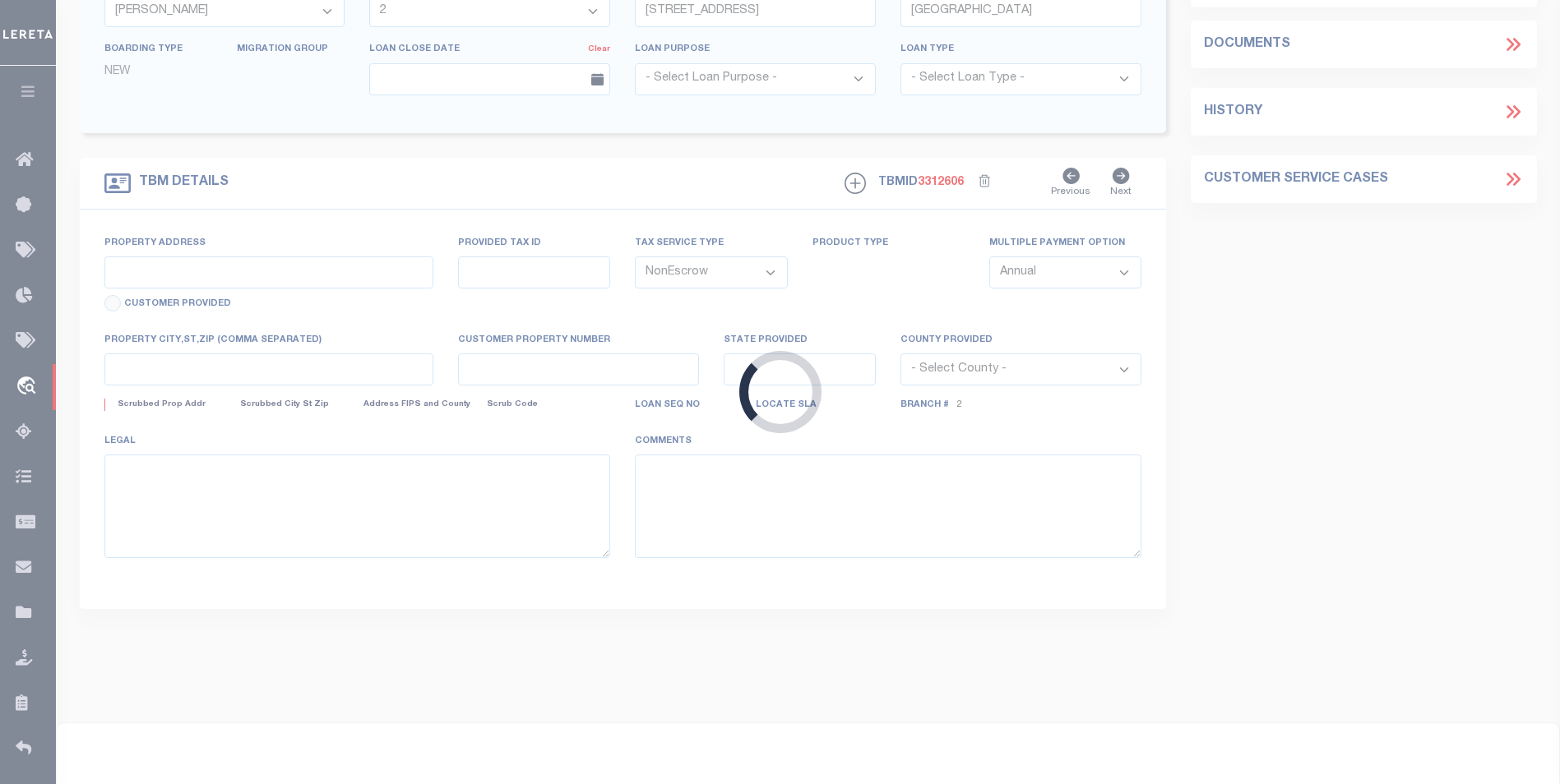
type input "MN"
select select
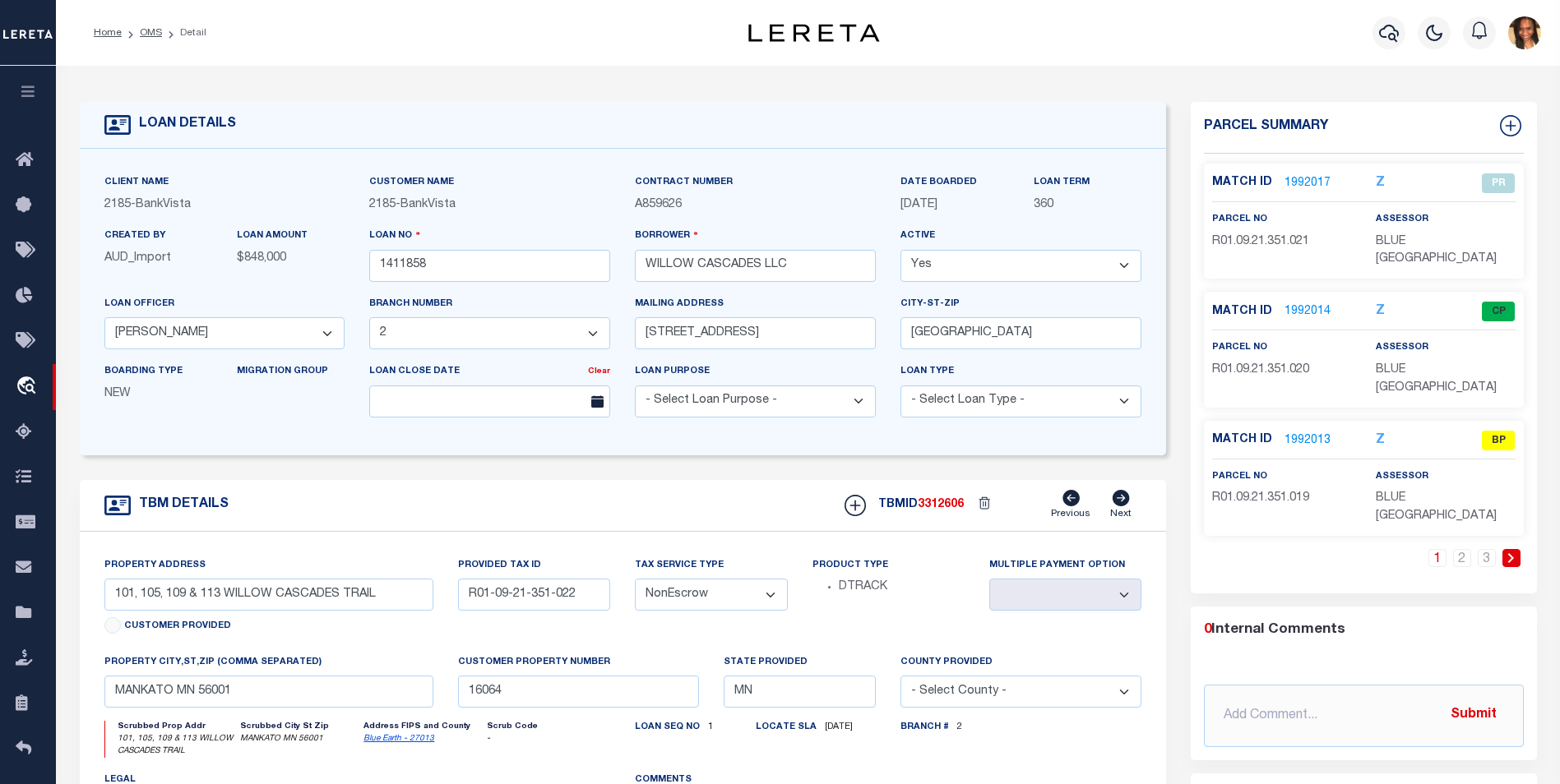
click at [1324, 432] on link "1992013" at bounding box center [1307, 441] width 46 height 17
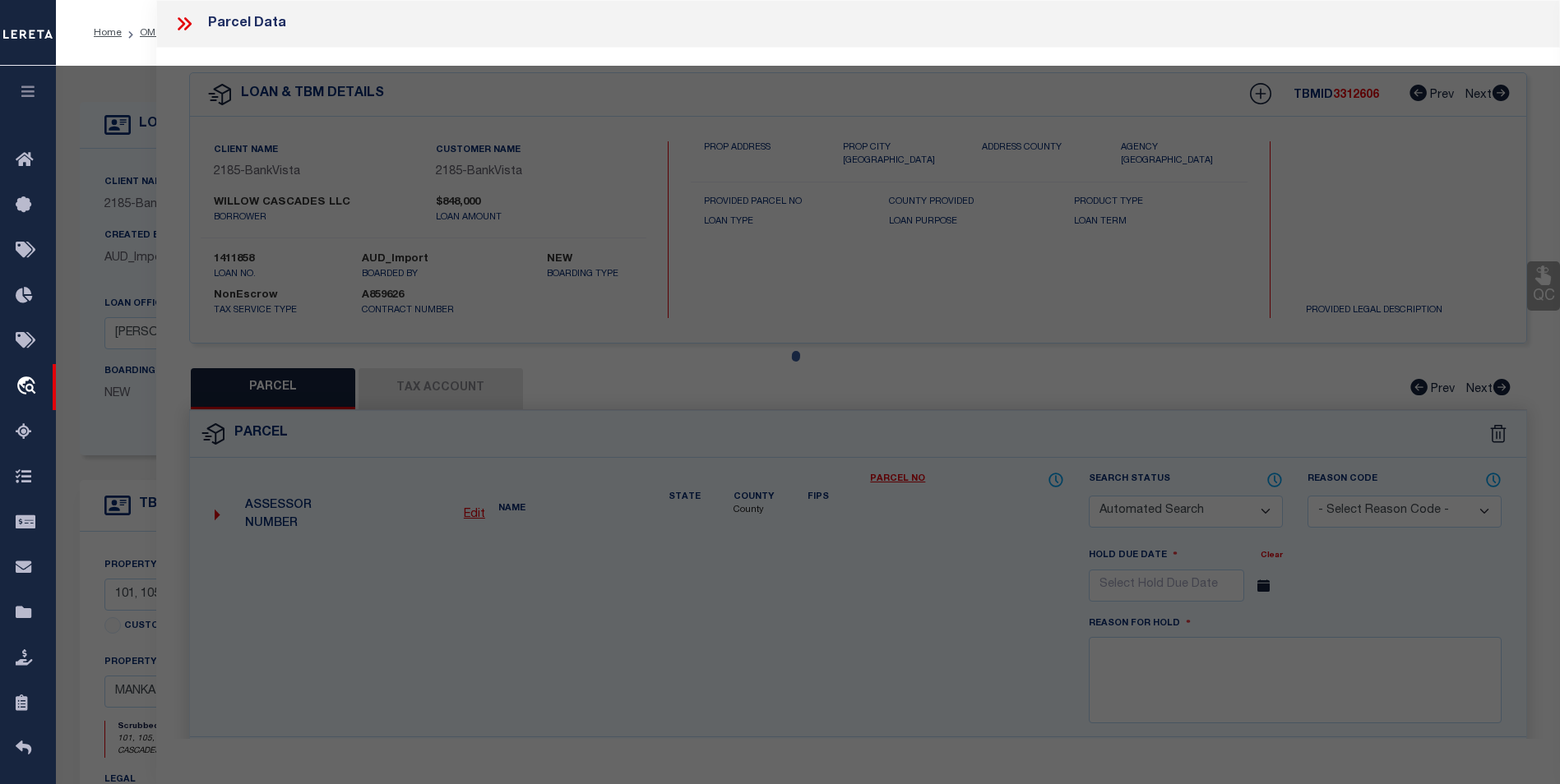
checkbox input "false"
select select "BP"
select select "NCL"
type input "WILLOW CASCADES LLC"
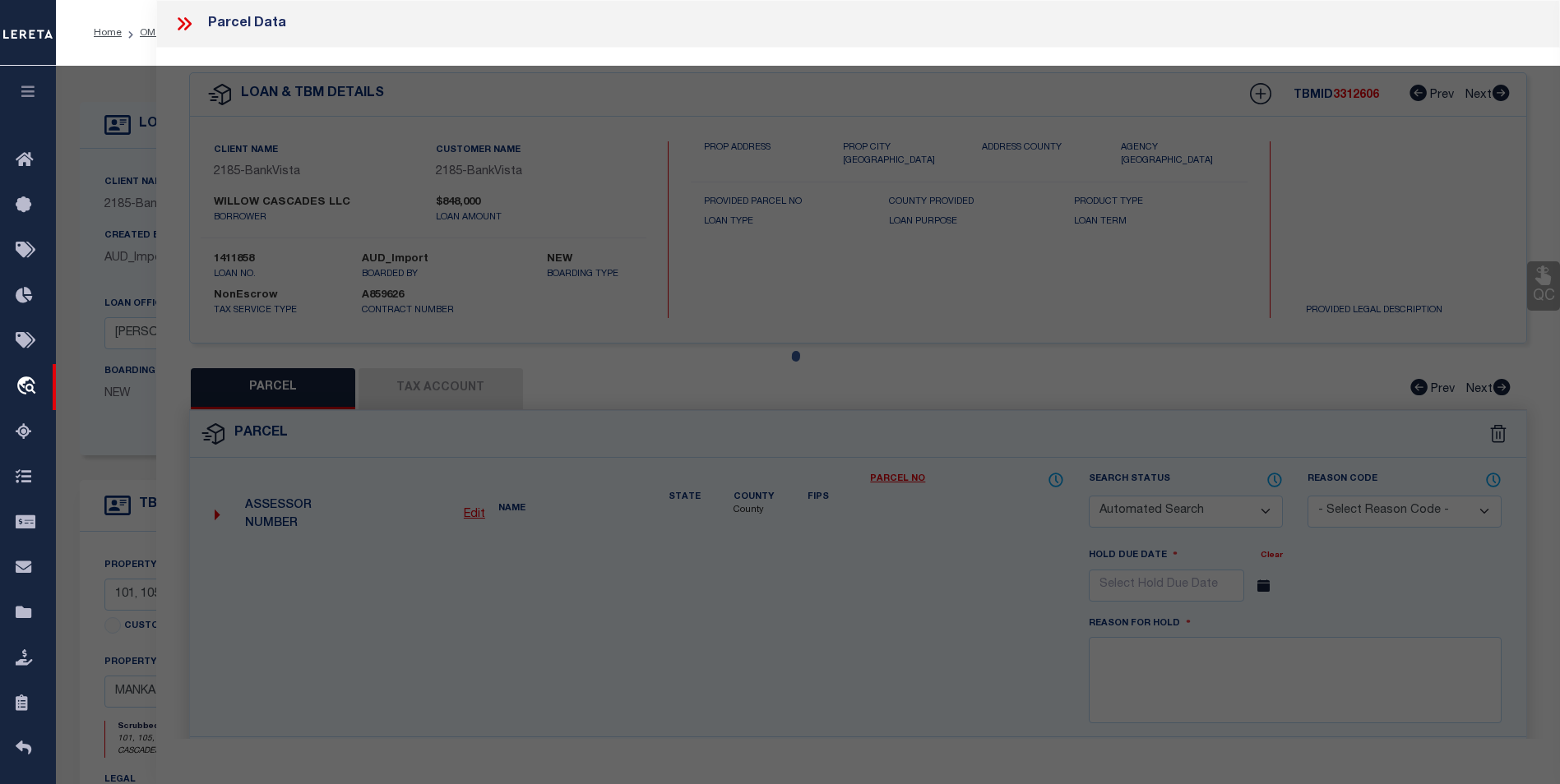
select select "AGW"
select select
type input "MN"
type textarea "WILLOW CASCADES, LOT 2 BLOCK 1"
type textarea "inactive parcel"
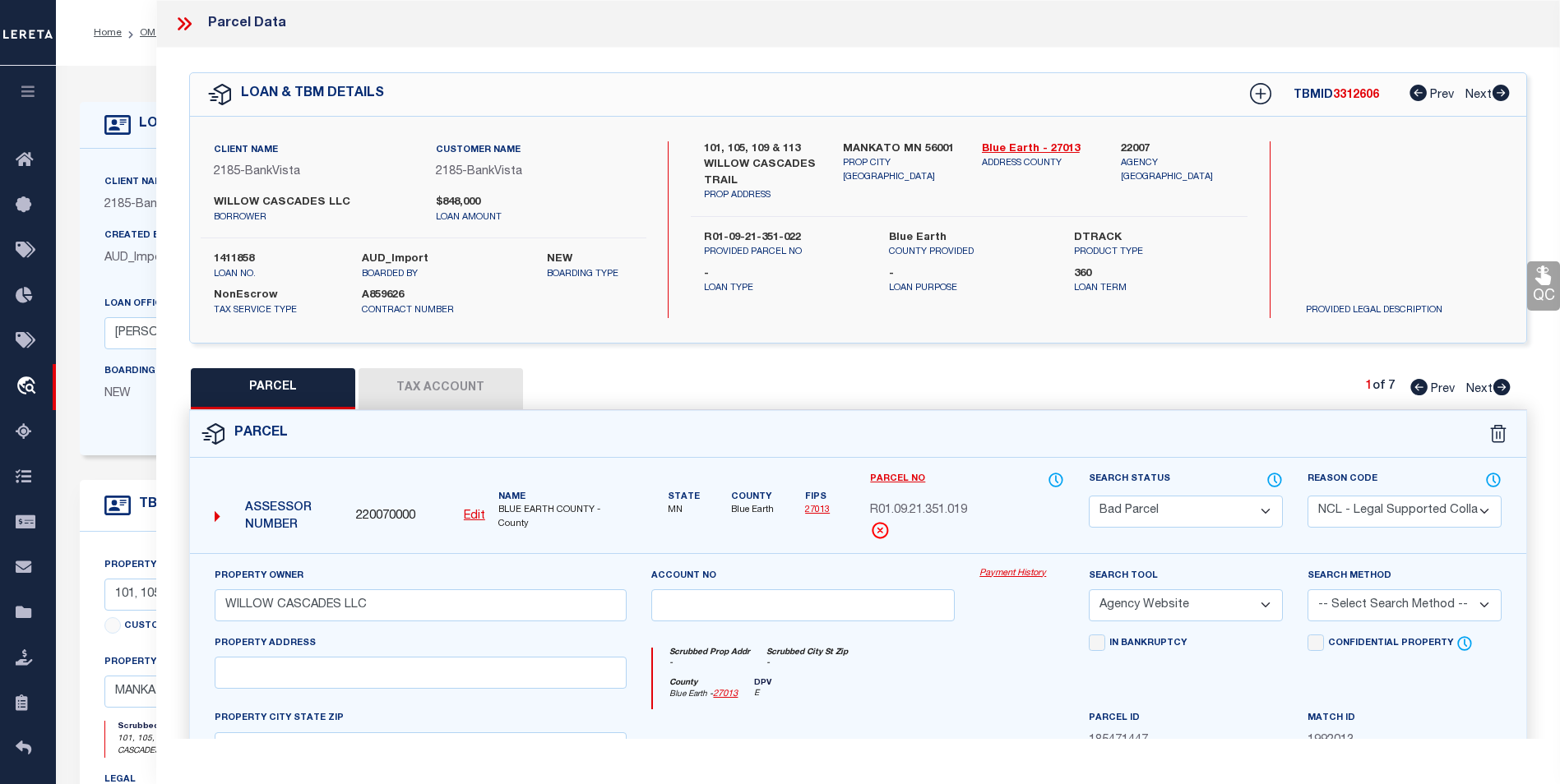
click at [178, 19] on icon at bounding box center [181, 24] width 8 height 14
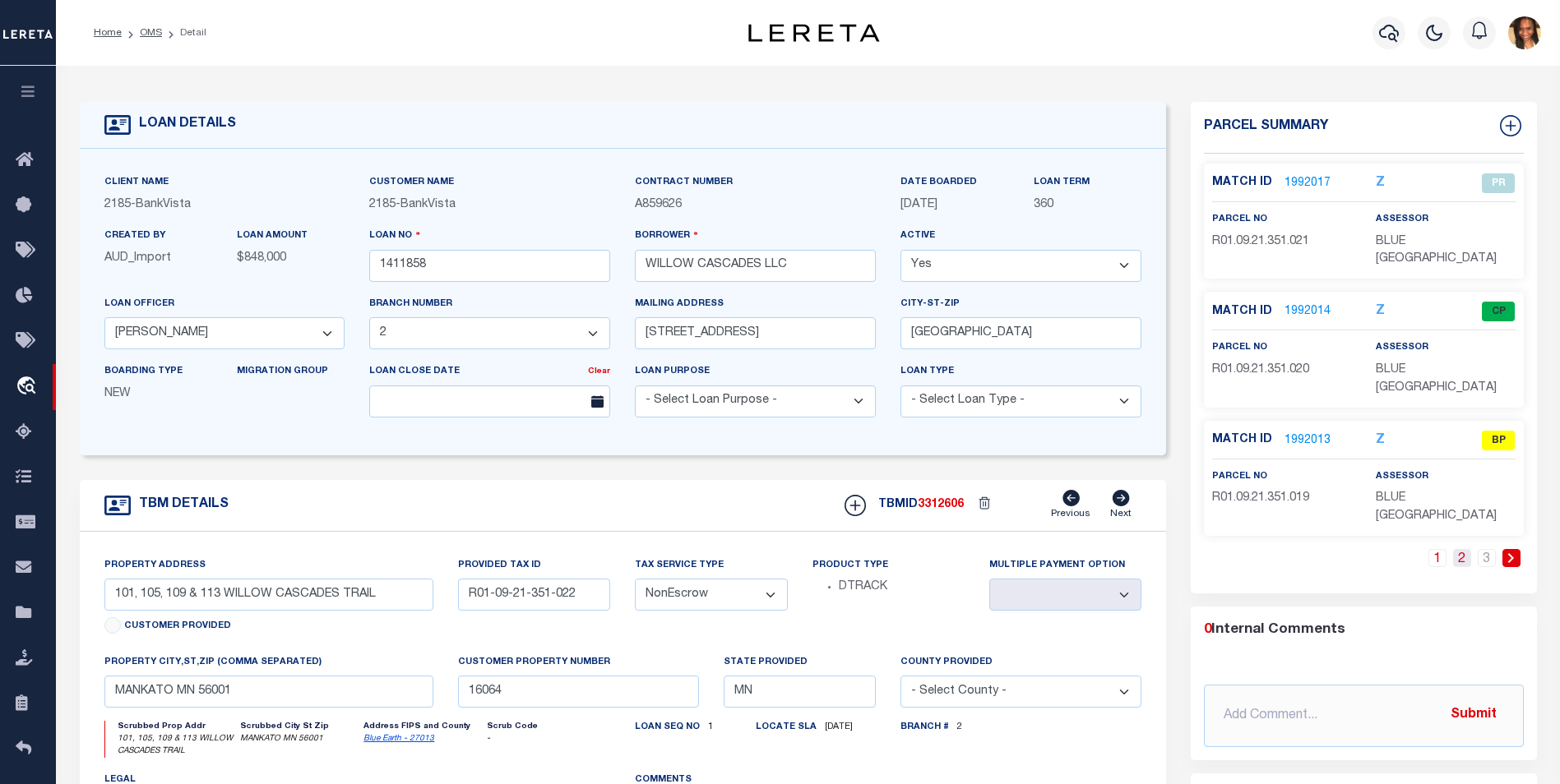
click at [1454, 549] on link "2" at bounding box center [1462, 558] width 18 height 18
click at [1494, 549] on link "3" at bounding box center [1486, 558] width 18 height 18
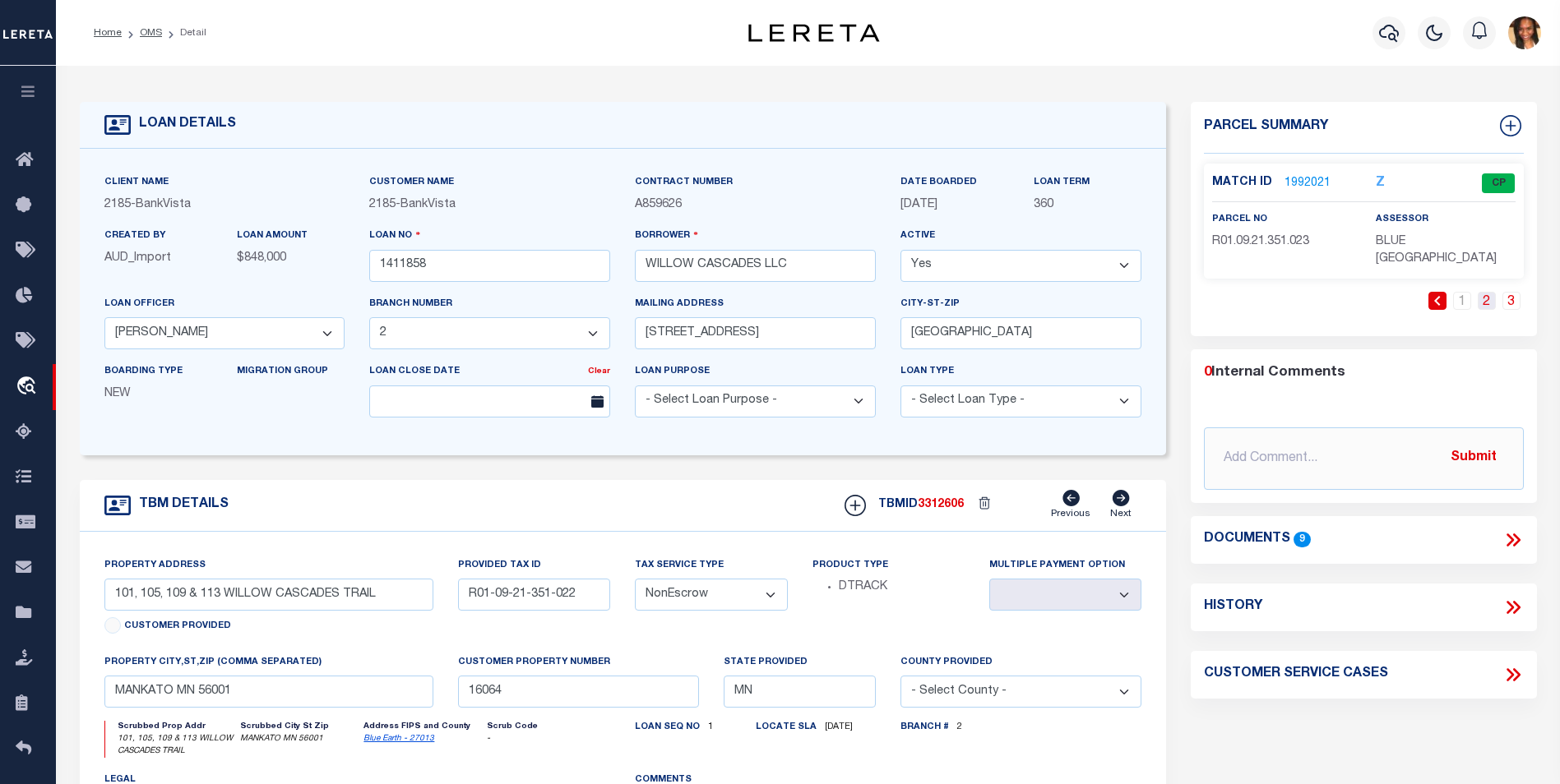
click at [1489, 292] on link "2" at bounding box center [1486, 300] width 18 height 18
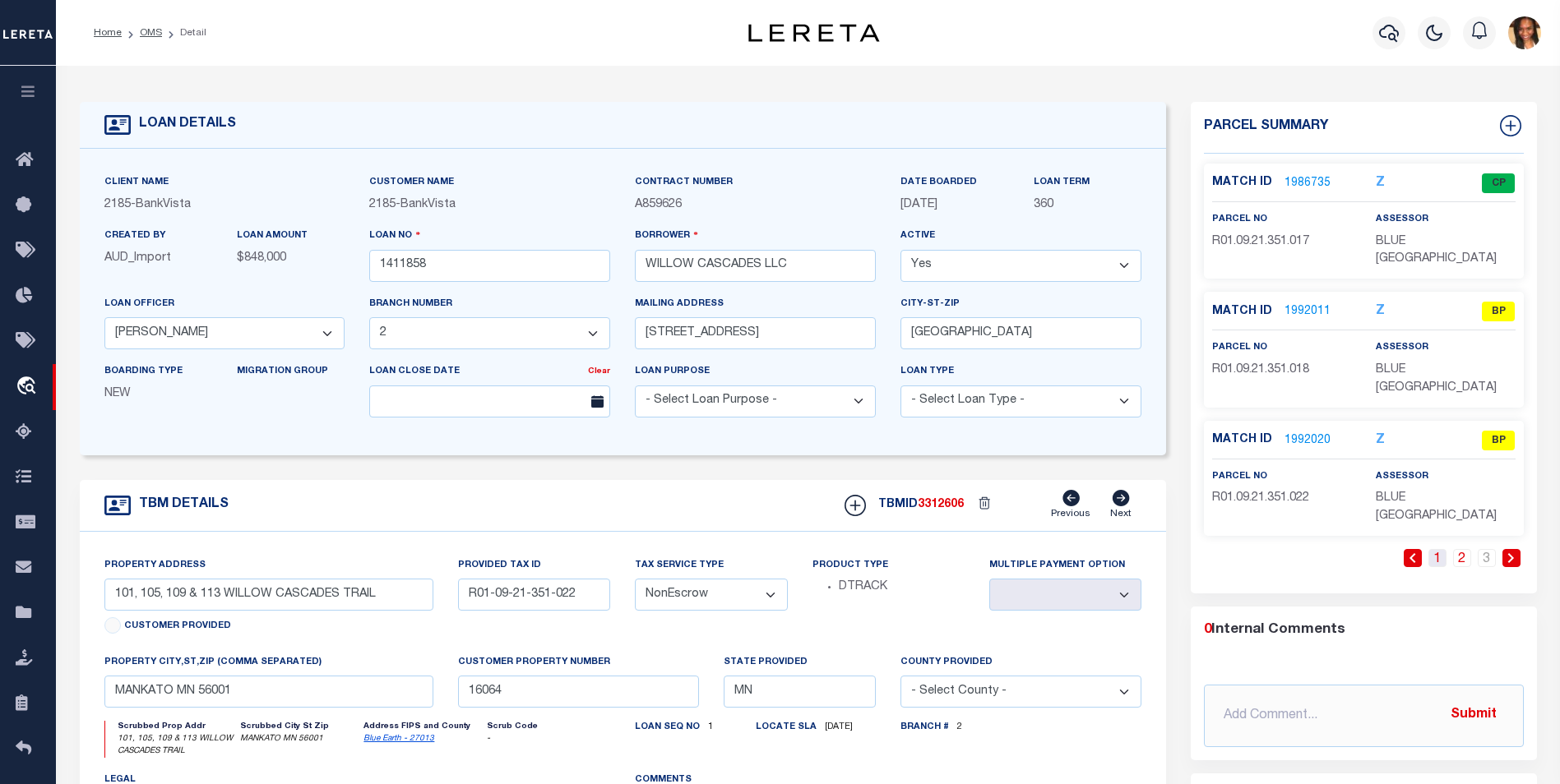
click at [1442, 549] on link "1" at bounding box center [1436, 558] width 18 height 18
click at [1312, 303] on link "1992014" at bounding box center [1307, 312] width 46 height 17
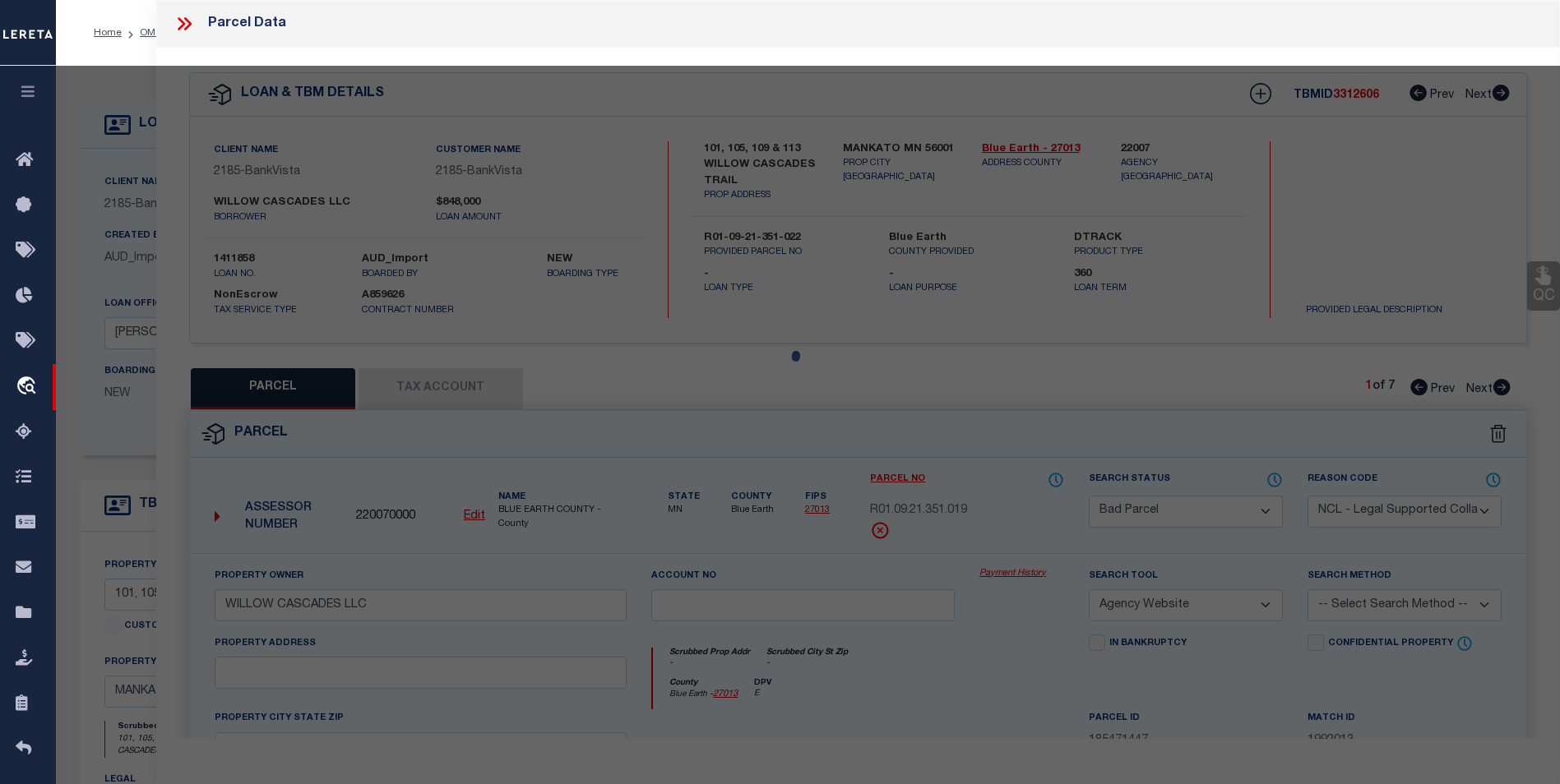
select select "AS"
select select
checkbox input "false"
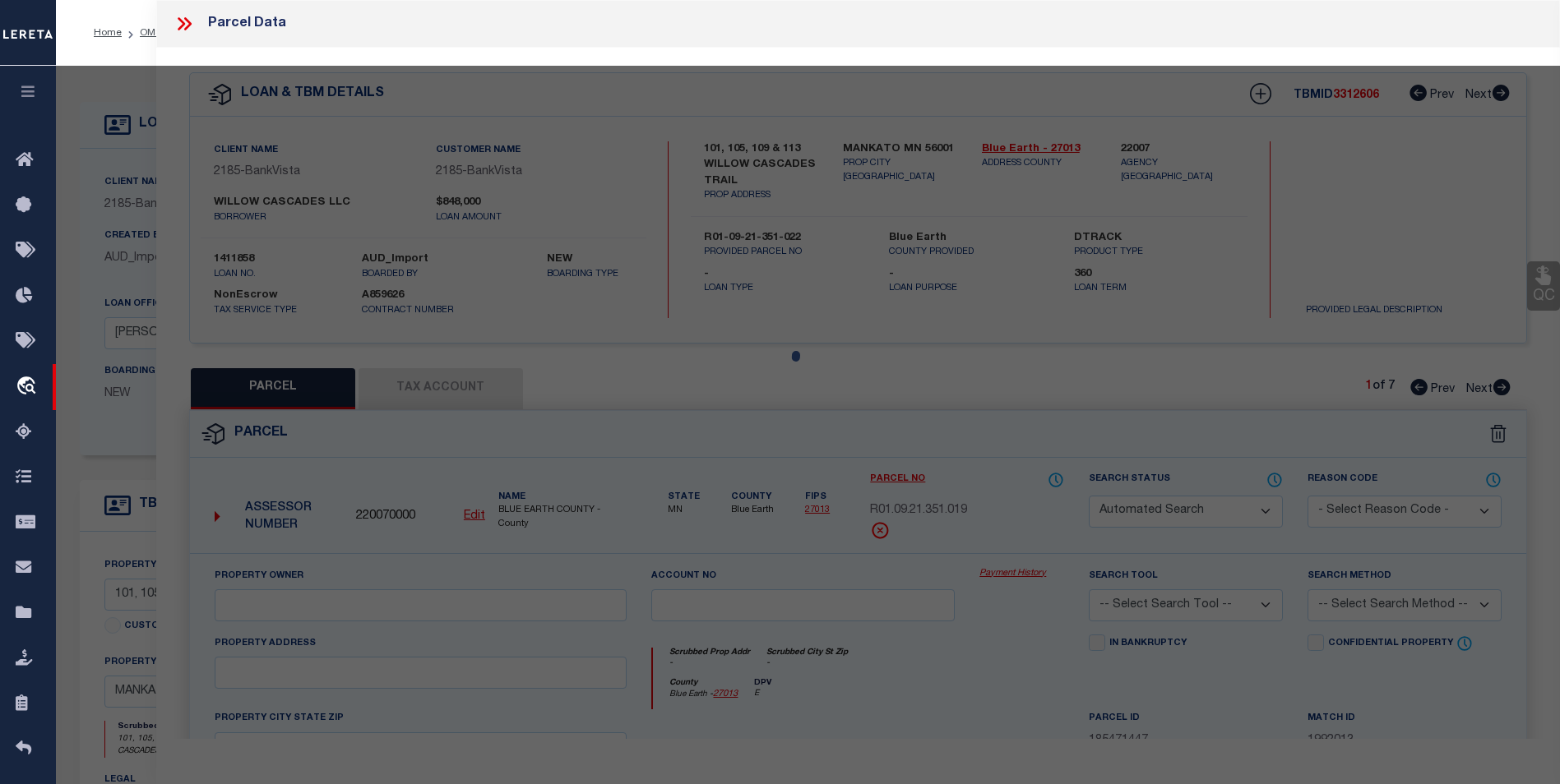
select select "CP"
select select "ACT"
type input "WILLOW CASCADES LLC"
select select "AGW"
select select
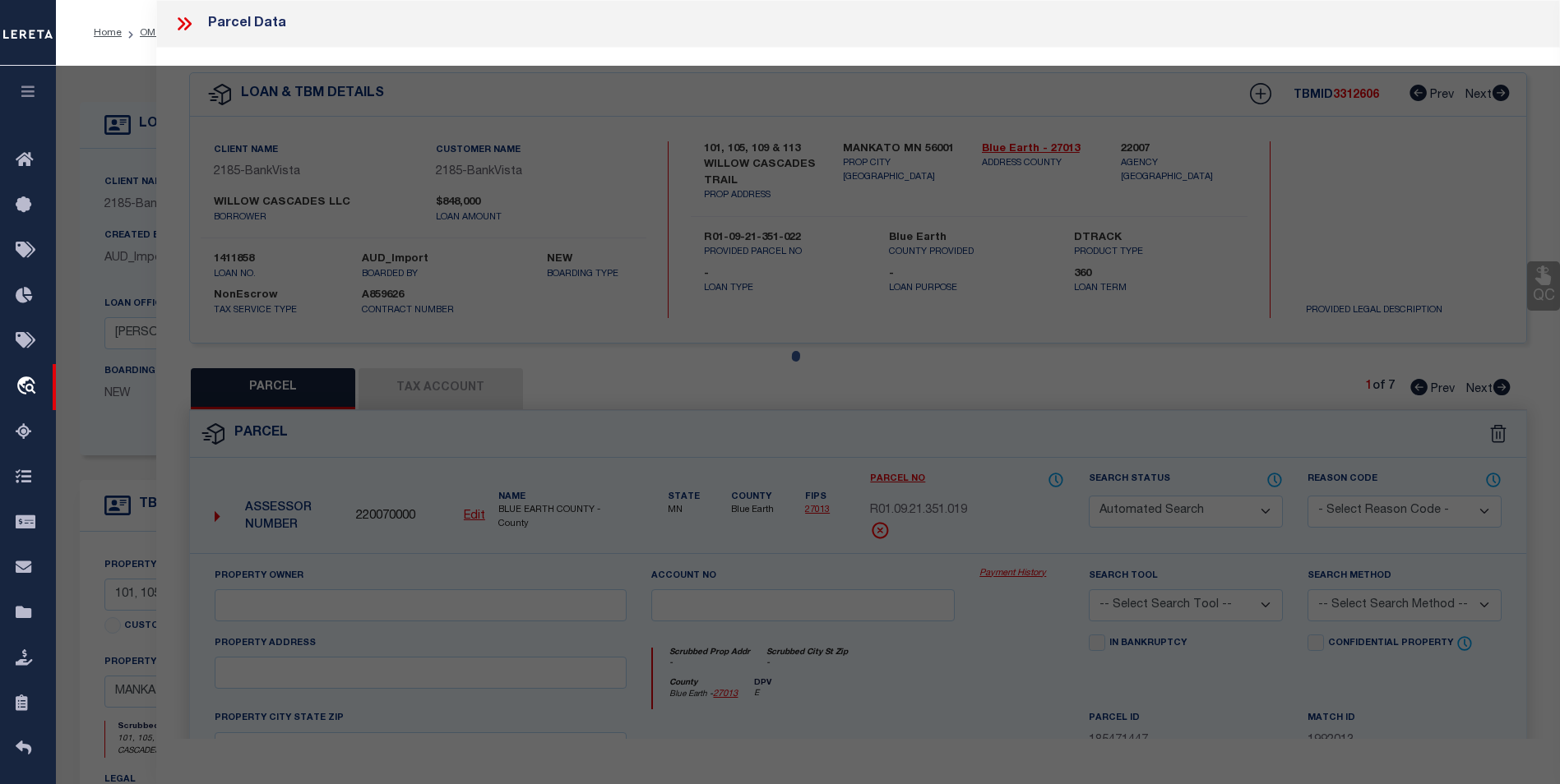
type input "MN"
type textarea "WILLOW CASCADES, LOT 1 BLOCK 1"
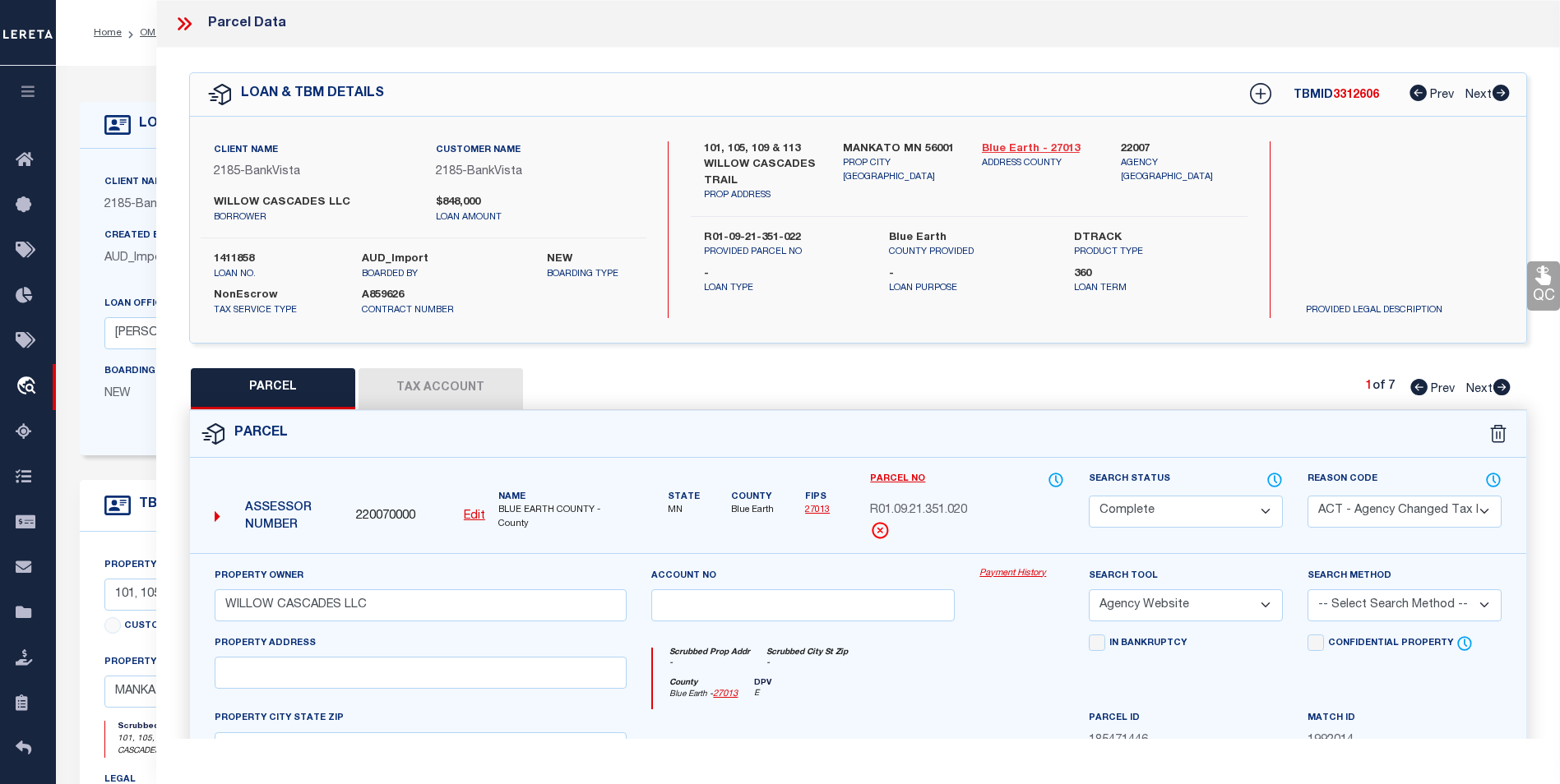
click at [1056, 147] on link "Blue Earth - 27013" at bounding box center [1039, 149] width 114 height 16
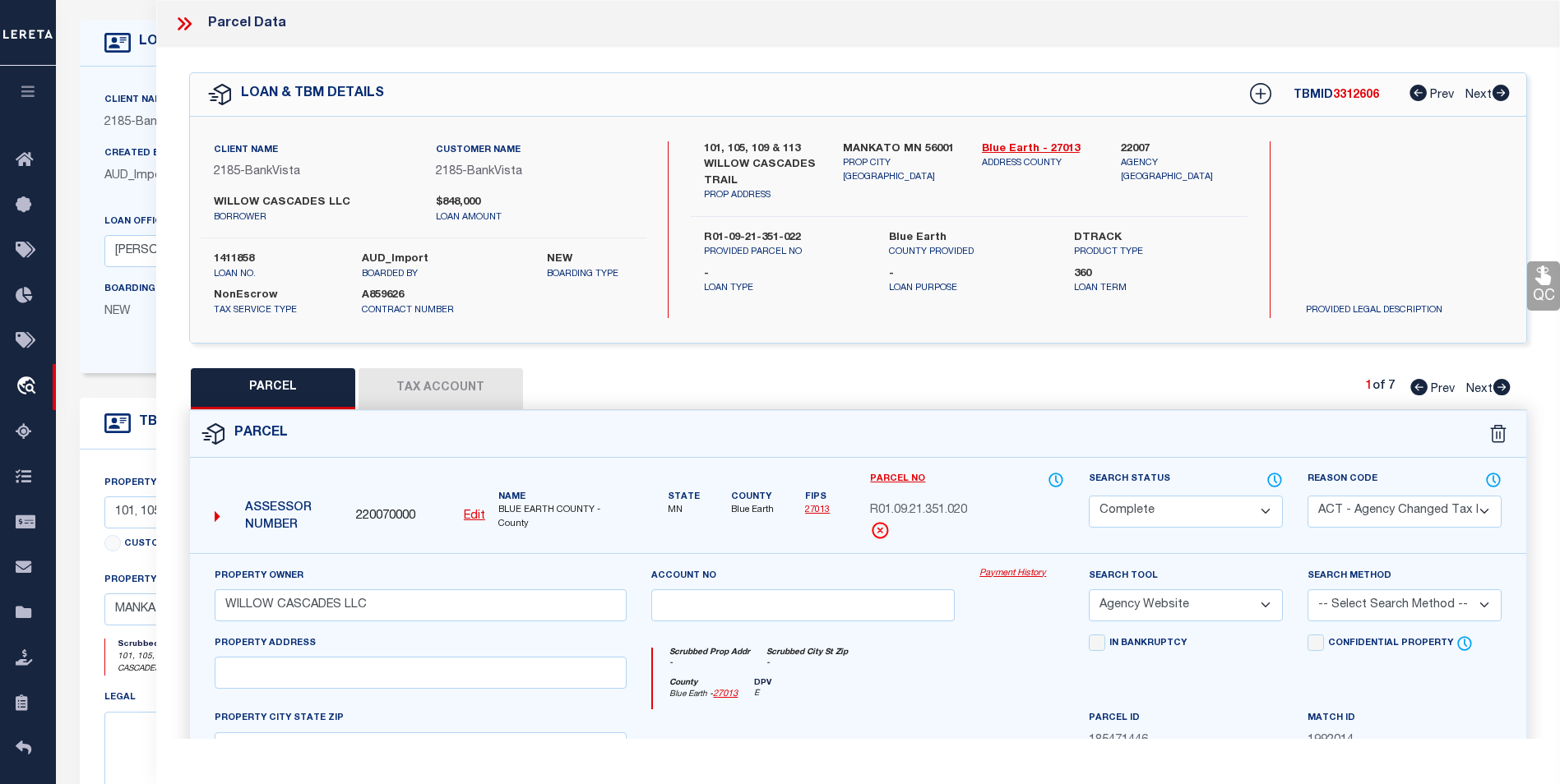
click at [1426, 392] on div "1 of 7 Prev Next" at bounding box center [1438, 388] width 145 height 21
click at [1419, 95] on icon at bounding box center [1418, 92] width 17 height 16
click at [1505, 388] on icon at bounding box center [1501, 386] width 18 height 16
select select "AS"
select select
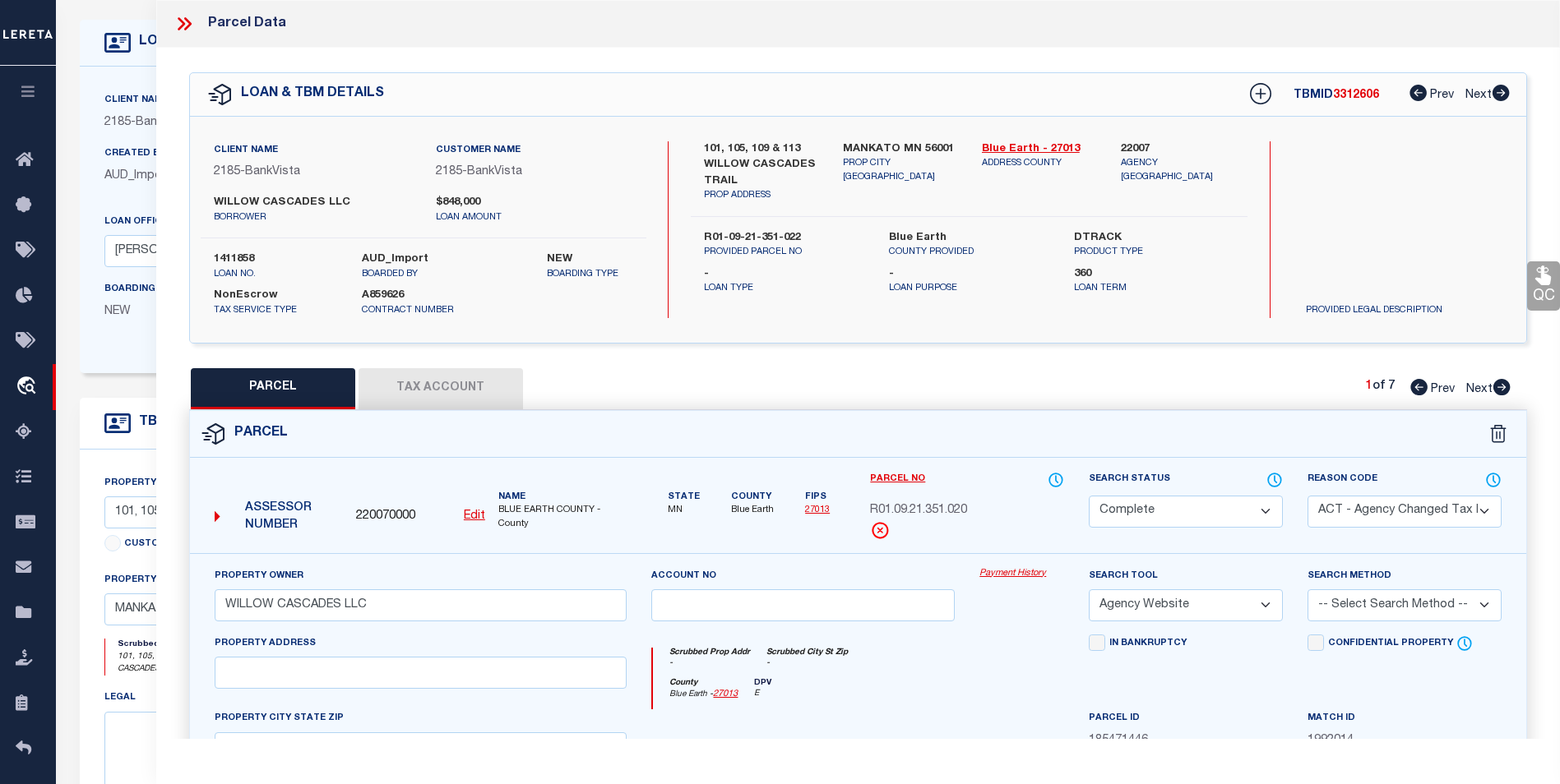
select select
checkbox input "false"
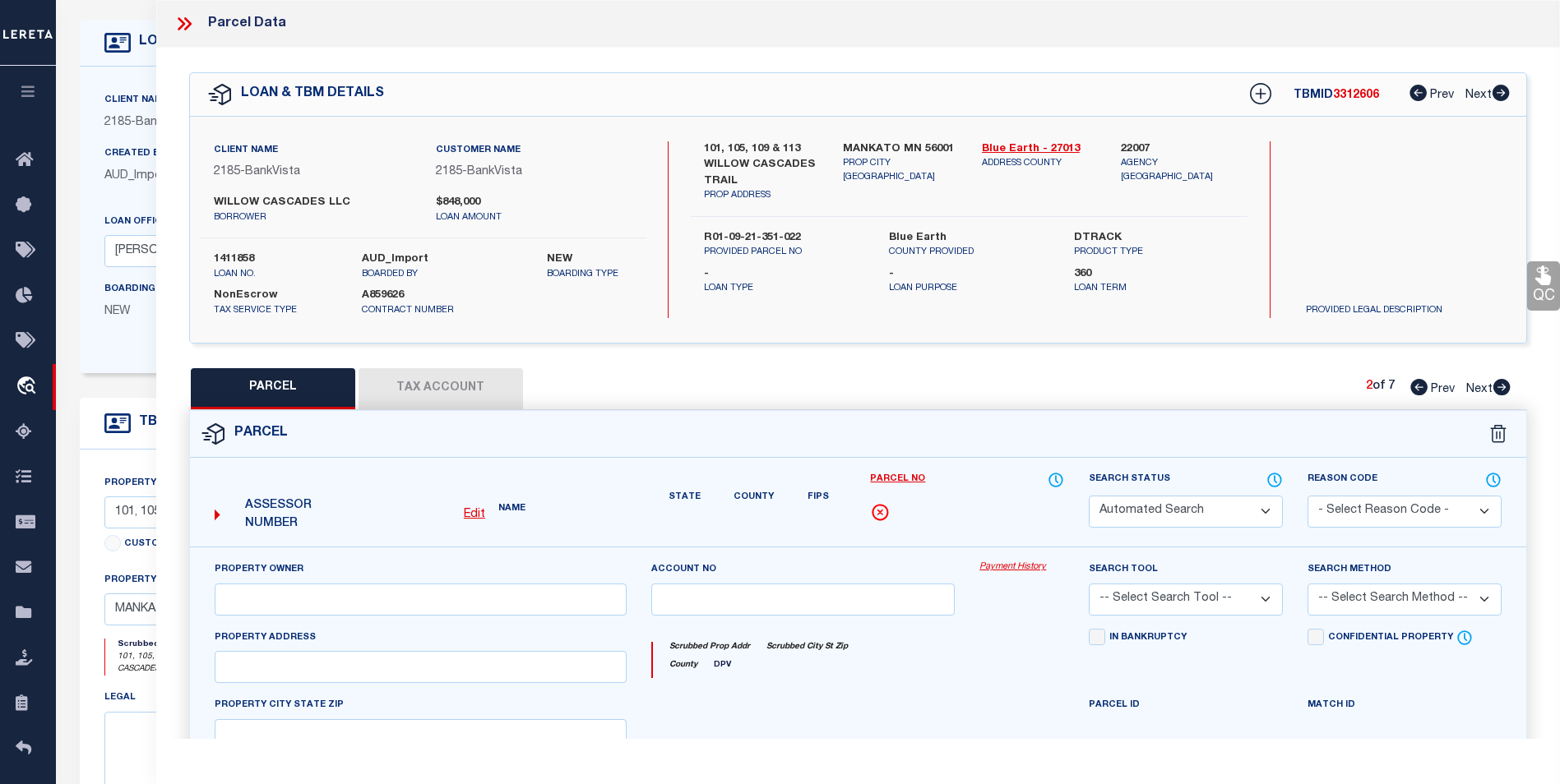
select select "PR"
select select "ACT"
type input "WILLOW CASCADES LLC"
select select "AGW"
select select
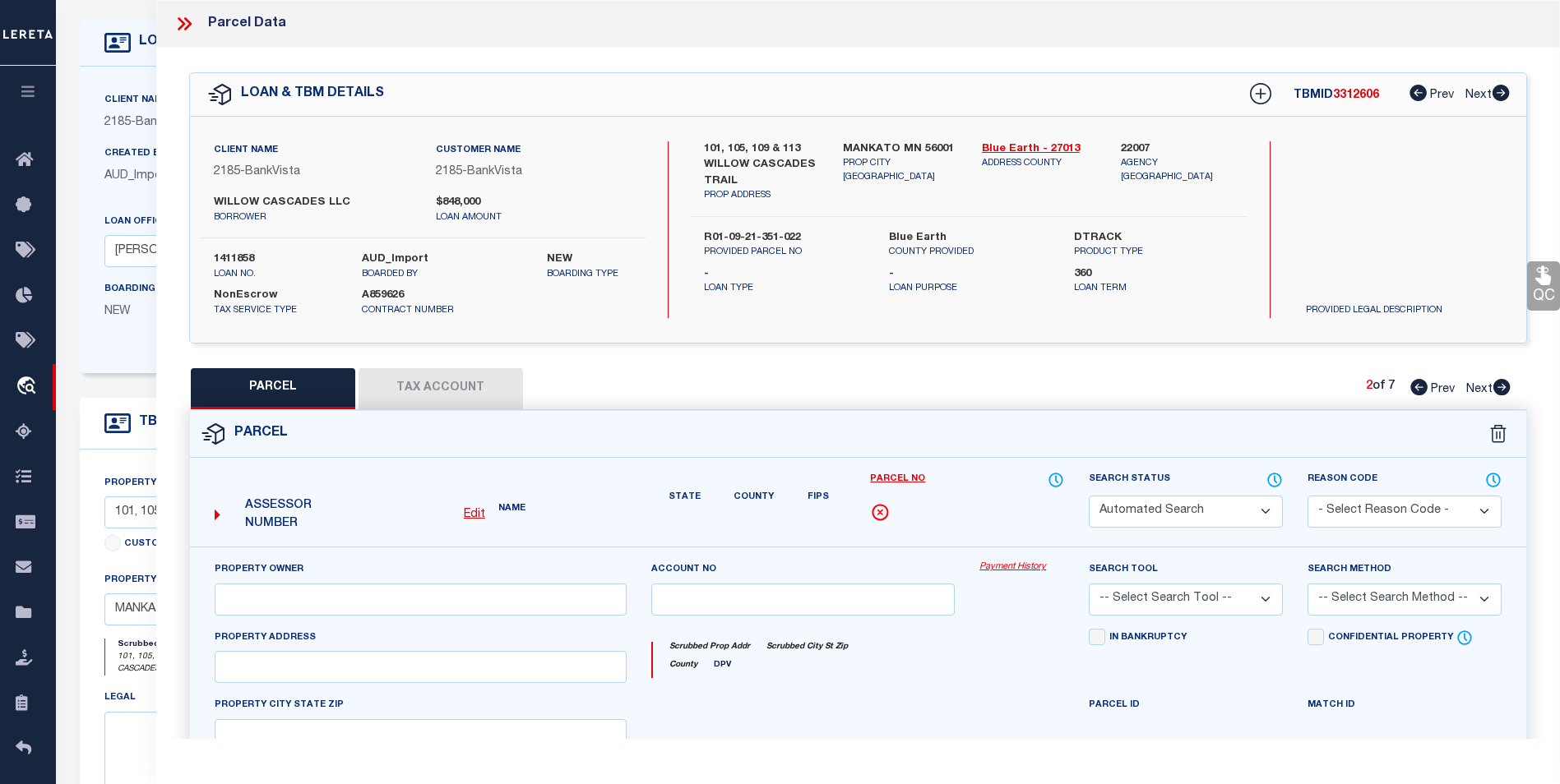
type input "MN"
type textarea "WILLOW CASCADES, OUTLOT A"
type textarea "PR'd per [PERSON_NAME] INACTIVE PARCEL"
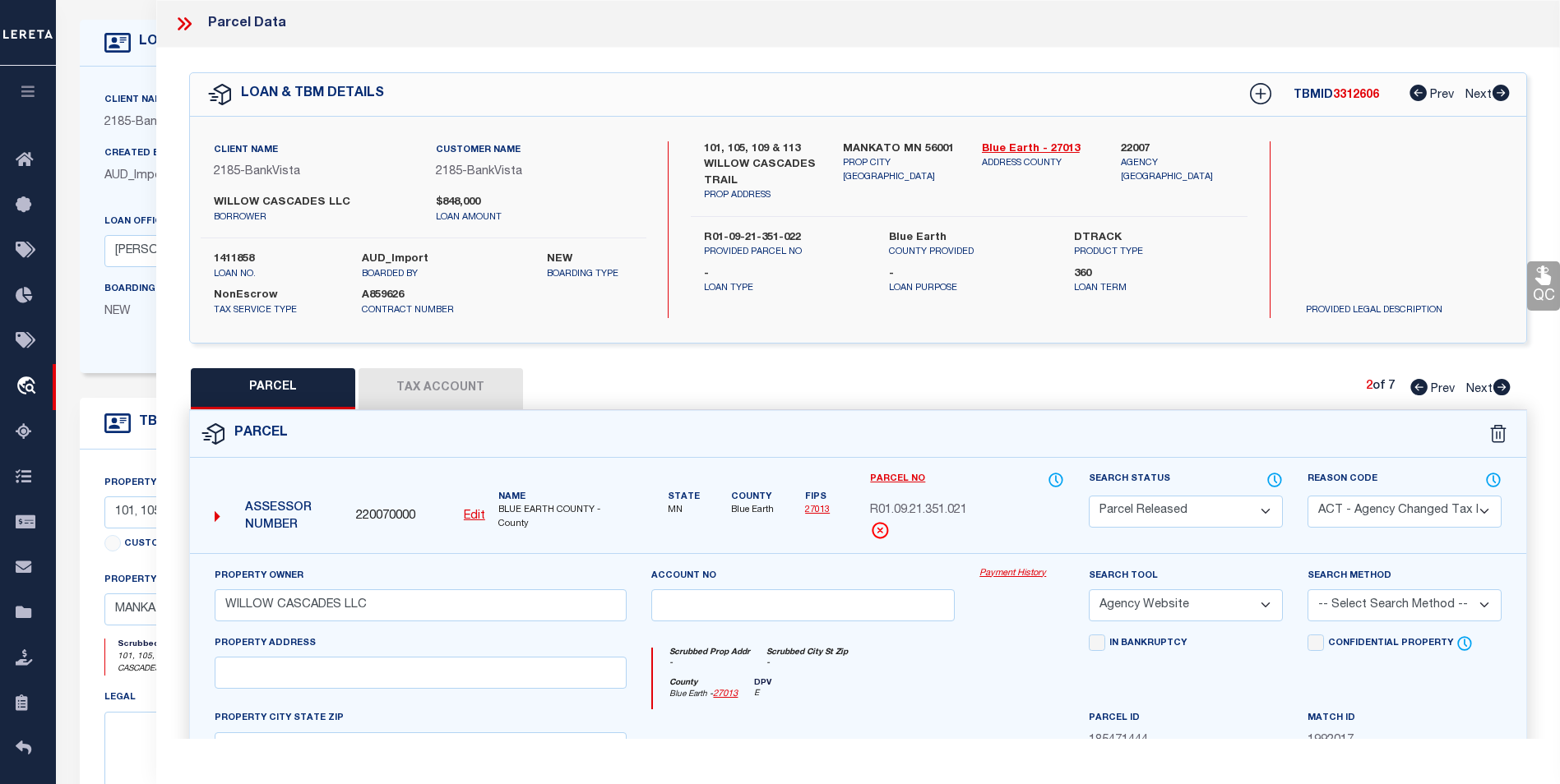
click at [1505, 388] on icon at bounding box center [1501, 386] width 18 height 16
select select "AS"
select select
checkbox input "false"
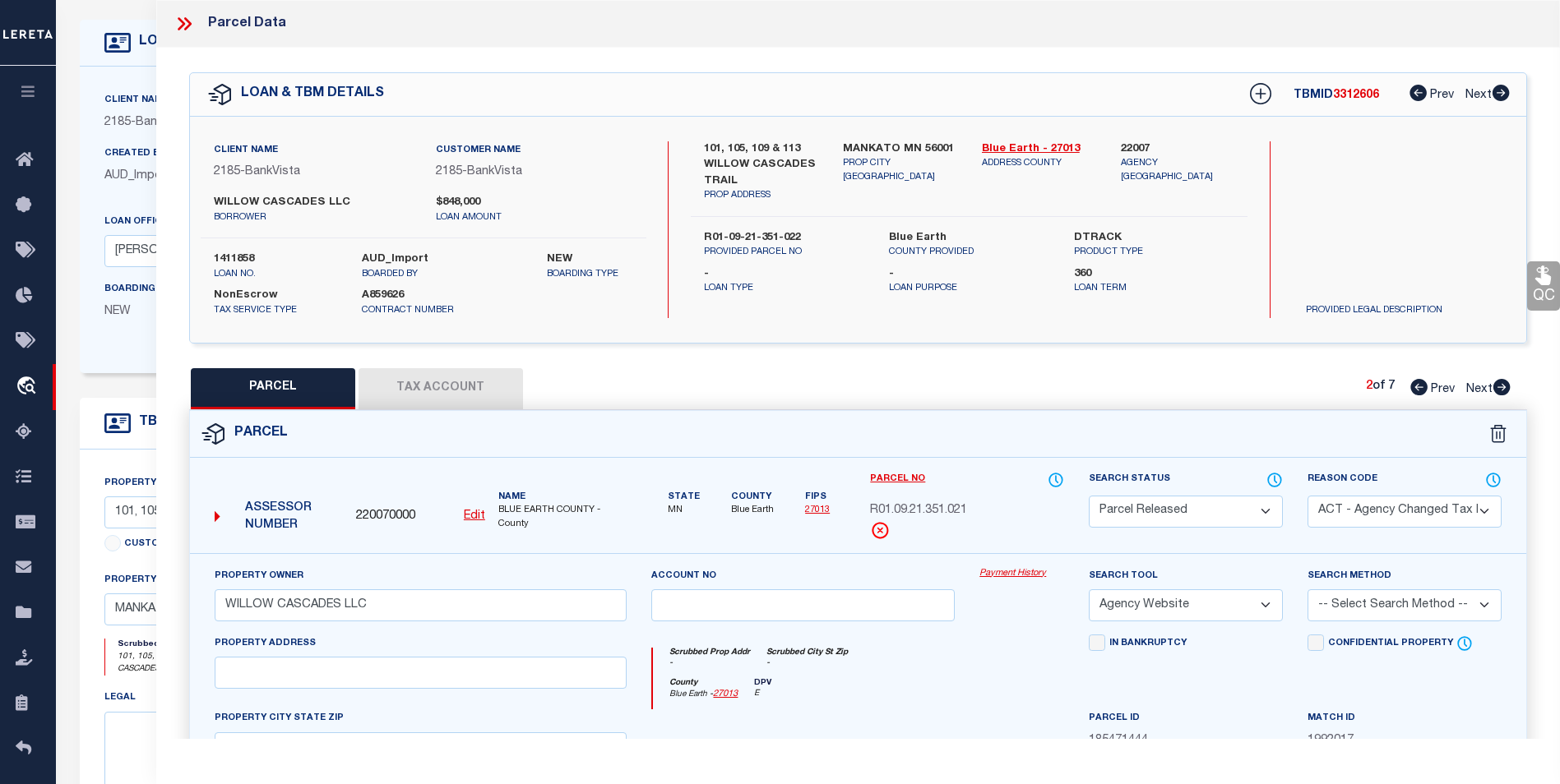
checkbox input "false"
select select "BP"
select select "NCL"
type input "WILLOW CASCADES LLC"
select select "AGW"
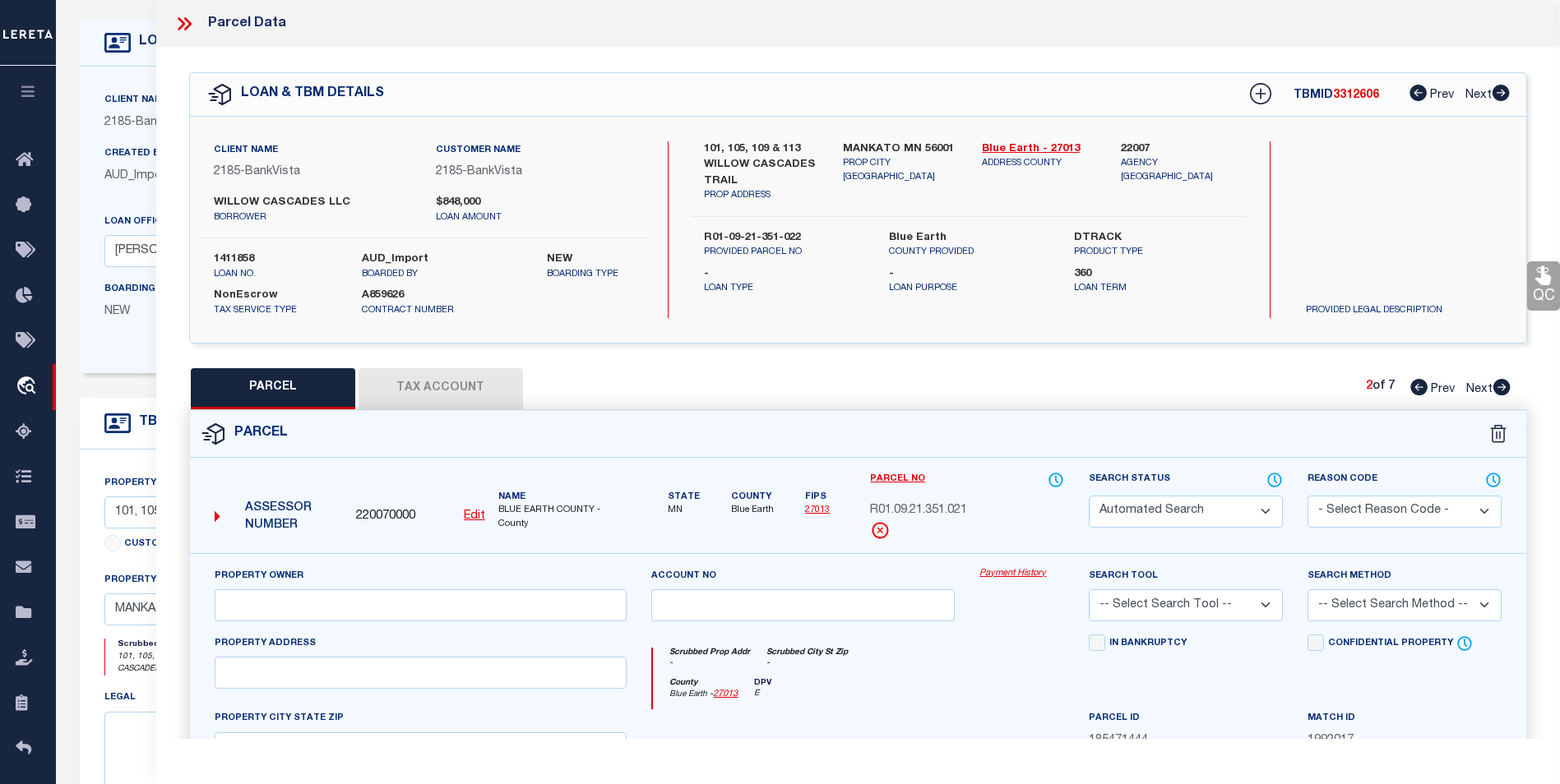
select select
type input "MN"
type textarea "WILLOW CASCADES, LOT 2 BLOCK 1"
type textarea "inactive parcel"
click at [1505, 388] on icon at bounding box center [1501, 386] width 18 height 16
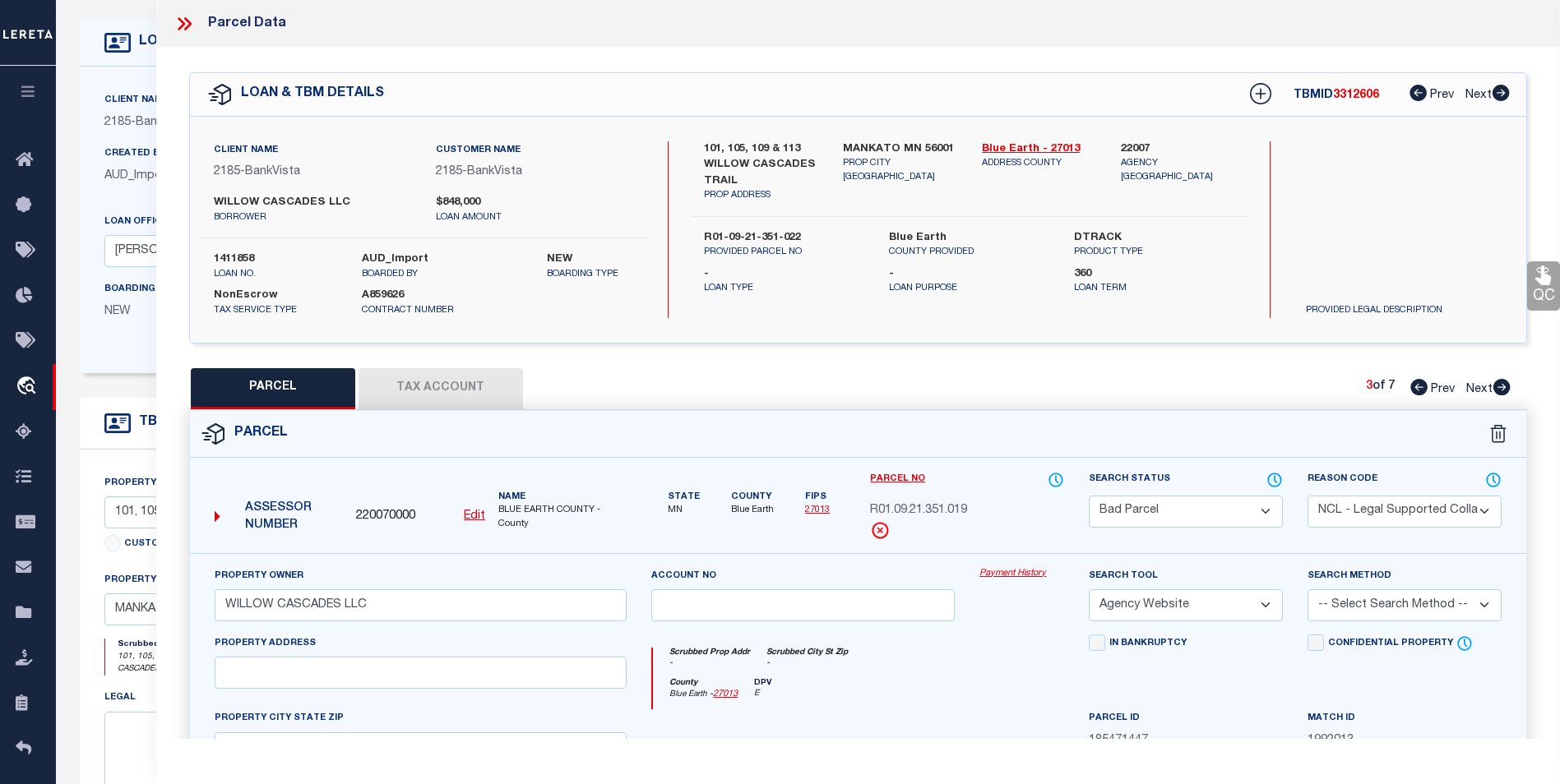
select select "AS"
select select
checkbox input "false"
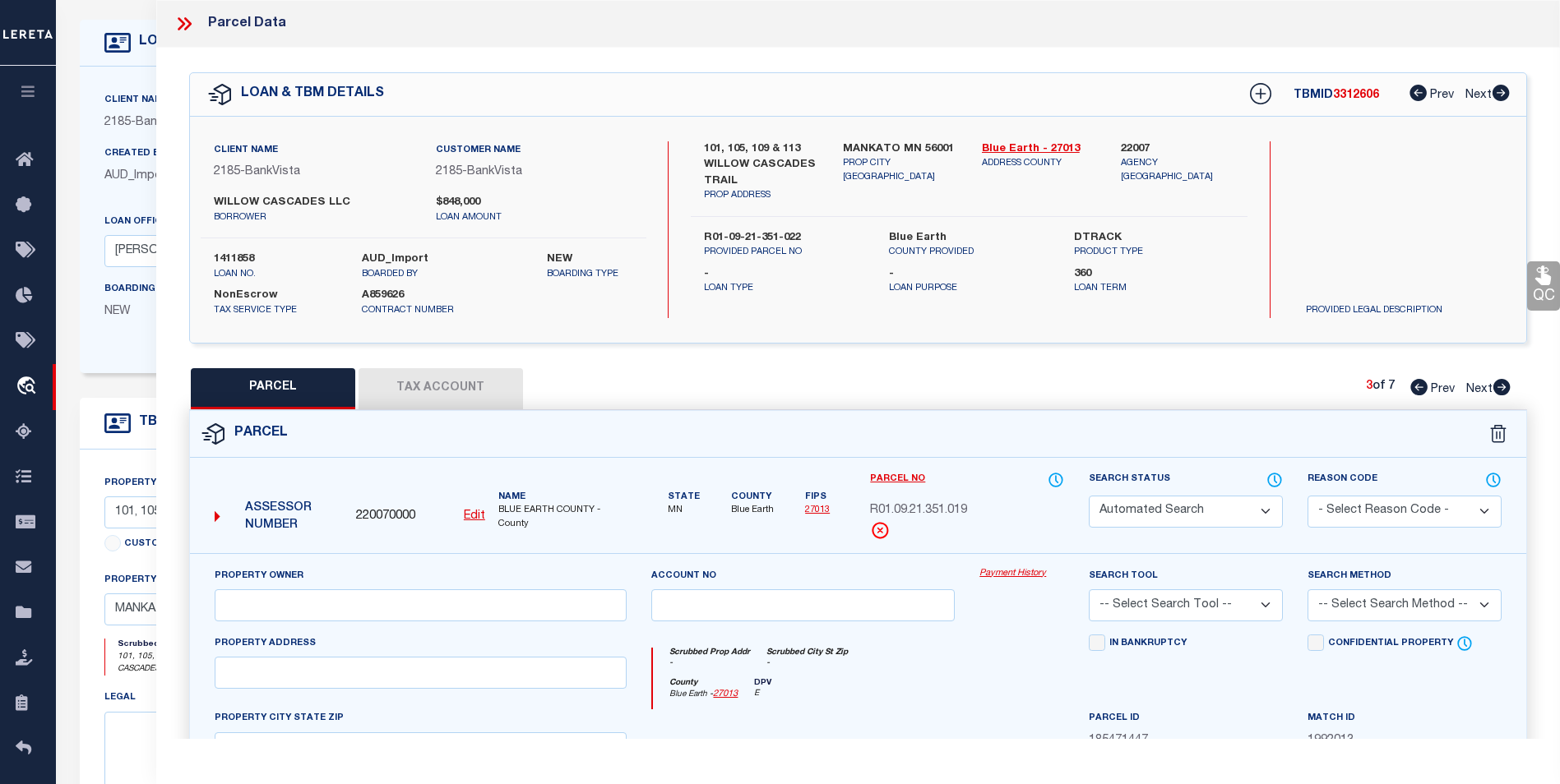
select select "CP"
select select "NCL"
type input "WILLOW CASCADES LLC"
select select "AGW"
select select
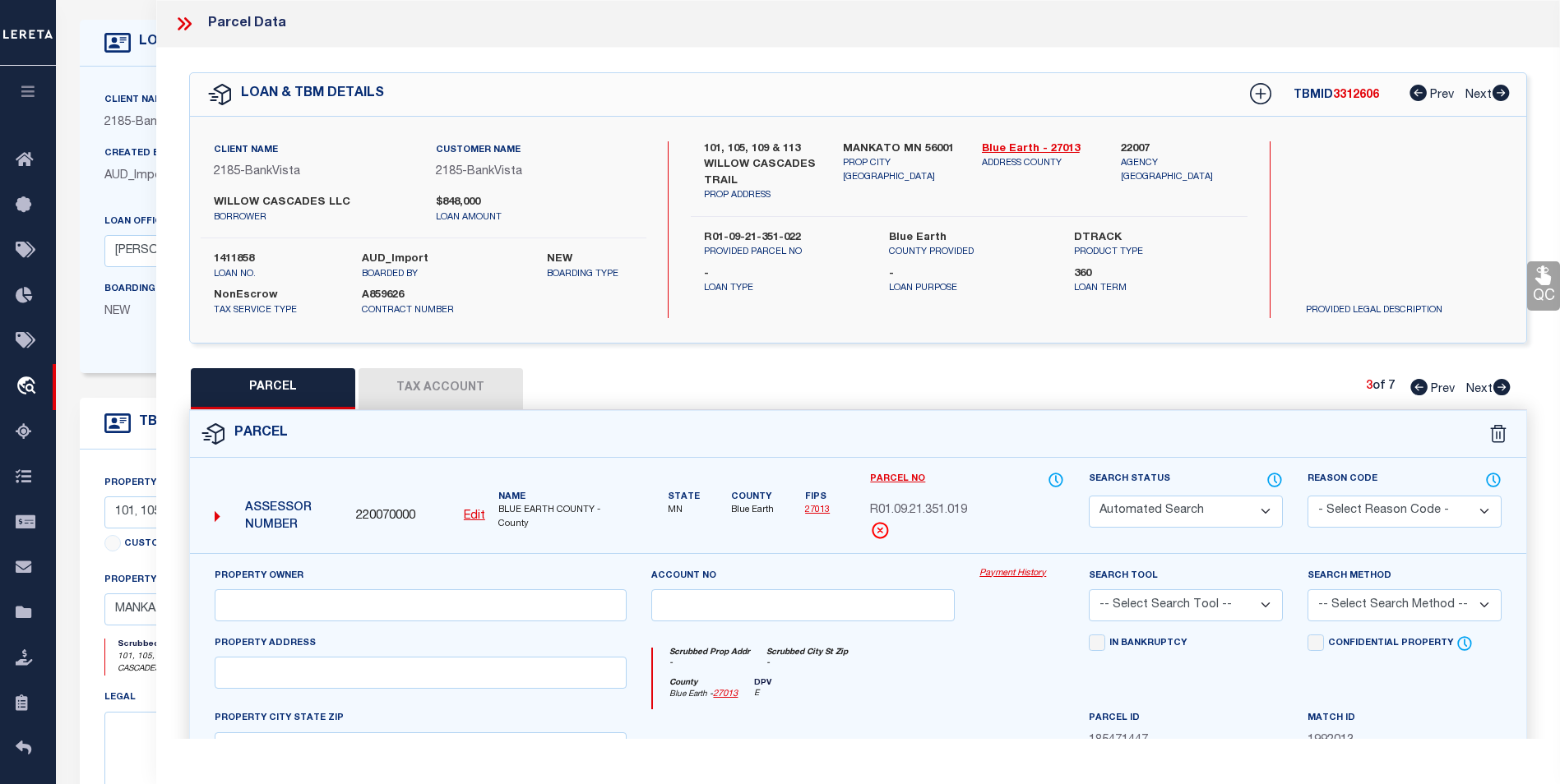
type input "100 EVERGLADES TRL"
type input "[GEOGRAPHIC_DATA]"
type textarea "WILLOW CASCADES, LOT 1 BLOCK 2"
type textarea "Completed based on given legal document."
click at [1505, 388] on icon at bounding box center [1501, 386] width 18 height 16
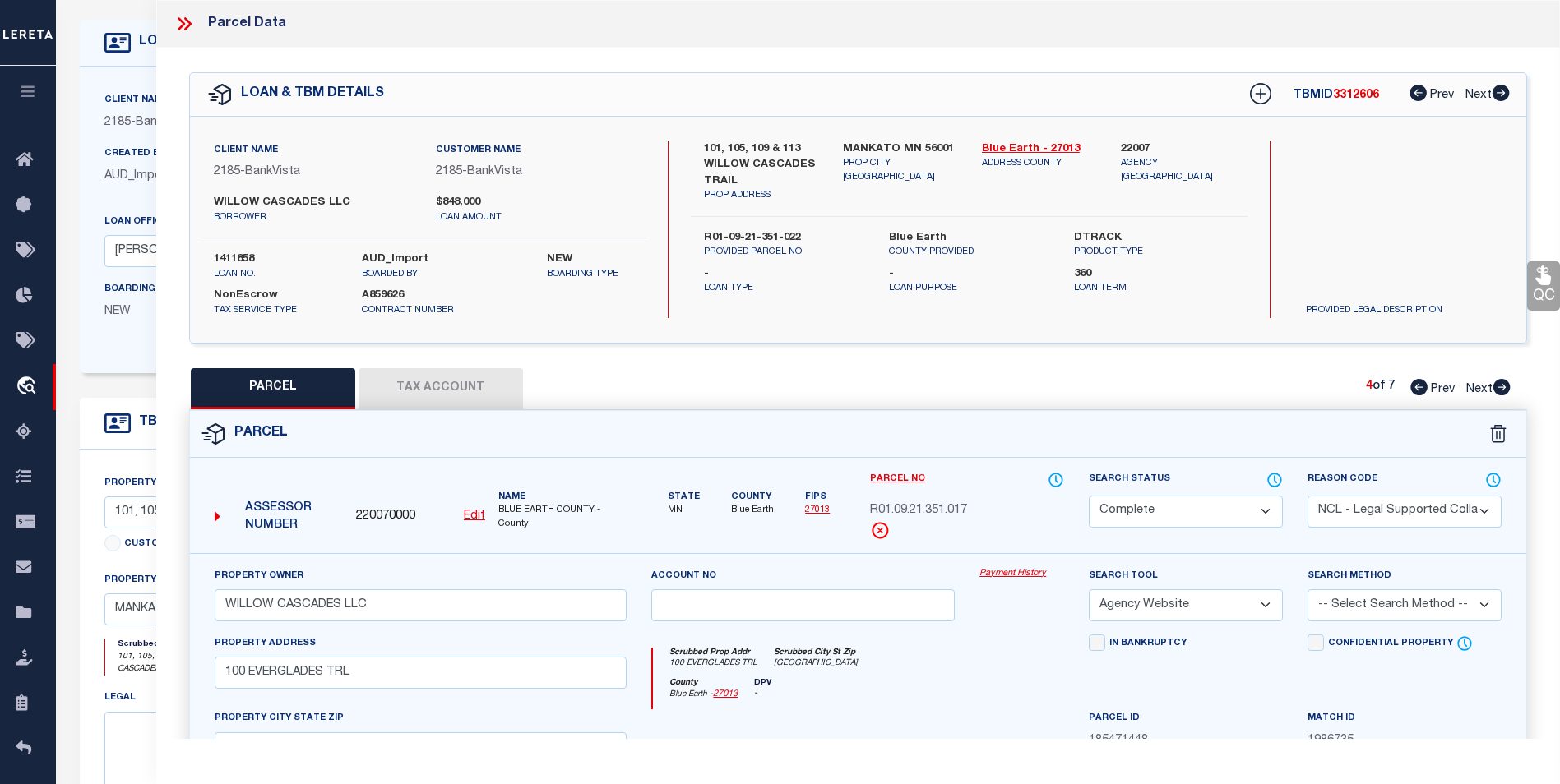
select select "AS"
select select
checkbox input "false"
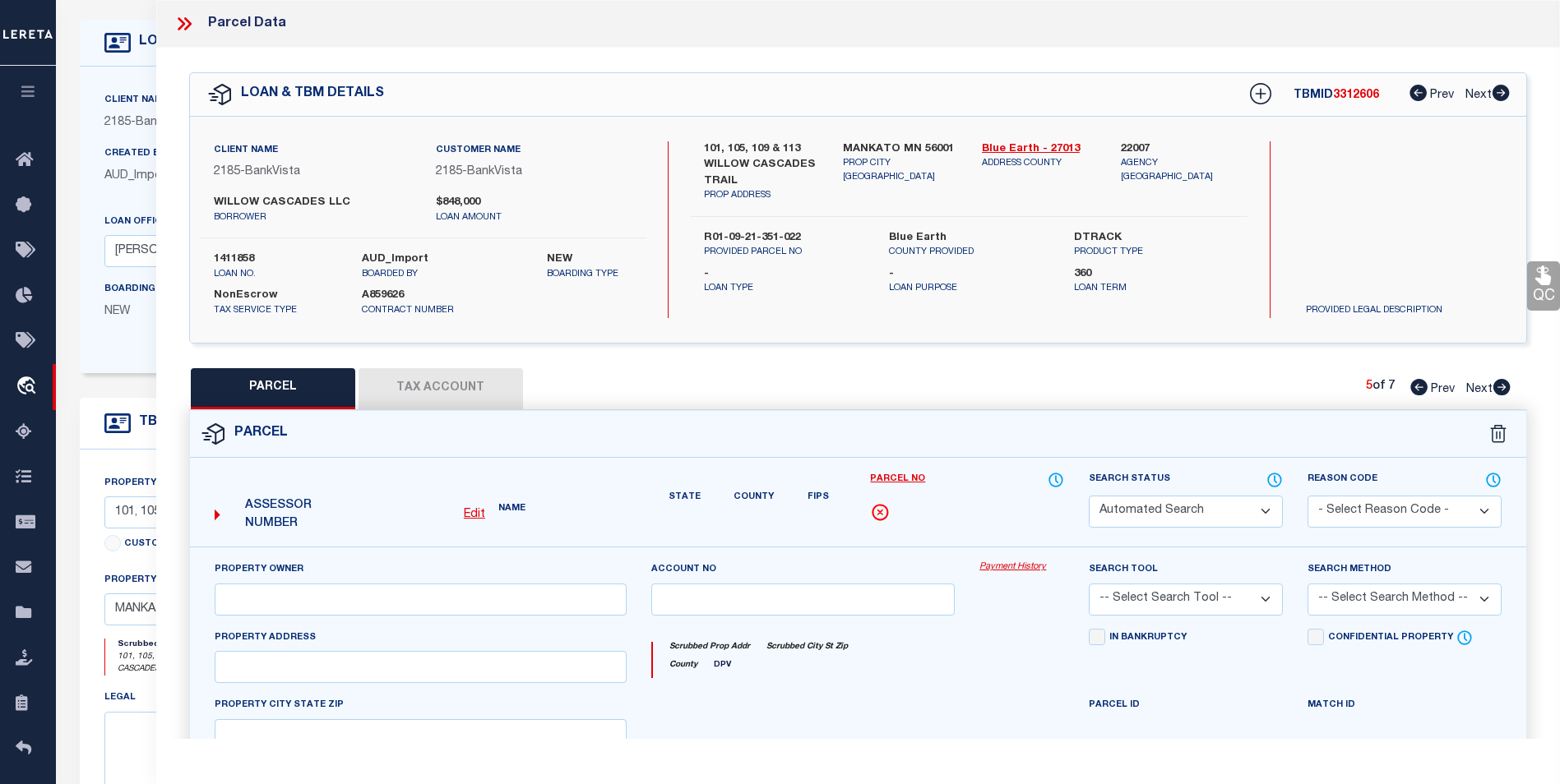
select select "BP"
select select "NCL"
type input "WILLOW CASCADES LLC"
select select "AGW"
select select
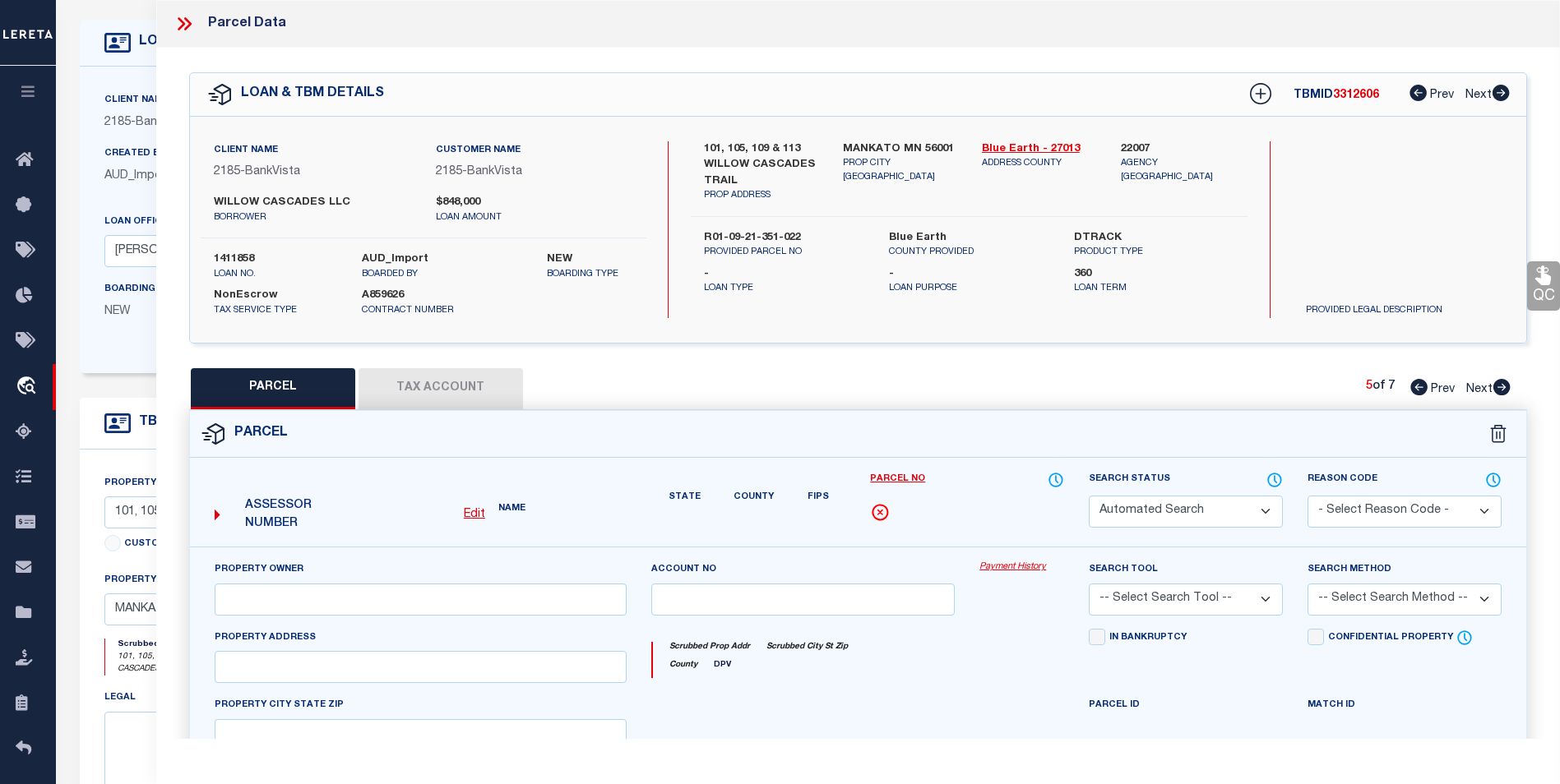
type input "MN"
type textarea "WILLOW CASCADES, LOT 2 BLOCK 2"
type textarea "inactive parcel"
click at [1505, 388] on icon at bounding box center [1501, 386] width 18 height 16
select select "AS"
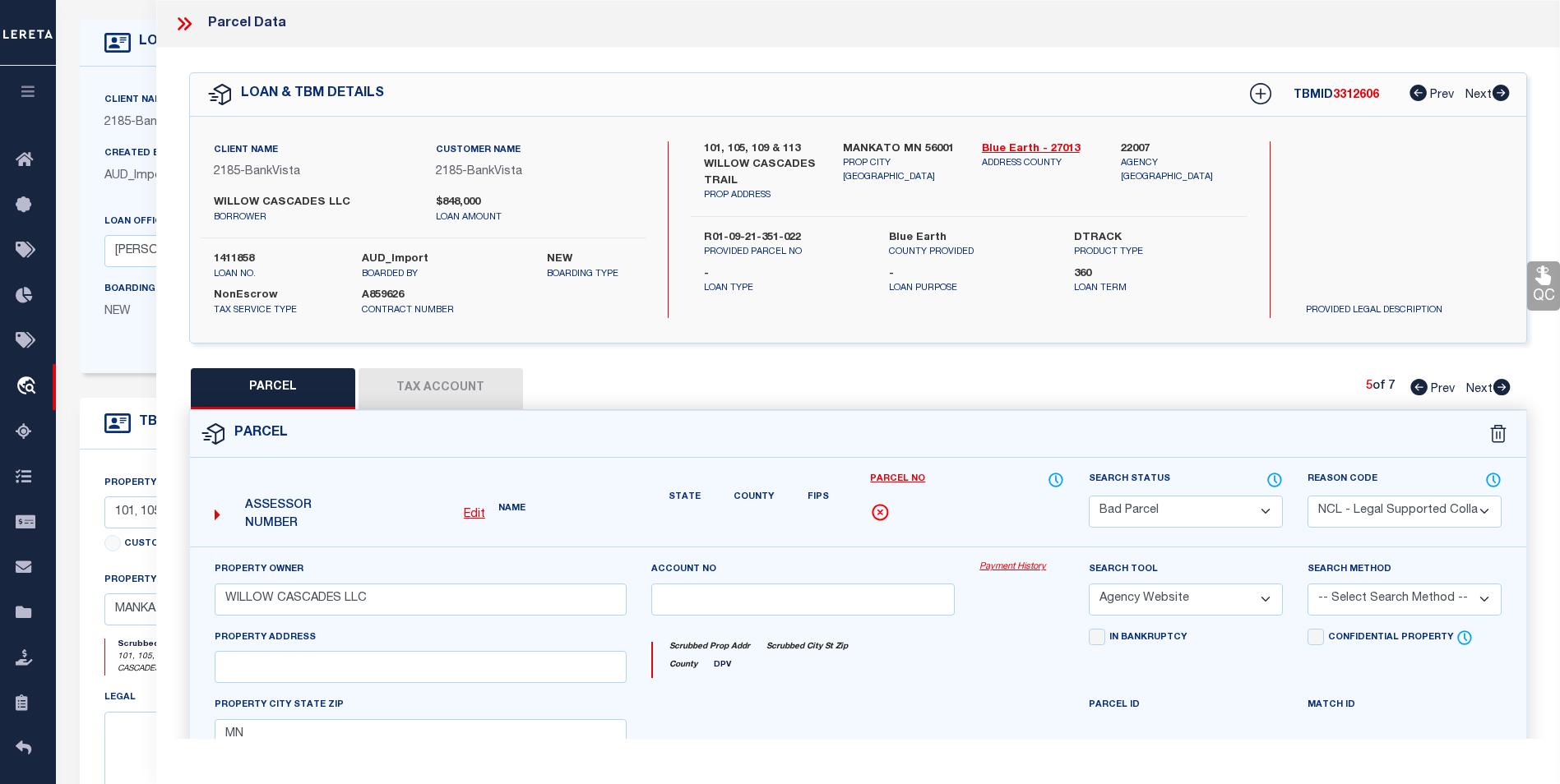
select select
checkbox input "false"
select select "BP"
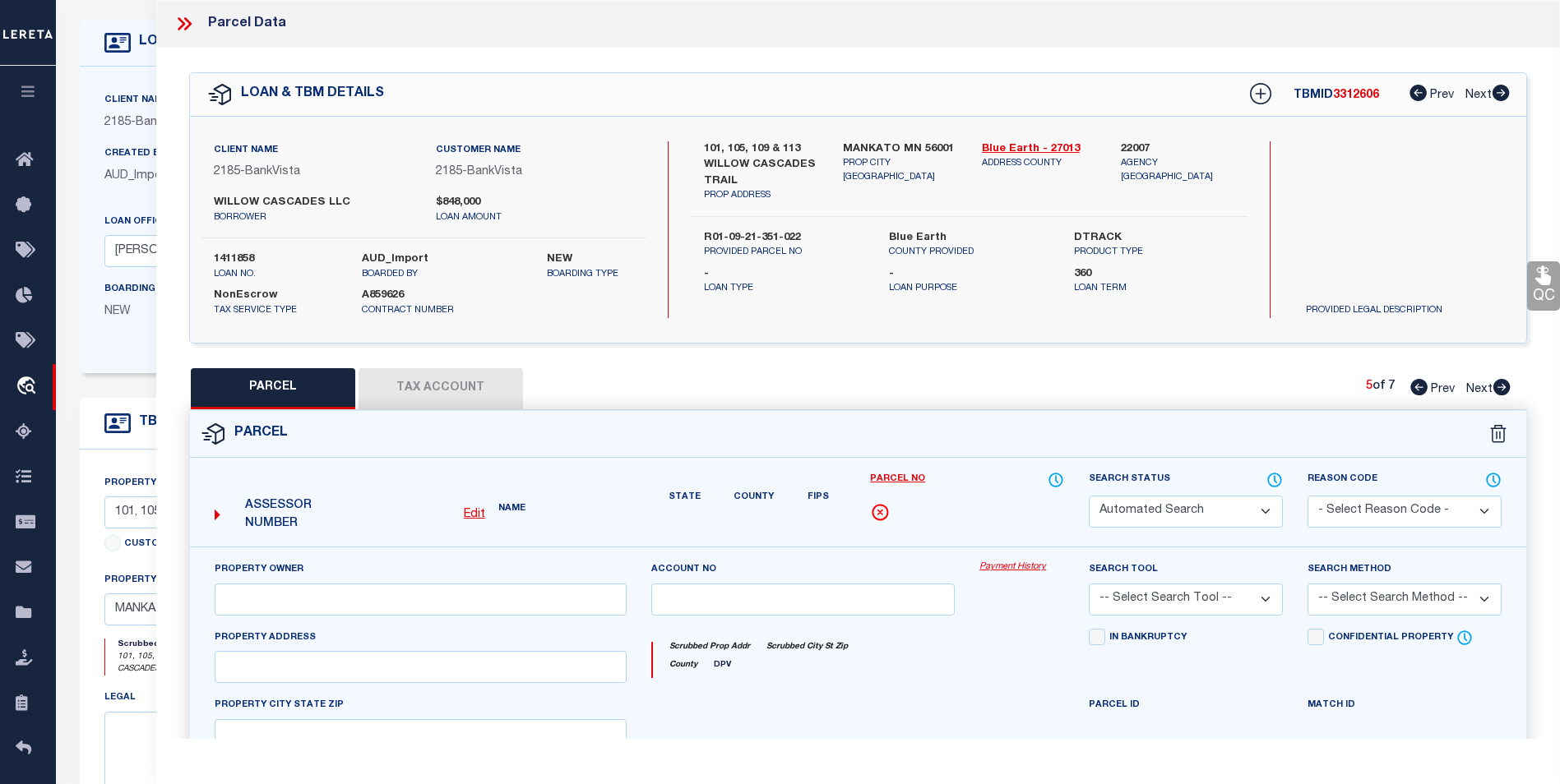
select select "NCL"
type input "WILLOW CASCADES LLC"
select select "AGW"
select select
type input "MN"
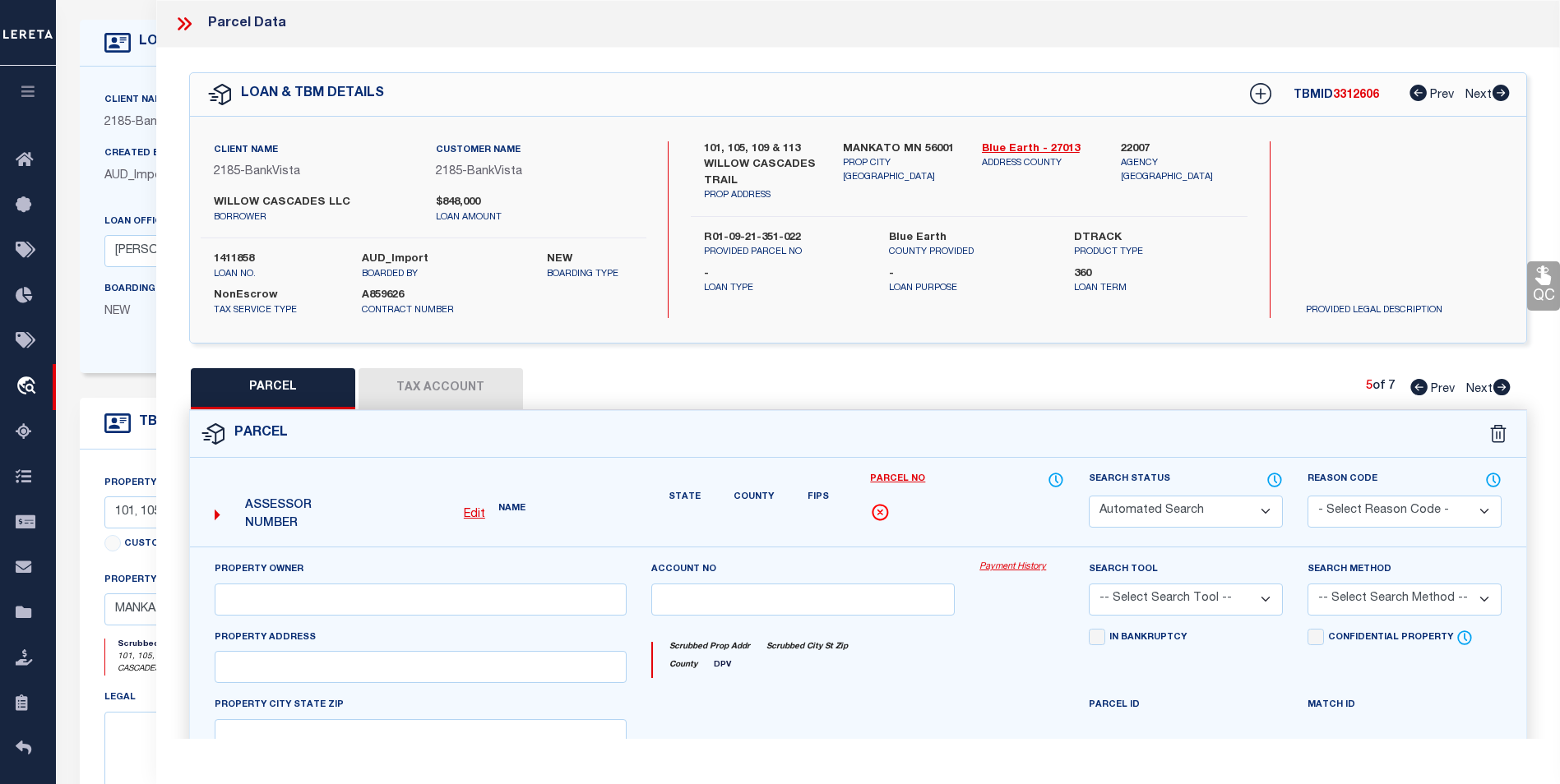
type textarea "WILLOW CASCADES, LOT 1 BLOCK 3"
type textarea "inactive parcel"
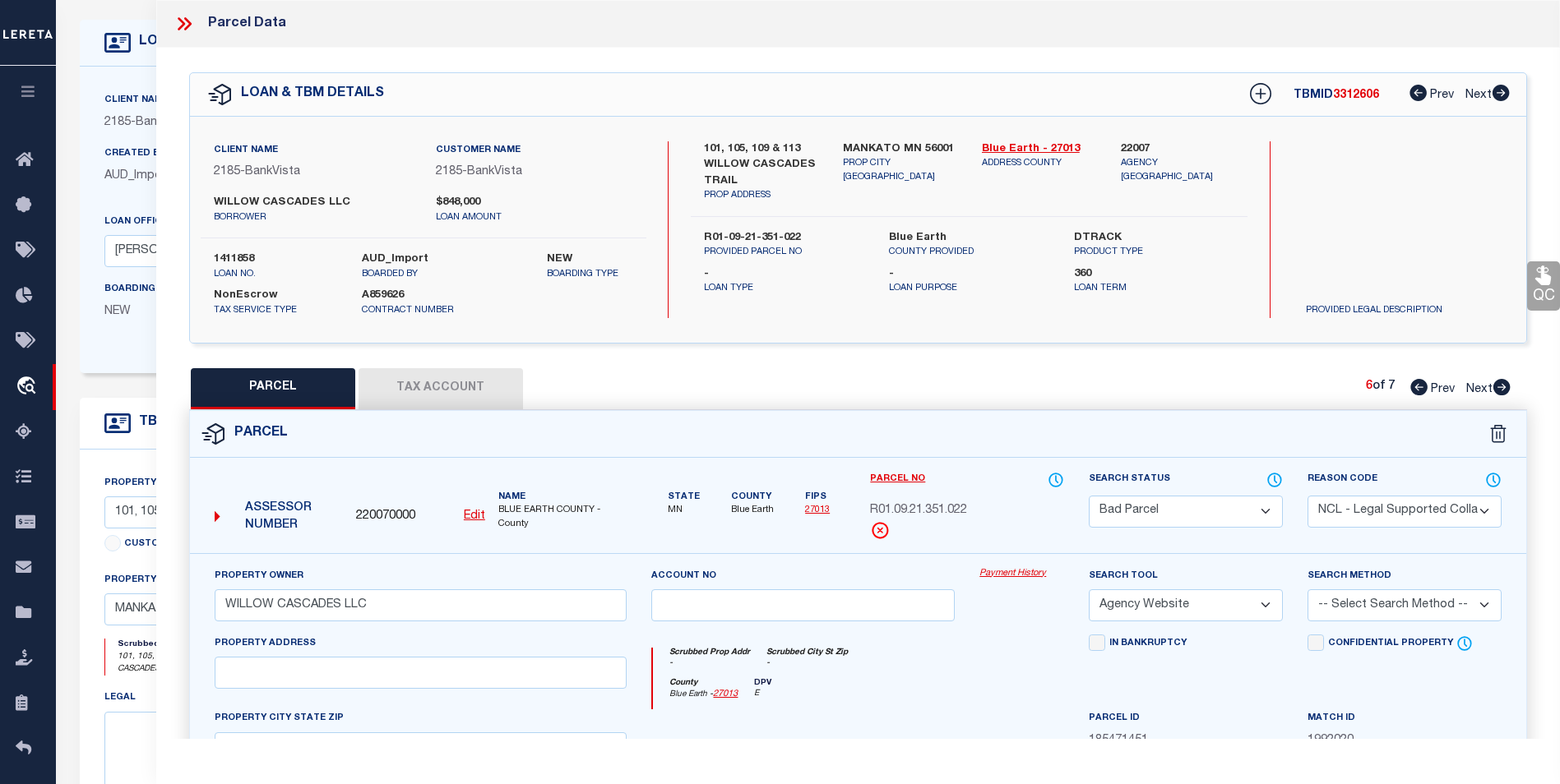
click at [1505, 388] on icon at bounding box center [1501, 386] width 18 height 16
select select "AS"
select select
checkbox input "false"
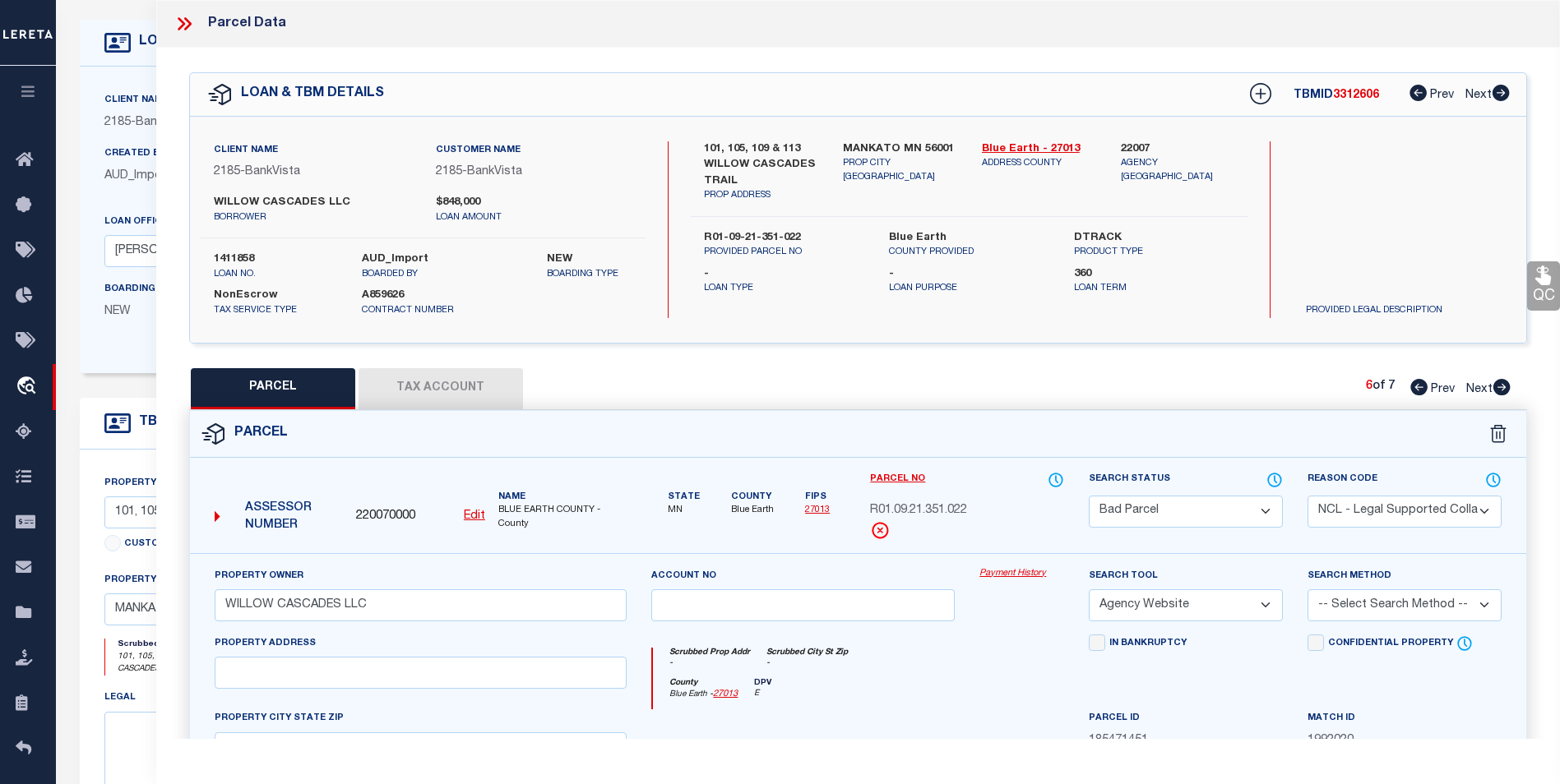
checkbox input "false"
select select "CP"
type input "WILLOW CASCADES LLC"
select select "TPW"
select select
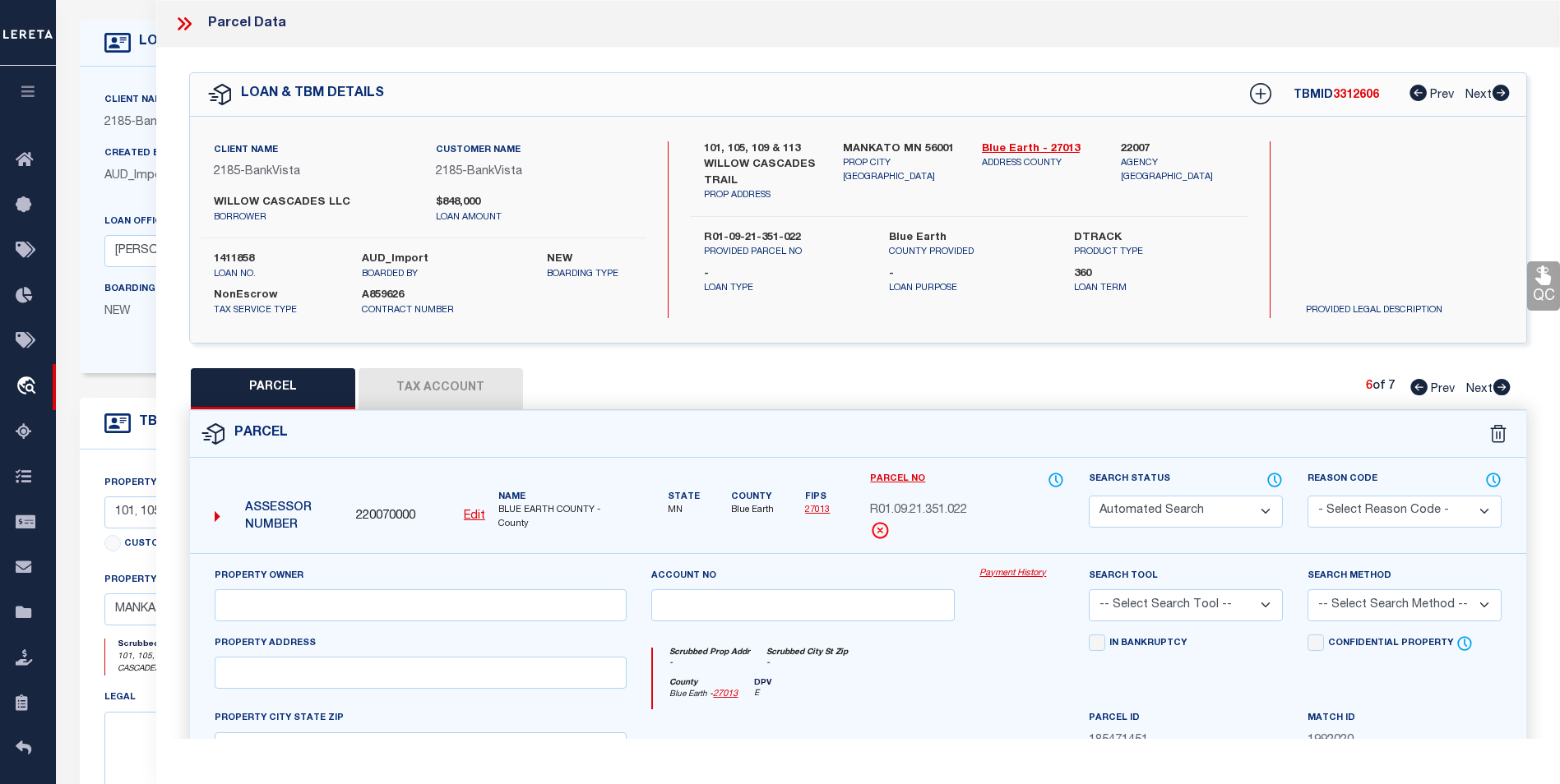
checkbox input "false"
type input "MN"
type textarea "WILLOW CASCADES, LOT 2 BLOCK 3"
click at [1505, 388] on icon at bounding box center [1501, 386] width 18 height 16
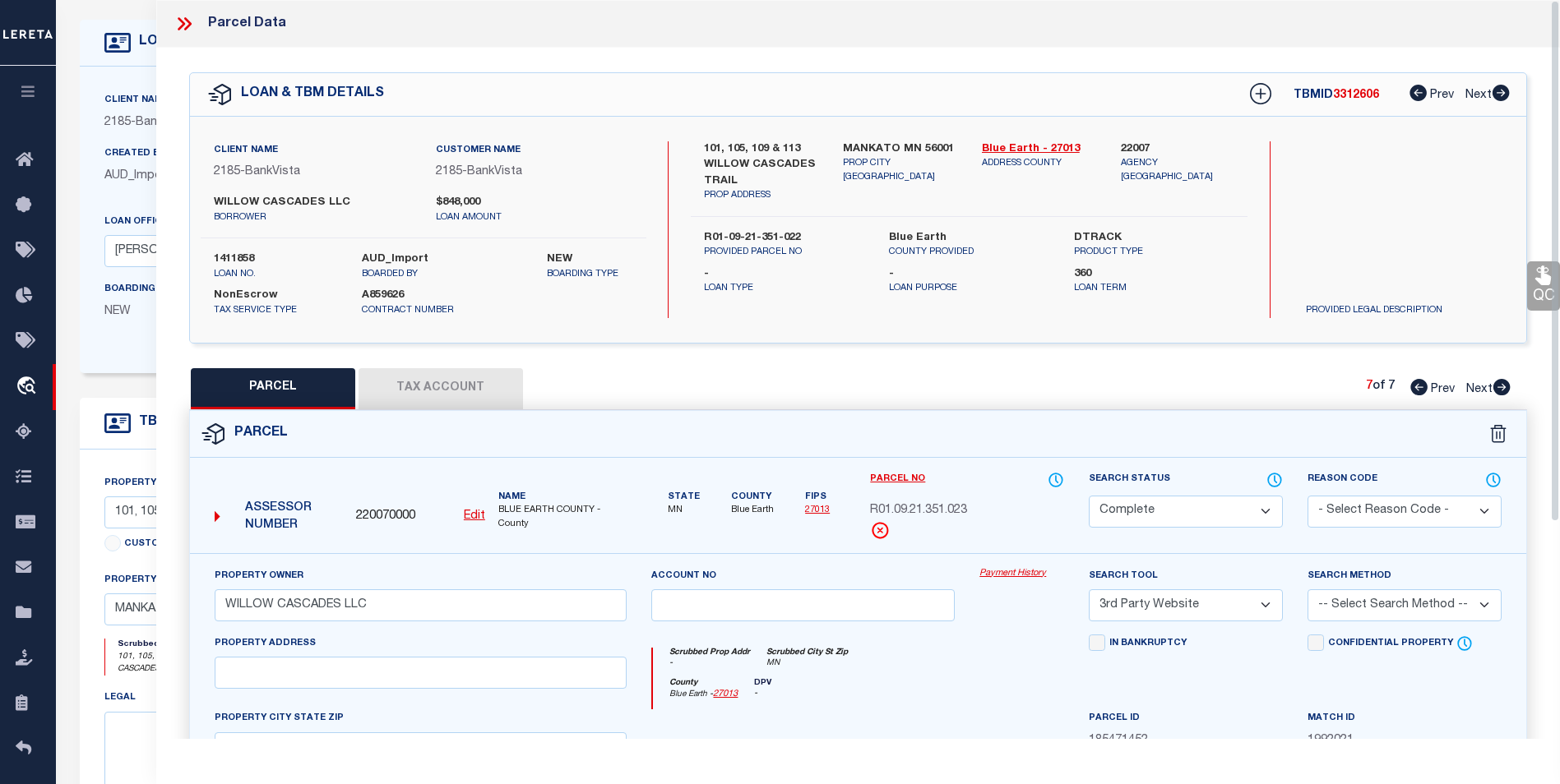
click at [187, 17] on icon at bounding box center [184, 24] width 21 height 21
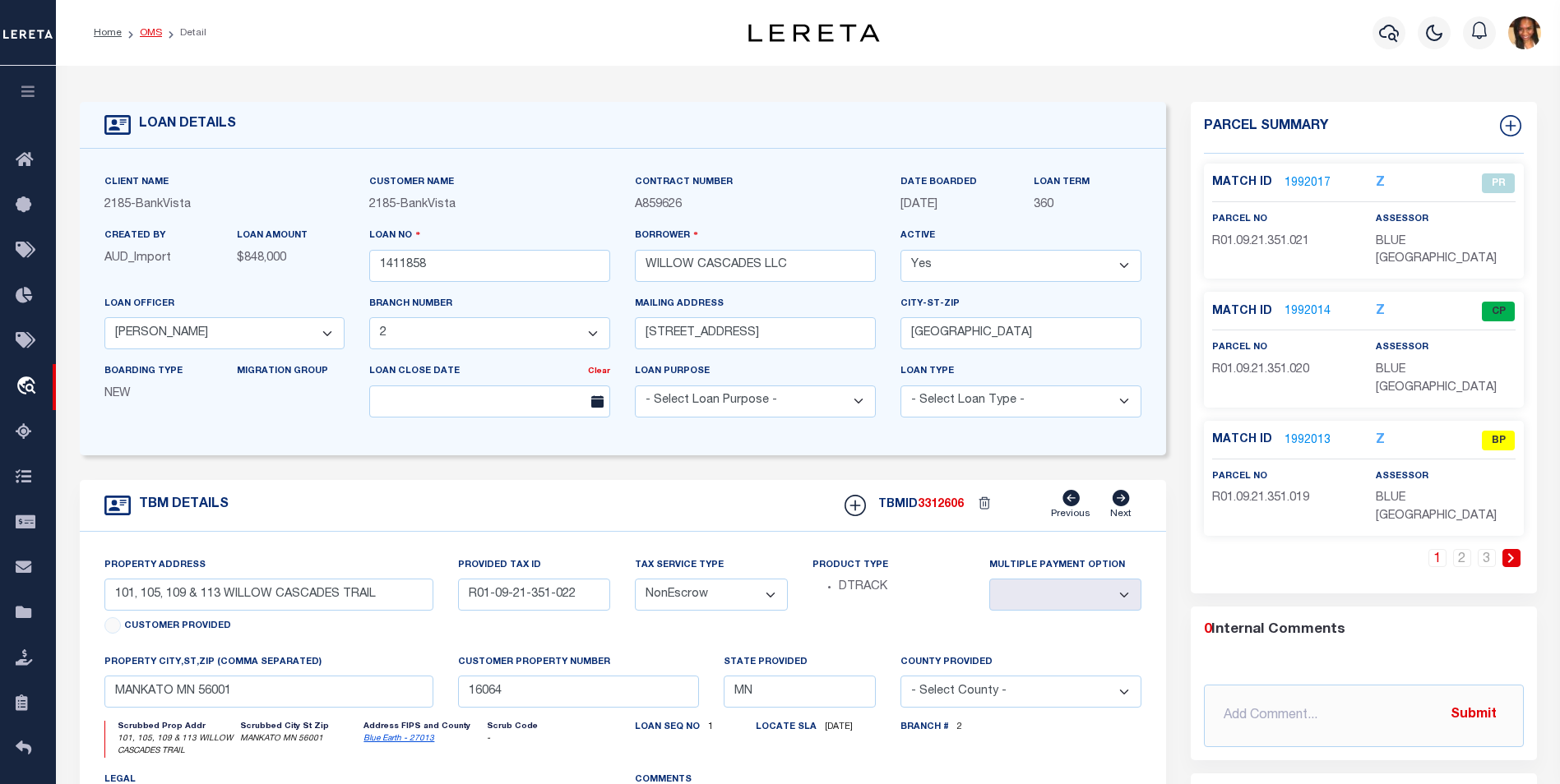
click at [148, 33] on link "OMS" at bounding box center [151, 33] width 22 height 10
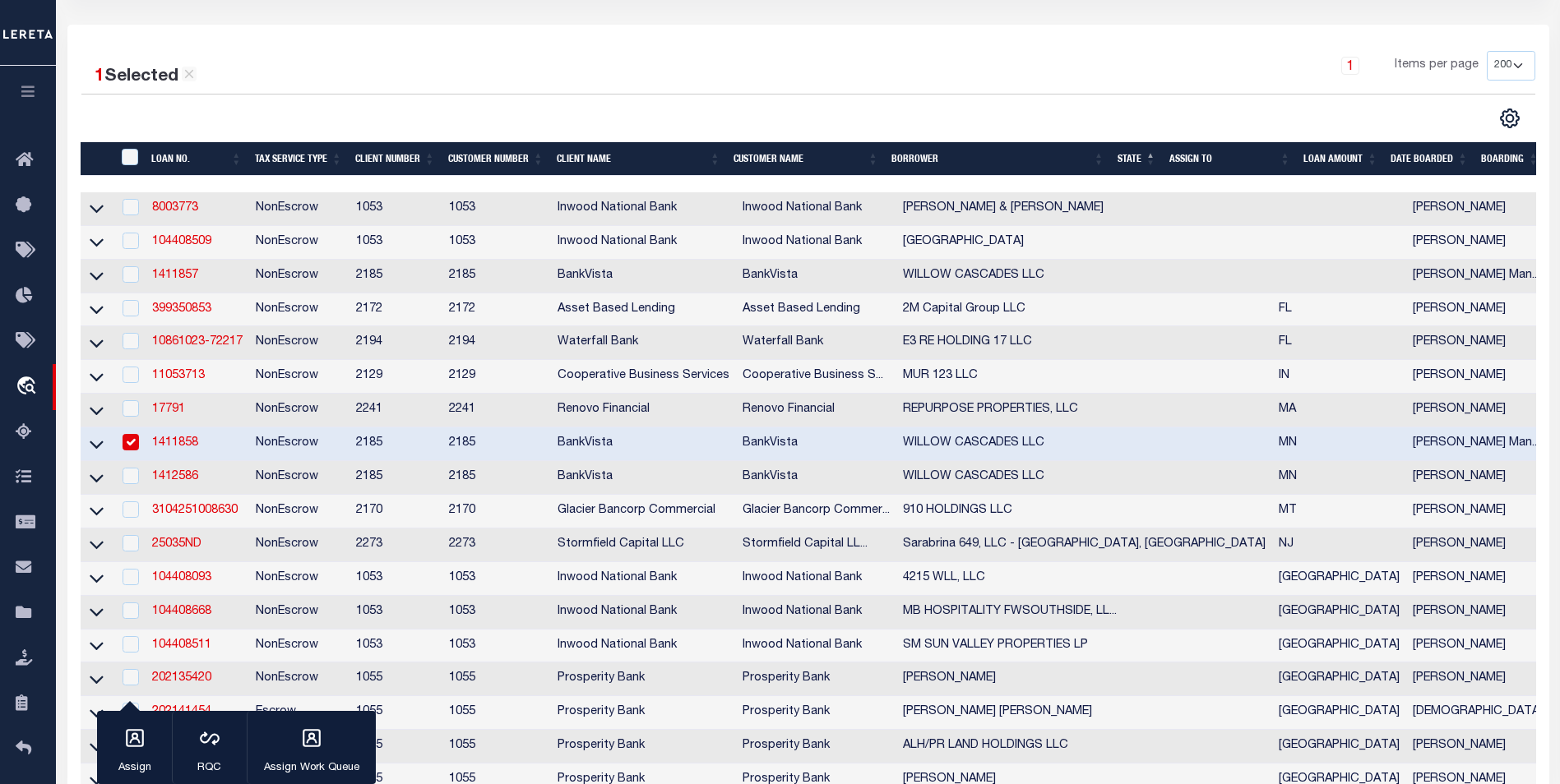
scroll to position [247, 0]
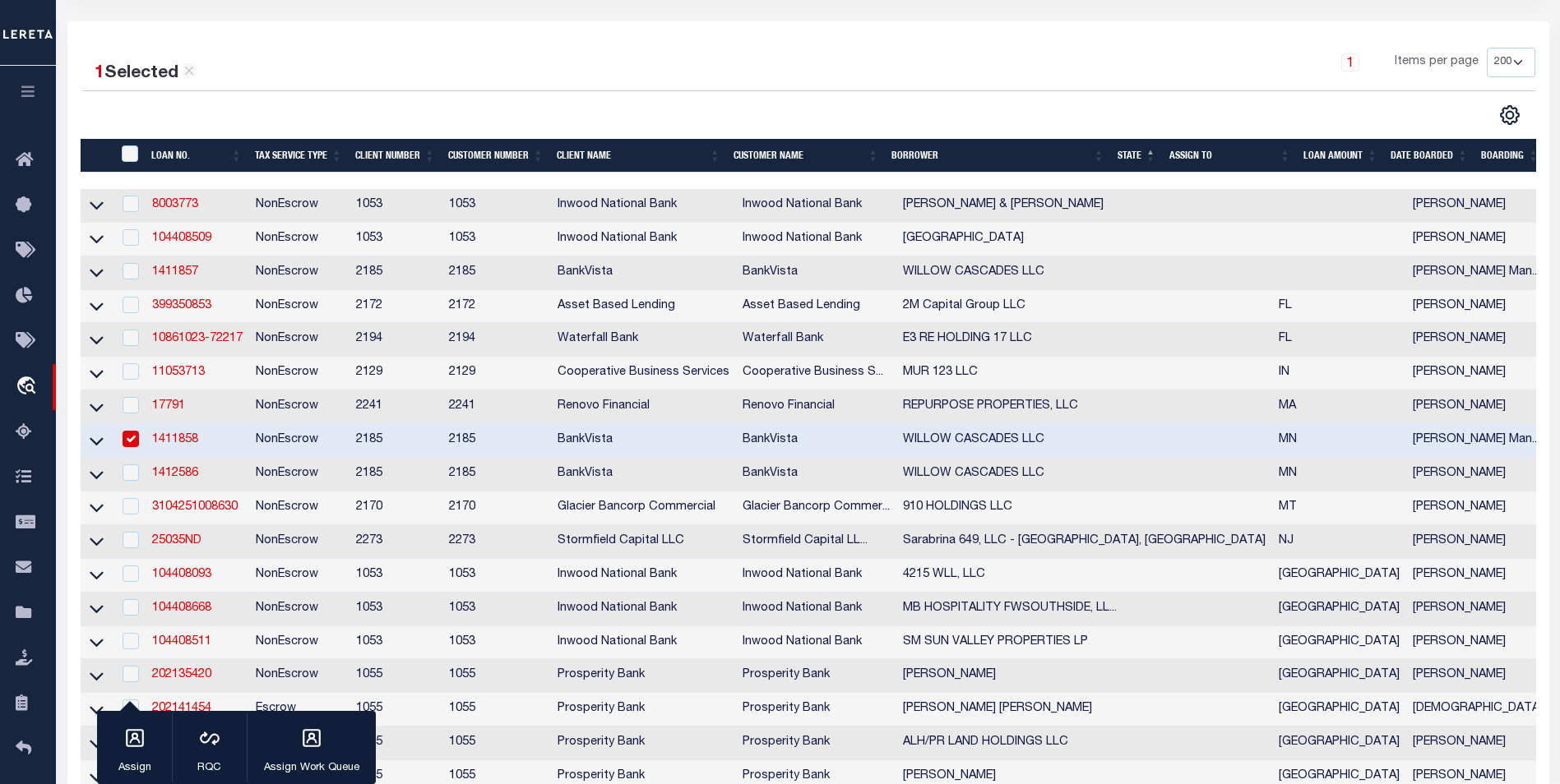
click at [133, 448] on input "checkbox" at bounding box center [130, 438] width 16 height 16
checkbox input "false"
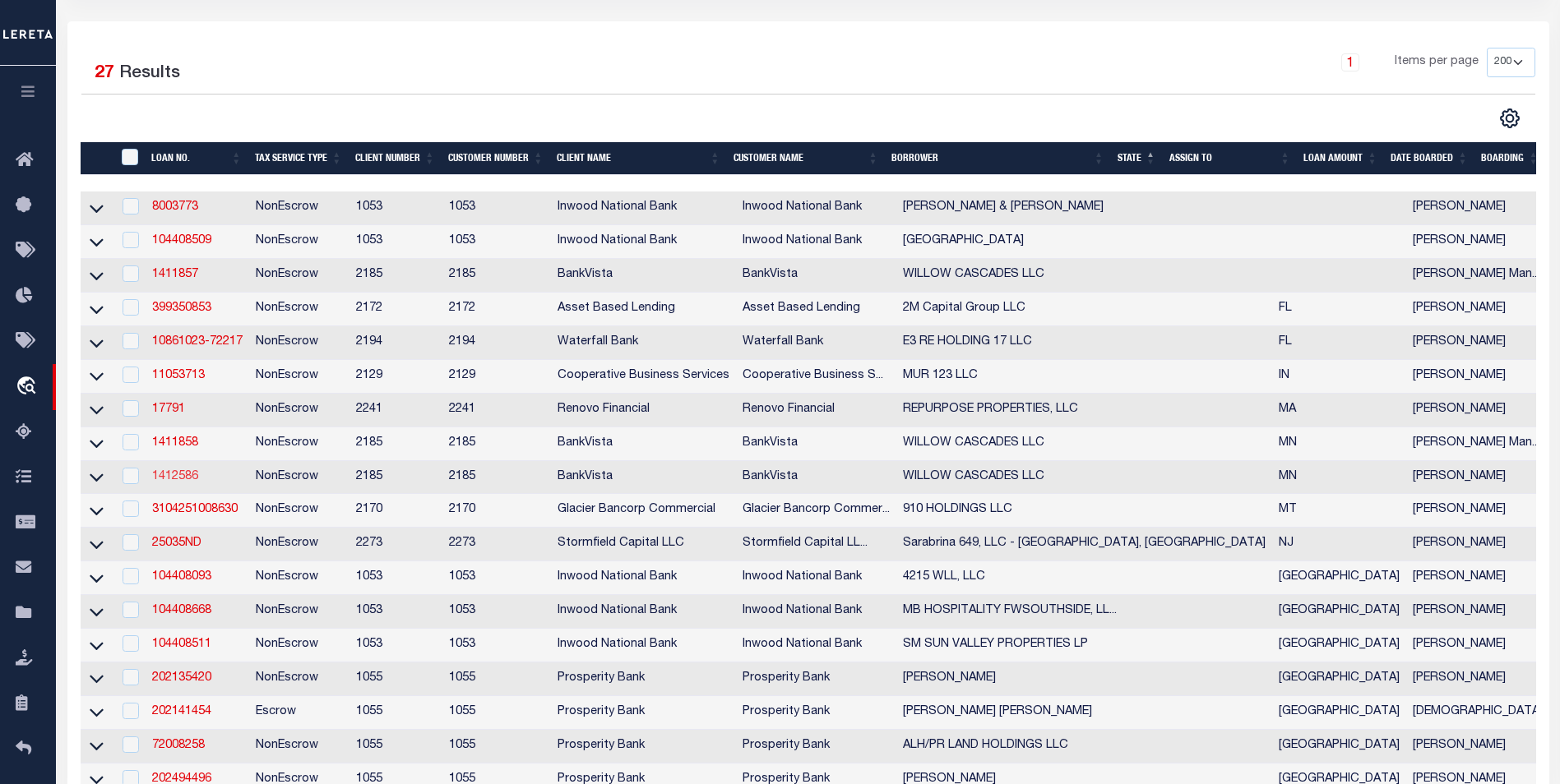
click at [170, 482] on link "1412586" at bounding box center [175, 477] width 46 height 12
type input "1412586"
select select "10"
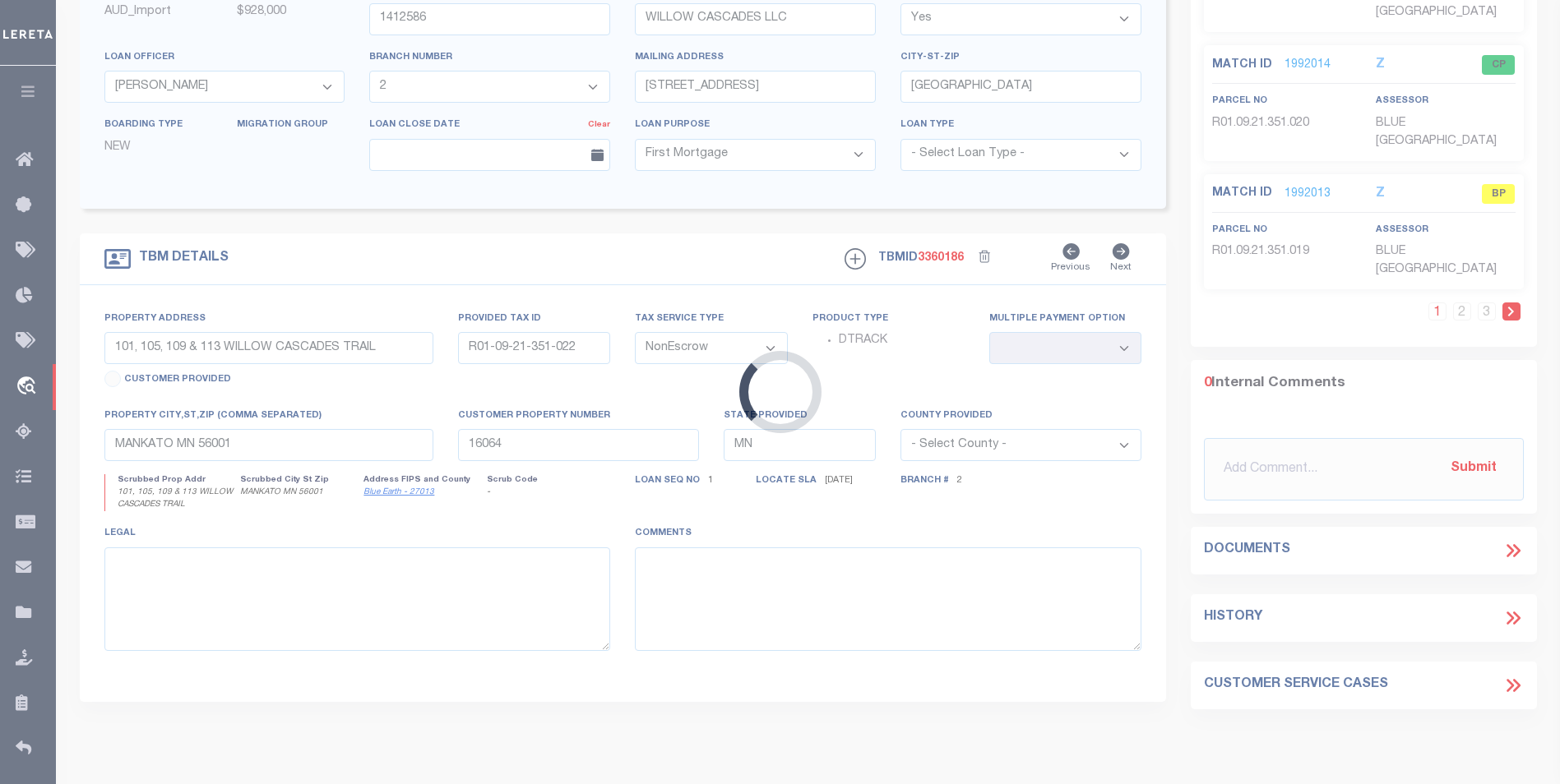
type input "100 104 108 112 EVERGLADES TRAIL"
type input "R01.09.21.351.017"
select select
type input "[GEOGRAPHIC_DATA]"
type input "17074"
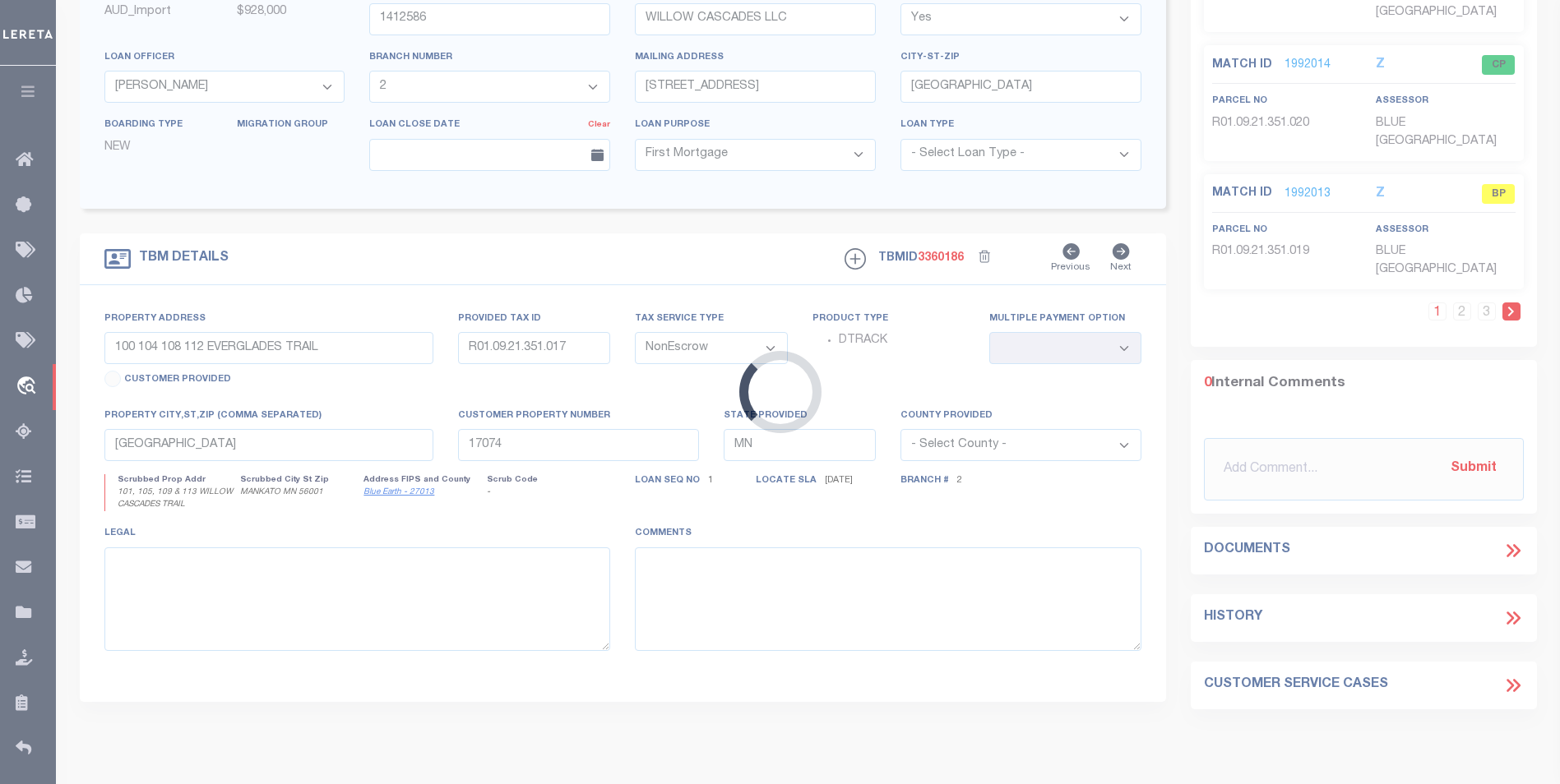
select select
select select "12348"
select select "4781"
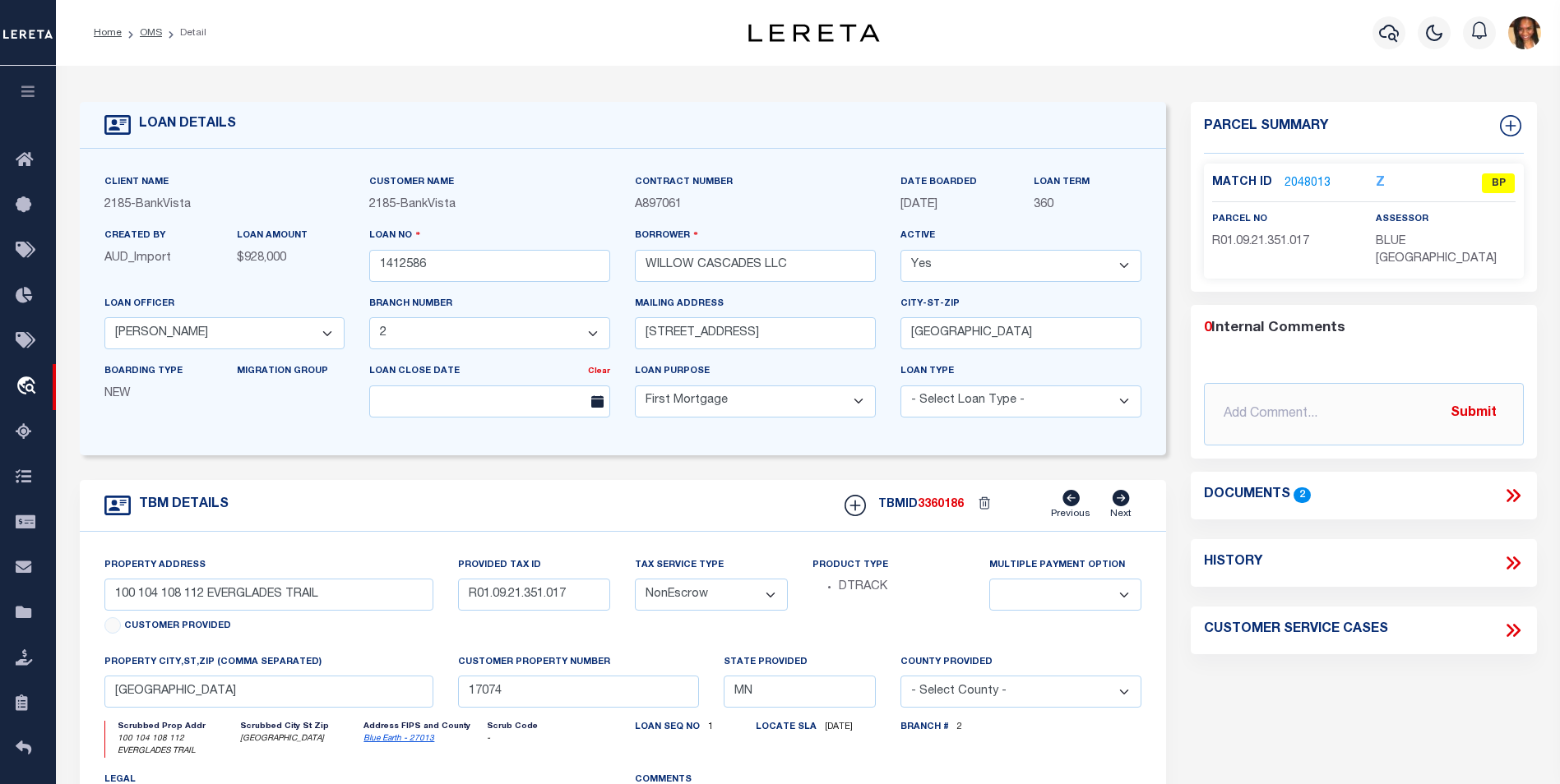
click at [1293, 186] on link "2048013" at bounding box center [1307, 184] width 46 height 17
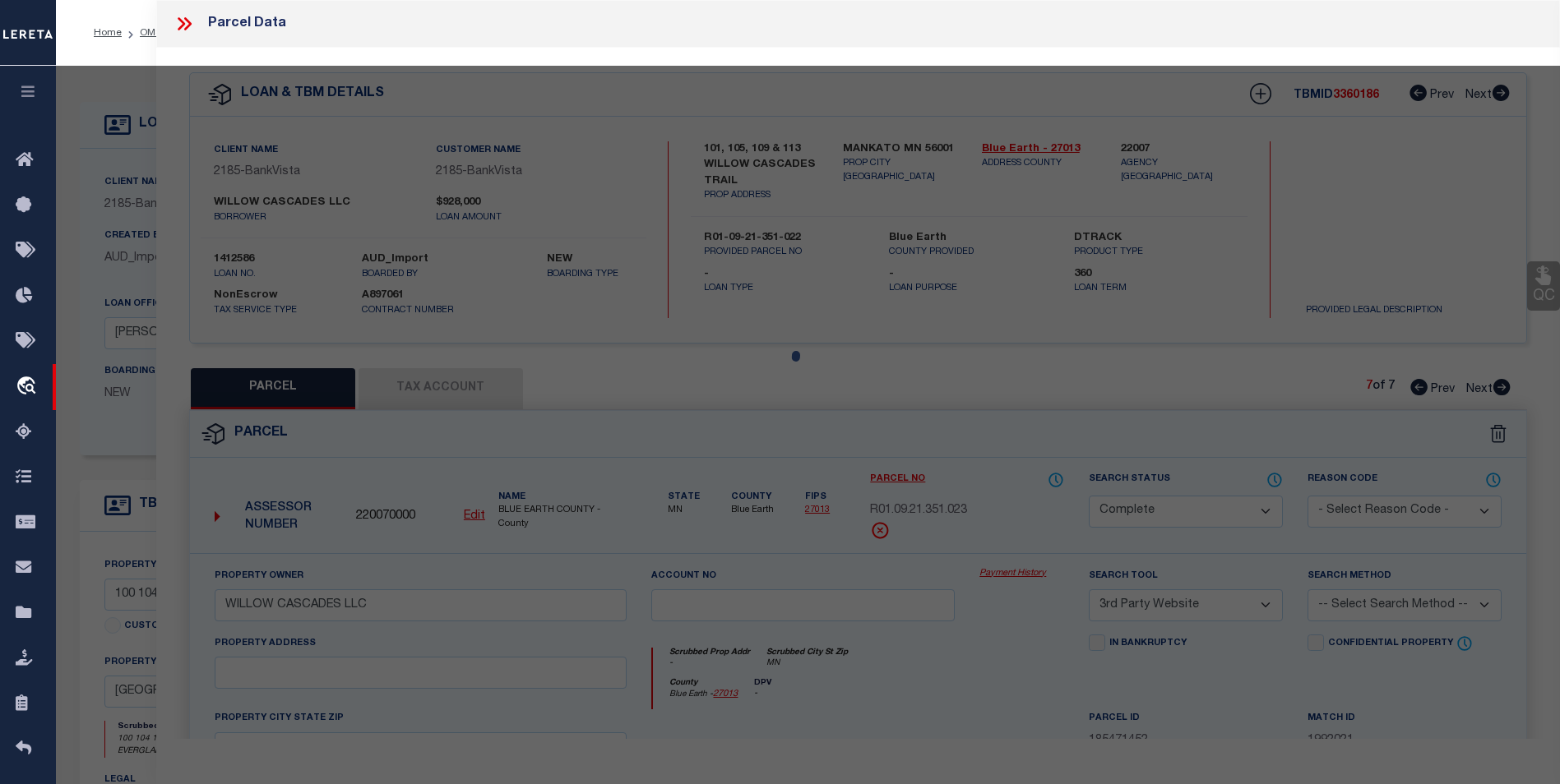
select select "AS"
select select
checkbox input "false"
select select "BP"
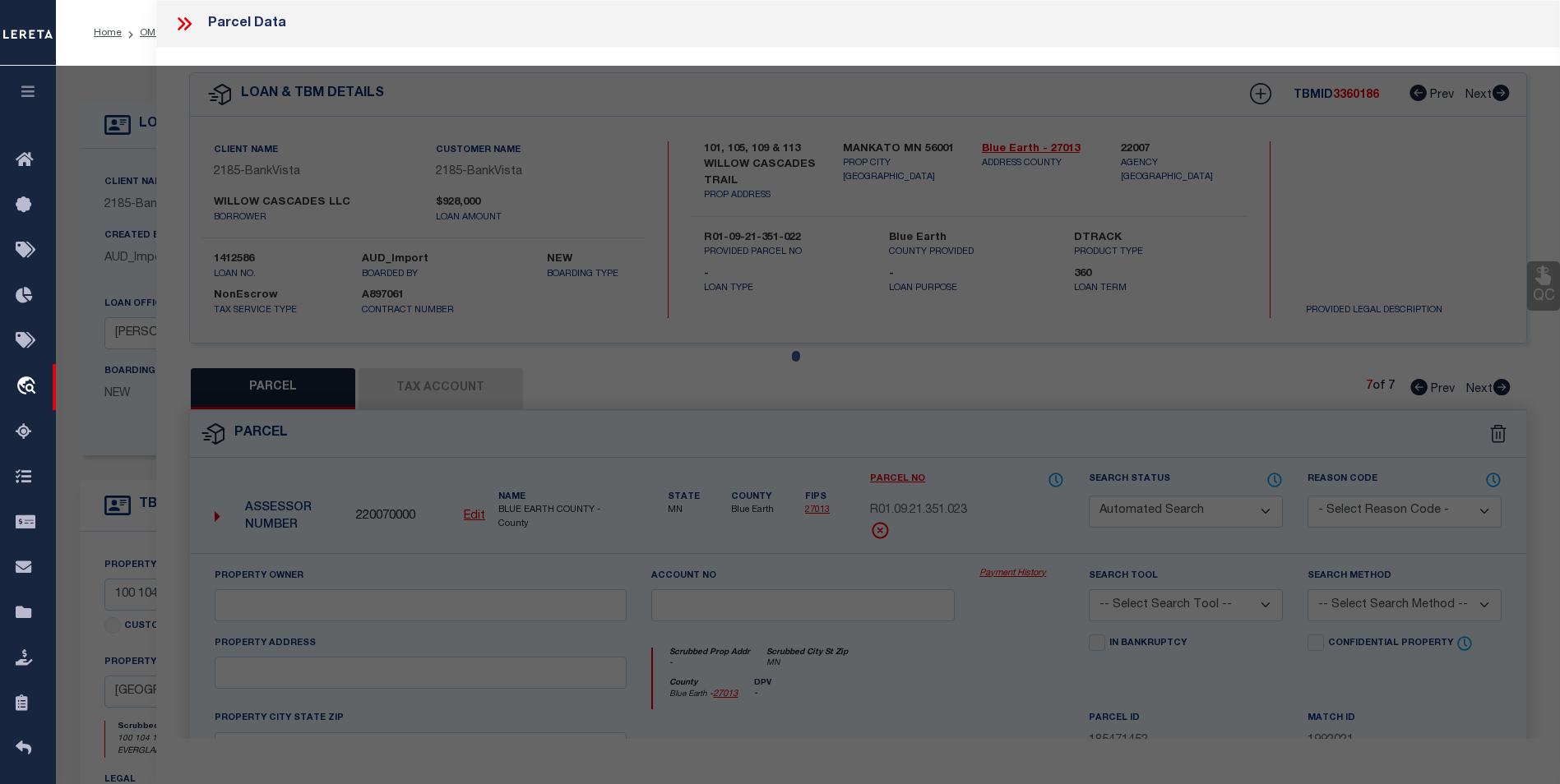
select select "NCL"
type input "WILLOW CASCADES LLC"
select select "AGW"
select select
type input "100 EVERGLADES TRL"
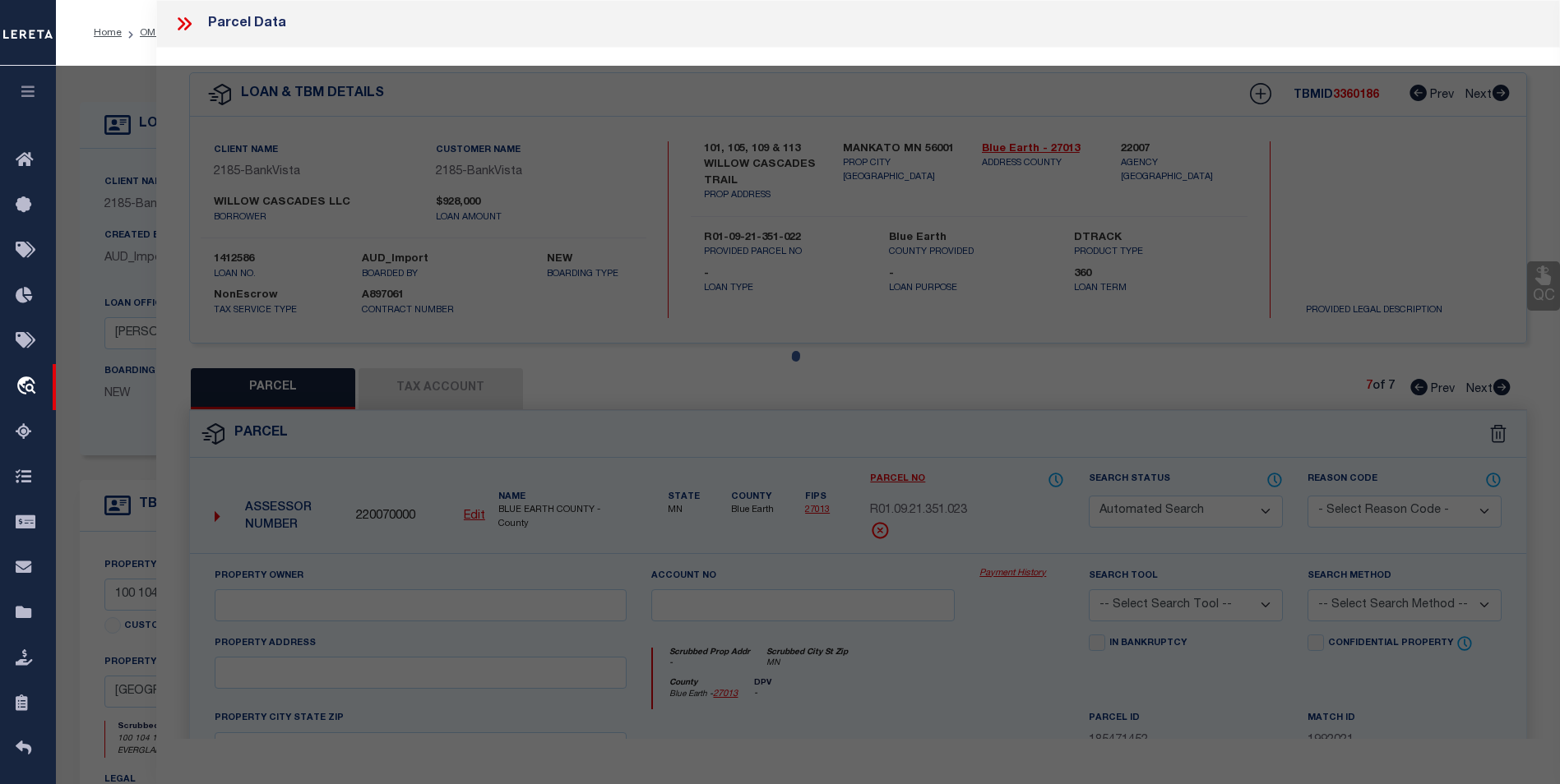
type input "[GEOGRAPHIC_DATA]"
type textarea "WILLOW CASCADES, LOT 1 BLOCK 2"
type textarea "inactive account"
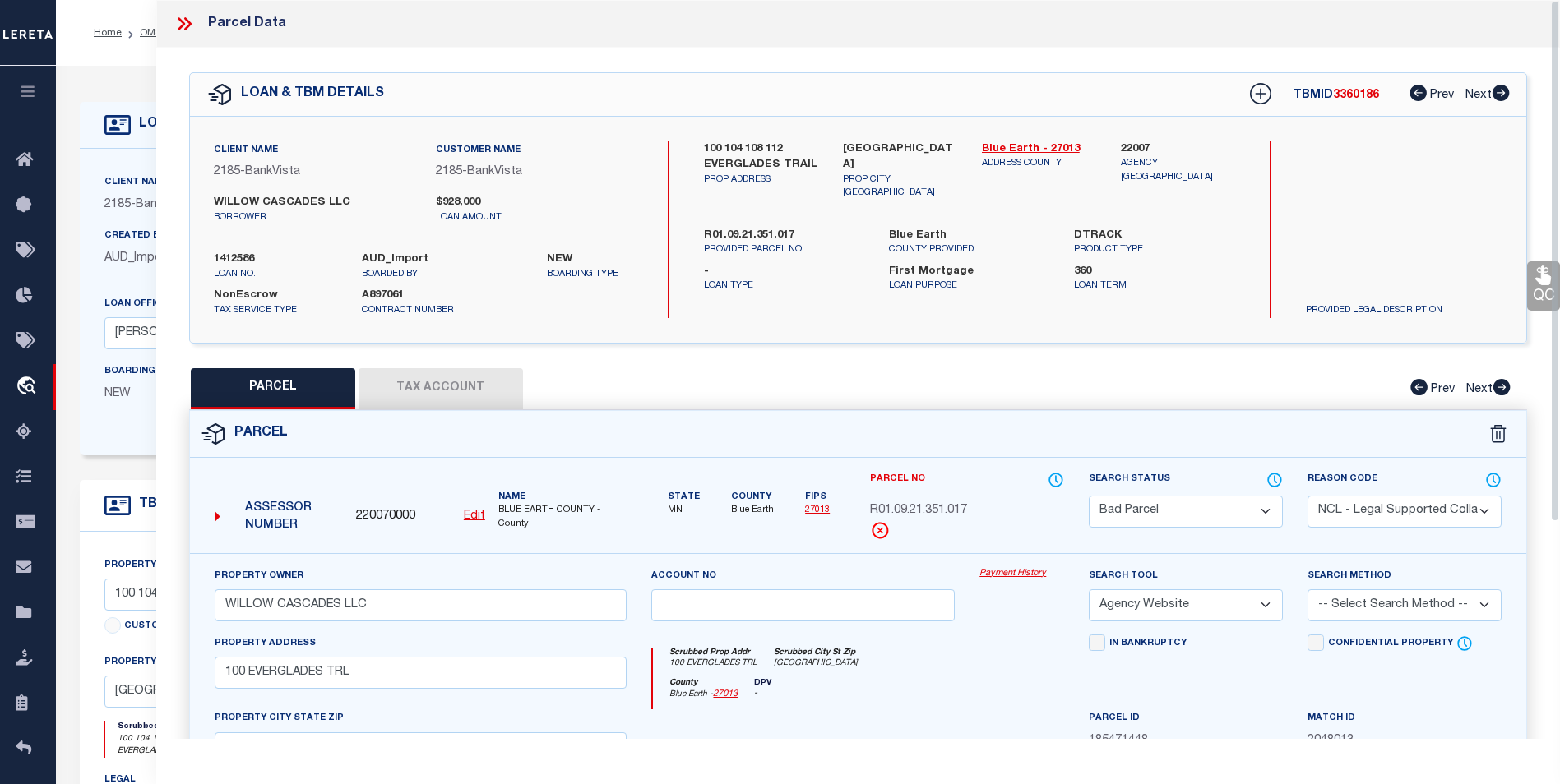
click at [189, 15] on icon at bounding box center [184, 24] width 21 height 21
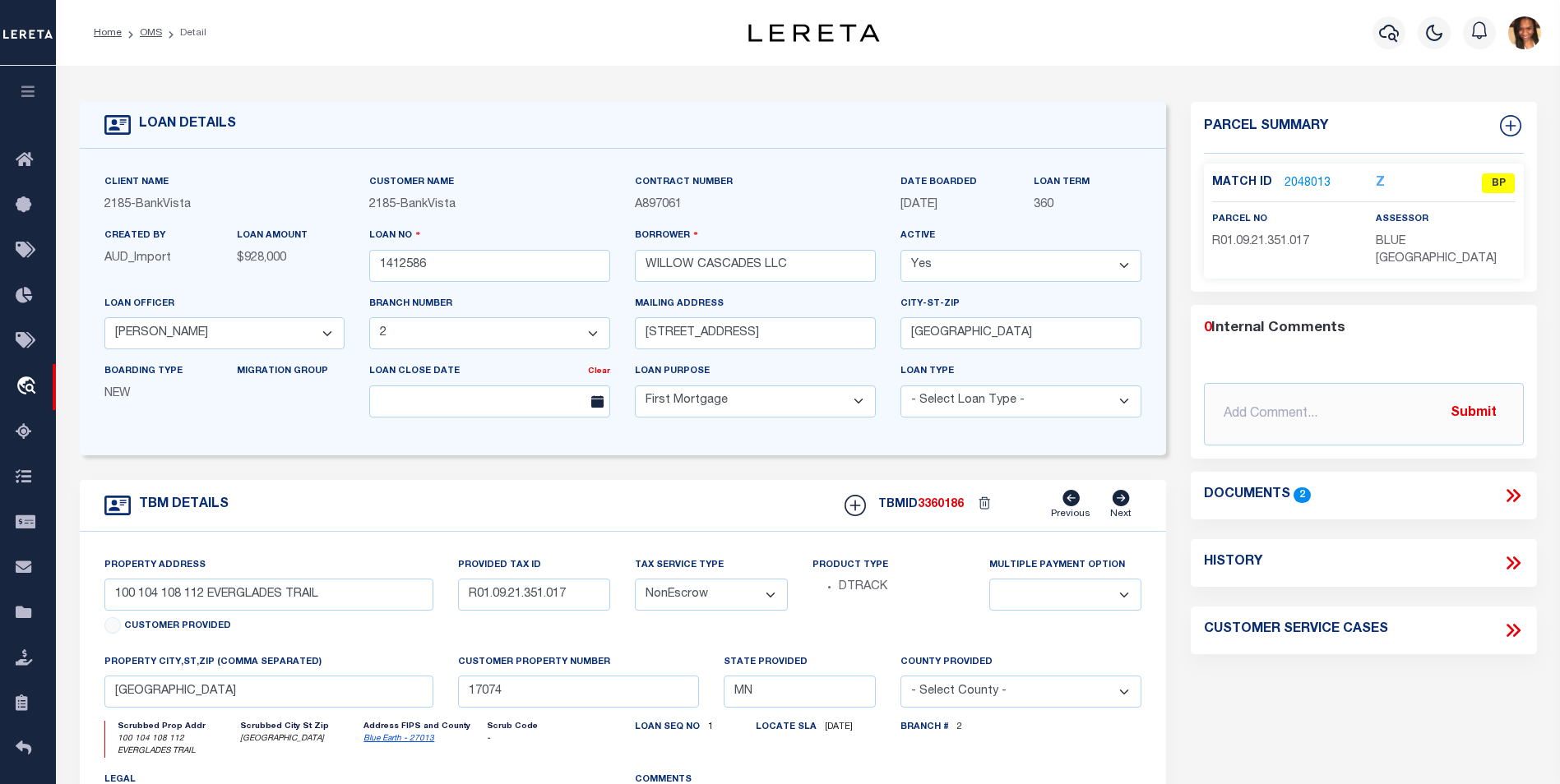
click at [1298, 176] on link "2048013" at bounding box center [1307, 184] width 46 height 17
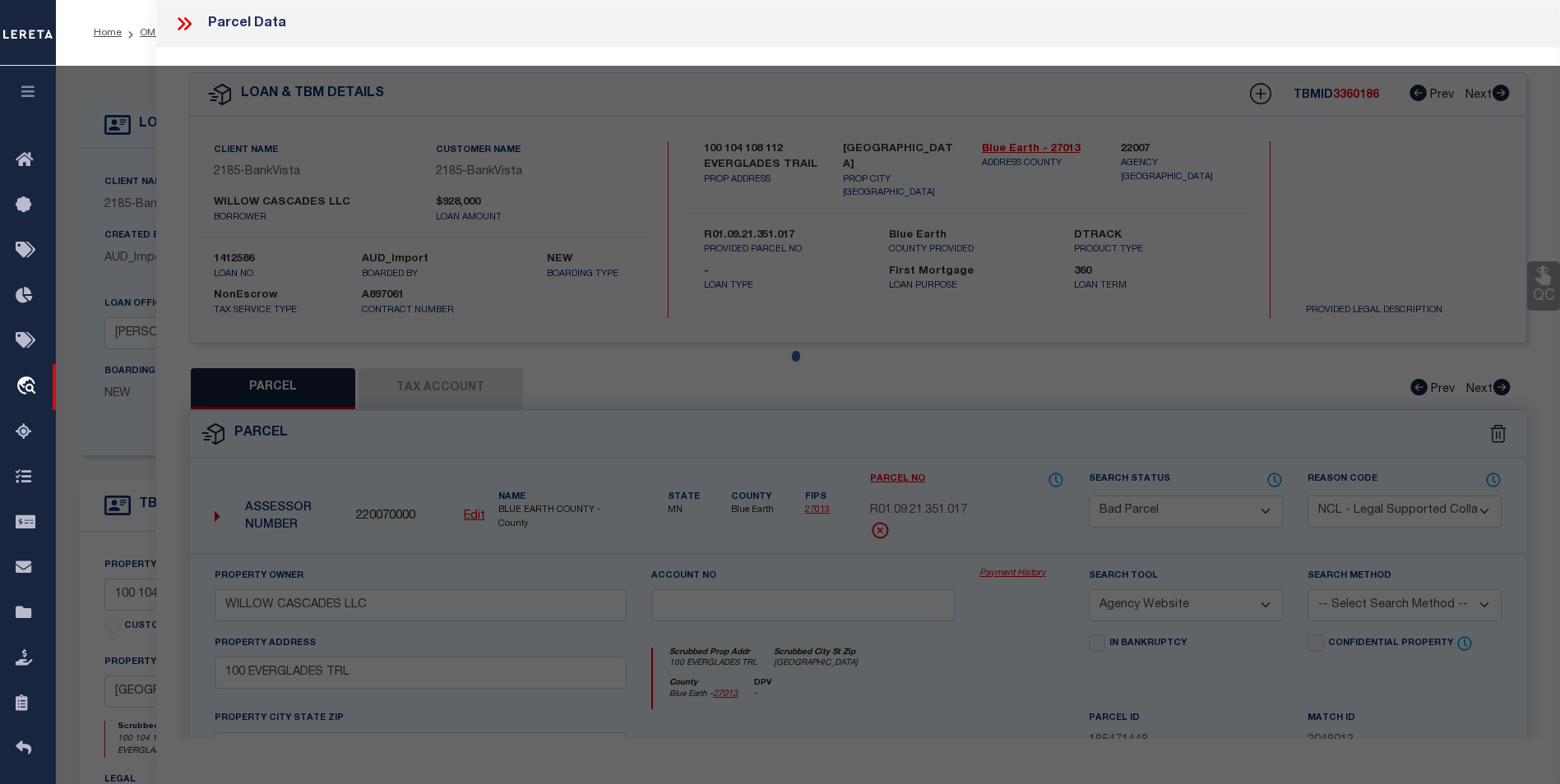
select select "AS"
select select
checkbox input "false"
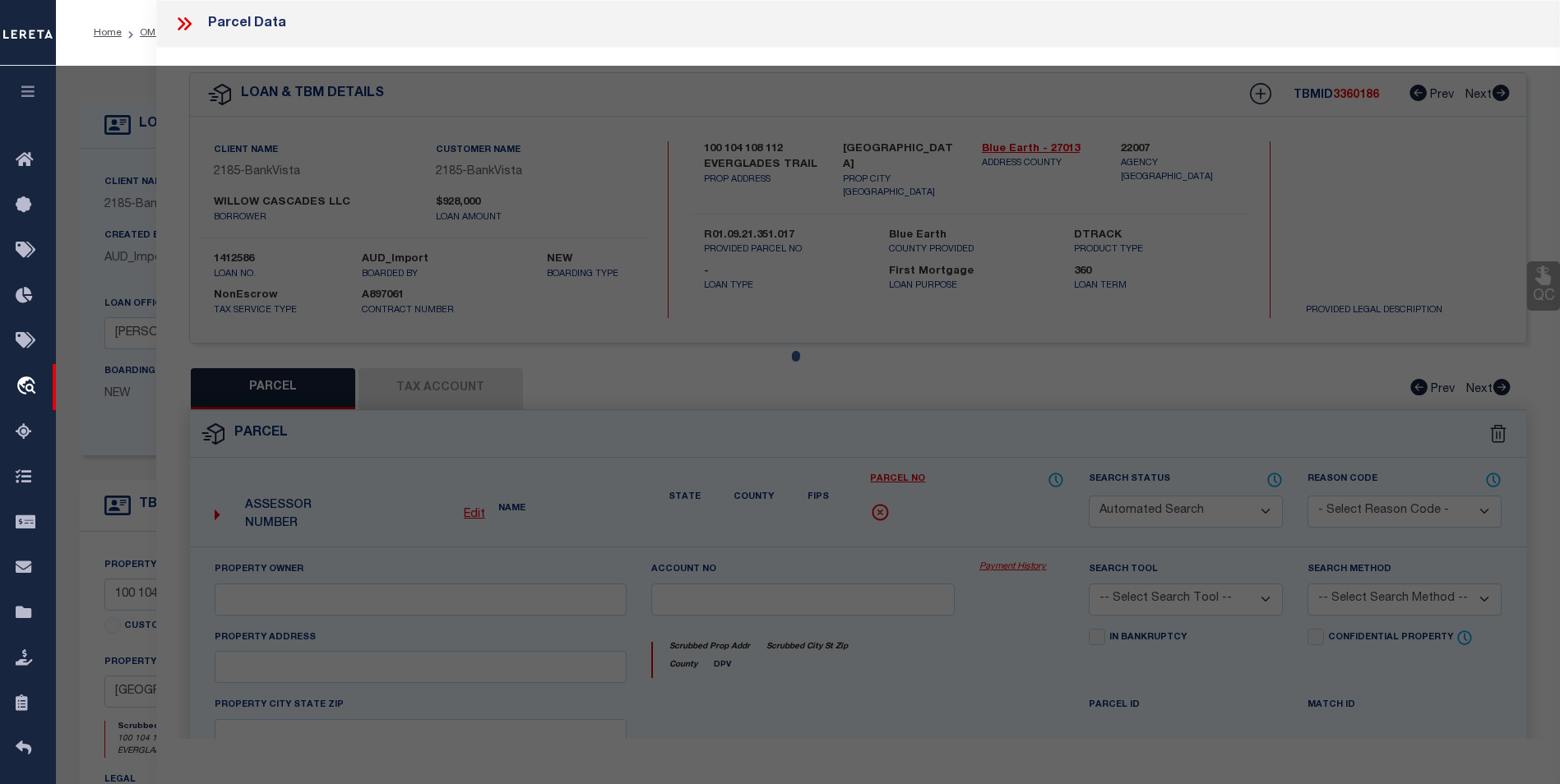
select select "BP"
select select "NCL"
type input "WILLOW CASCADES LLC"
select select "AGW"
select select
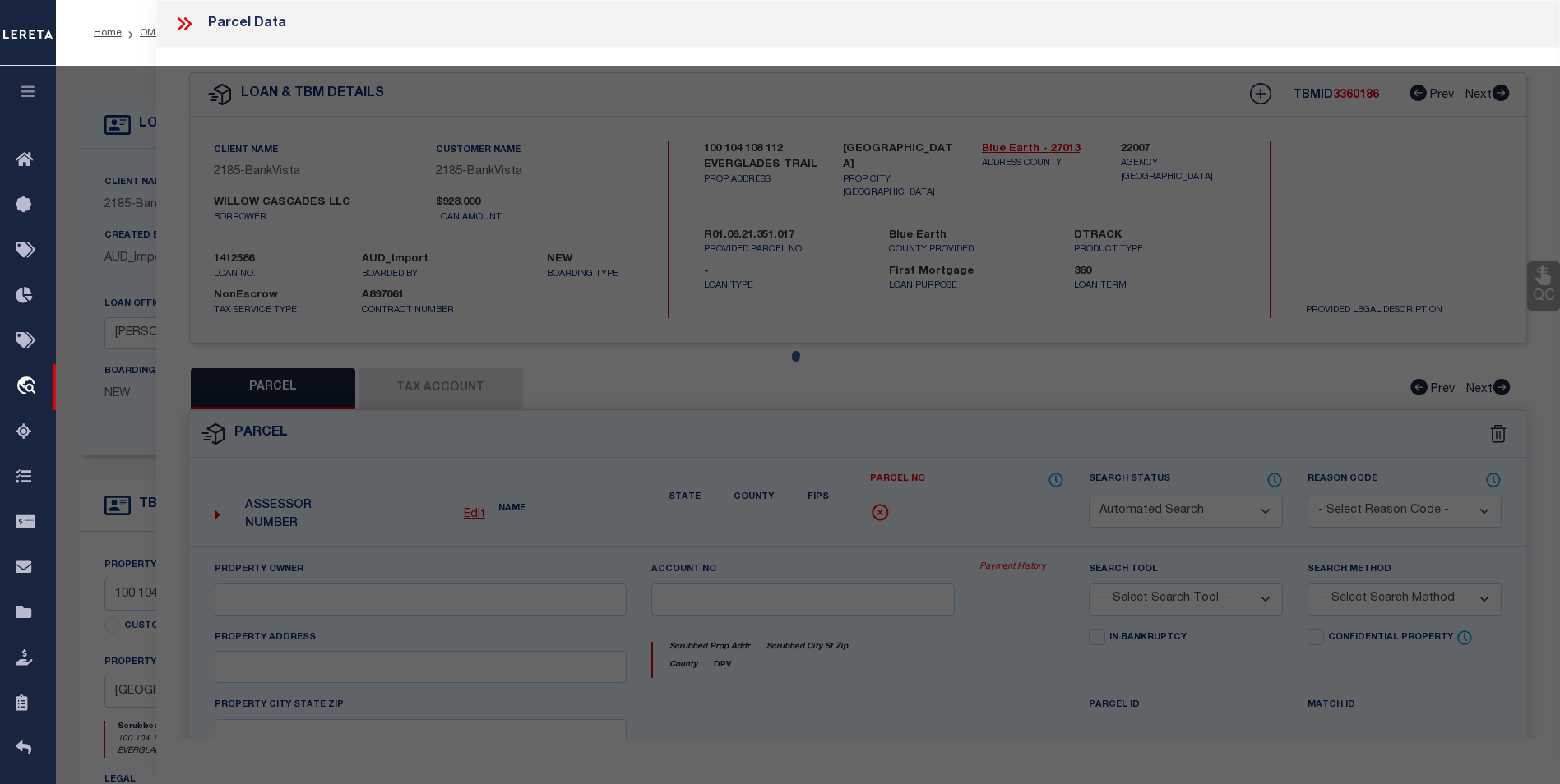
type input "100 EVERGLADES TRL"
type input "MADISON LAKE, MN 56063"
type textarea "WILLOW CASCADES, LOT 1 BLOCK 2"
type textarea "inactive account"
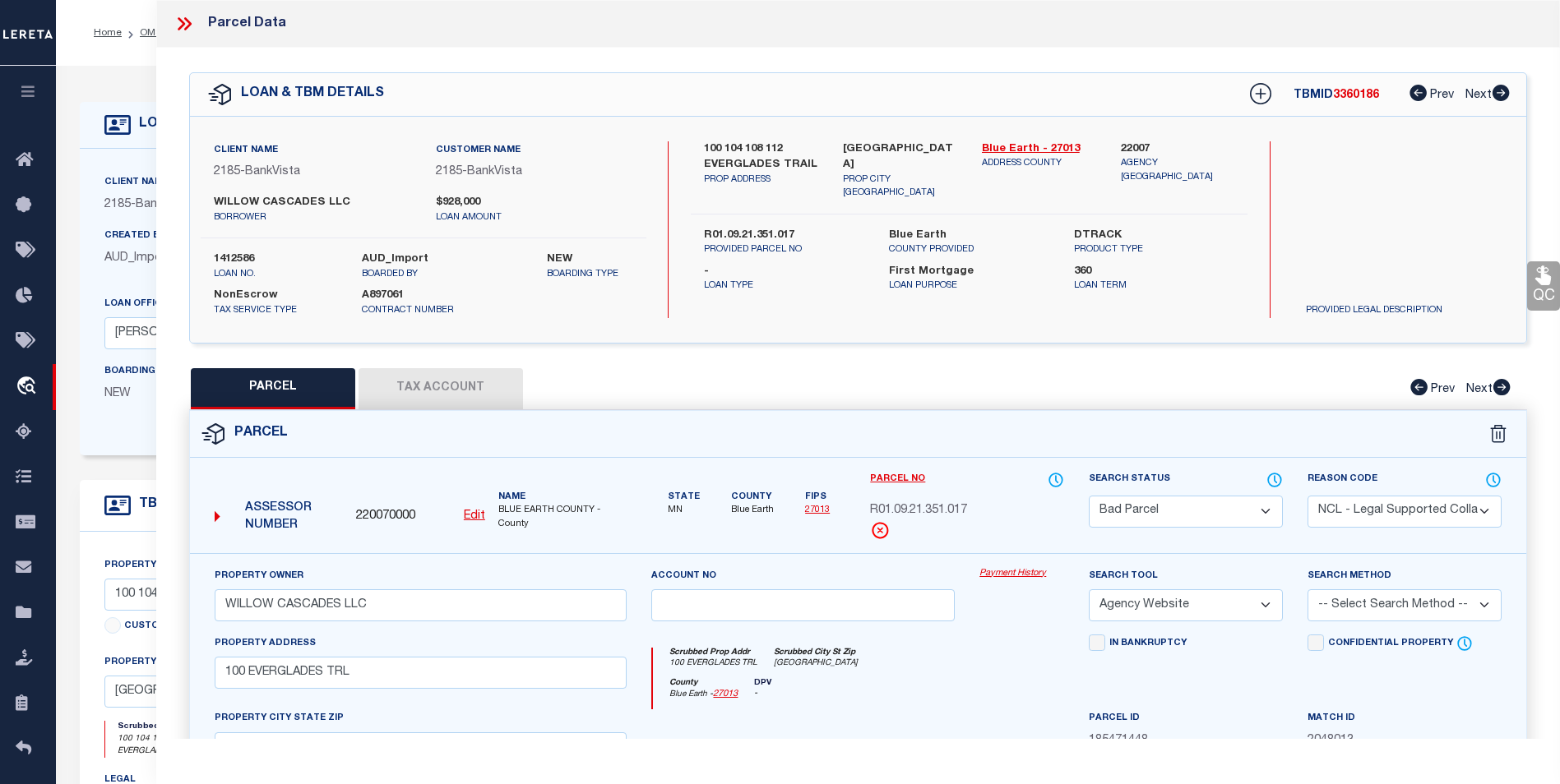
click at [1250, 511] on select "Automated Search Bad Parcel Complete Duplicate Parcel High Dollar Reporting In …" at bounding box center [1185, 512] width 194 height 32
click at [1349, 500] on select "- Select Reason Code - 099 - Other (Provide additional detail) ACT - Agency Cha…" at bounding box center [1404, 512] width 194 height 32
click at [997, 336] on div "Client Name 2185 - BankVista Customer Name 2185 - BankVista WILLOW CASCADES LLC…" at bounding box center [858, 230] width 1336 height 226
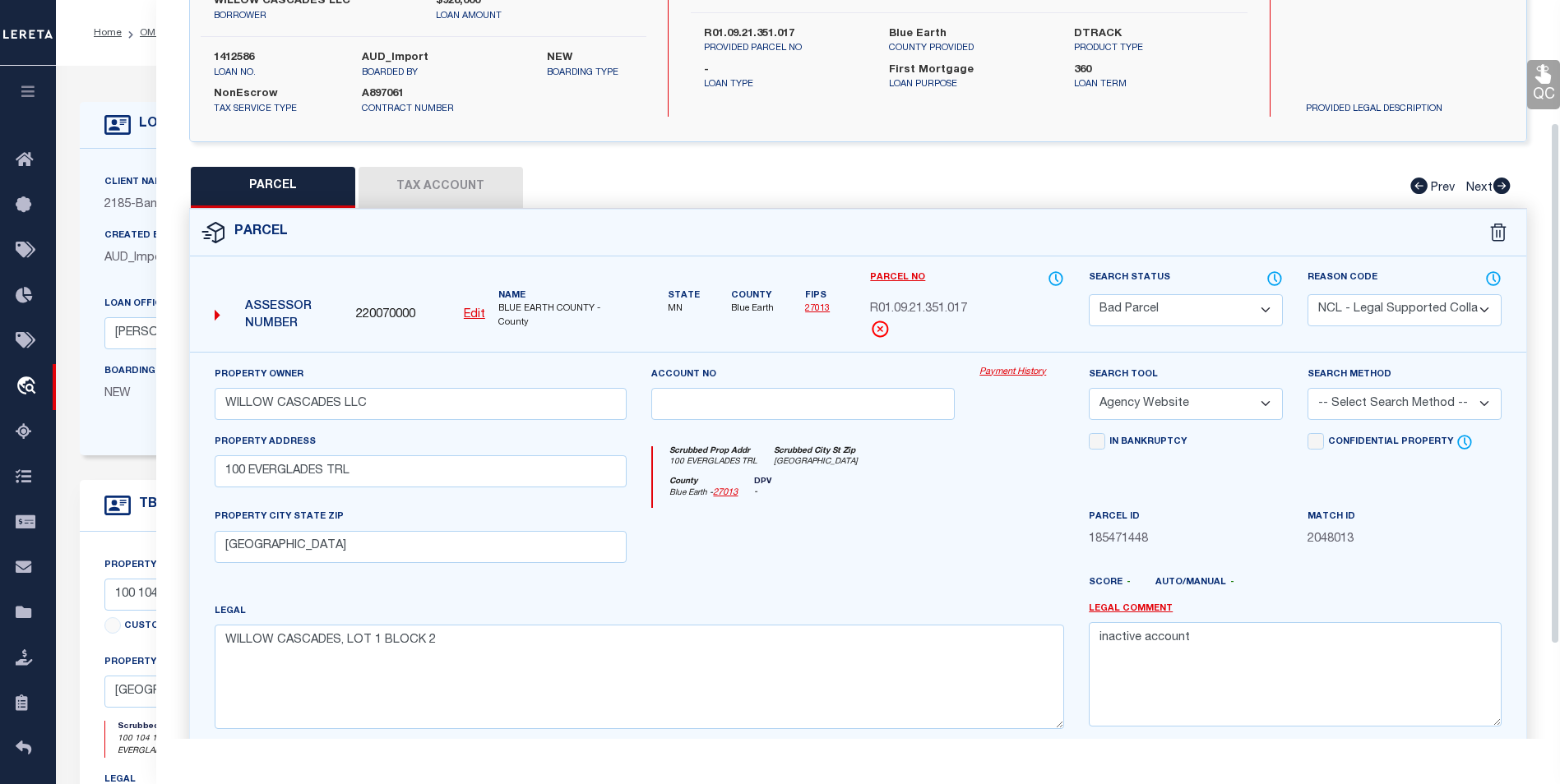
scroll to position [142, 0]
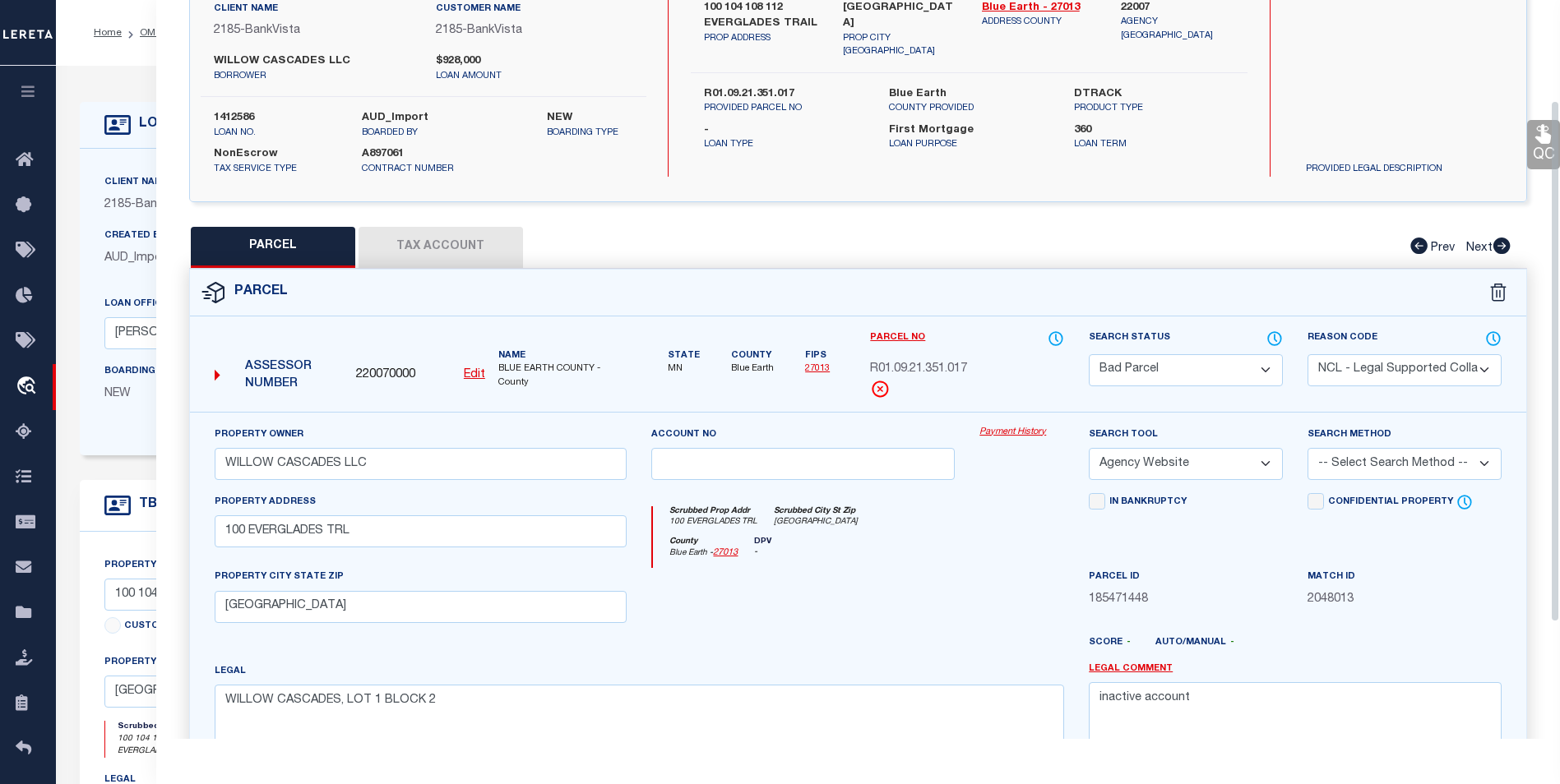
click at [445, 253] on button "Tax Account" at bounding box center [441, 247] width 164 height 41
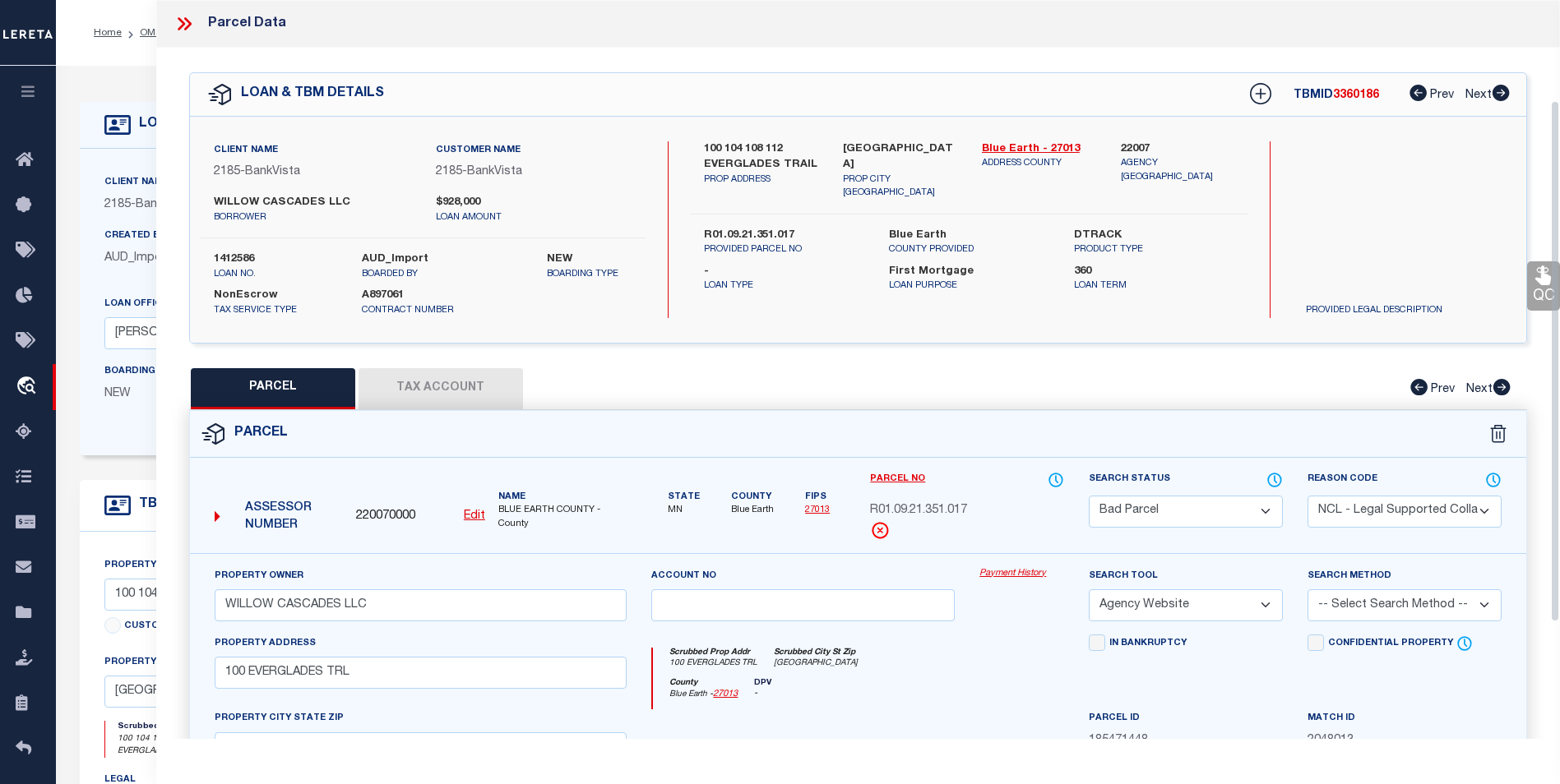
select select "100"
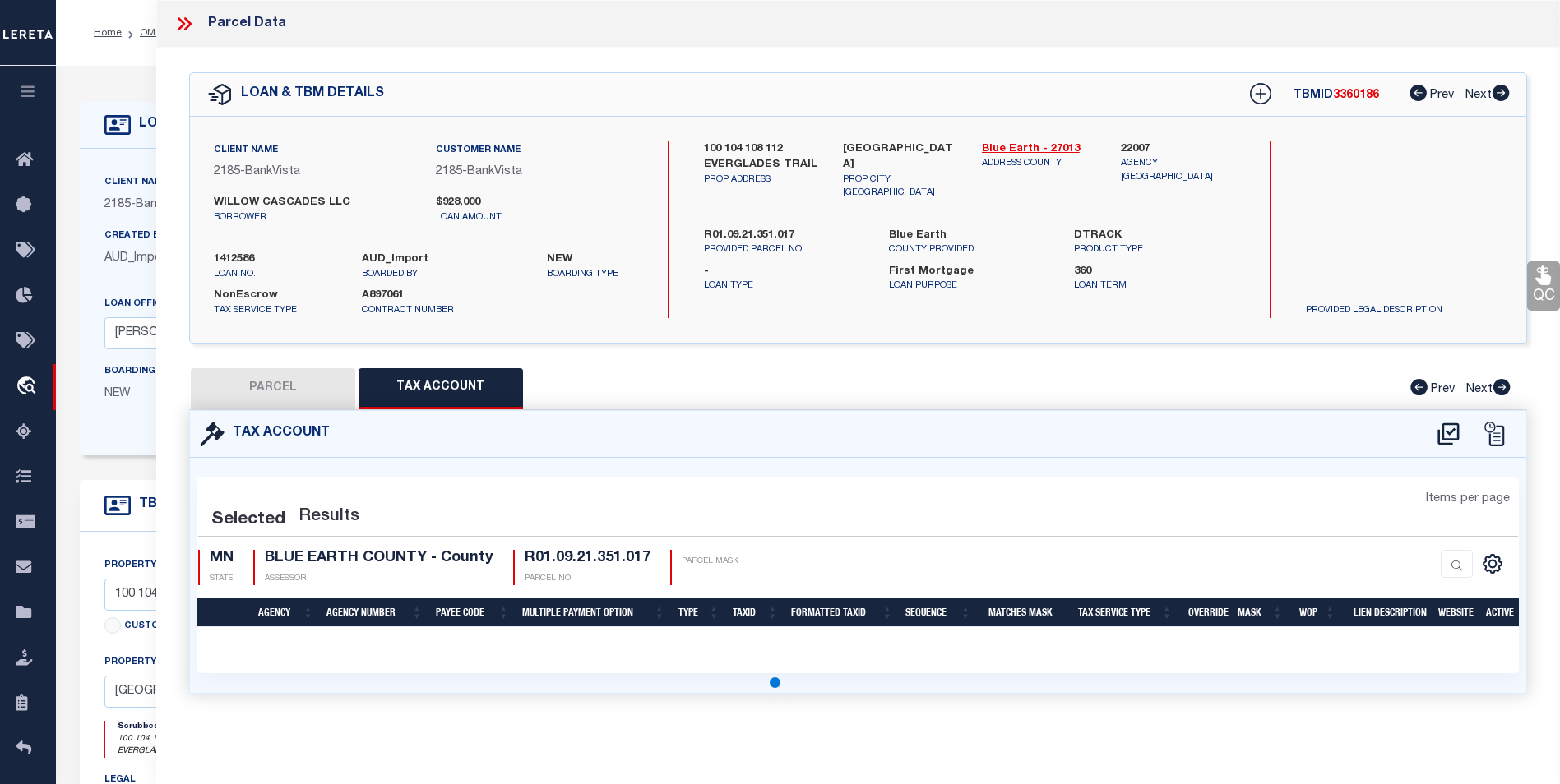
select select "100"
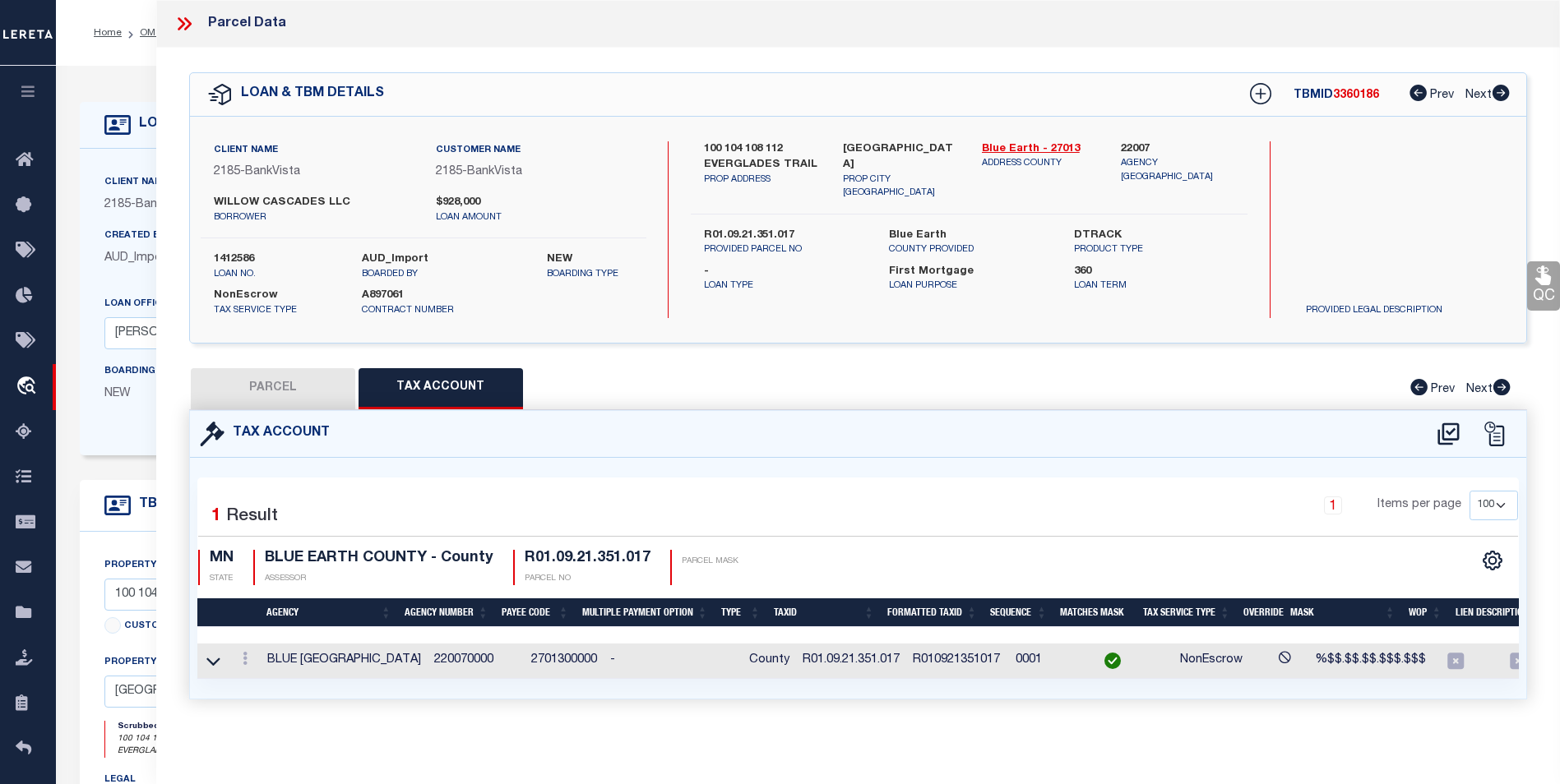
click at [180, 26] on icon at bounding box center [181, 24] width 8 height 14
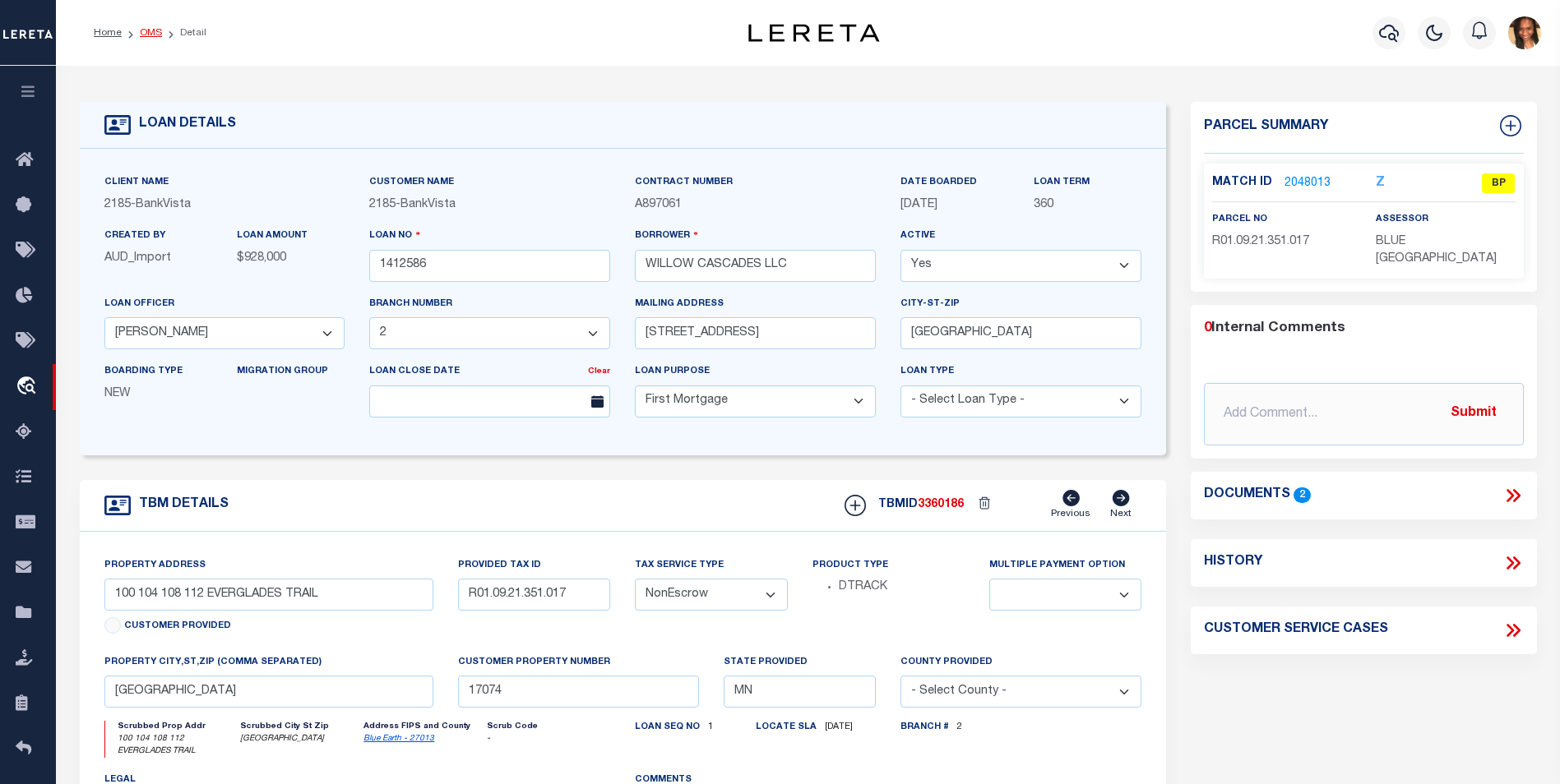
click at [147, 31] on link "OMS" at bounding box center [151, 33] width 22 height 10
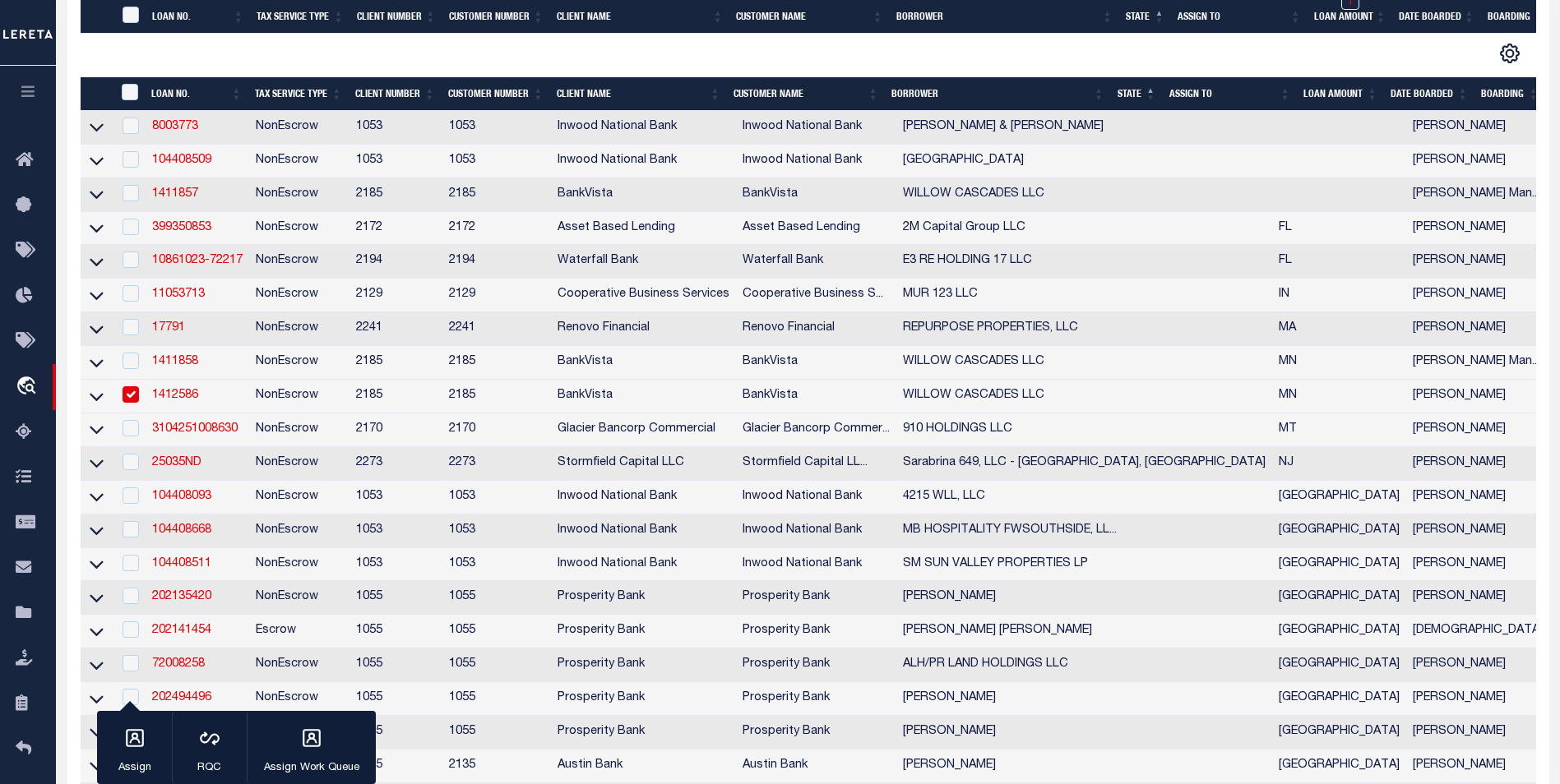
scroll to position [411, 0]
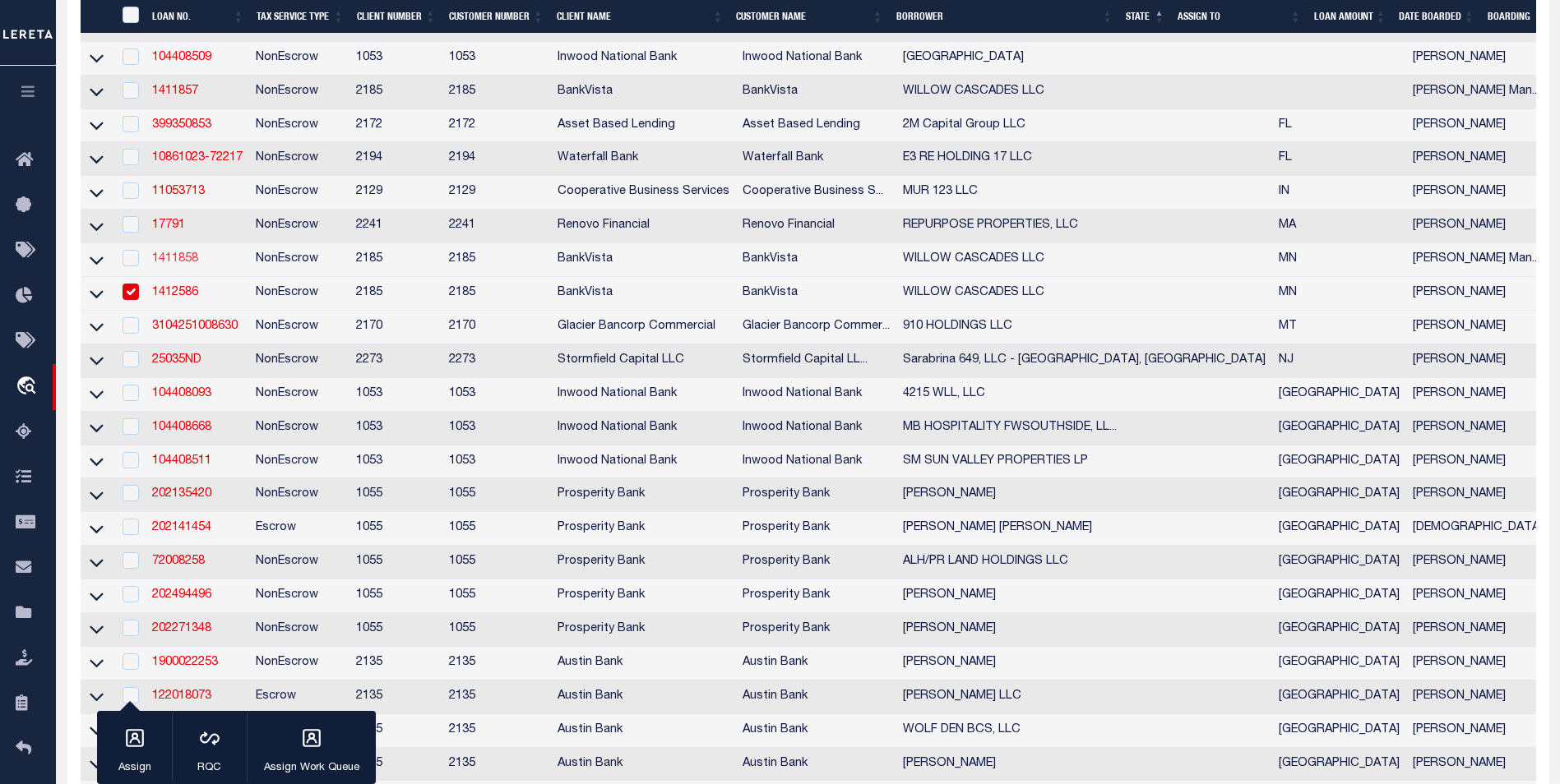
click at [188, 264] on link "1411858" at bounding box center [175, 259] width 46 height 12
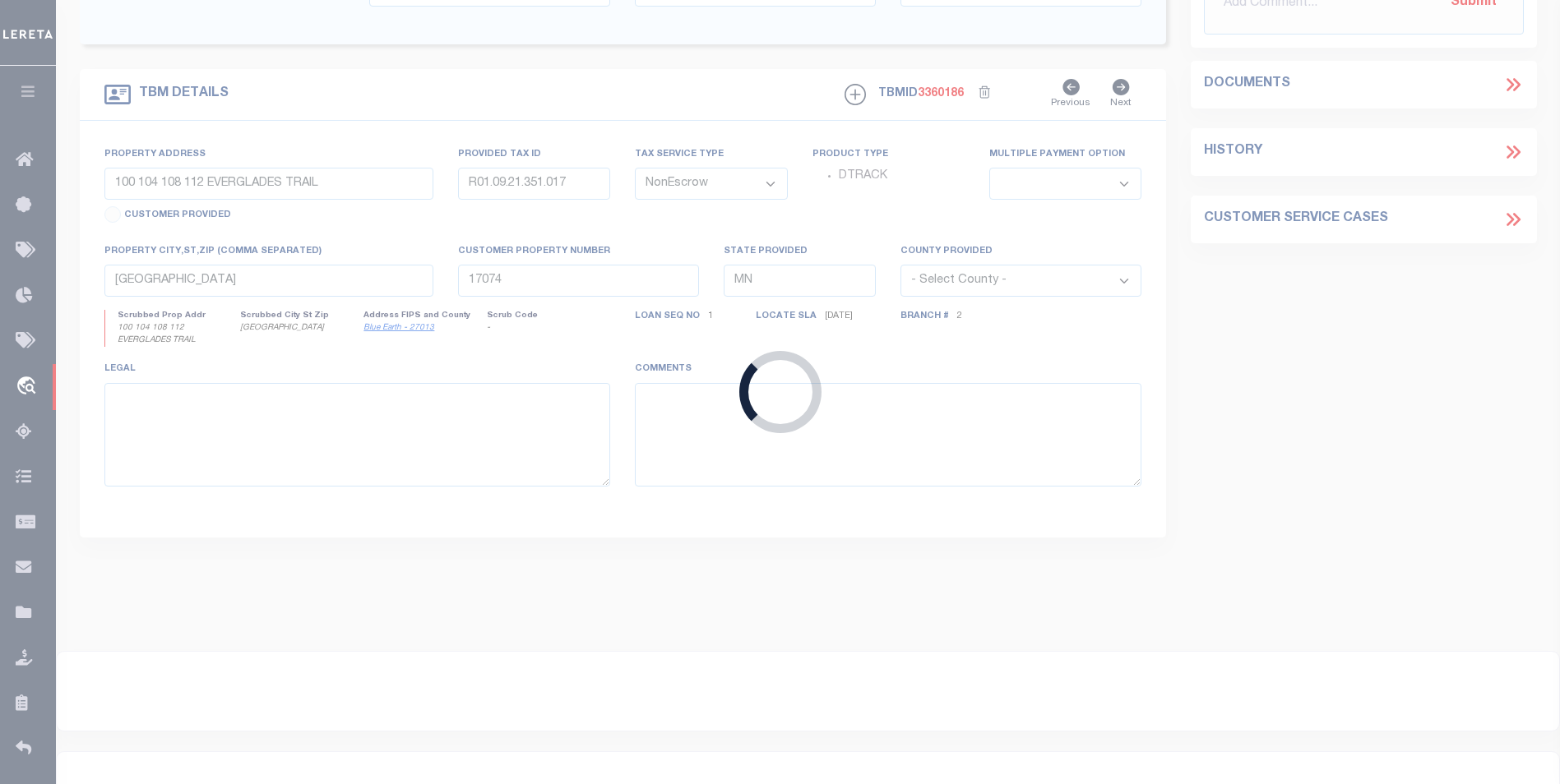
type input "1411858"
select select
select select "12348"
select select "4781"
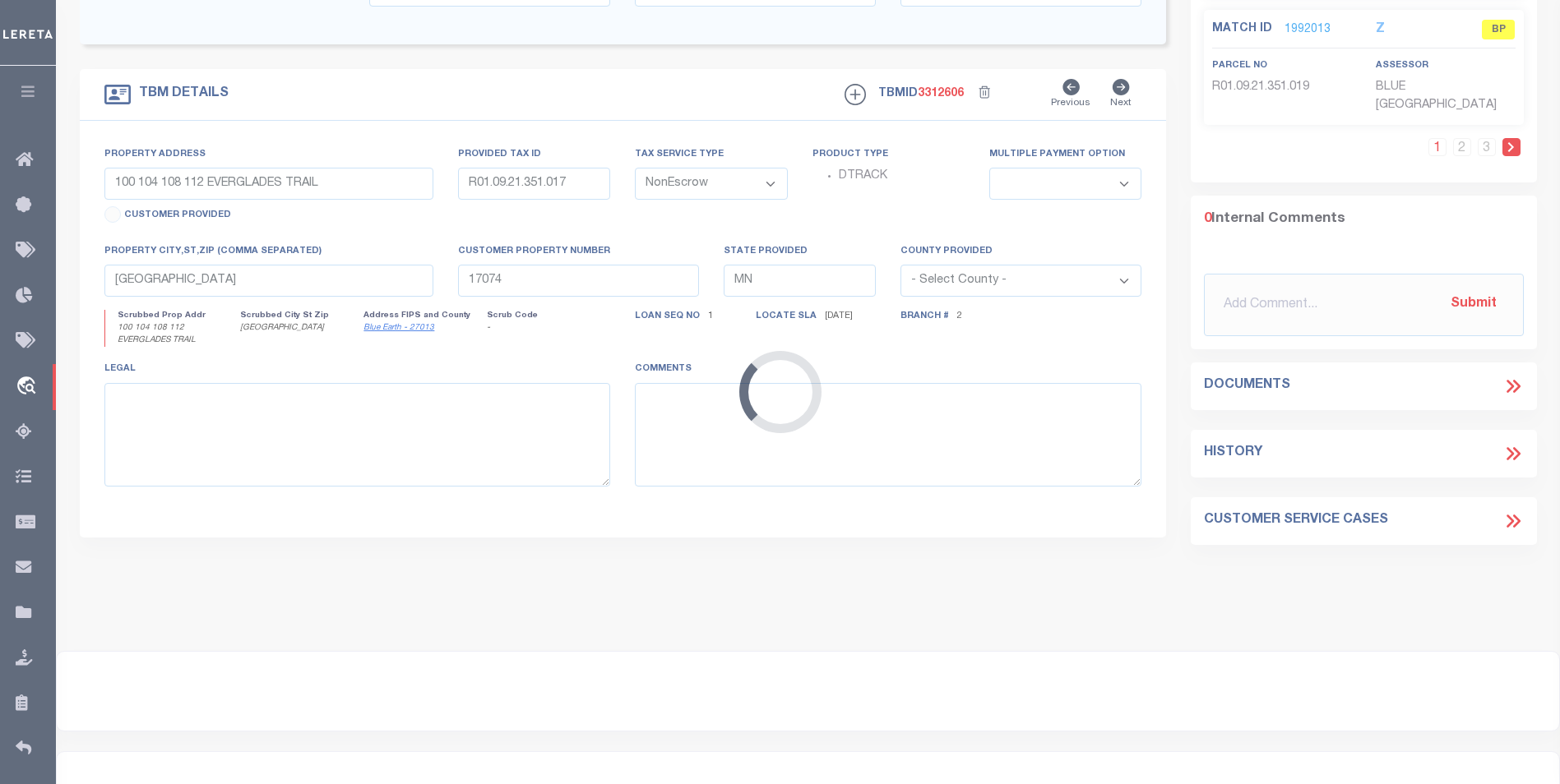
type input "101, 105, 109 & 113 WILLOW CASCADES TRAIL"
type input "R01-09-21-351-022"
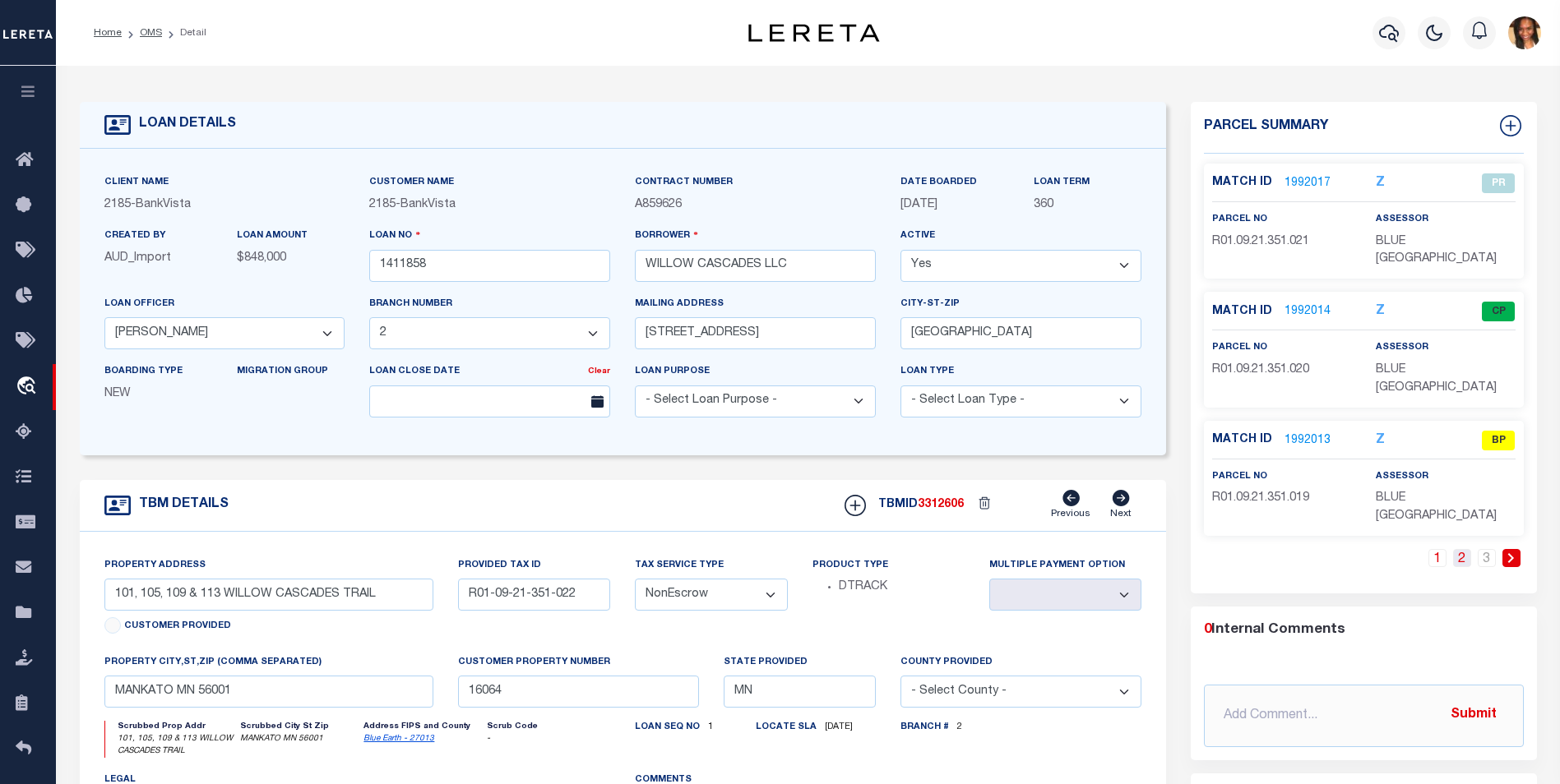
click at [1462, 549] on link "2" at bounding box center [1462, 558] width 18 height 18
click at [1485, 549] on link "3" at bounding box center [1486, 558] width 18 height 18
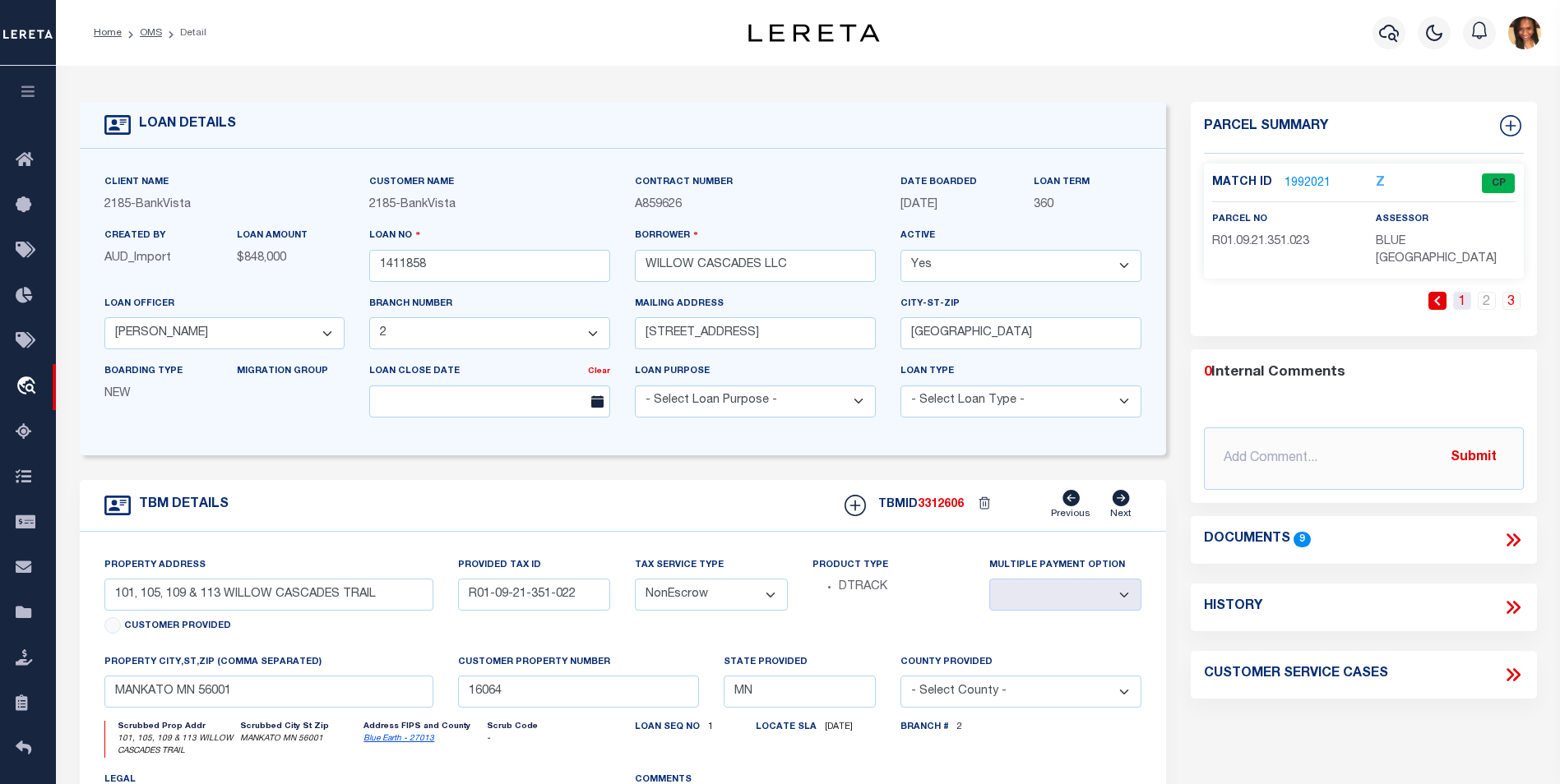
click at [1454, 292] on link "1" at bounding box center [1462, 300] width 18 height 18
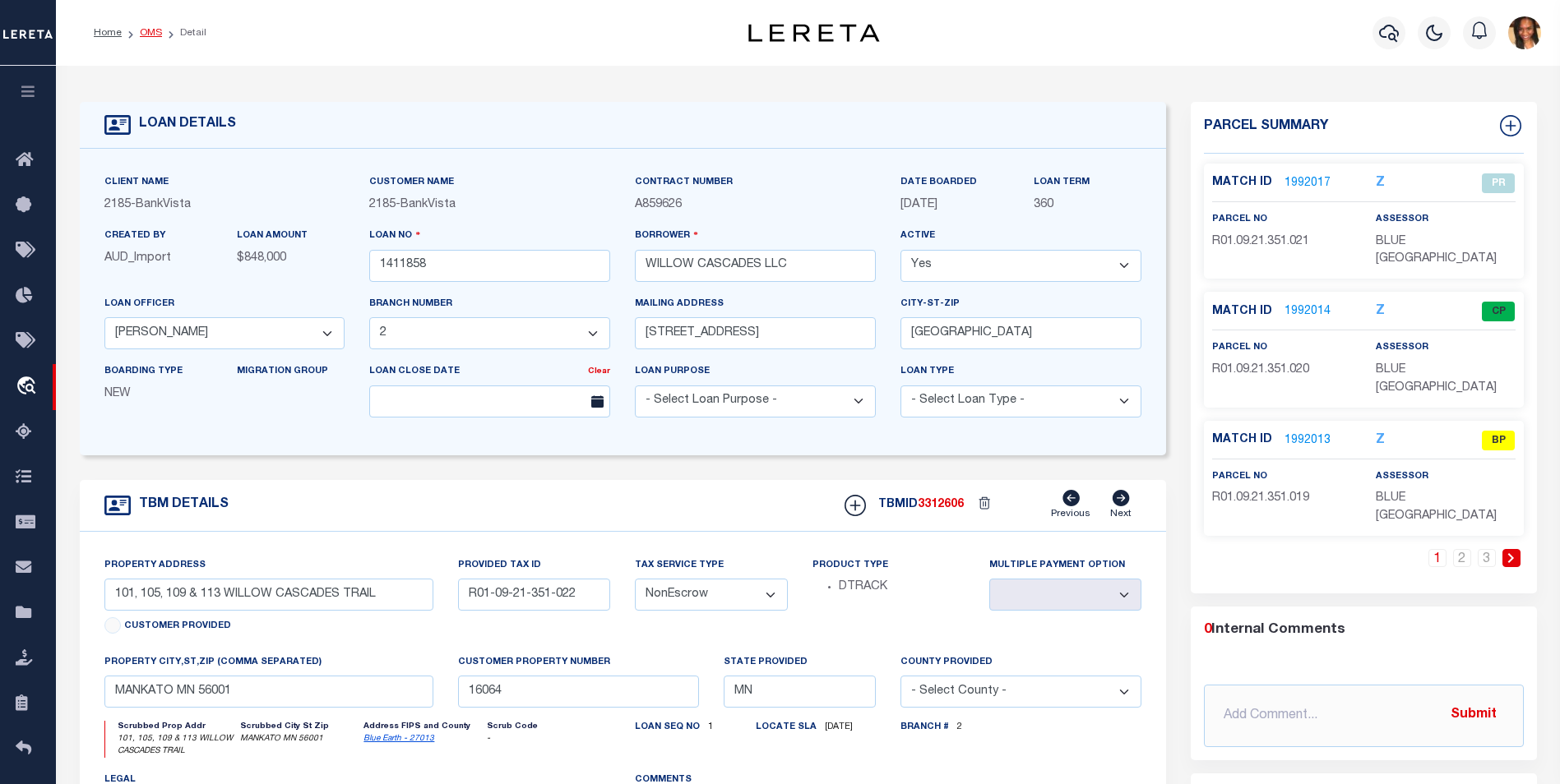
click at [140, 30] on link "OMS" at bounding box center [151, 33] width 22 height 10
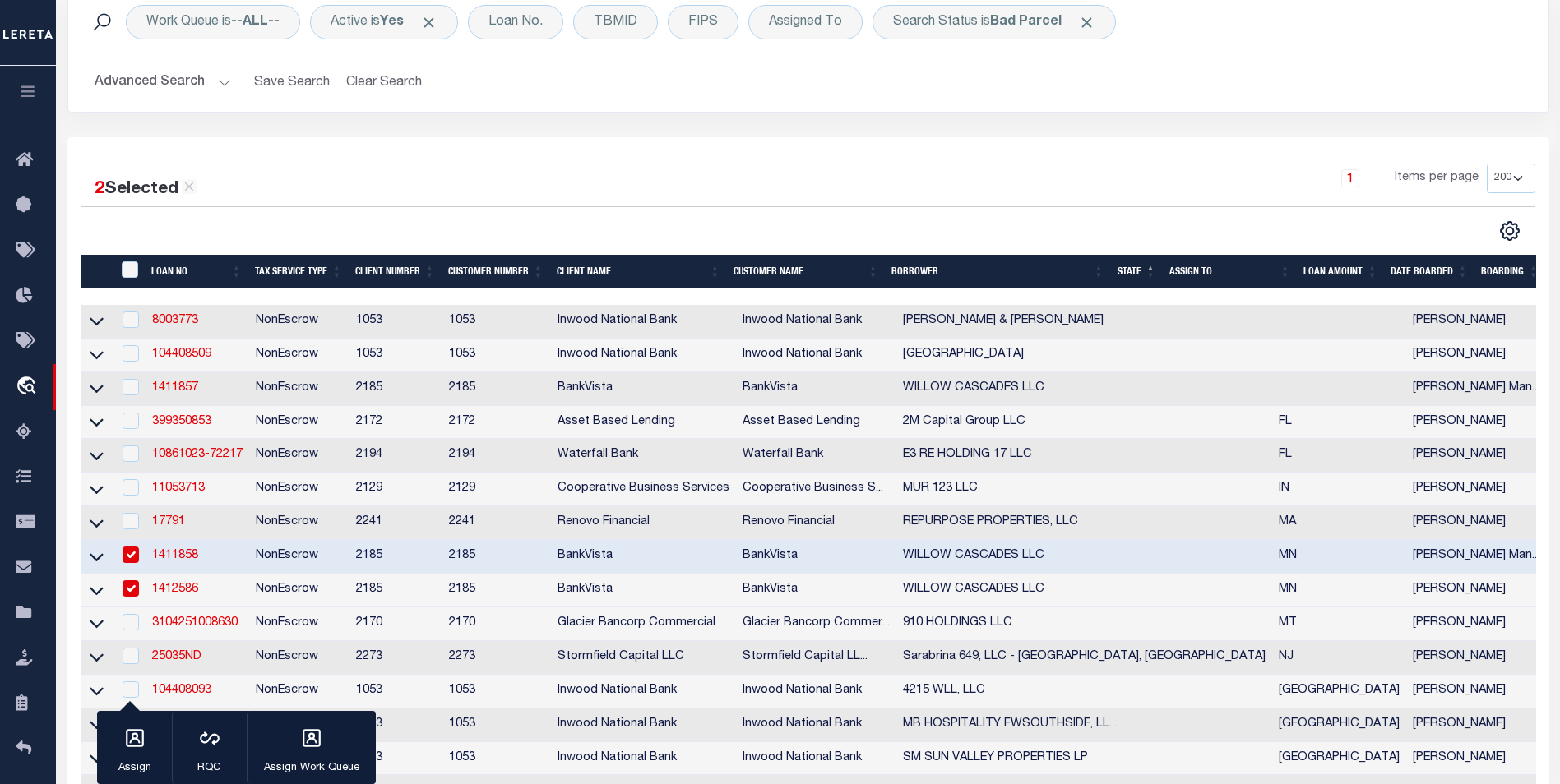
scroll to position [164, 0]
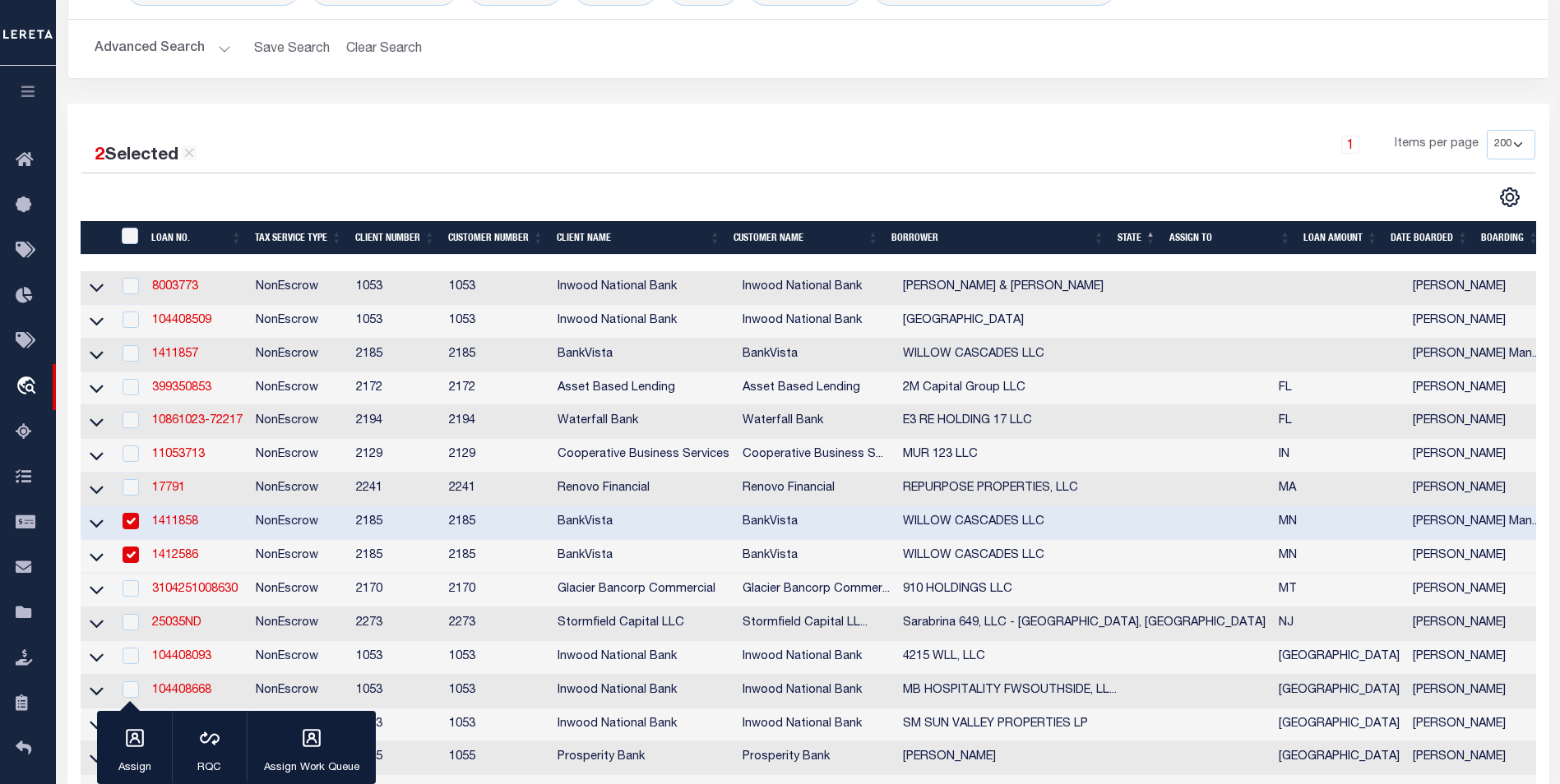
click at [178, 526] on link "1411858" at bounding box center [175, 522] width 46 height 12
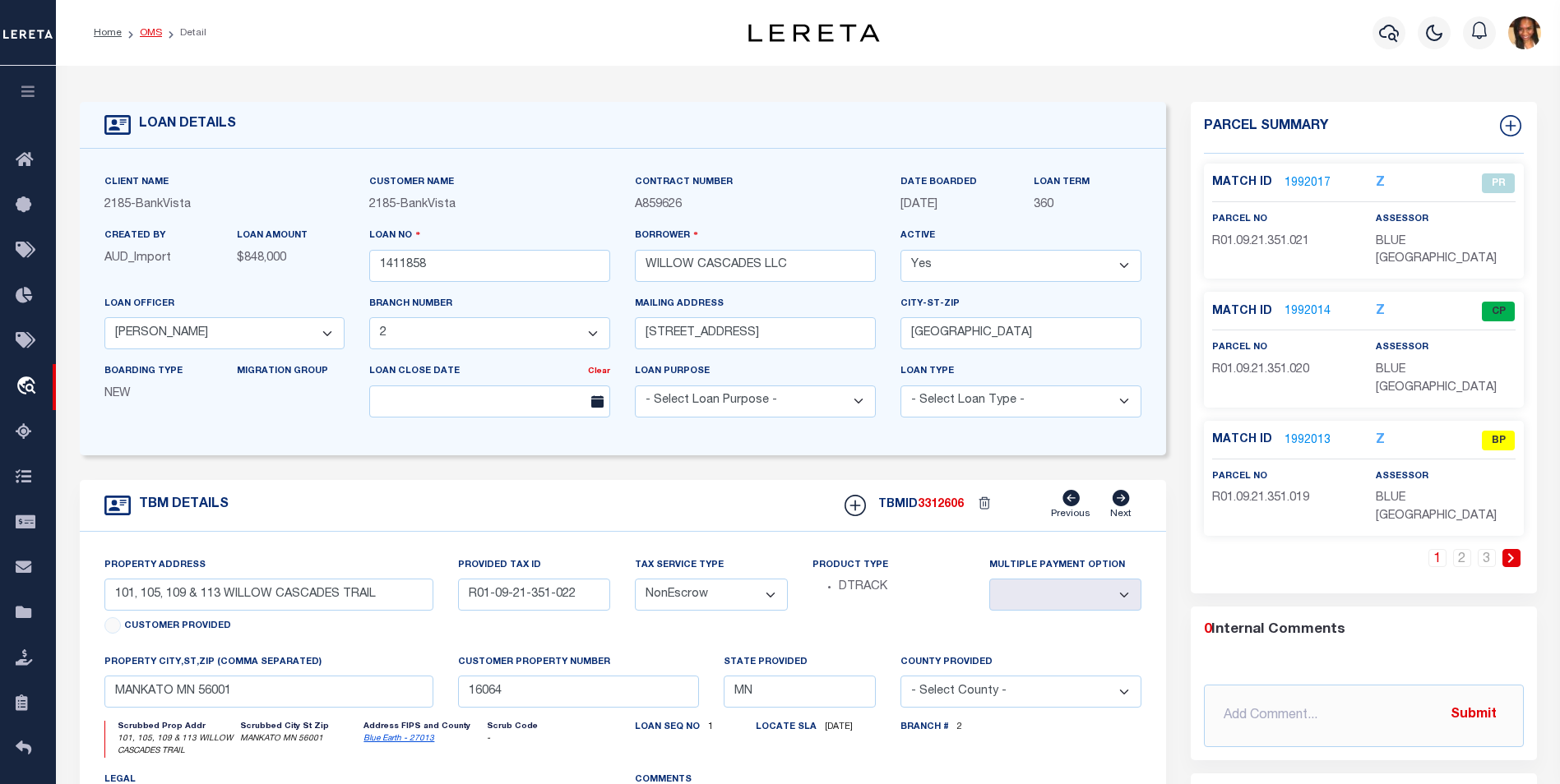
click at [146, 30] on link "OMS" at bounding box center [151, 33] width 22 height 10
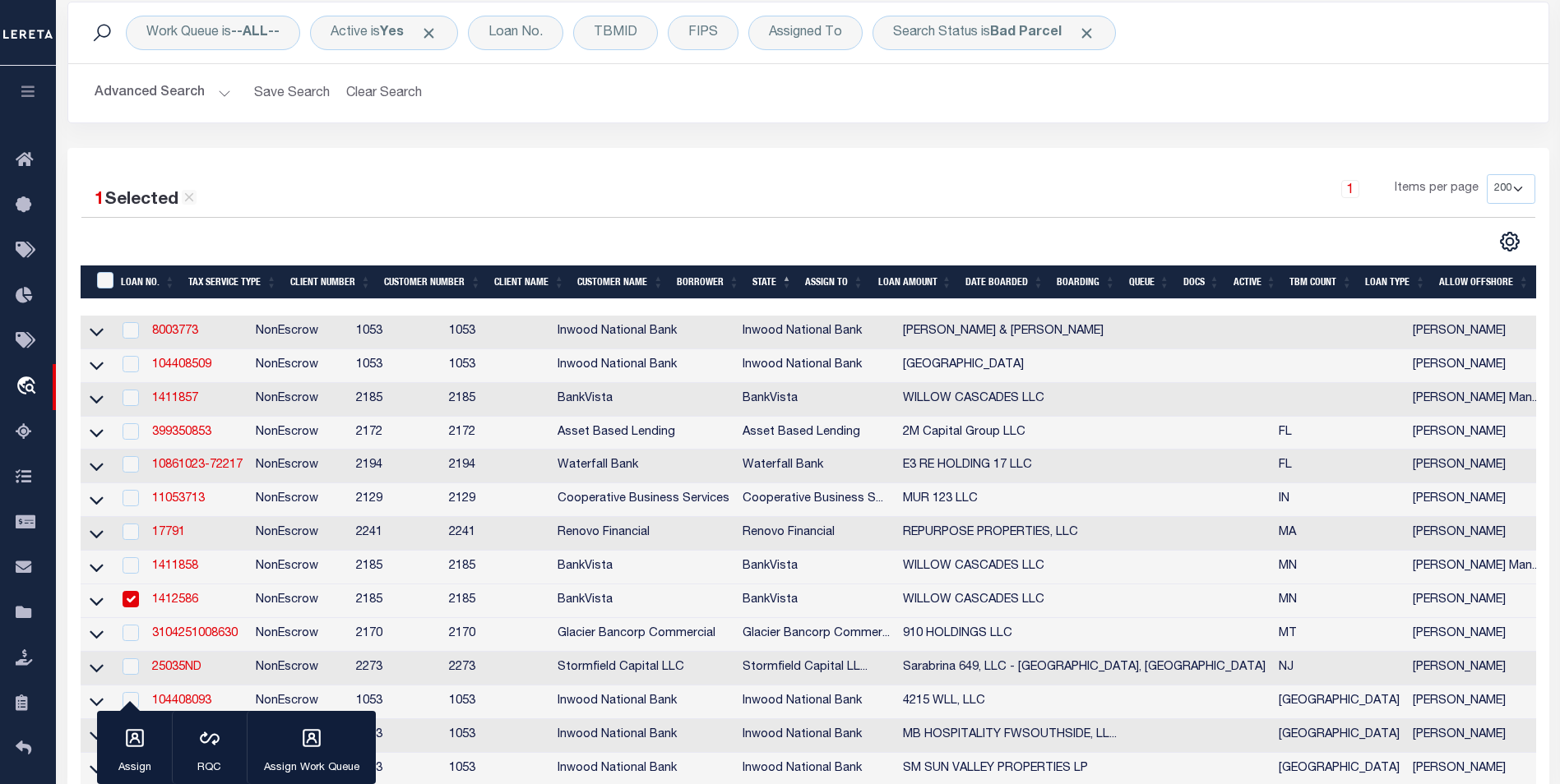
scroll to position [164, 0]
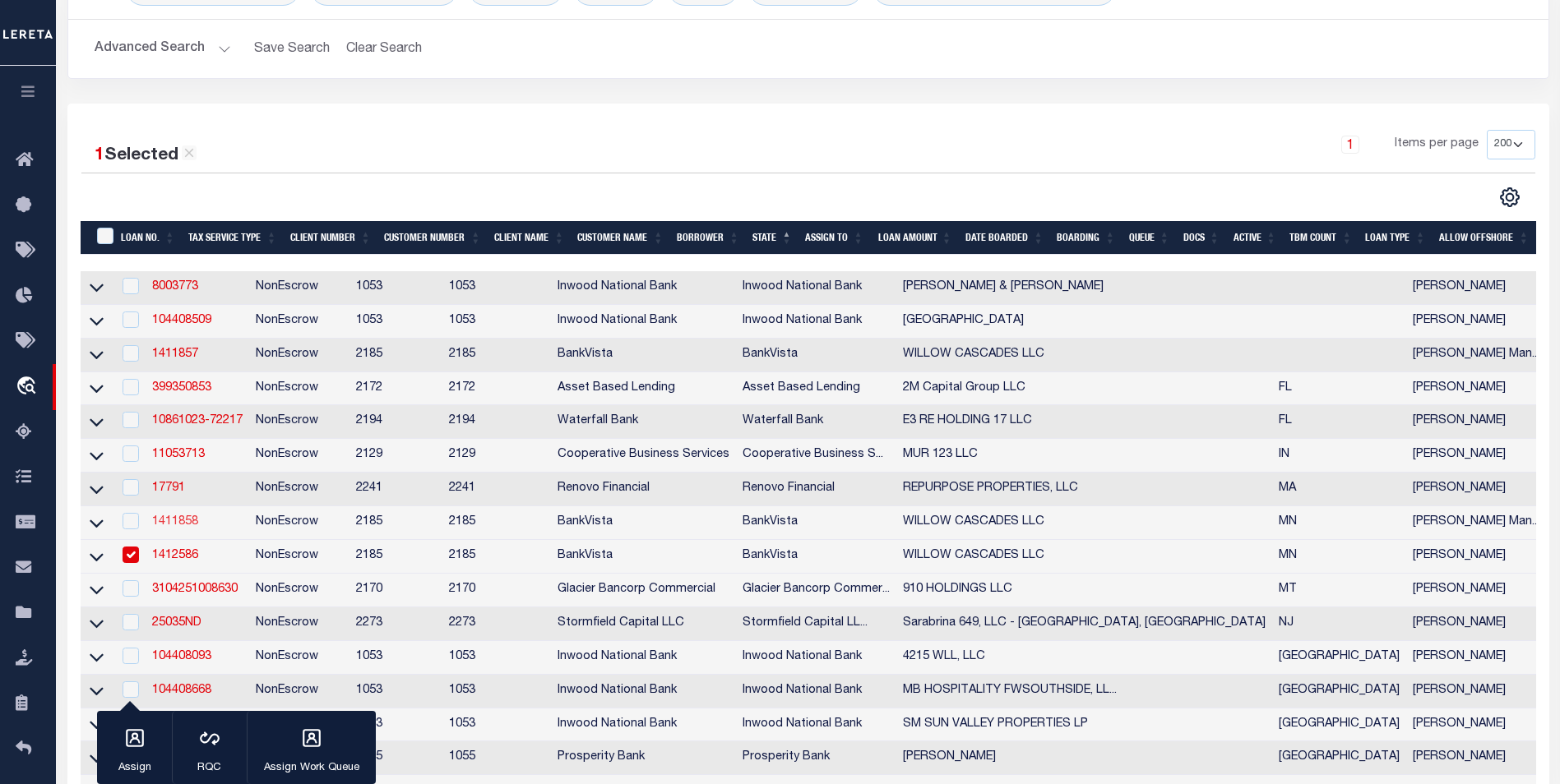
click at [178, 528] on link "1411858" at bounding box center [175, 522] width 46 height 12
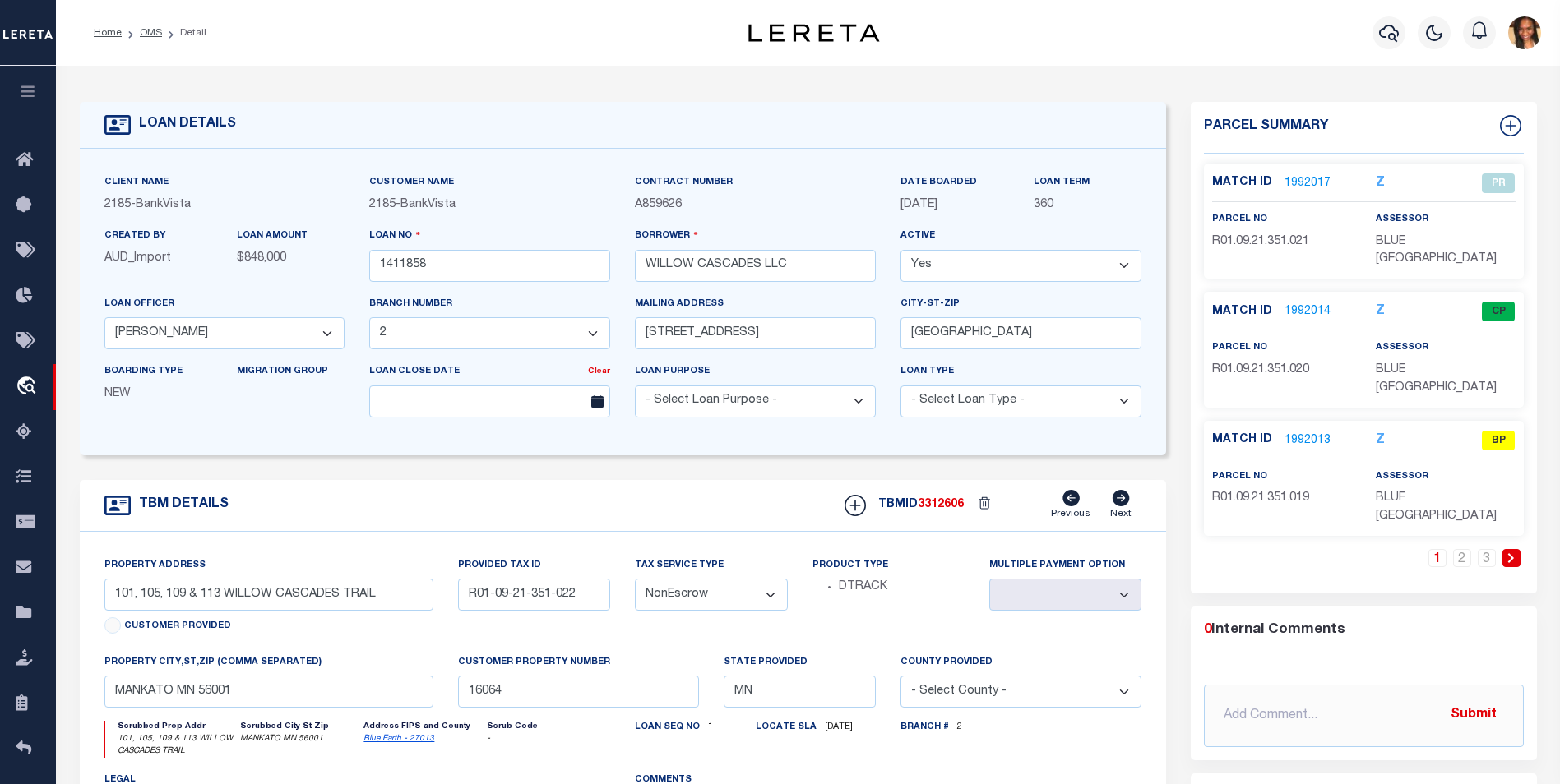
click at [1316, 175] on link "1992017" at bounding box center [1307, 184] width 46 height 17
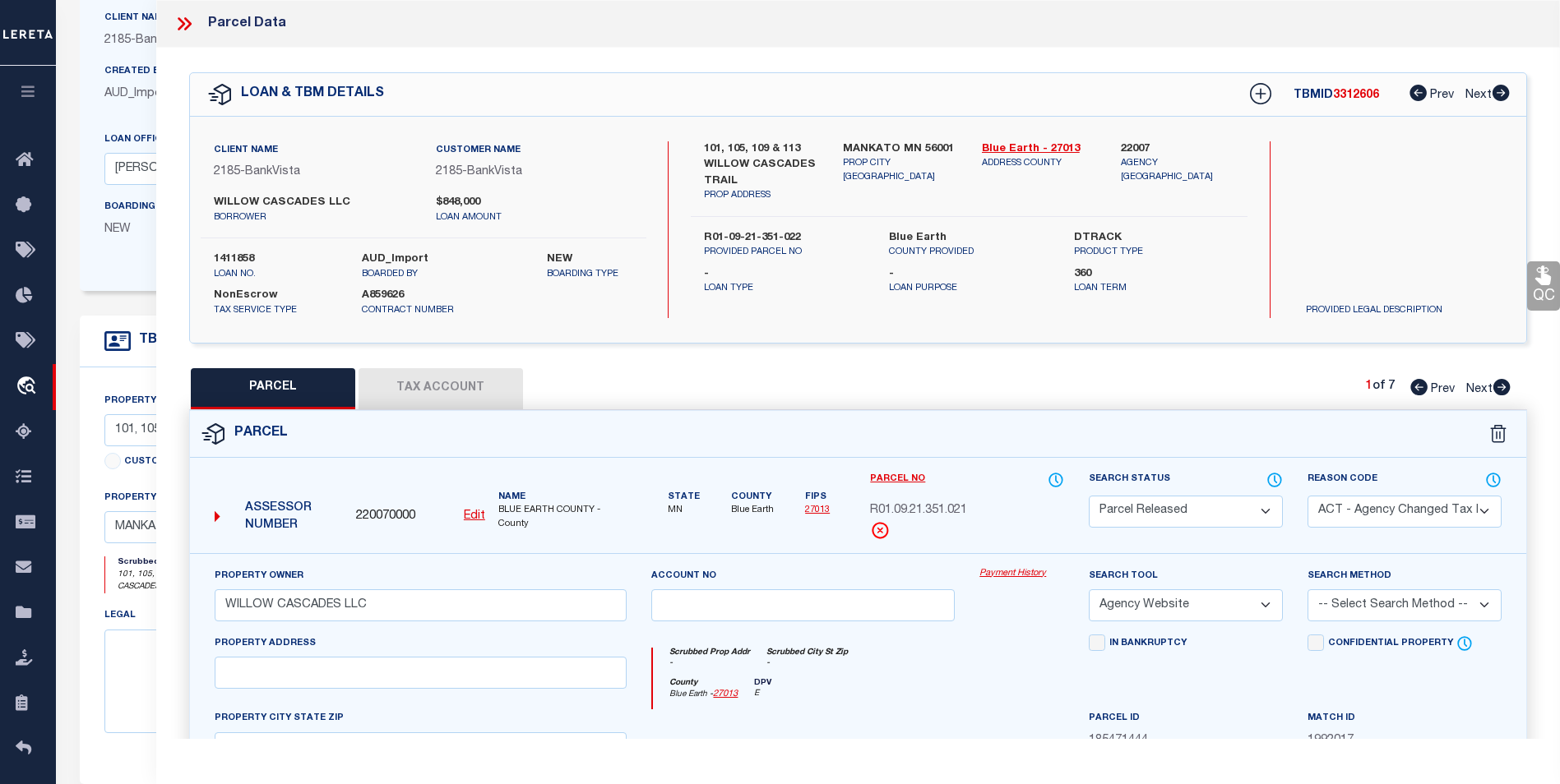
click at [185, 25] on icon at bounding box center [184, 24] width 21 height 21
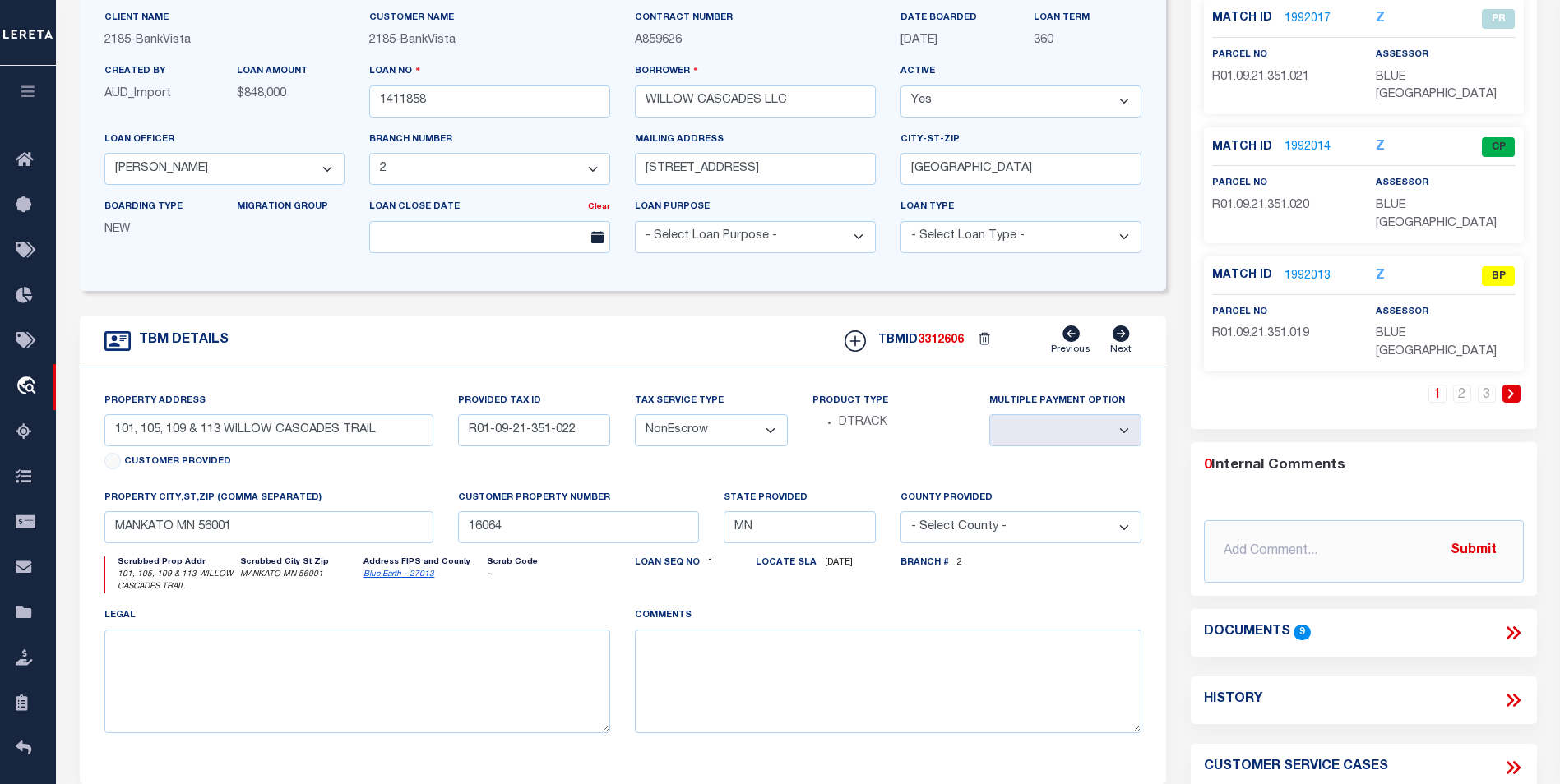
click at [1306, 127] on div "Match ID 1992014 Z CP parcel no assessor" at bounding box center [1363, 185] width 320 height 115
click at [1305, 139] on link "1992014" at bounding box center [1307, 147] width 46 height 17
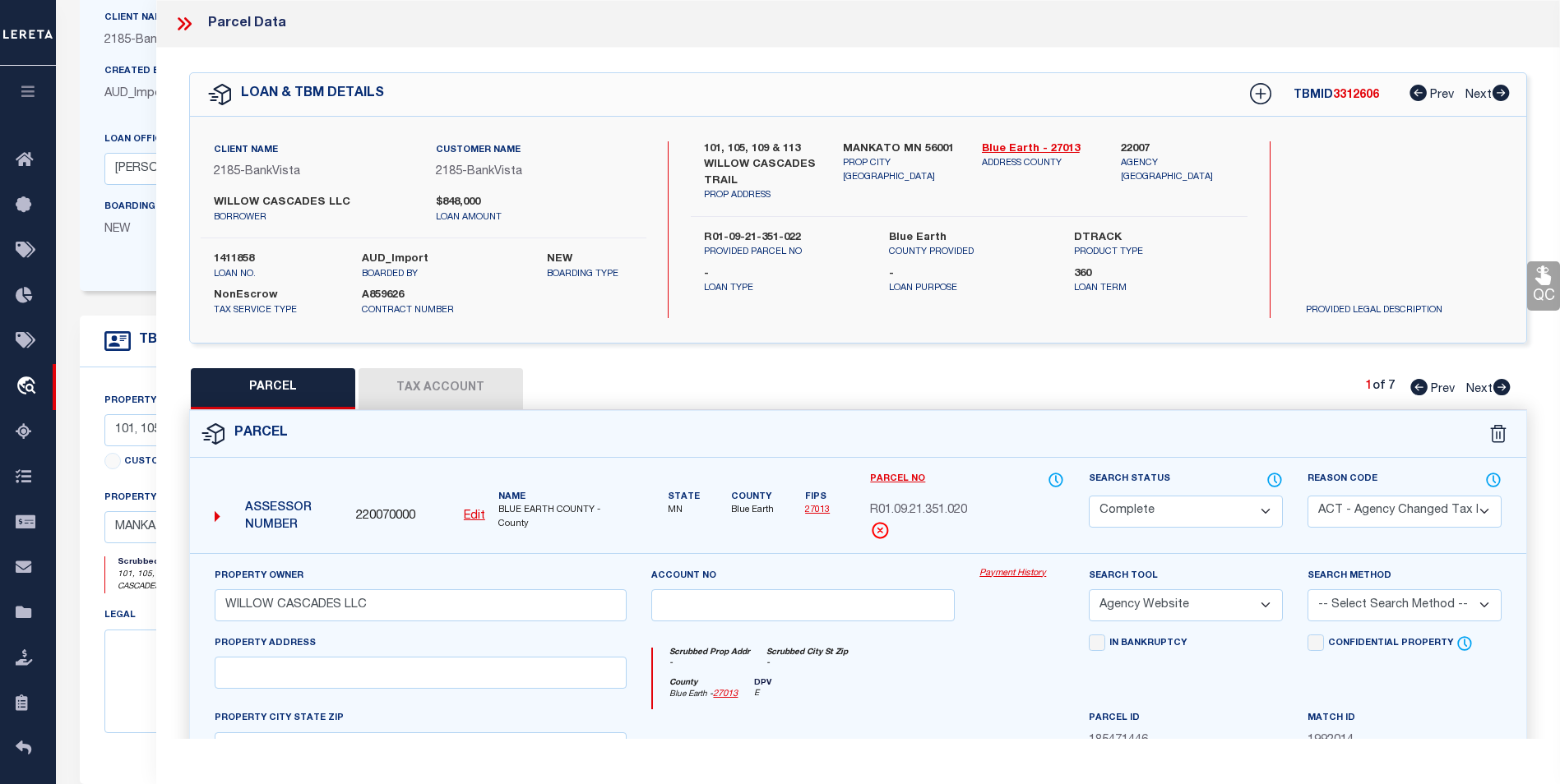
click at [1498, 388] on icon at bounding box center [1502, 386] width 17 height 16
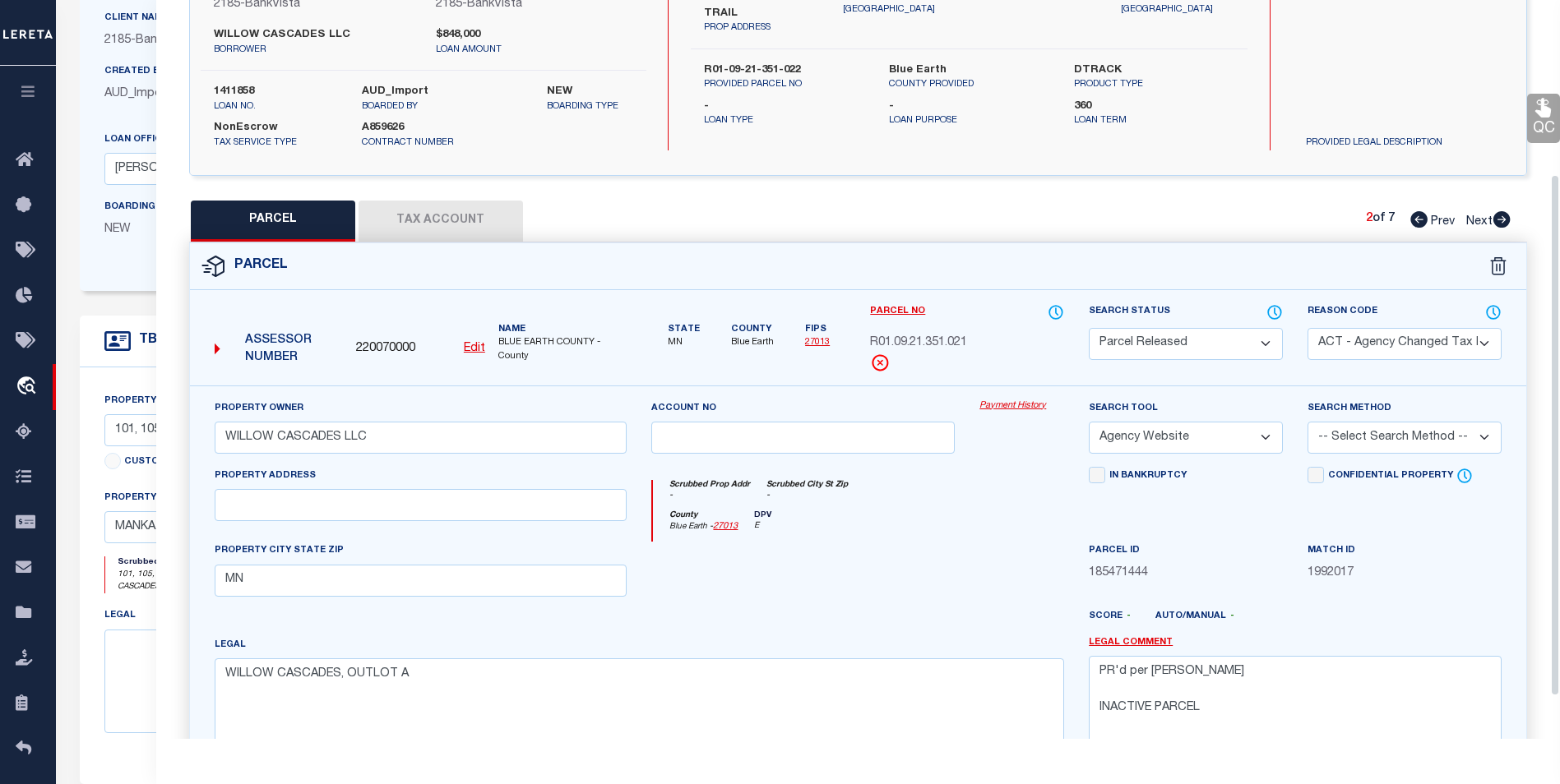
scroll to position [247, 0]
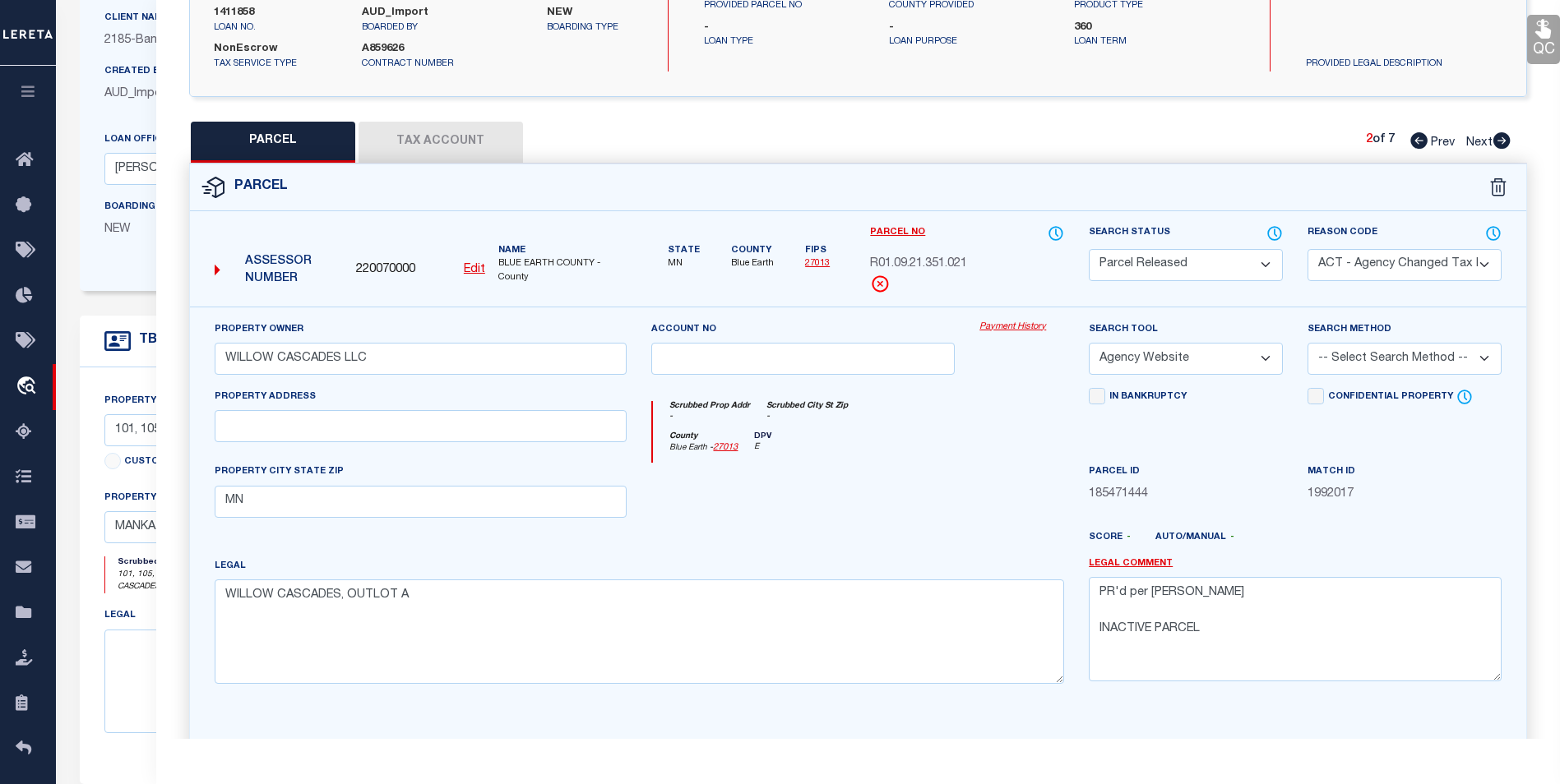
click at [1502, 138] on icon at bounding box center [1502, 140] width 17 height 16
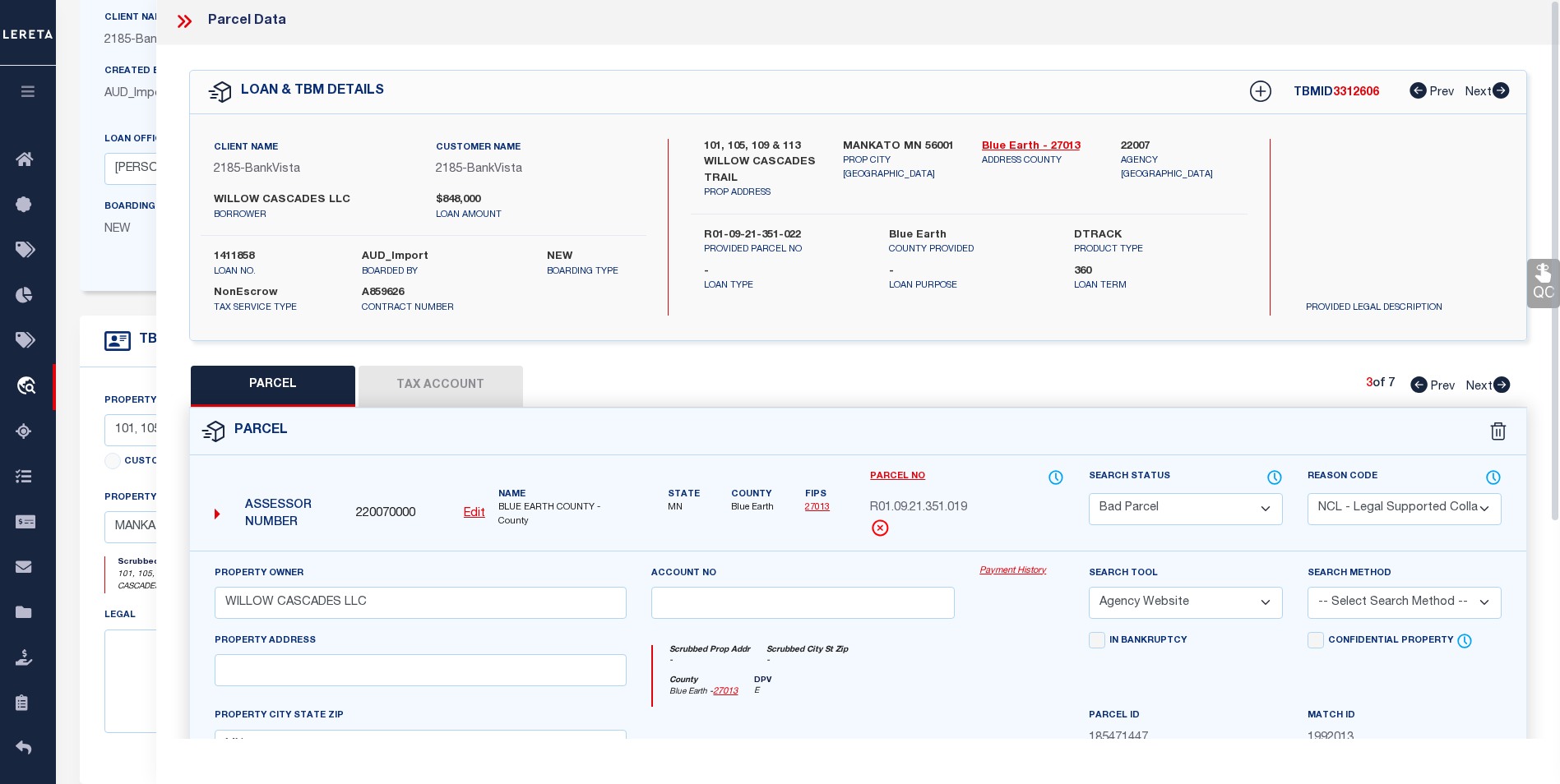
scroll to position [0, 0]
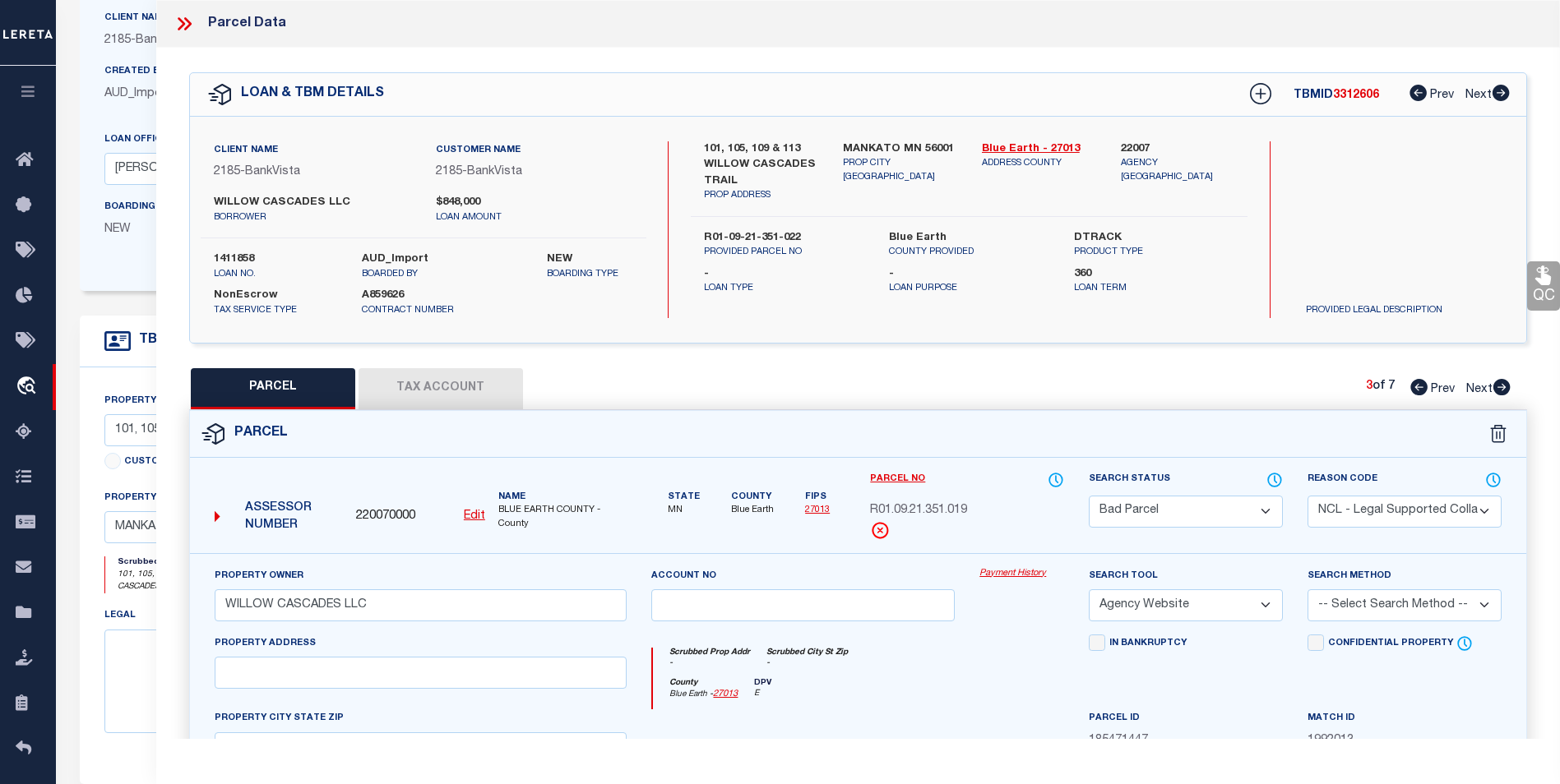
click at [1500, 386] on icon at bounding box center [1502, 386] width 17 height 16
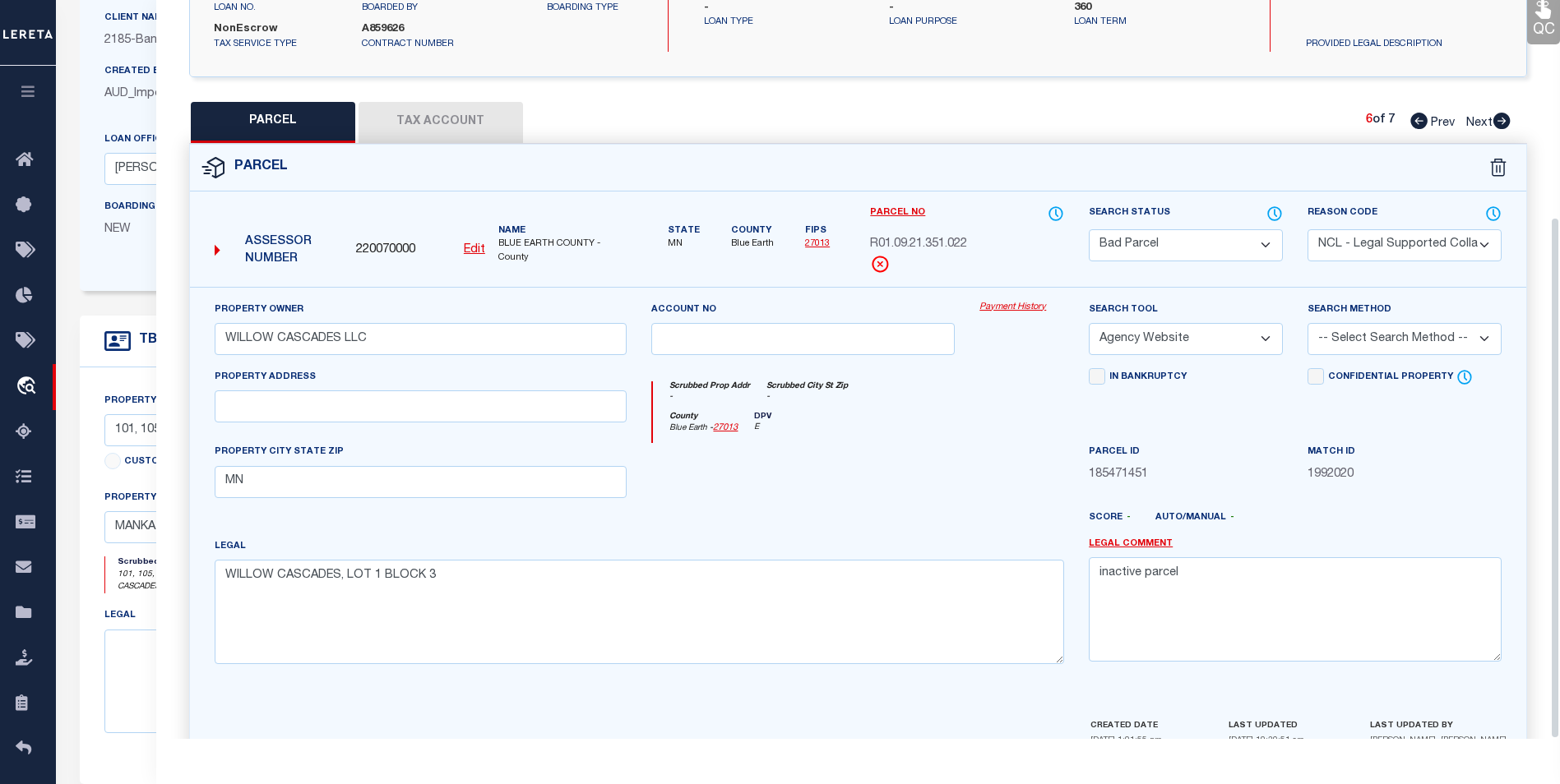
scroll to position [306, 0]
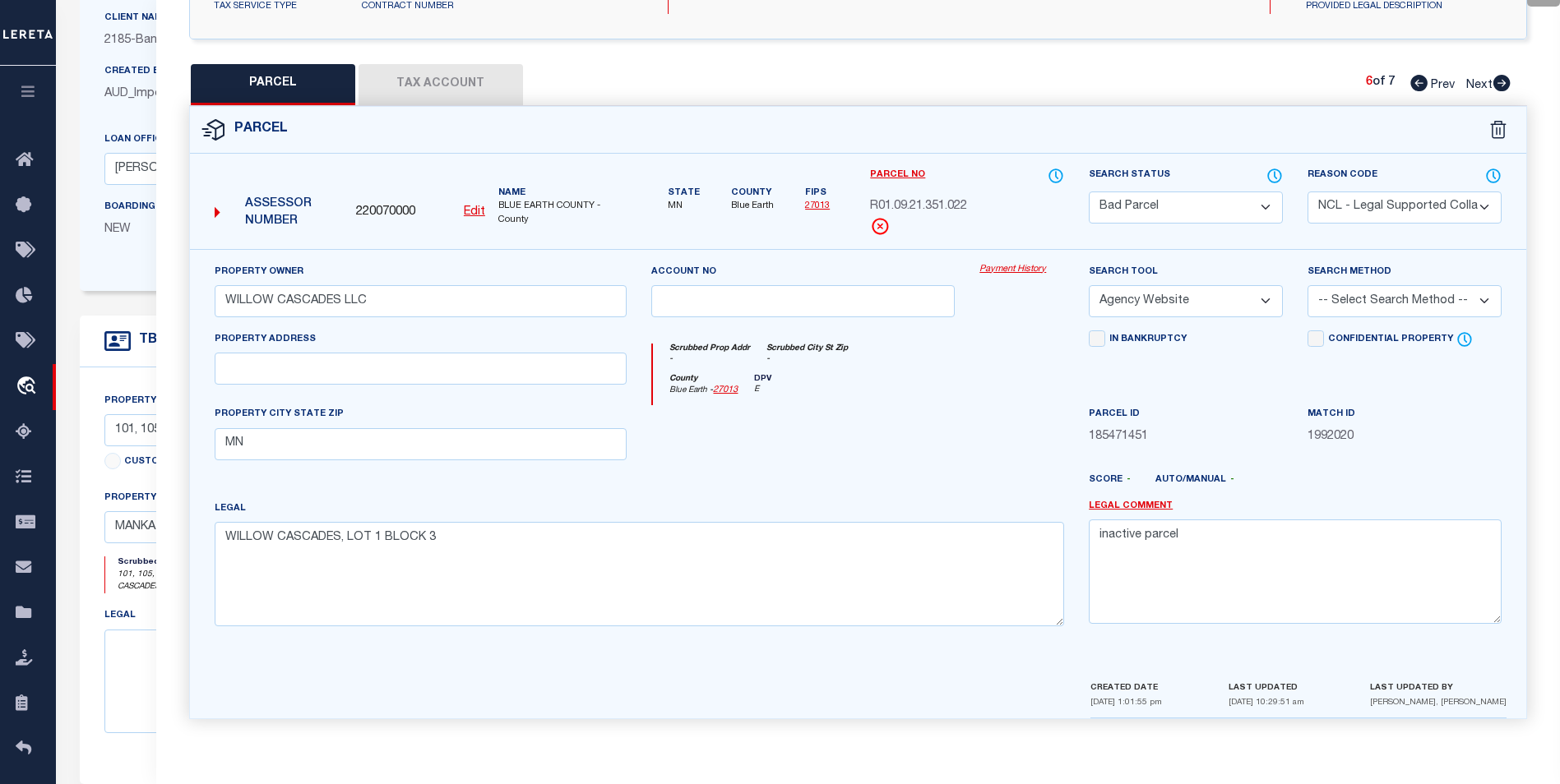
click at [1401, 203] on select "- Select Reason Code - 099 - Other (Provide additional detail) ACT - Agency Cha…" at bounding box center [1404, 208] width 194 height 32
click at [998, 371] on div "Scrubbed Prop Addr - Scrubbed City St Zip -" at bounding box center [858, 359] width 411 height 31
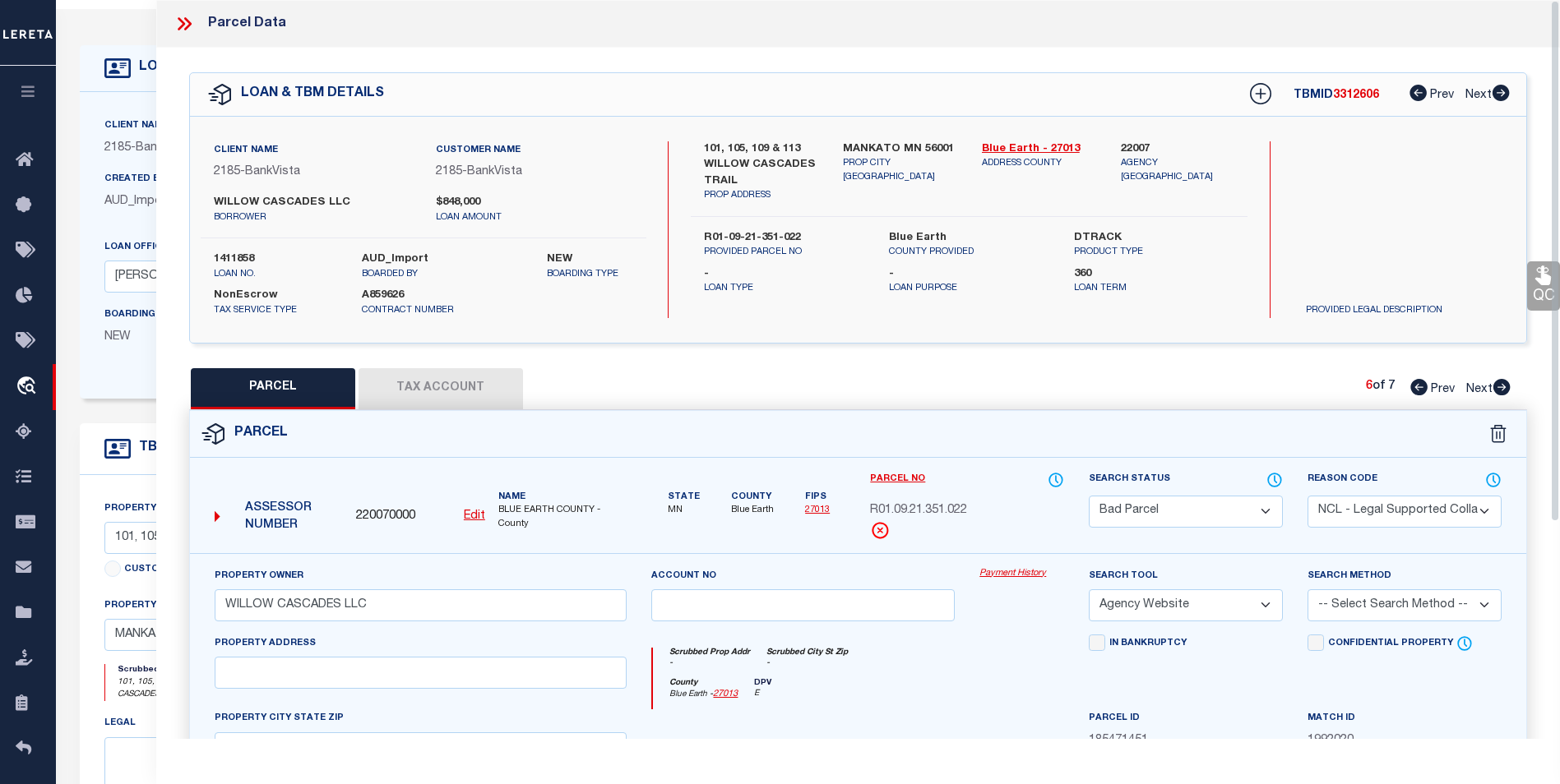
scroll to position [0, 0]
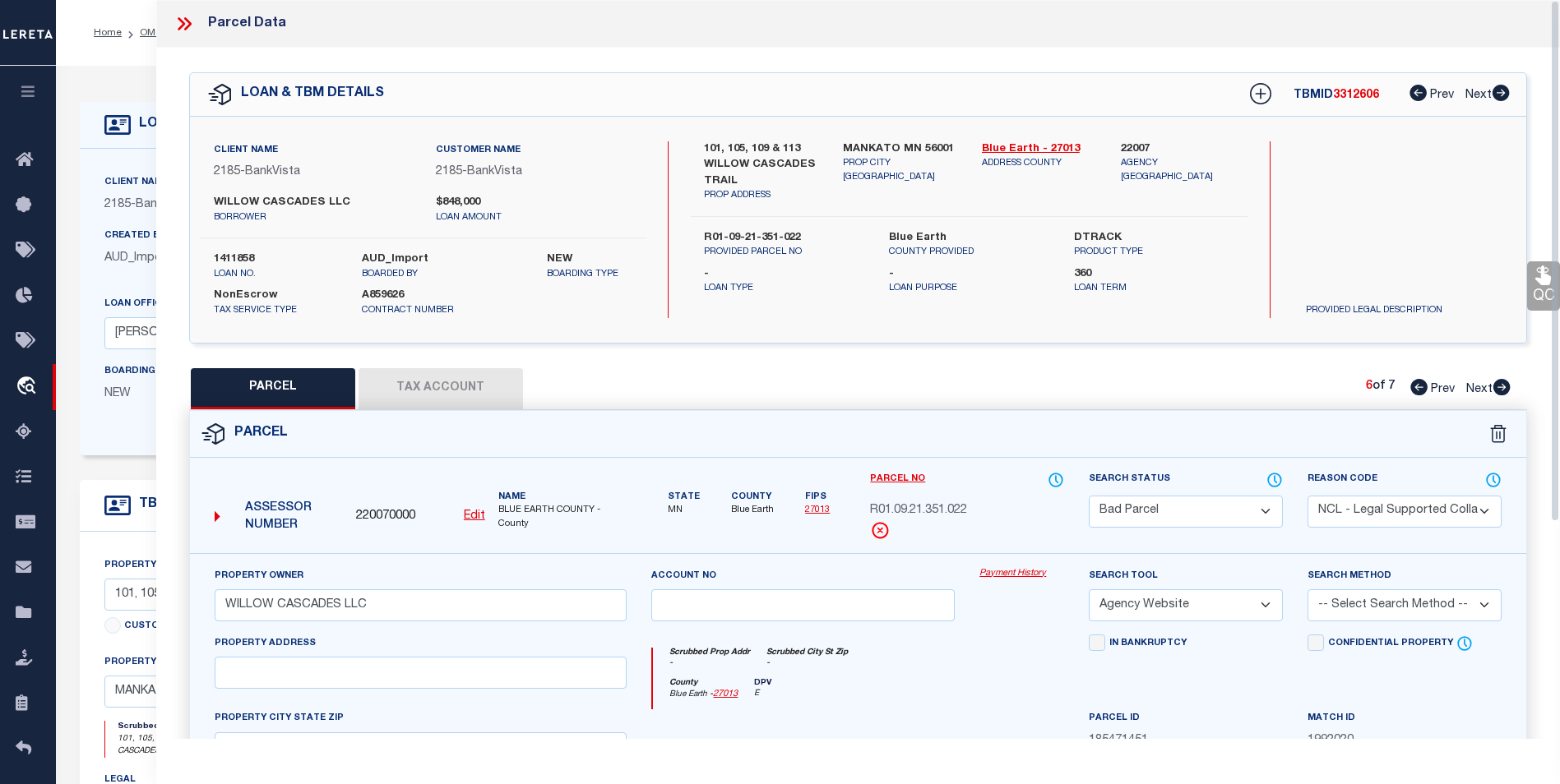
click at [1419, 95] on icon at bounding box center [1418, 92] width 17 height 16
click at [187, 23] on icon at bounding box center [184, 24] width 21 height 21
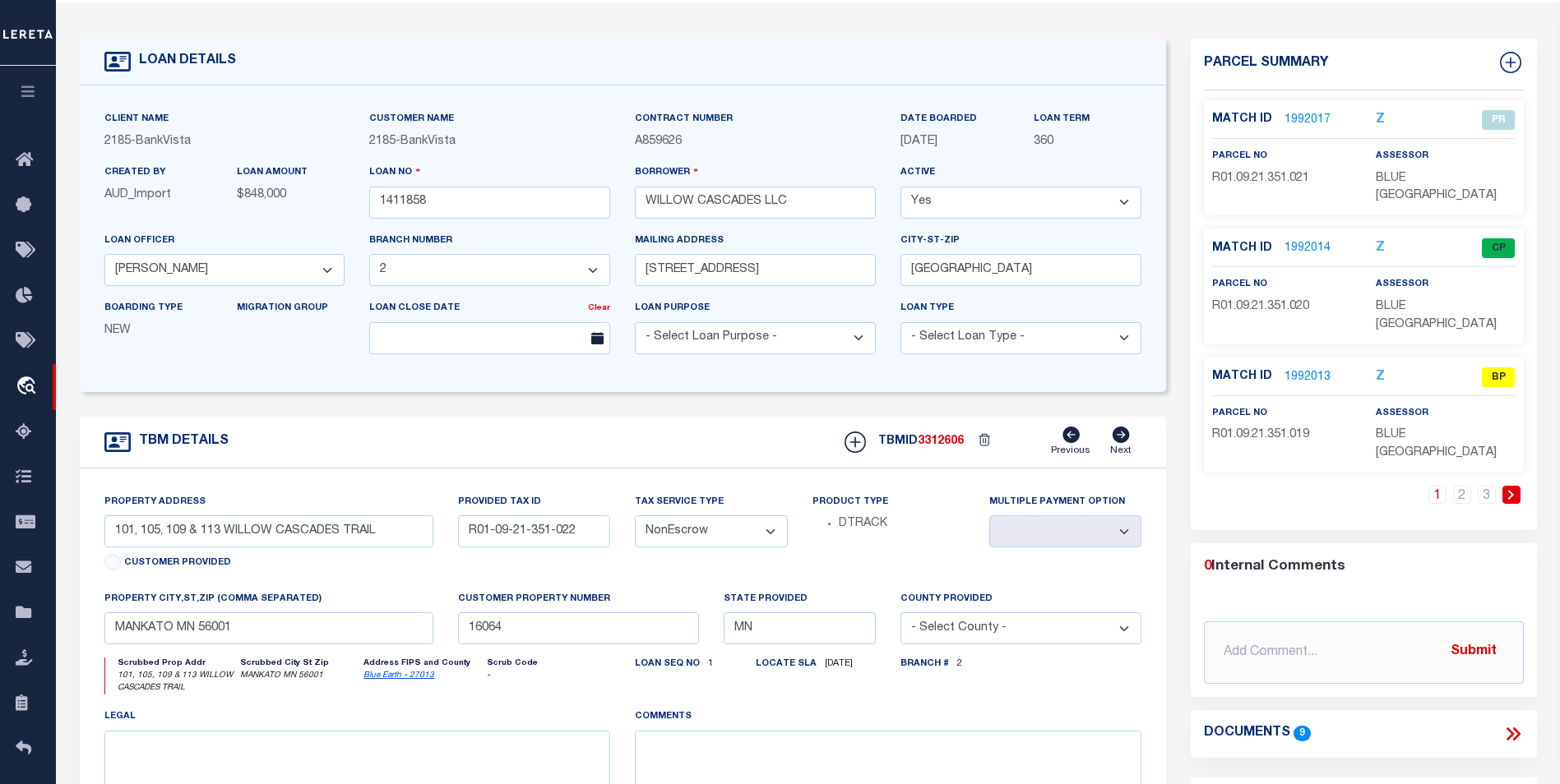
scroll to position [82, 0]
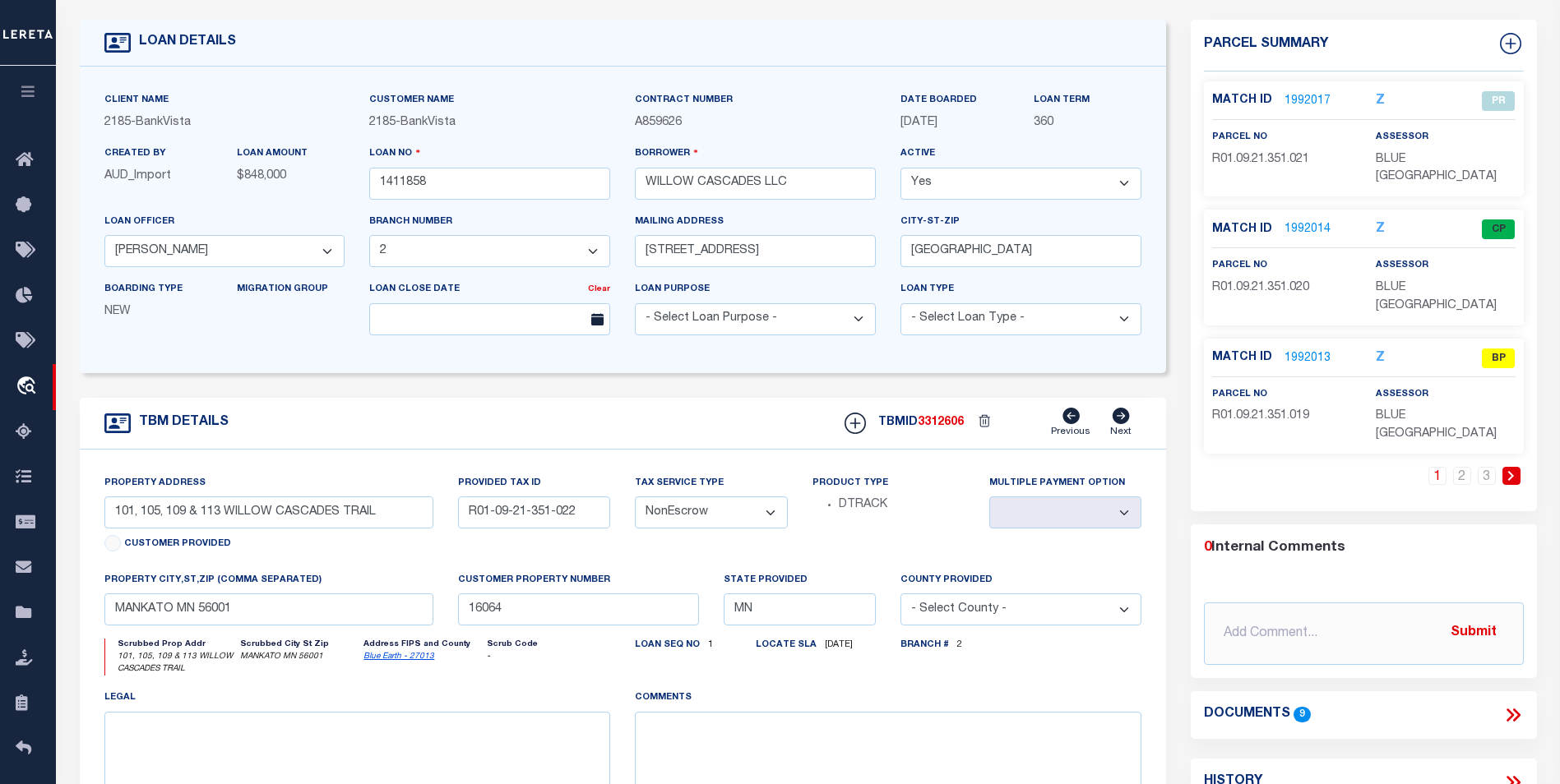
click at [1502, 704] on icon at bounding box center [1513, 714] width 21 height 21
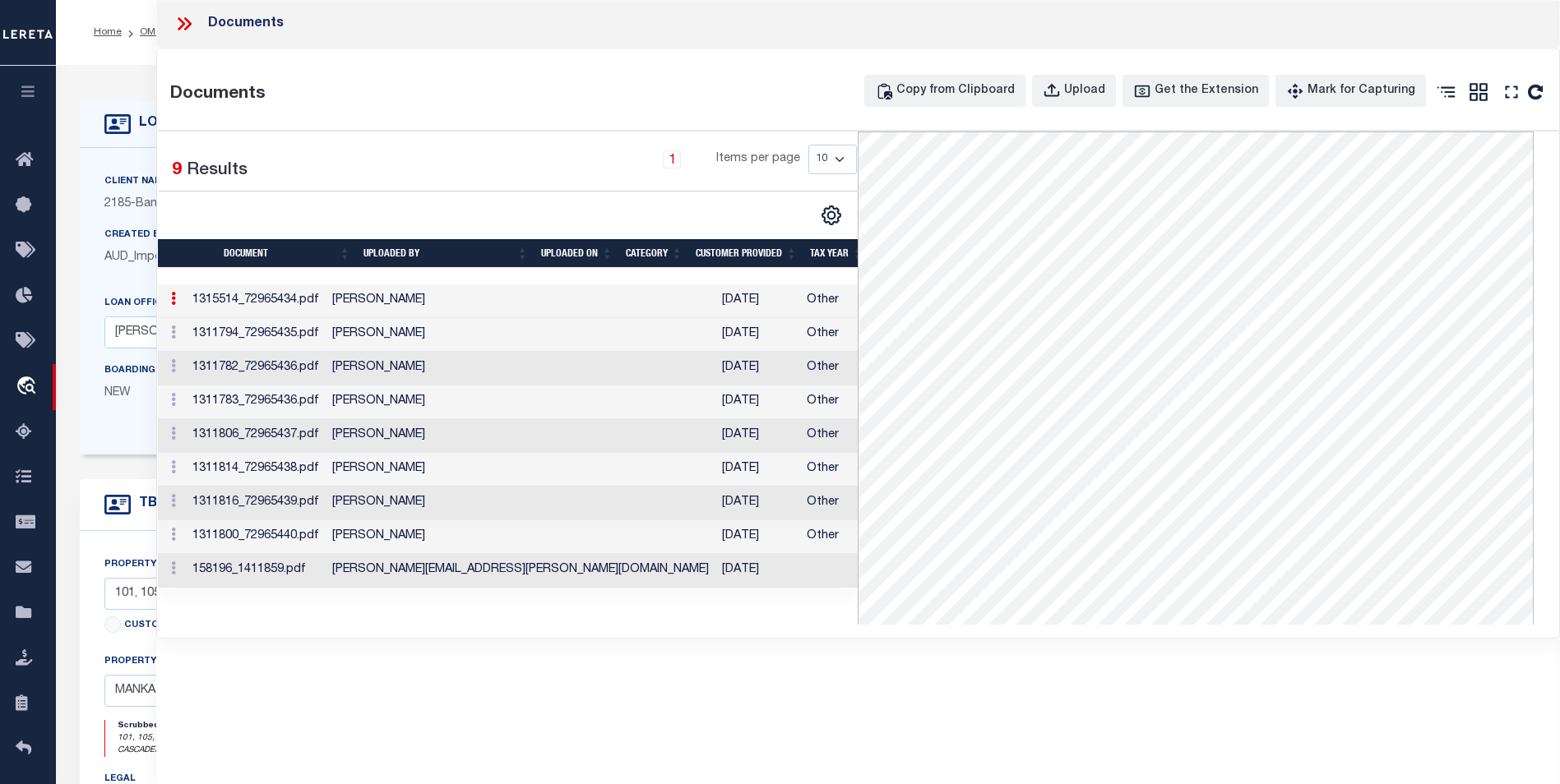
scroll to position [0, 0]
click at [175, 26] on icon at bounding box center [184, 24] width 21 height 21
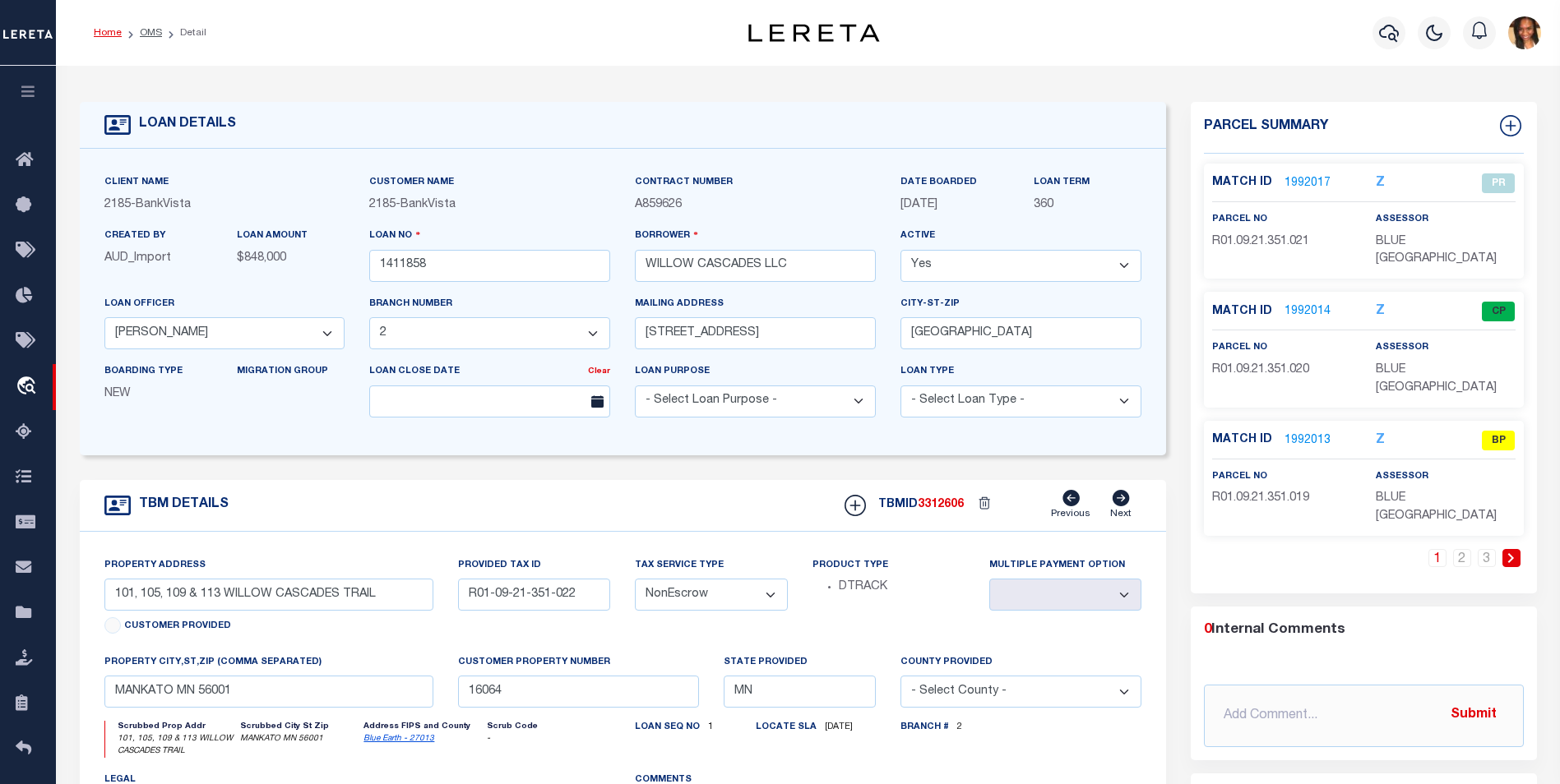
click at [98, 37] on link "Home" at bounding box center [108, 33] width 28 height 10
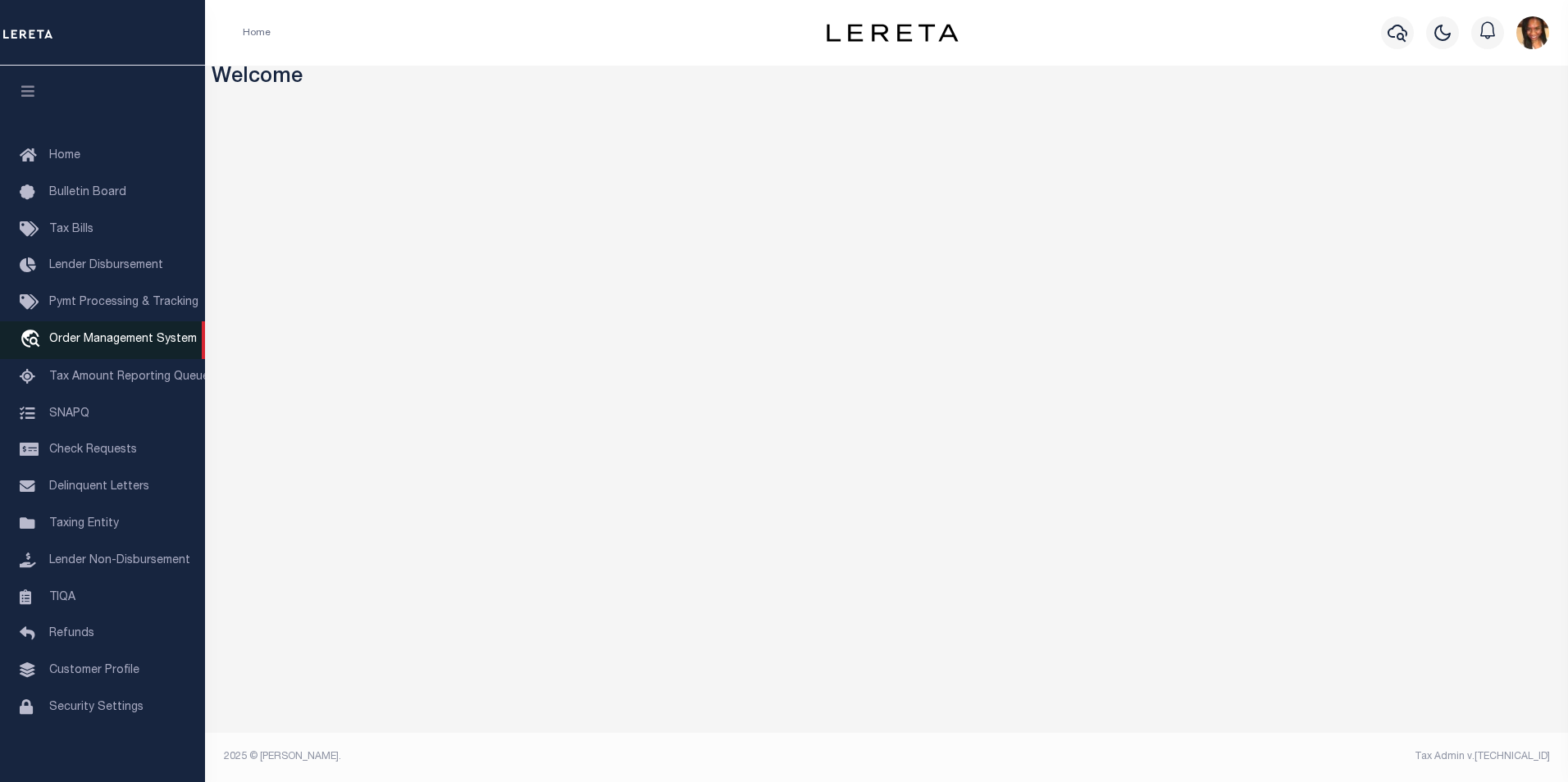
click at [107, 342] on span "Order Management System" at bounding box center [123, 340] width 148 height 12
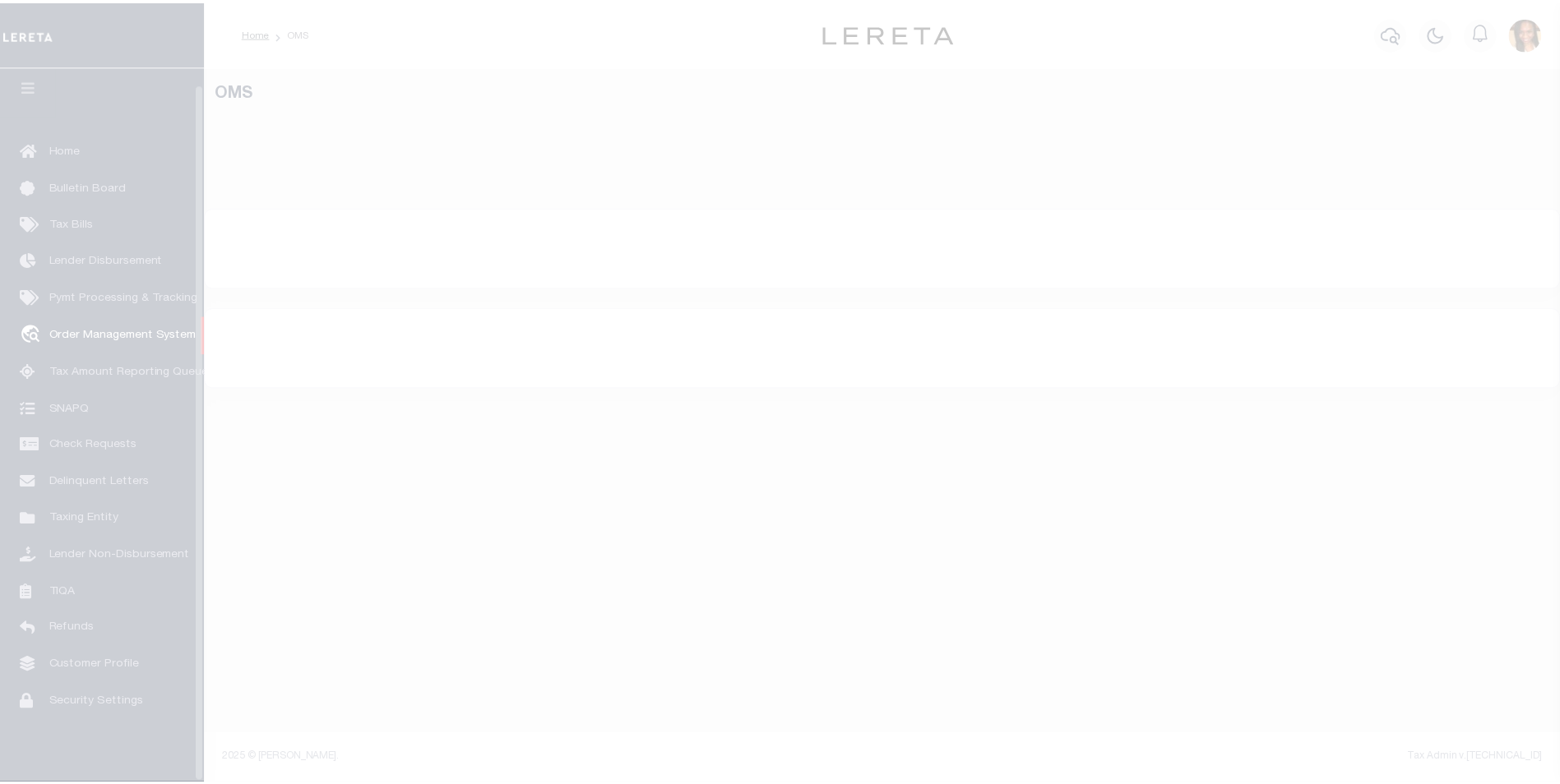
scroll to position [16, 0]
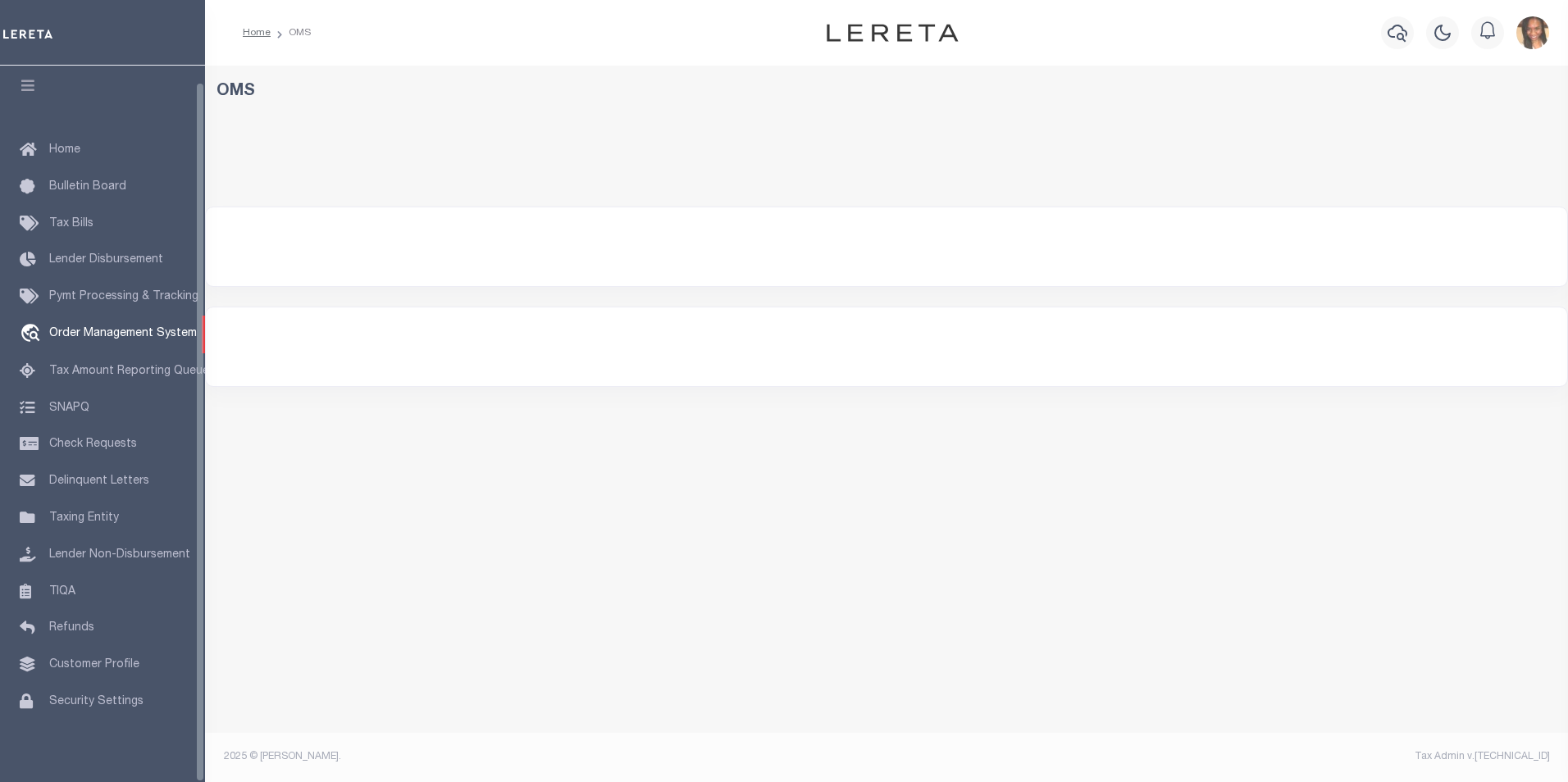
select select "200"
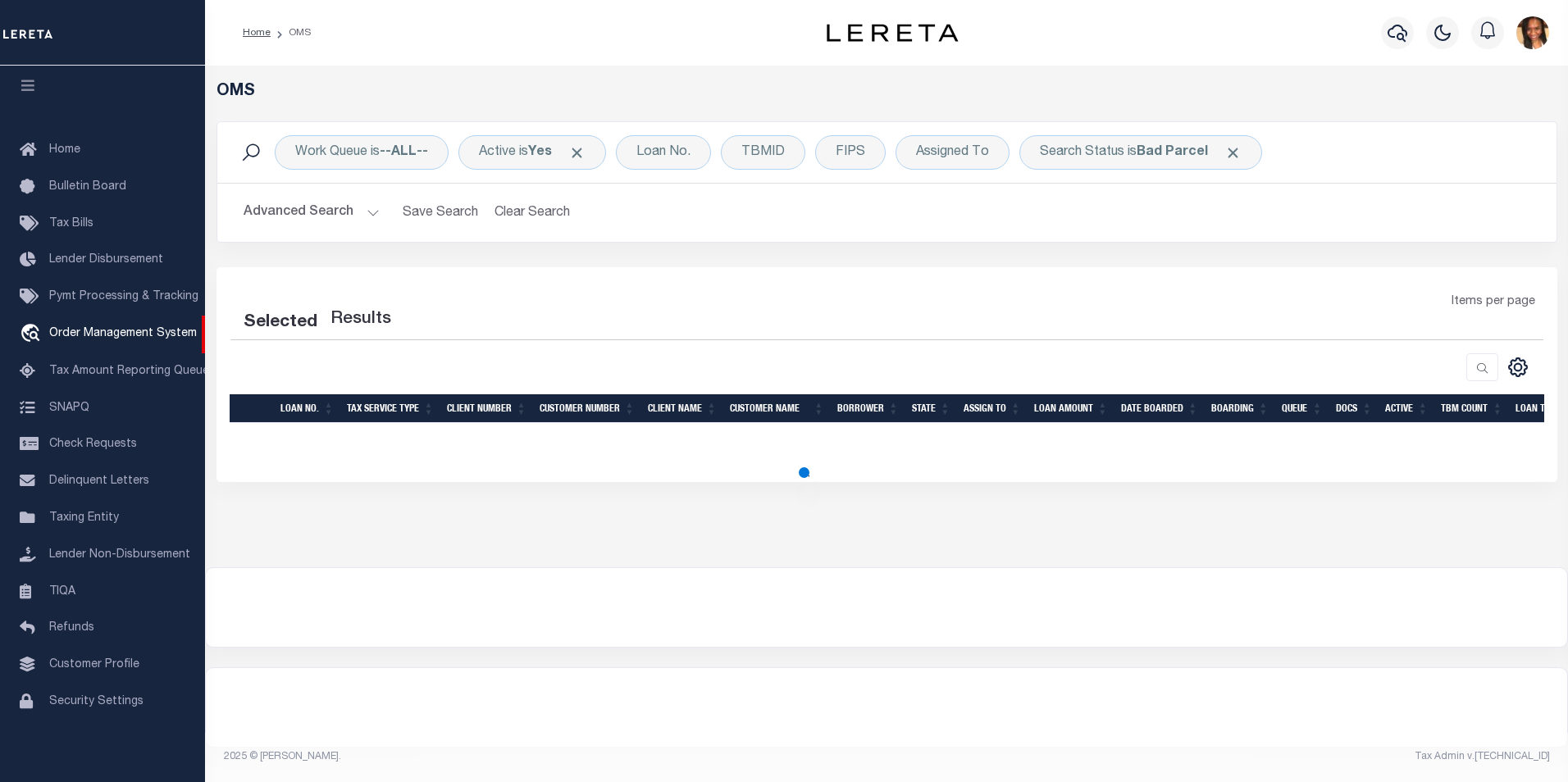
select select "200"
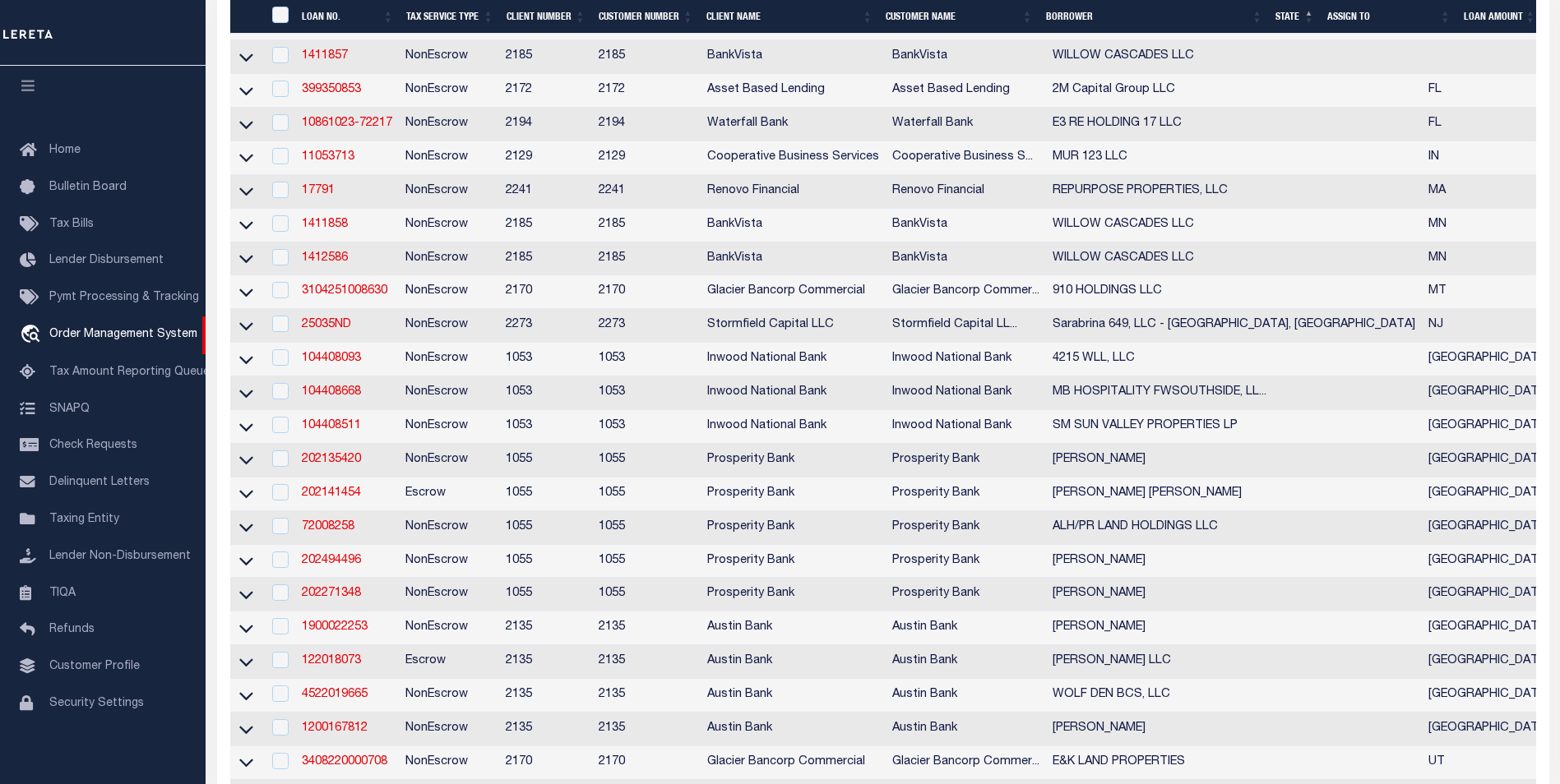
scroll to position [493, 0]
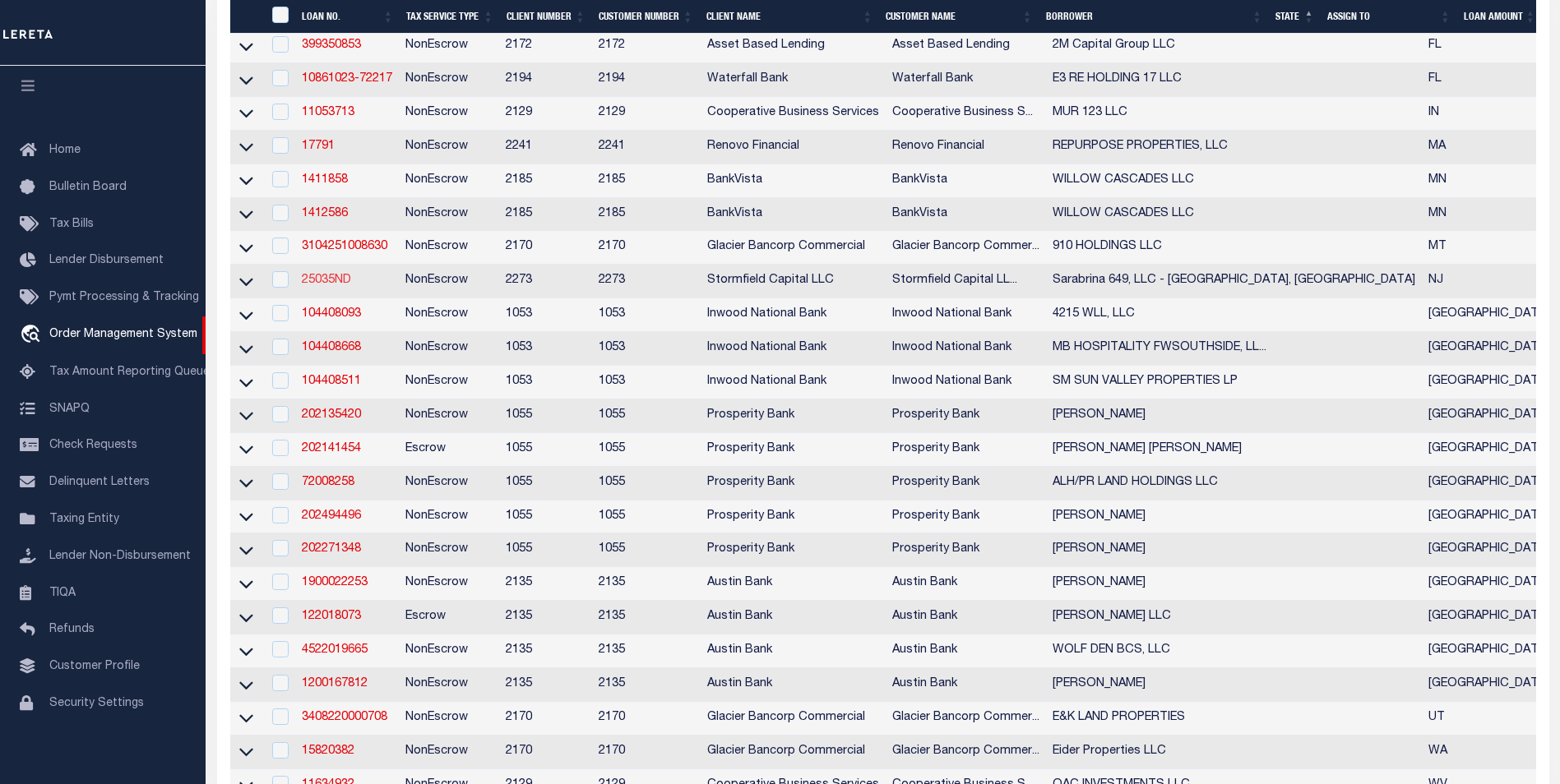
click at [329, 286] on link "25035ND" at bounding box center [326, 281] width 49 height 12
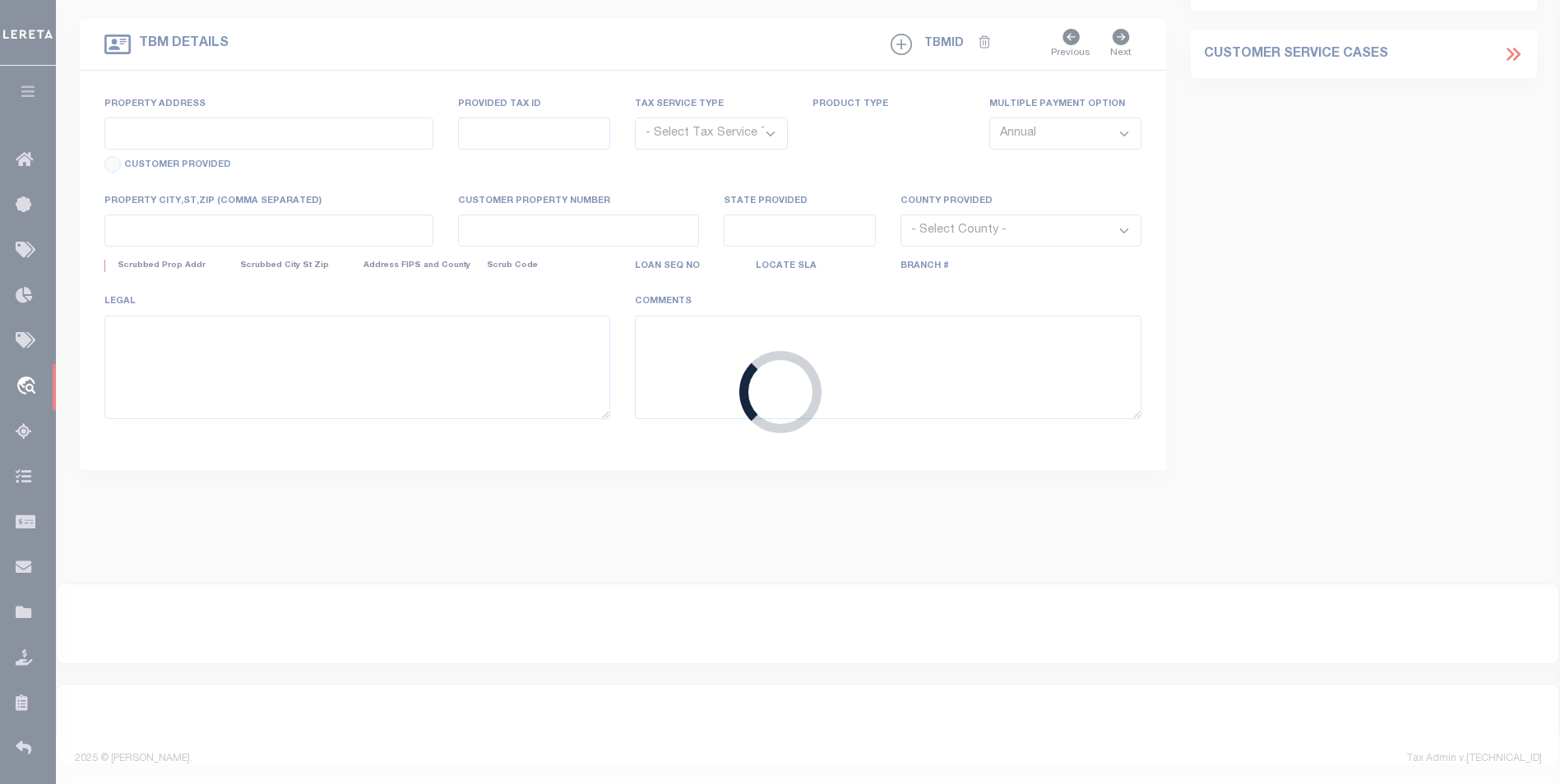
type input "25035ND"
type input "Sarabrina 649, LLC - [GEOGRAPHIC_DATA], [GEOGRAPHIC_DATA]"
select select
type input "[STREET_ADDRESS]"
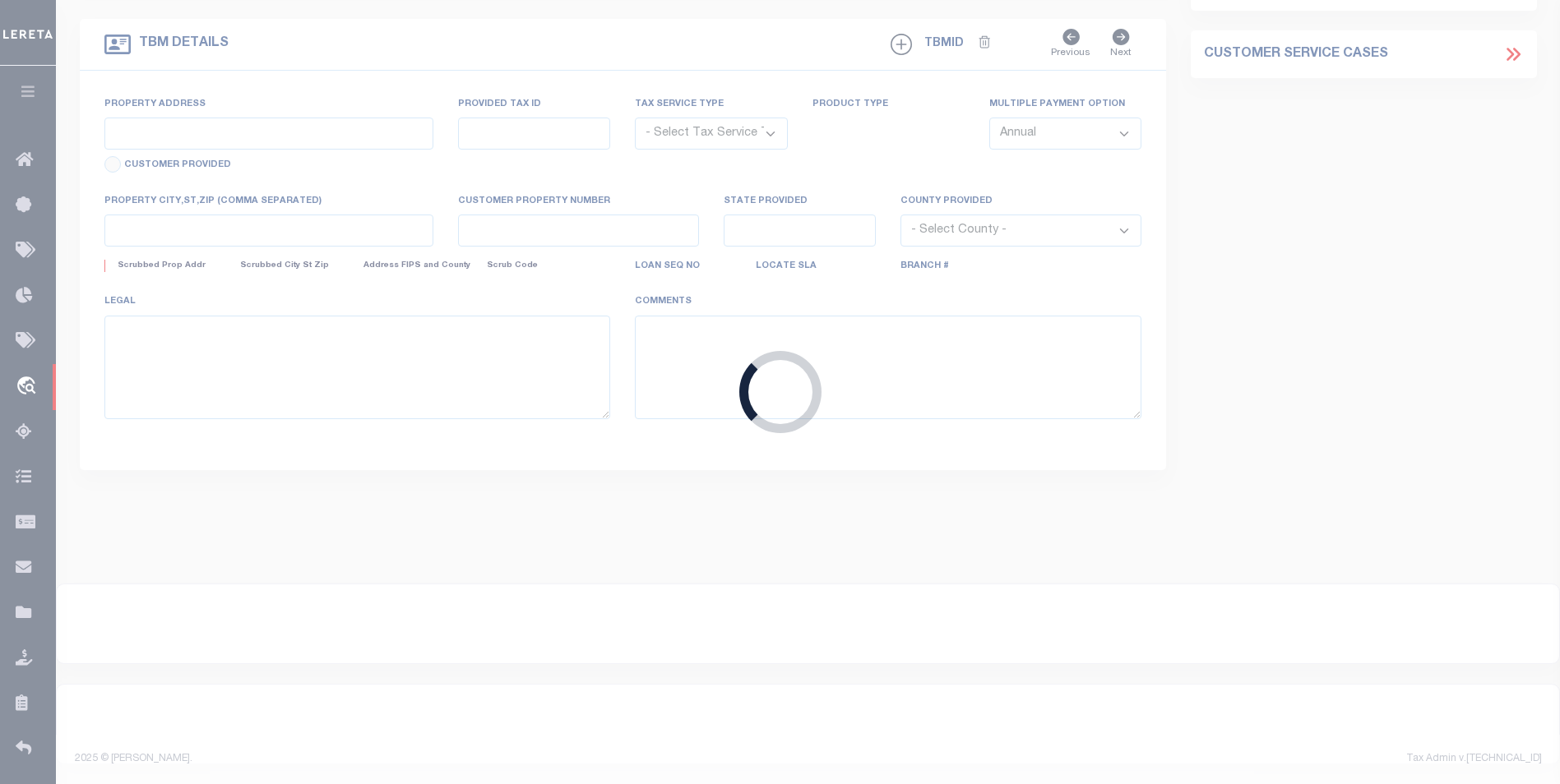
select select "10"
select select "NonEscrow"
select select "84863"
type input "[STREET_ADDRESS]"
type input "0910_260_30.01"
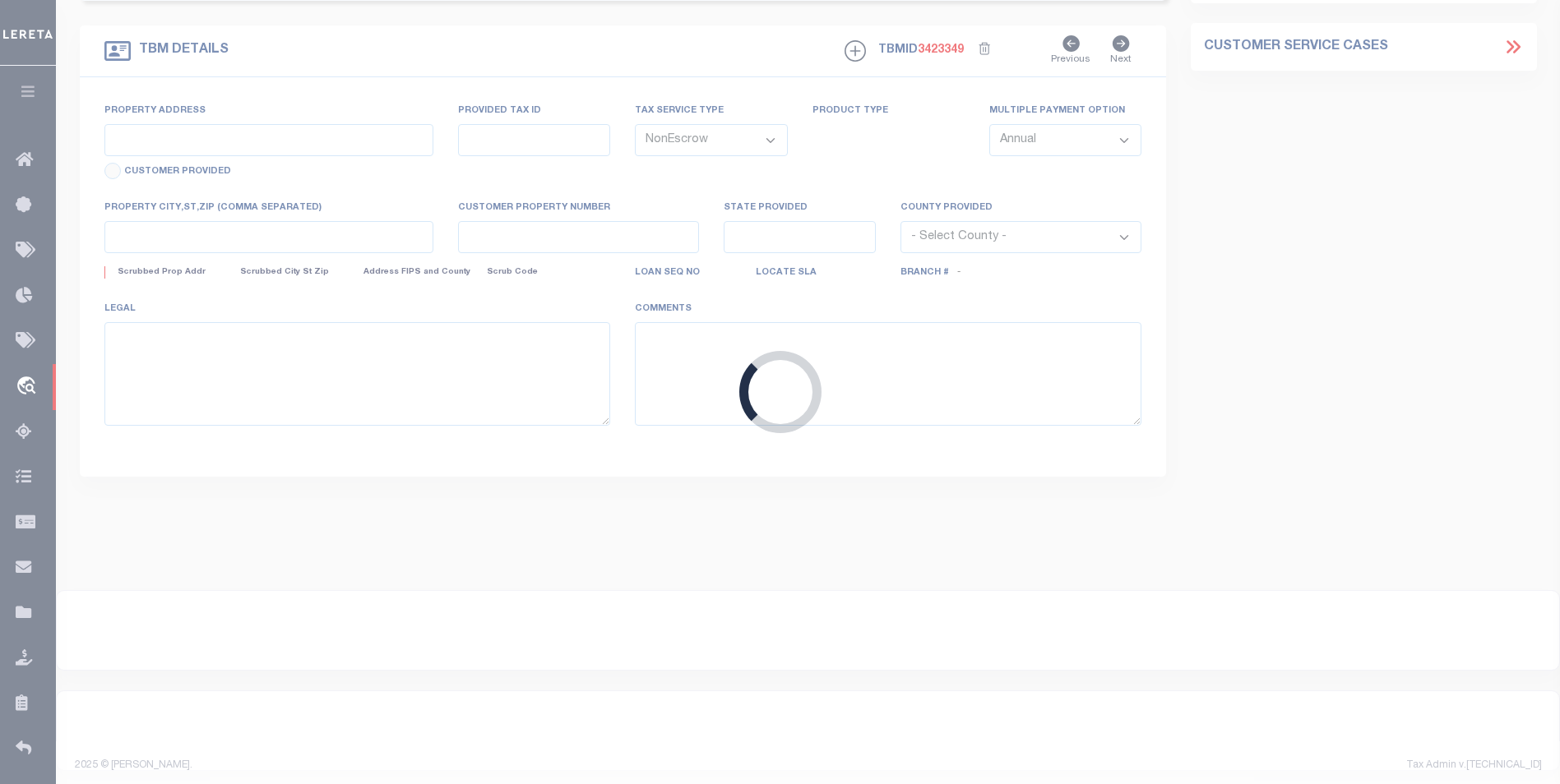
select select
type input "[GEOGRAPHIC_DATA]"
type input "NJ"
select select
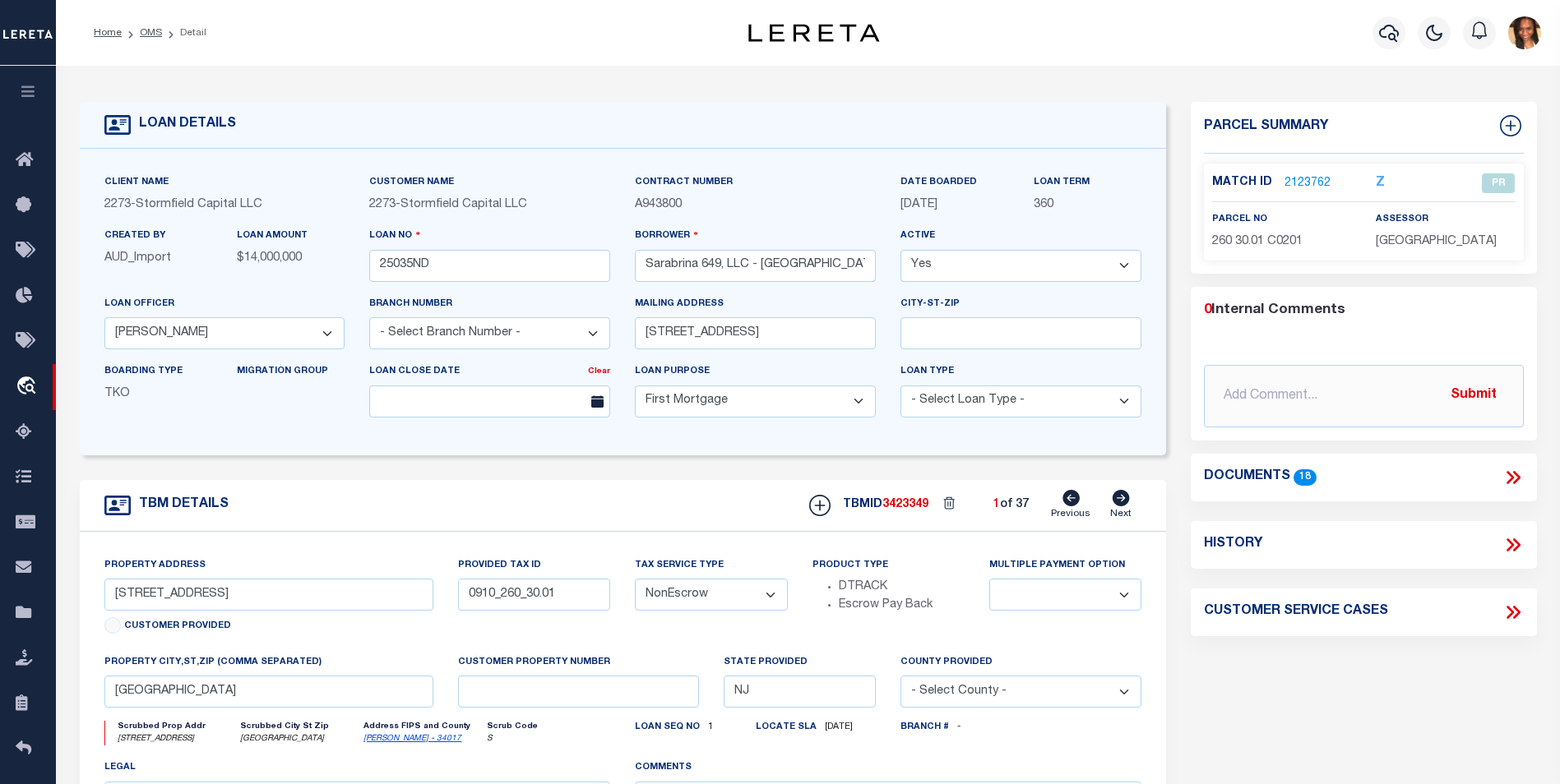
click at [1311, 186] on link "2123762" at bounding box center [1307, 184] width 46 height 17
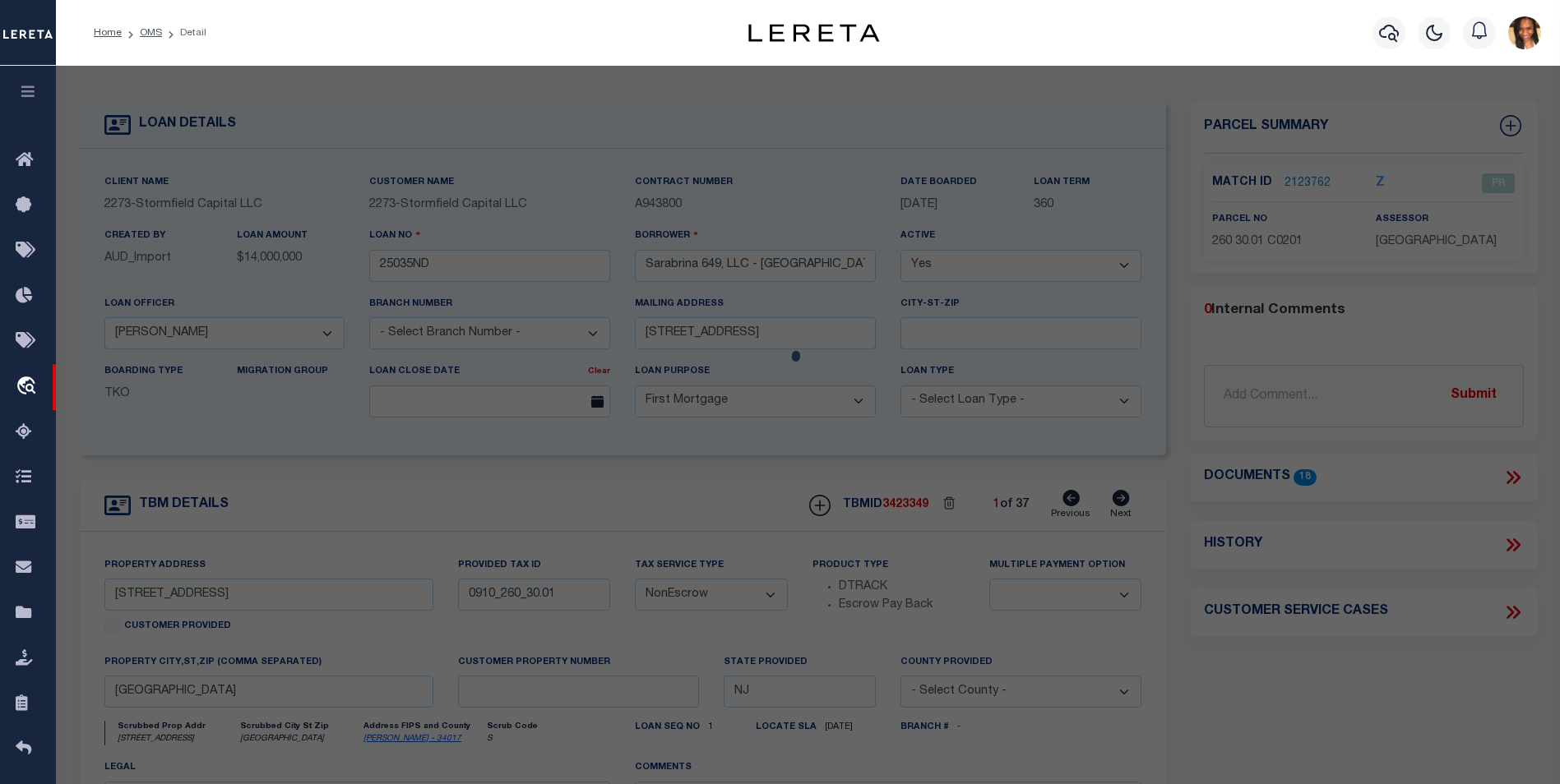
checkbox input "false"
select select "PR"
type input "SARABRINA 649 LLC"
select select
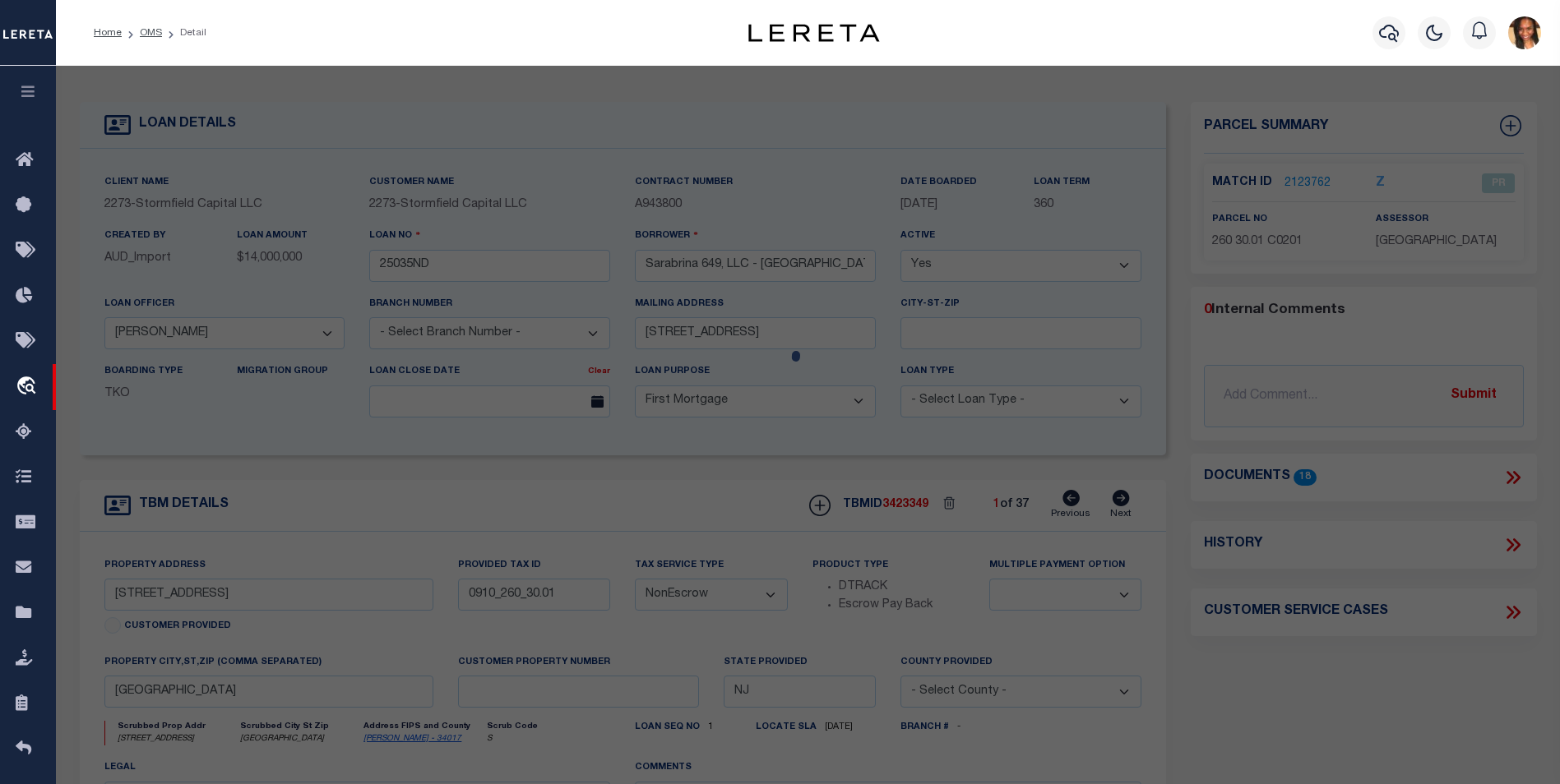
type input "[STREET_ADDRESS]"
checkbox input "false"
type input "[GEOGRAPHIC_DATA]"
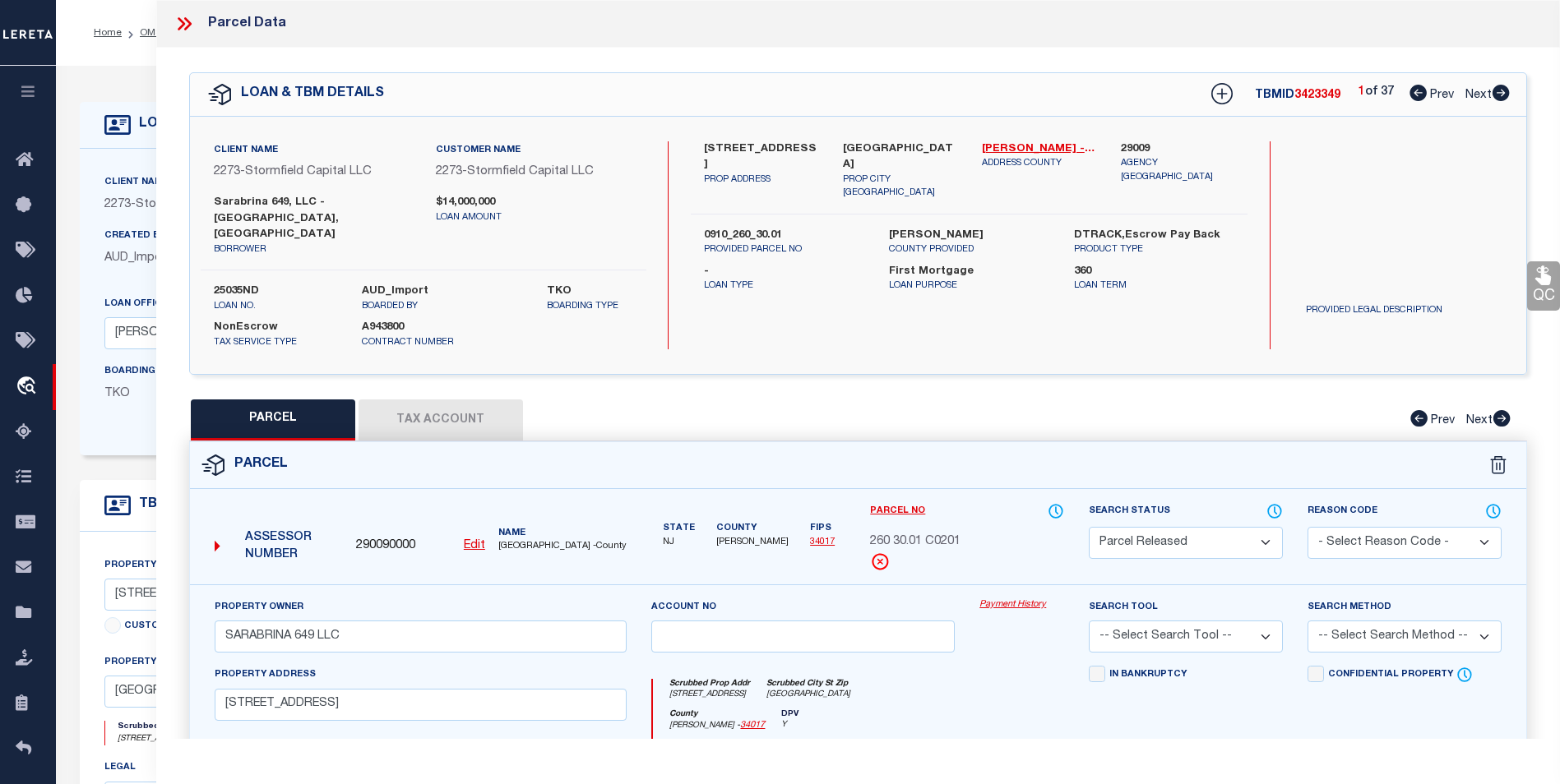
click at [1501, 95] on icon at bounding box center [1500, 92] width 18 height 16
select select "AS"
checkbox input "false"
select select "PR"
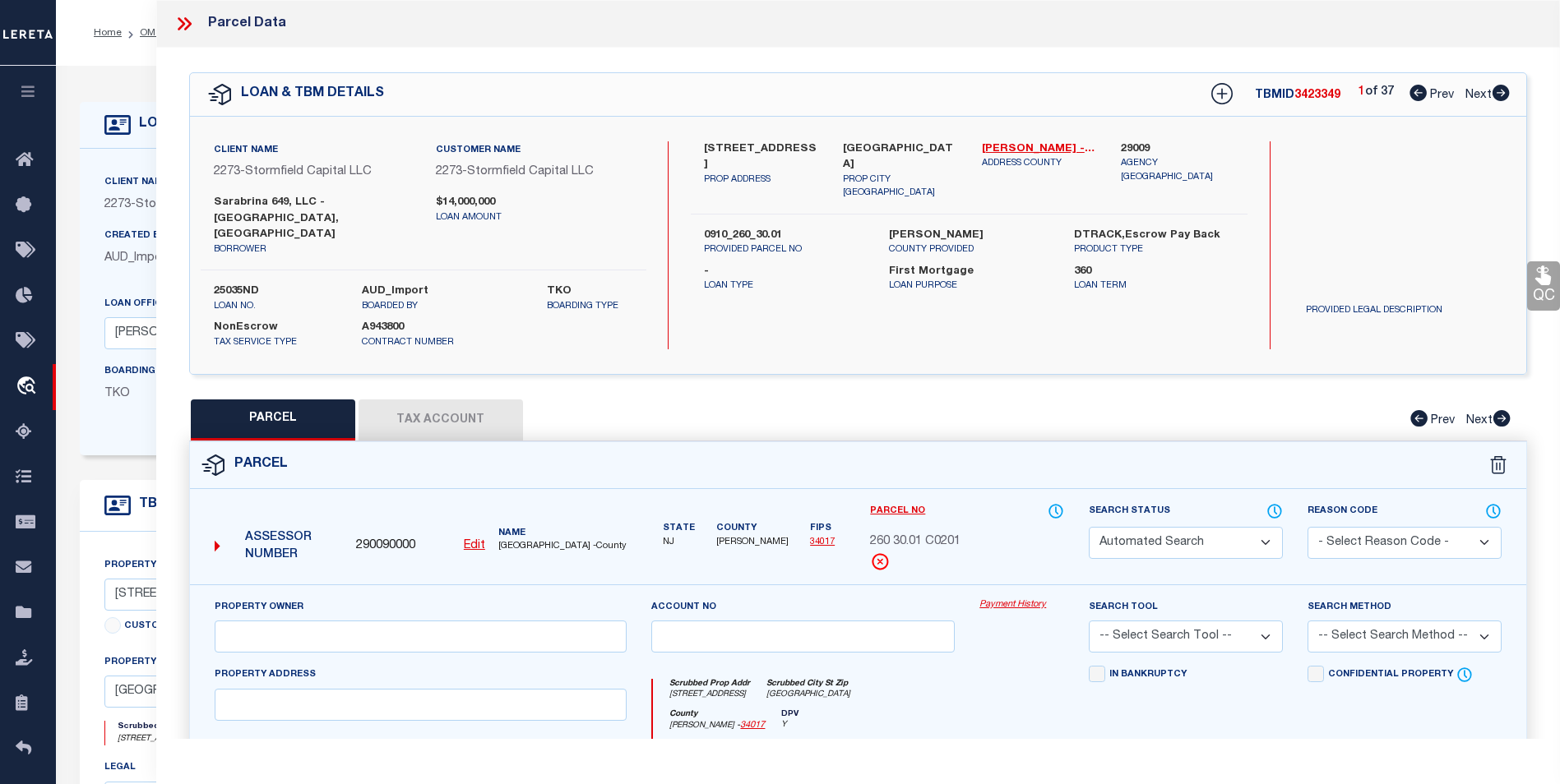
type input "SARABRINA 649 LLC"
select select
type input "[STREET_ADDRESS]"
type input "[GEOGRAPHIC_DATA]"
click at [1501, 95] on icon at bounding box center [1500, 92] width 18 height 16
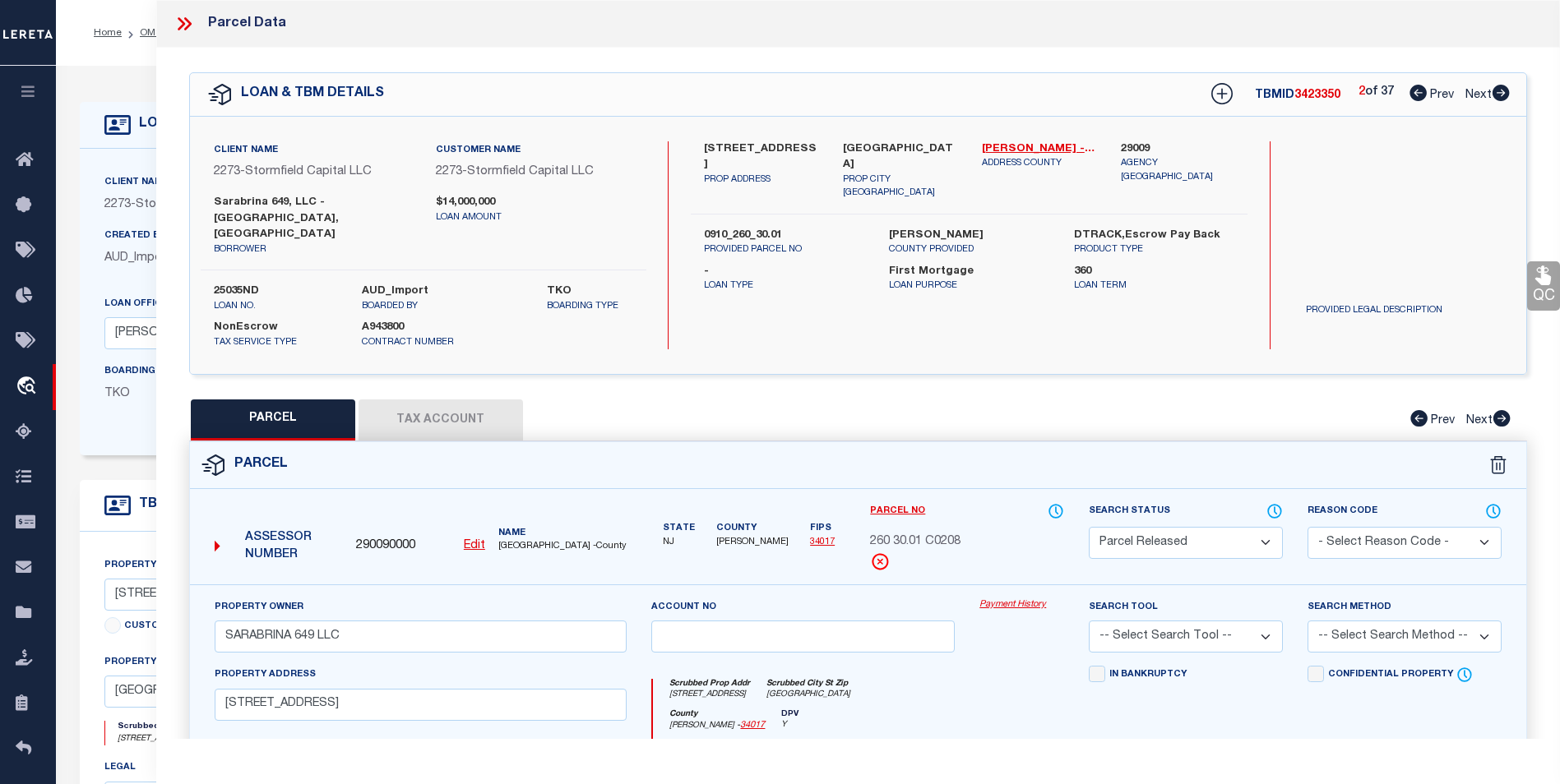
select select "AS"
checkbox input "false"
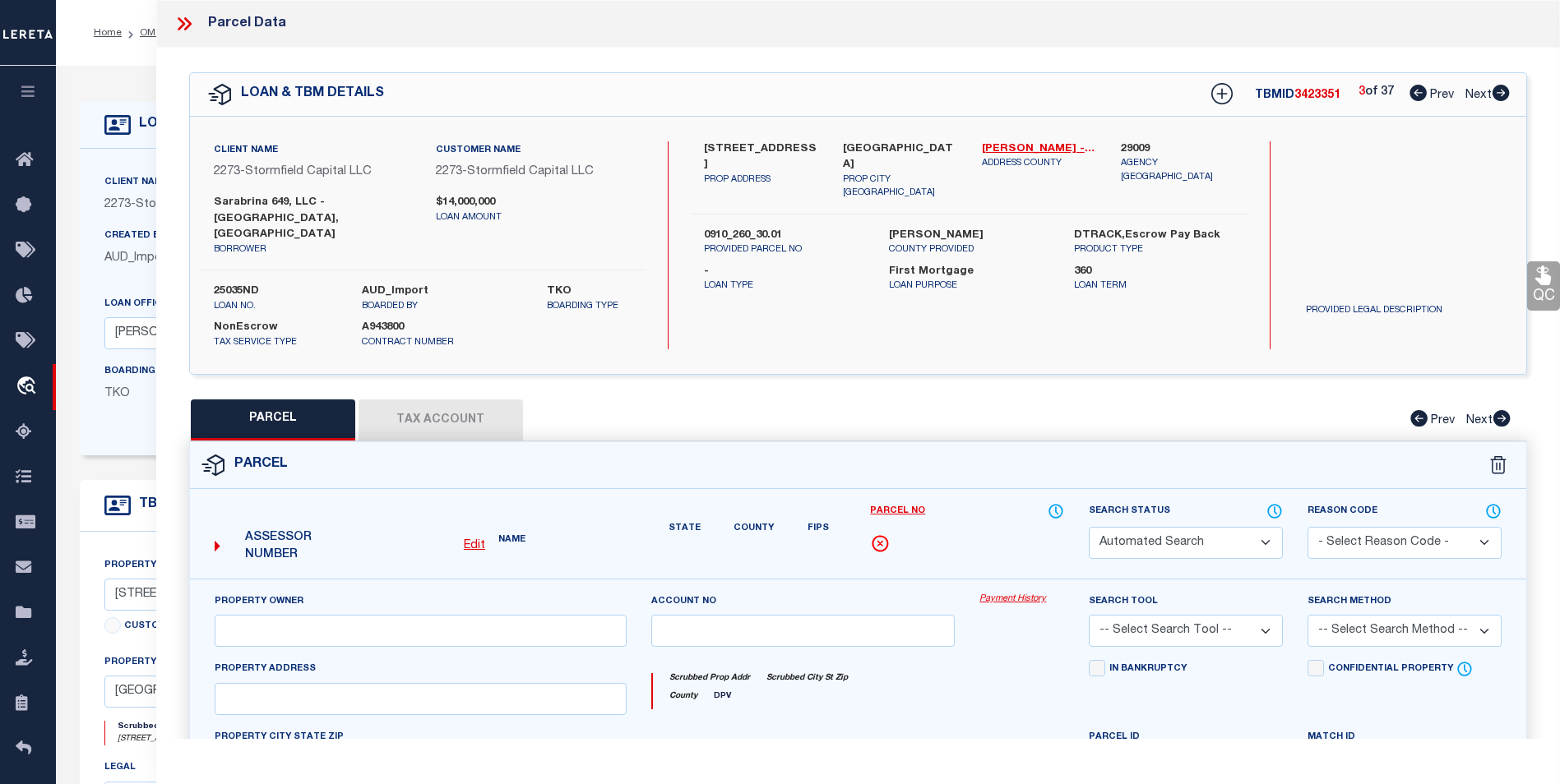
select select "PR"
type input "SARABRINA 649 LLC"
select select
type input "[STREET_ADDRESS]"
type input "[GEOGRAPHIC_DATA]"
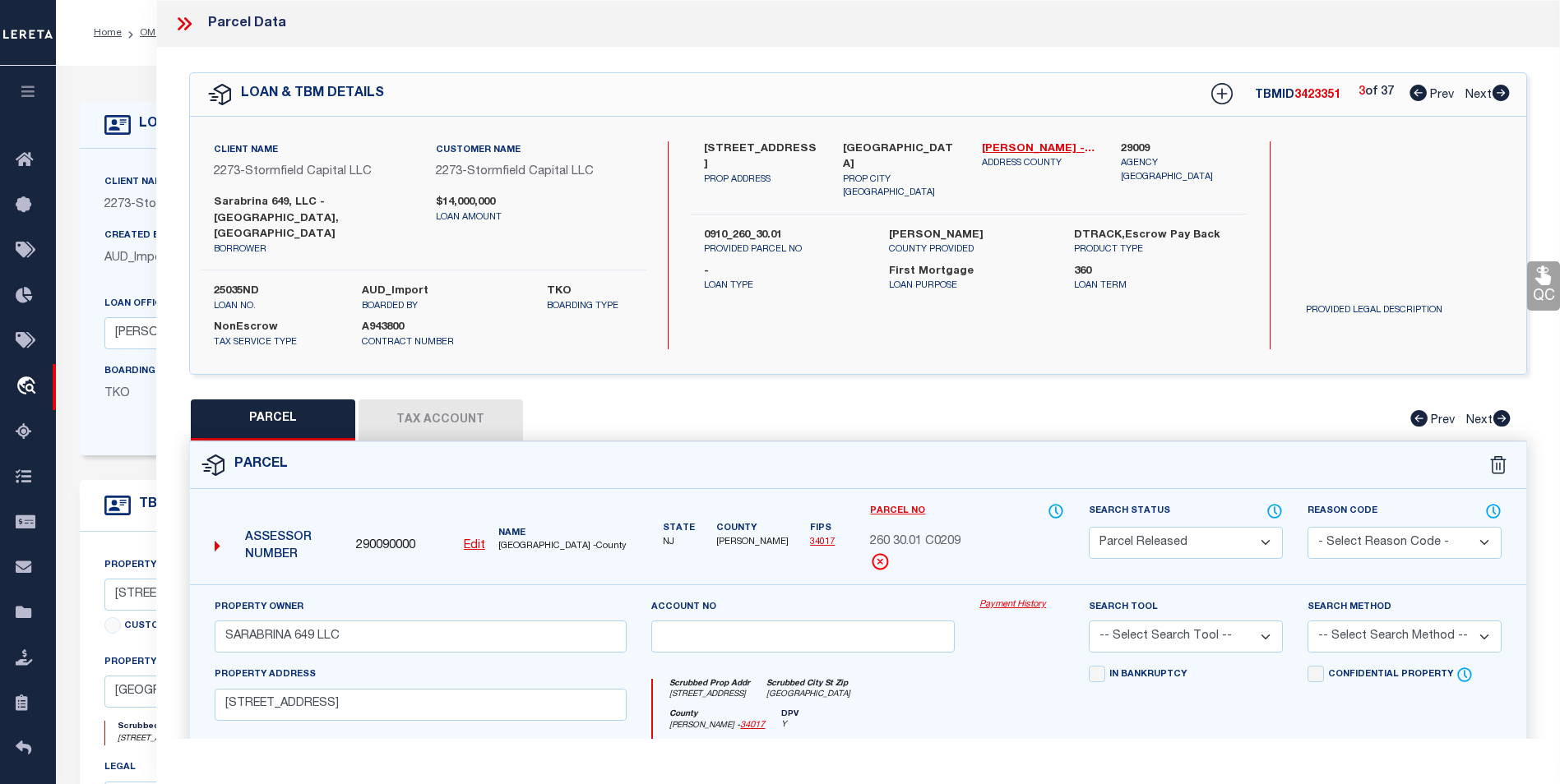
click at [1501, 95] on icon at bounding box center [1500, 92] width 18 height 16
select select "AS"
checkbox input "false"
select select "PR"
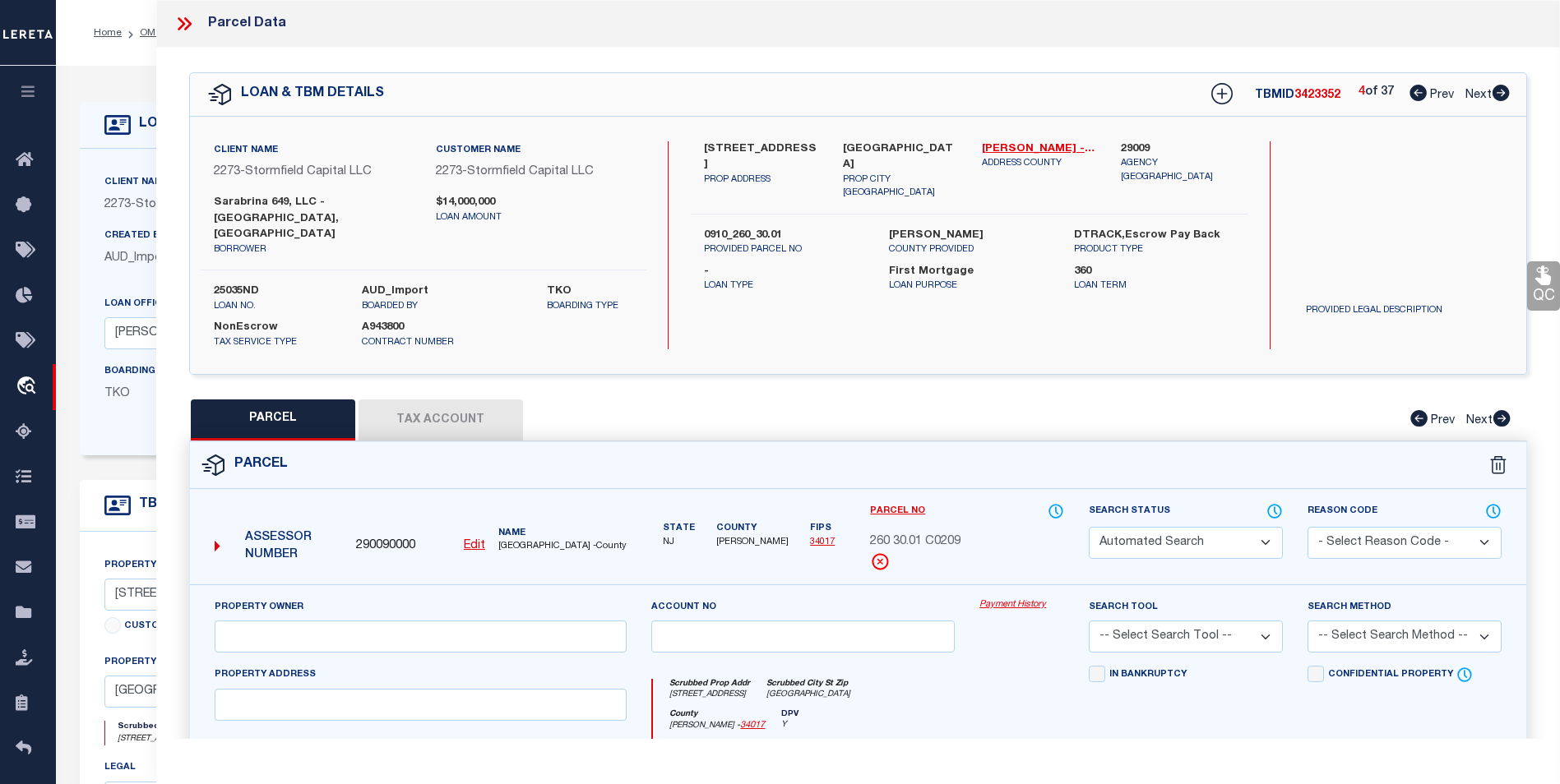
type input "SARABRINA 649 LLC"
select select
type input "[STREET_ADDRESS]"
type input "[GEOGRAPHIC_DATA]"
click at [1501, 95] on icon at bounding box center [1500, 92] width 18 height 16
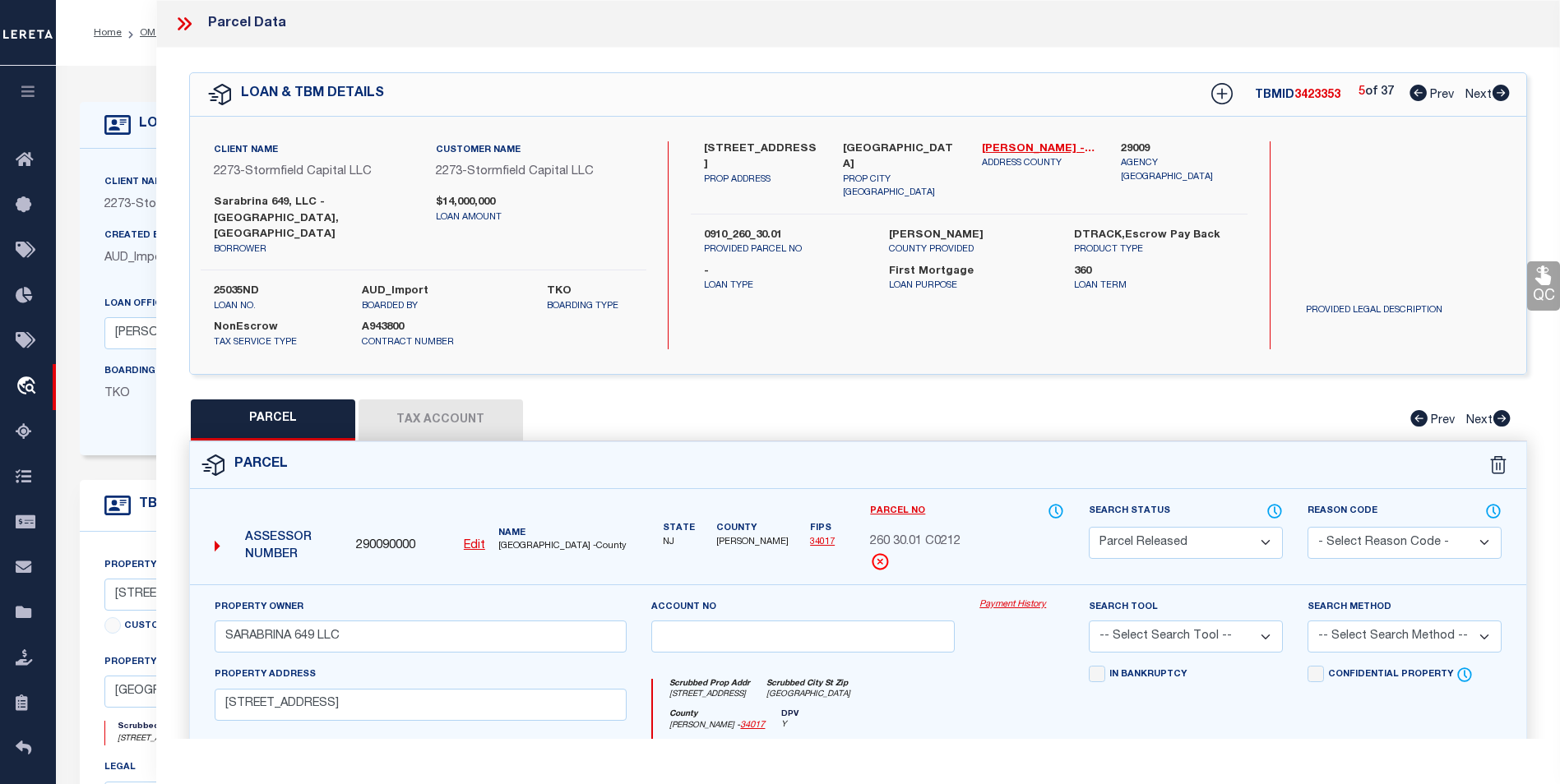
select select "AS"
checkbox input "false"
select select "CP"
type input "SARABRINA 649 LLC"
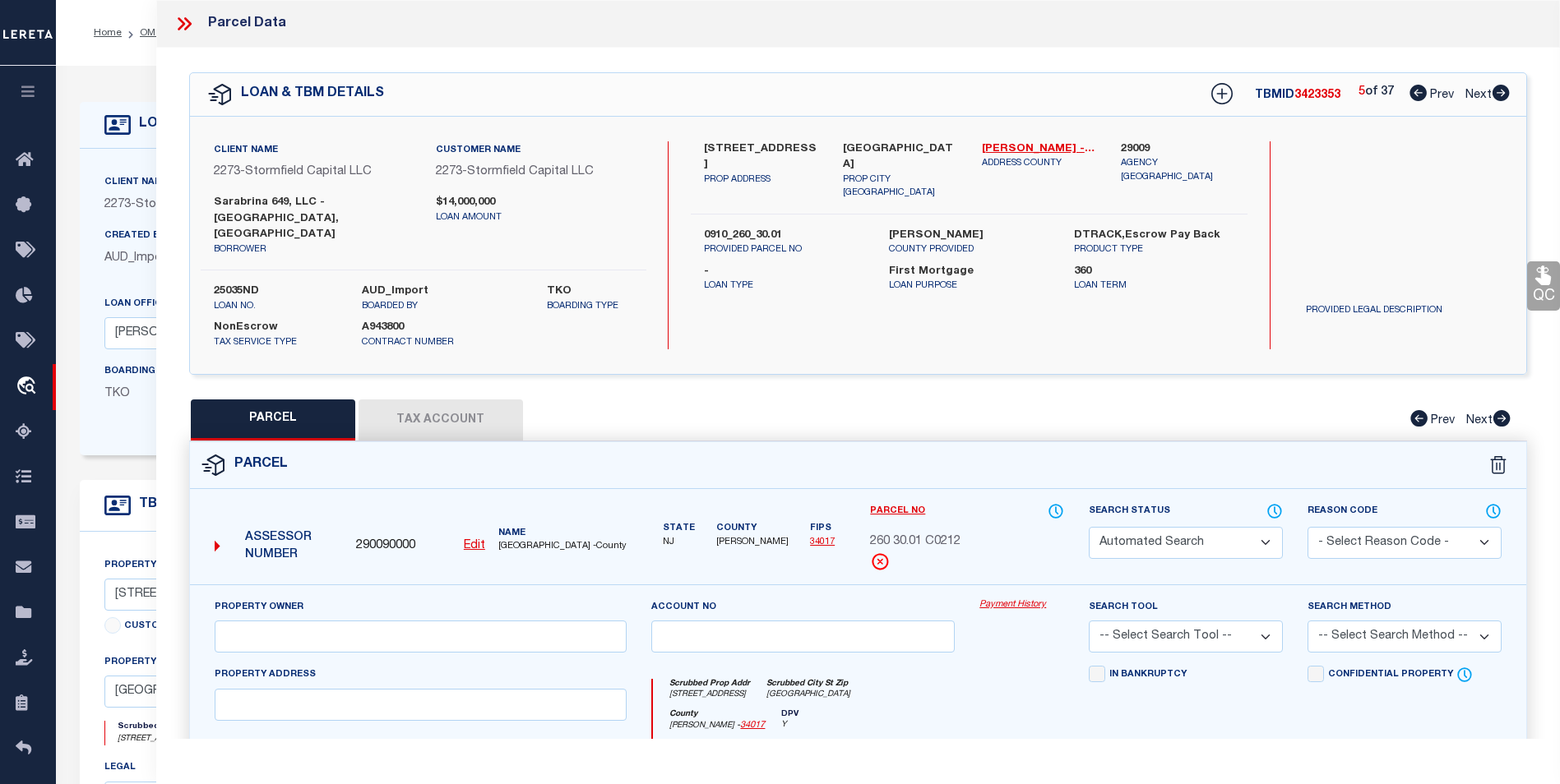
select select
type input "[STREET_ADDRESS]"
checkbox input "false"
type input "[GEOGRAPHIC_DATA]"
click at [1501, 95] on icon at bounding box center [1500, 92] width 18 height 16
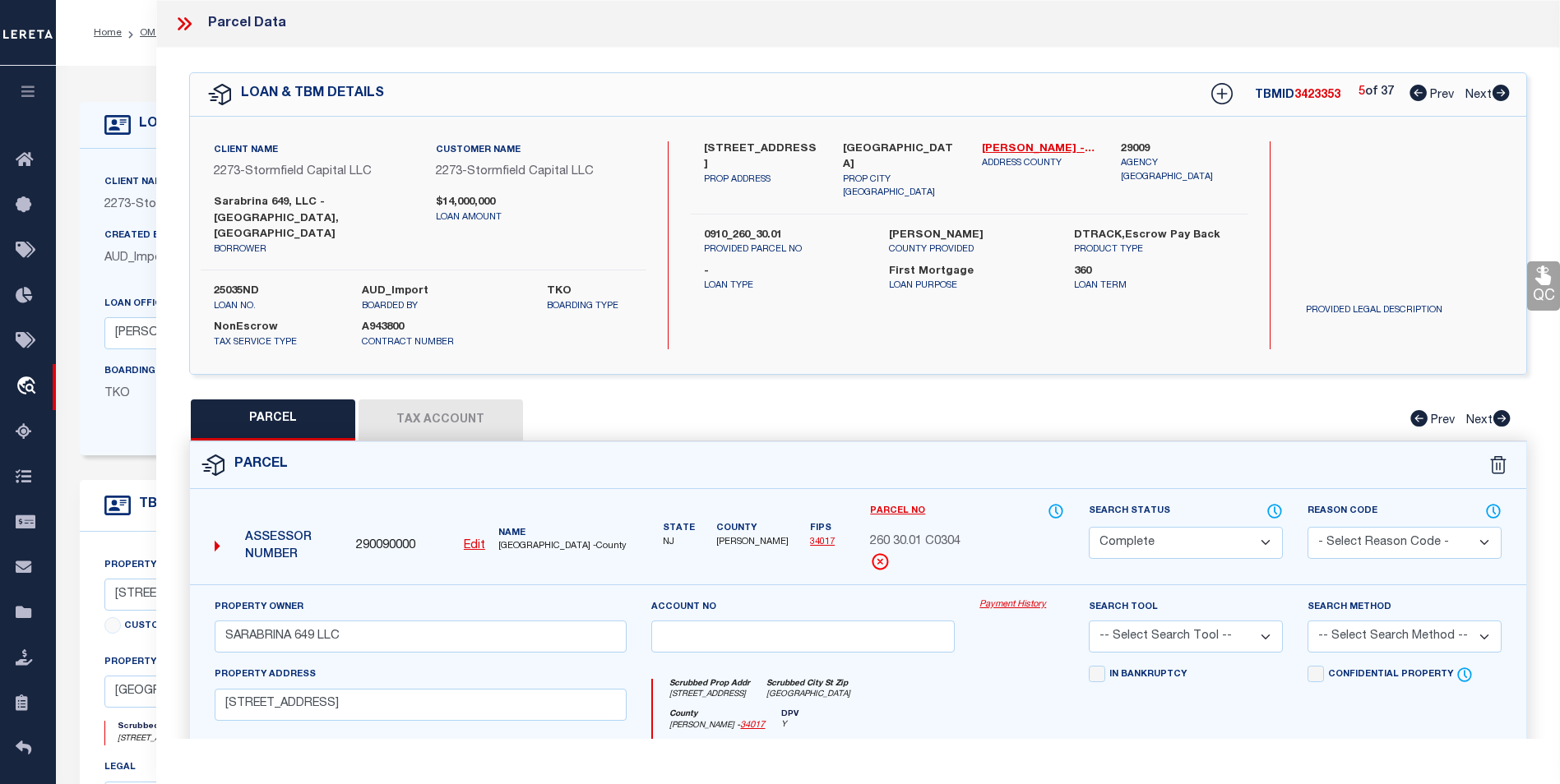
select select "AS"
checkbox input "false"
select select "CP"
type input "[PERSON_NAME]"
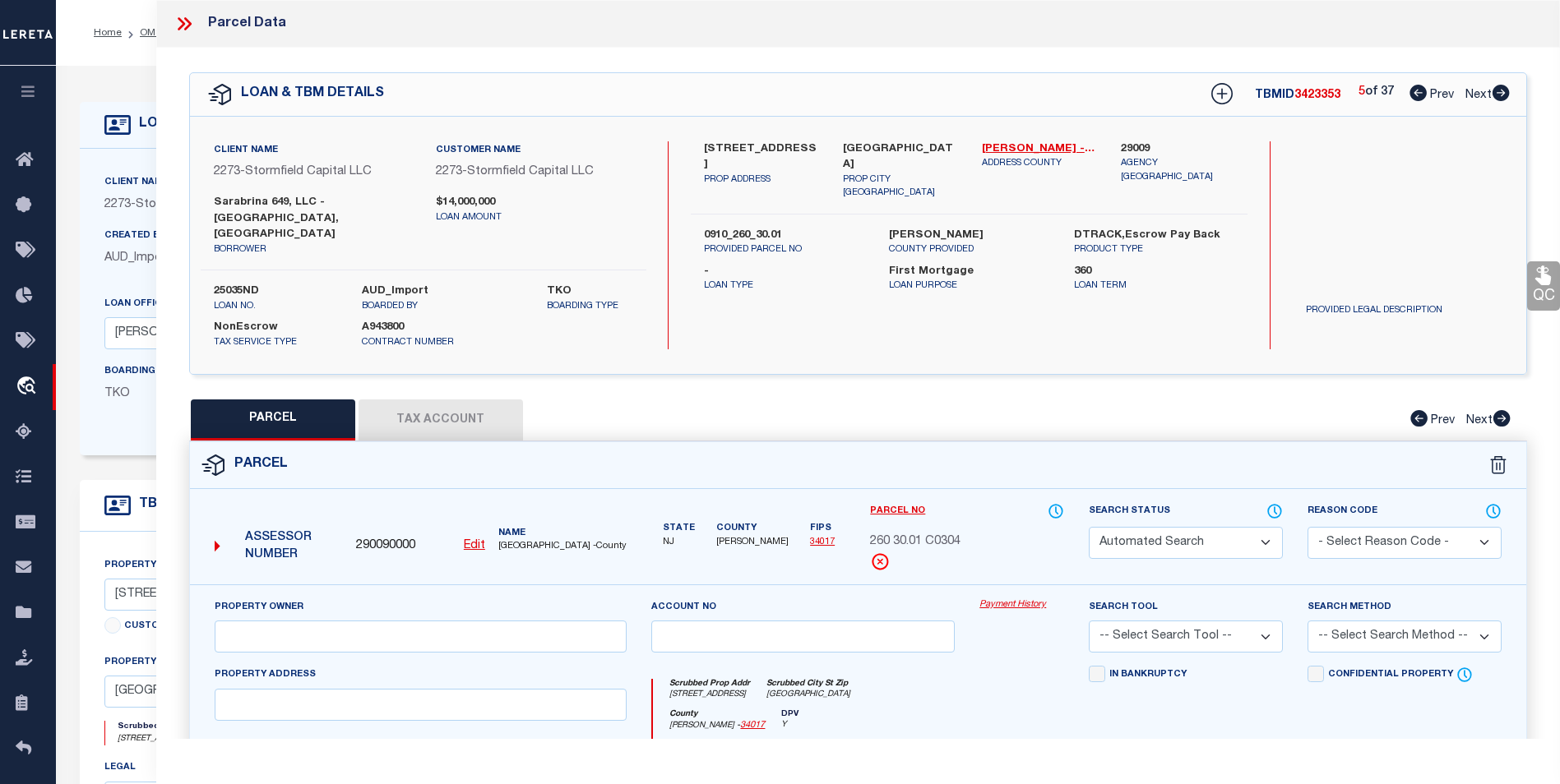
select select
type input "[STREET_ADDRESS]"
checkbox input "false"
type input "[GEOGRAPHIC_DATA]"
click at [1501, 95] on icon at bounding box center [1500, 92] width 18 height 16
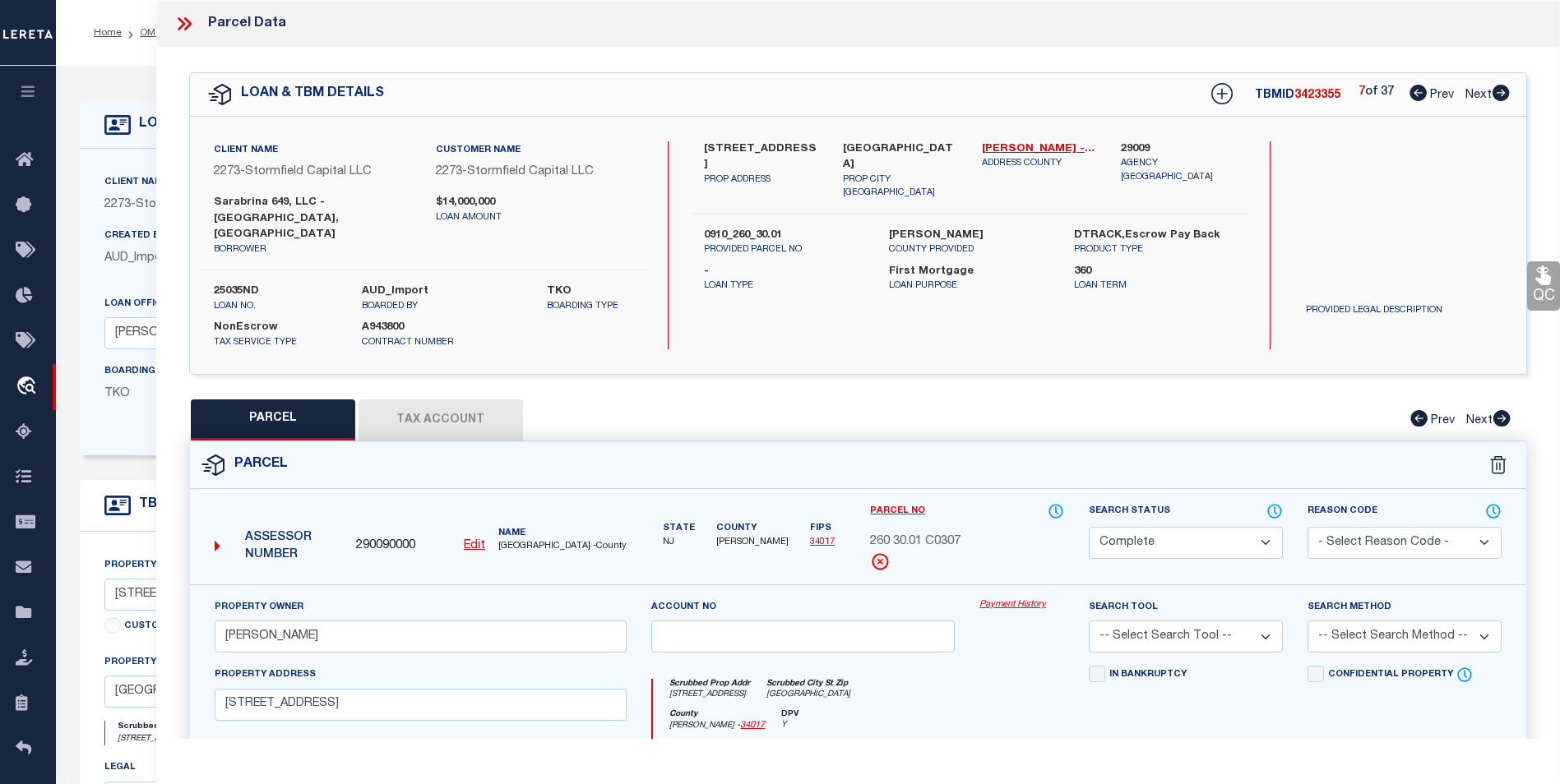
select select "AS"
checkbox input "false"
select select "PR"
type input "SARABRINA 649 LLC"
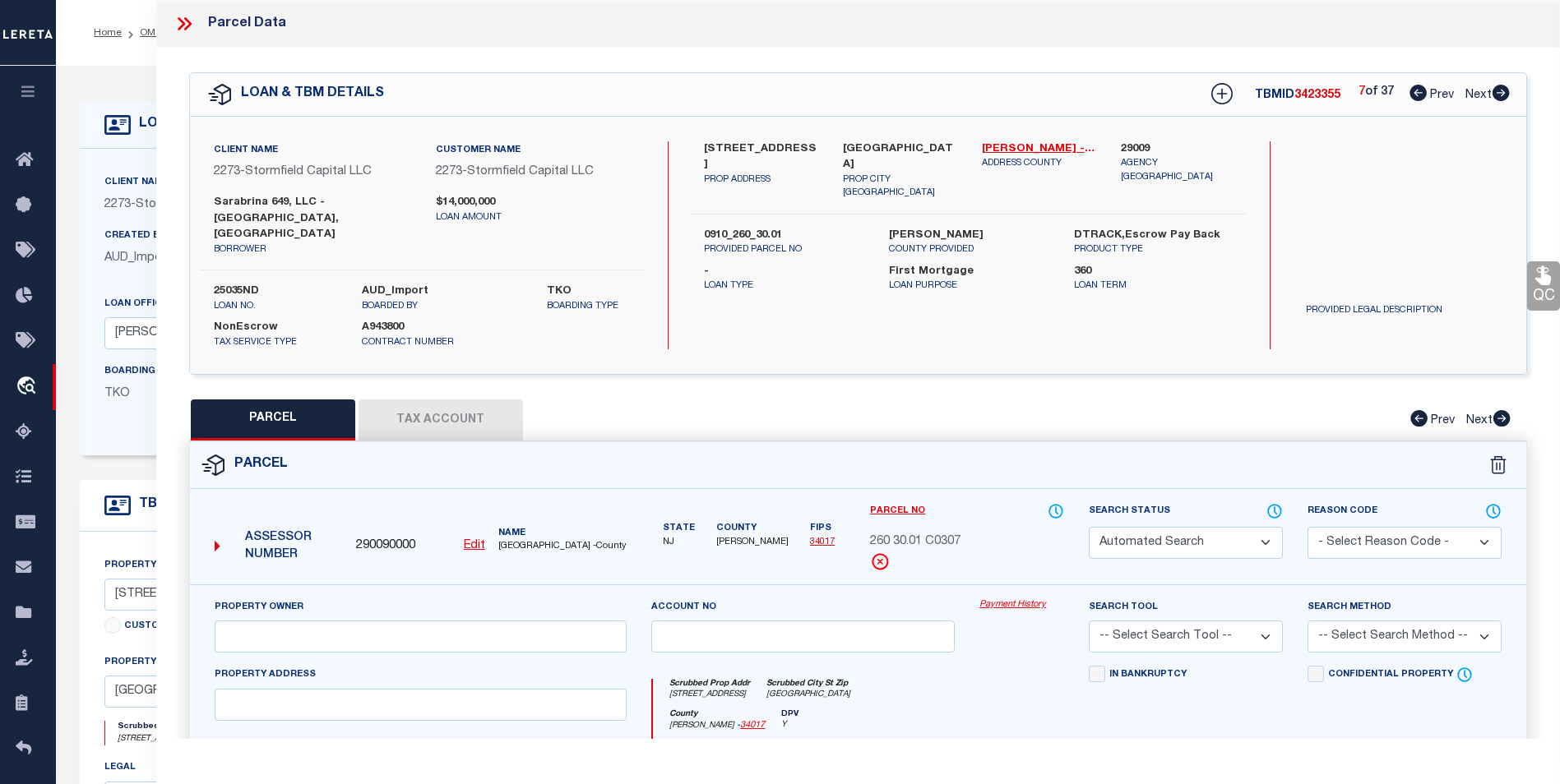
select select
type input "[STREET_ADDRESS]"
type input "[GEOGRAPHIC_DATA]"
click at [1501, 95] on icon at bounding box center [1500, 92] width 18 height 16
select select "AS"
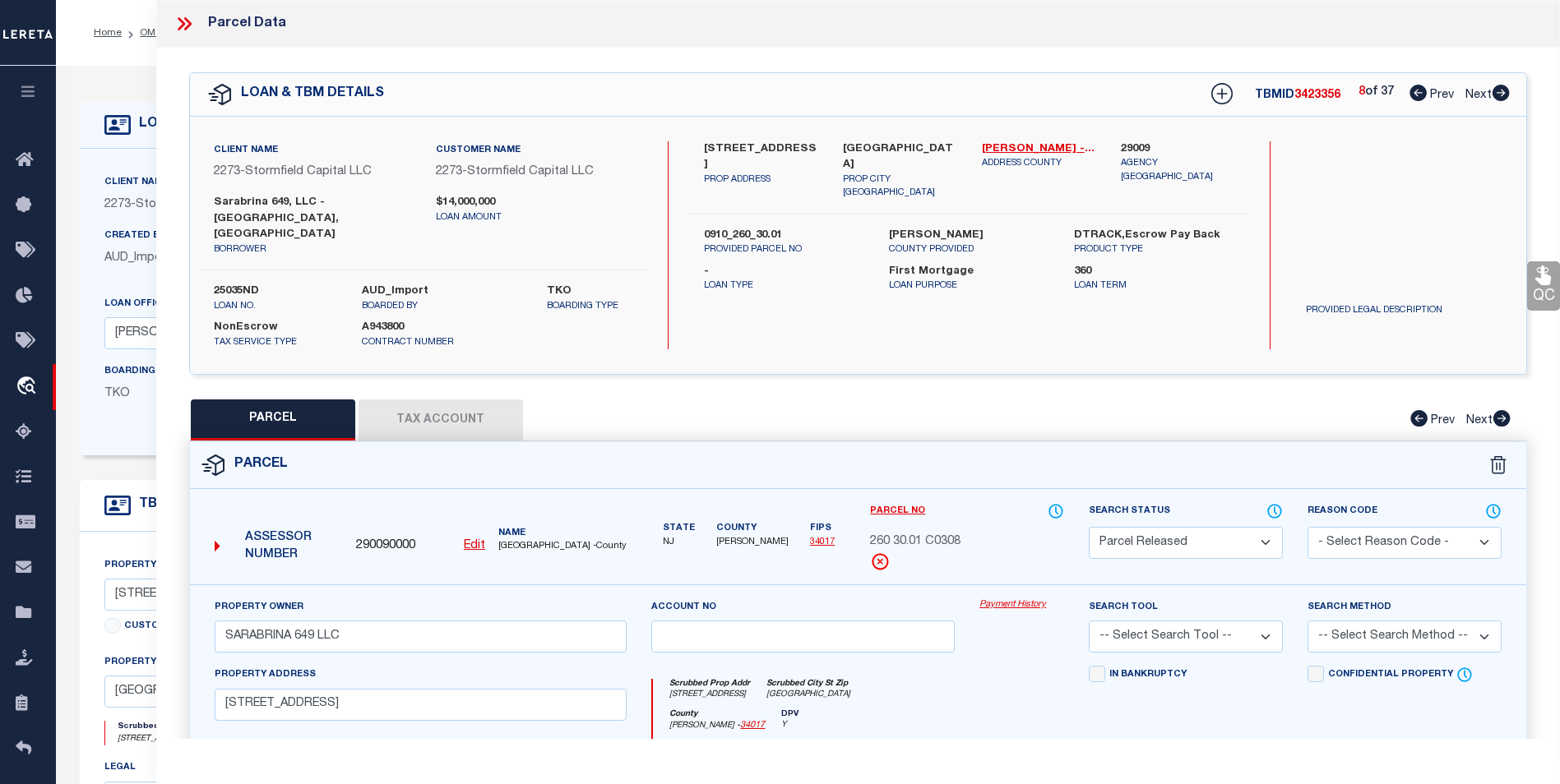
checkbox input "false"
select select "PR"
type input "SARABRINA 649 LLC"
select select
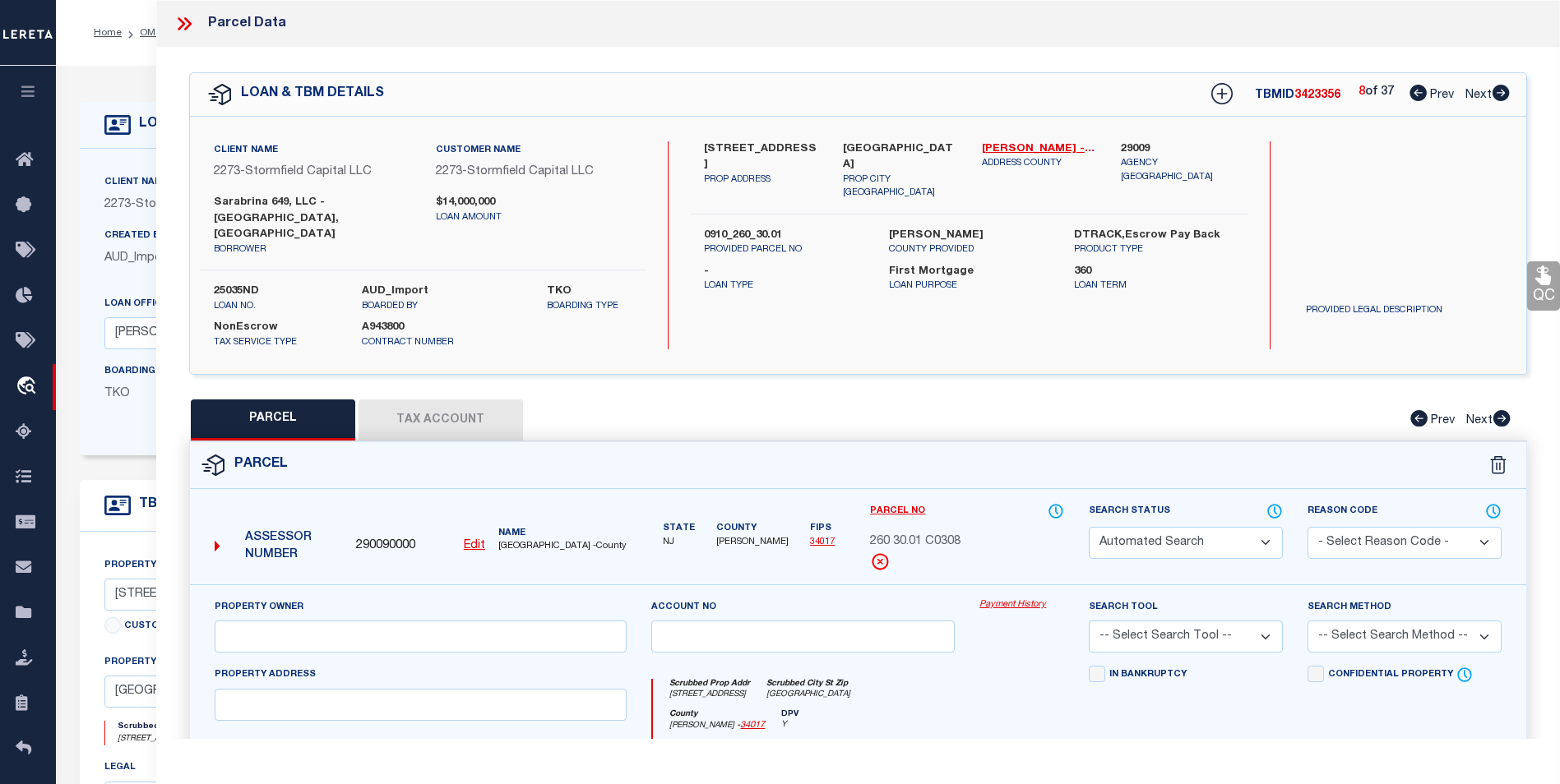
type input "[STREET_ADDRESS]"
type input "[GEOGRAPHIC_DATA]"
click at [1501, 95] on icon at bounding box center [1500, 92] width 18 height 16
select select "AS"
checkbox input "false"
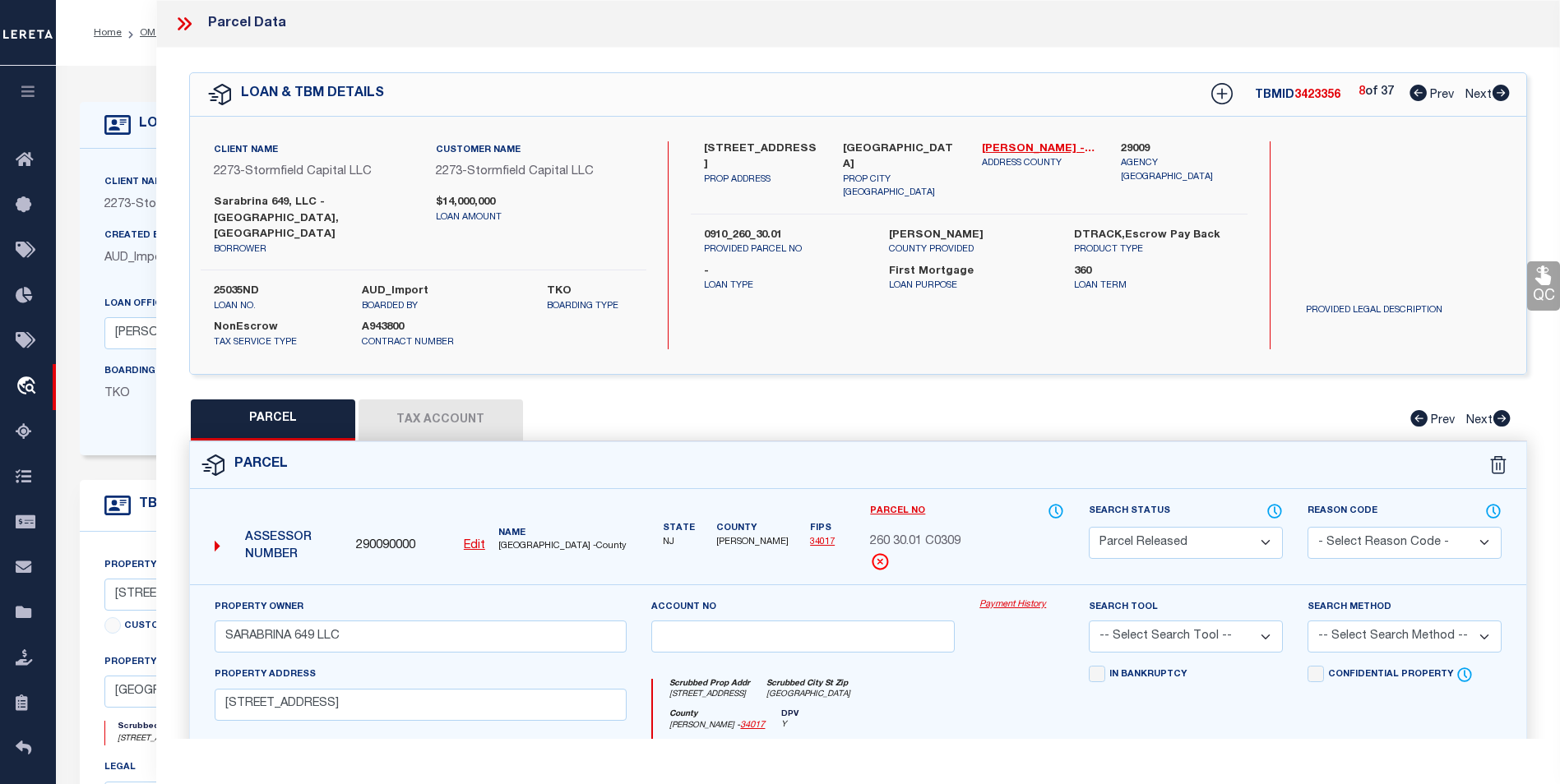
checkbox input "false"
select select "PR"
type input "SARABRINA 649 LLC"
select select
type input "649 38TH ST"
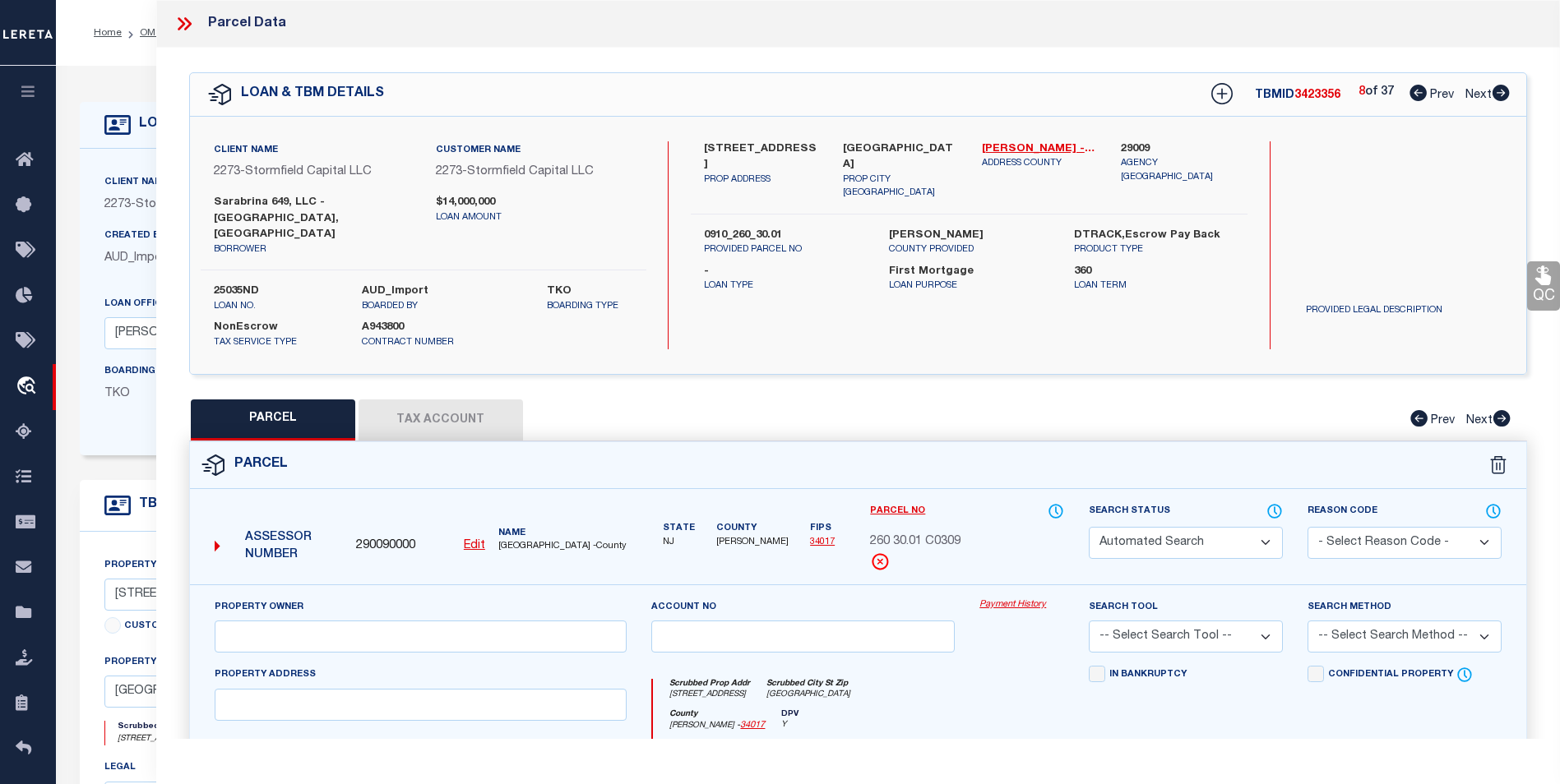
type input "Union City NJ 07087"
click at [1501, 95] on icon at bounding box center [1500, 92] width 18 height 16
select select "AS"
checkbox input "false"
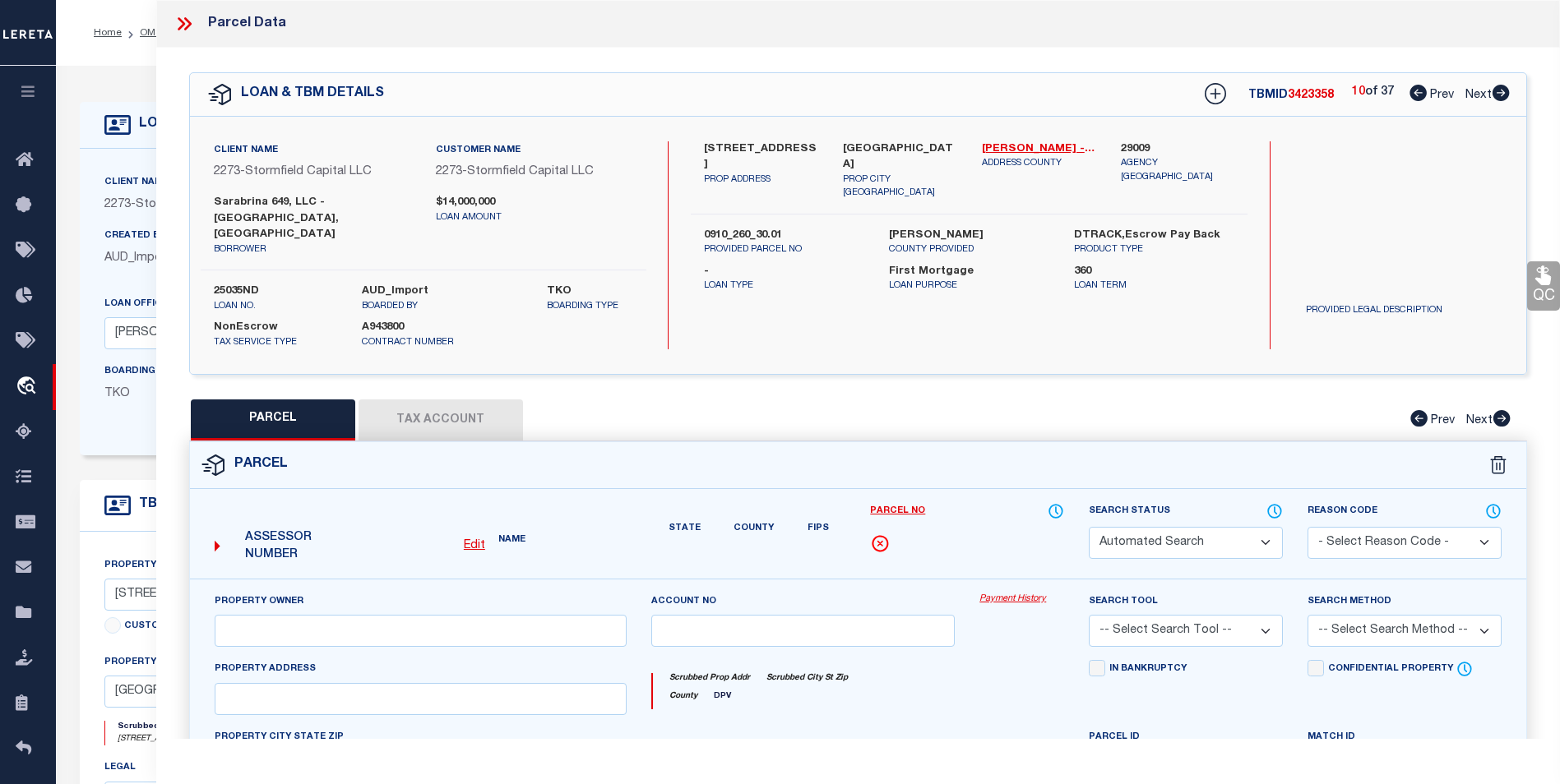
click at [1501, 95] on icon at bounding box center [1500, 92] width 18 height 16
select select "CP"
type input "SARABRINA 649 LLC"
select select
type input "649 38TH ST"
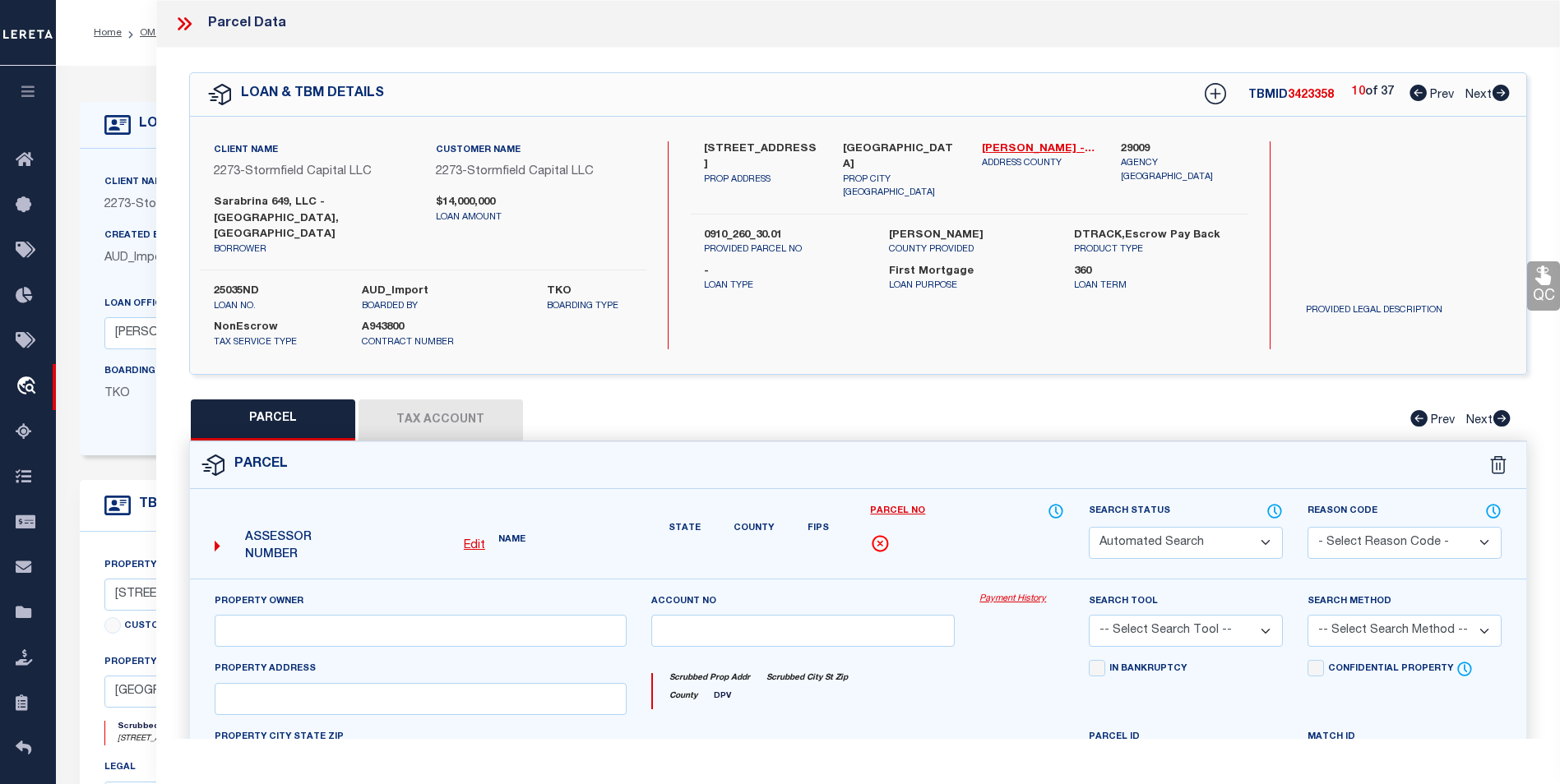
checkbox input "false"
type input "Union City NJ 07087"
select select "AS"
checkbox input "false"
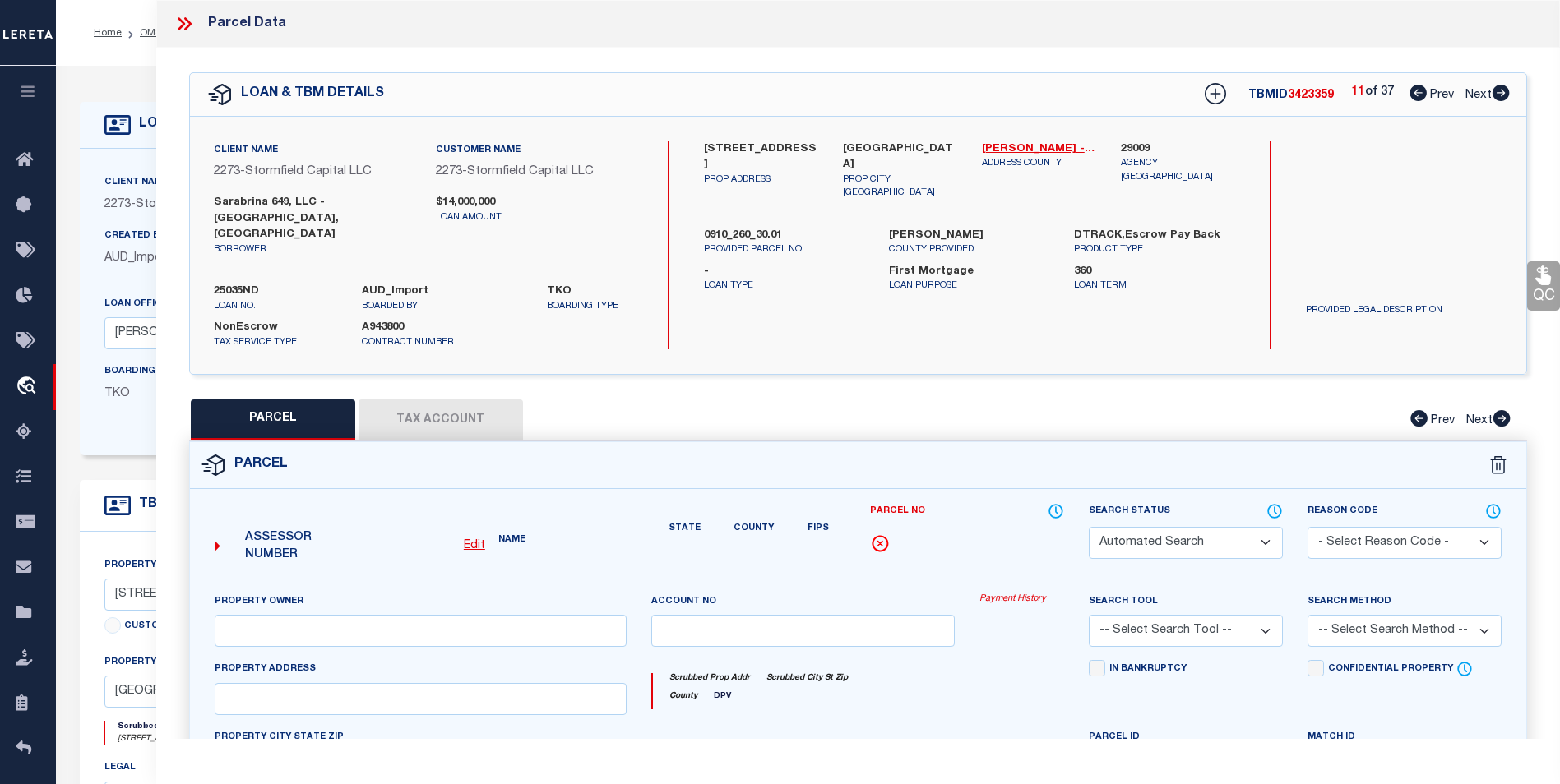
click at [1501, 95] on icon at bounding box center [1500, 92] width 18 height 16
select select "PR"
type input "SARABRINA 649 LLC"
select select
type input "649 38TH ST"
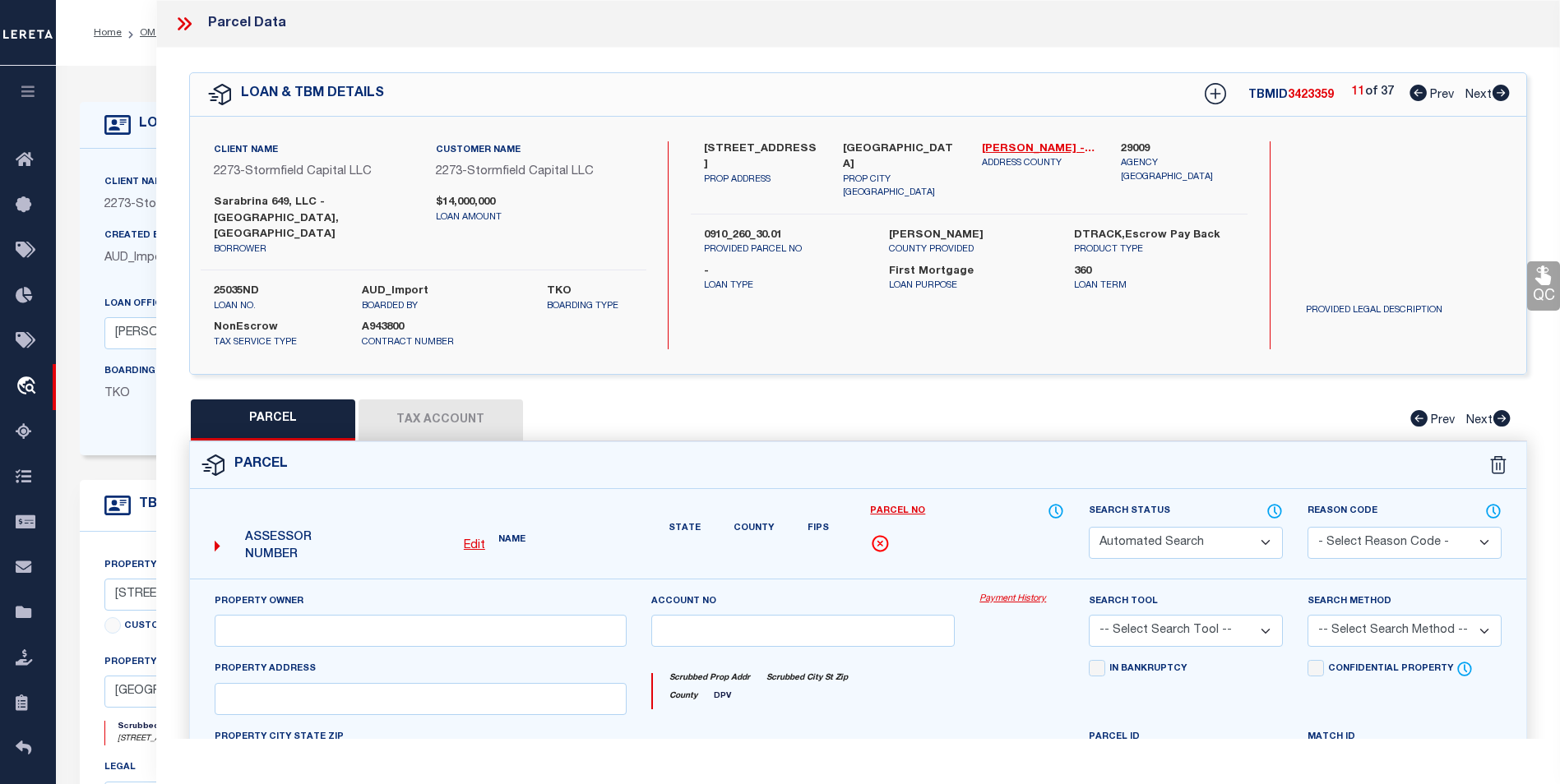
type input "Union City NJ 07087"
select select "AS"
checkbox input "false"
click at [1501, 95] on icon at bounding box center [1500, 92] width 18 height 16
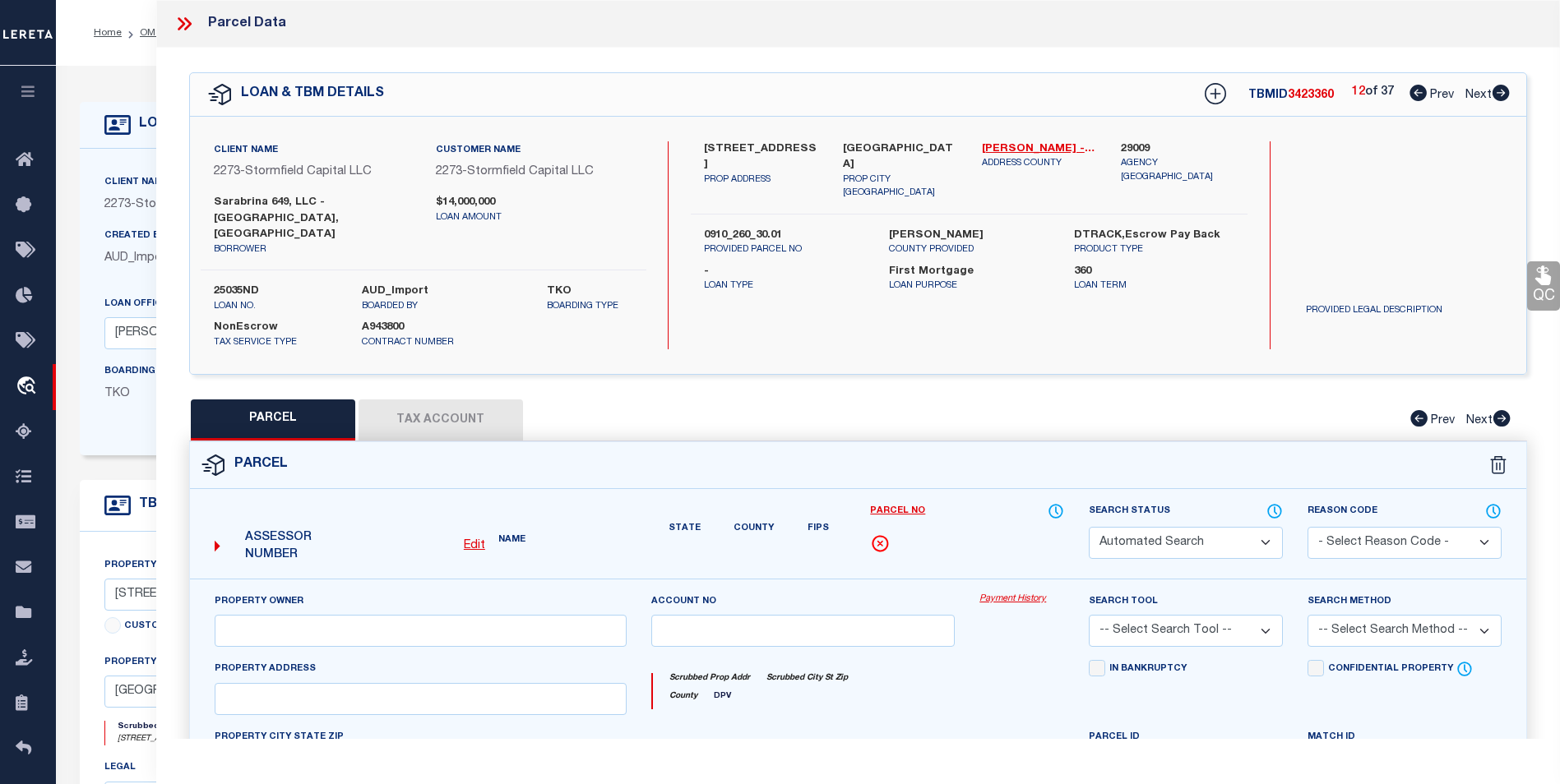
select select "PR"
type input "SARABRINA 649 LLC"
select select
type input "649 38TH ST"
type input "Union City NJ 07087"
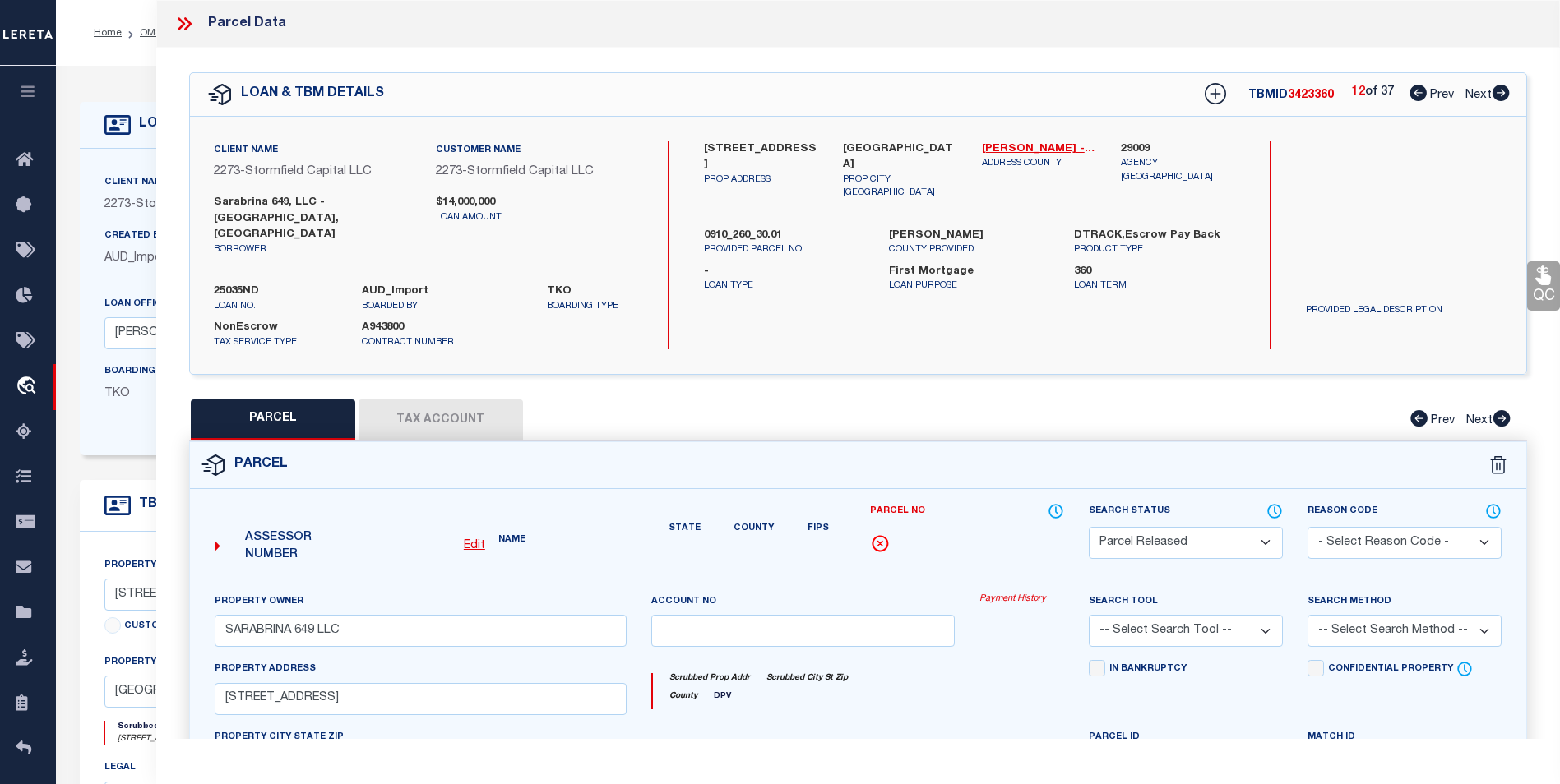
select select "AS"
checkbox input "false"
click at [1501, 95] on icon at bounding box center [1500, 92] width 18 height 16
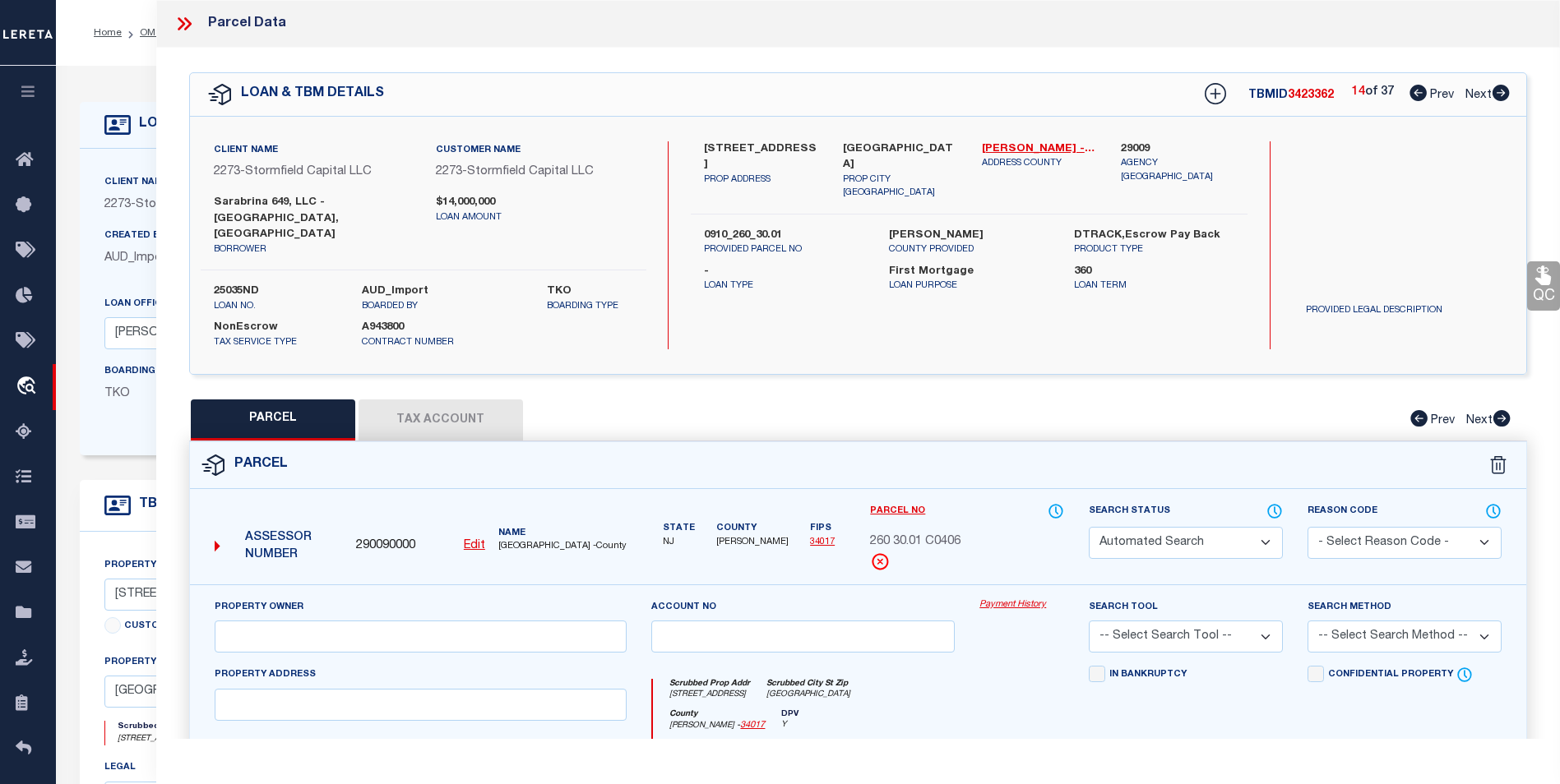
select select "PR"
type input "SARABRINA 649 LLC"
select select
type input "649 38TH ST"
type input "Union City NJ 07087"
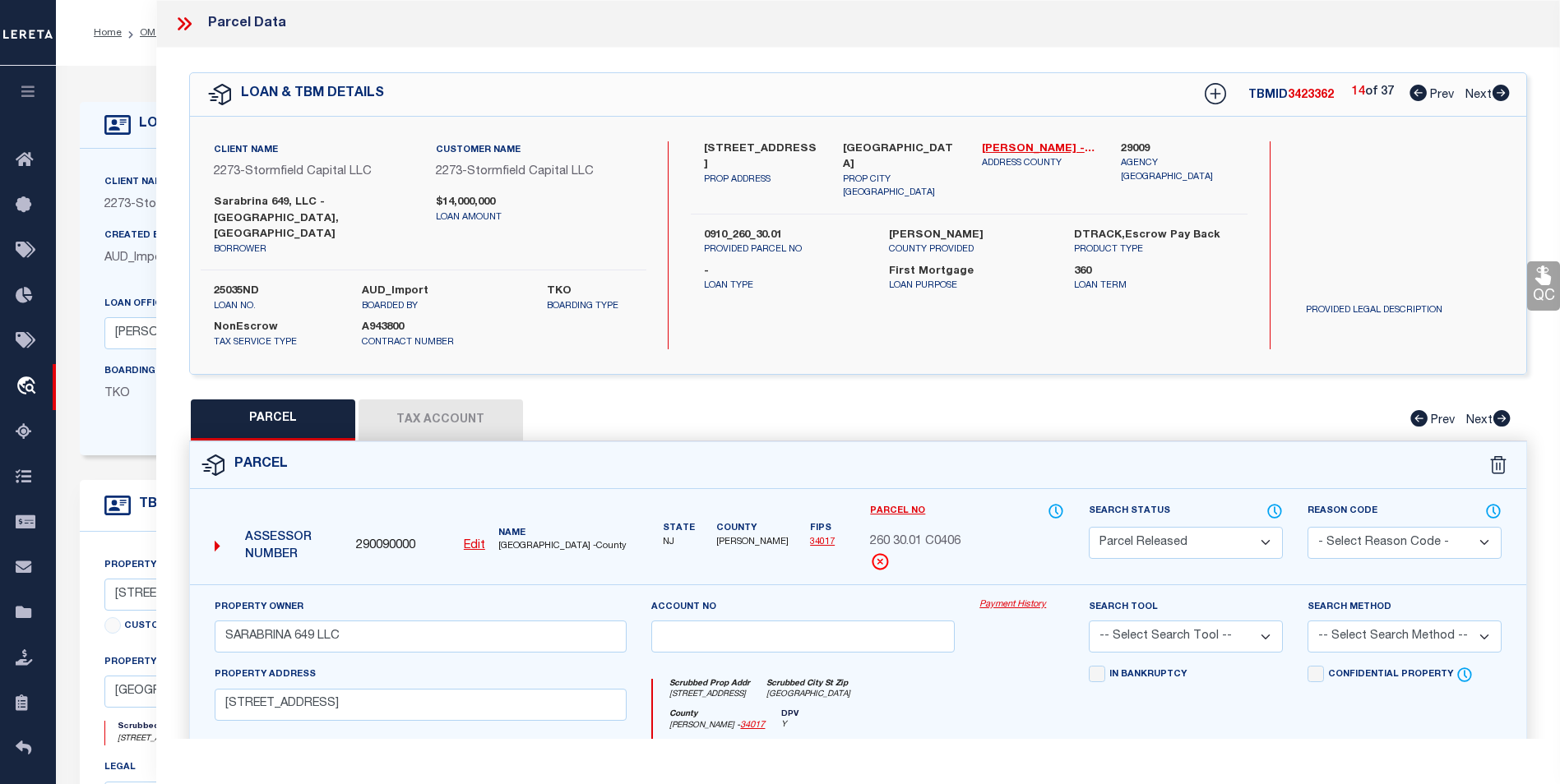
click at [1501, 95] on icon at bounding box center [1500, 92] width 18 height 16
select select "AS"
checkbox input "false"
select select "PR"
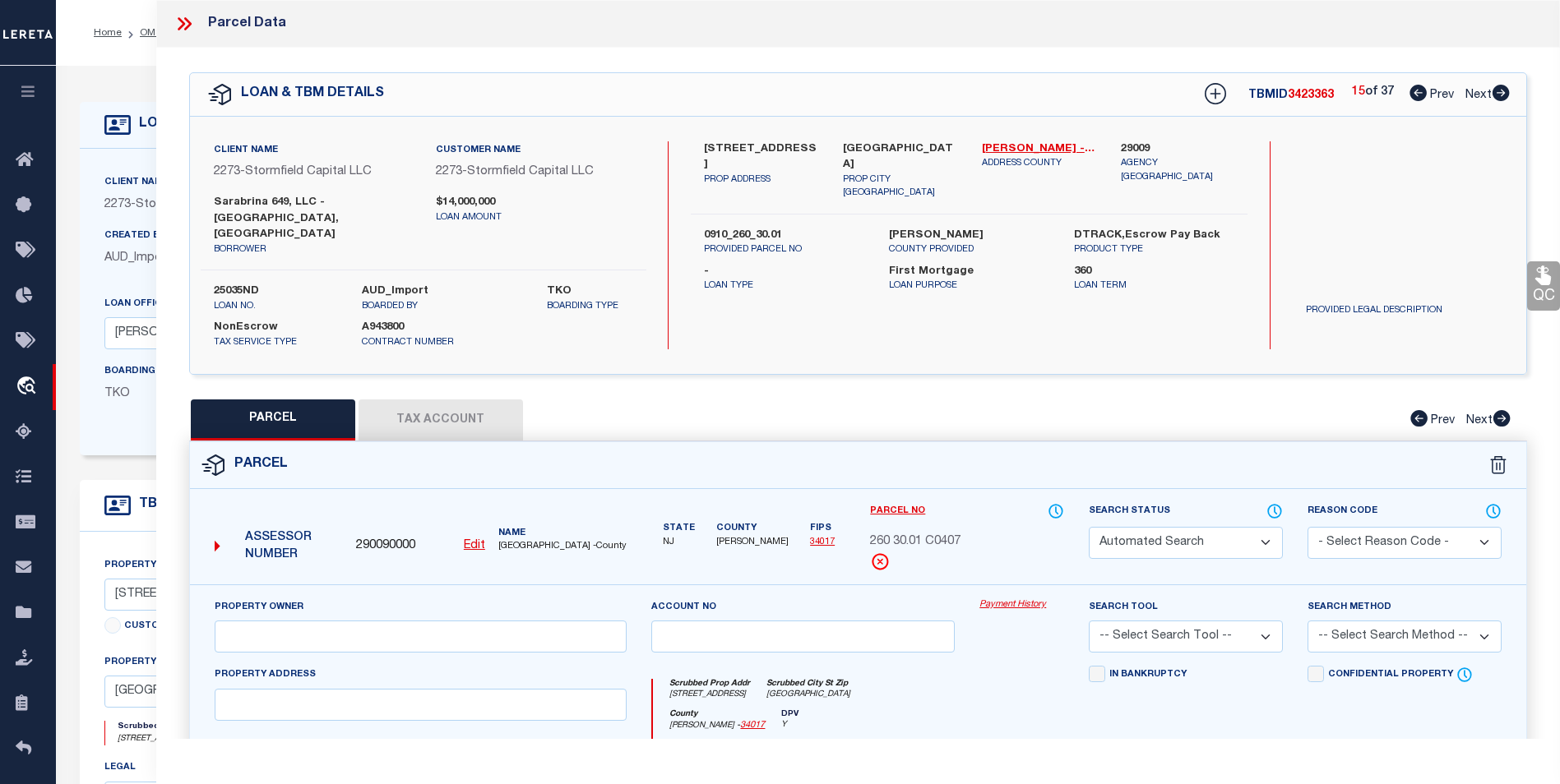
type input "SARABRINA 649 LLC"
select select
type input "649 38TH ST"
type input "Union City NJ 07087"
select select "AS"
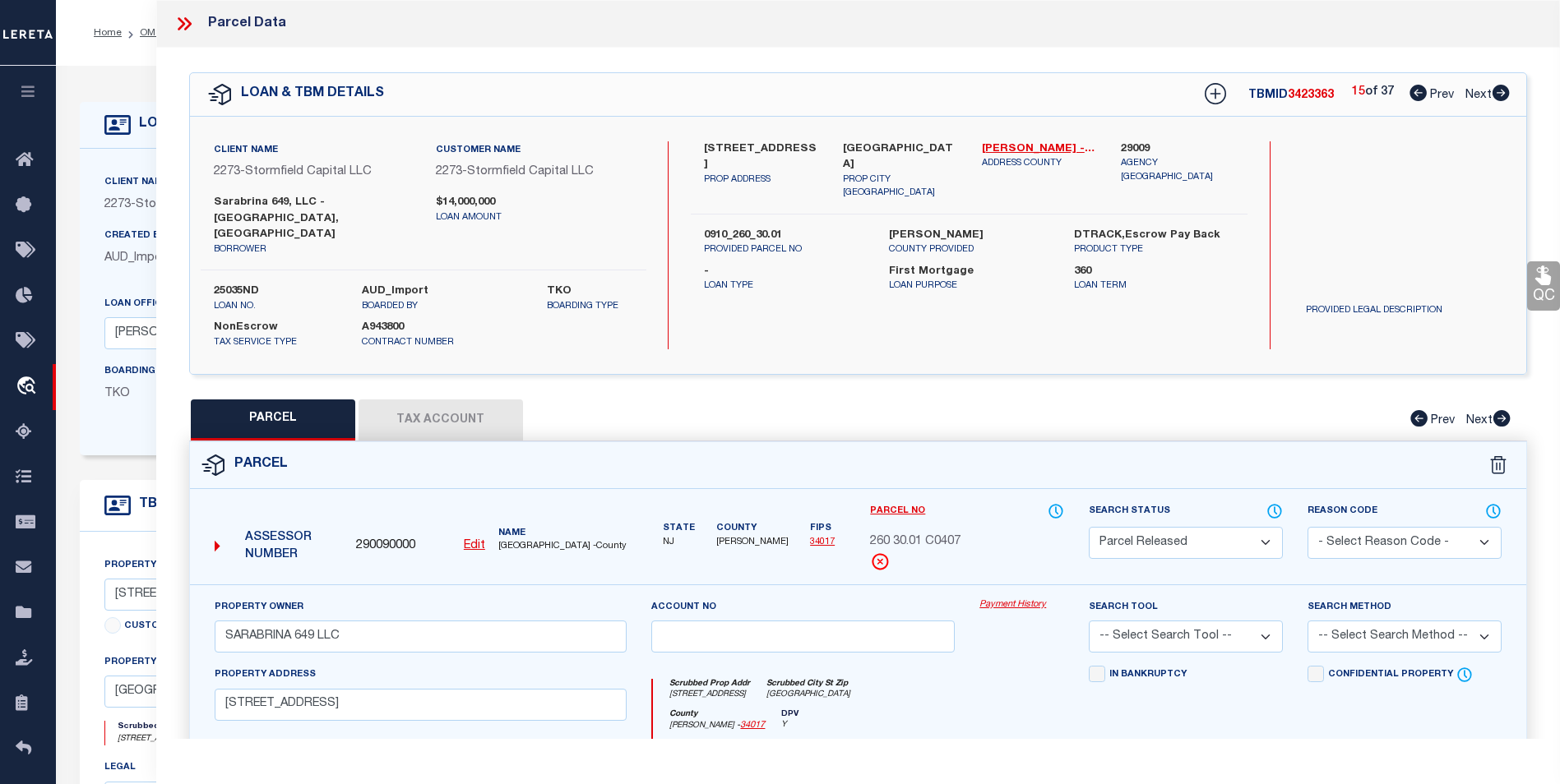
checkbox input "false"
select select "PR"
type input "SARABRINA 649 LLC"
select select
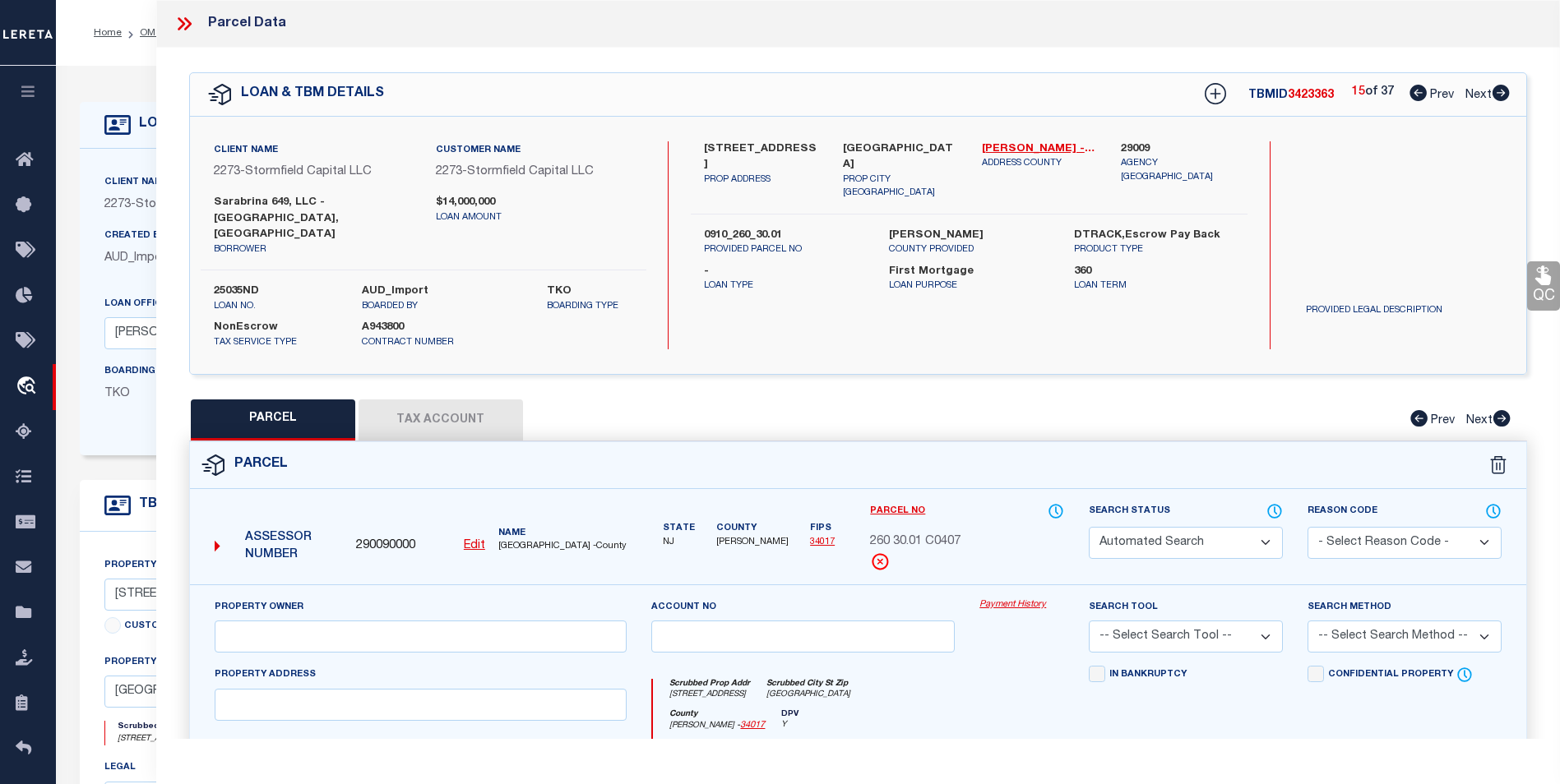
type input "649 38TH ST"
type input "Union City NJ 07087"
click at [1501, 95] on icon at bounding box center [1500, 92] width 18 height 16
select select "AS"
checkbox input "false"
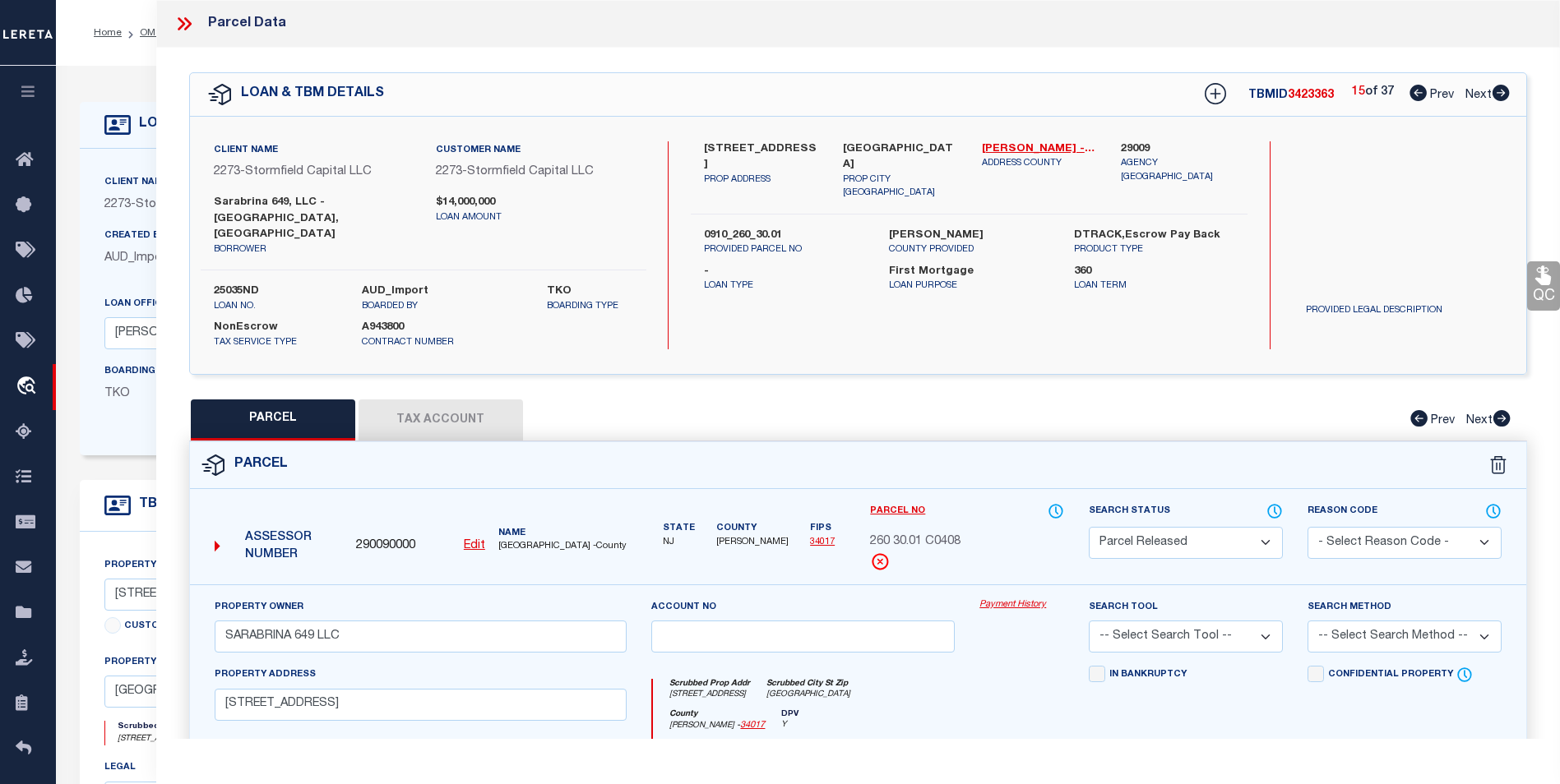
checkbox input "false"
click at [1501, 95] on icon at bounding box center [1500, 92] width 18 height 16
select select "CP"
type input "SARABRINA 649 LLC"
select select
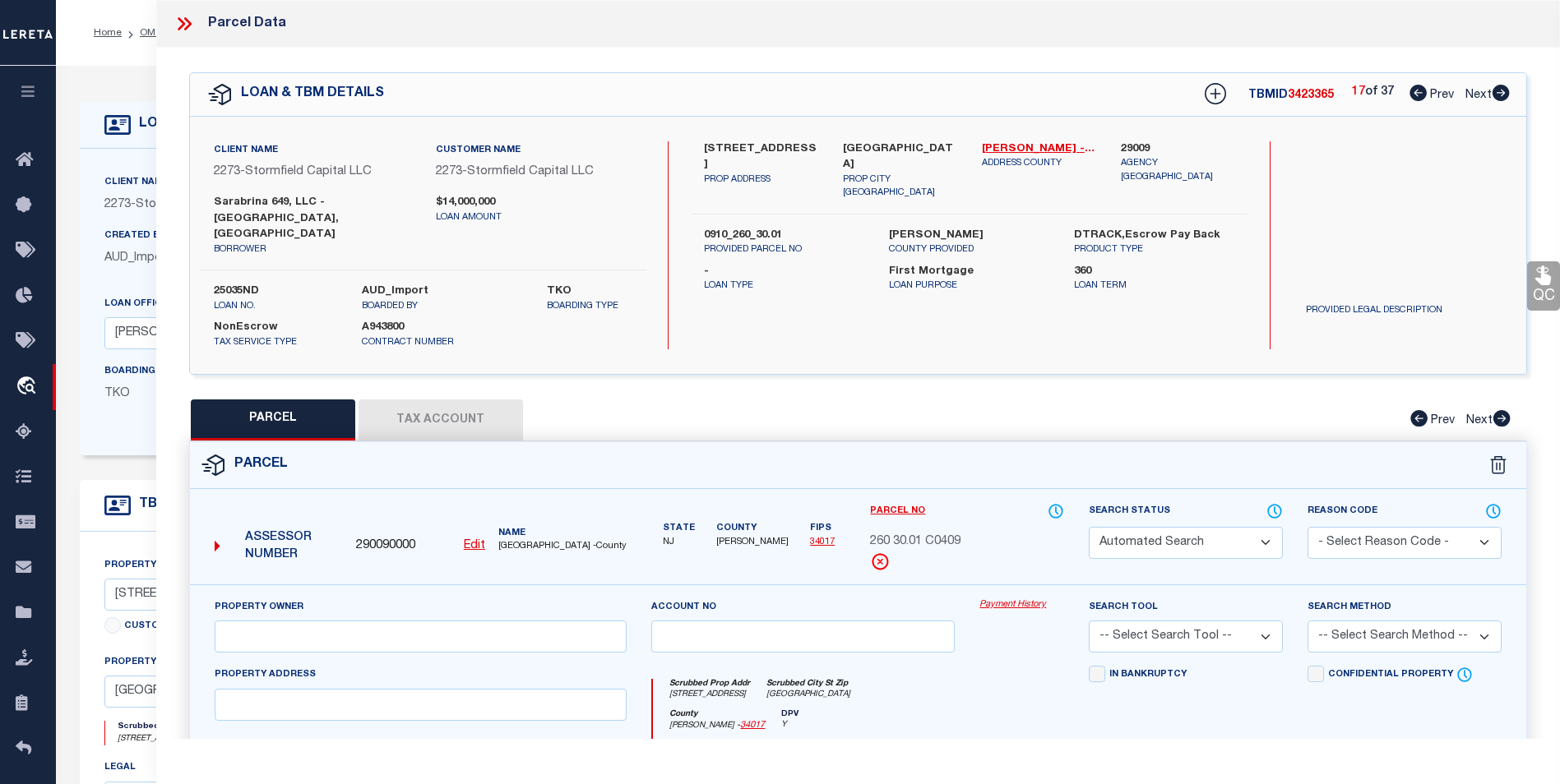
type input "649 38TH ST"
checkbox input "false"
type input "Union City NJ 07087"
select select "AS"
checkbox input "false"
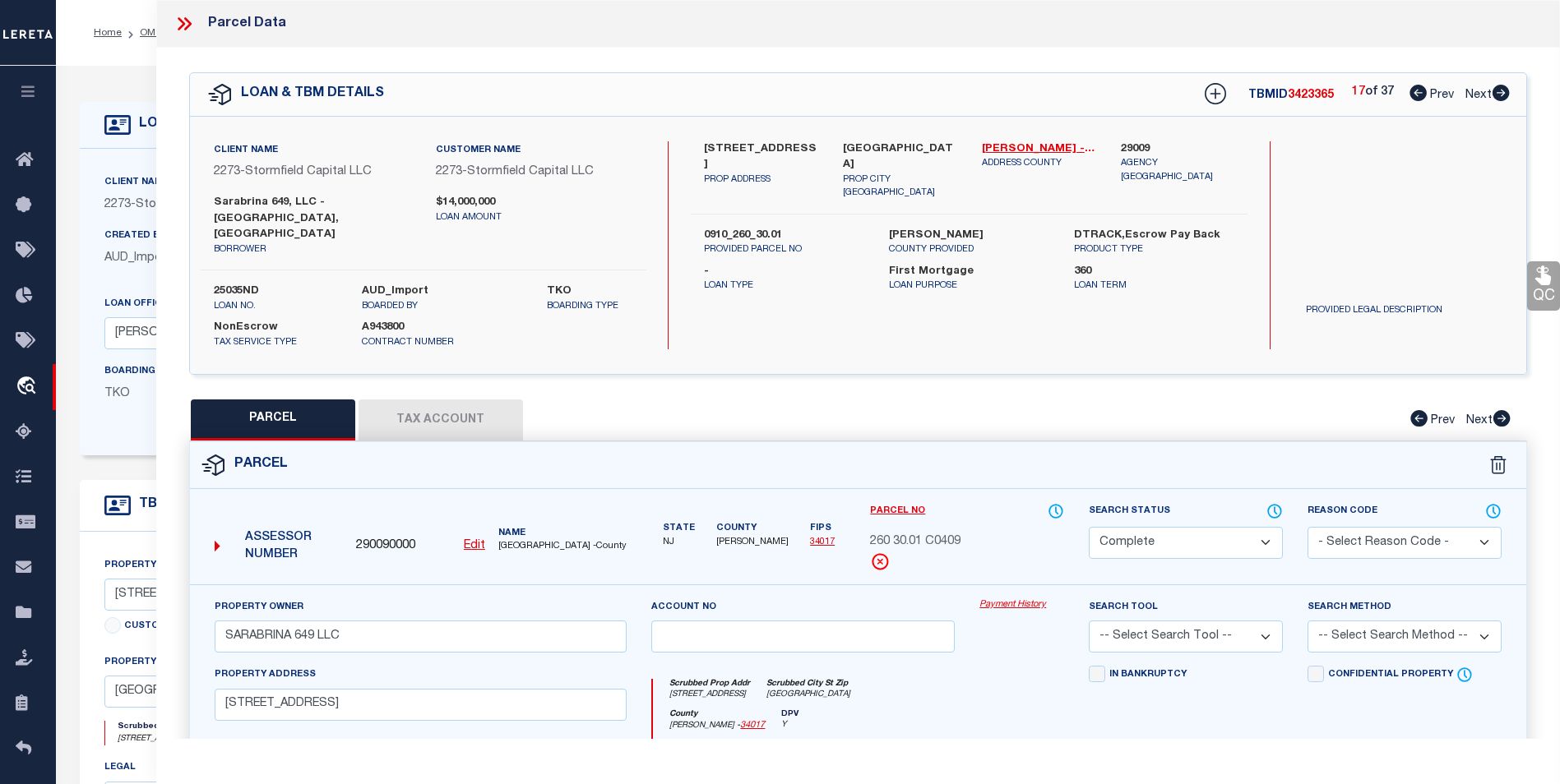
checkbox input "false"
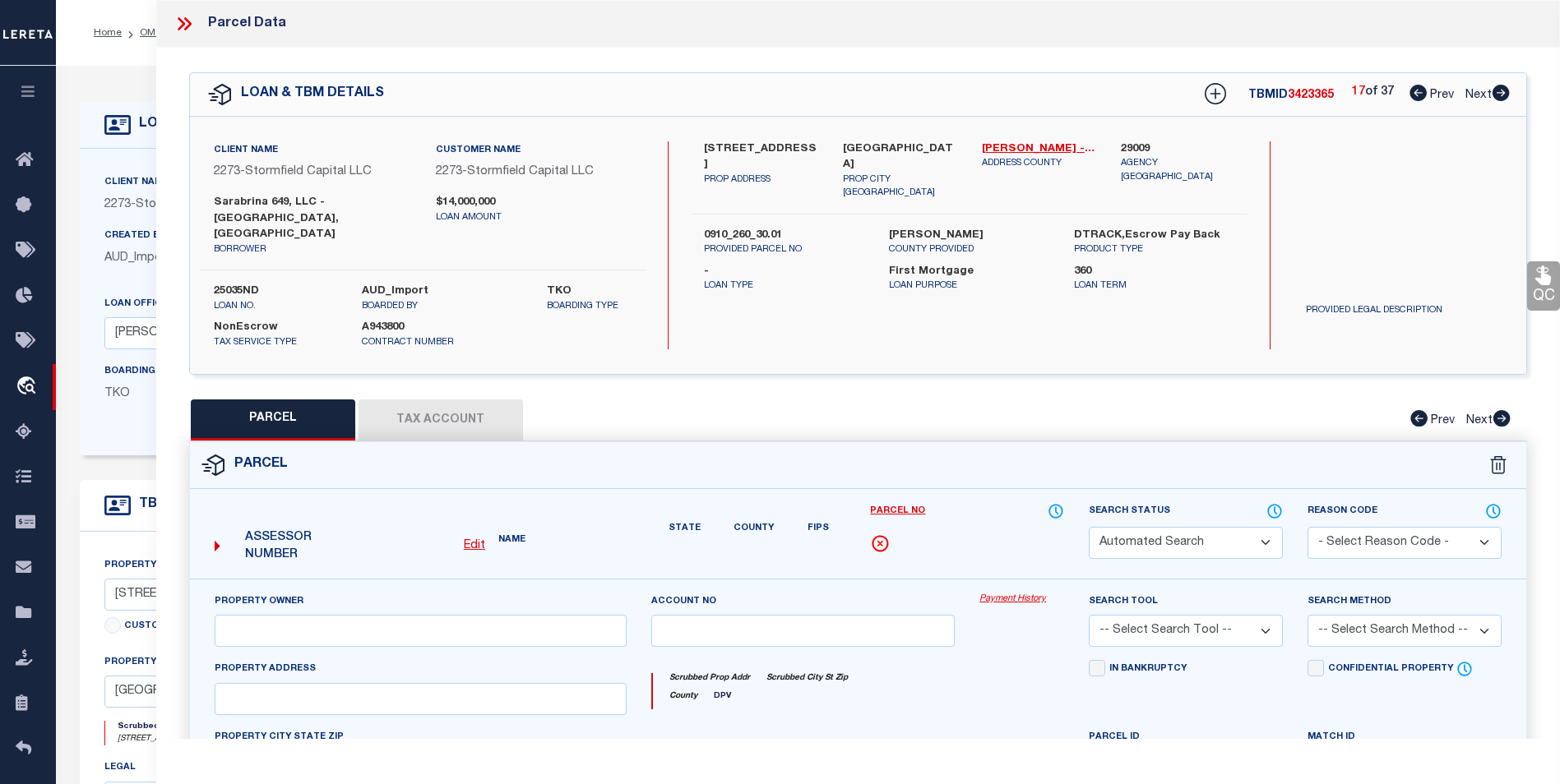
click at [1501, 95] on icon at bounding box center [1500, 92] width 18 height 16
select select "CP"
click at [1501, 95] on icon at bounding box center [1500, 92] width 18 height 16
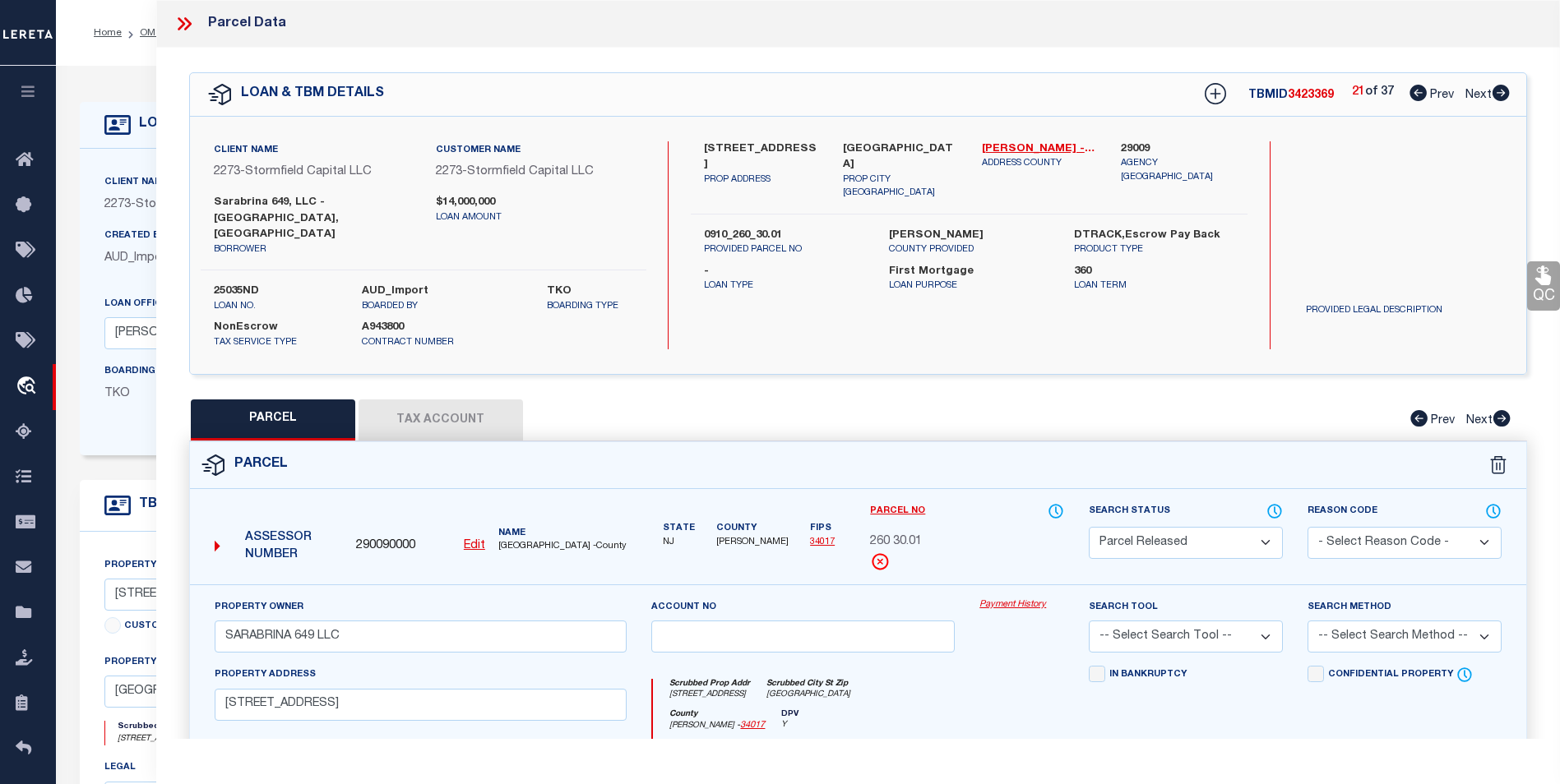
click at [1501, 95] on icon at bounding box center [1500, 92] width 18 height 16
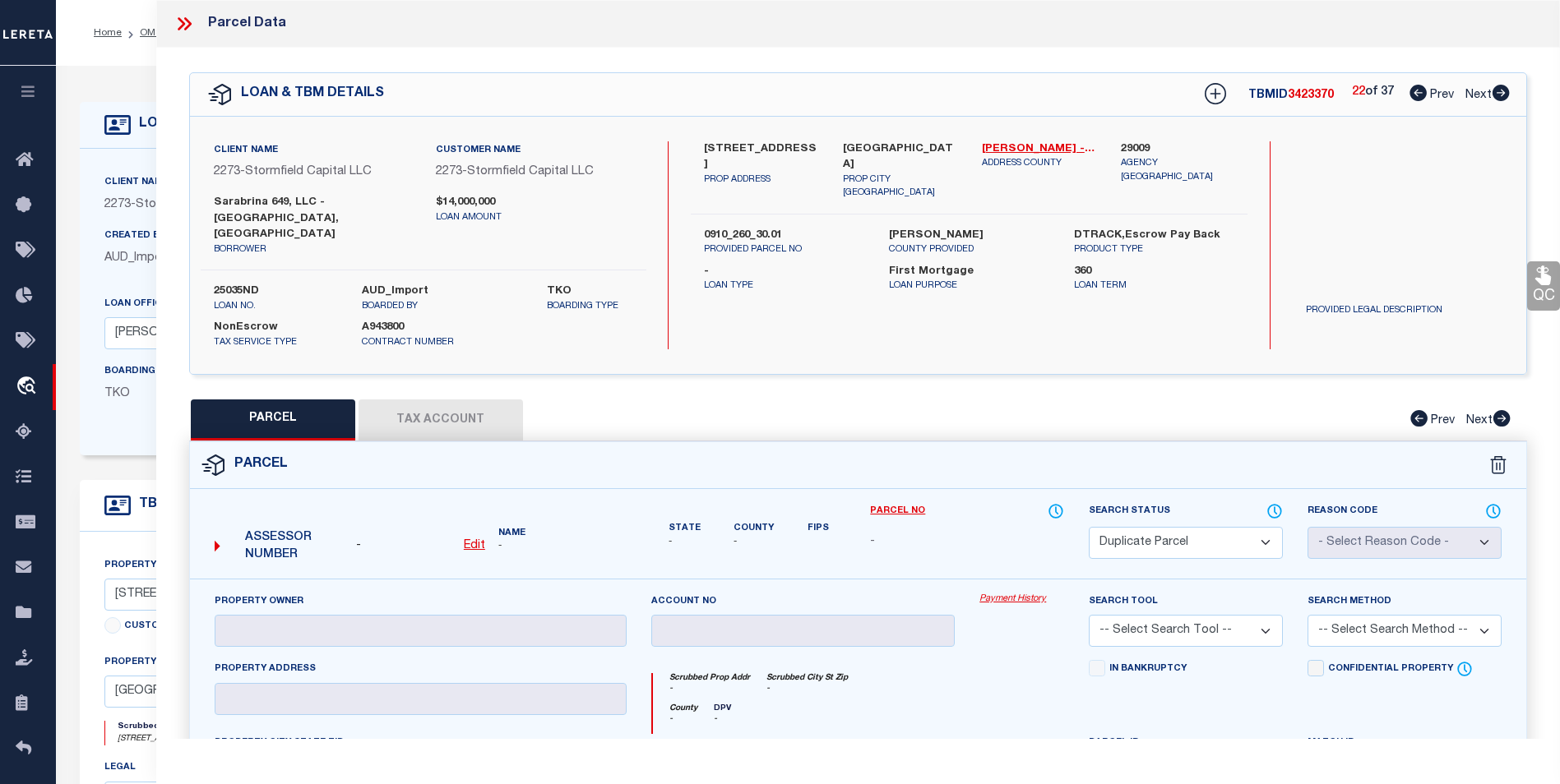
click at [1501, 95] on icon at bounding box center [1500, 92] width 18 height 16
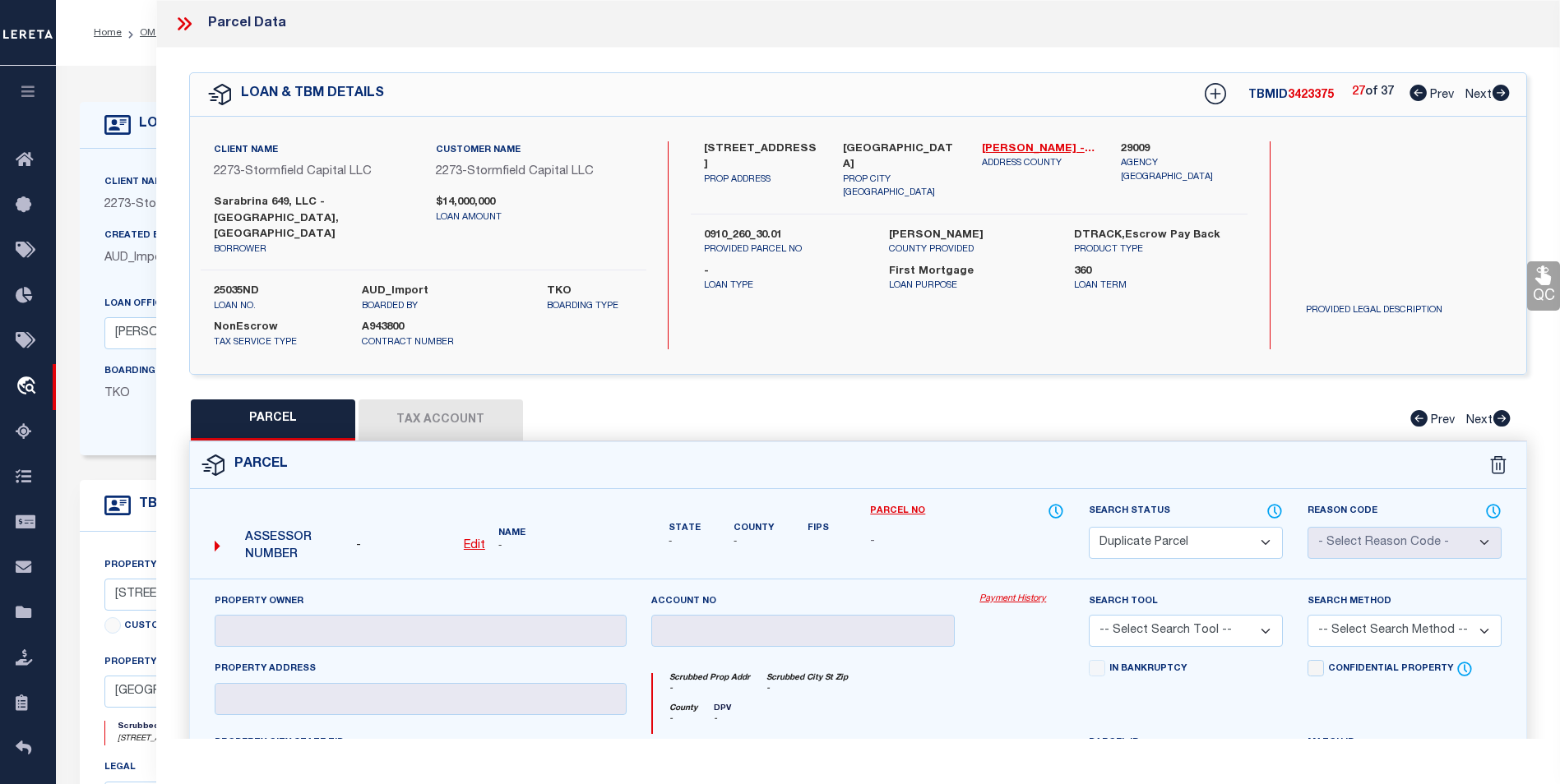
click at [1501, 95] on icon at bounding box center [1500, 92] width 18 height 16
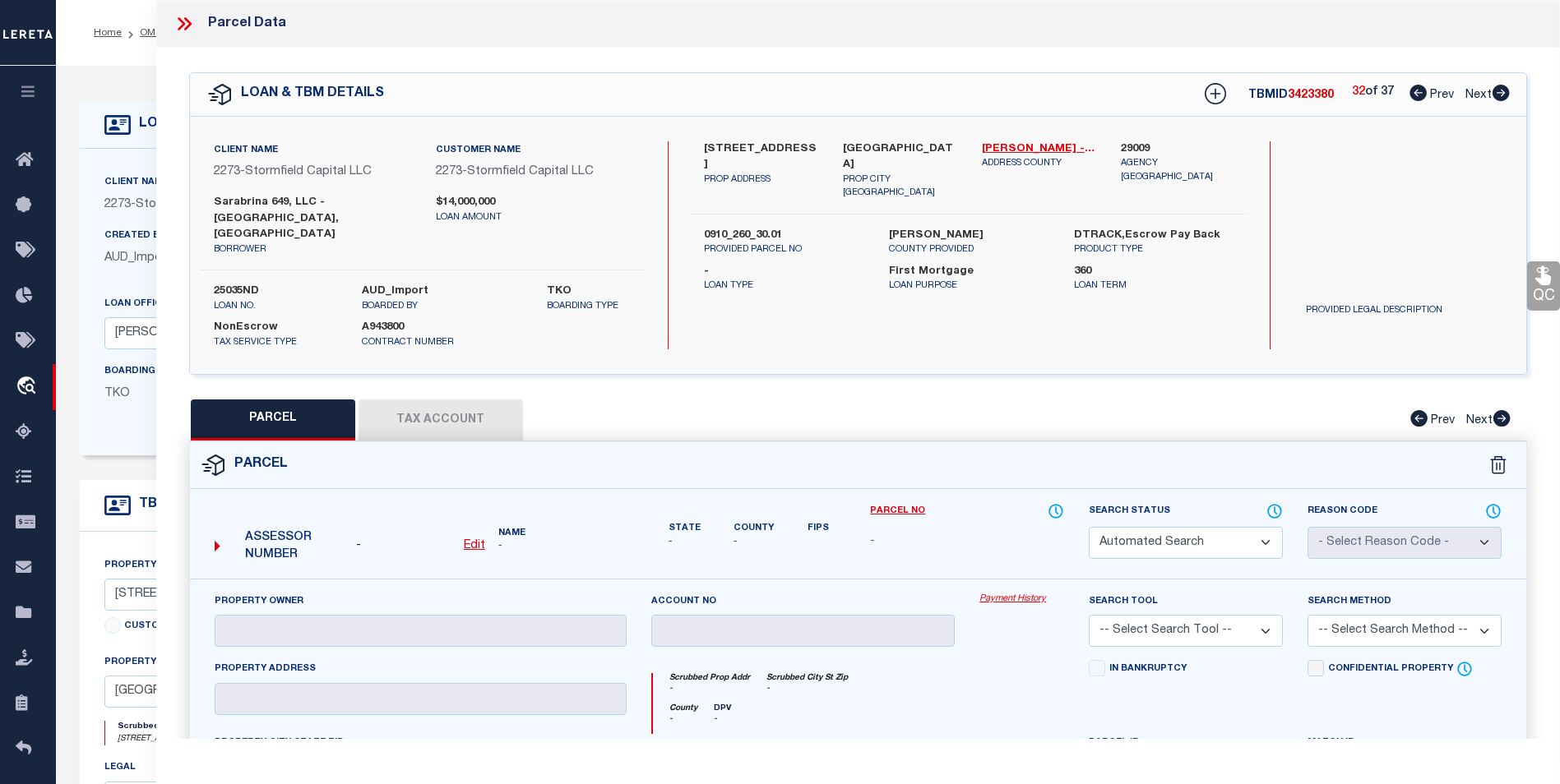
click at [1501, 95] on icon at bounding box center [1500, 92] width 18 height 16
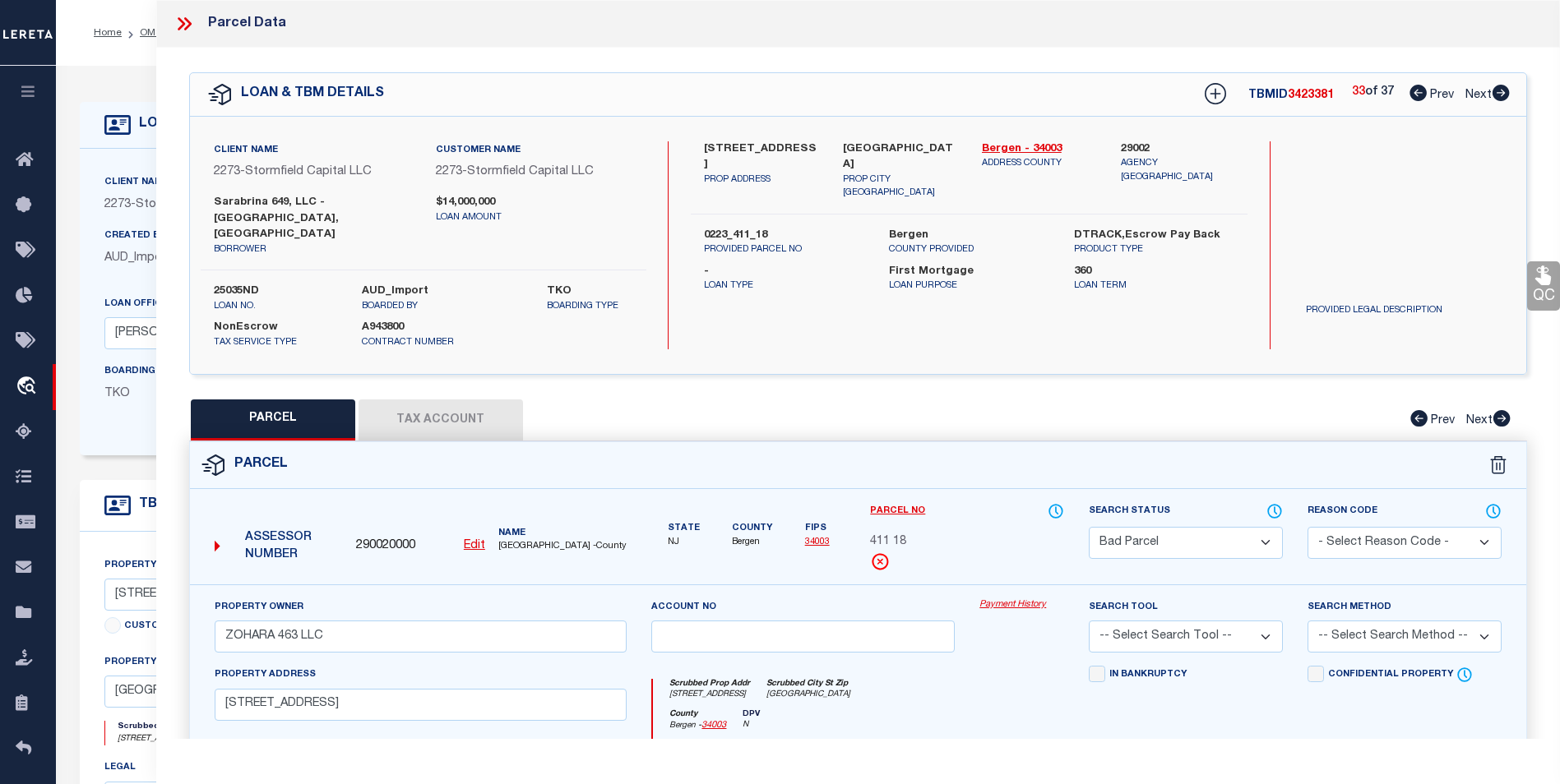
click at [1501, 95] on icon at bounding box center [1500, 92] width 18 height 16
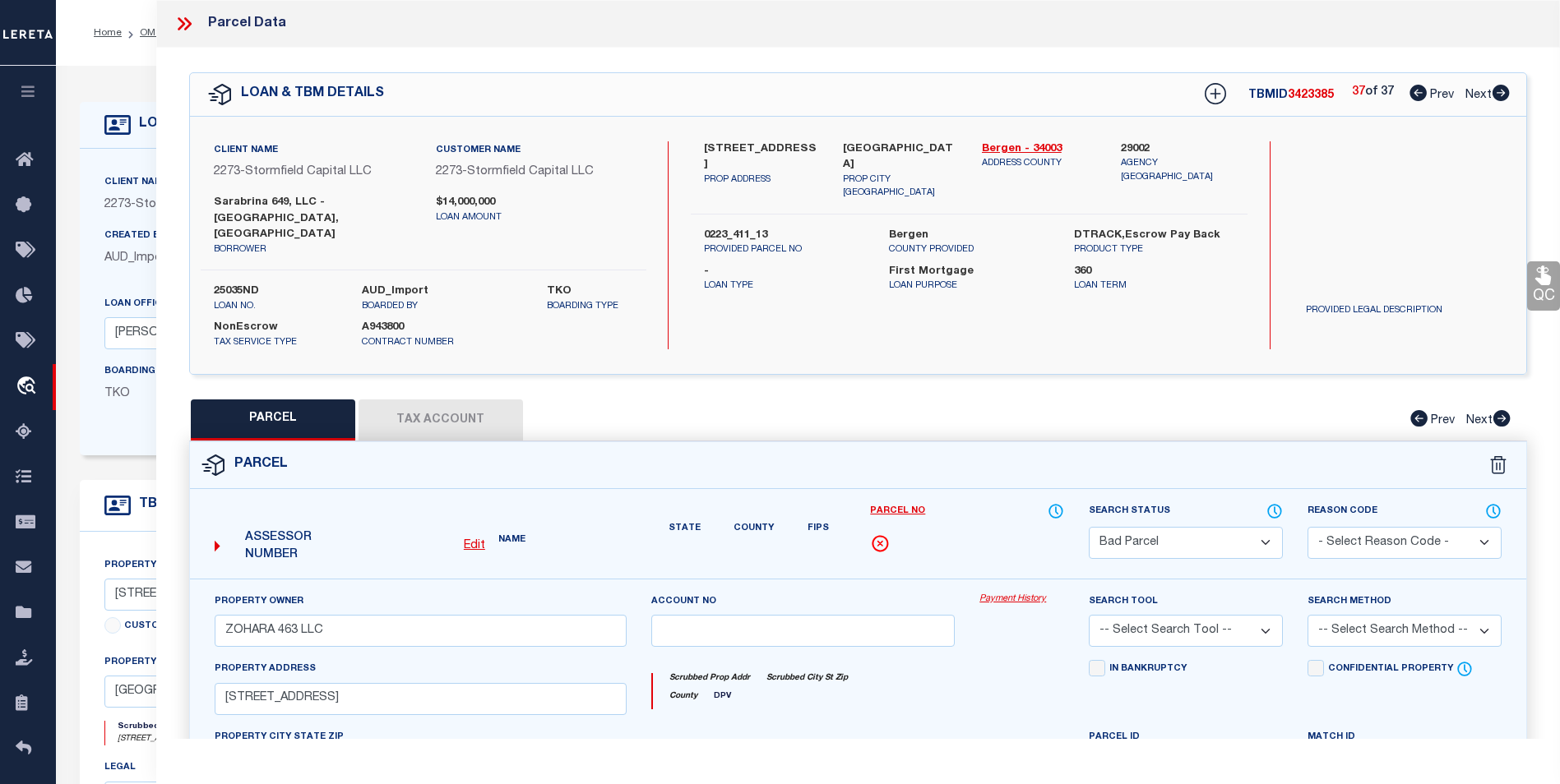
click at [1501, 95] on icon at bounding box center [1500, 92] width 18 height 16
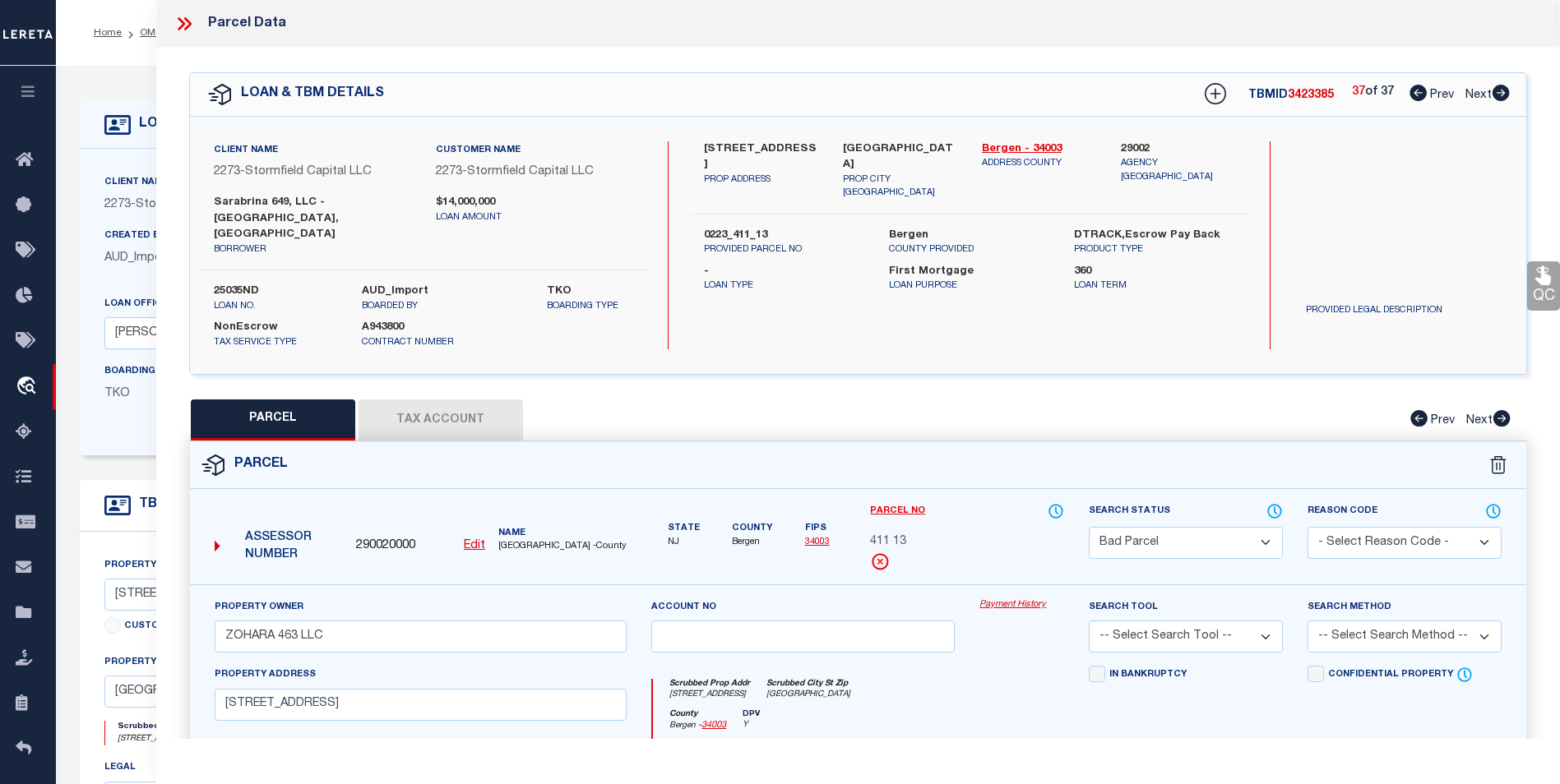
click at [1418, 98] on icon at bounding box center [1418, 92] width 17 height 16
click at [1504, 99] on icon at bounding box center [1501, 92] width 17 height 16
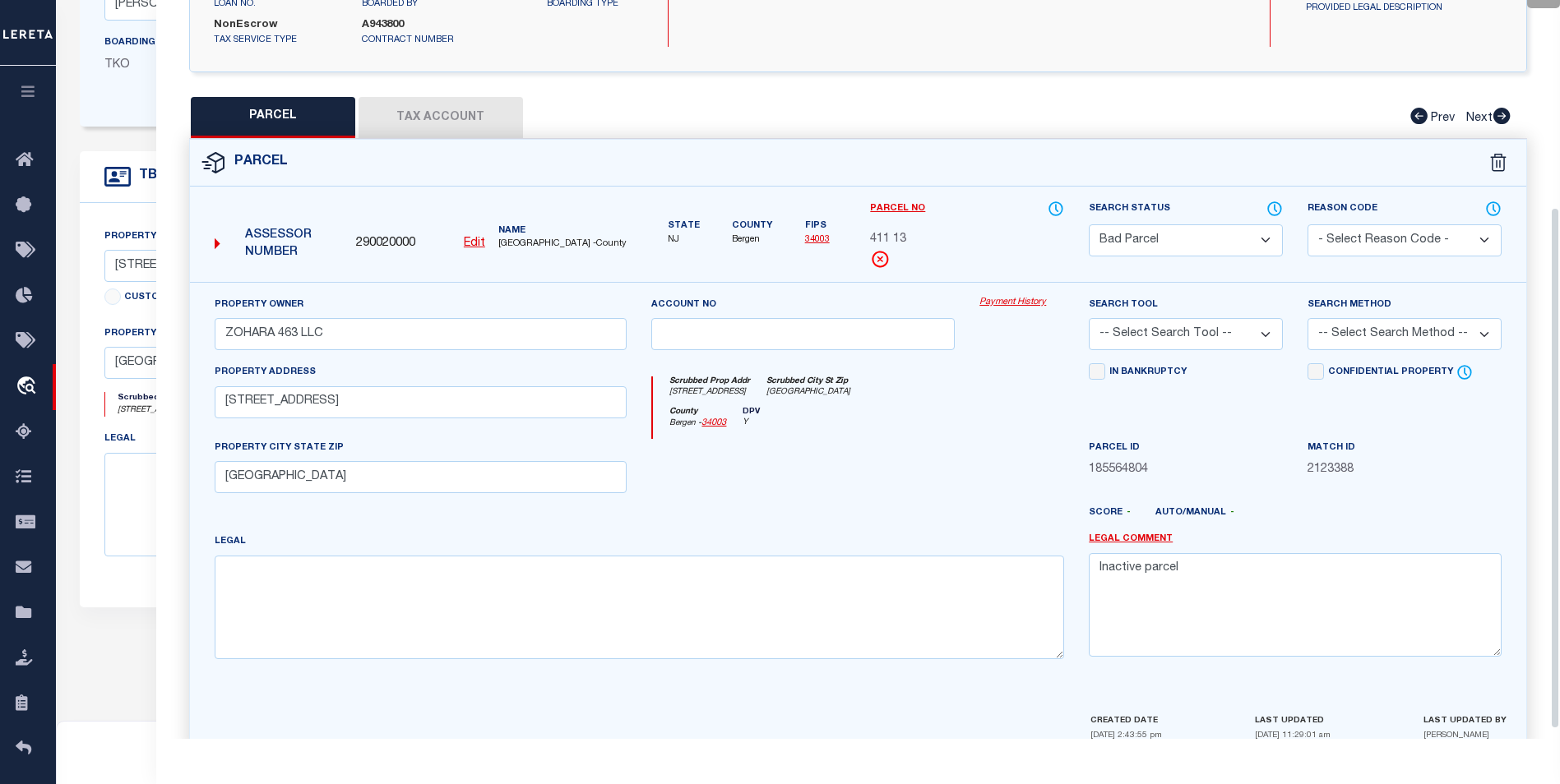
scroll to position [306, 0]
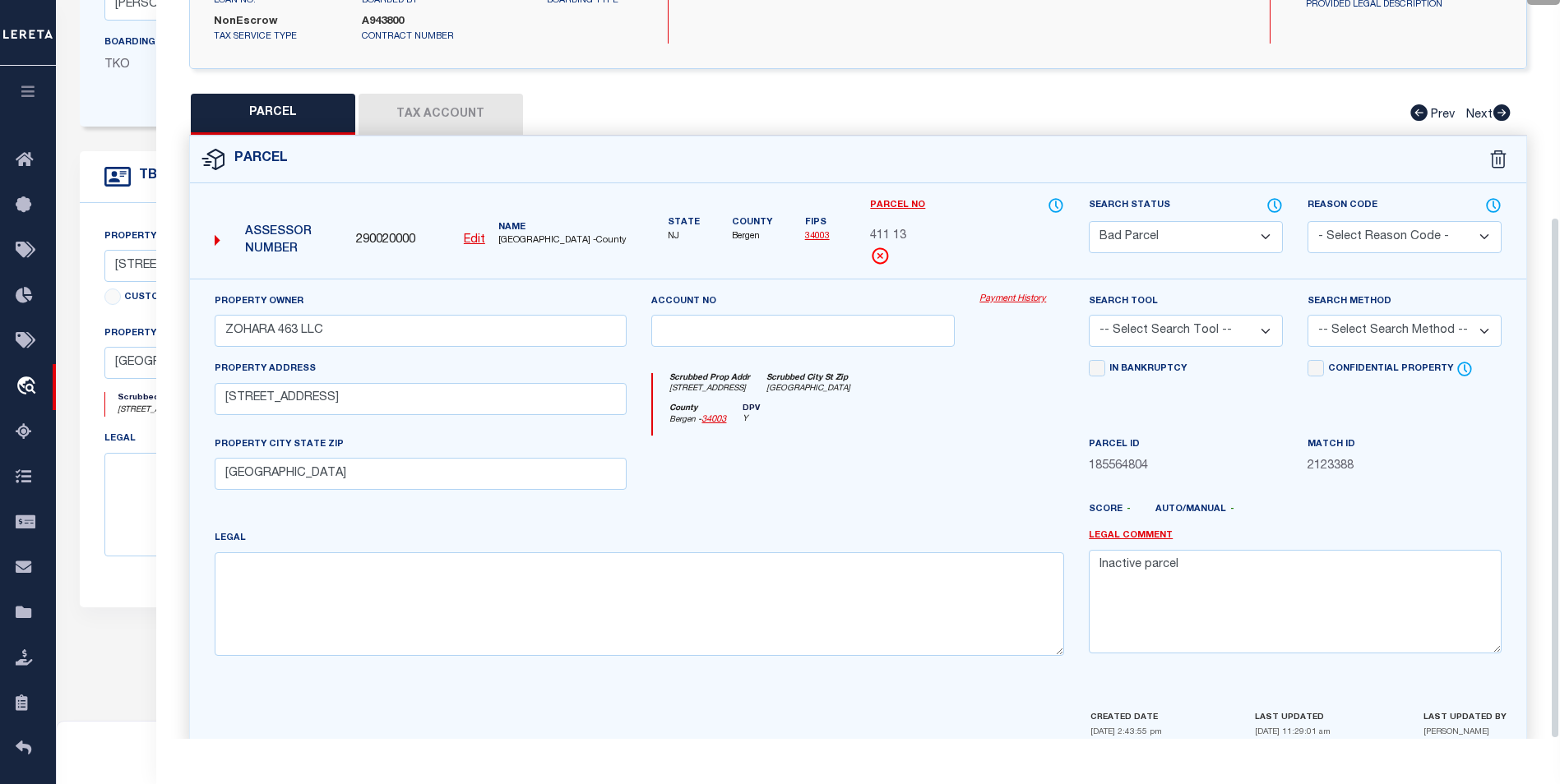
click at [1267, 221] on select "Automated Search Bad Parcel Complete Duplicate Parcel High Dollar Reporting In …" at bounding box center [1185, 237] width 194 height 32
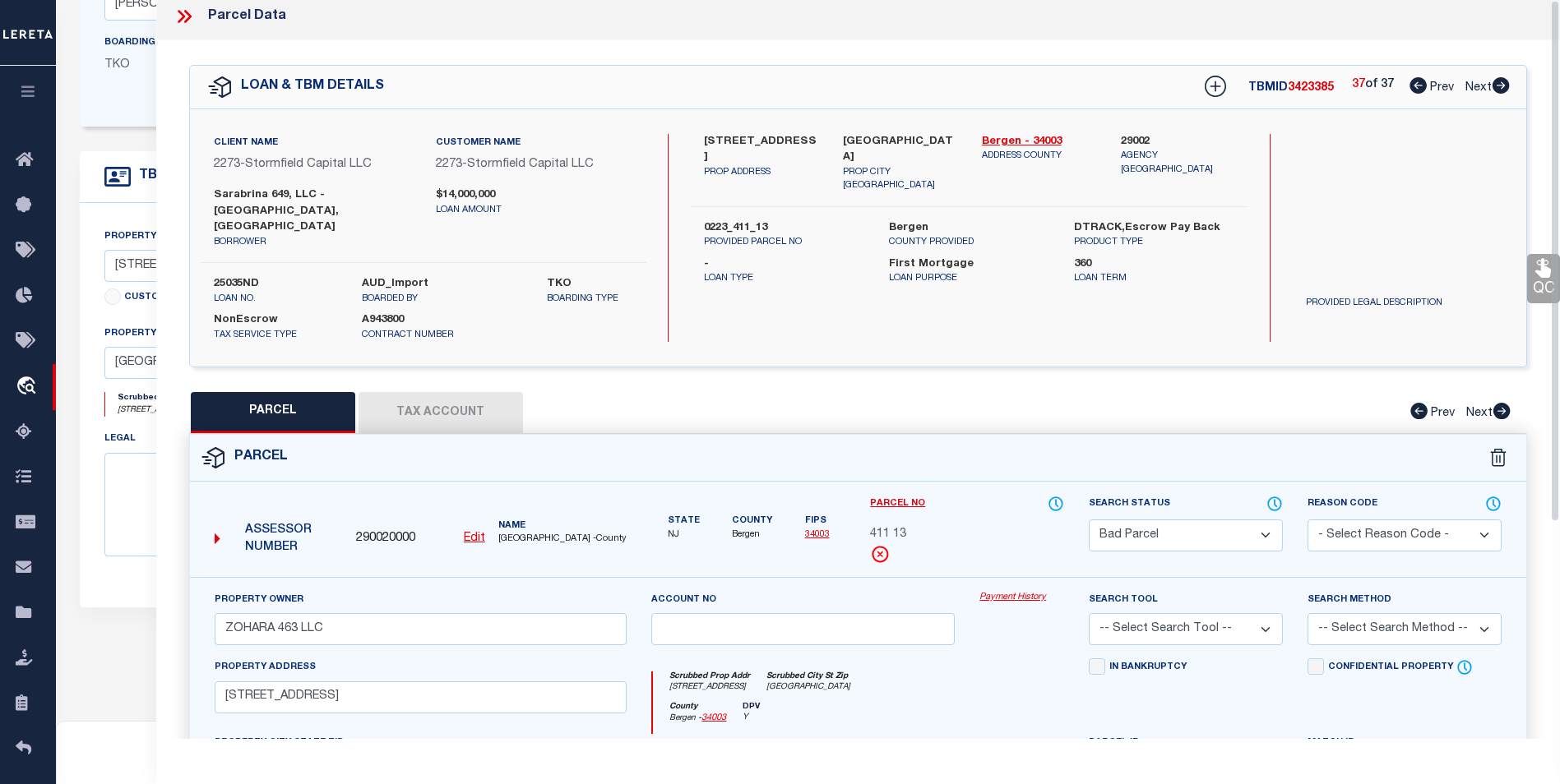
scroll to position [0, 0]
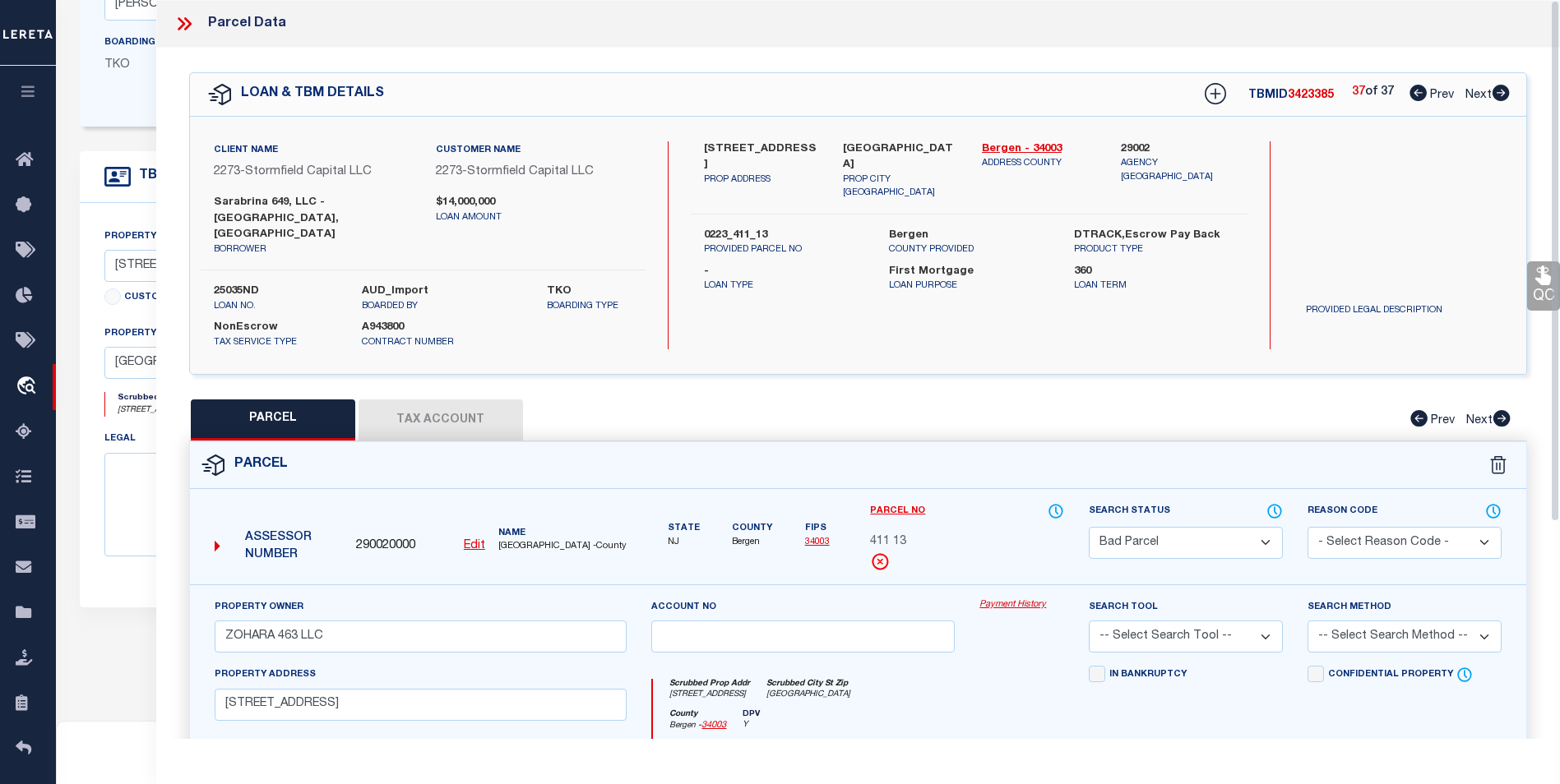
click at [1022, 159] on p "ADDRESS COUNTY" at bounding box center [1039, 164] width 114 height 14
click at [1019, 149] on link "Bergen - 34003" at bounding box center [1039, 149] width 114 height 16
click at [1268, 527] on select "Automated Search Bad Parcel Complete Duplicate Parcel High Dollar Reporting In …" at bounding box center [1185, 543] width 194 height 32
click at [1089, 527] on select "Automated Search Bad Parcel Complete Duplicate Parcel High Dollar Reporting In …" at bounding box center [1185, 543] width 194 height 32
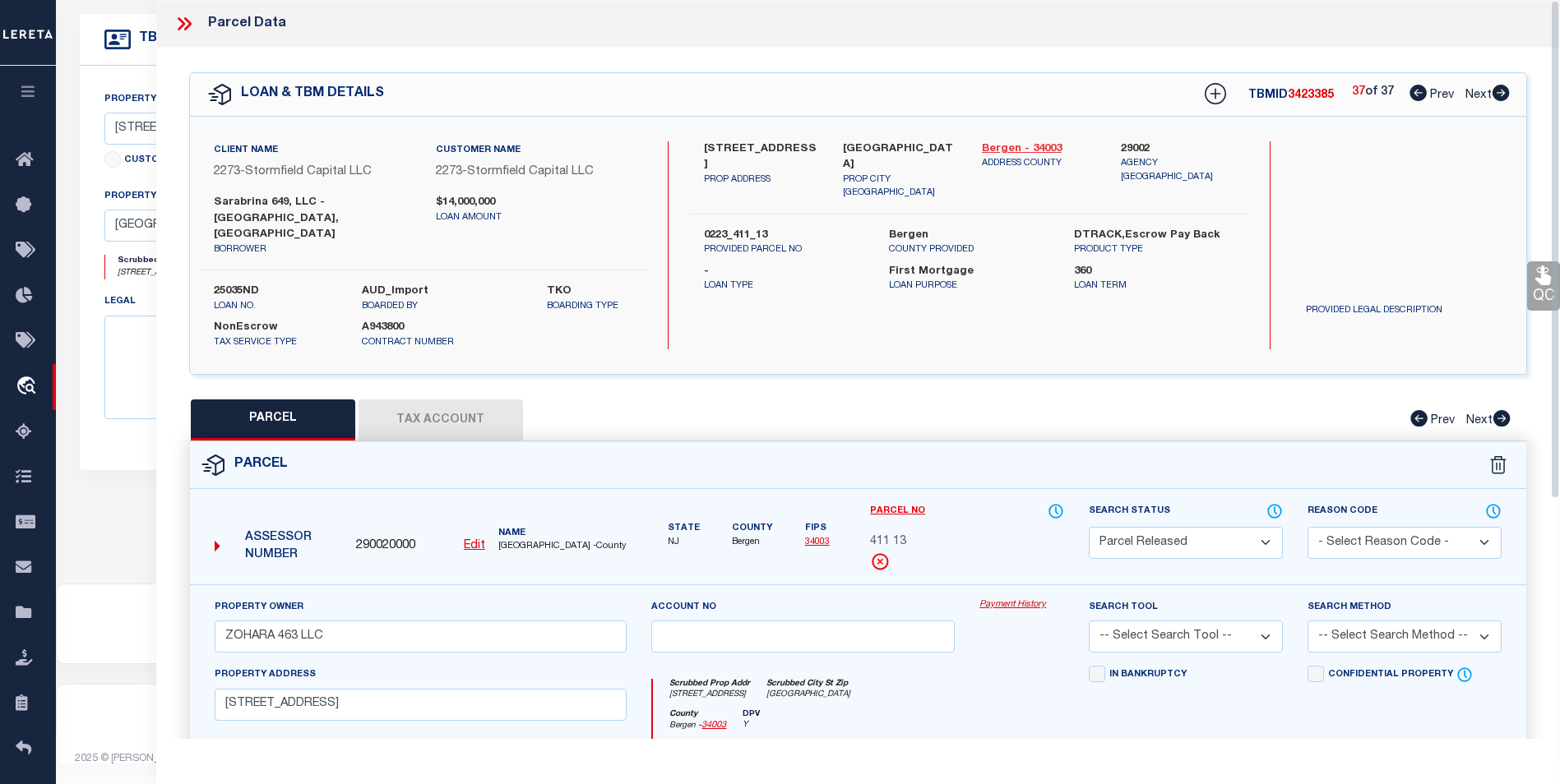
click at [1004, 144] on link "Bergen - 34003" at bounding box center [1039, 149] width 114 height 16
click at [1361, 527] on select "- Select Reason Code - 099 - Other (Provide additional detail) ACT - Agency Cha…" at bounding box center [1404, 543] width 194 height 32
click at [1307, 527] on select "- Select Reason Code - 099 - Other (Provide additional detail) ACT - Agency Cha…" at bounding box center [1404, 543] width 194 height 32
click at [978, 399] on div "PARCEL Tax Account Prev Next" at bounding box center [858, 420] width 1338 height 41
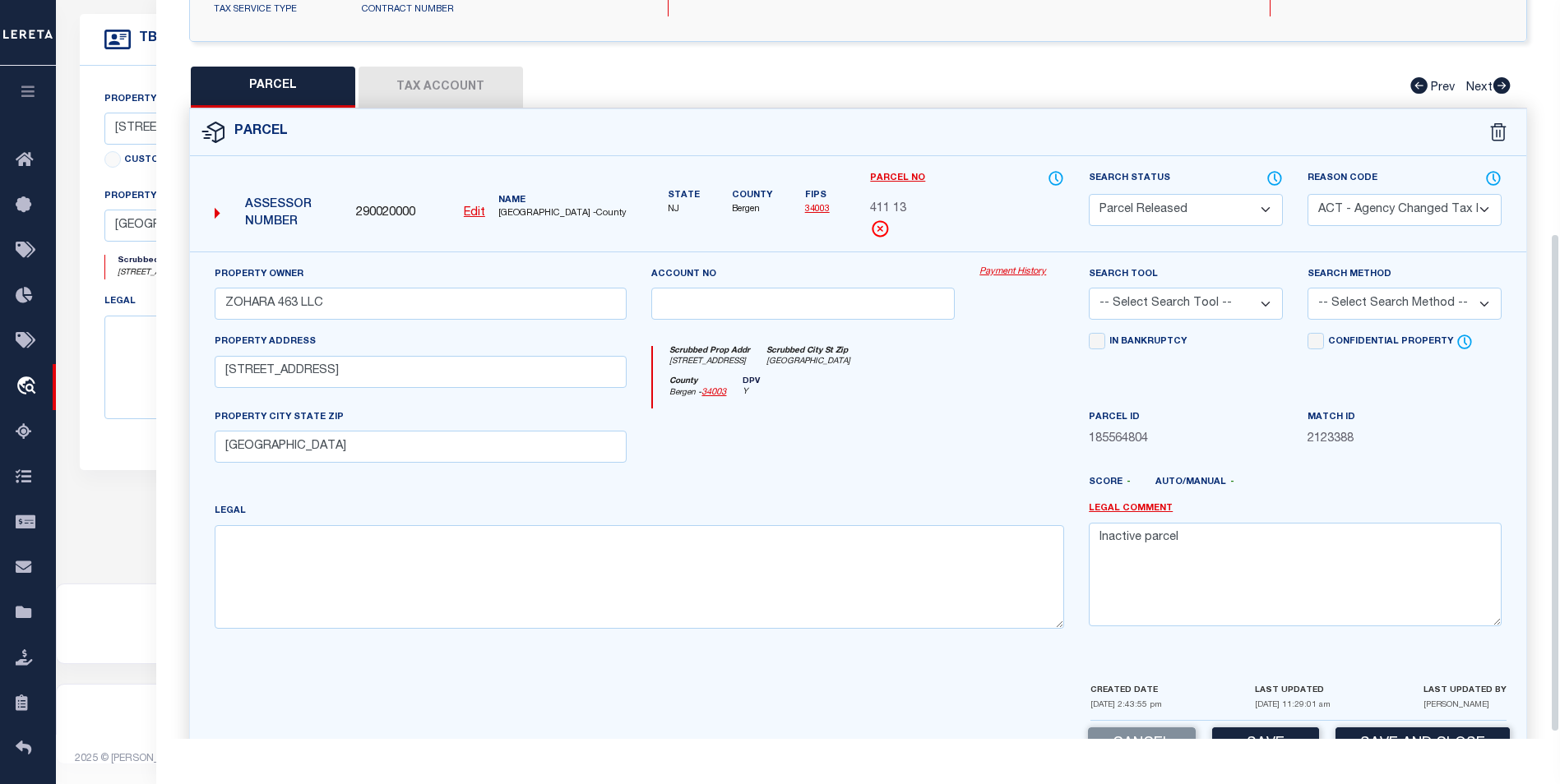
scroll to position [354, 0]
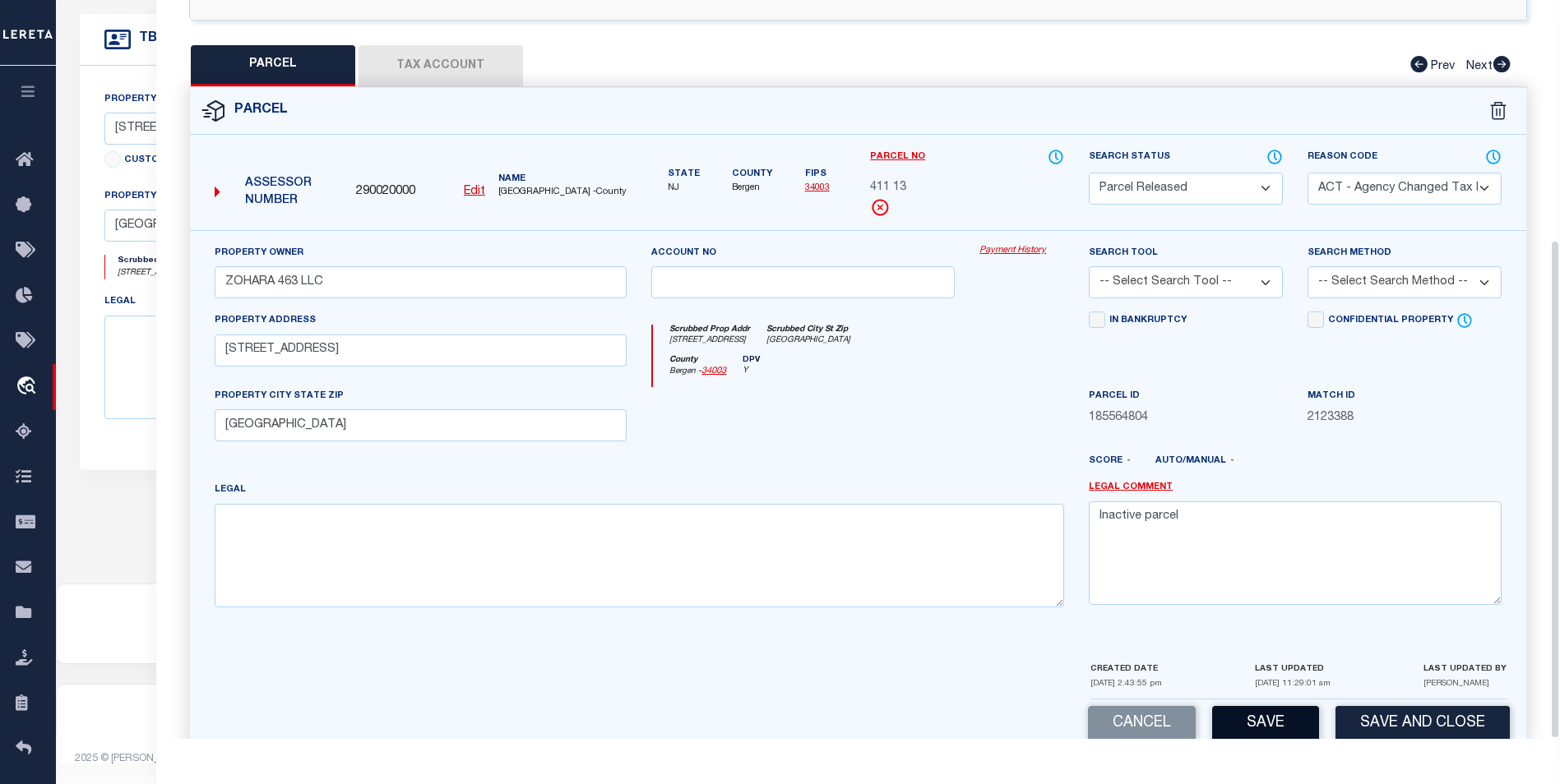
click at [1293, 706] on button "Save" at bounding box center [1265, 724] width 107 height 36
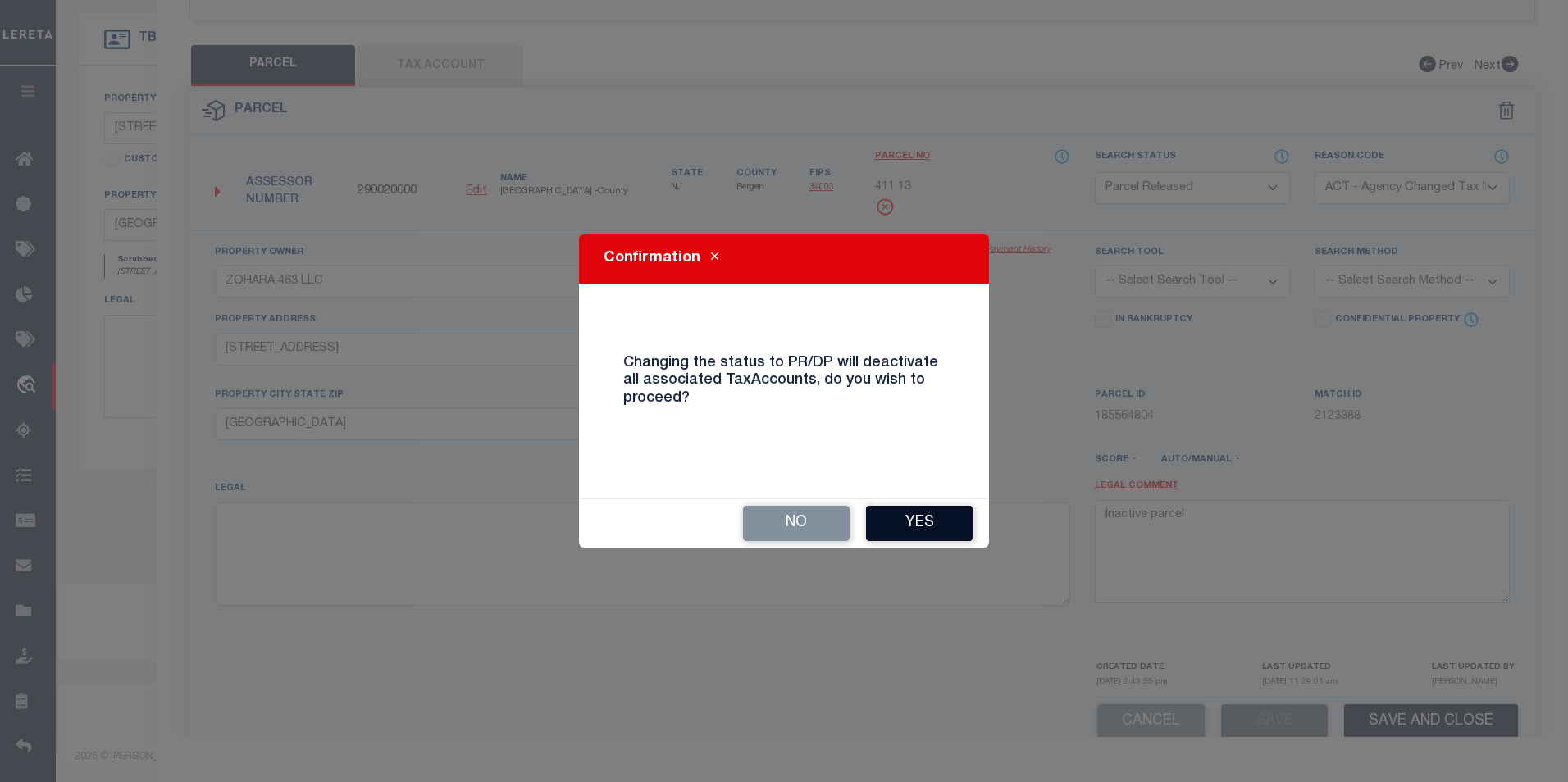
click at [903, 534] on button "Yes" at bounding box center [919, 523] width 107 height 36
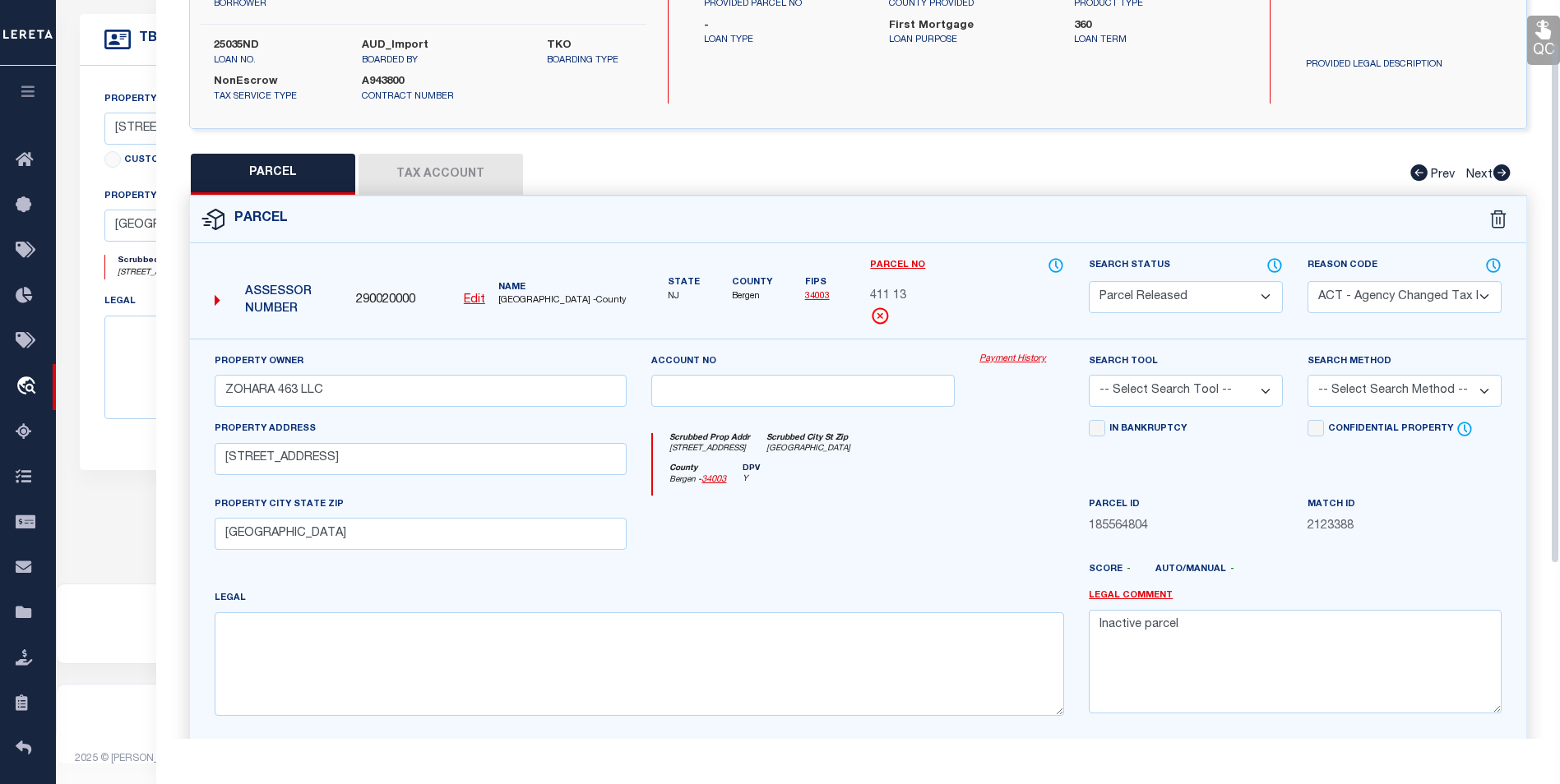
scroll to position [59, 0]
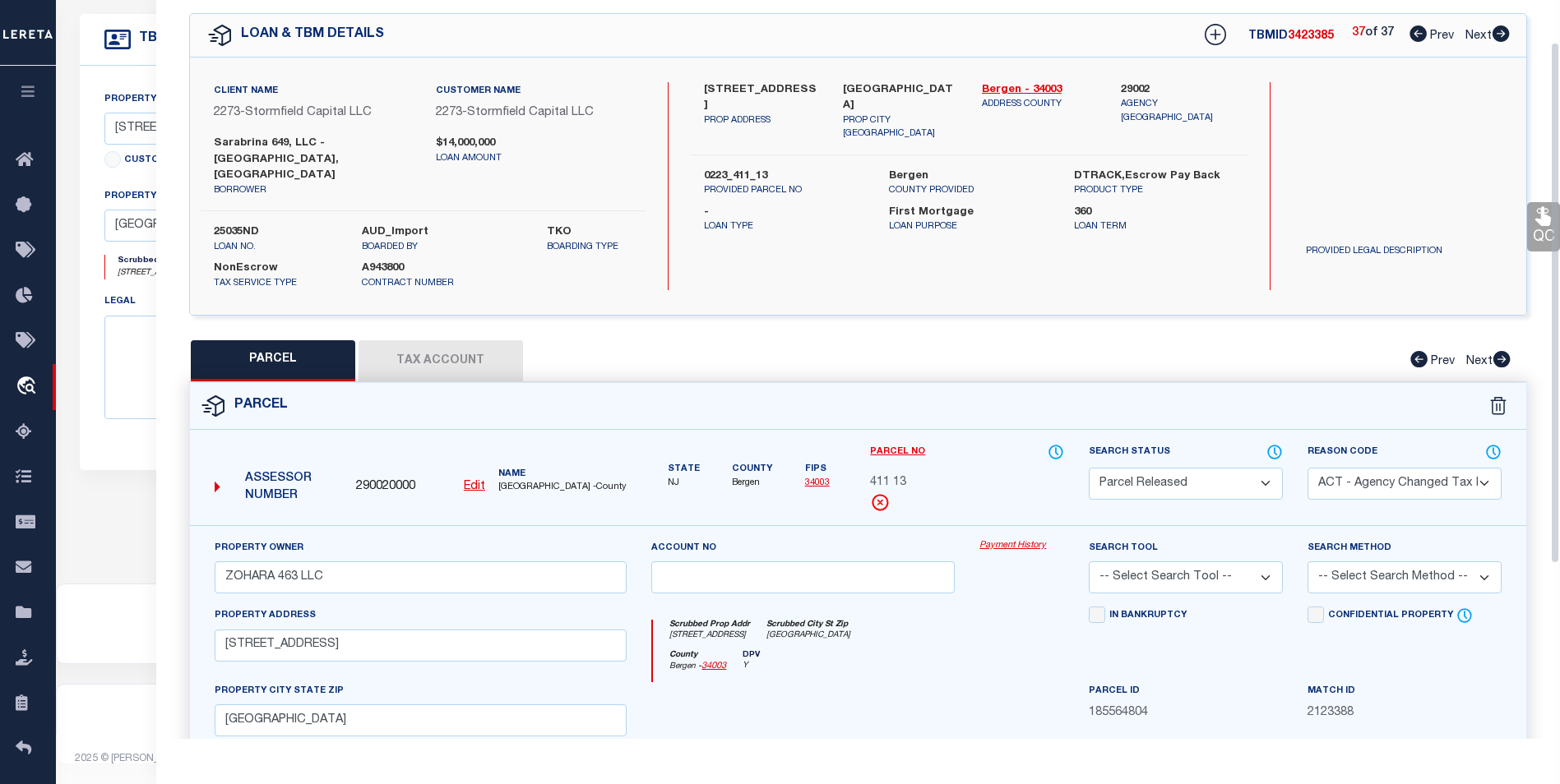
click at [1411, 32] on icon at bounding box center [1418, 33] width 17 height 16
click at [1414, 37] on icon at bounding box center [1418, 33] width 17 height 16
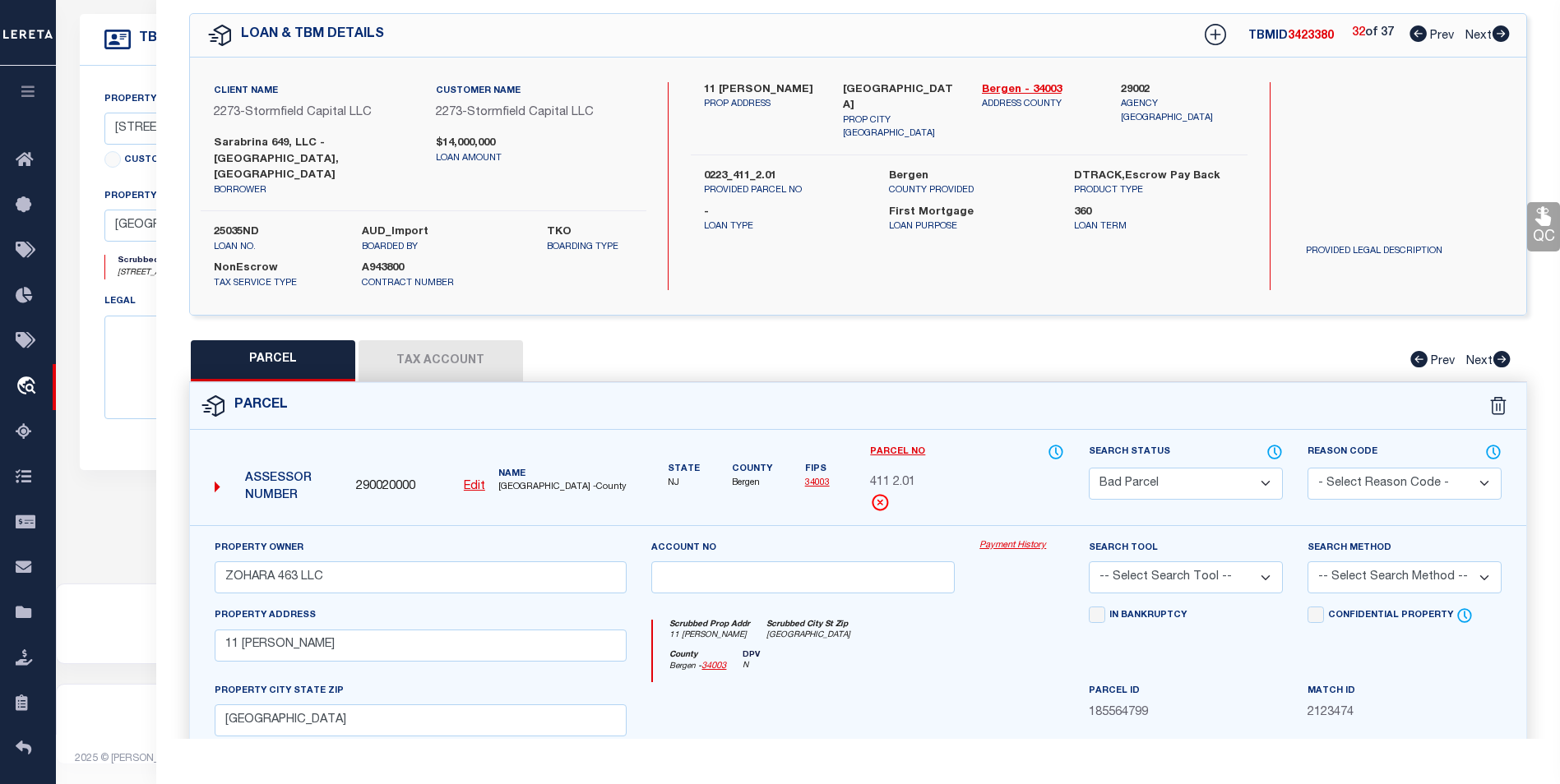
click at [1414, 37] on icon at bounding box center [1418, 33] width 17 height 16
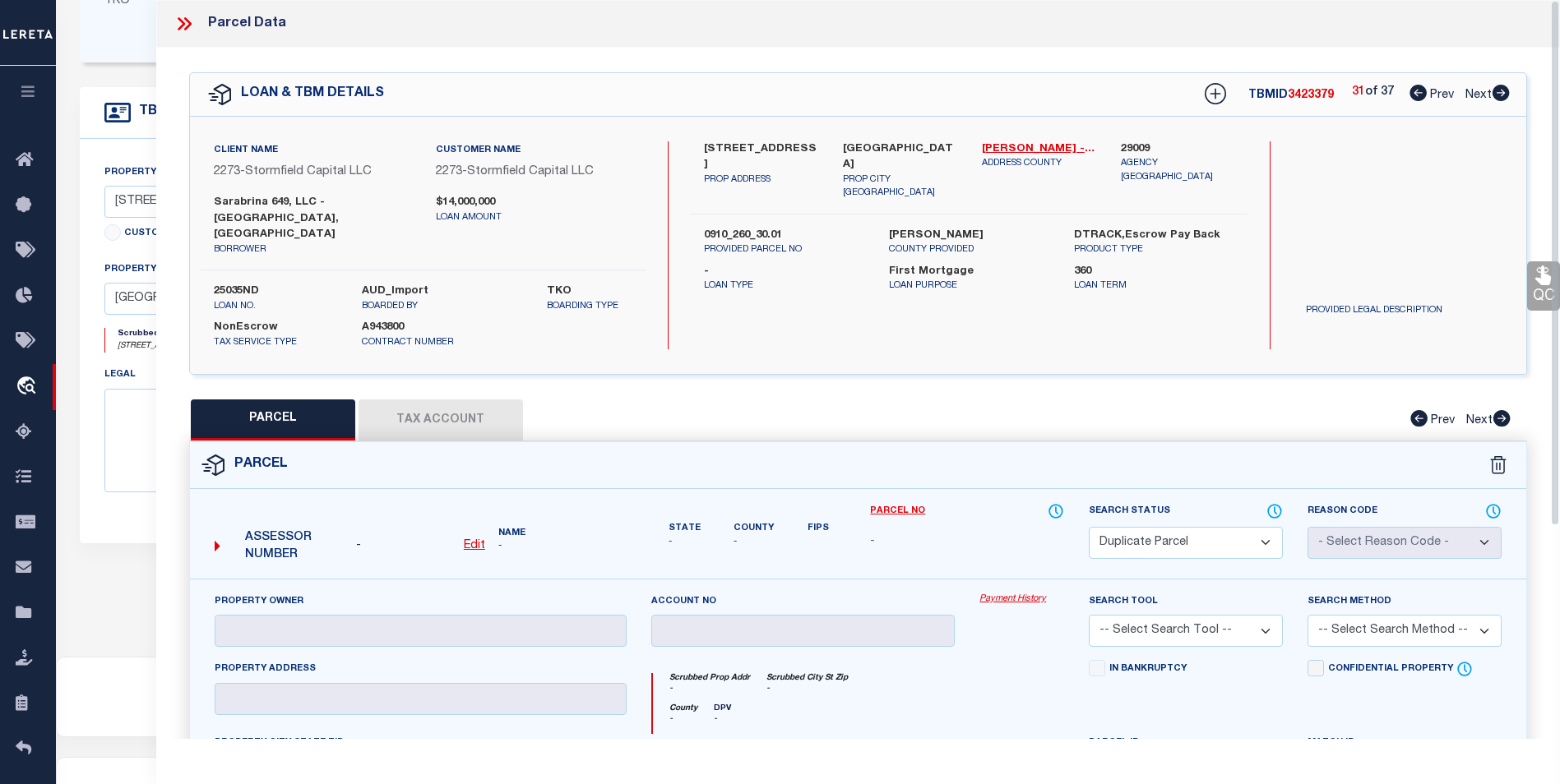
scroll to position [391, 0]
click at [171, 24] on div "Parcel Data" at bounding box center [857, 24] width 1403 height 47
click at [181, 26] on icon at bounding box center [181, 24] width 8 height 14
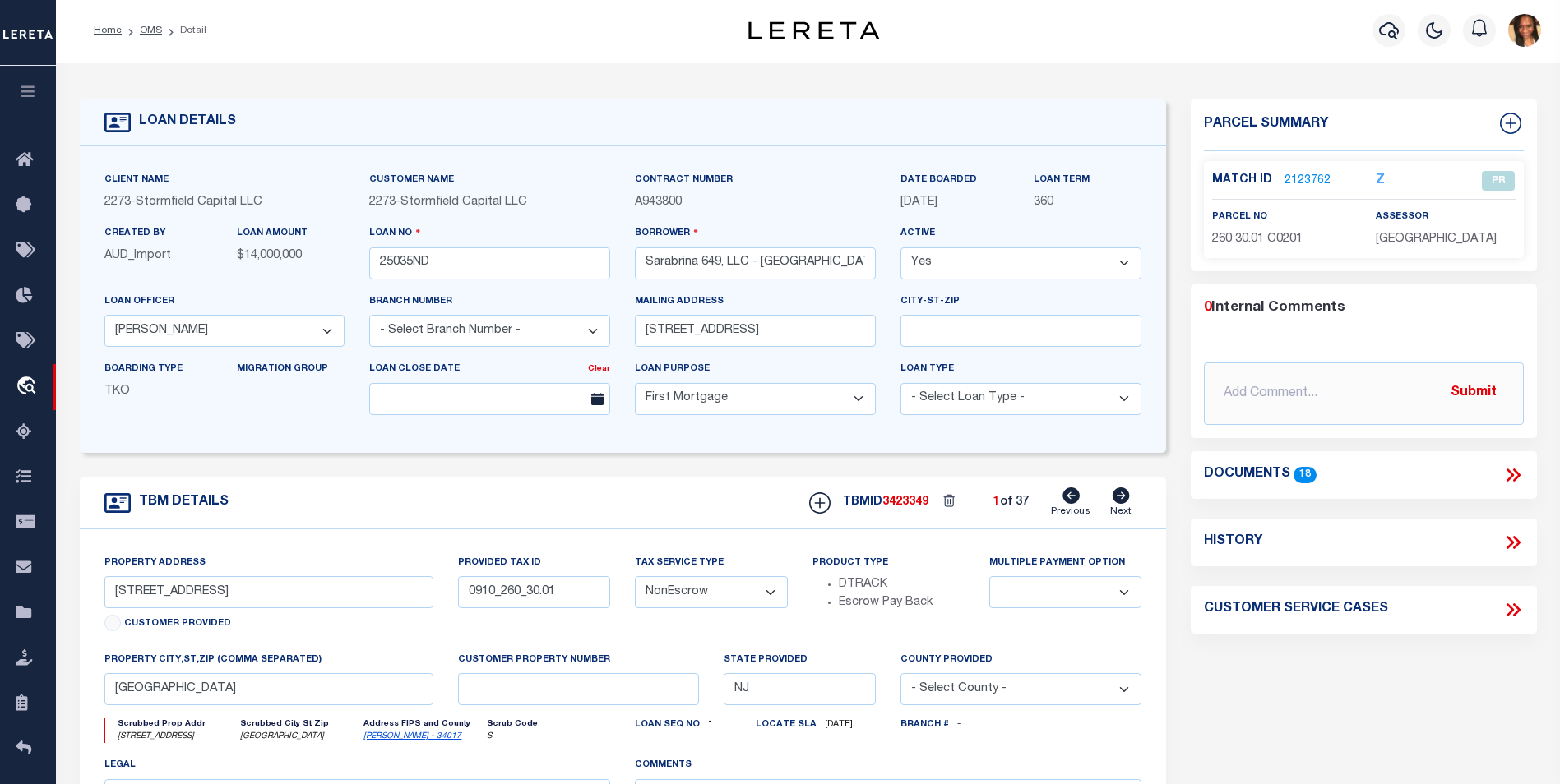
scroll to position [0, 0]
click at [105, 34] on link "Home" at bounding box center [108, 33] width 28 height 10
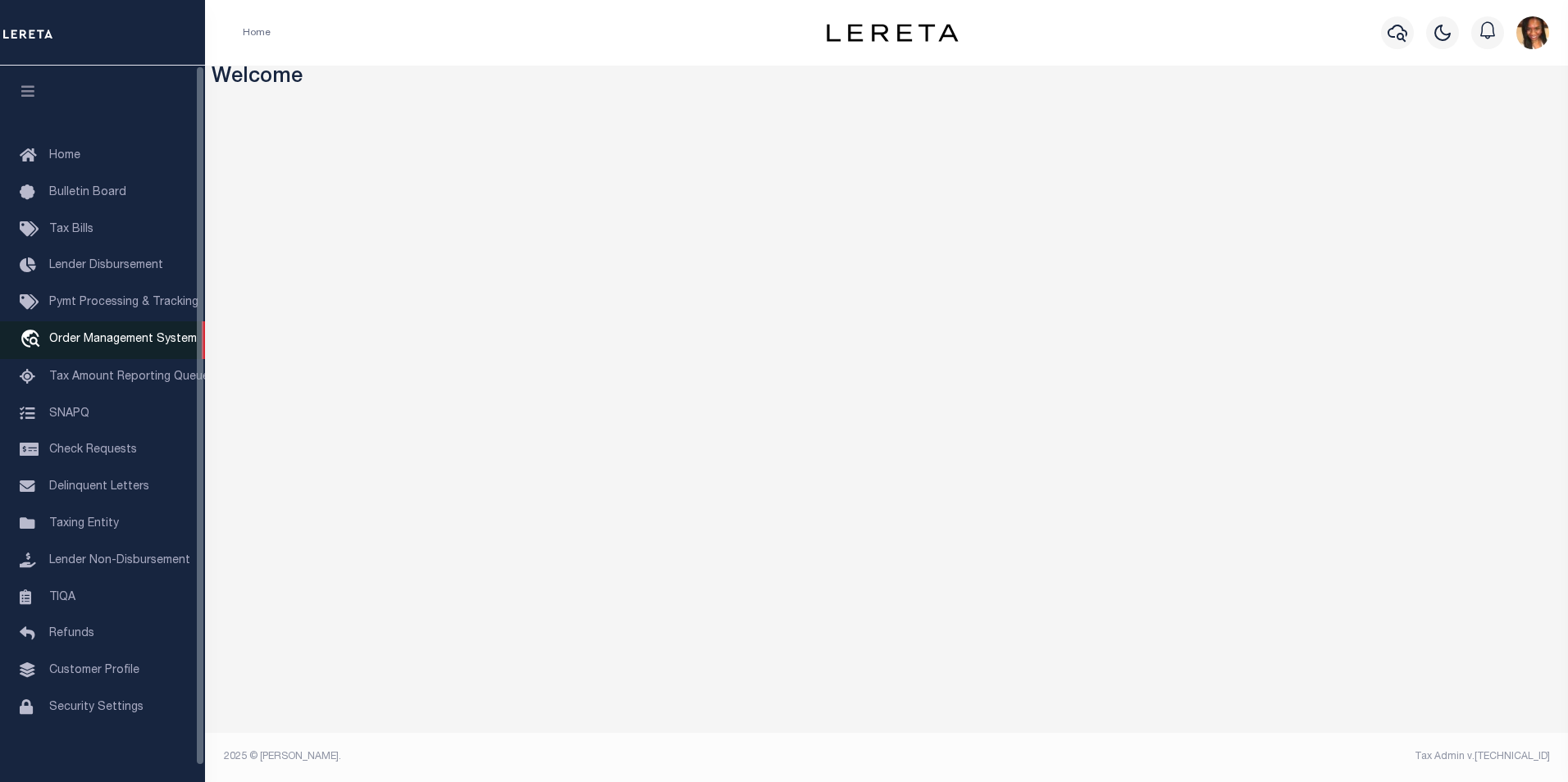
click at [99, 343] on span "Order Management System" at bounding box center [123, 340] width 148 height 12
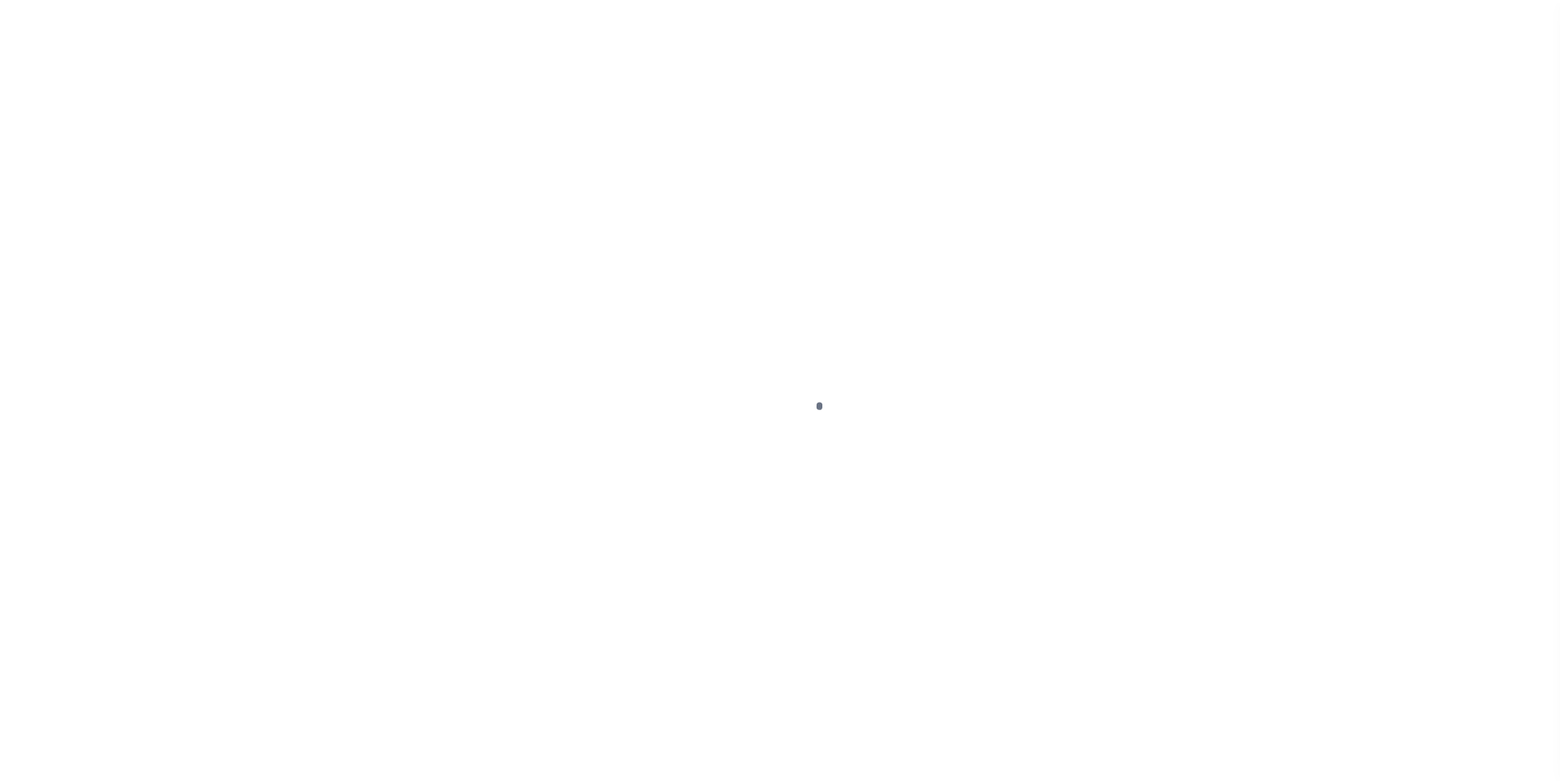
scroll to position [16, 0]
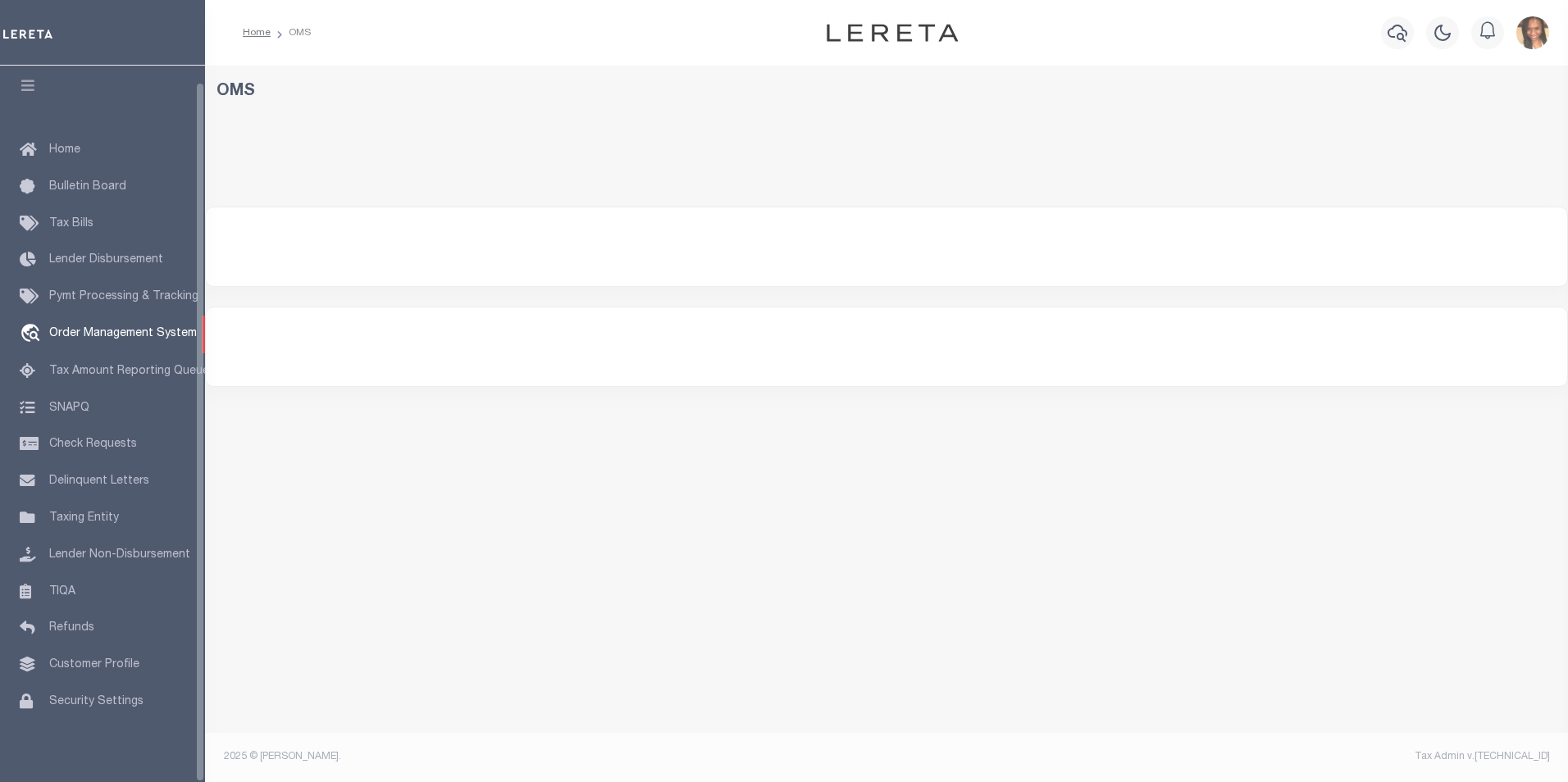
select select "200"
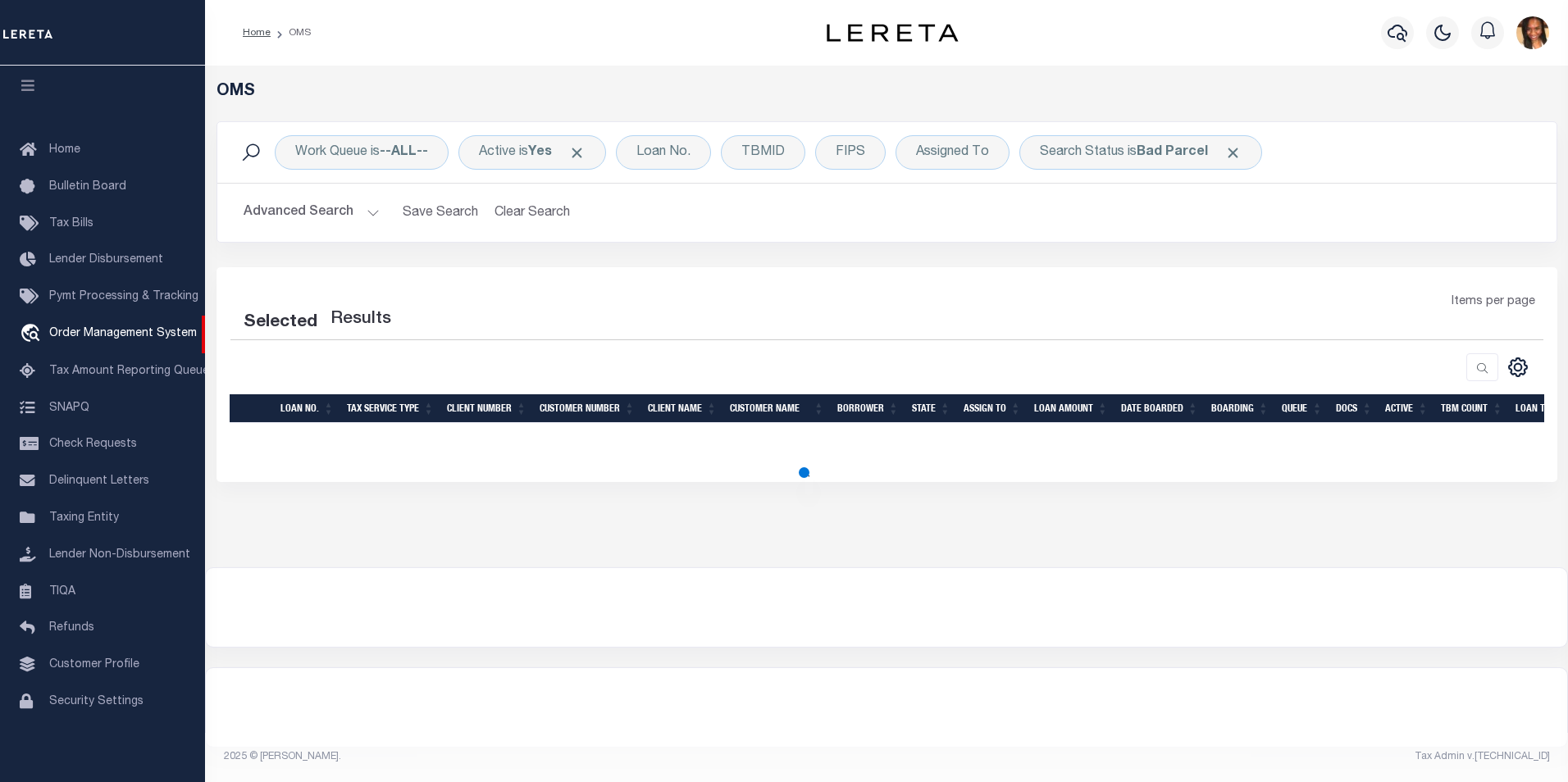
select select "200"
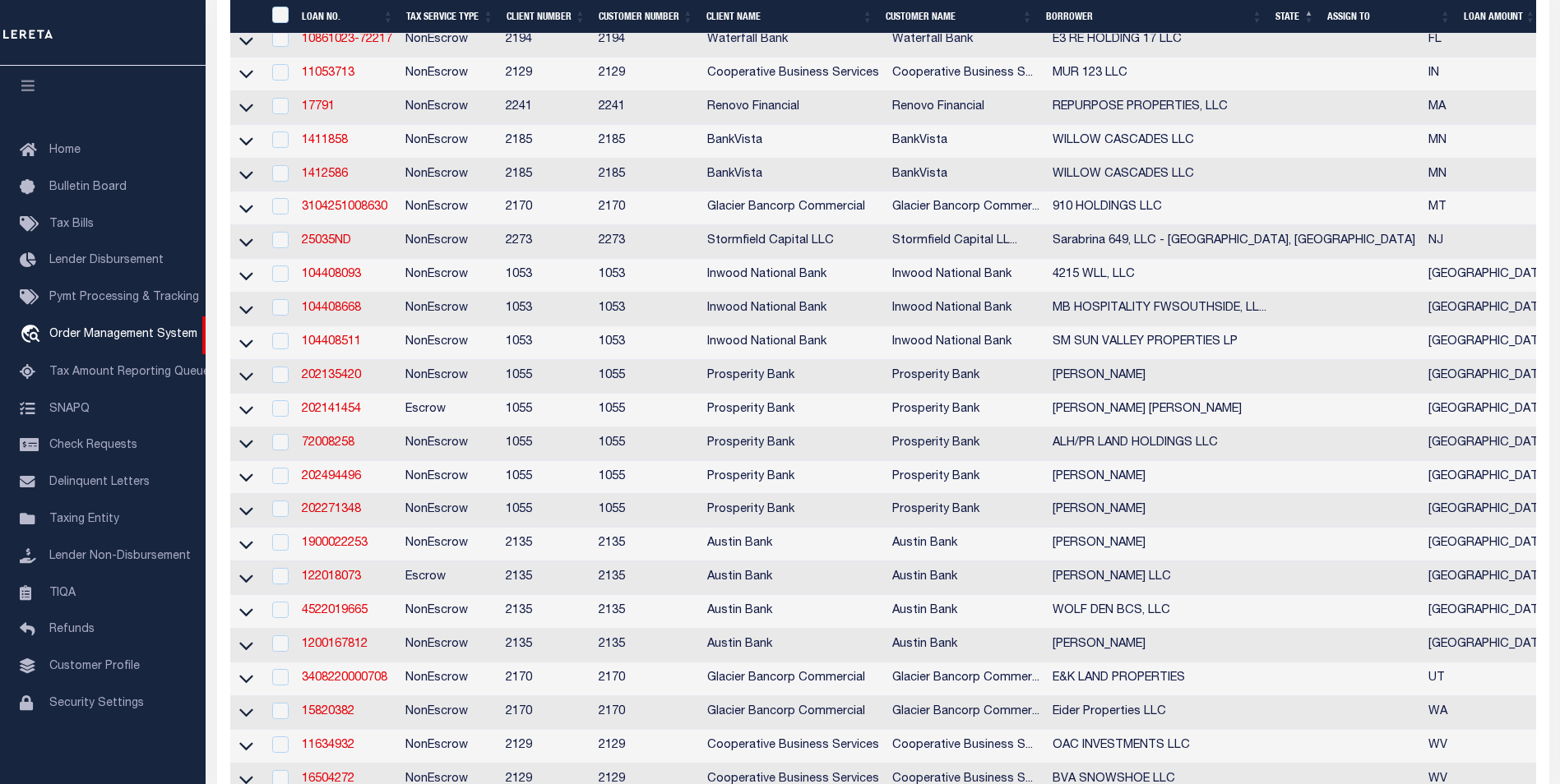
scroll to position [575, 0]
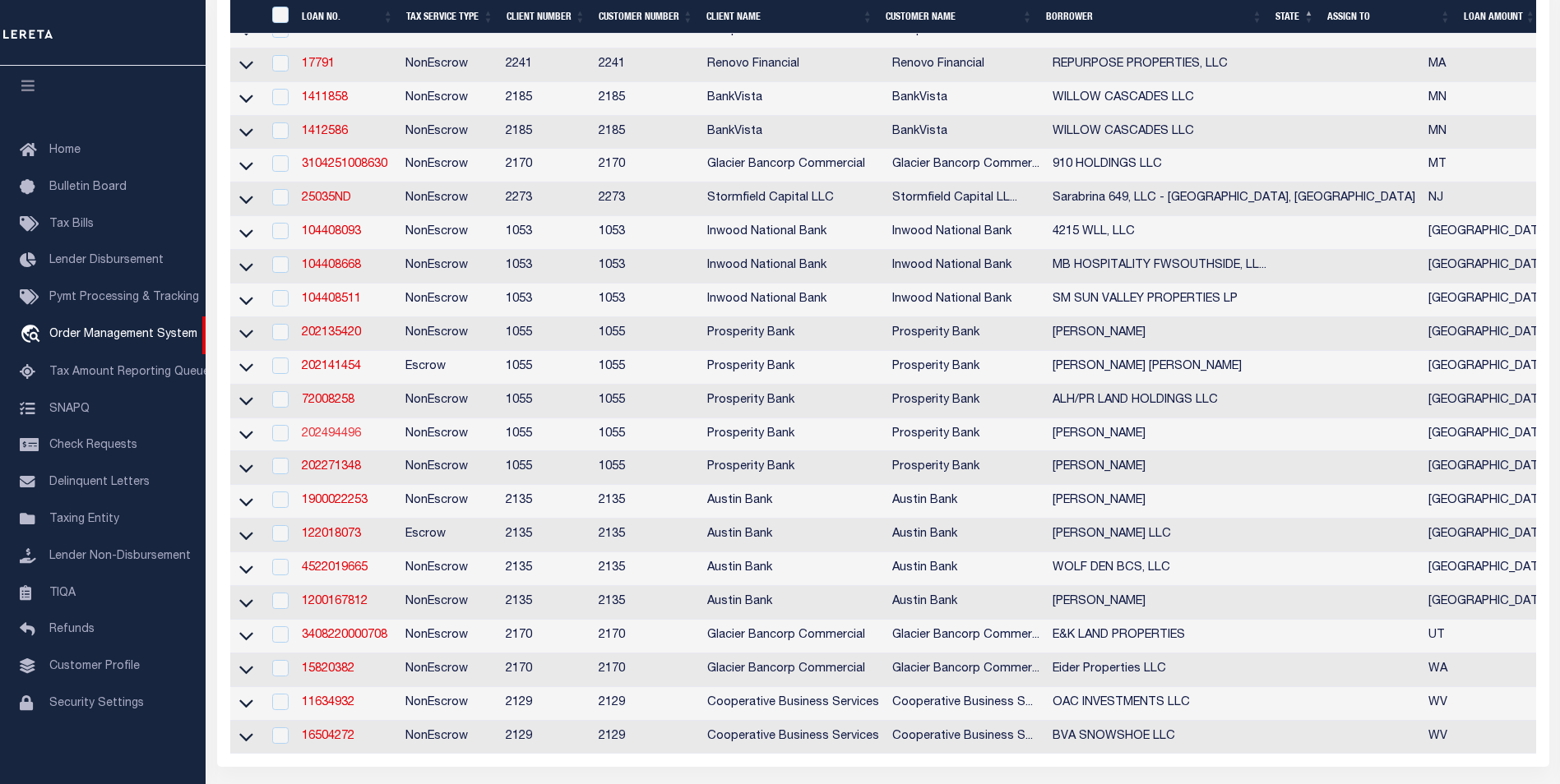
click at [348, 440] on link "202494496" at bounding box center [332, 434] width 59 height 12
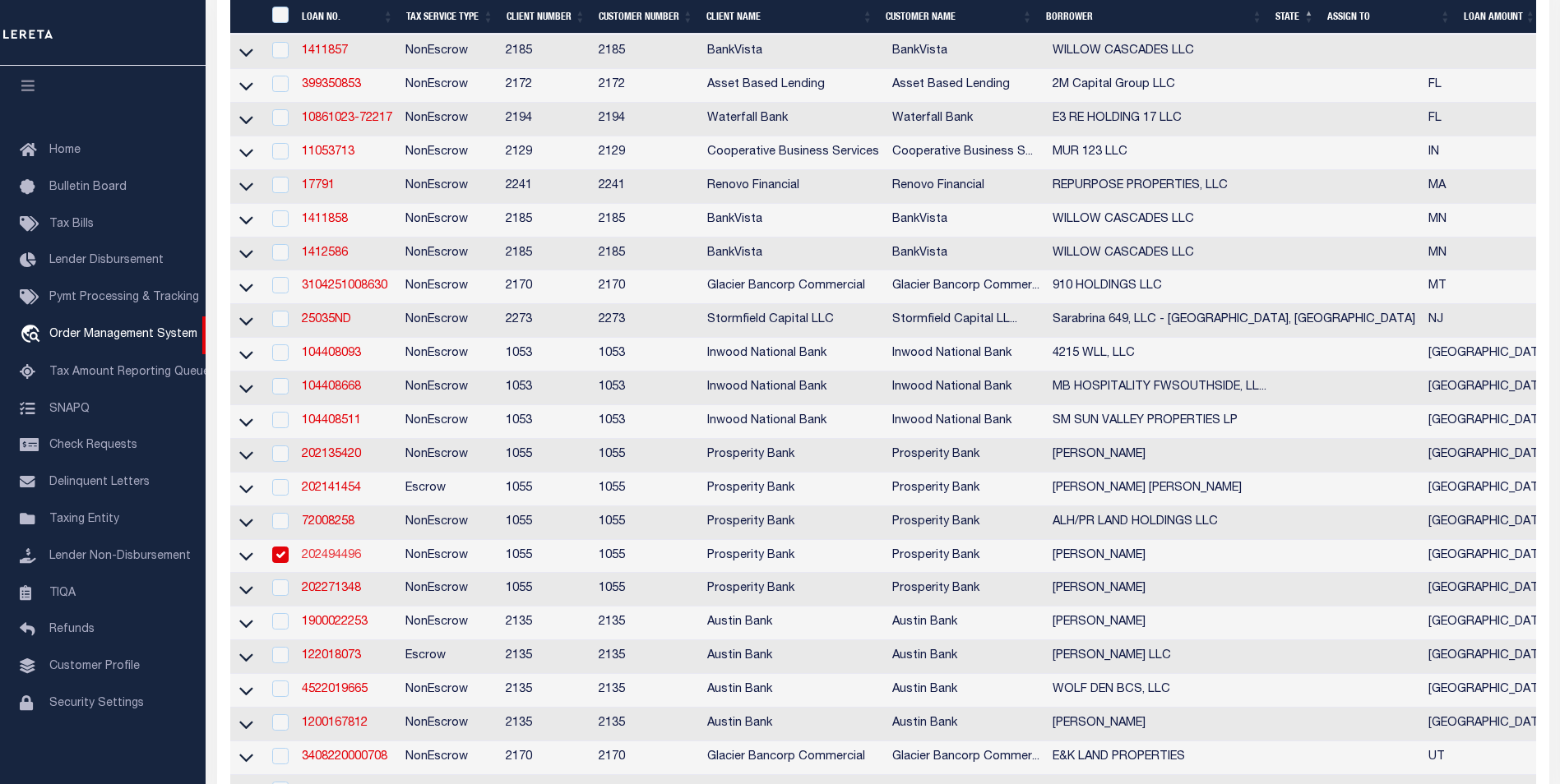
type input "202494496"
type input "[PERSON_NAME]"
select select
type input "[STREET_ADDRESS][PERSON_NAME]"
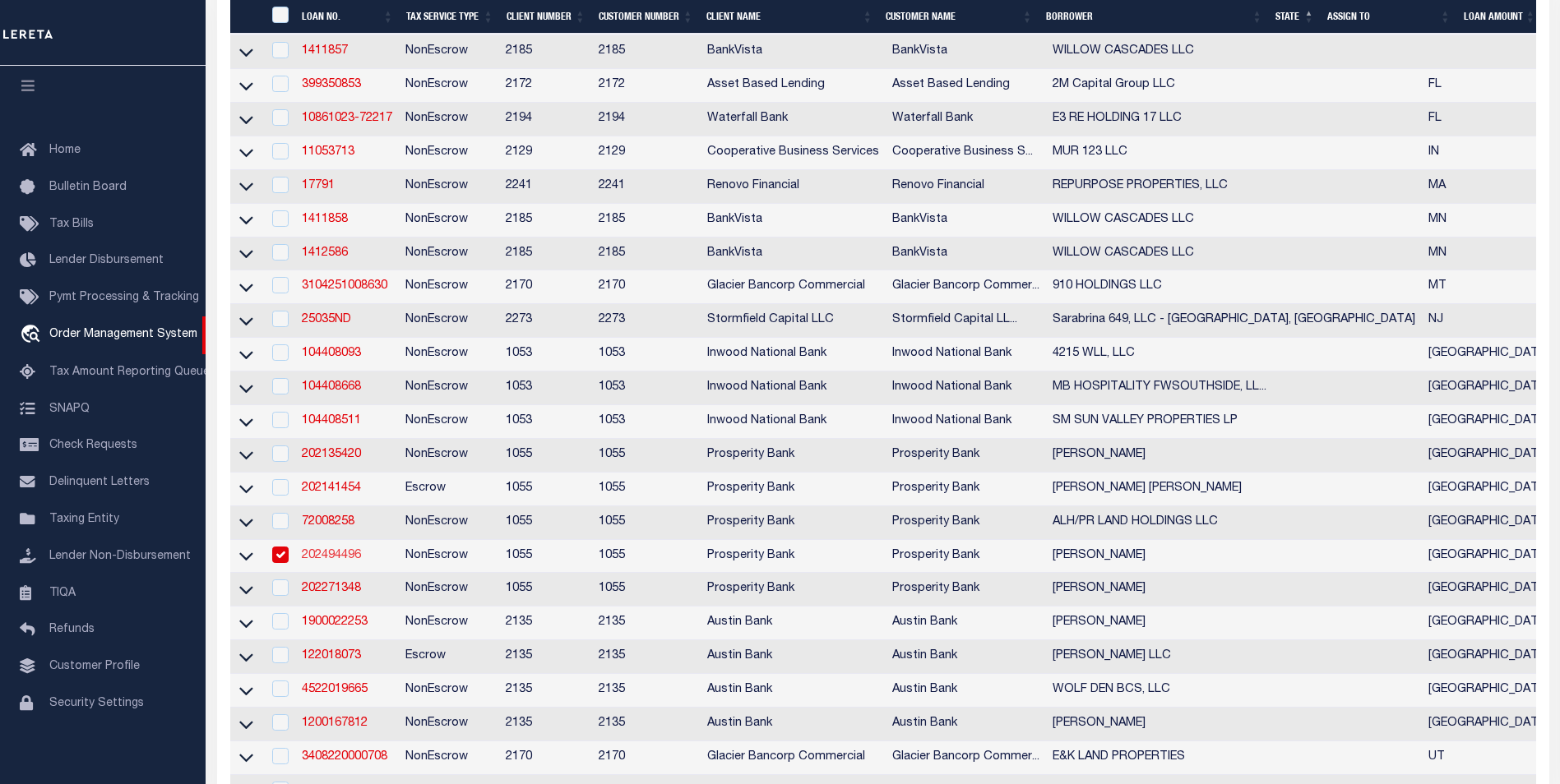
type input "[GEOGRAPHIC_DATA] TX 77029"
select select "800"
select select "NonEscrow"
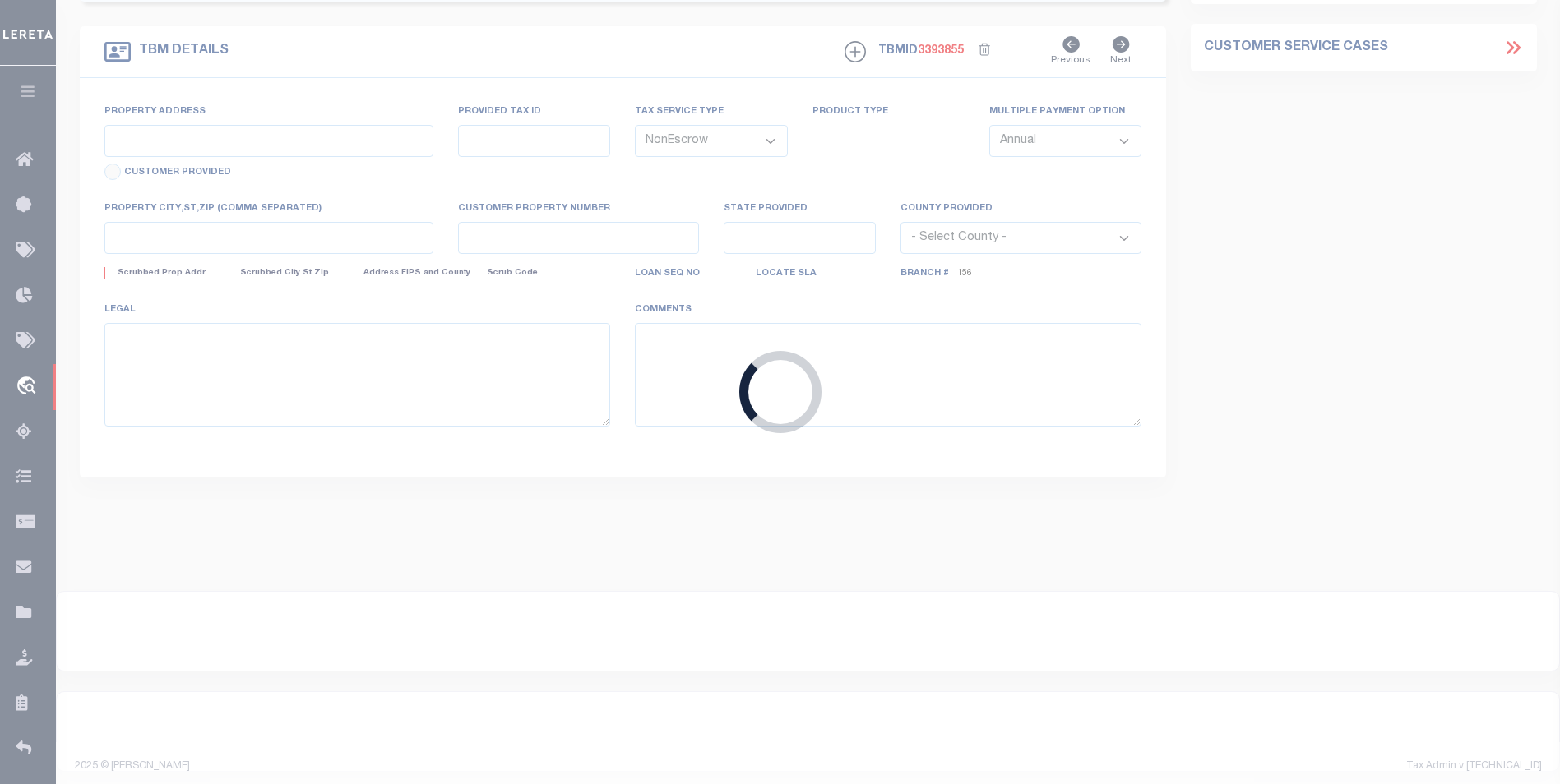
select select "10585"
select select "3996"
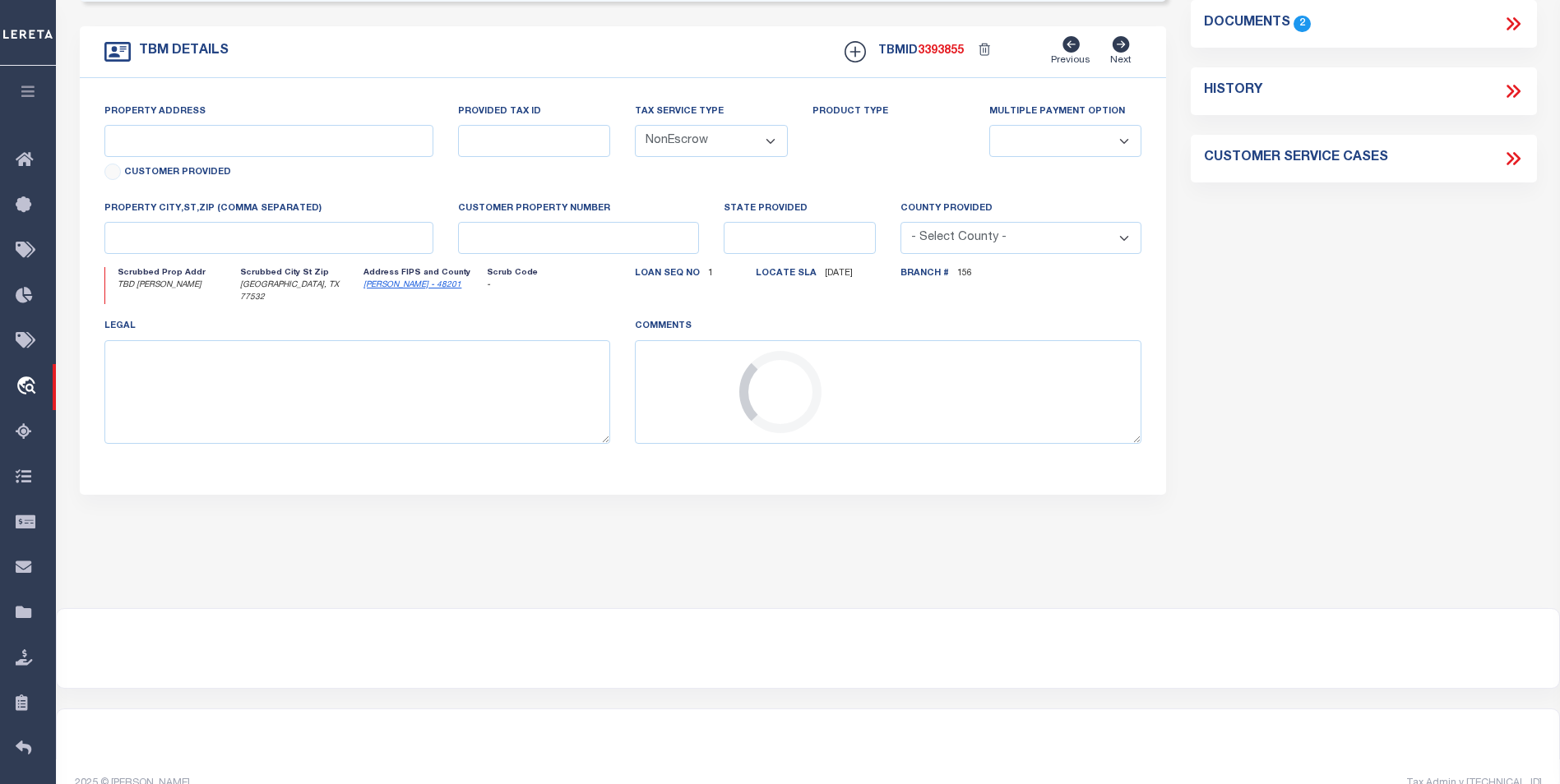
type input "TBD [PERSON_NAME]"
type input "0440360010010"
select select
type input "[GEOGRAPHIC_DATA], TX 77532"
type input "[GEOGRAPHIC_DATA]"
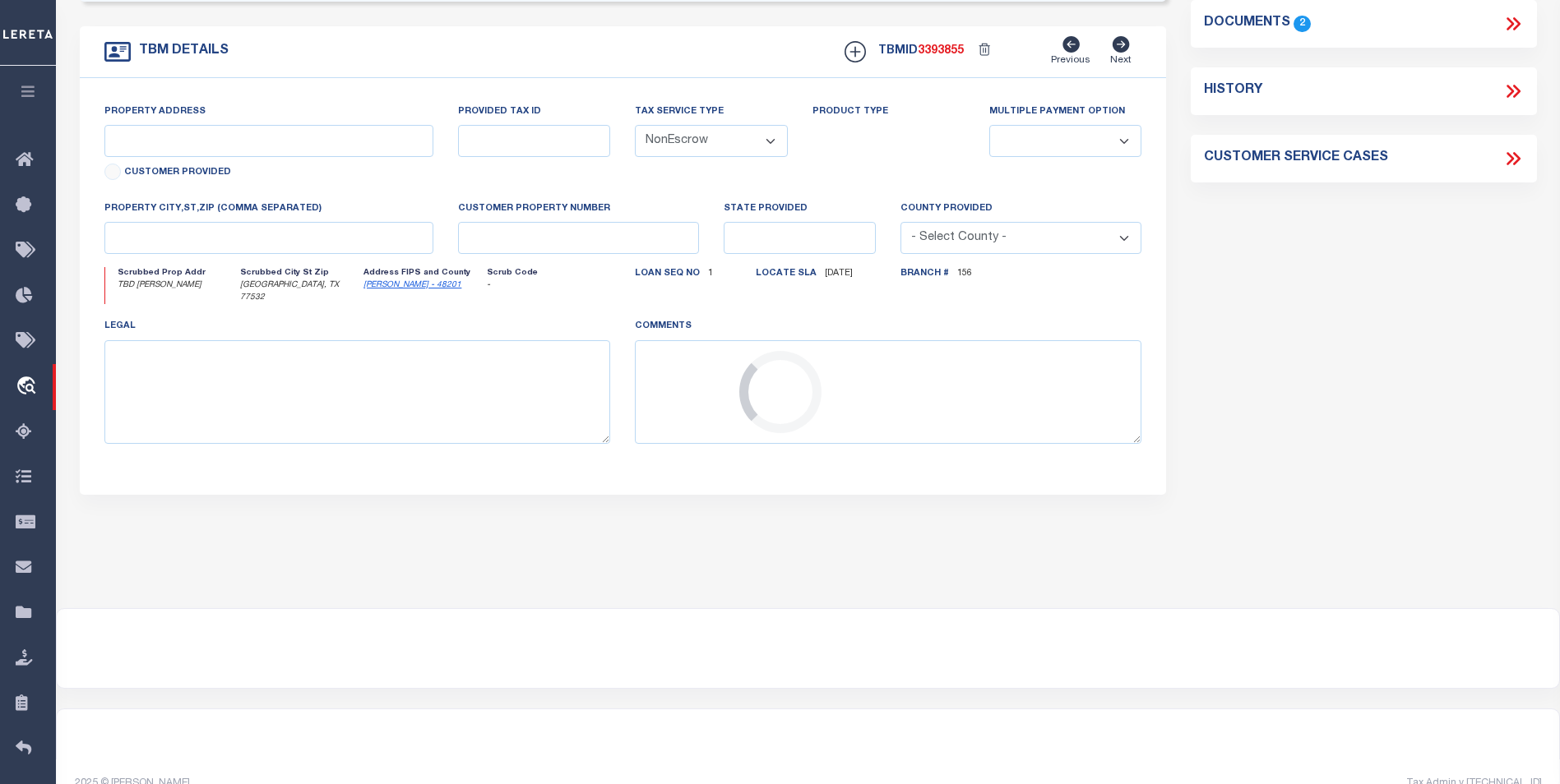
type textarea "TR 9-10.017 AC [PERSON_NAME] SURV AB-612"
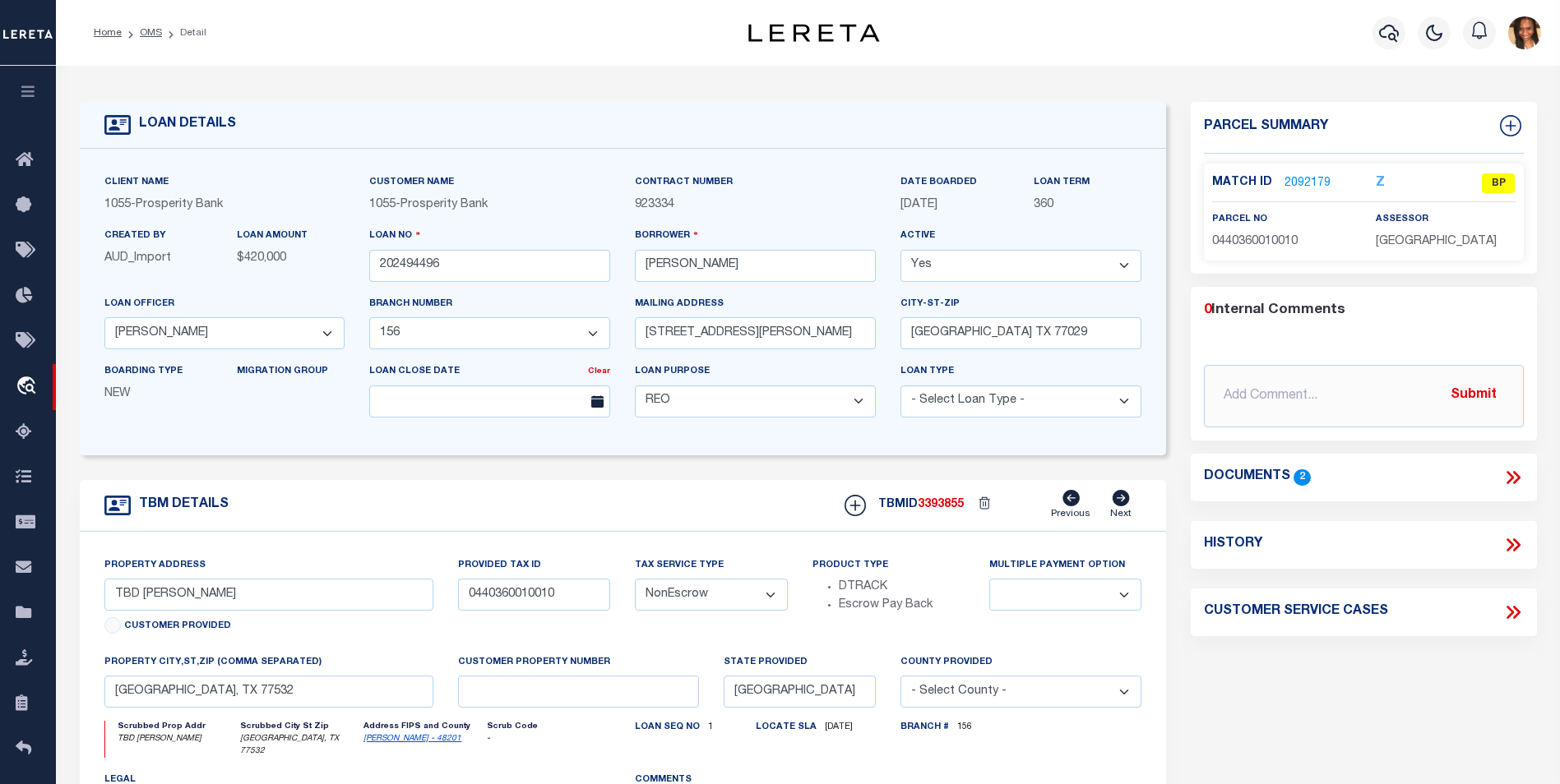
click at [1295, 179] on link "2092179" at bounding box center [1307, 184] width 46 height 17
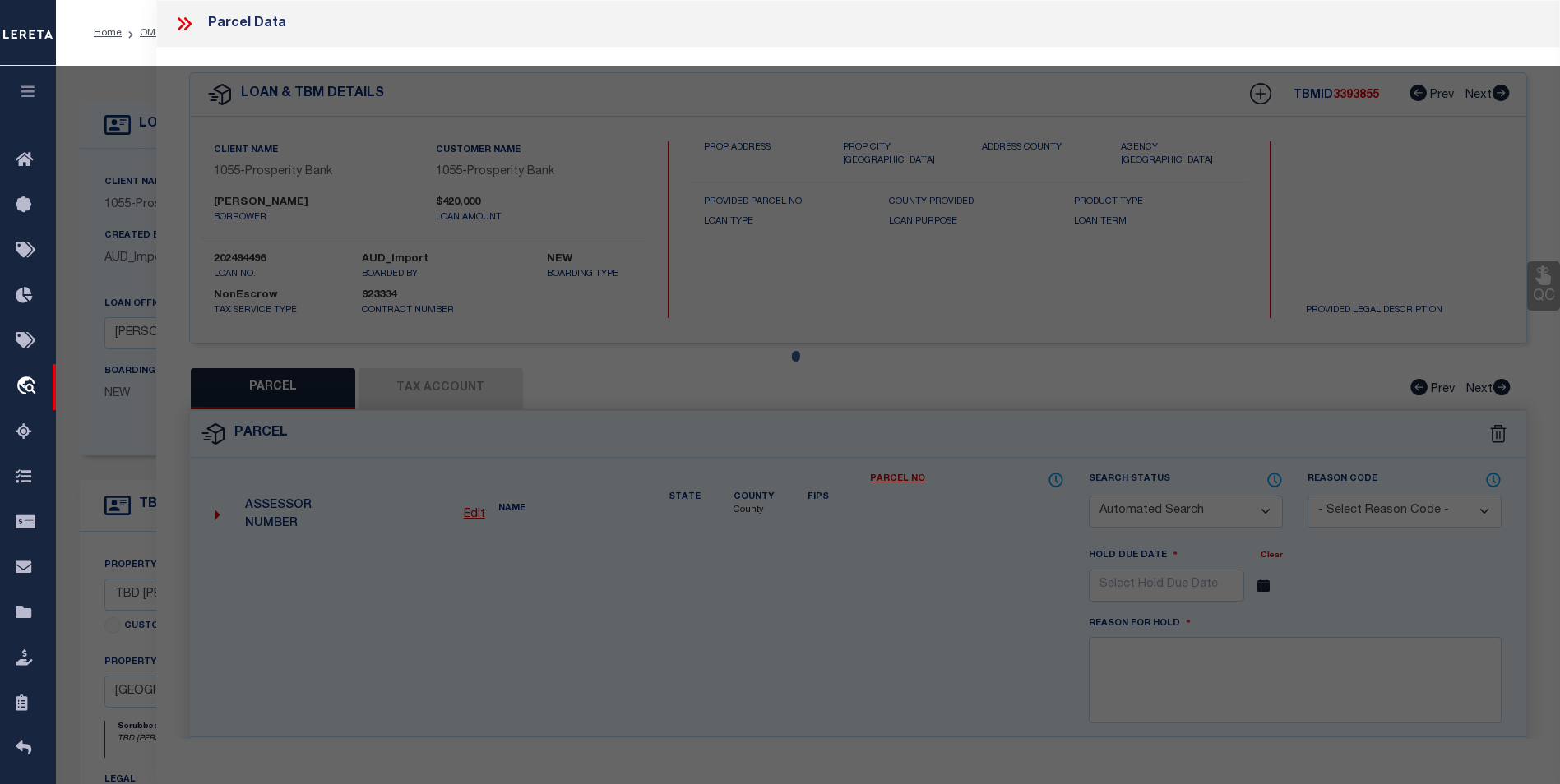
checkbox input "false"
select select "BP"
type input "[PERSON_NAME] & [PERSON_NAME]"
select select "AGW"
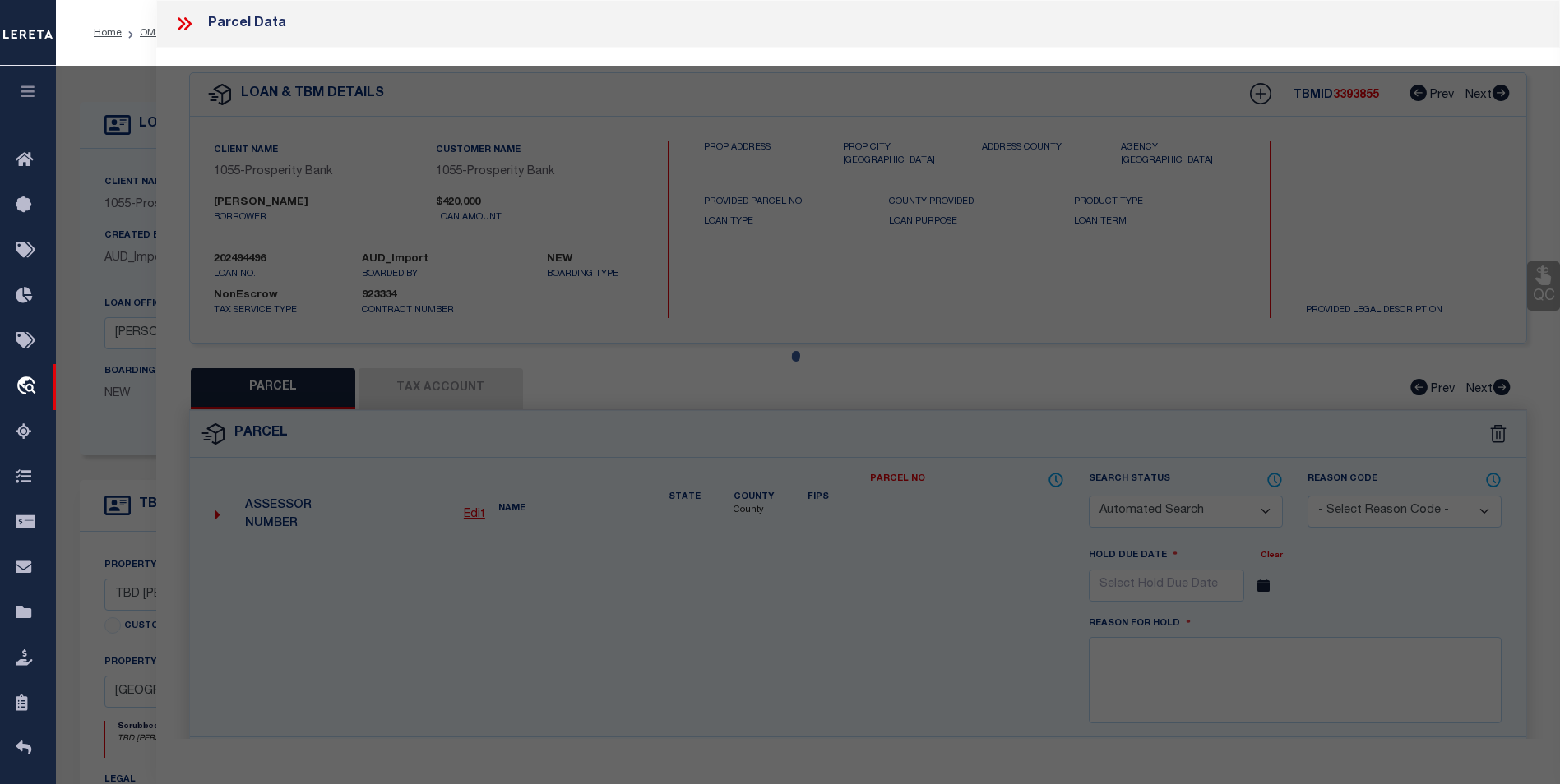
select select
type input "0 [PERSON_NAME]"
checkbox input "false"
type input "[PERSON_NAME] TX 77535"
type textarea "TR 4D ABST 612A [PERSON_NAME]"
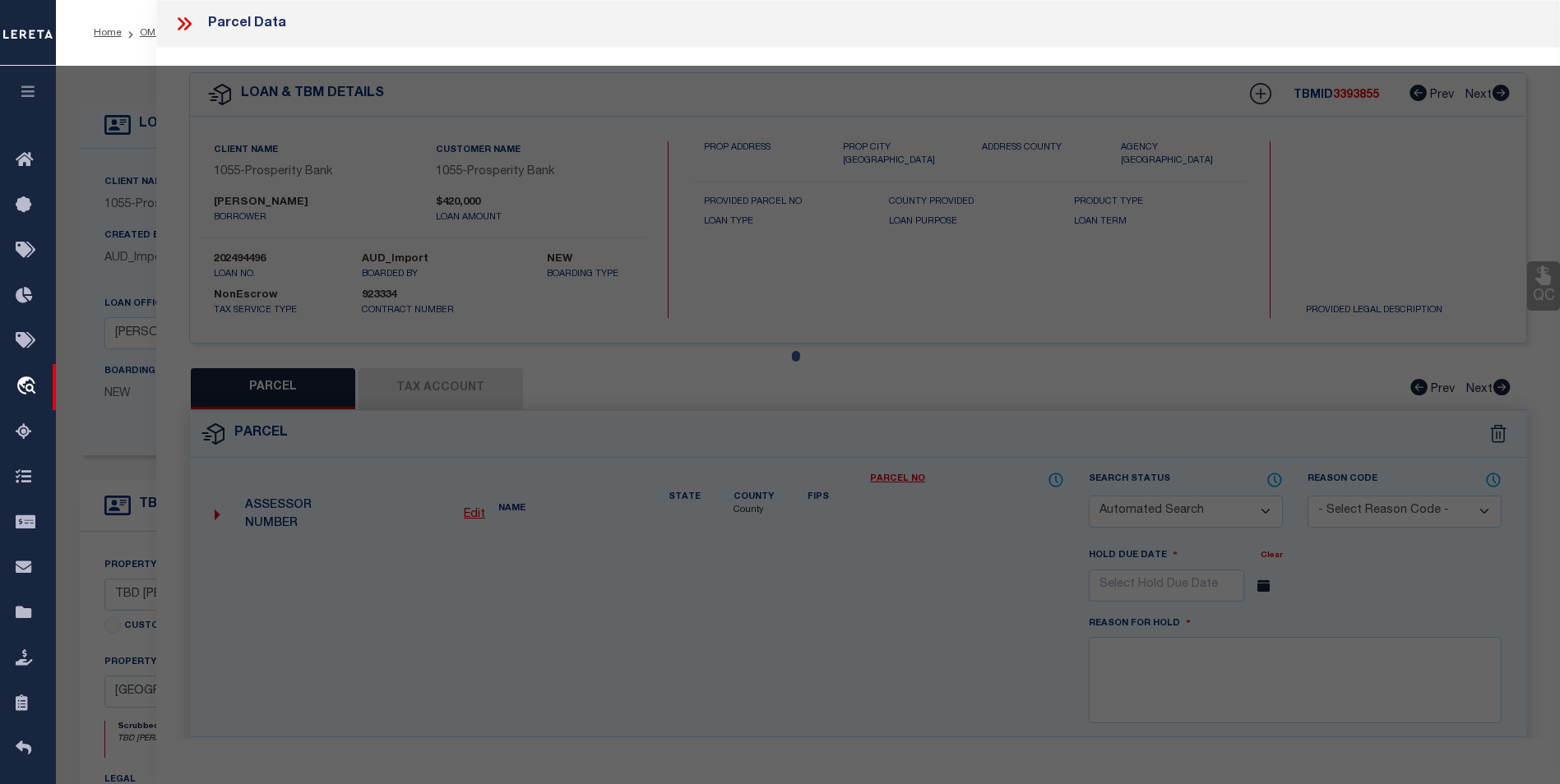
type textarea "Inactive Parcel"
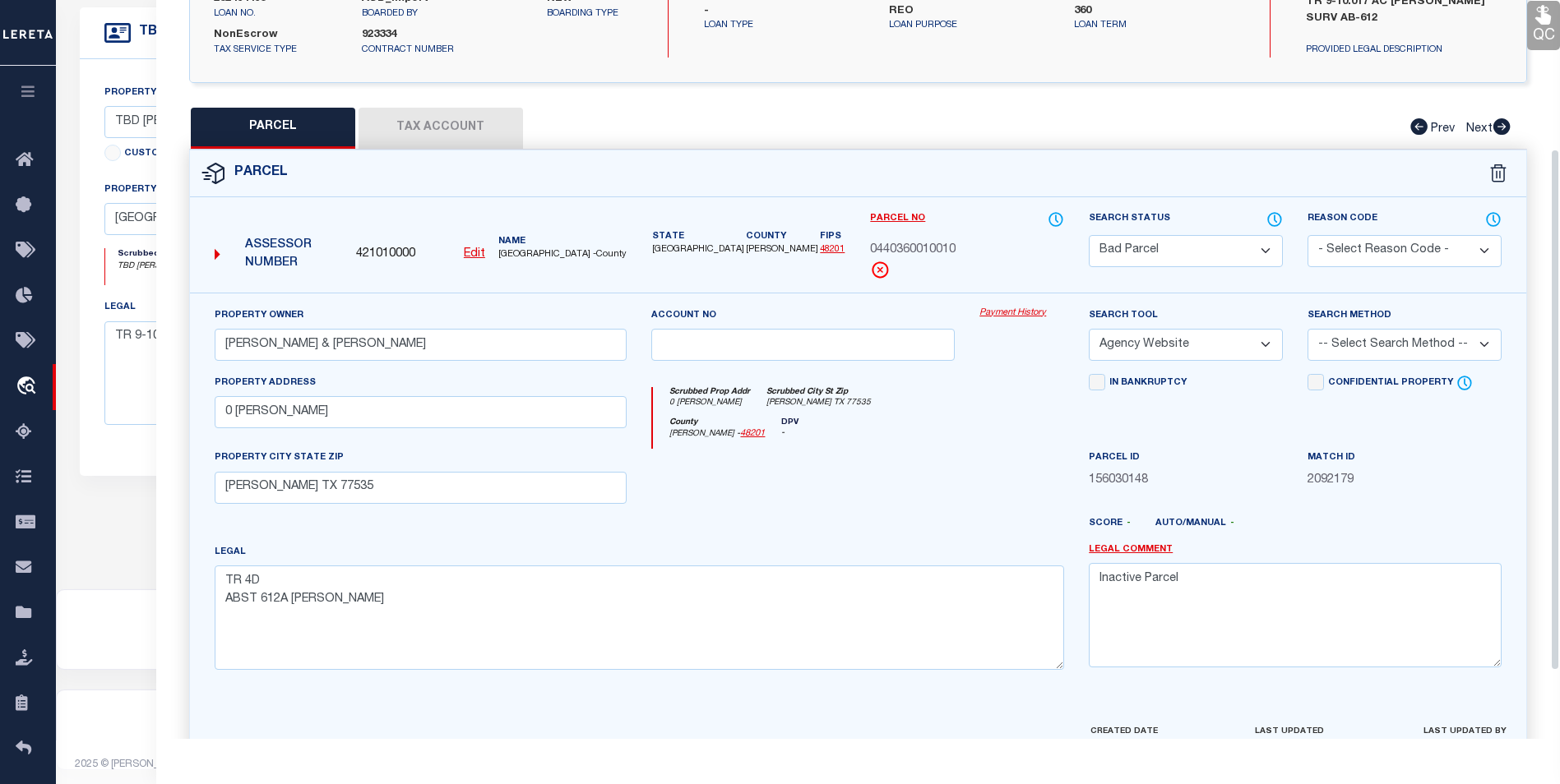
scroll to position [306, 0]
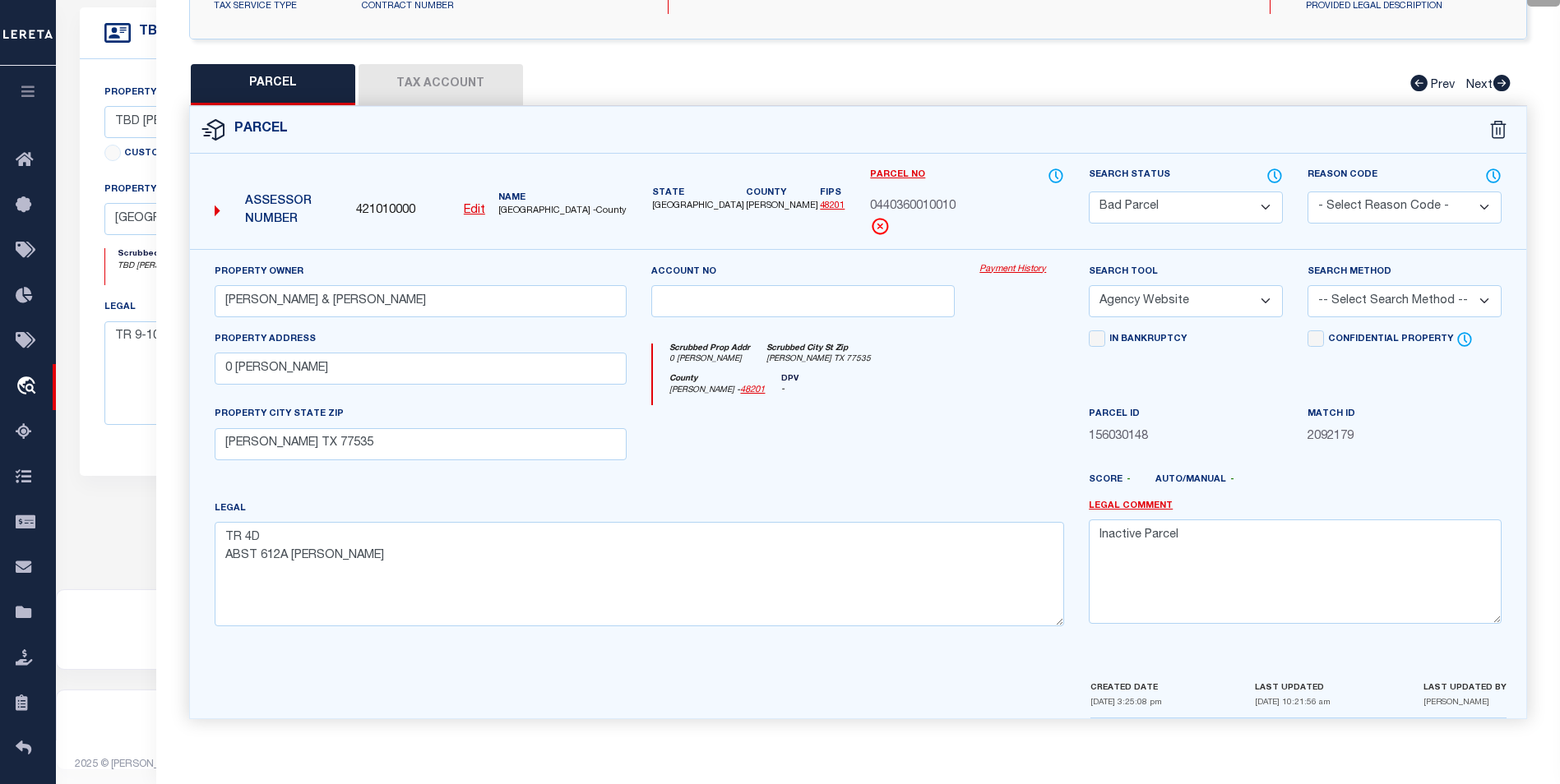
click at [471, 80] on button "Tax Account" at bounding box center [441, 85] width 164 height 41
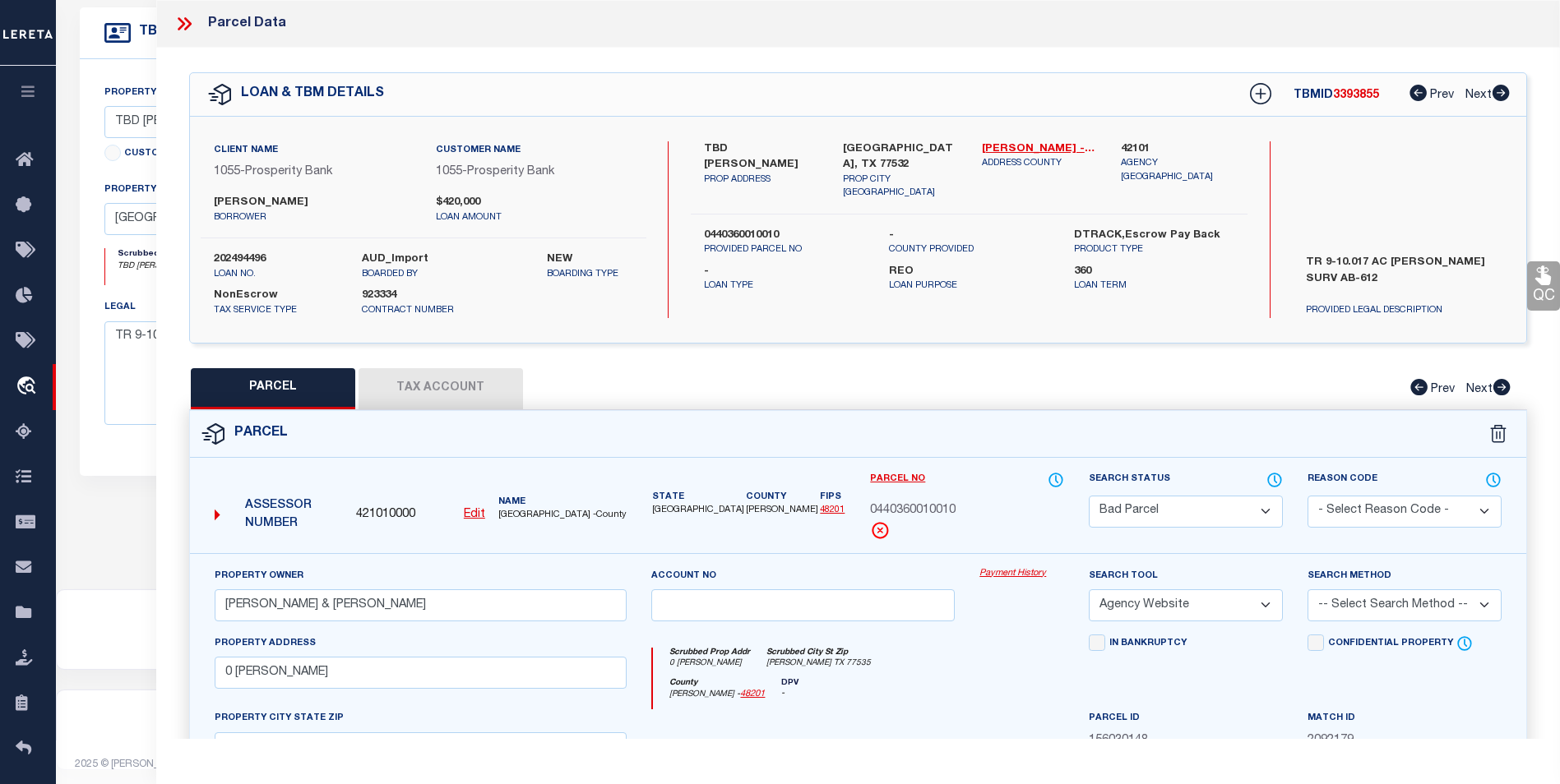
select select "100"
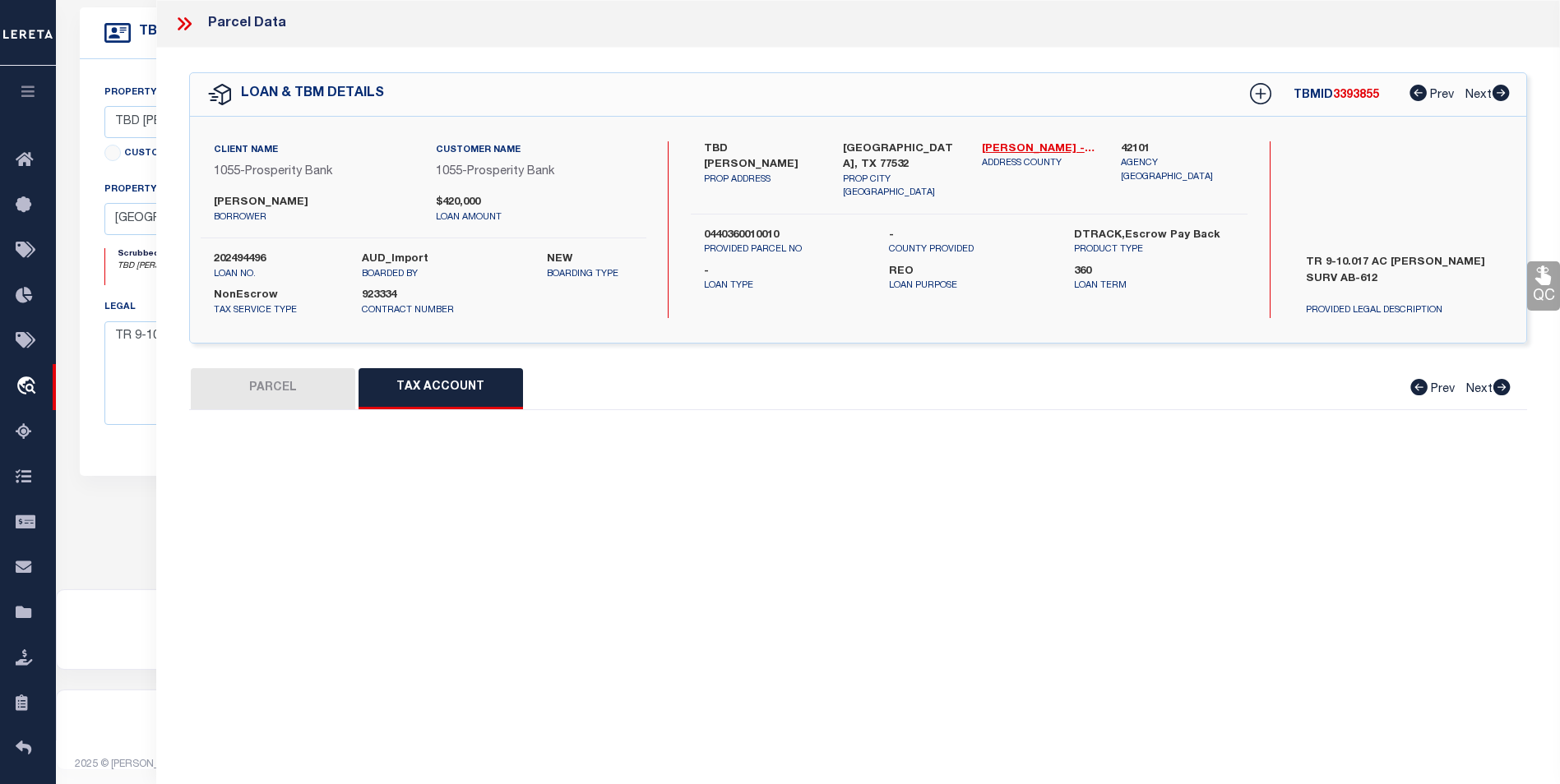
select select "100"
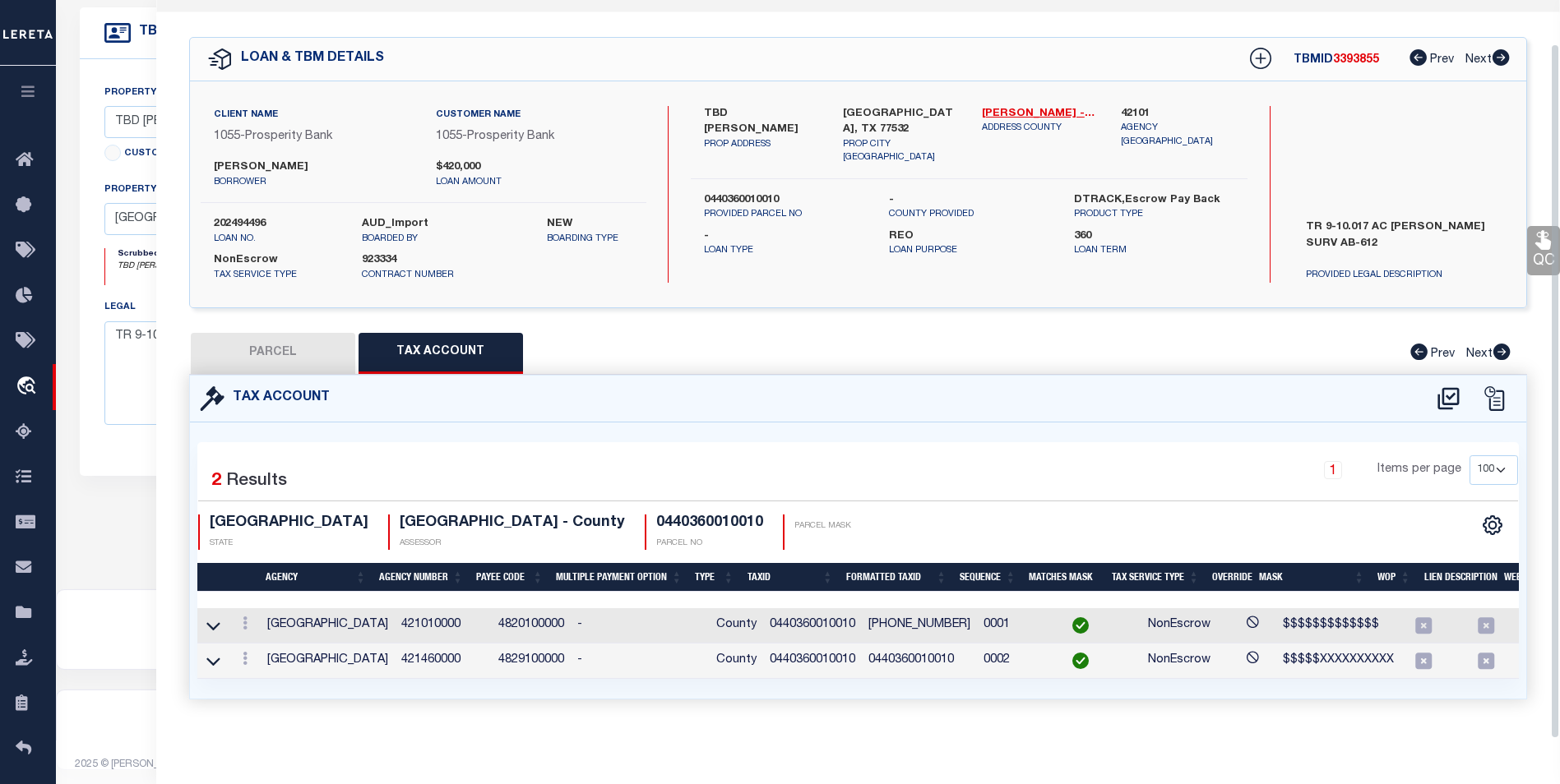
scroll to position [46, 0]
click at [284, 333] on button "PARCEL" at bounding box center [273, 353] width 164 height 41
select select "AS"
select select
checkbox input "false"
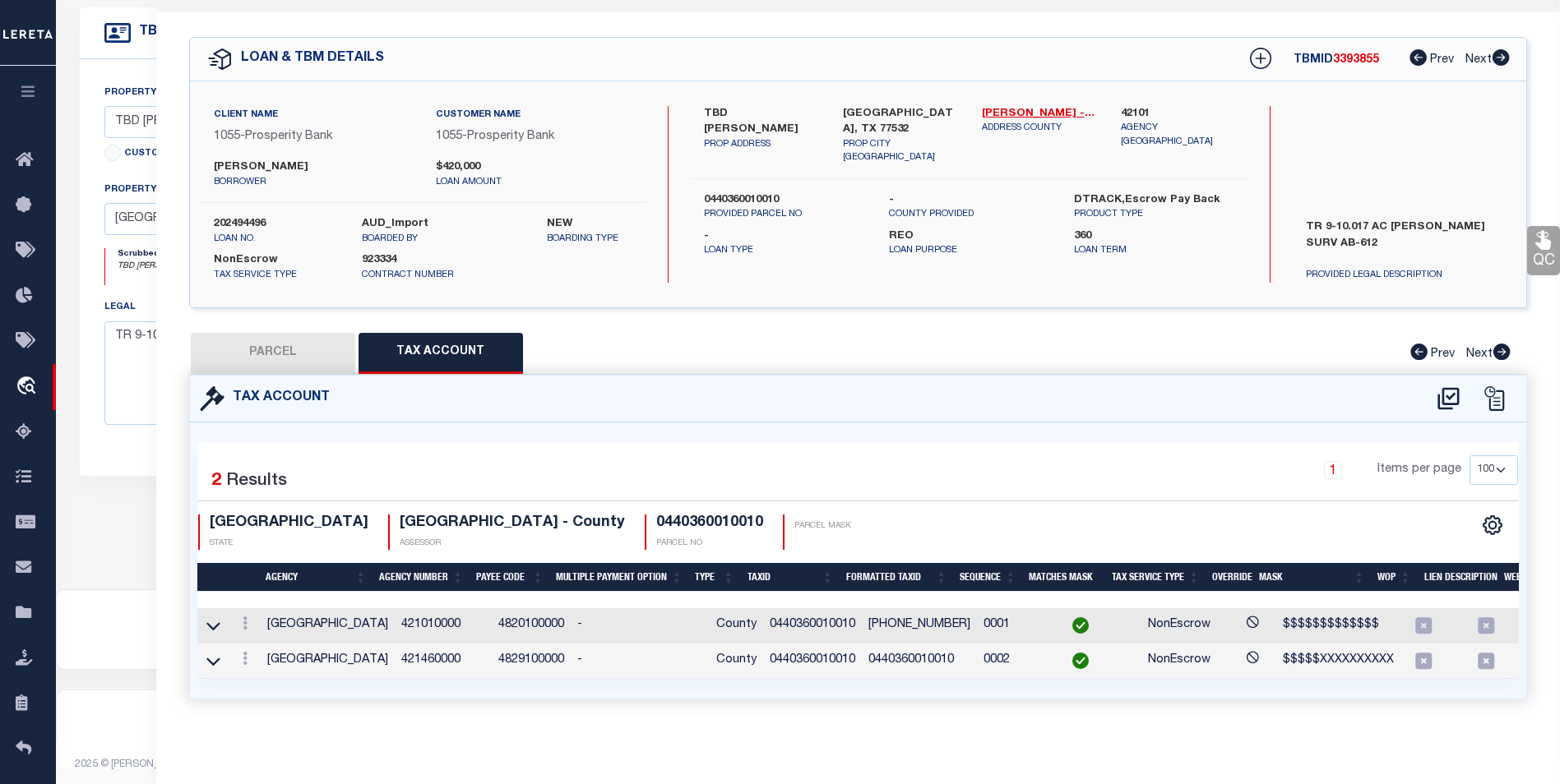
checkbox input "false"
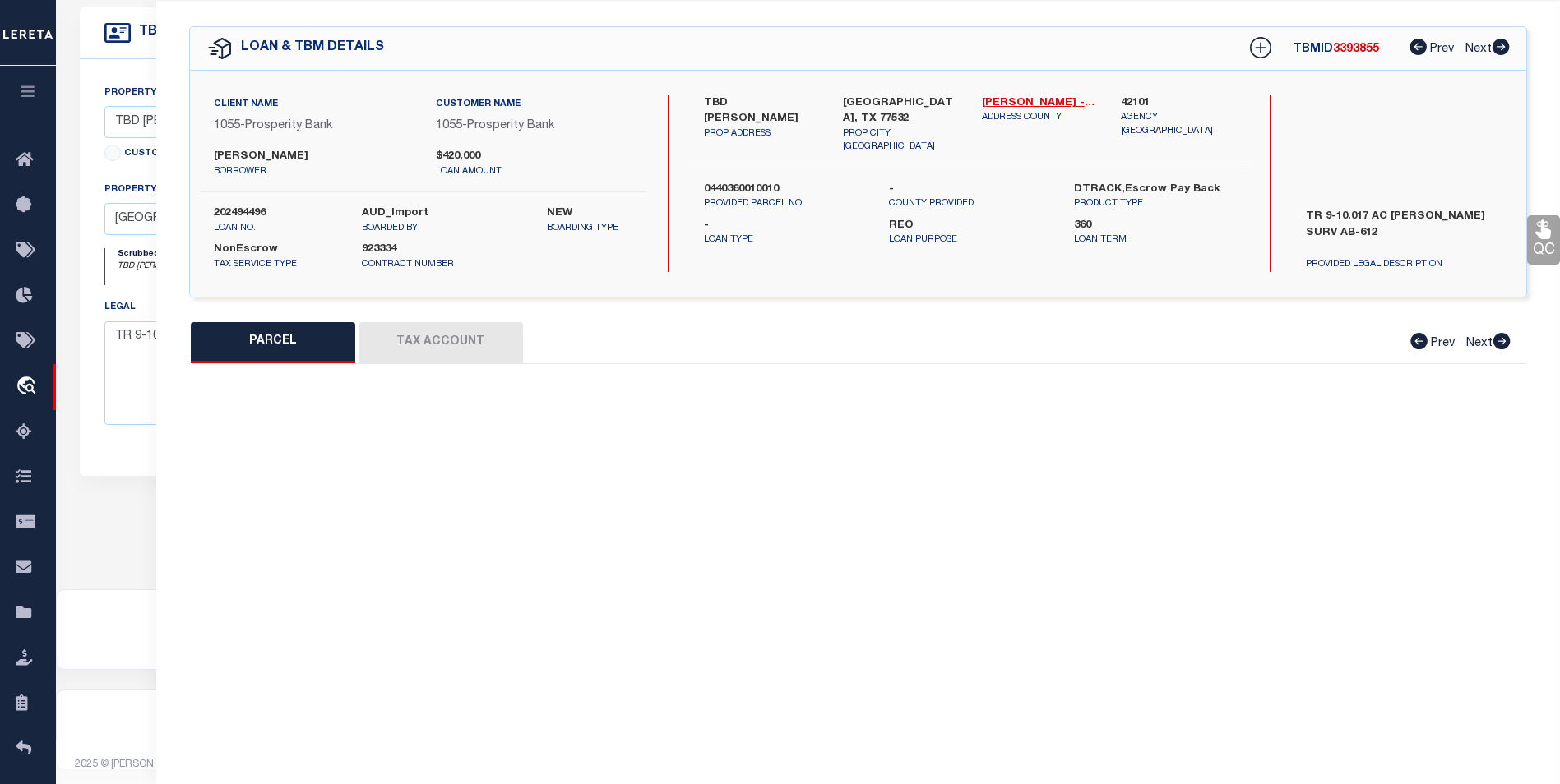
select select "BP"
type input "[PERSON_NAME] & [PERSON_NAME]"
select select "AGW"
select select
type input "0 [PERSON_NAME]"
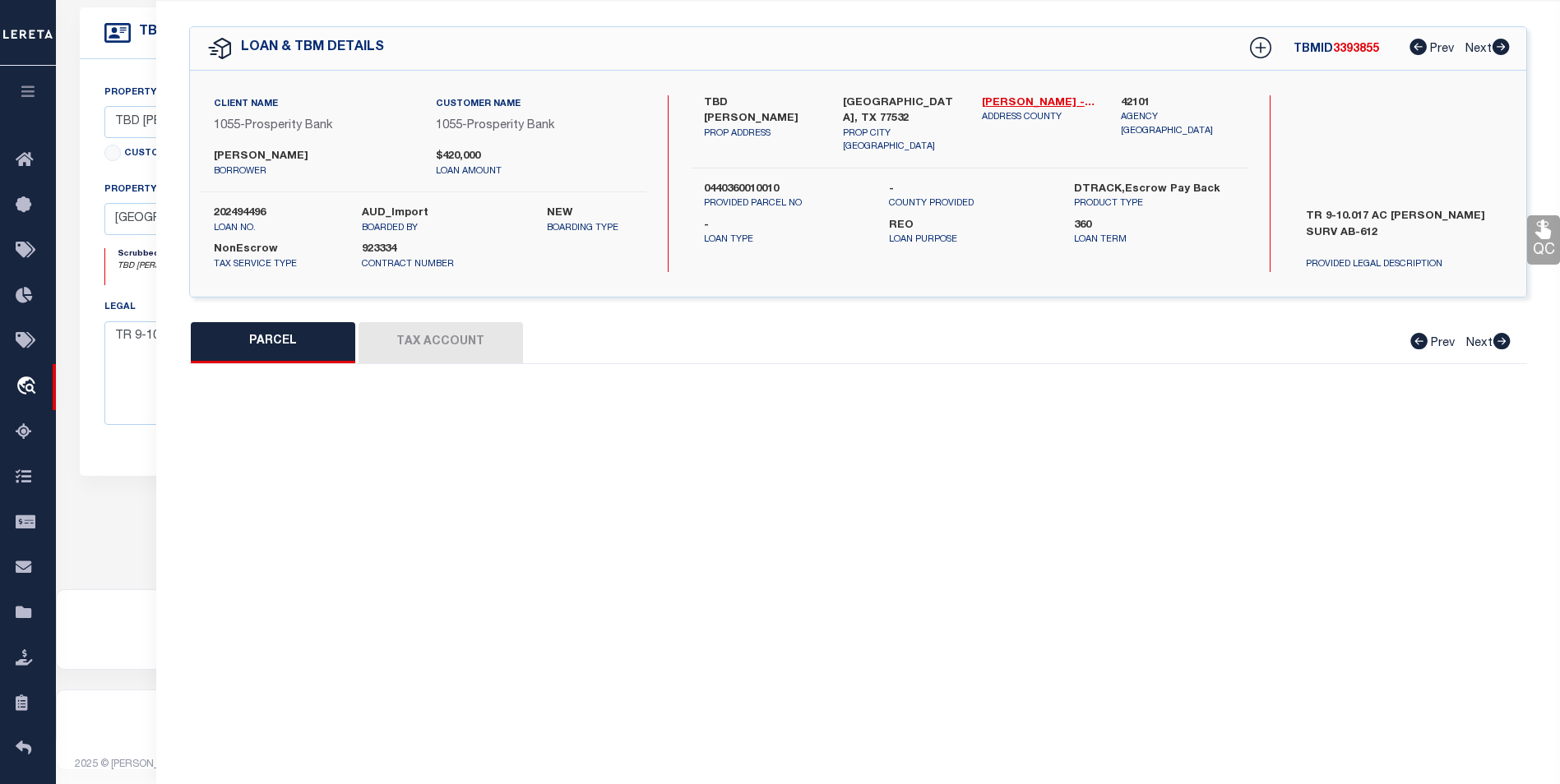
checkbox input "false"
type input "[PERSON_NAME] TX 77535"
type textarea "TR 4D ABST 612A [PERSON_NAME]"
type textarea "Inactive Parcel"
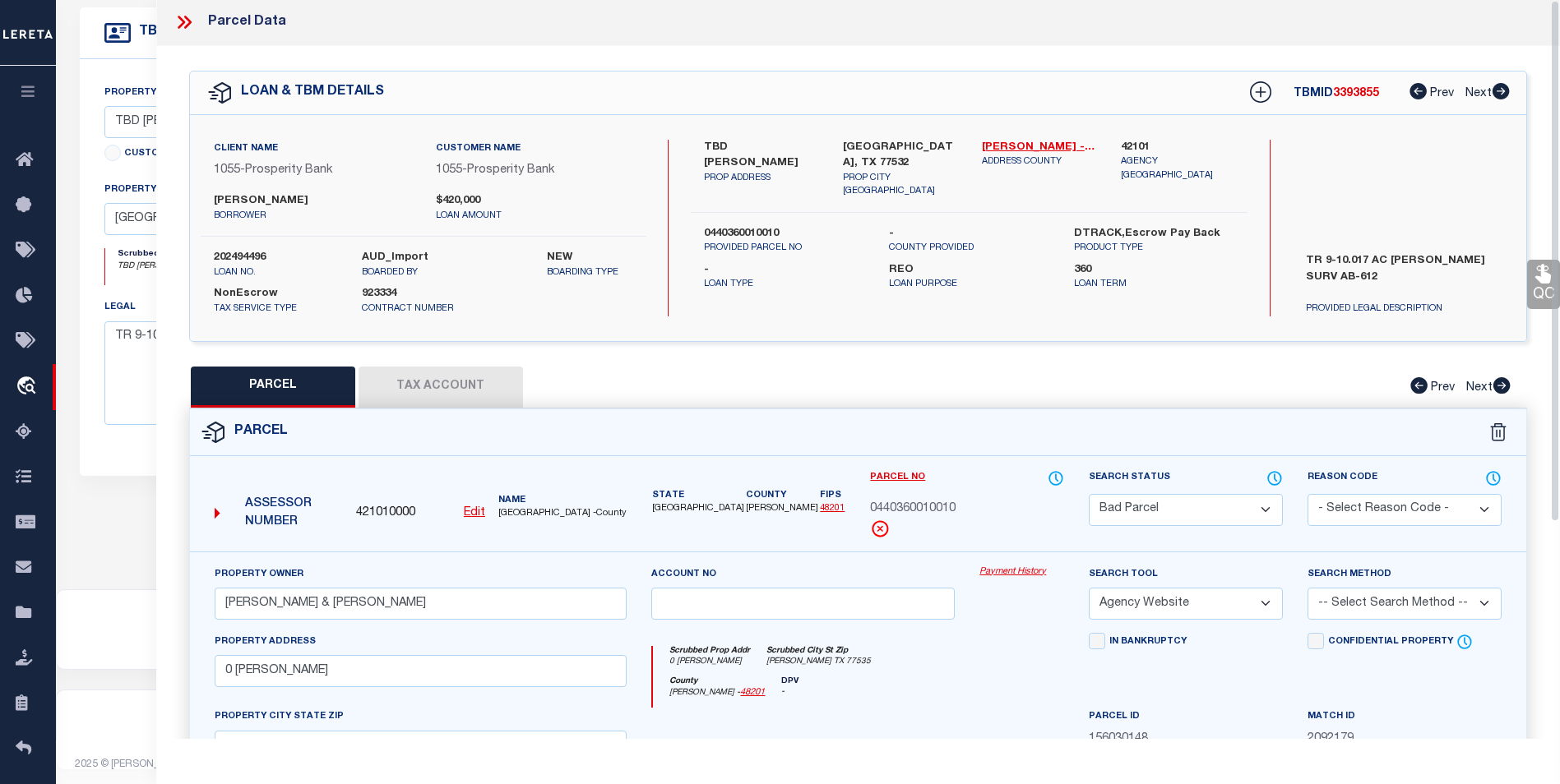
scroll to position [0, 0]
click at [415, 384] on button "Tax Account" at bounding box center [441, 388] width 164 height 41
select select "100"
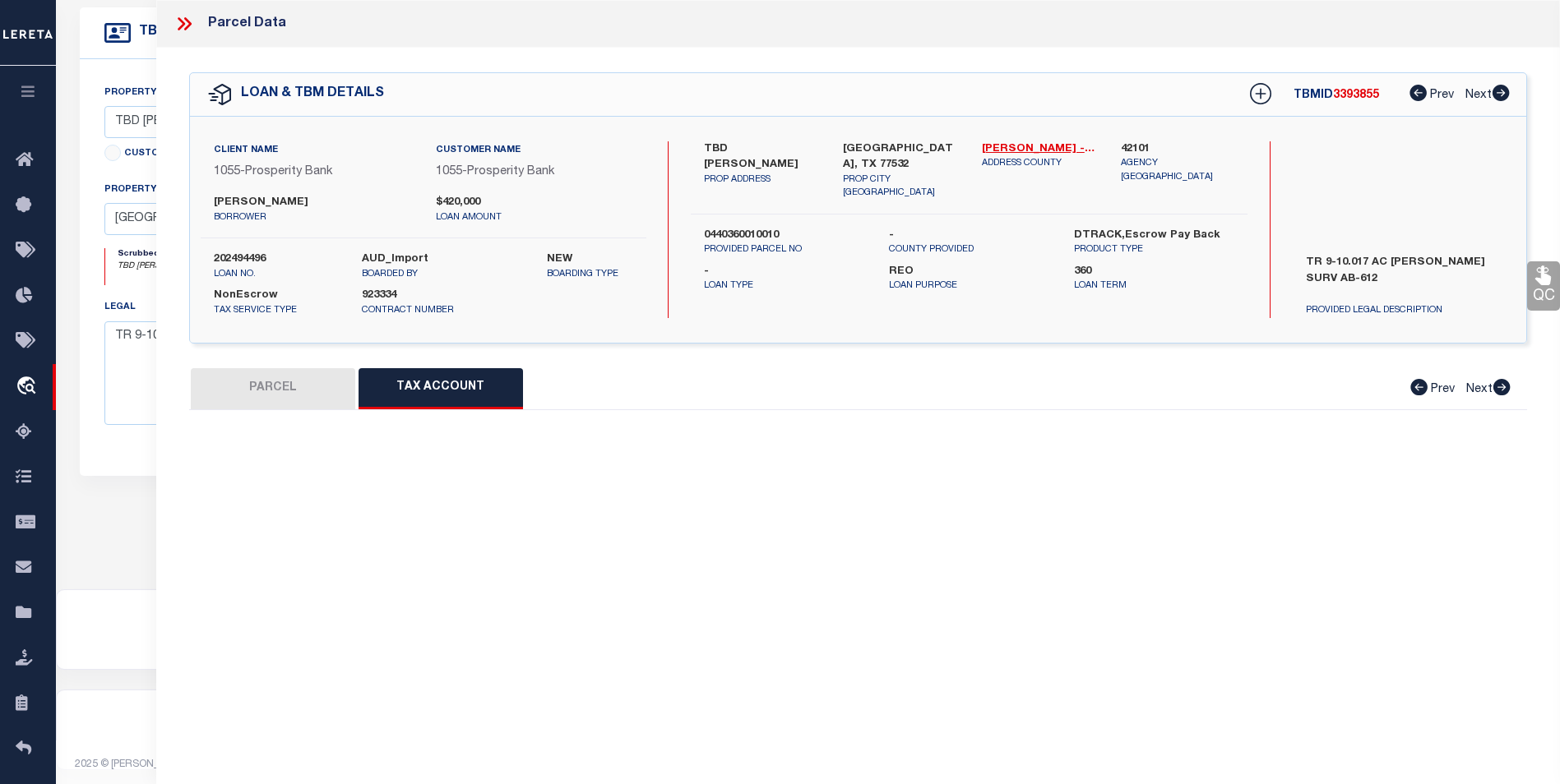
select select "100"
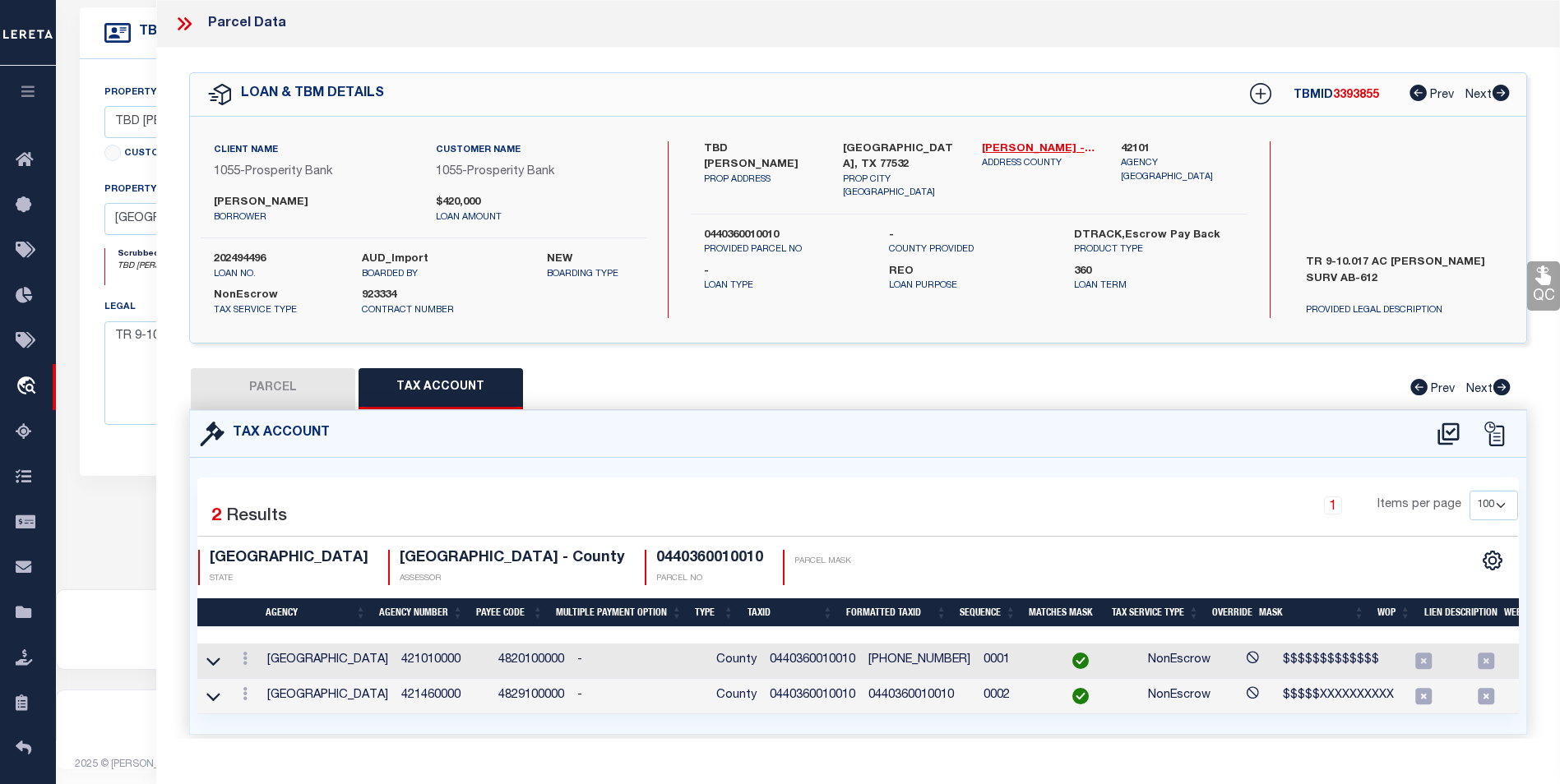
click at [304, 393] on button "PARCEL" at bounding box center [273, 388] width 164 height 41
select select "AS"
select select
checkbox input "false"
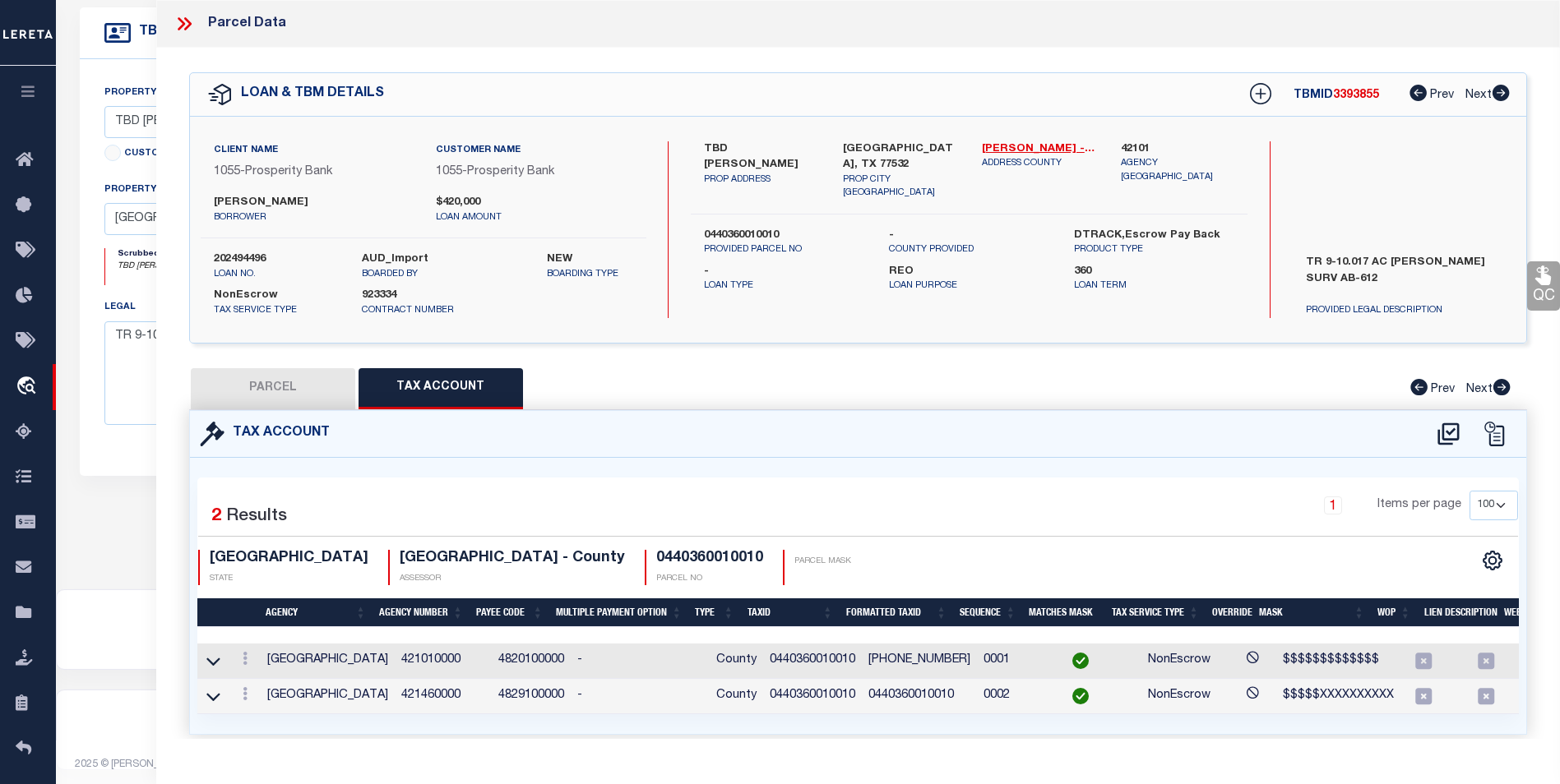
select select "BP"
type input "[PERSON_NAME] & [PERSON_NAME]"
select select "AGW"
select select
type input "0 [PERSON_NAME]"
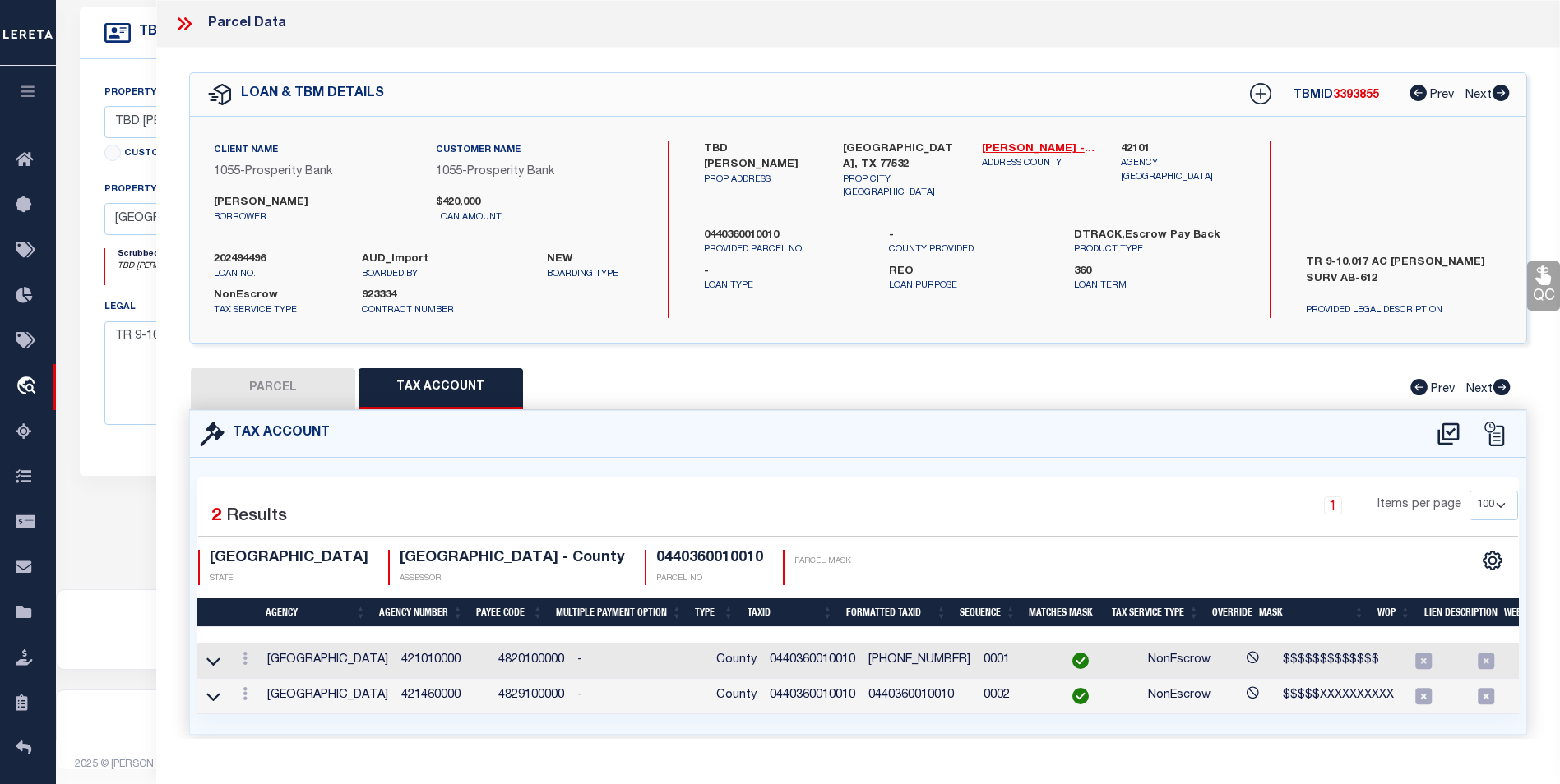
checkbox input "false"
type input "[PERSON_NAME] TX 77535"
type textarea "TR 4D ABST 612A [PERSON_NAME]"
type textarea "Inactive Parcel"
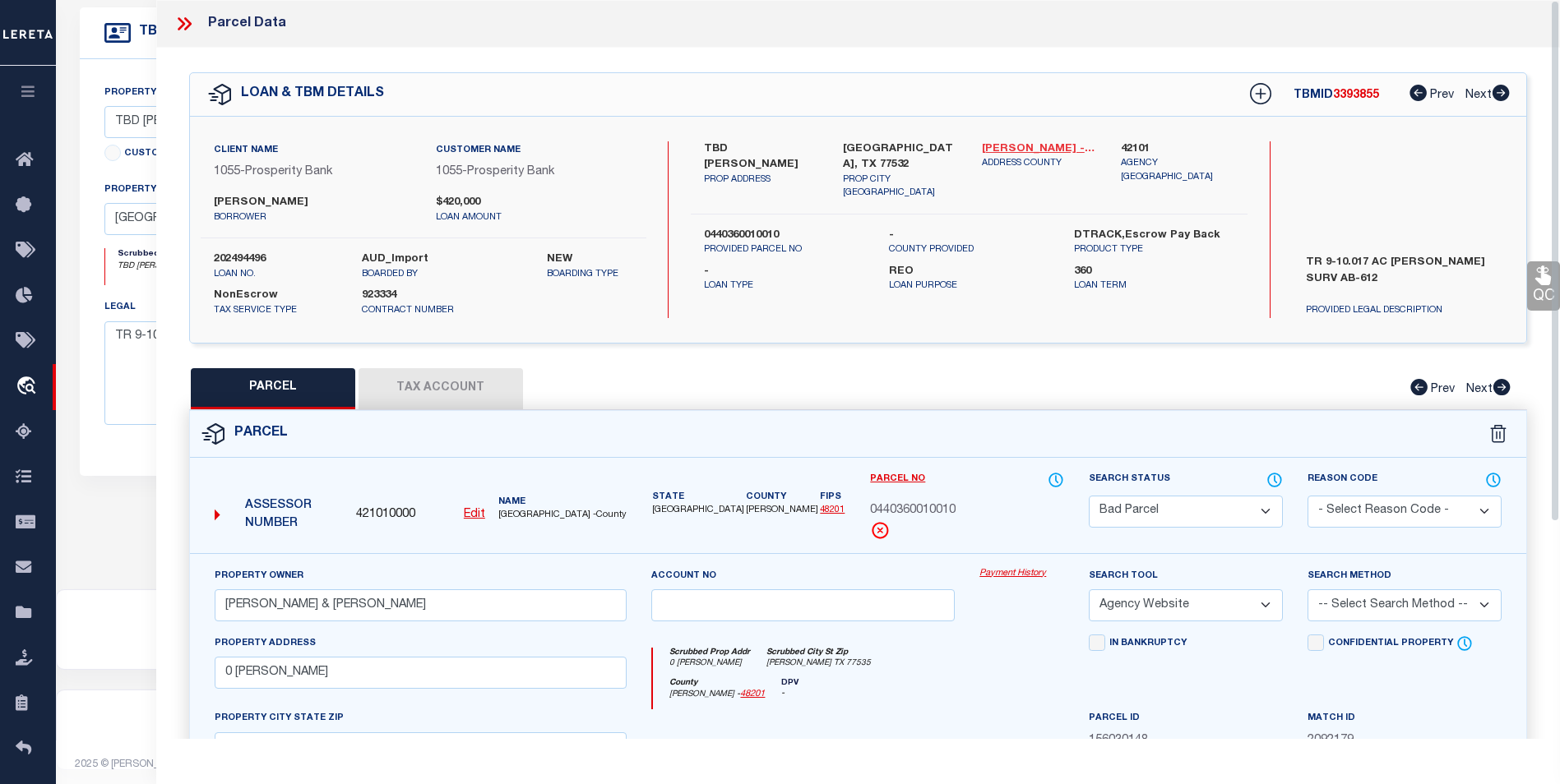
click at [1023, 142] on link "[PERSON_NAME] - 48201" at bounding box center [1039, 149] width 114 height 16
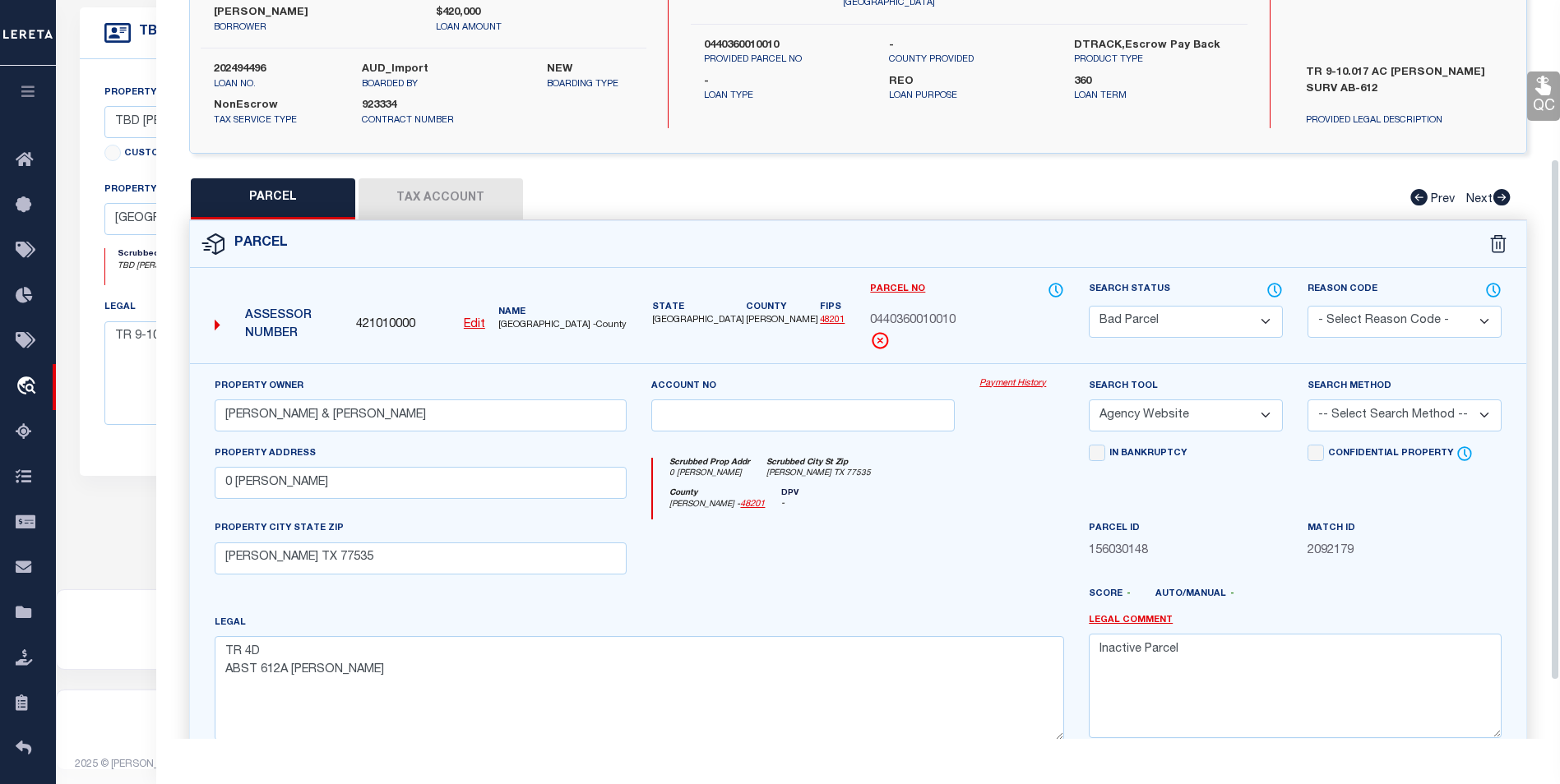
scroll to position [224, 0]
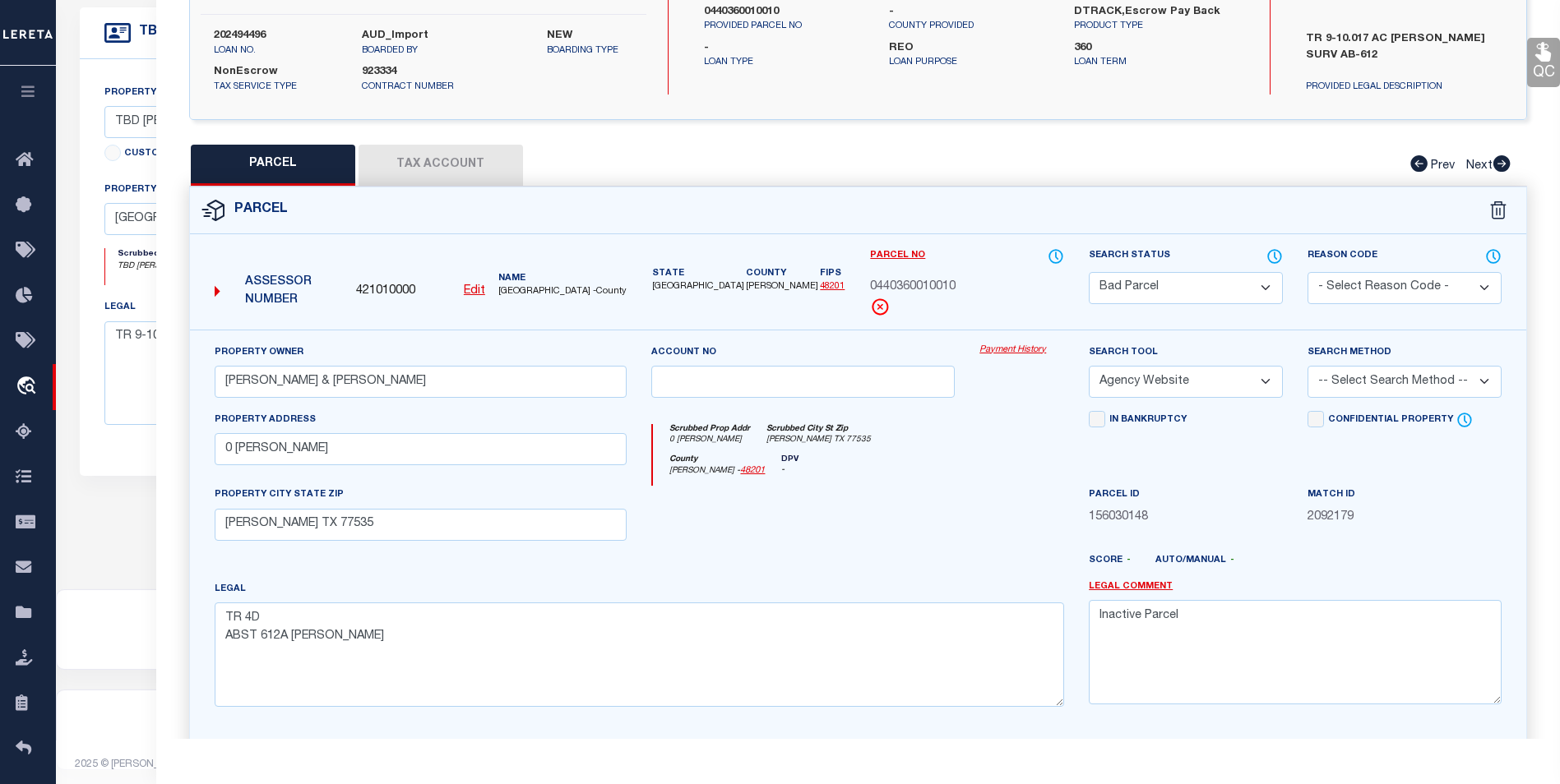
click at [1178, 282] on select "Automated Search Bad Parcel Complete Duplicate Parcel High Dollar Reporting In …" at bounding box center [1185, 288] width 194 height 32
select select "PC"
click at [1089, 272] on select "Automated Search Bad Parcel Complete Duplicate Parcel High Dollar Reporting In …" at bounding box center [1185, 288] width 194 height 32
click at [1188, 636] on textarea "Inactive Parcel" at bounding box center [1295, 652] width 413 height 103
type textarea "Inactive Parcel Parcel is active on the website."
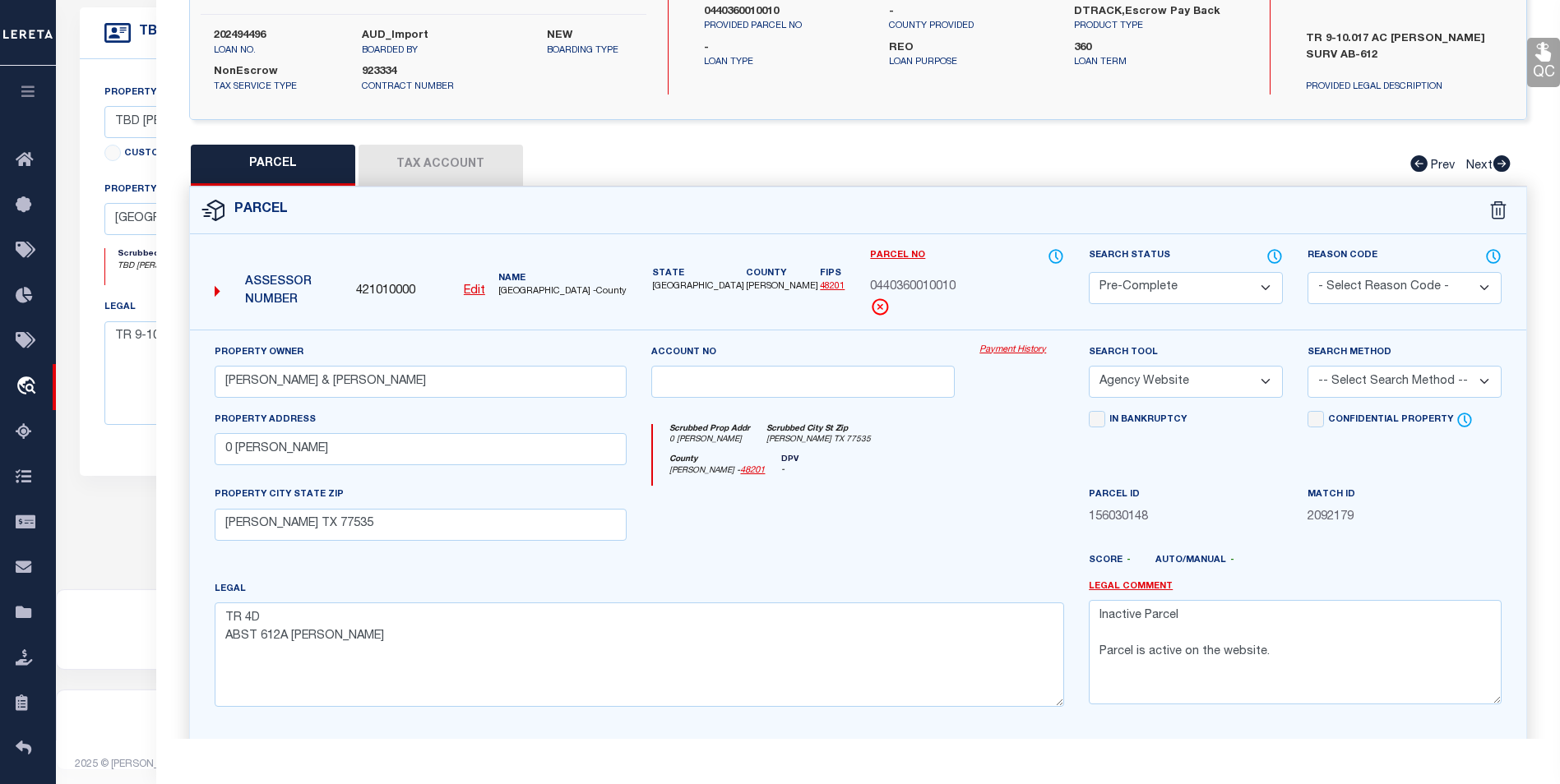
click at [1264, 384] on select "-- Select Search Tool -- 3rd Party Website Agency File Agency Website ATLS CNV-…" at bounding box center [1185, 382] width 194 height 32
click at [1089, 366] on select "-- Select Search Tool -- 3rd Party Website Agency File Agency Website ATLS CNV-…" at bounding box center [1185, 382] width 194 height 32
click at [1243, 390] on select "-- Select Search Tool -- 3rd Party Website Agency File Agency Website ATLS CNV-…" at bounding box center [1185, 382] width 194 height 32
select select "AGW"
click at [1089, 366] on select "-- Select Search Tool -- 3rd Party Website Agency File Agency Website ATLS CNV-…" at bounding box center [1185, 382] width 194 height 32
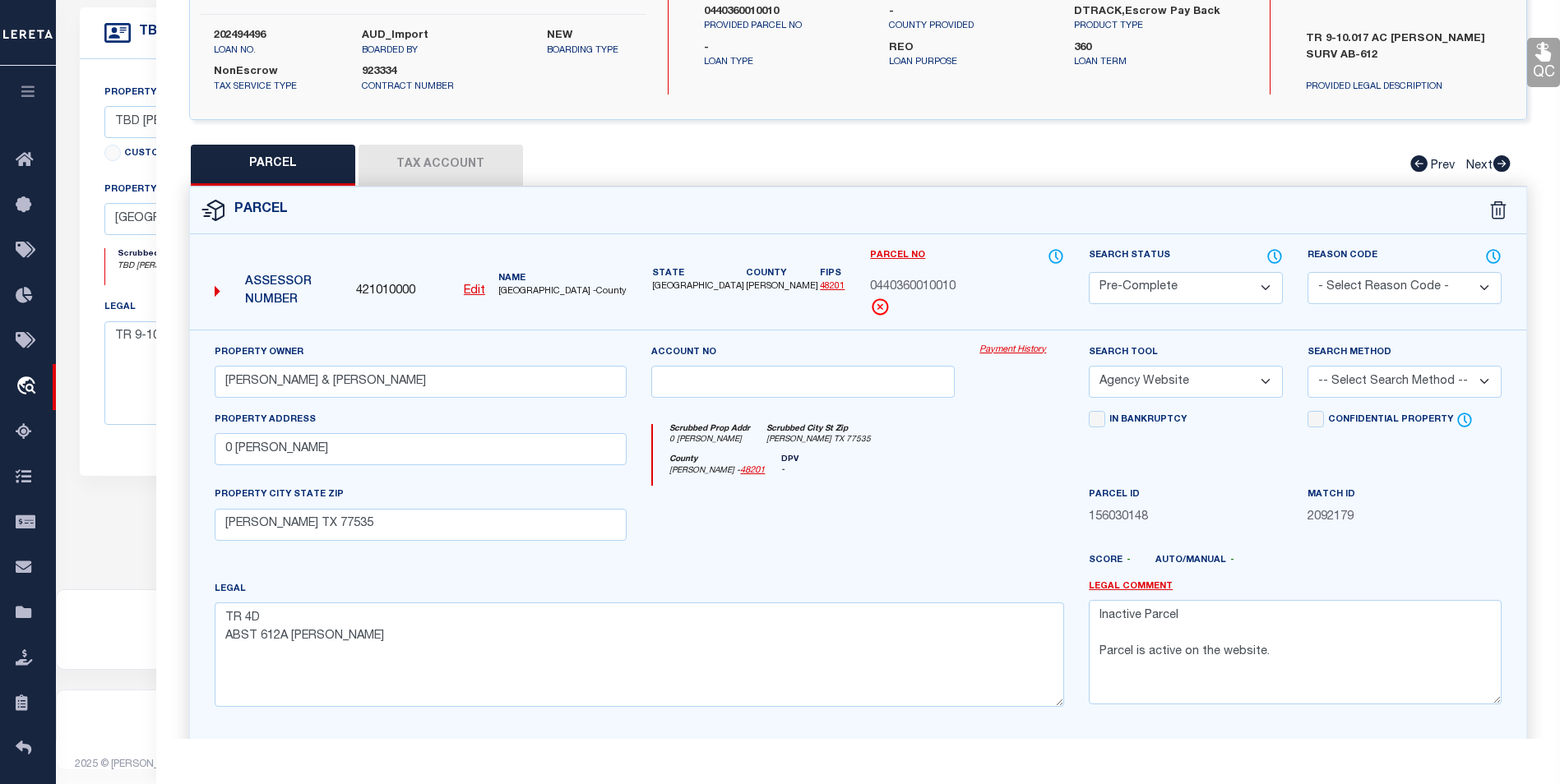
click at [1362, 385] on select "-- Select Search Method -- Property Address Legal Liability Info Provided" at bounding box center [1404, 382] width 194 height 32
select select "ADD"
click at [1307, 366] on select "-- Select Search Method -- Property Address Legal Liability Info Provided" at bounding box center [1404, 382] width 194 height 32
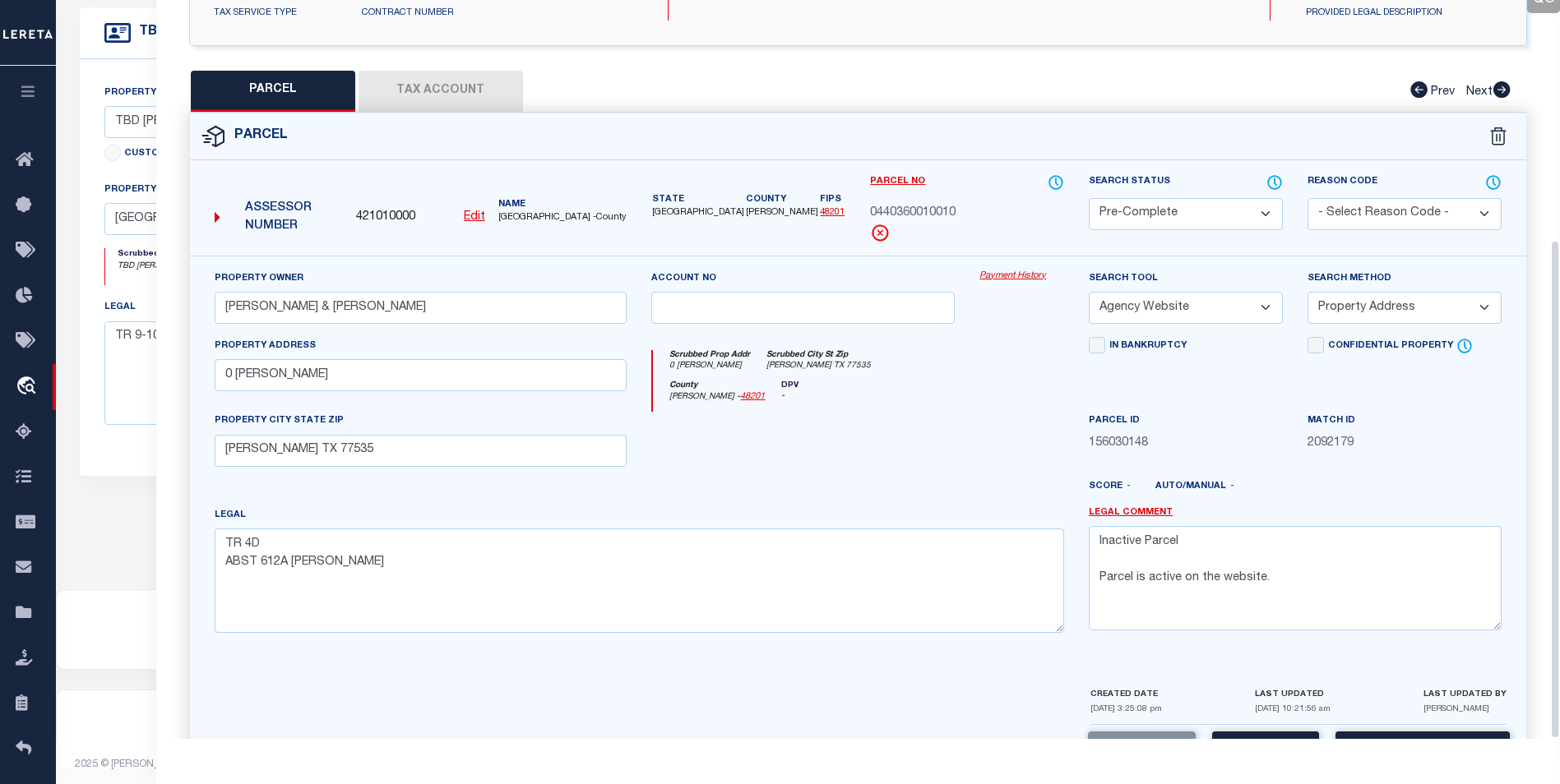
scroll to position [354, 0]
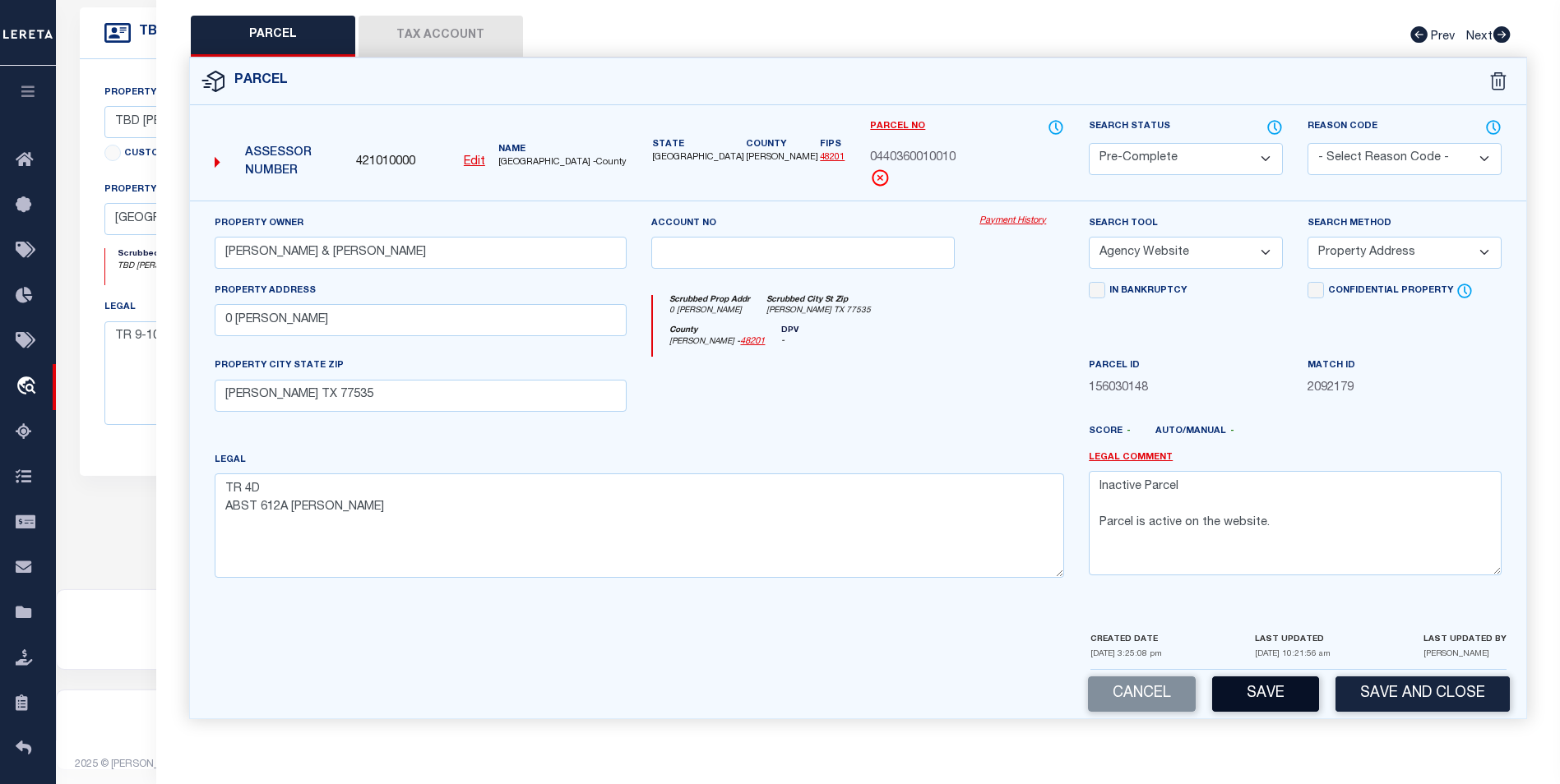
click at [1277, 694] on button "Save" at bounding box center [1265, 694] width 107 height 36
select select "AS"
select select
checkbox input "false"
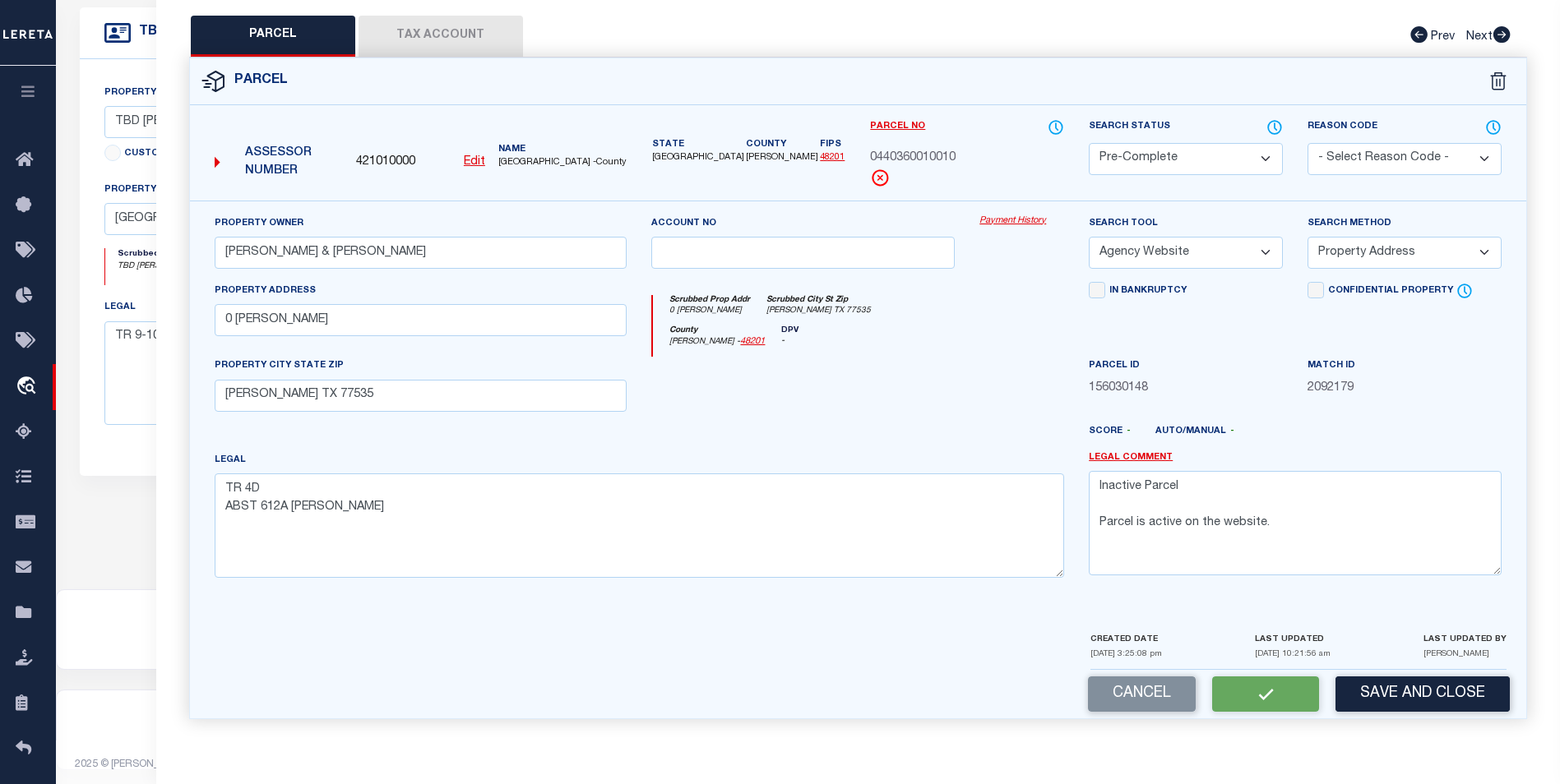
checkbox input "false"
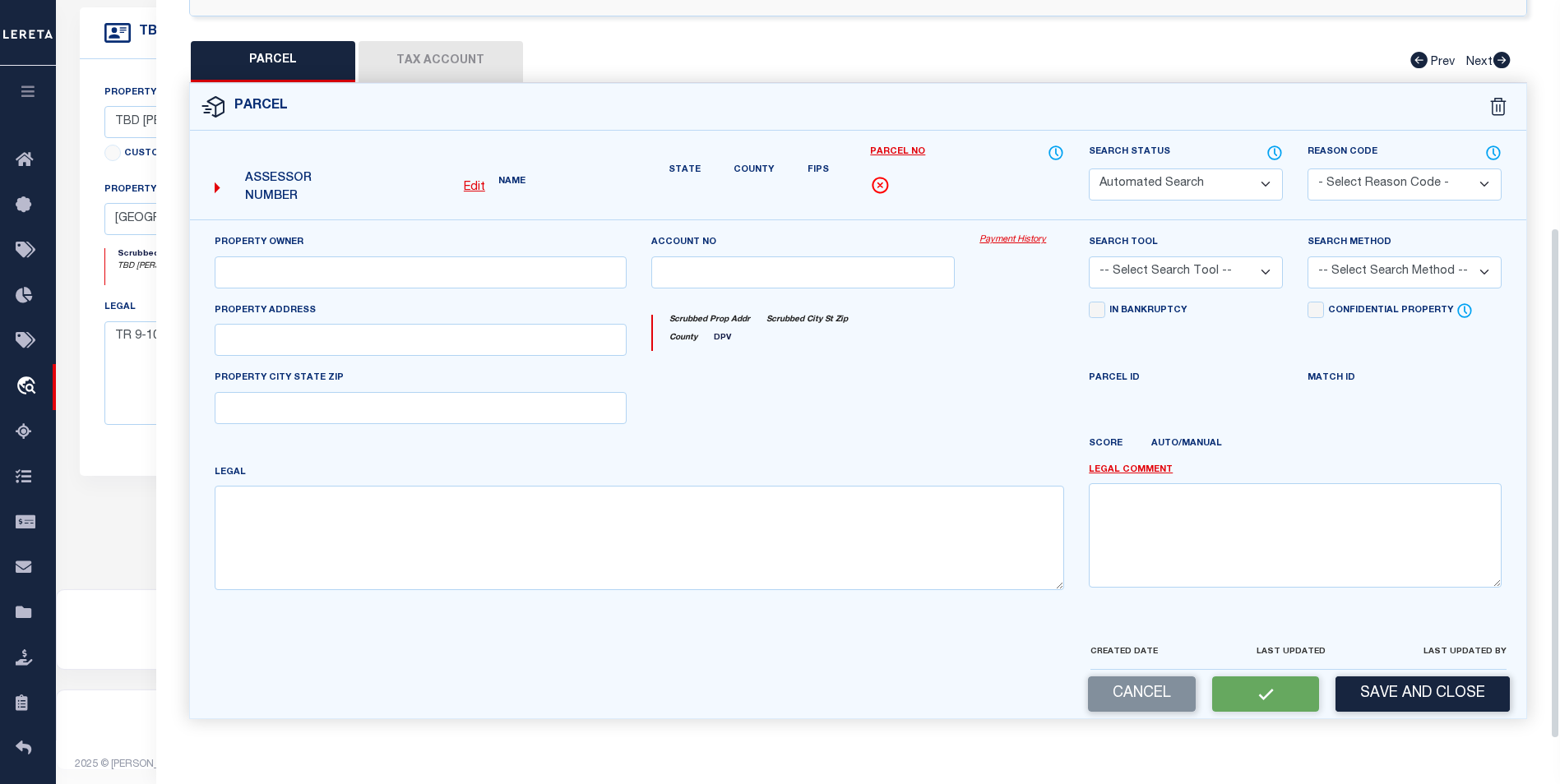
scroll to position [306, 0]
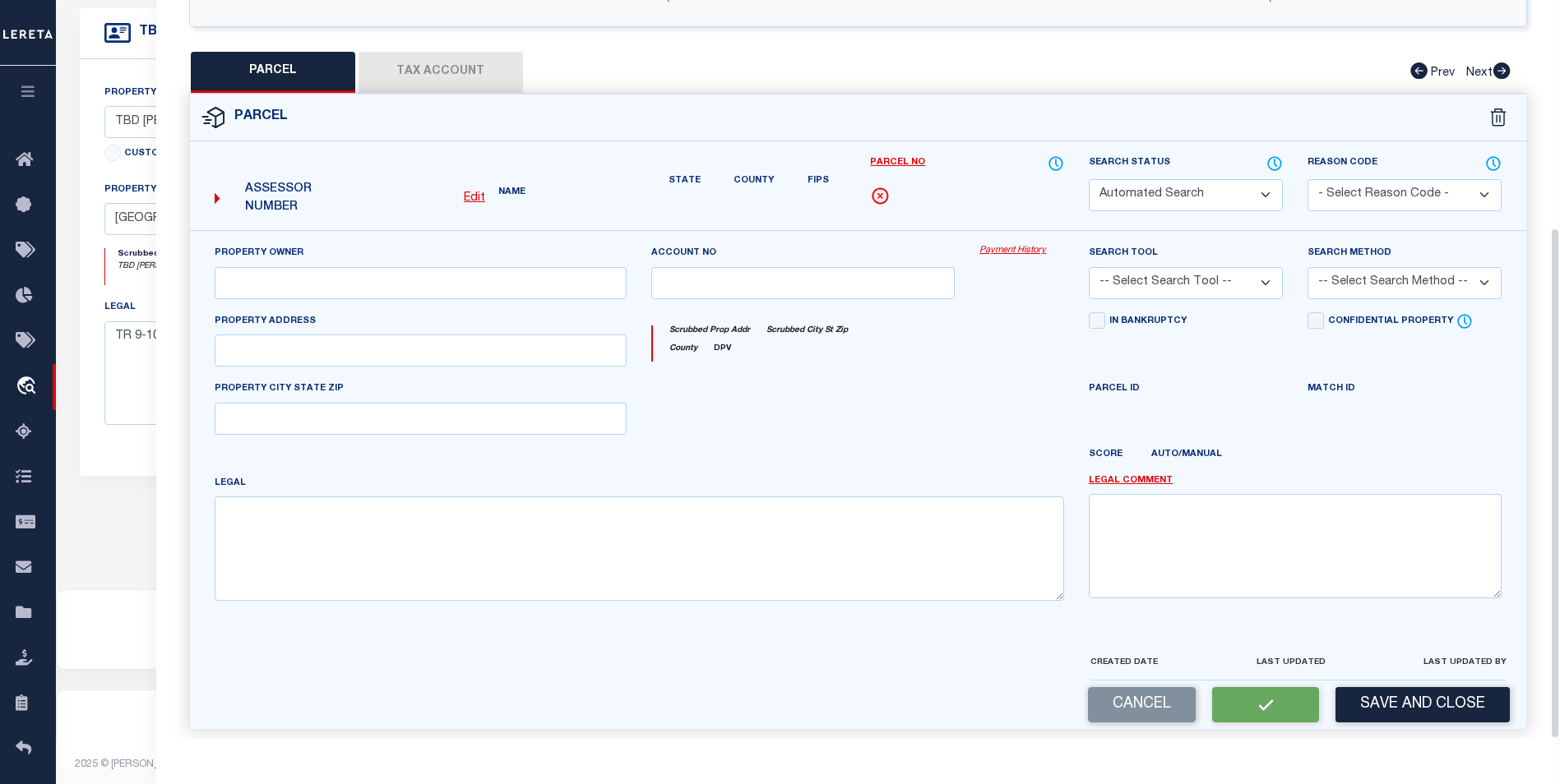
select select "PC"
type input "[PERSON_NAME] & [PERSON_NAME]"
select select "AGW"
select select "ADD"
type input "0 [PERSON_NAME]"
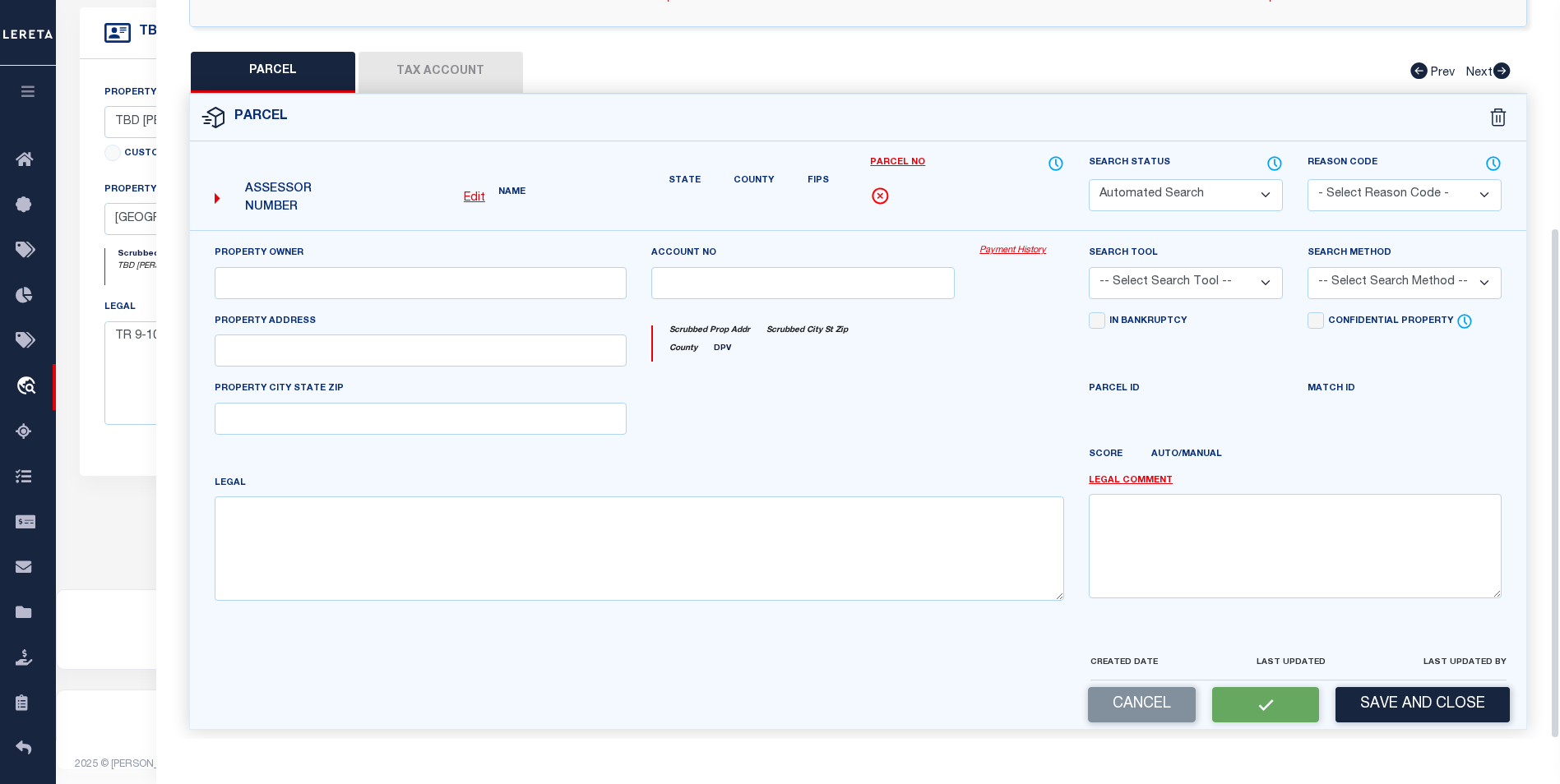
type input "[PERSON_NAME] TX 77535"
type textarea "TR 4D ABST 612A [PERSON_NAME]"
type textarea "Inactive Parcel Parcel is active on the website."
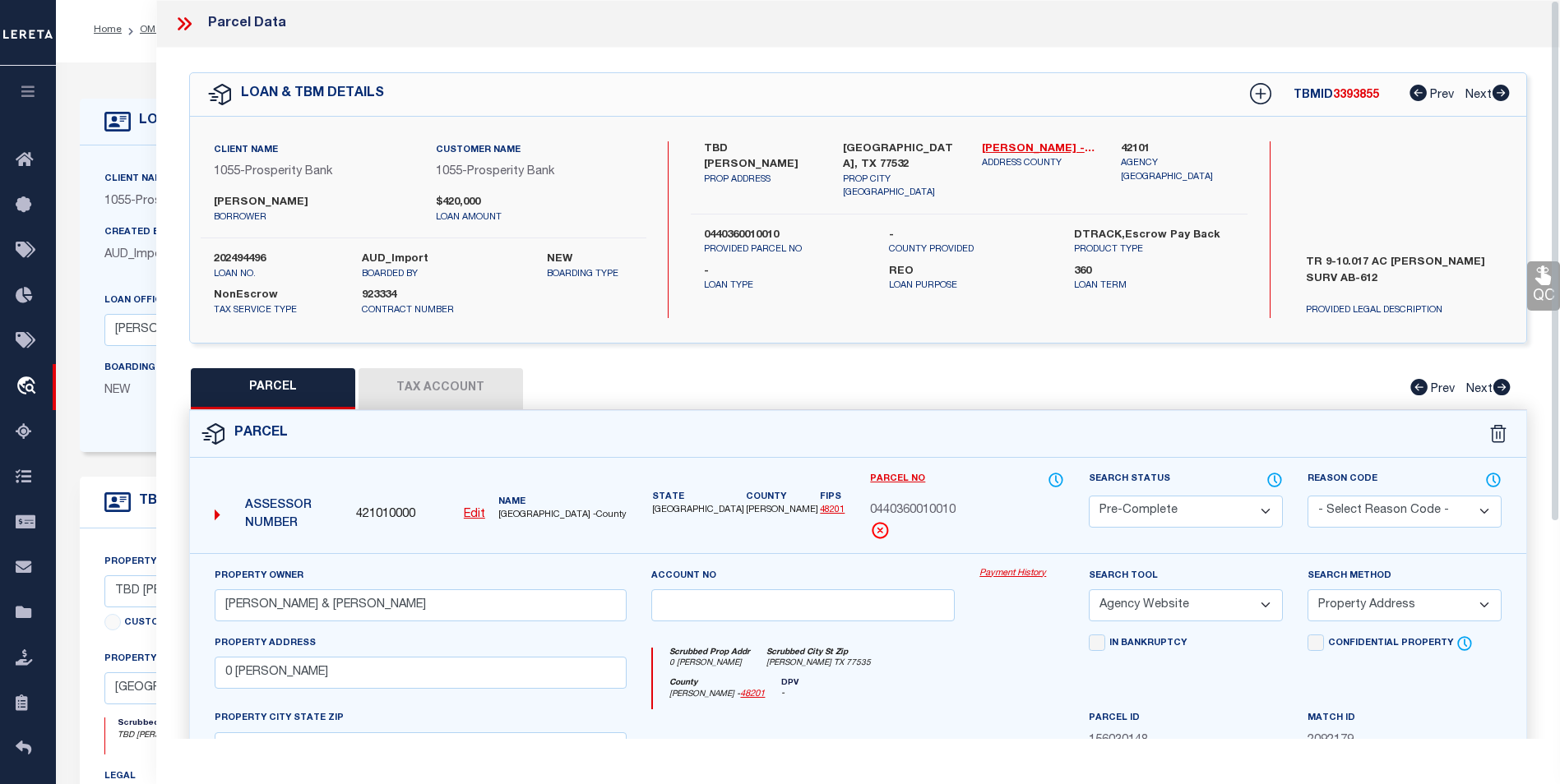
scroll to position [0, 0]
click at [179, 23] on icon at bounding box center [184, 24] width 21 height 21
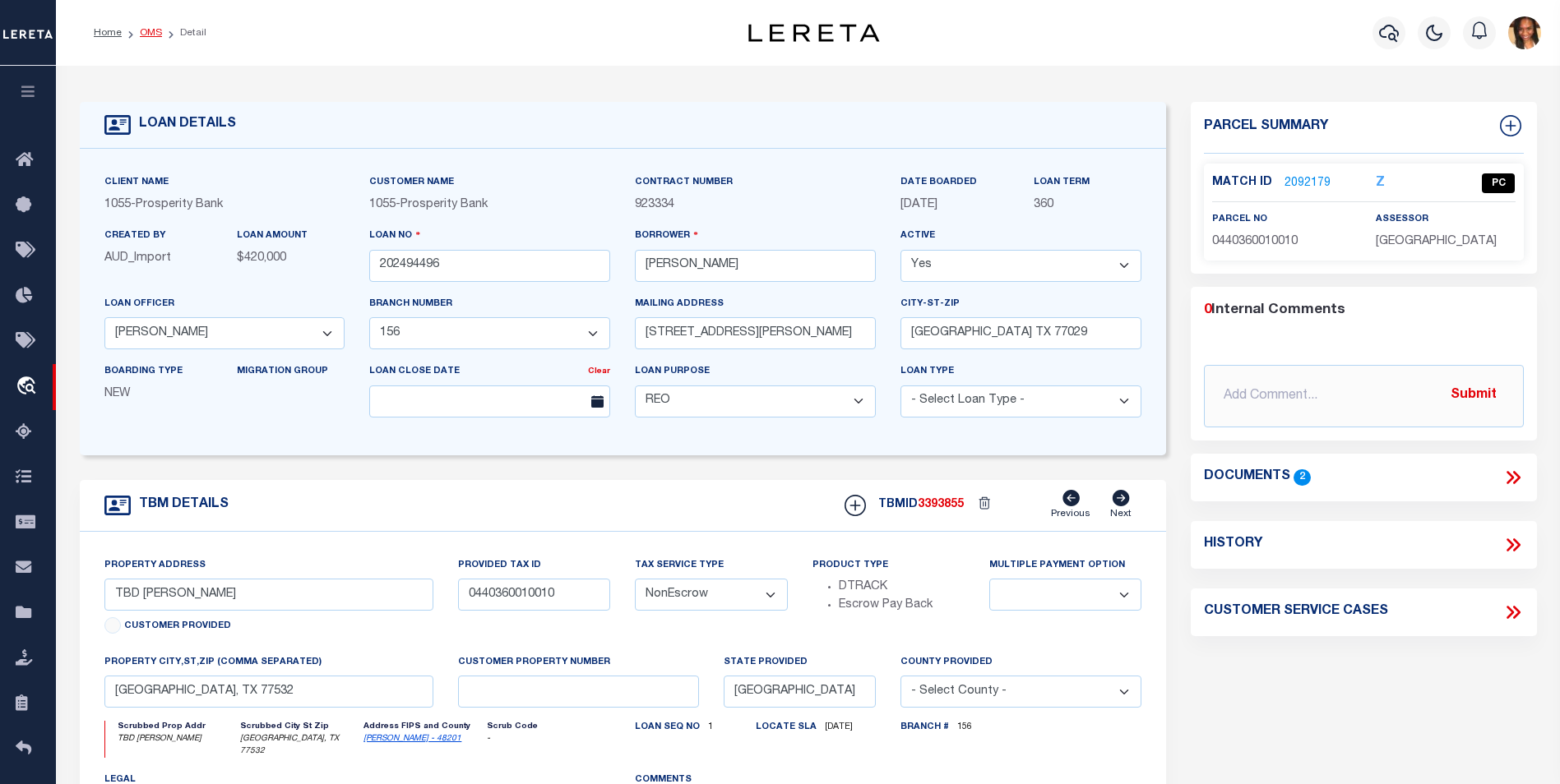
click at [147, 33] on link "OMS" at bounding box center [151, 33] width 22 height 10
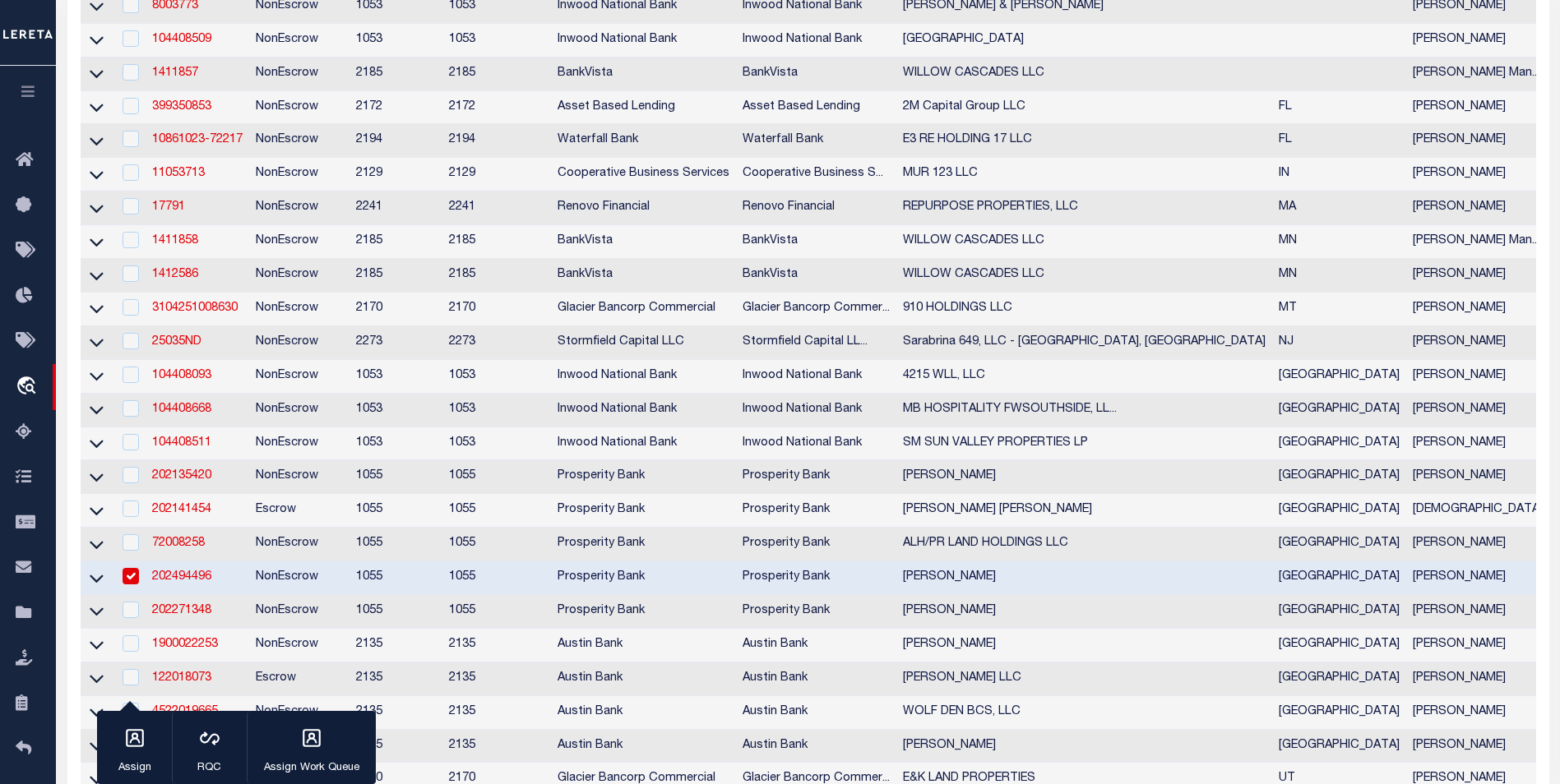
scroll to position [493, 0]
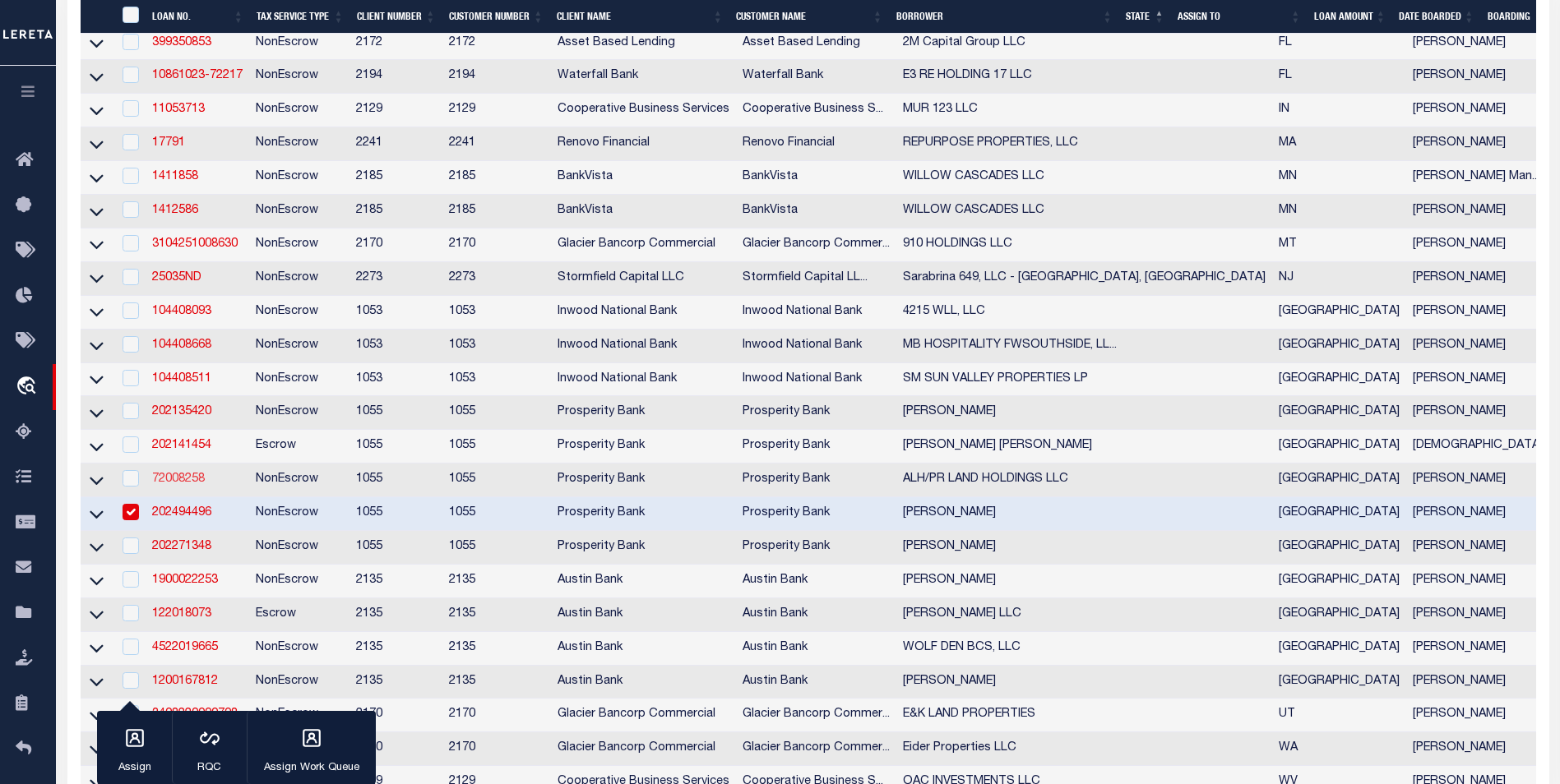
click at [187, 485] on link "72008258" at bounding box center [178, 480] width 53 height 12
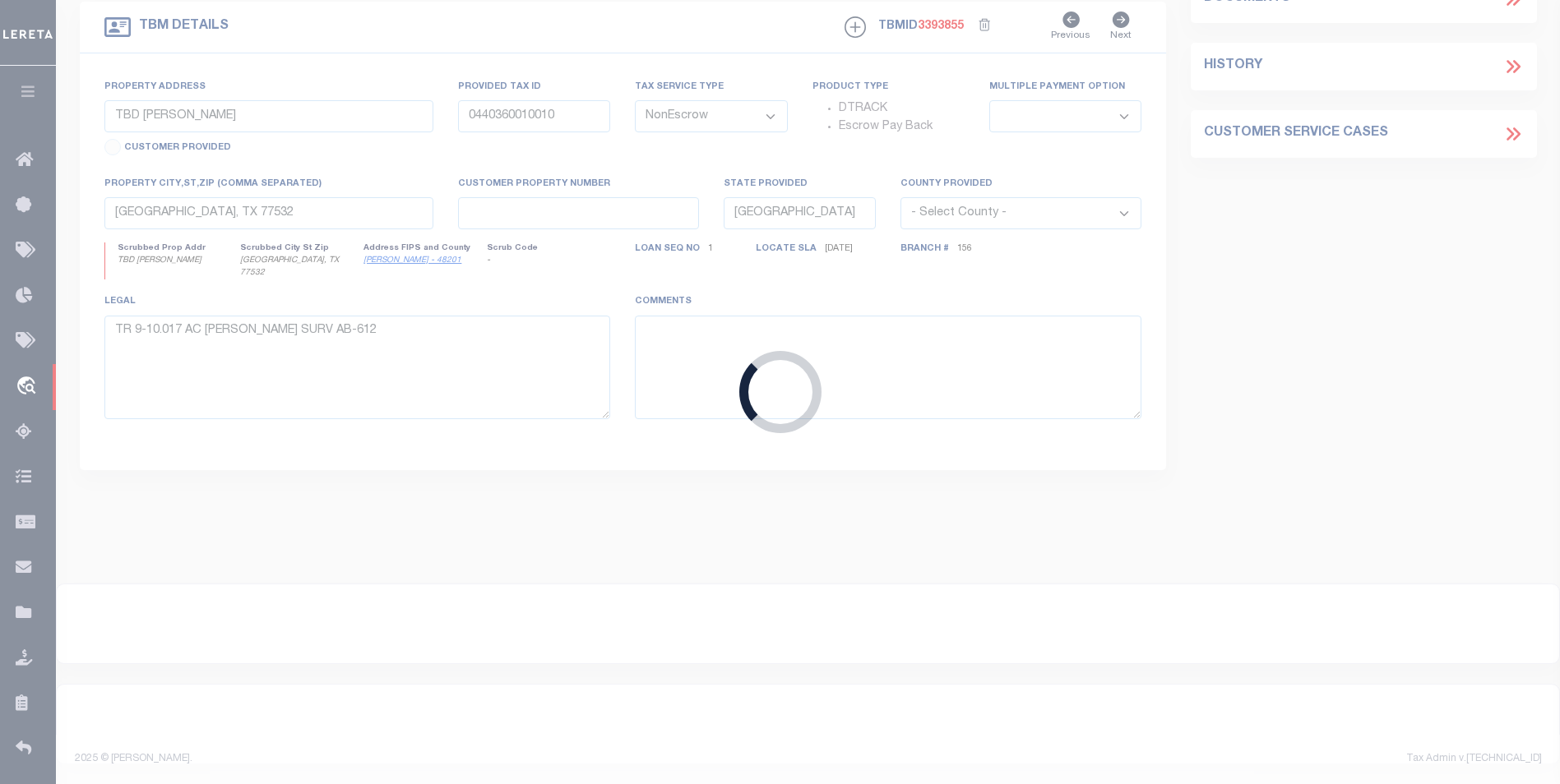
scroll to position [473, 0]
type input "72008258"
type input "ALH/PR LAND HOLDINGS LLC"
select select "10412"
select select "3898"
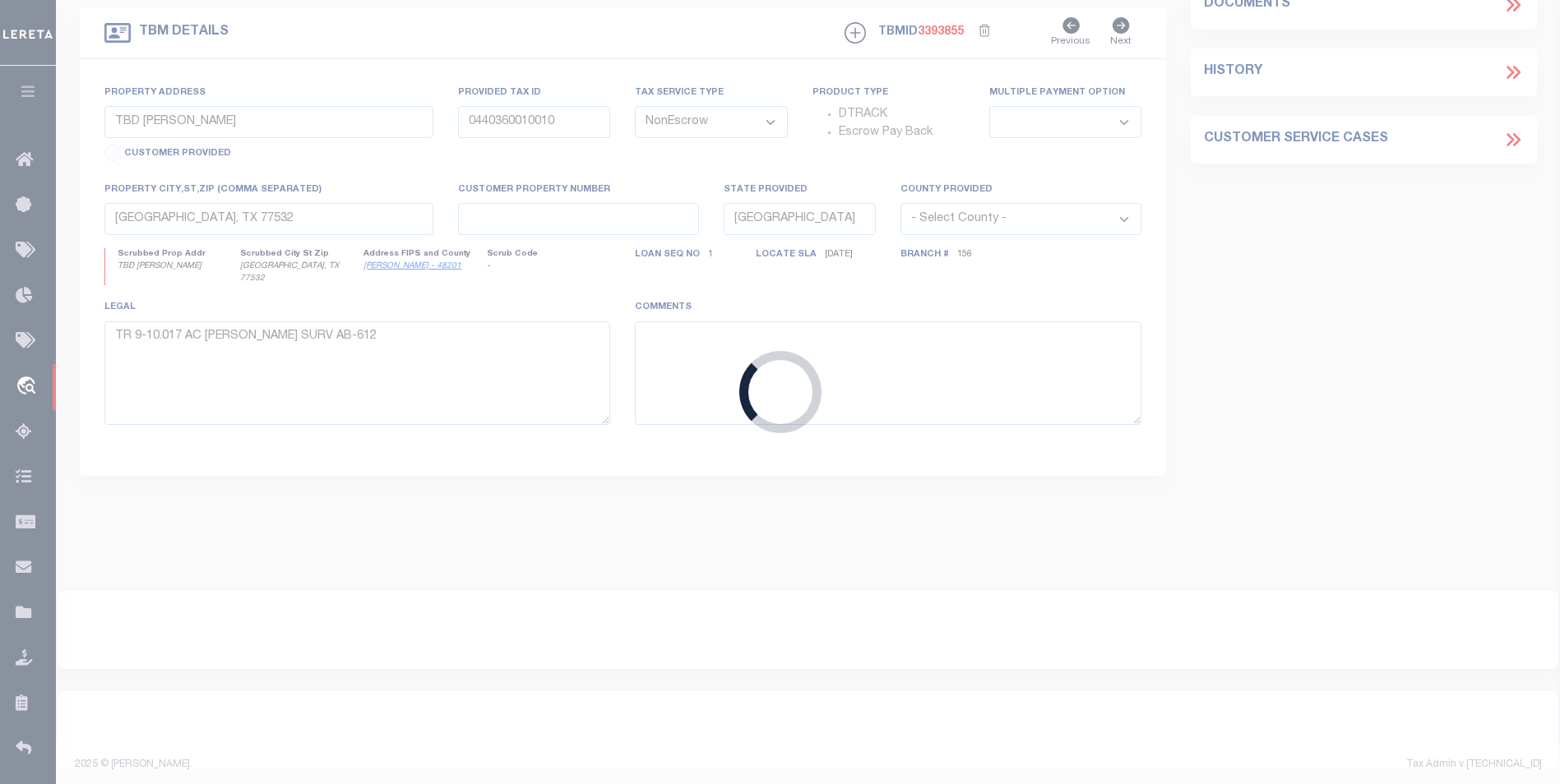
type input "[STREET_ADDRESS]"
type input "STAFFORD TX 77477"
select select
type input "[PERSON_NAME]"
select select
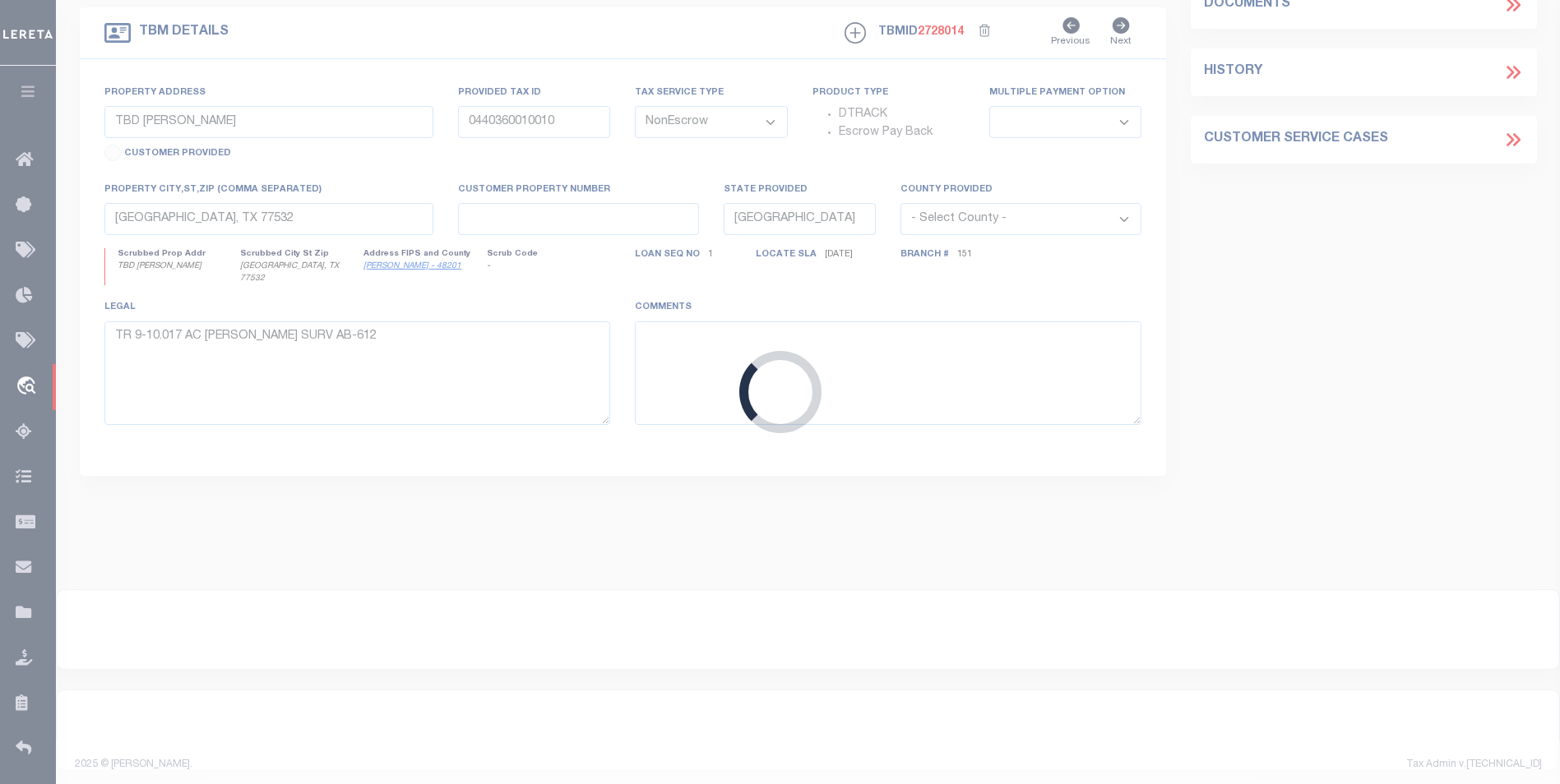
type input "ROSENBERG TX 77471"
type input "1"
select select
type textarea "0 [PERSON_NAME][GEOGRAPHIC_DATA] 10.75 AC OUT OF [PERSON_NAME] BOEING 11.75 AC …"
type textarea "1 OF 1"
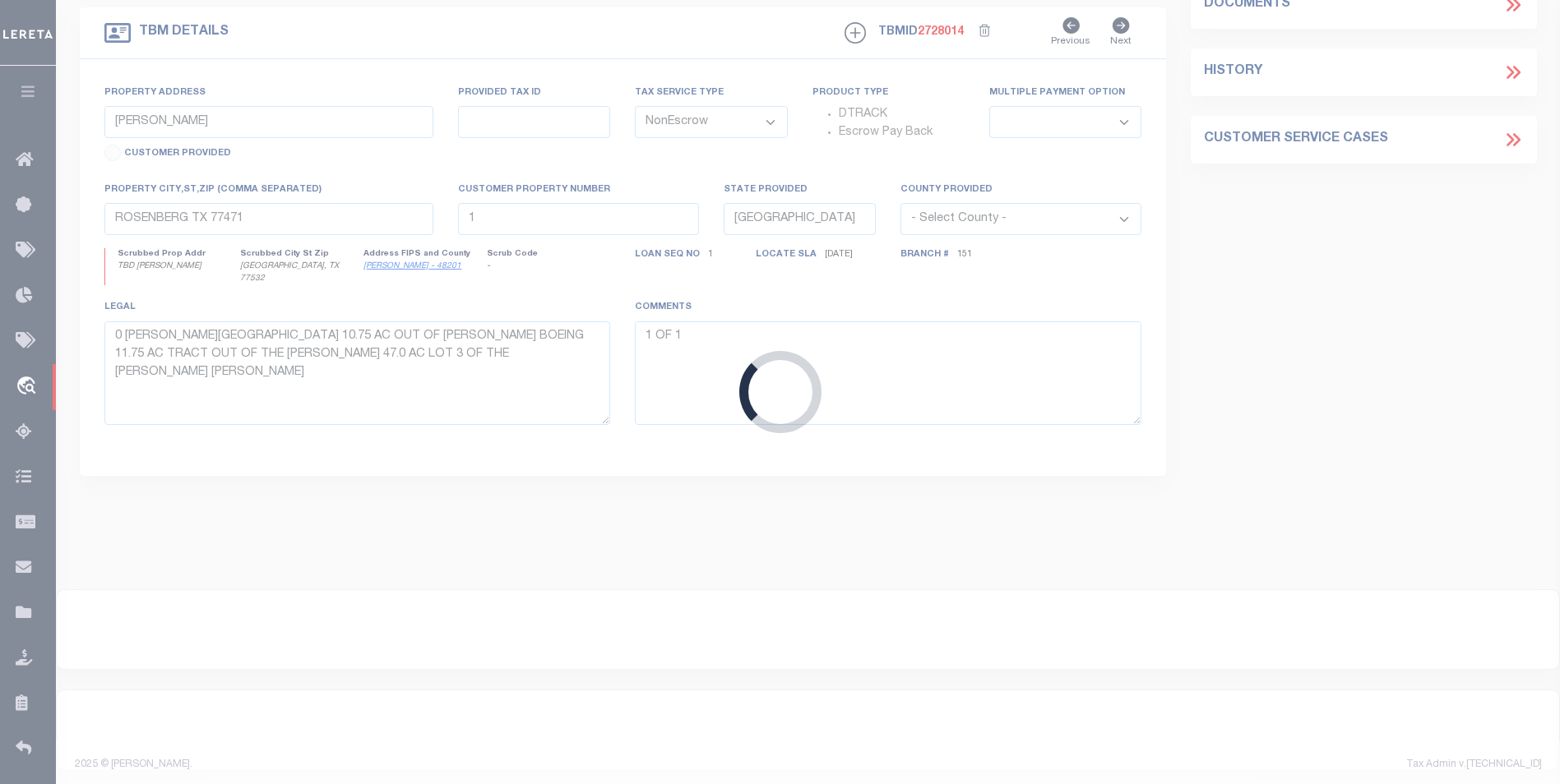
select select "10412"
select select "3898"
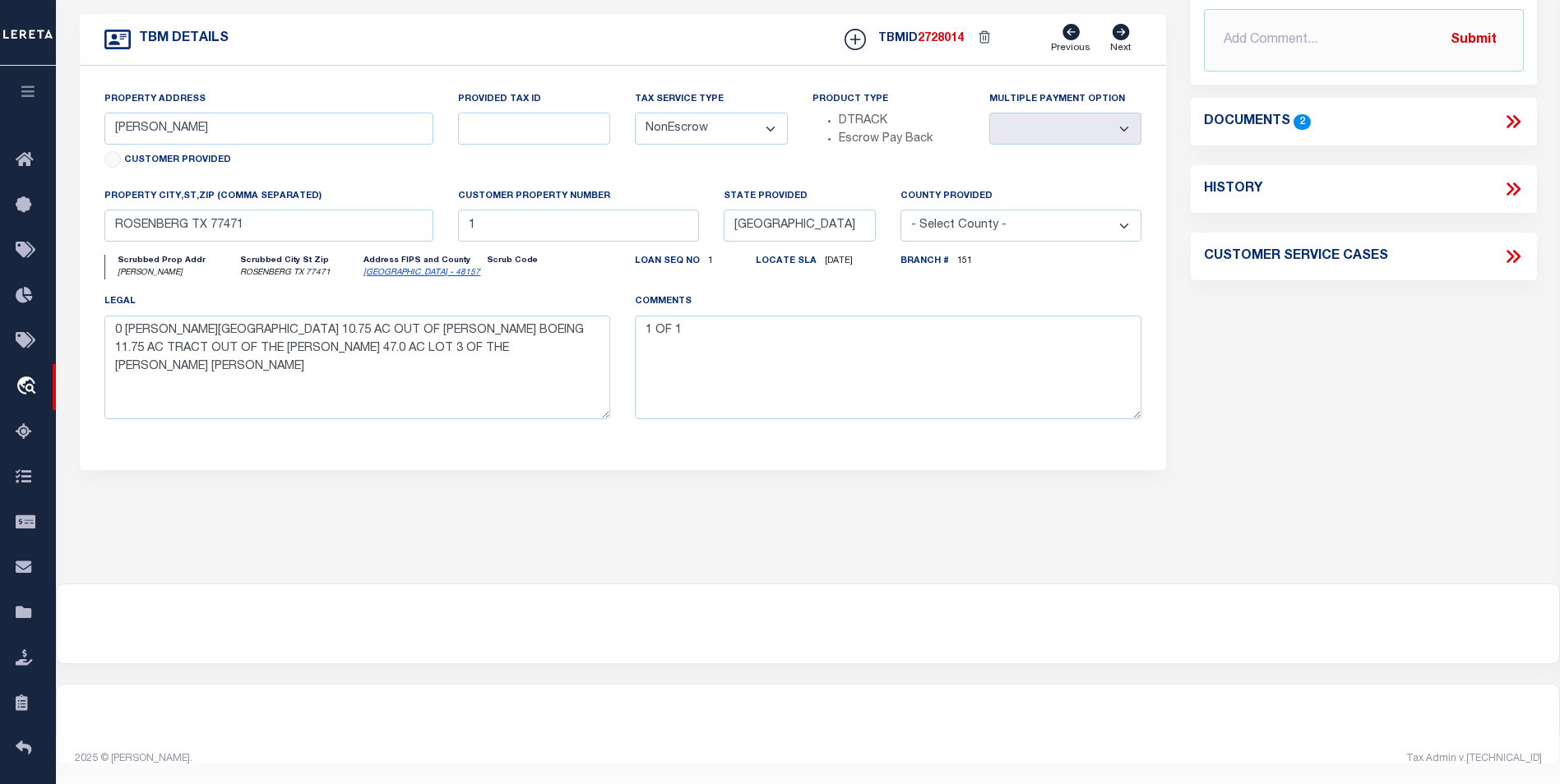
scroll to position [0, 0]
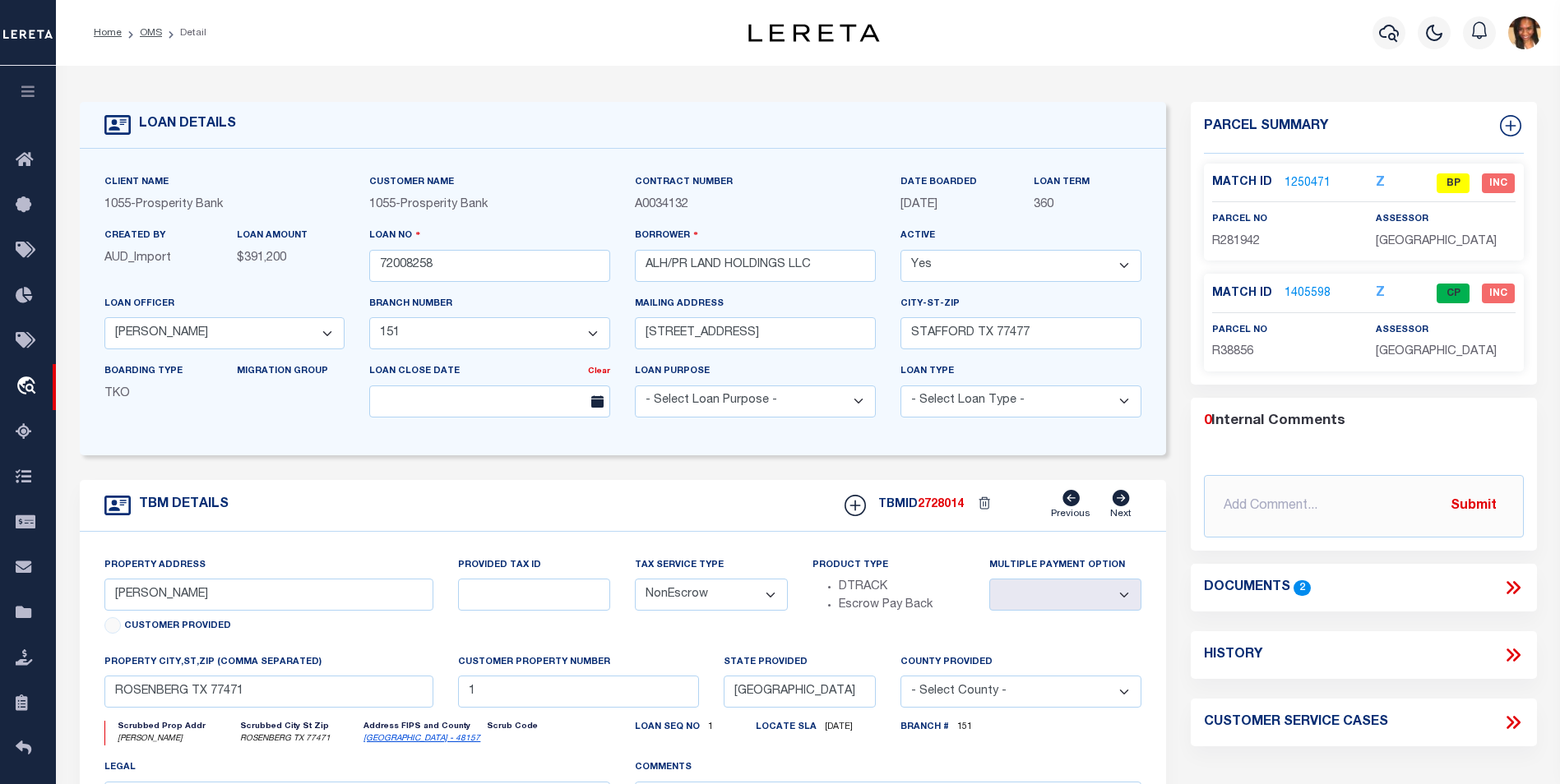
click at [1312, 179] on link "1250471" at bounding box center [1307, 184] width 46 height 17
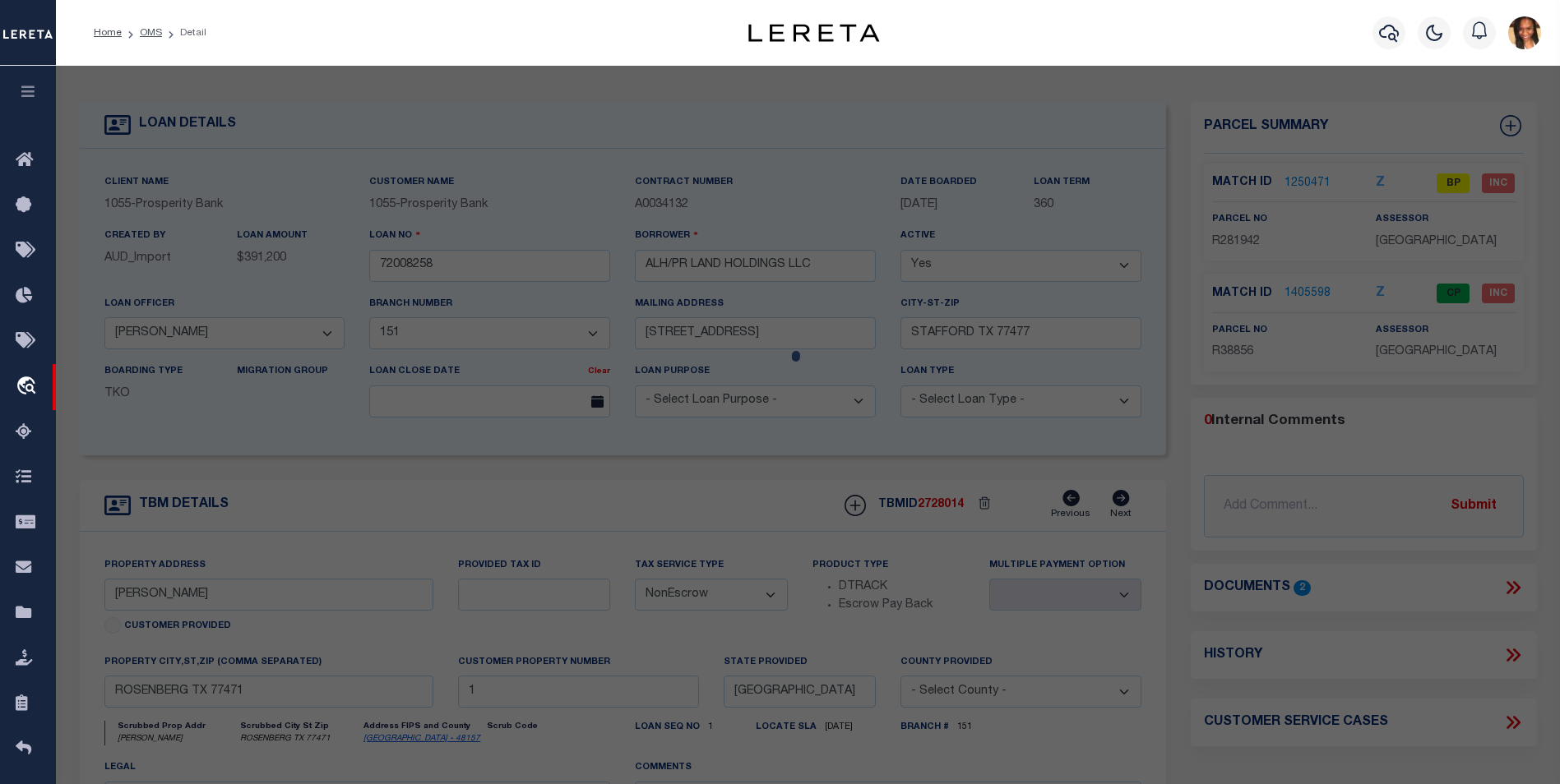
select select "AS"
select select
checkbox input "false"
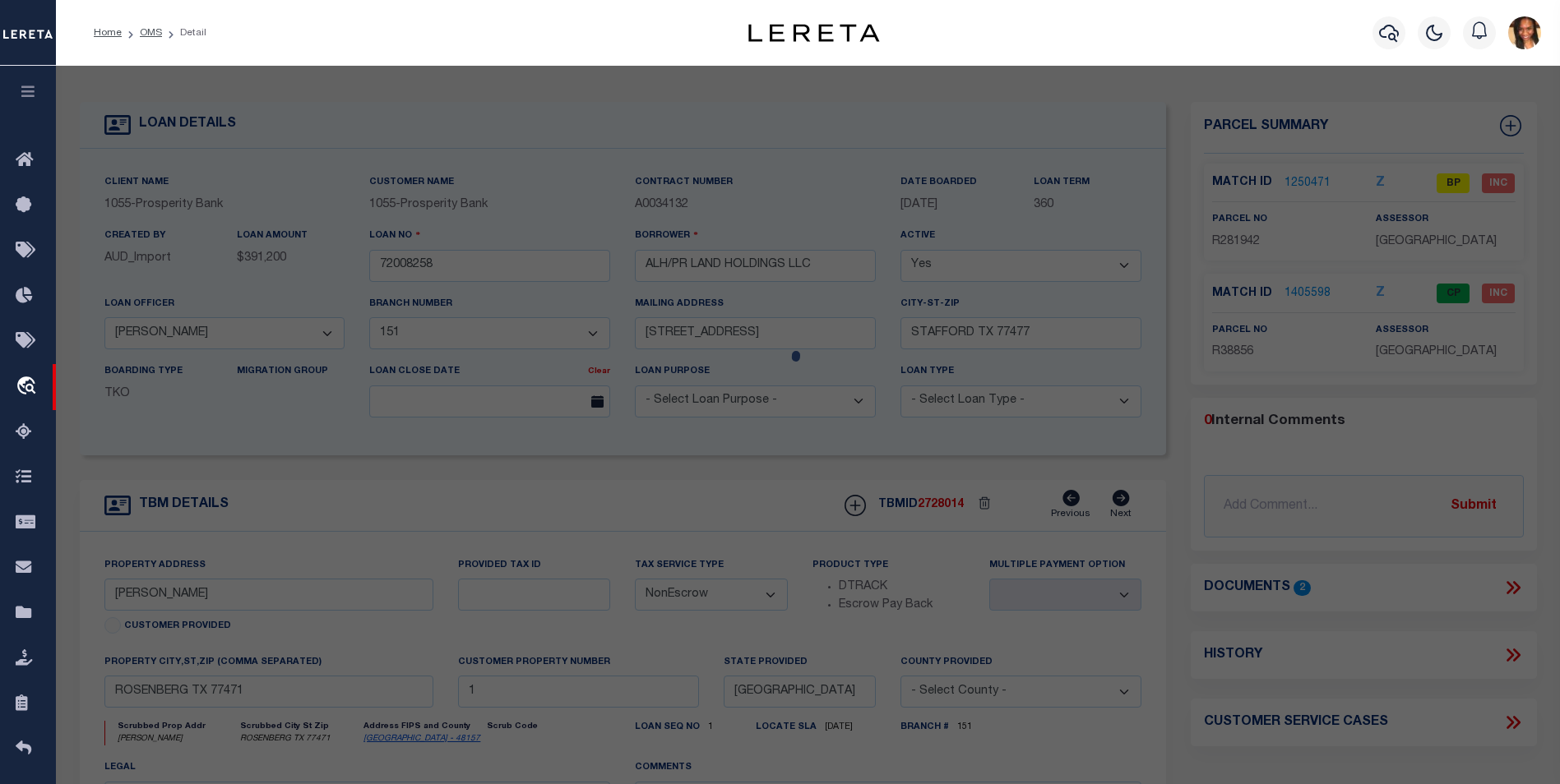
select select "BP"
type input "ALH/PR LAND HOLDINGS LLC"
select select
type input "[PERSON_NAME]"
checkbox input "false"
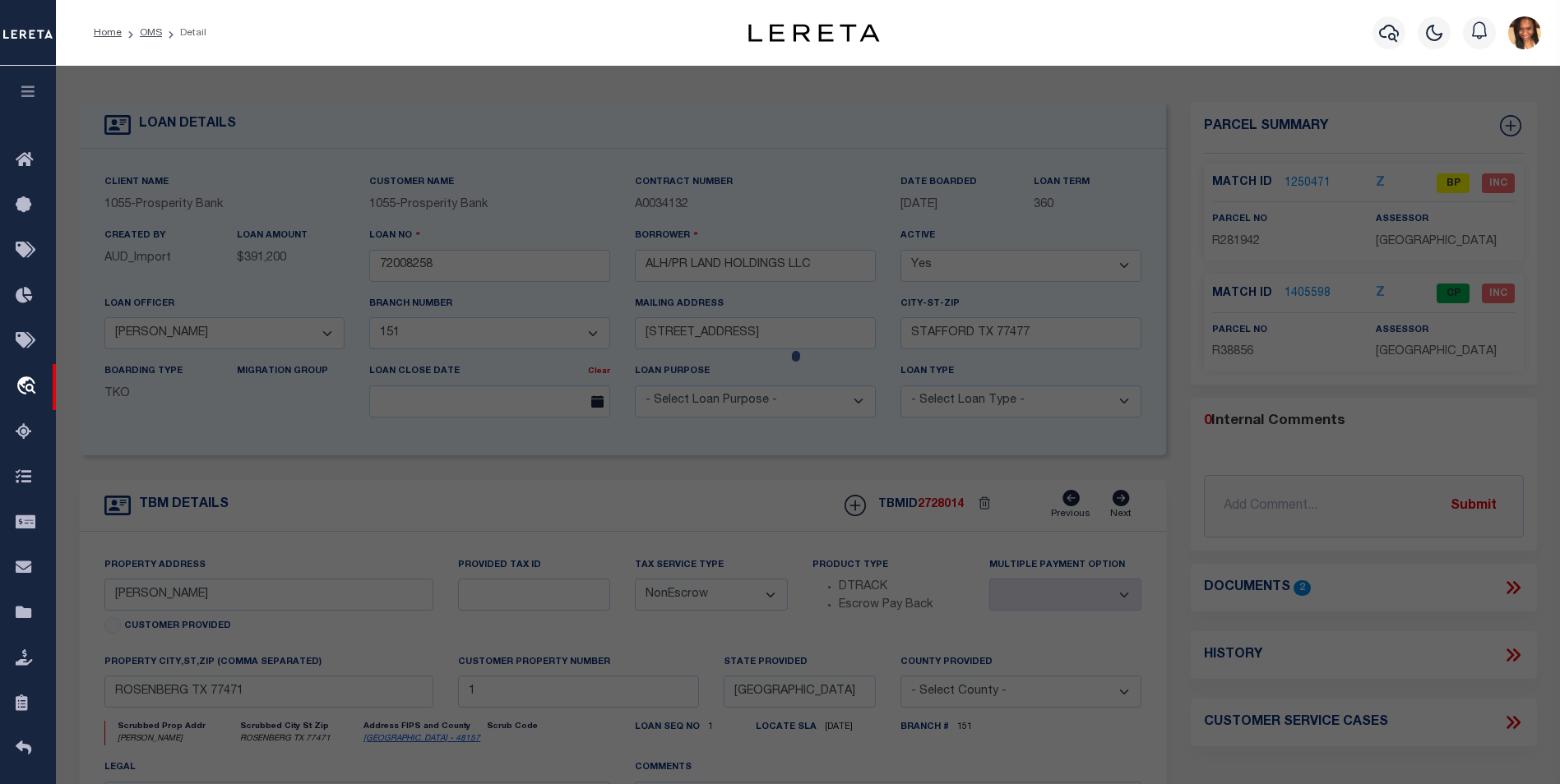
type input "TX"
type textarea "0083 HY SCOTT, TRACT 8 Pt, ACRES 6.2"
type textarea "Inactive Parcel"
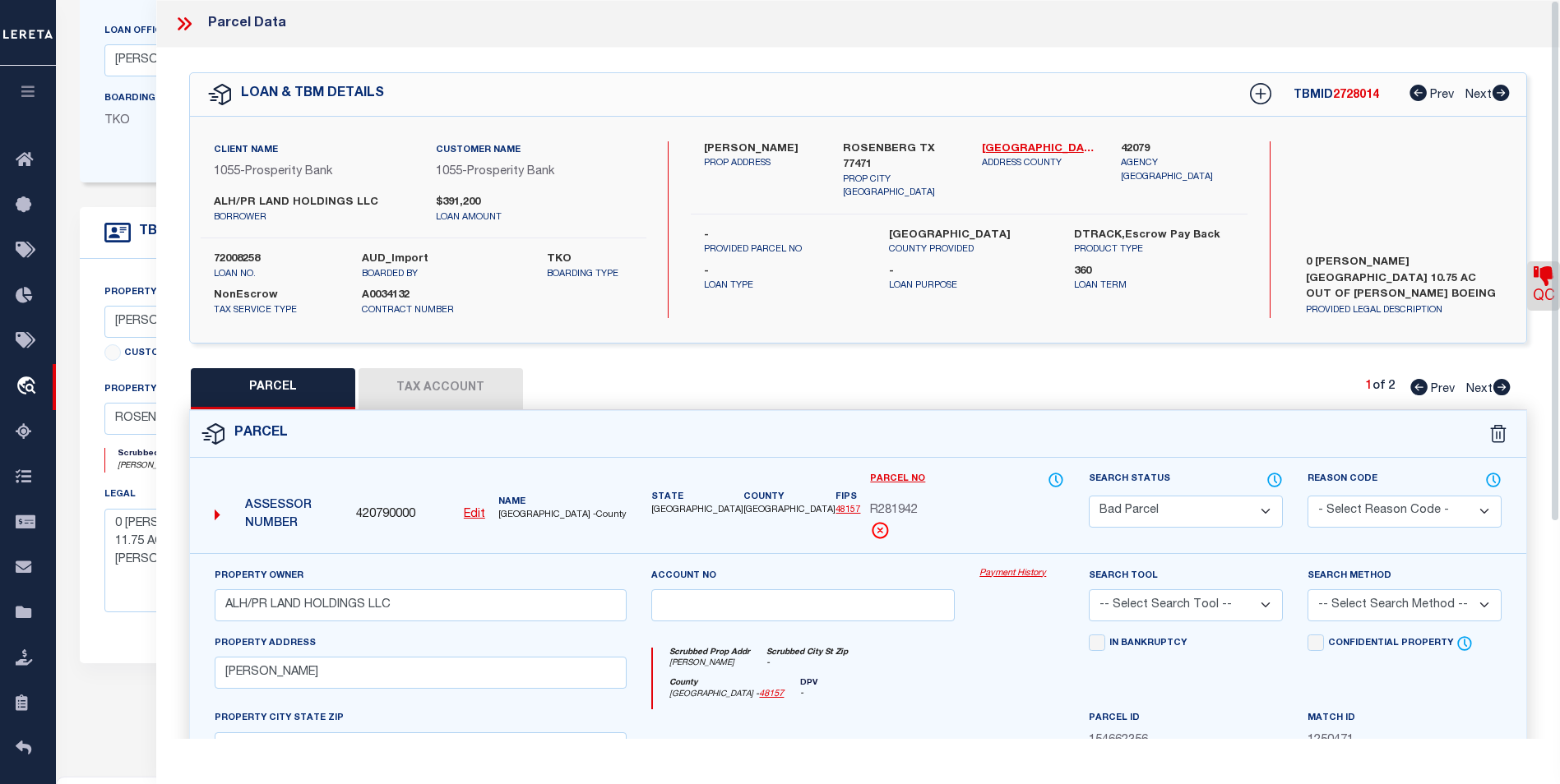
scroll to position [226, 0]
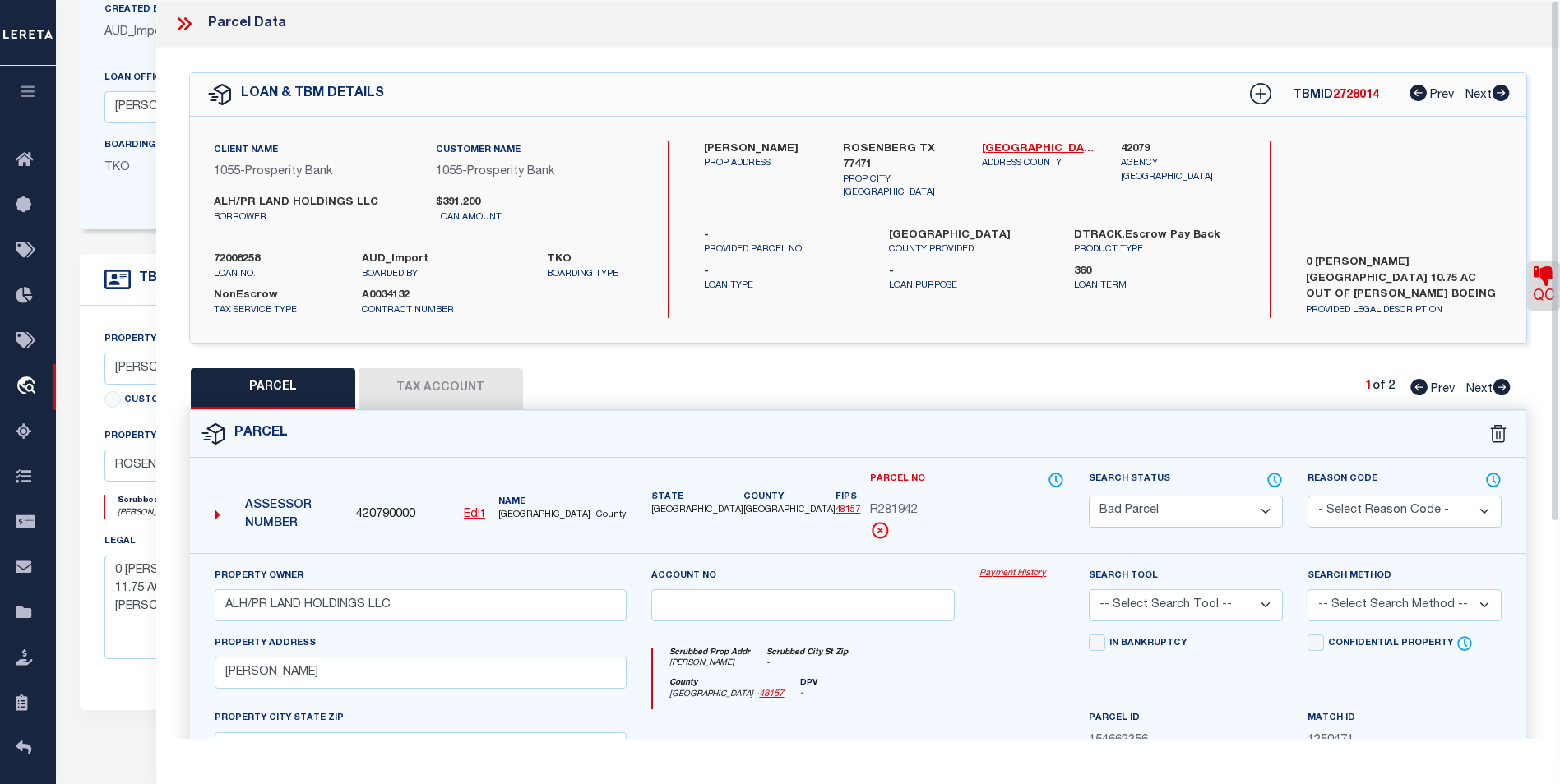
click at [182, 23] on icon at bounding box center [181, 24] width 8 height 14
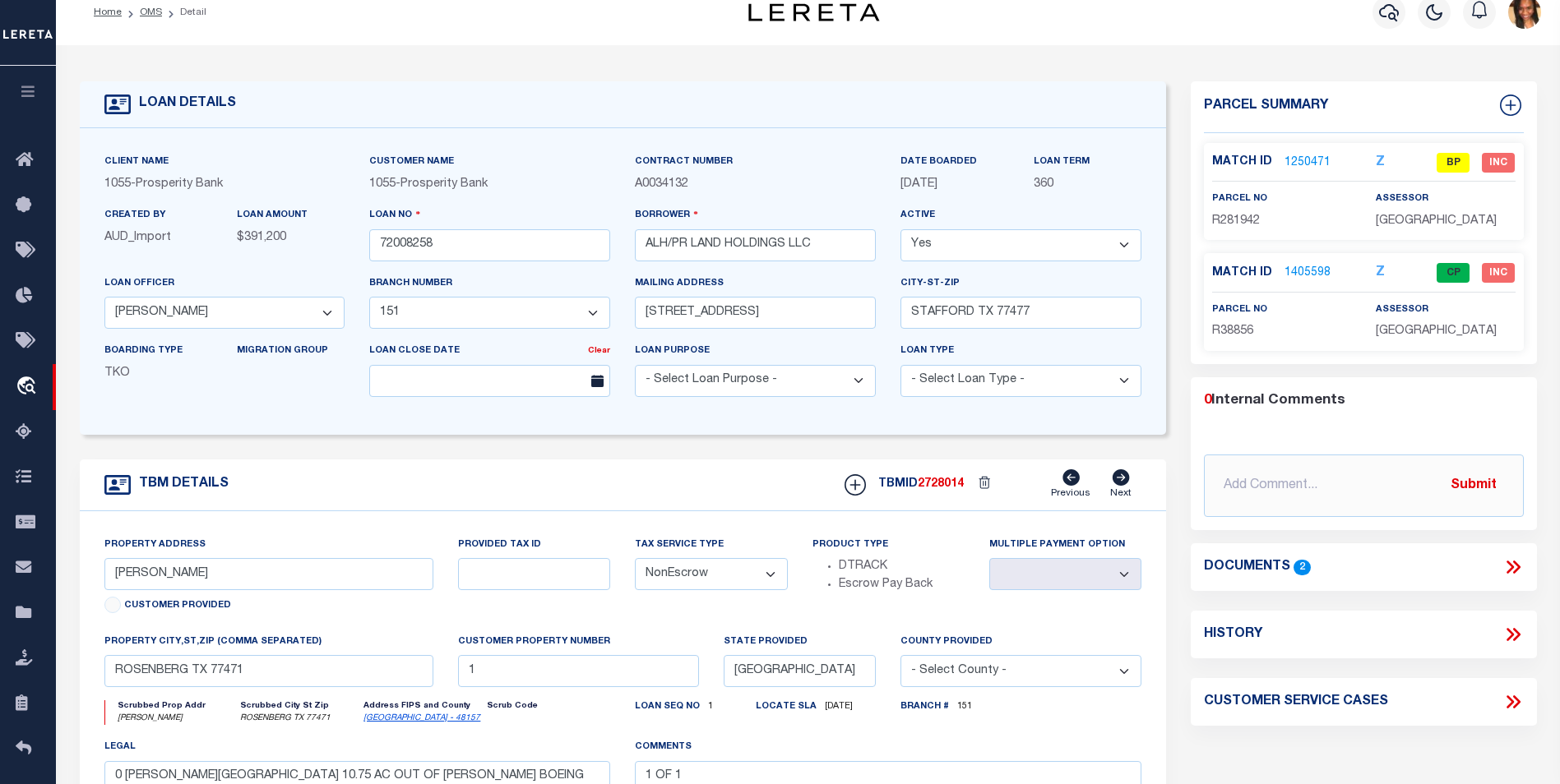
scroll to position [0, 0]
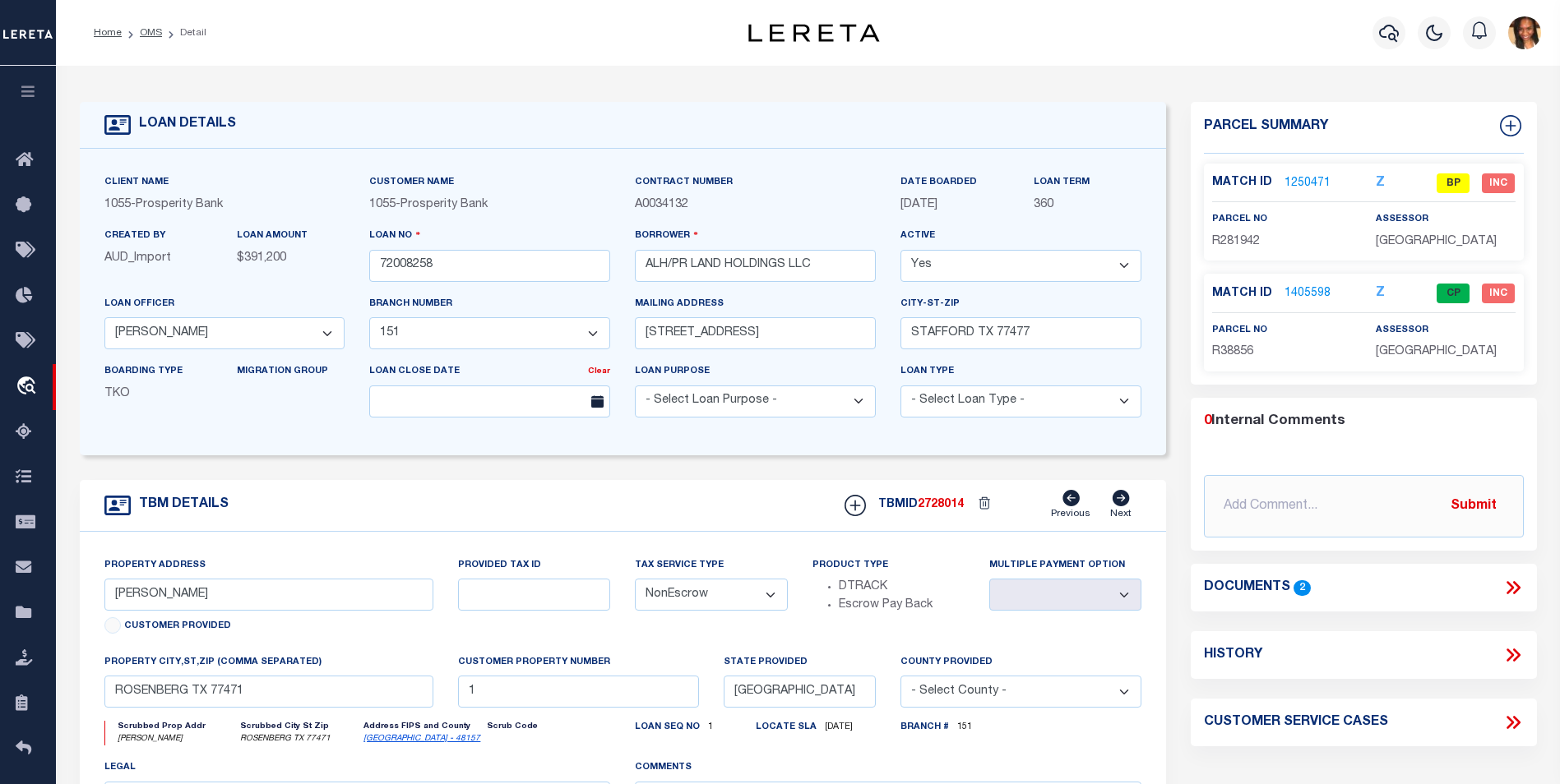
drag, startPoint x: 116, startPoint y: 33, endPoint x: 124, endPoint y: 32, distance: 8.1
click at [116, 33] on link "Home" at bounding box center [108, 33] width 28 height 10
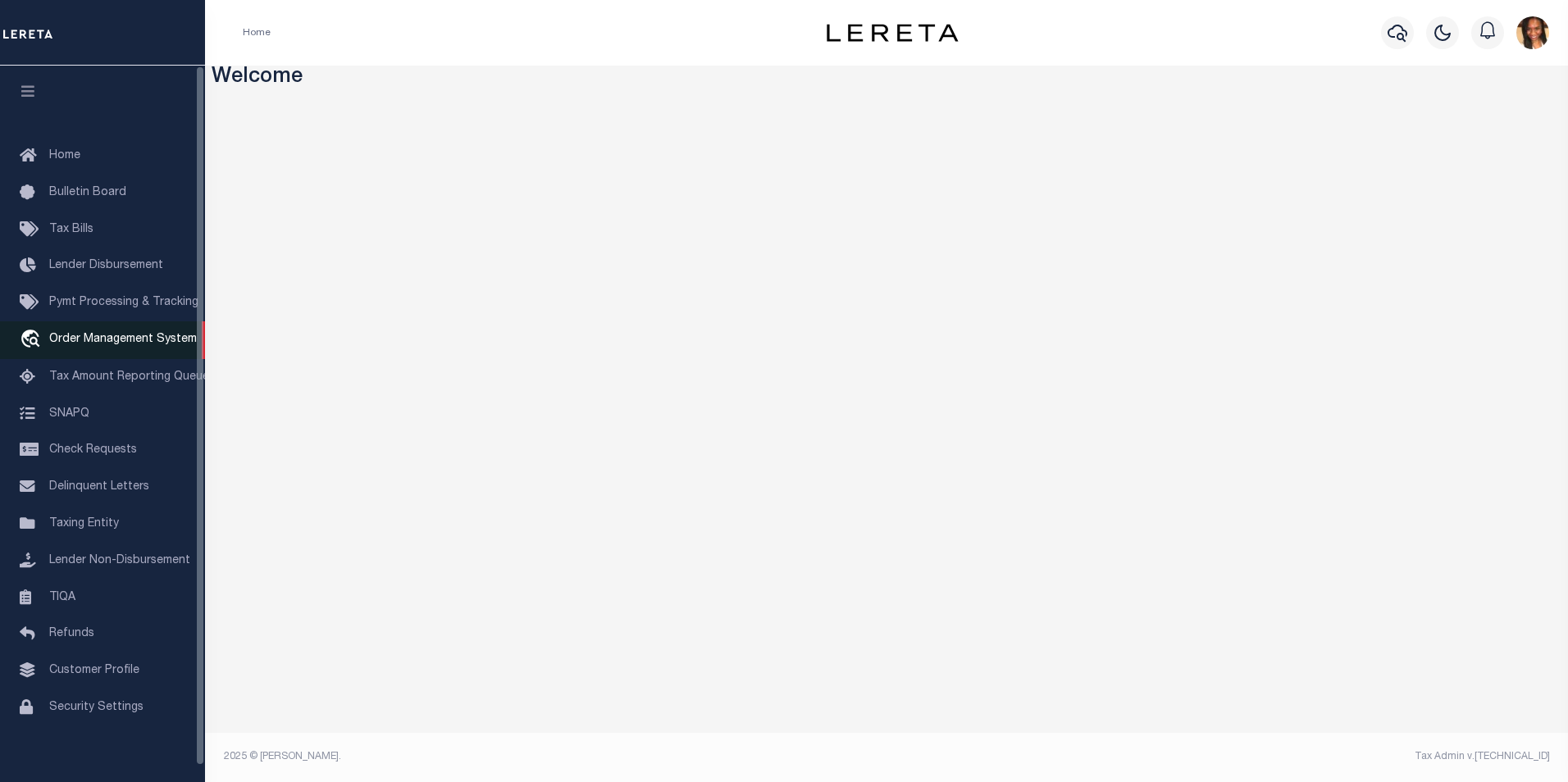
click at [156, 345] on span "Order Management System" at bounding box center [123, 340] width 148 height 12
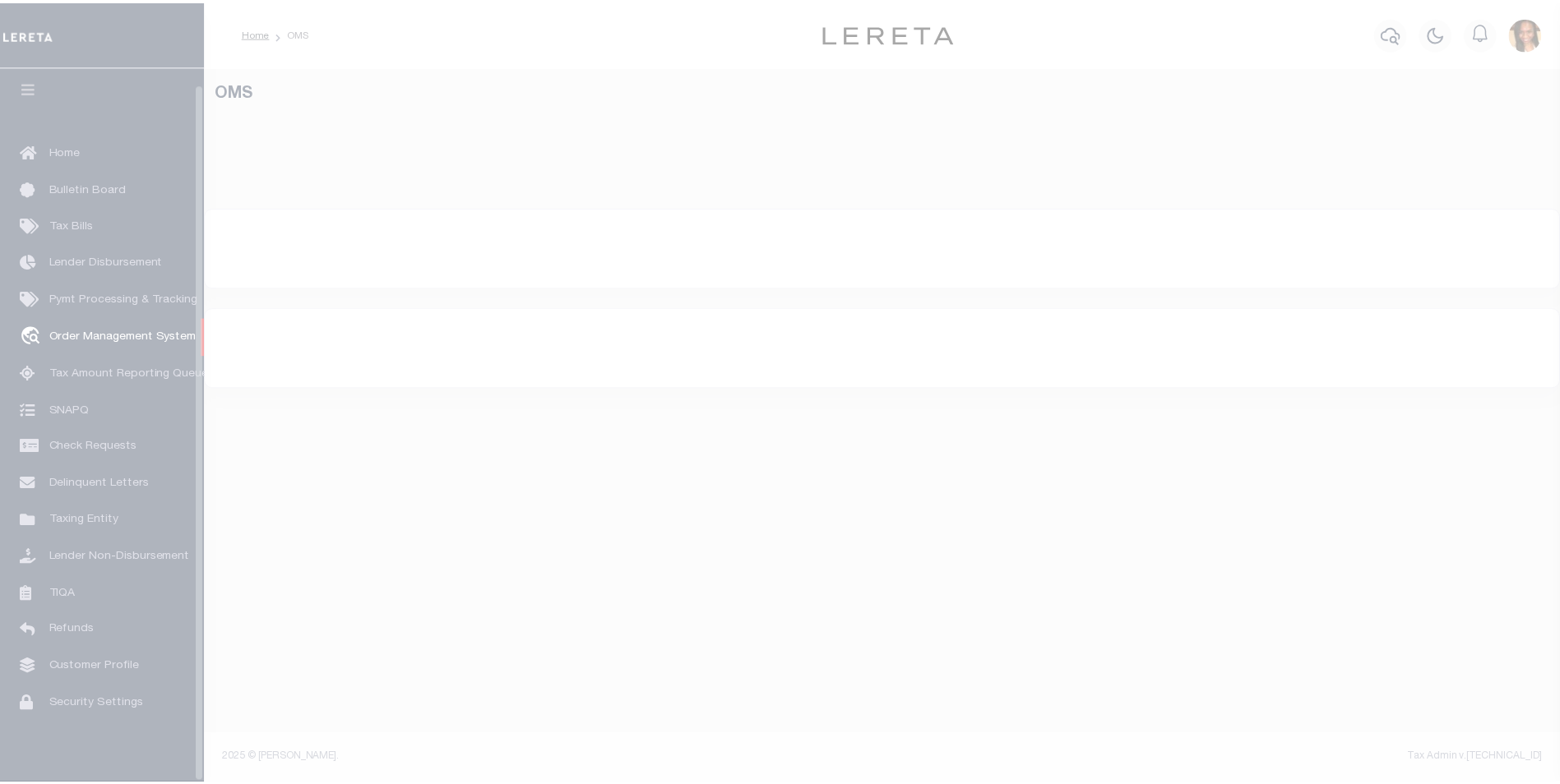
scroll to position [16, 0]
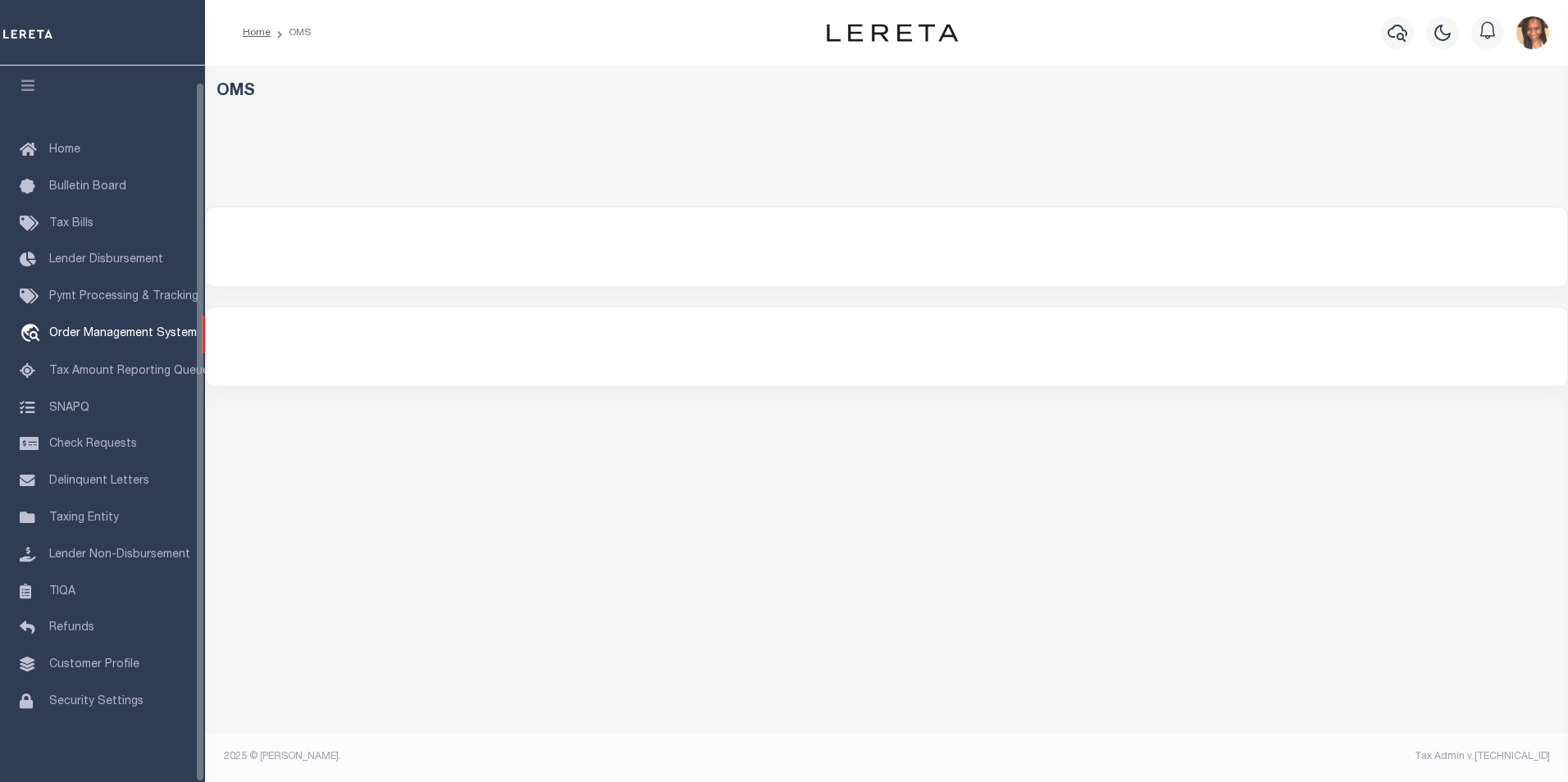
select select "200"
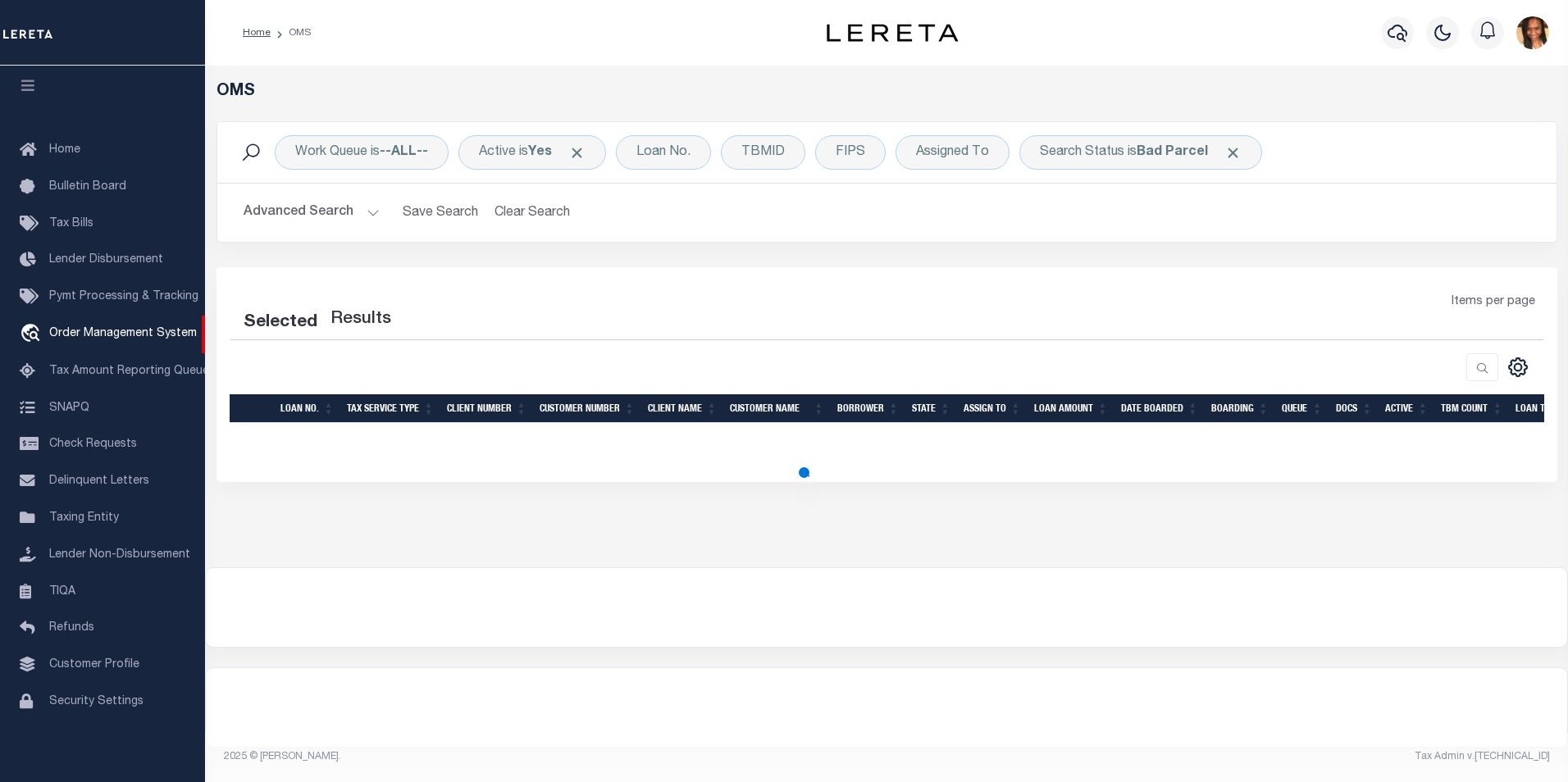
select select "200"
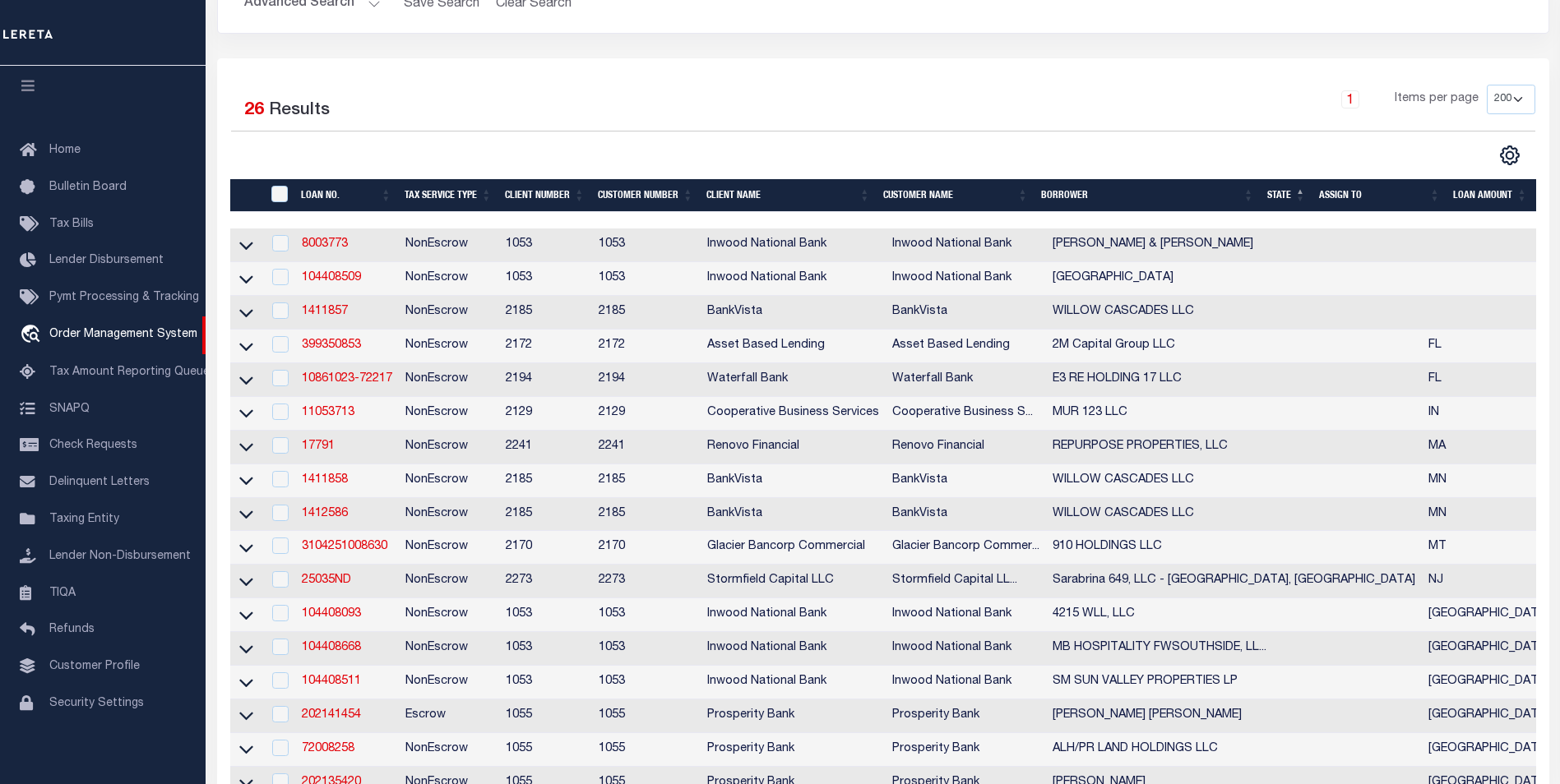
scroll to position [247, 0]
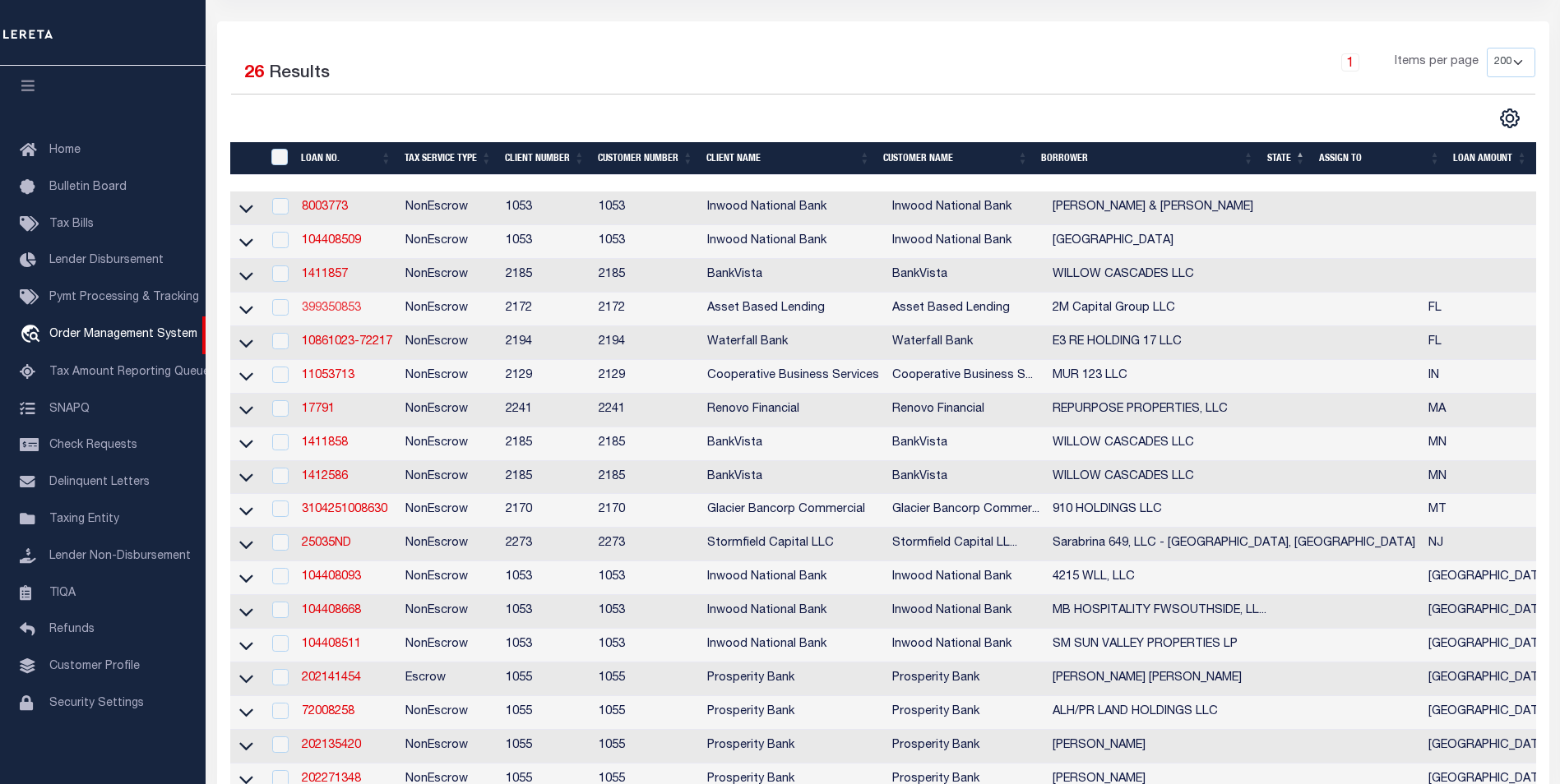
click at [343, 313] on link "399350853" at bounding box center [332, 309] width 59 height 12
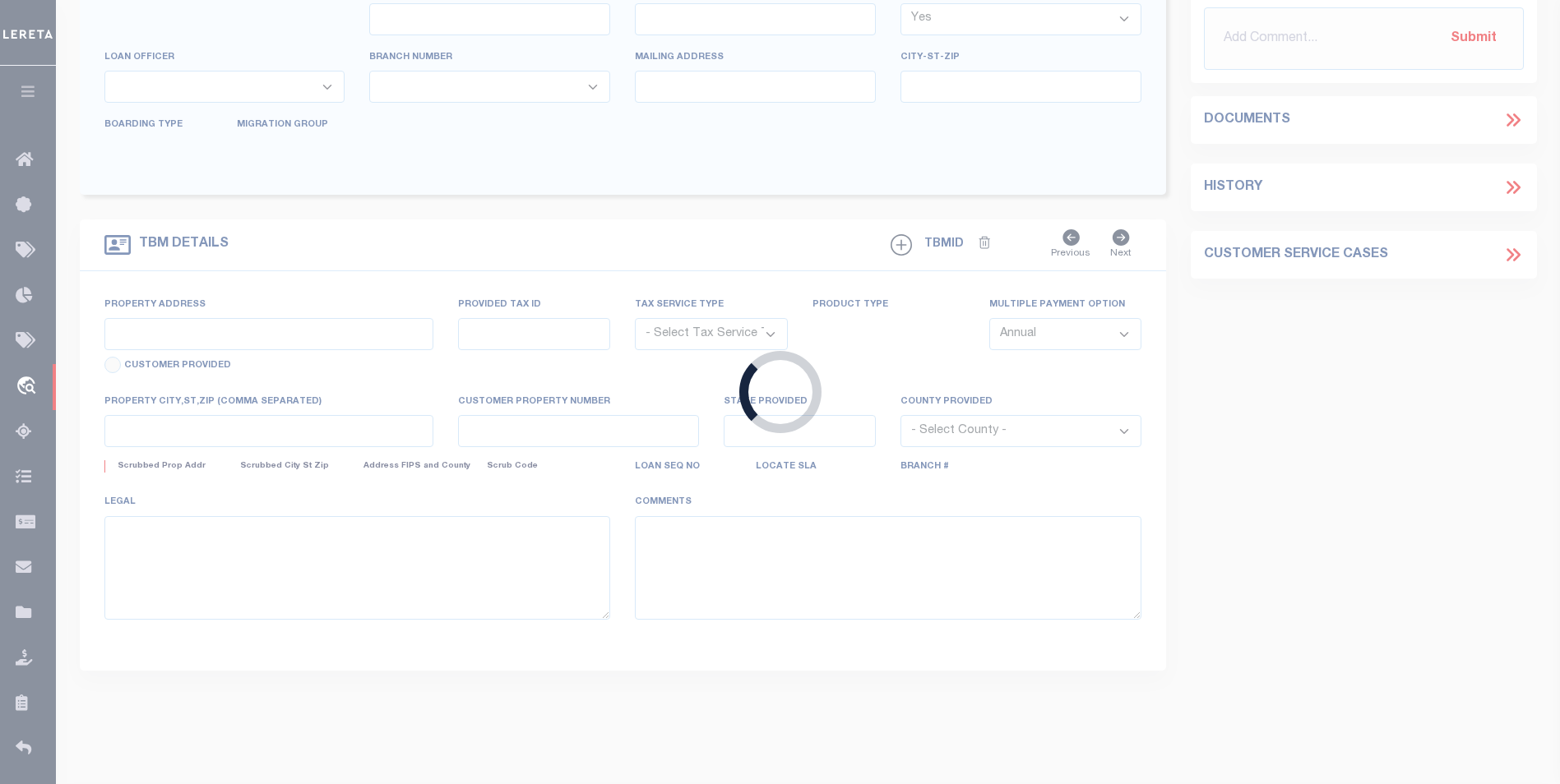
type input "399350853"
type input "2M Capital Group LLC"
select select
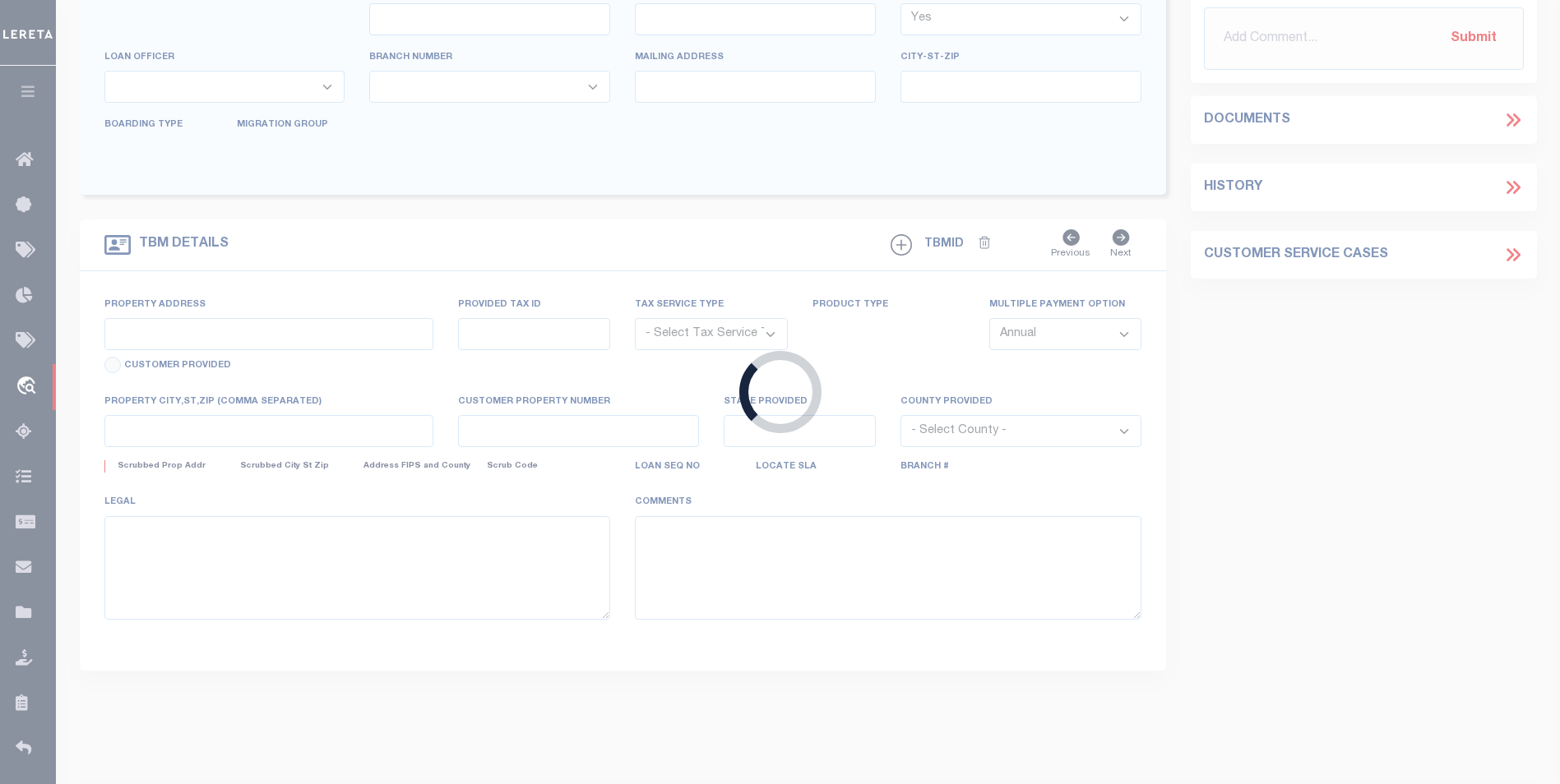
select select "NonEscrow"
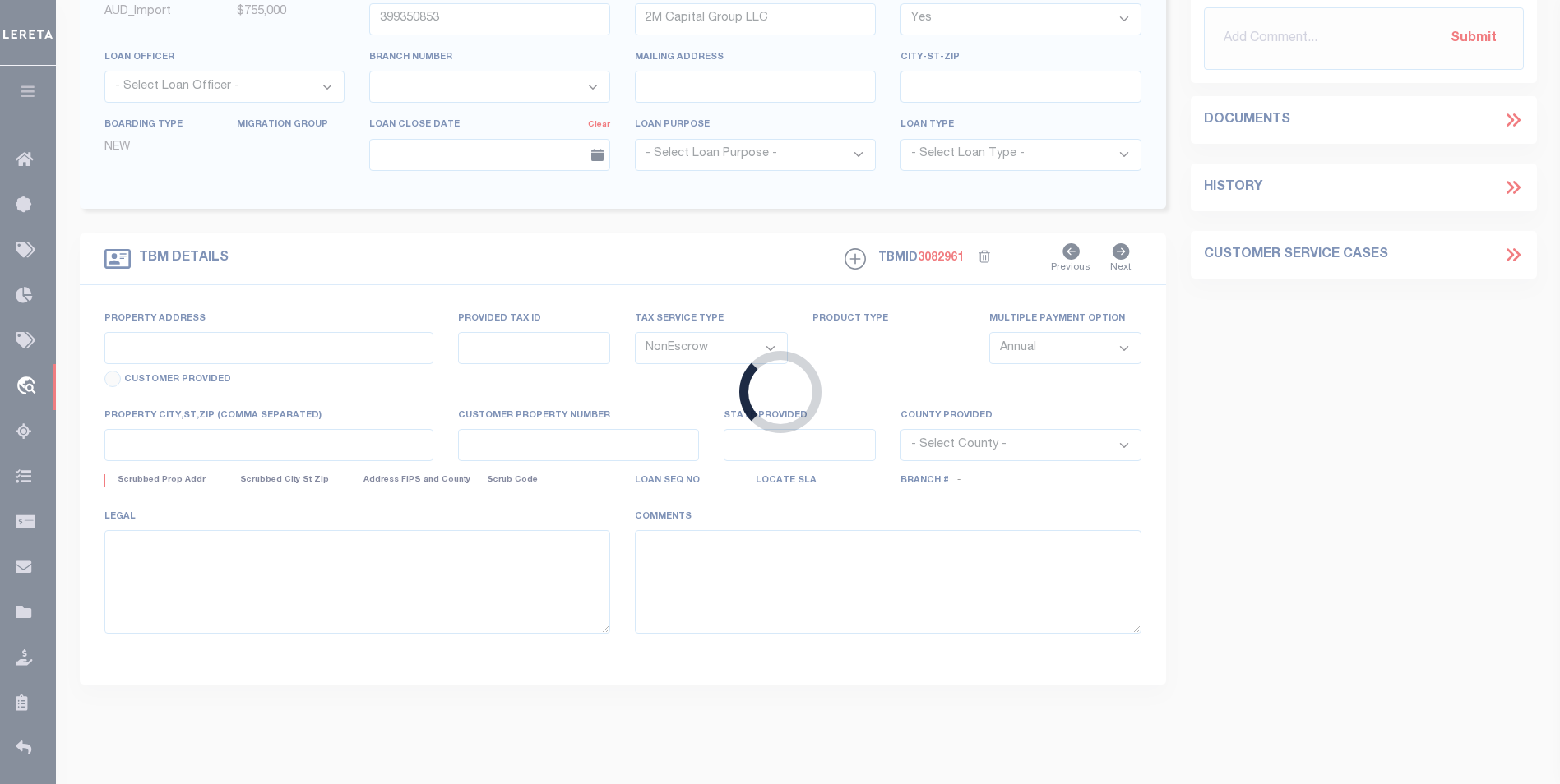
select select "11032"
type input "[STREET_ADDRESS]"
type input "1 28 44 07 A00 0191.0000"
select select
type input "[PERSON_NAME] FL 33935"
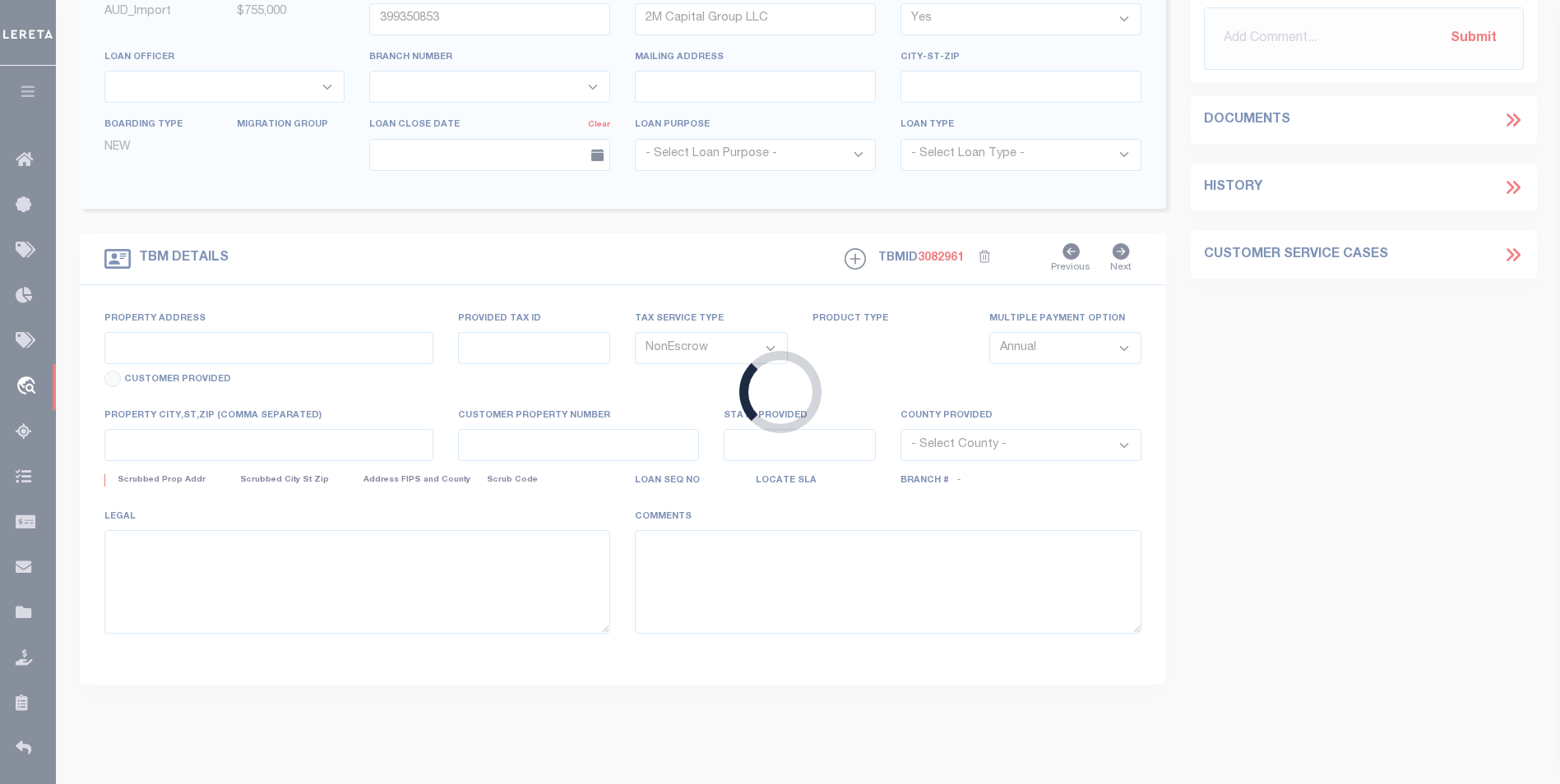
type input "FL"
select select
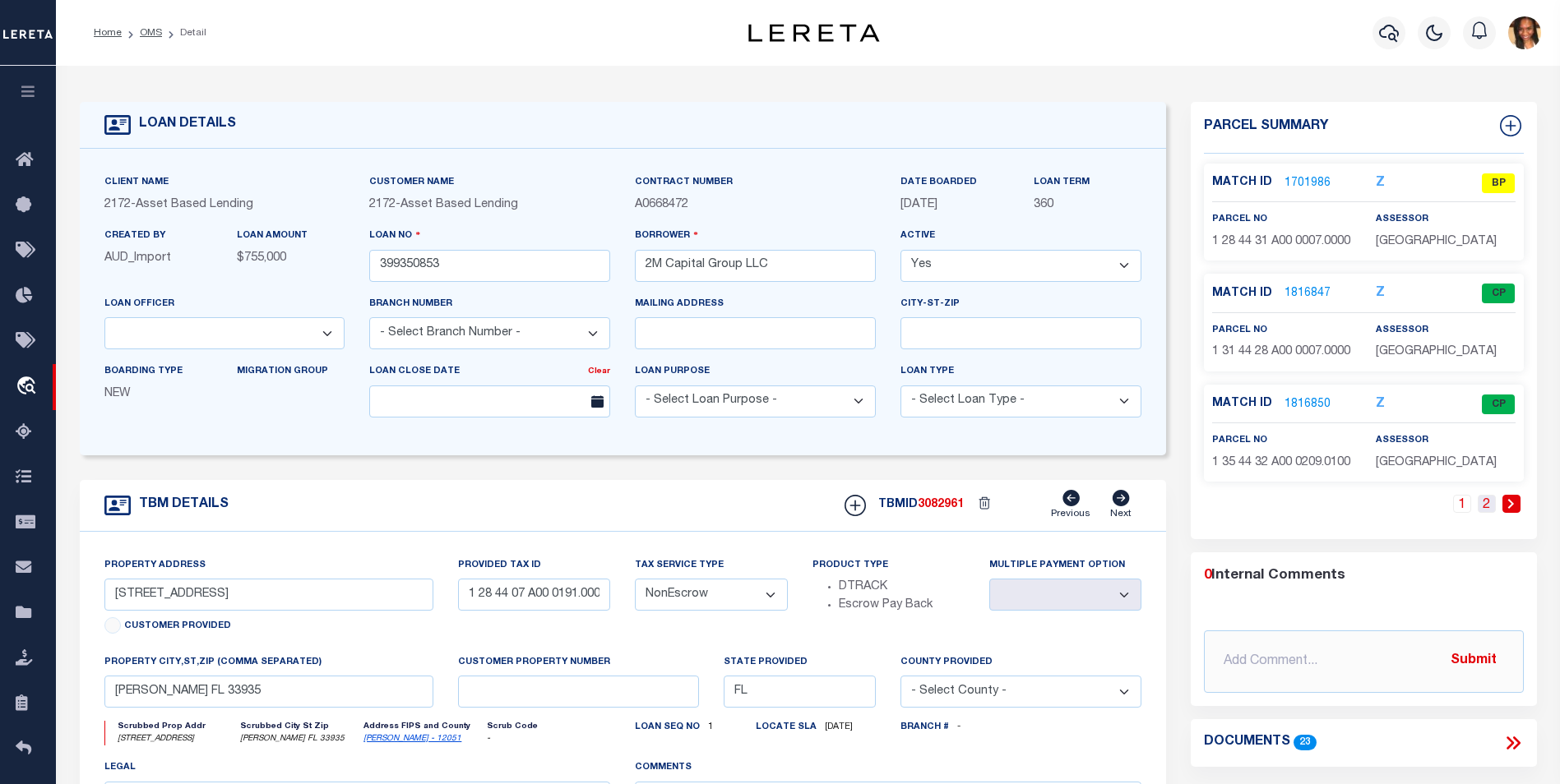
click at [1487, 513] on link "2" at bounding box center [1486, 503] width 18 height 18
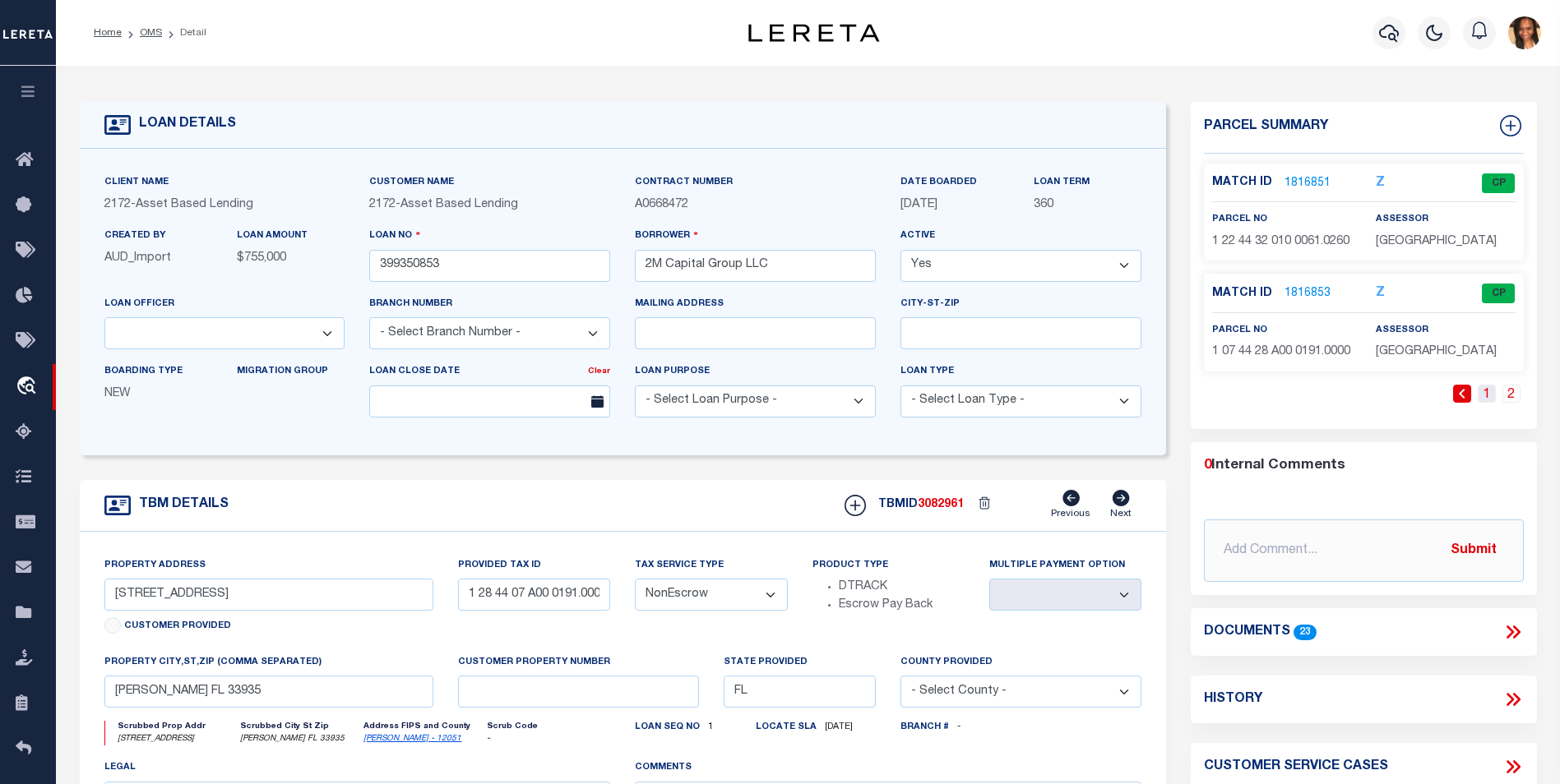
click at [1482, 403] on link "1" at bounding box center [1486, 393] width 18 height 18
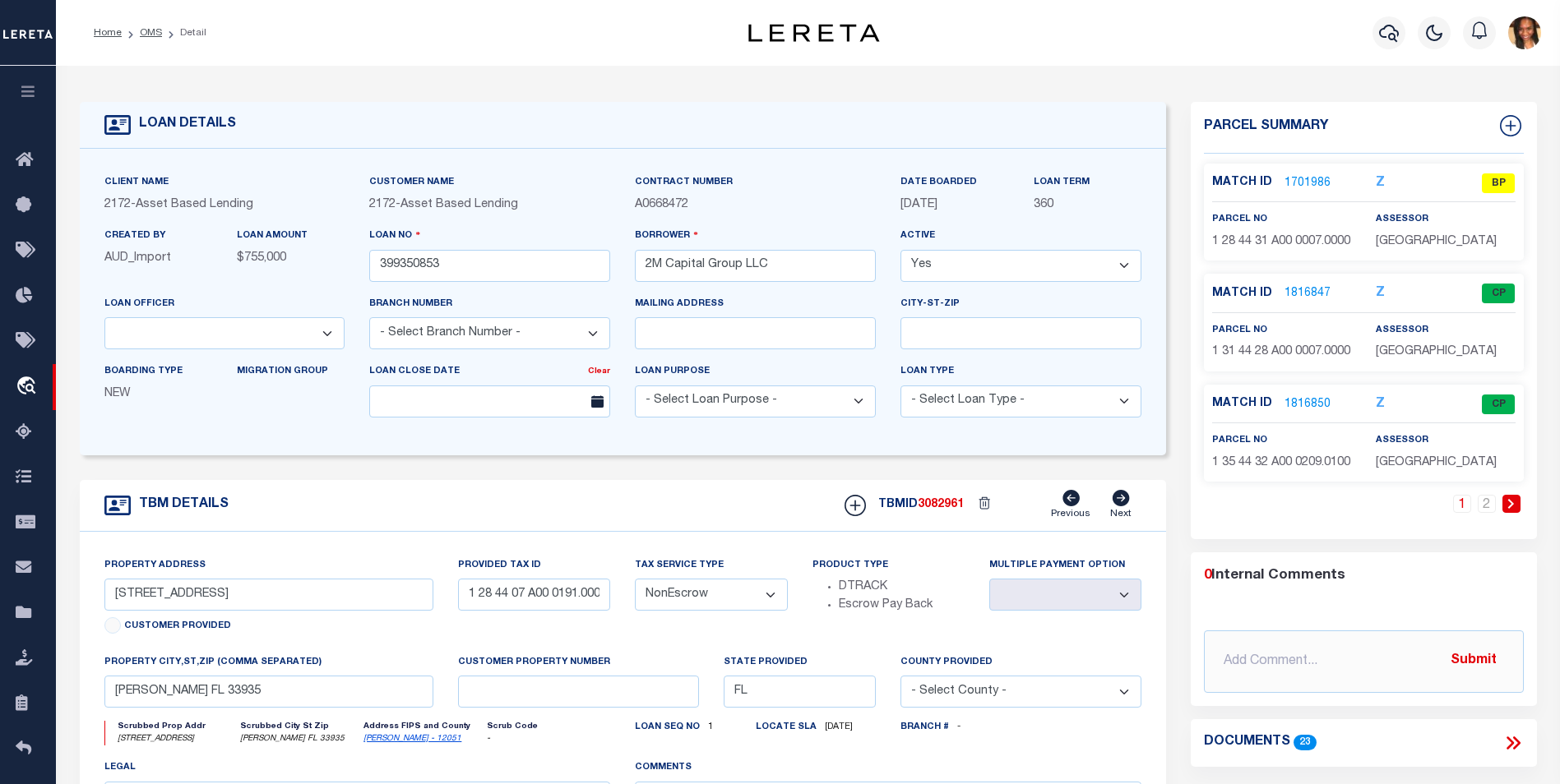
click at [1316, 180] on link "1701986" at bounding box center [1307, 184] width 46 height 17
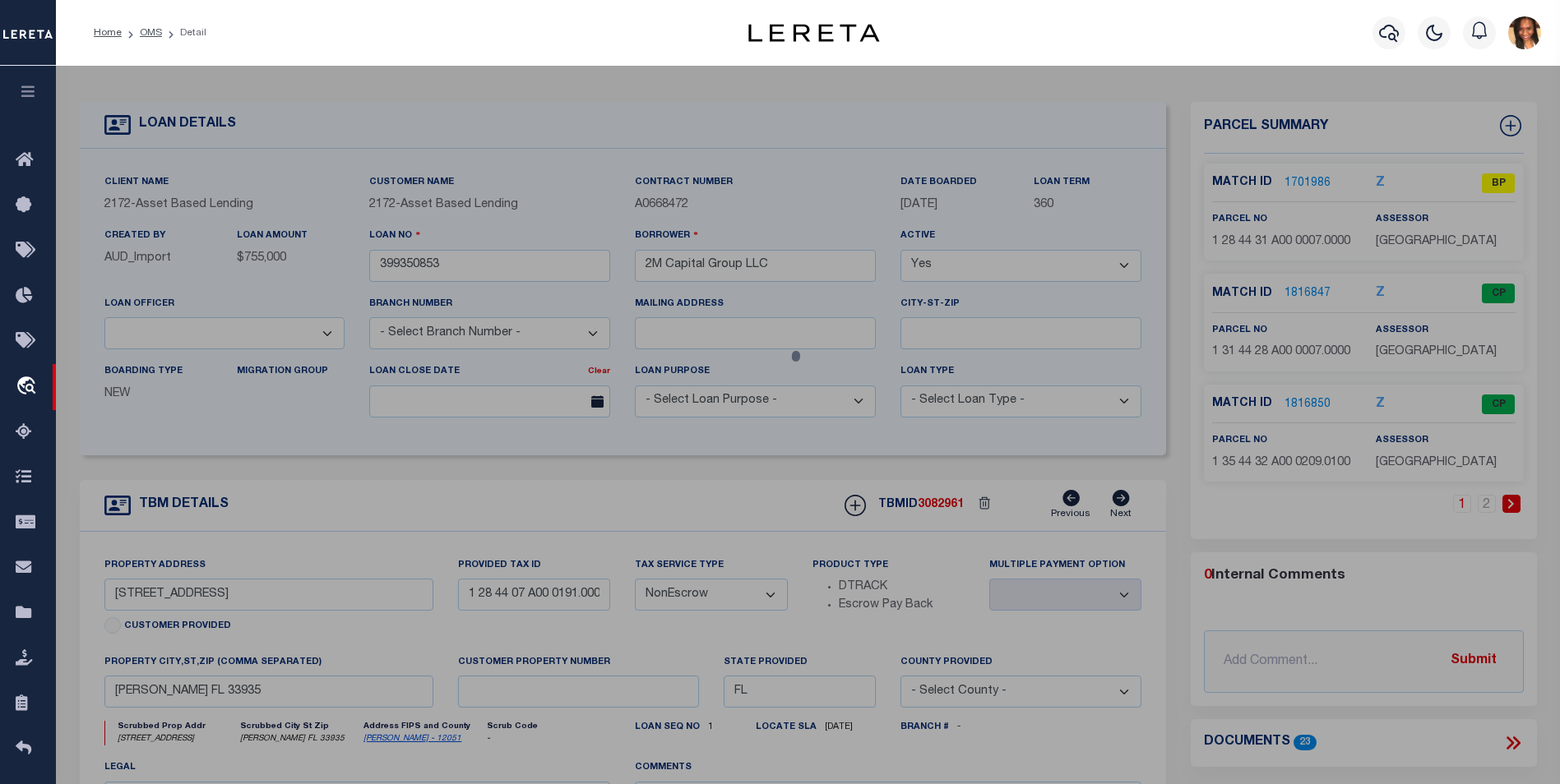
checkbox input "false"
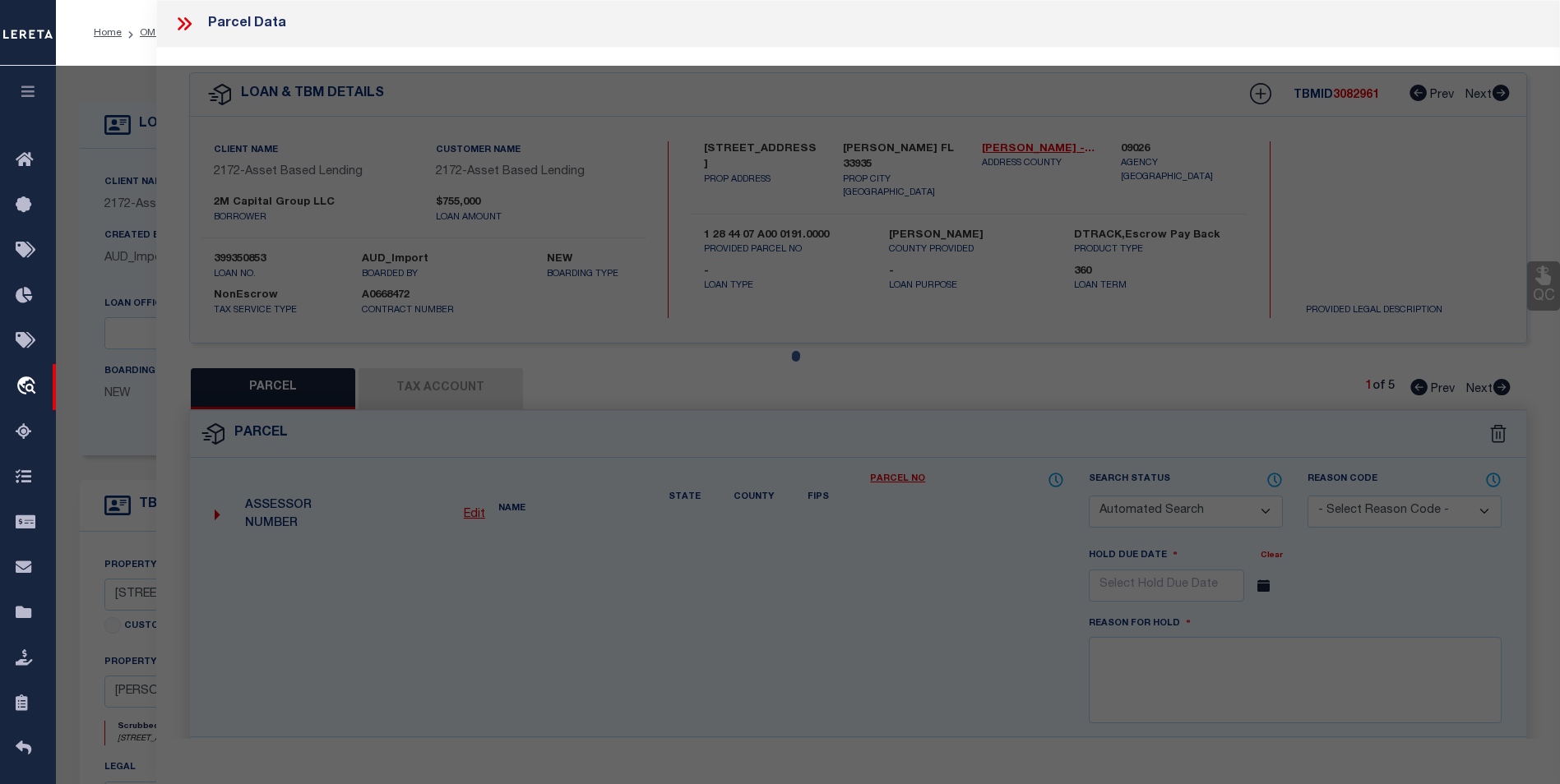
select select "BP"
type input "[PERSON_NAME]"
select select
type input "7645 4TH PL"
type input "[PERSON_NAME] FL 33935"
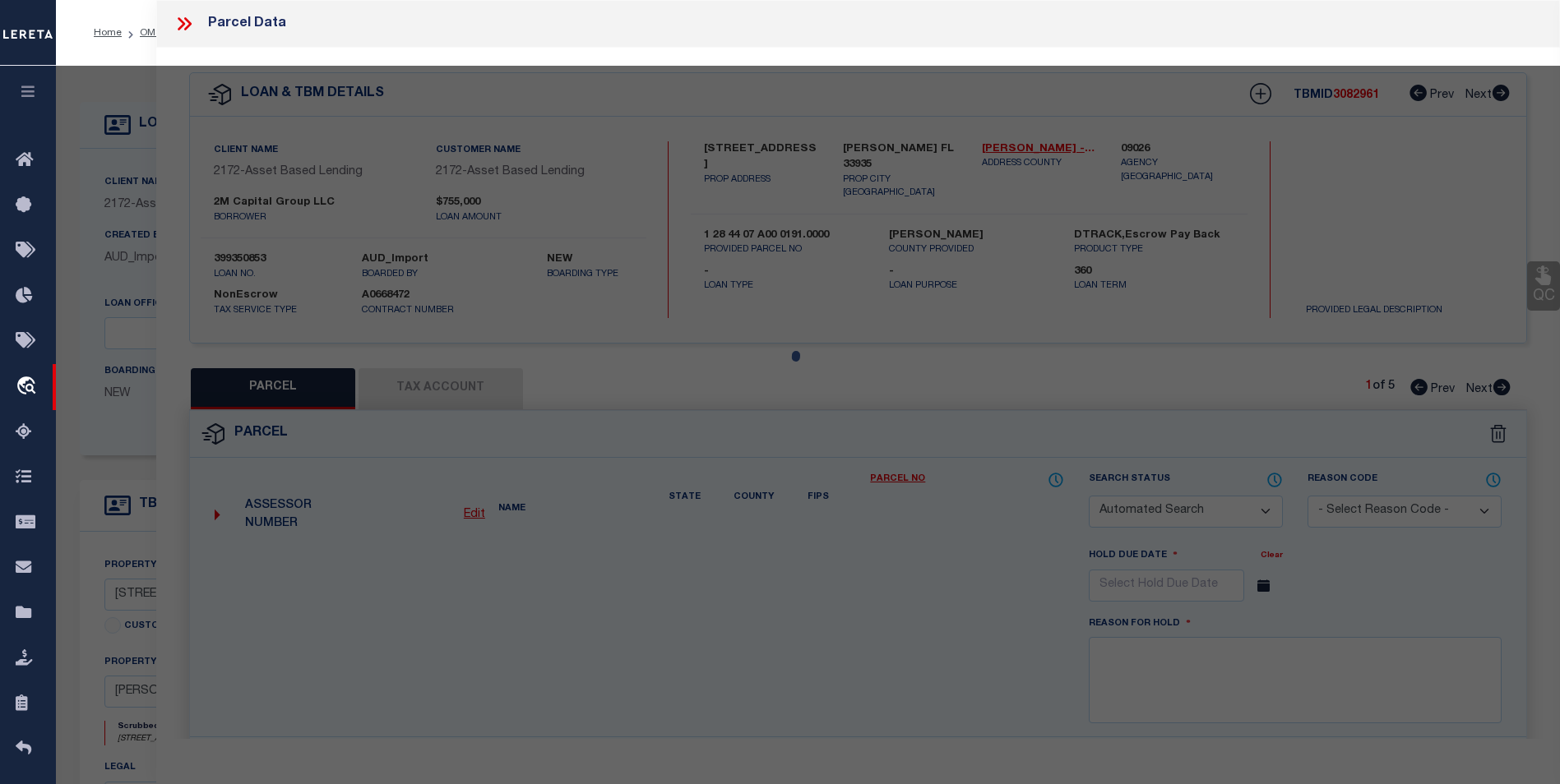
type textarea "E 1/2 OF NW 1/4 OF NW 1/4 OF NE 1/4 OF NW 1/4 1.25 AC"
type textarea "Parcel is inactive for the year [DATE]."
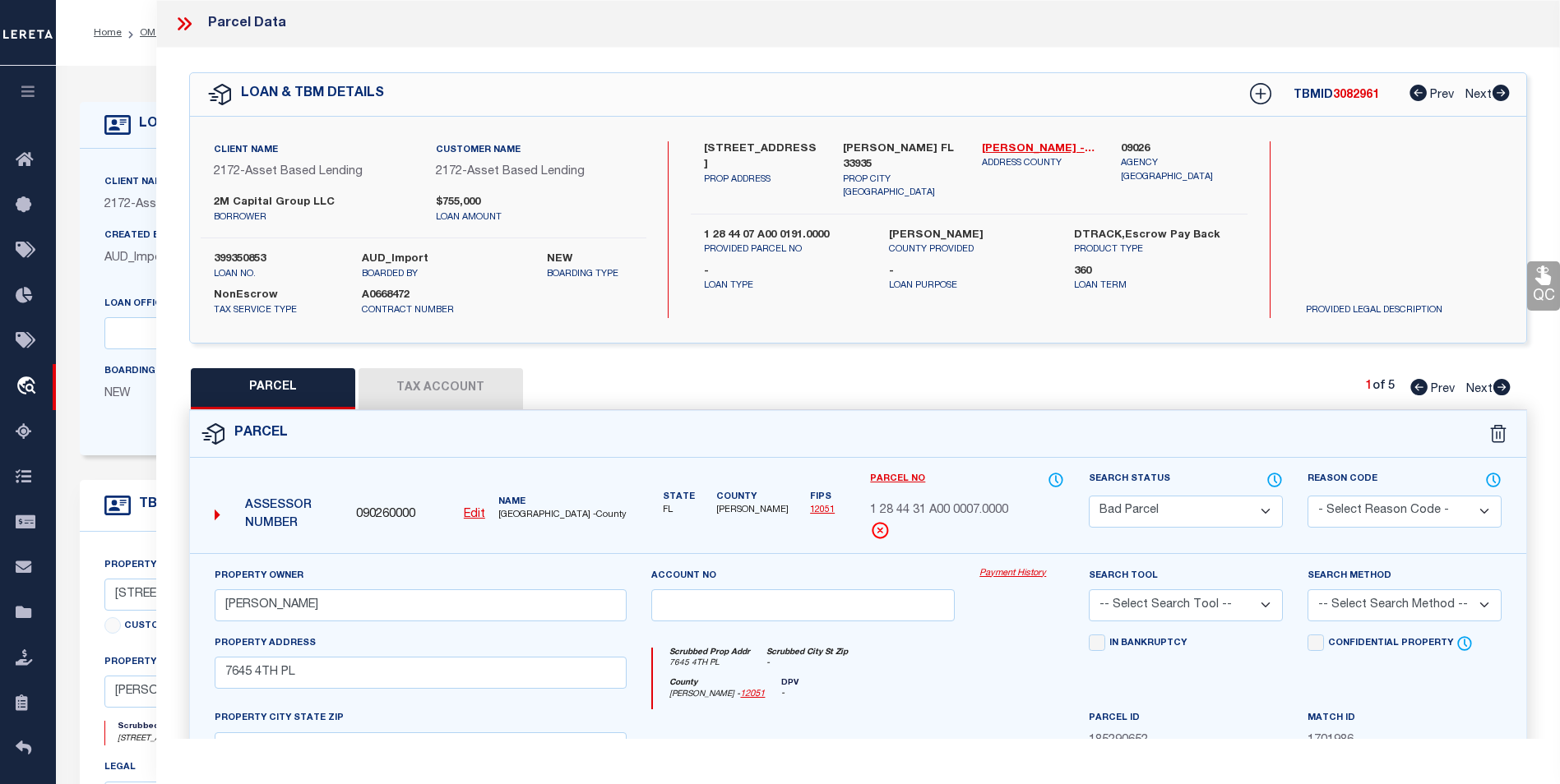
click at [1503, 385] on icon at bounding box center [1501, 386] width 18 height 16
select select "AS"
checkbox input "false"
select select "CP"
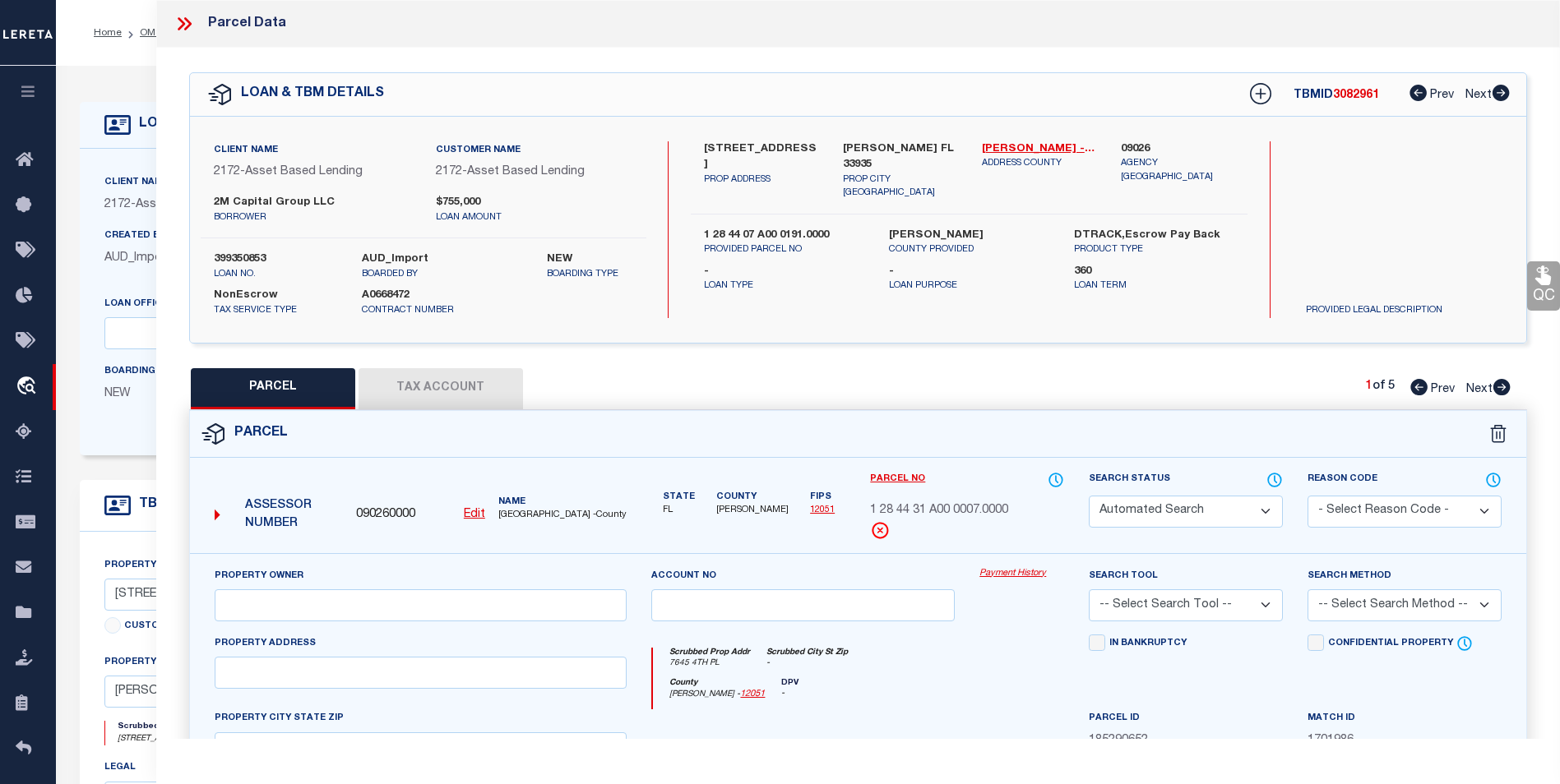
type input "2M Capital Group LLC"
select select
type input "7645 4th PL"
checkbox input "false"
type input "[PERSON_NAME] FL 33935"
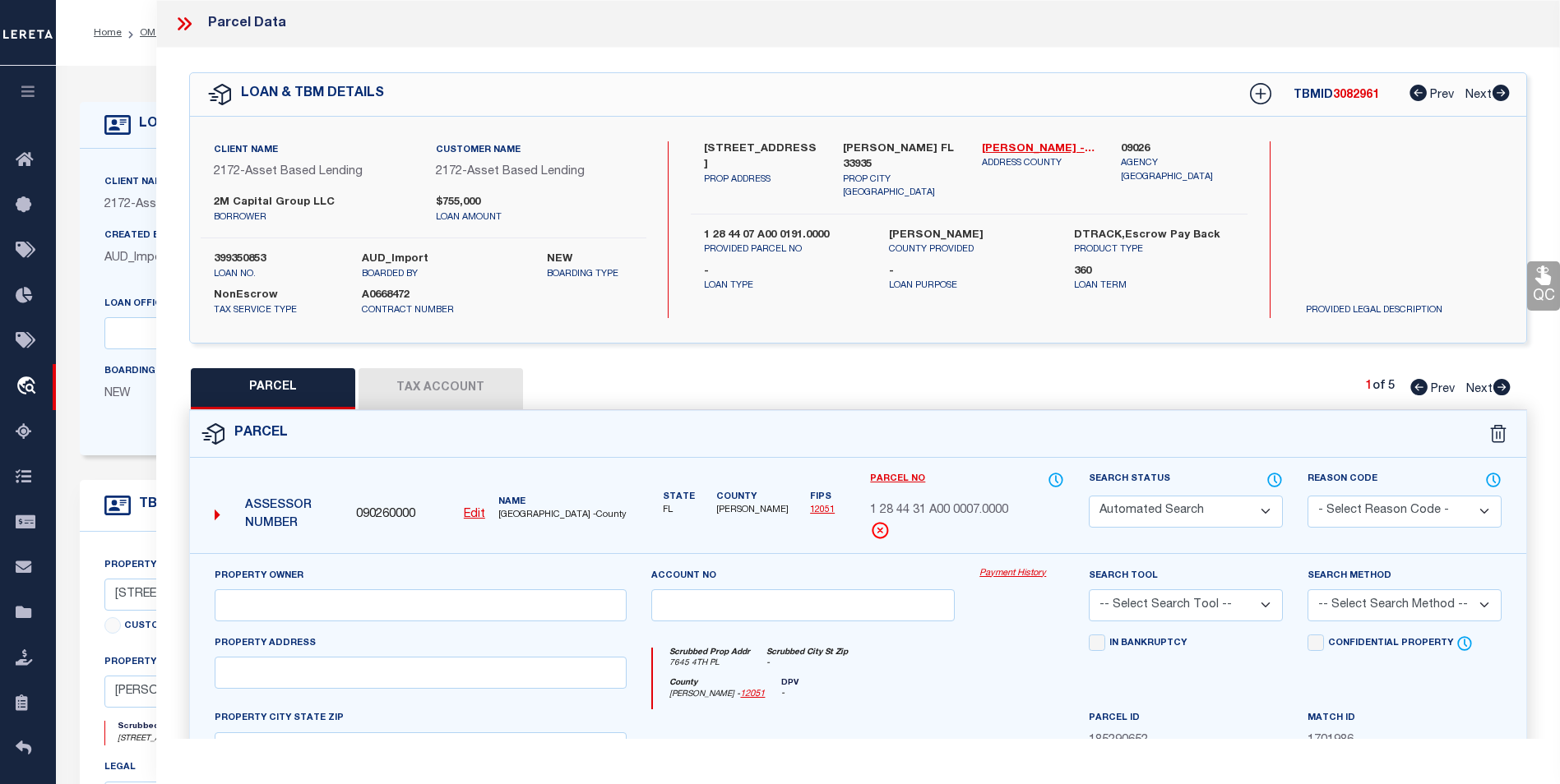
type textarea "E 1/2 OF NW 1/4 OF NW 1/4 OF NE 1/4 OF NW 1/4 1.25 AC"
type textarea "Tax ID Special Project"
click at [1503, 385] on icon at bounding box center [1501, 386] width 18 height 16
select select "AS"
checkbox input "false"
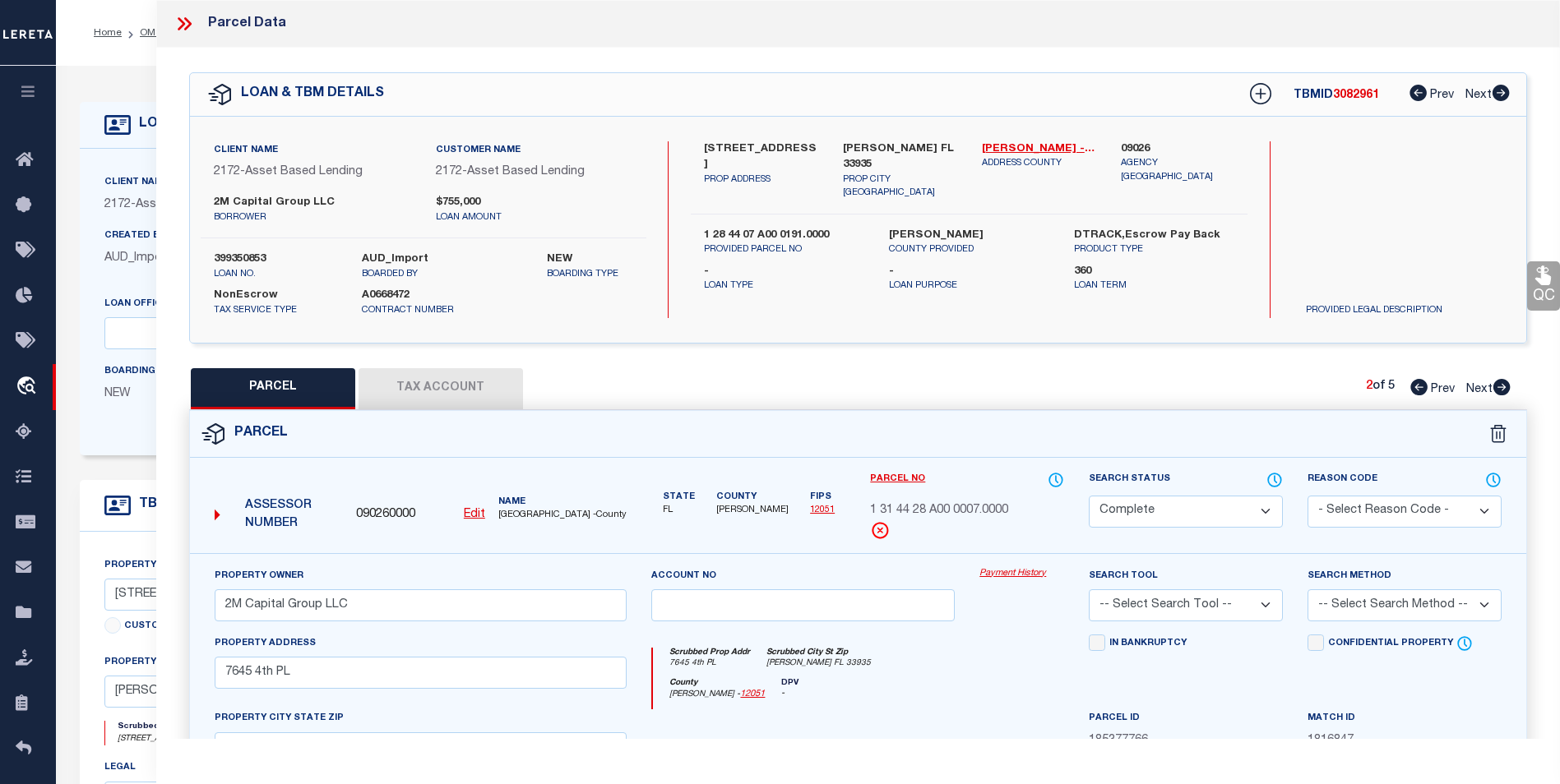
checkbox input "false"
select select "CP"
type input "2M CAPITAL GROUP LLC"
select select
type input "436 APPALOOSA AVE"
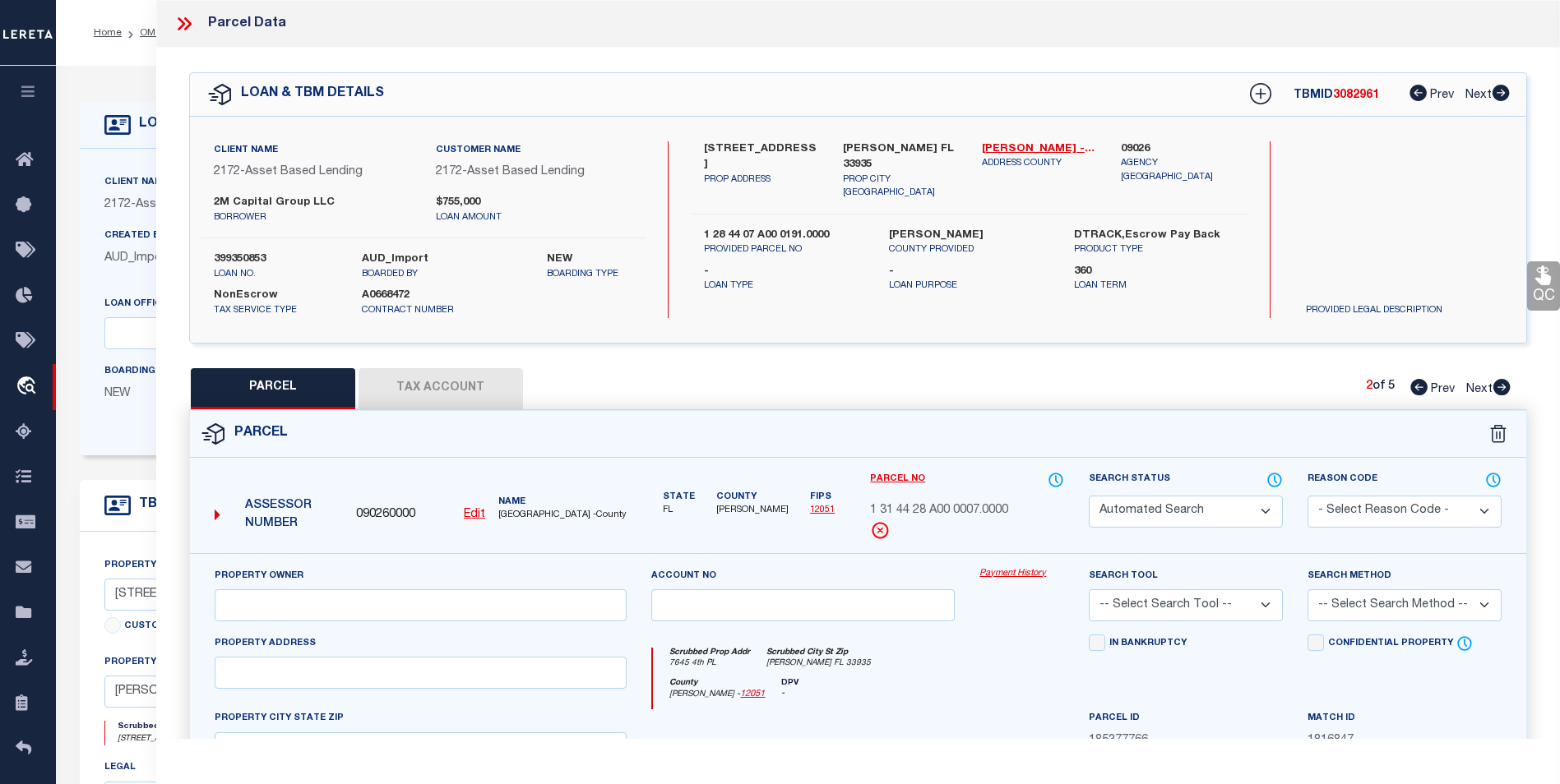
checkbox input "false"
type input "[GEOGRAPHIC_DATA]"
type textarea "W 1/2 OF NE 1/4 OF NE 1/4 OF NW 1/4 OF SE 1/4 1.25 AC TRACT 3895"
type textarea "Tax ID Special Project"
click at [1502, 385] on icon at bounding box center [1501, 386] width 18 height 16
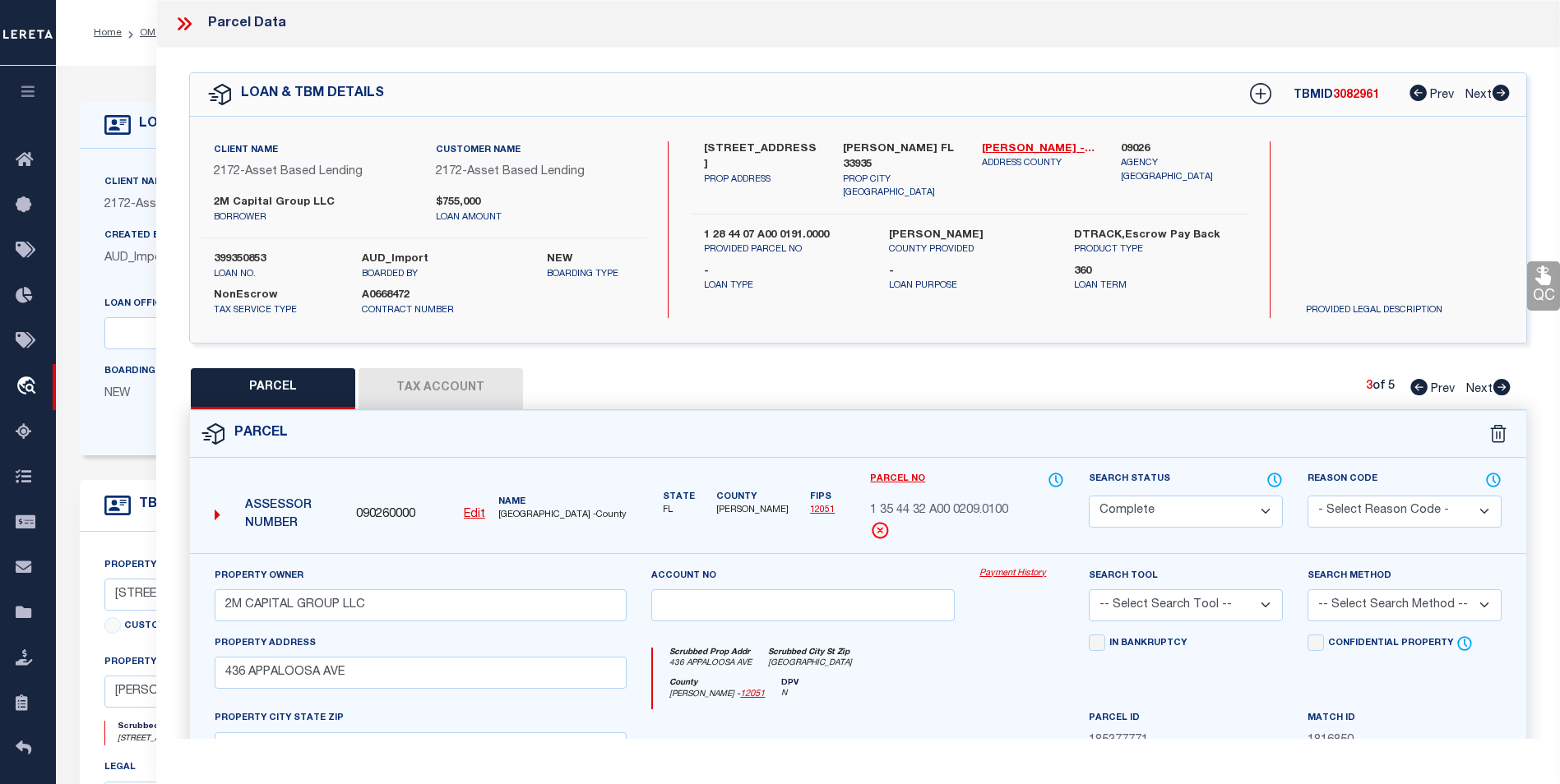
select select "AS"
checkbox input "false"
select select "CP"
type input "2M CAPITAL GROUP LLC"
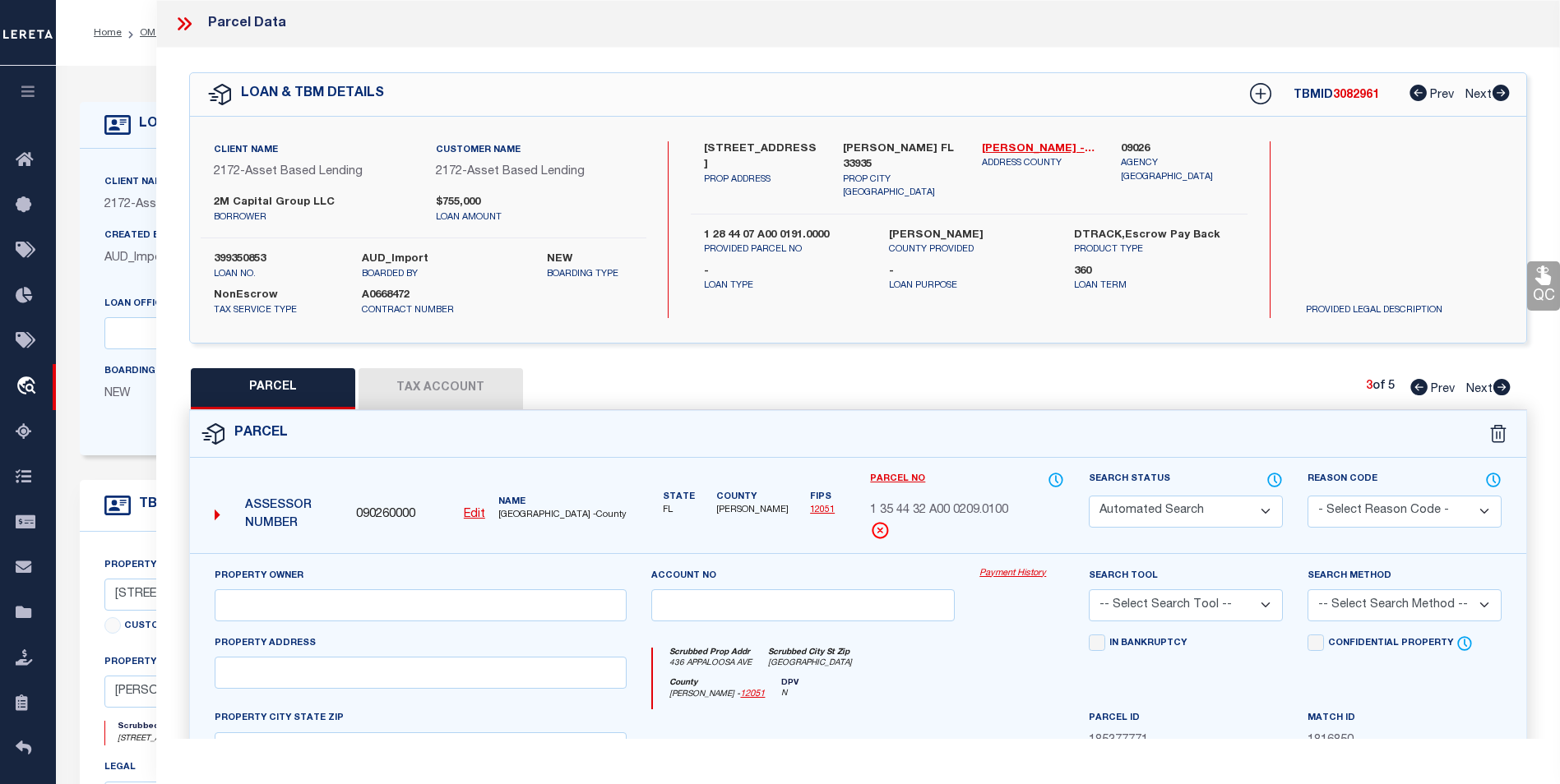
select select
type input "[STREET_ADDRESS]"
checkbox input "false"
type input "[GEOGRAPHIC_DATA]"
type textarea "23-44-32 [GEOGRAPHIC_DATA] FIRST S/D RESU B OF BLKS 61 68 + 69 LOT 26"
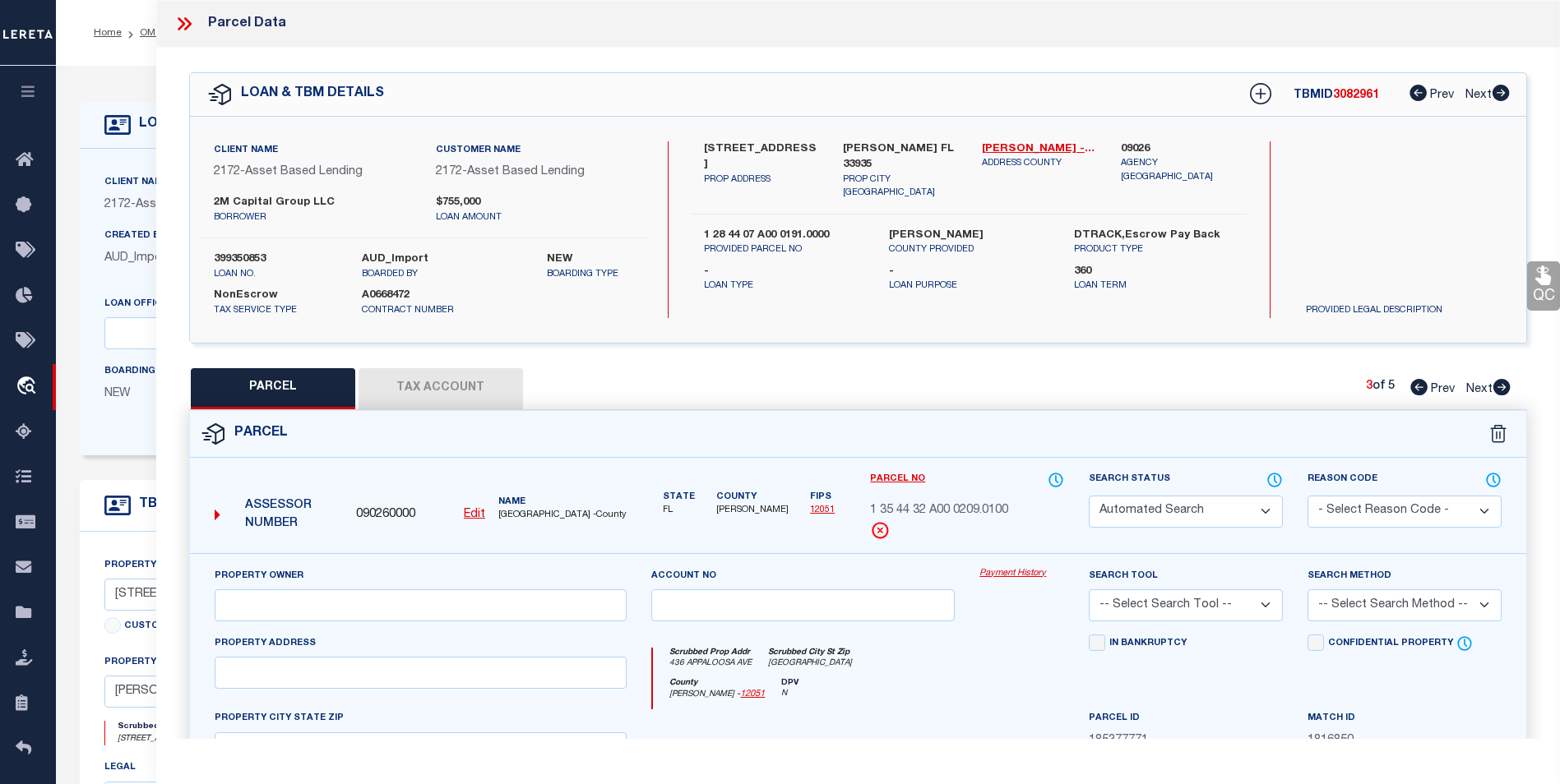
type textarea "Tax ID Special Project"
click at [1502, 385] on icon at bounding box center [1501, 386] width 18 height 16
select select "AS"
checkbox input "false"
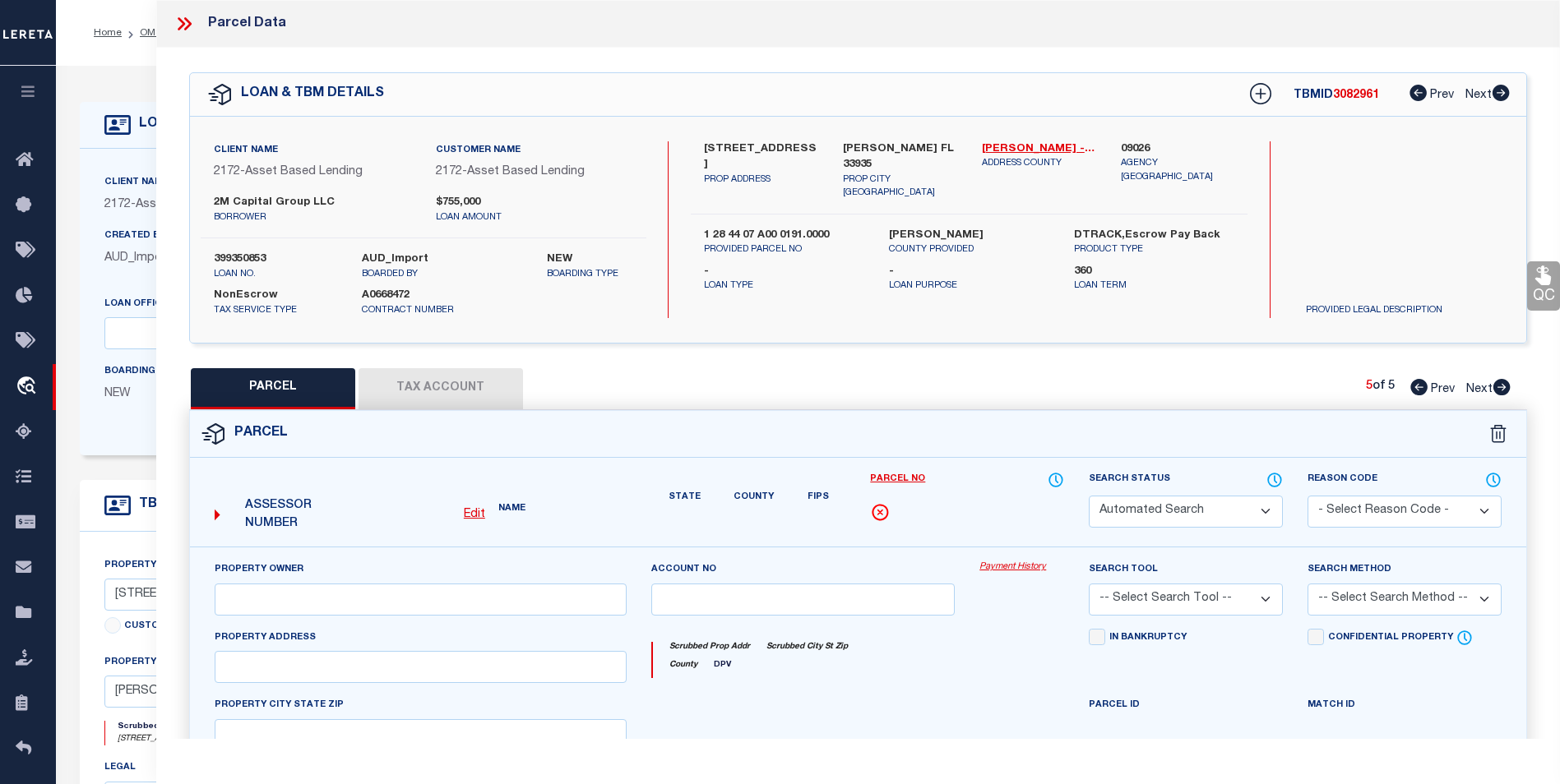
select select "CP"
type input "2M CAPITAL GROUP LLC"
select select
type input "7907 16TH PL"
checkbox input "false"
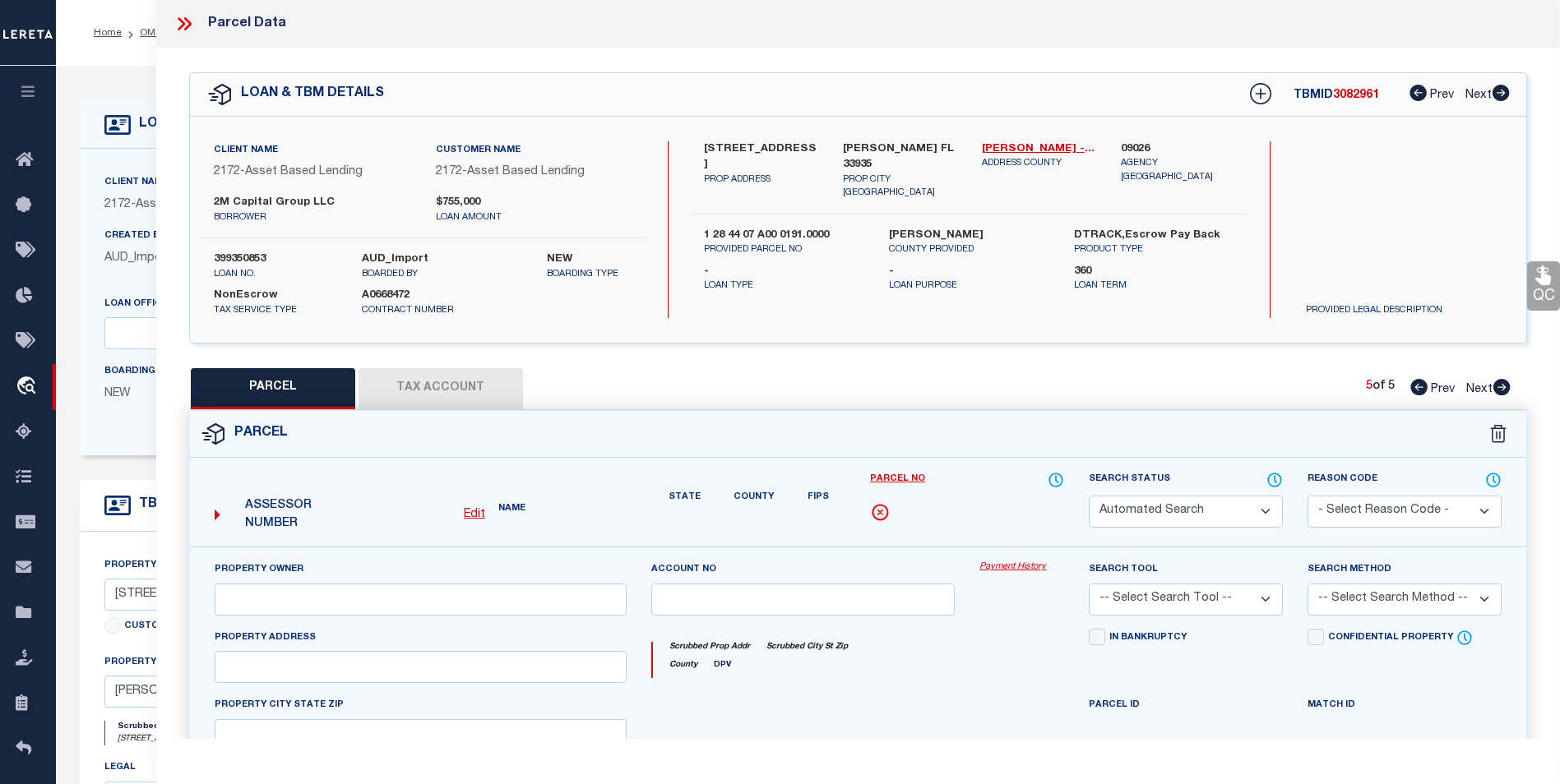
type input "[PERSON_NAME] FL 33935"
type textarea "W 1/2 OF SE 1/4 OF SW 1/4 OF SW 1/4 OF SW 1/4 1.25 AC"
type textarea "Tax ID Special Project"
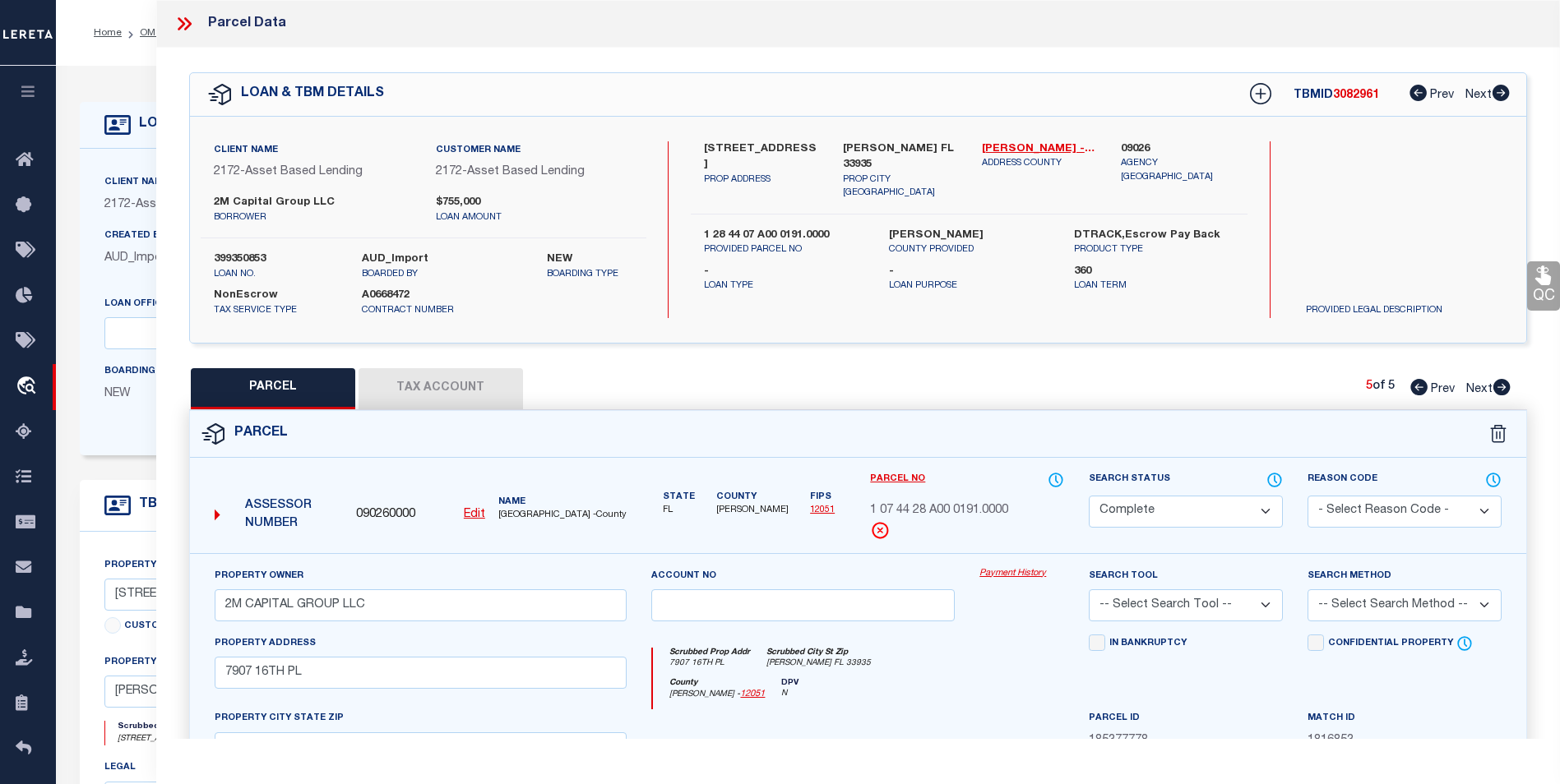
click at [1502, 385] on icon at bounding box center [1501, 386] width 18 height 16
click at [1416, 389] on icon at bounding box center [1418, 386] width 17 height 16
select select "AS"
checkbox input "false"
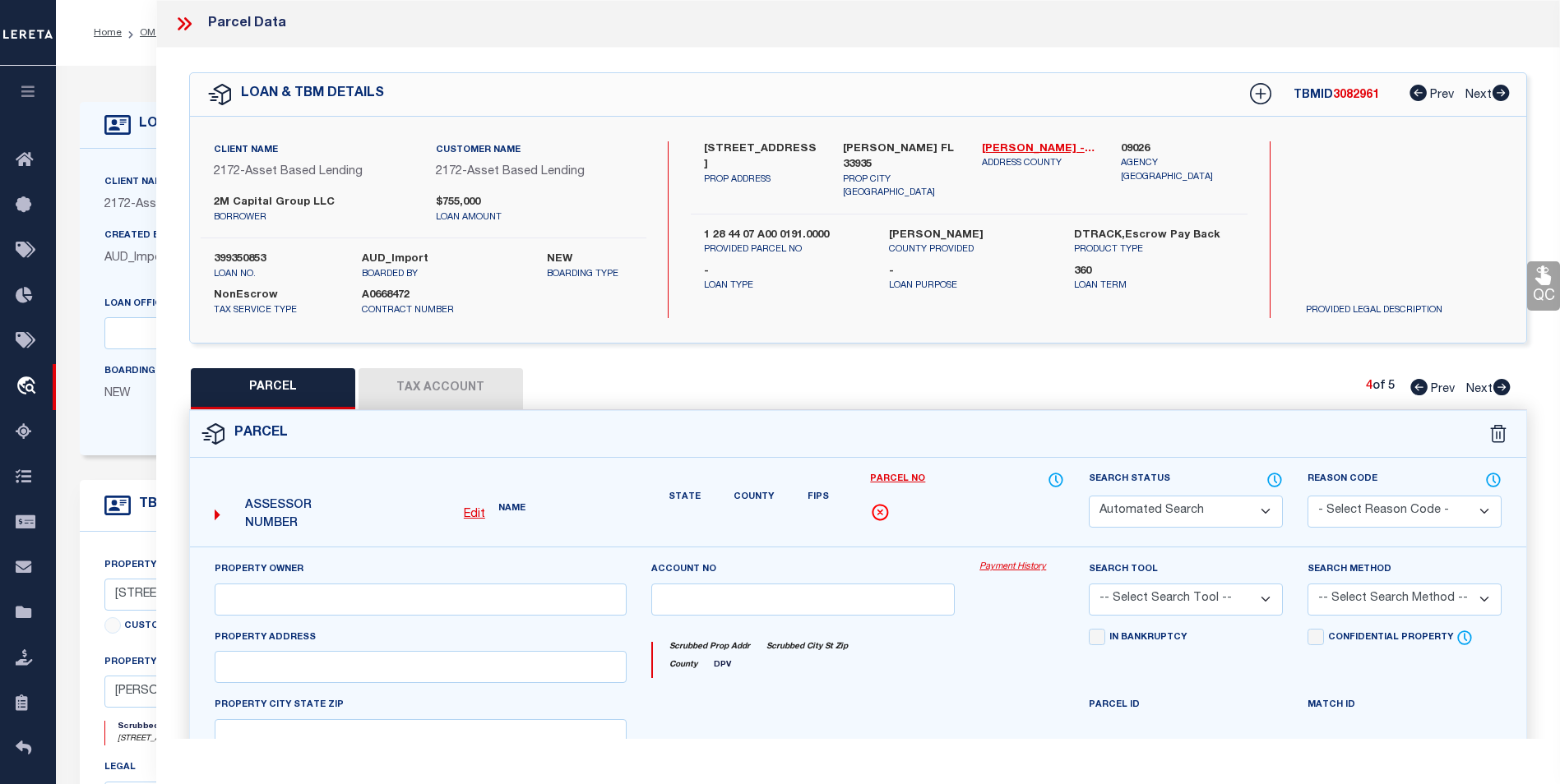
select select "CP"
type input "2M CAPITAL GROUP LLC"
select select
type input "[STREET_ADDRESS]"
checkbox input "false"
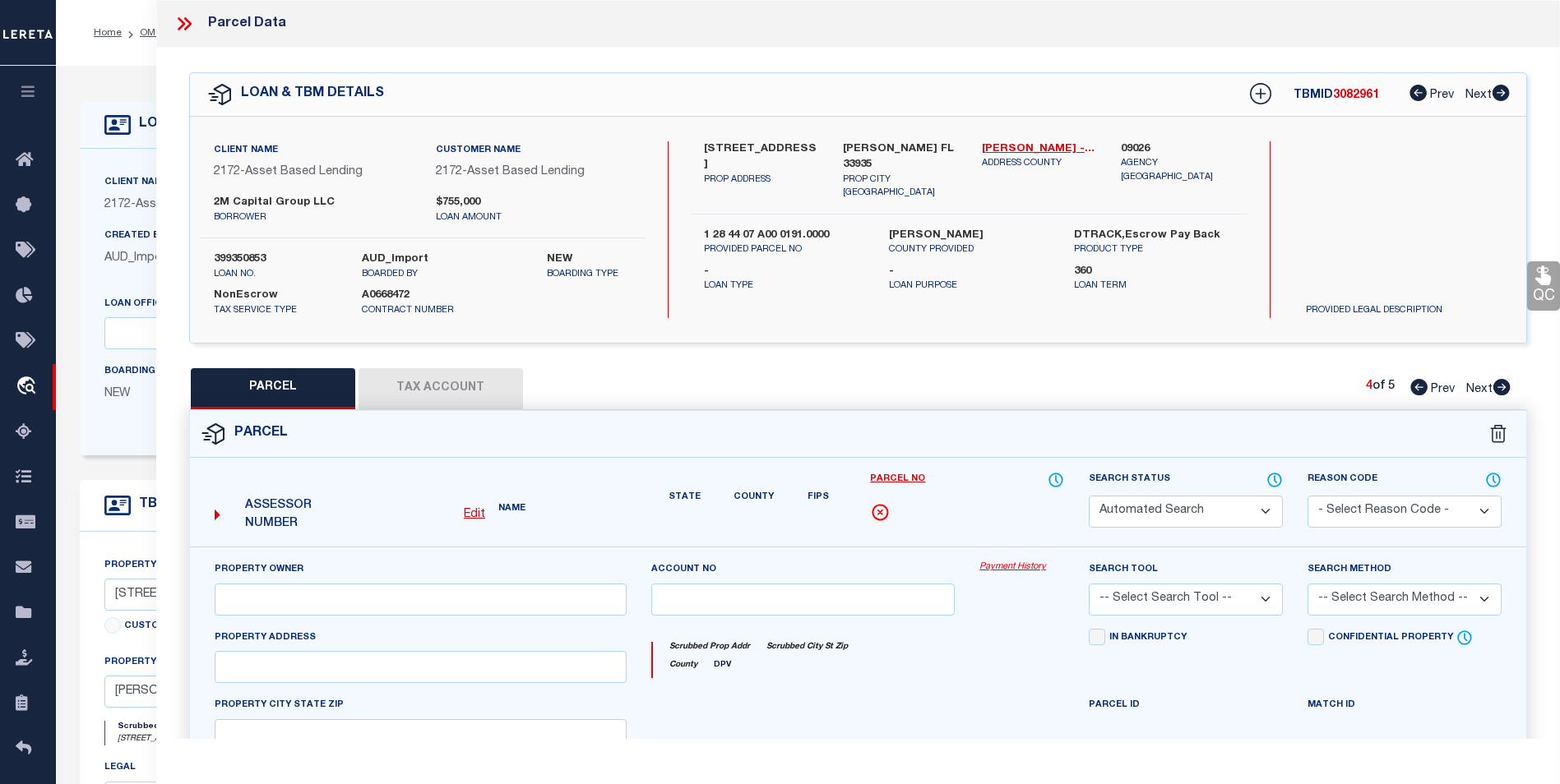
type input "[GEOGRAPHIC_DATA]"
type textarea "23-44-32 [GEOGRAPHIC_DATA] FIRST S/D RESU B OF BLKS 61 68 + 69 LOT 26"
type textarea "Tax ID Special Project"
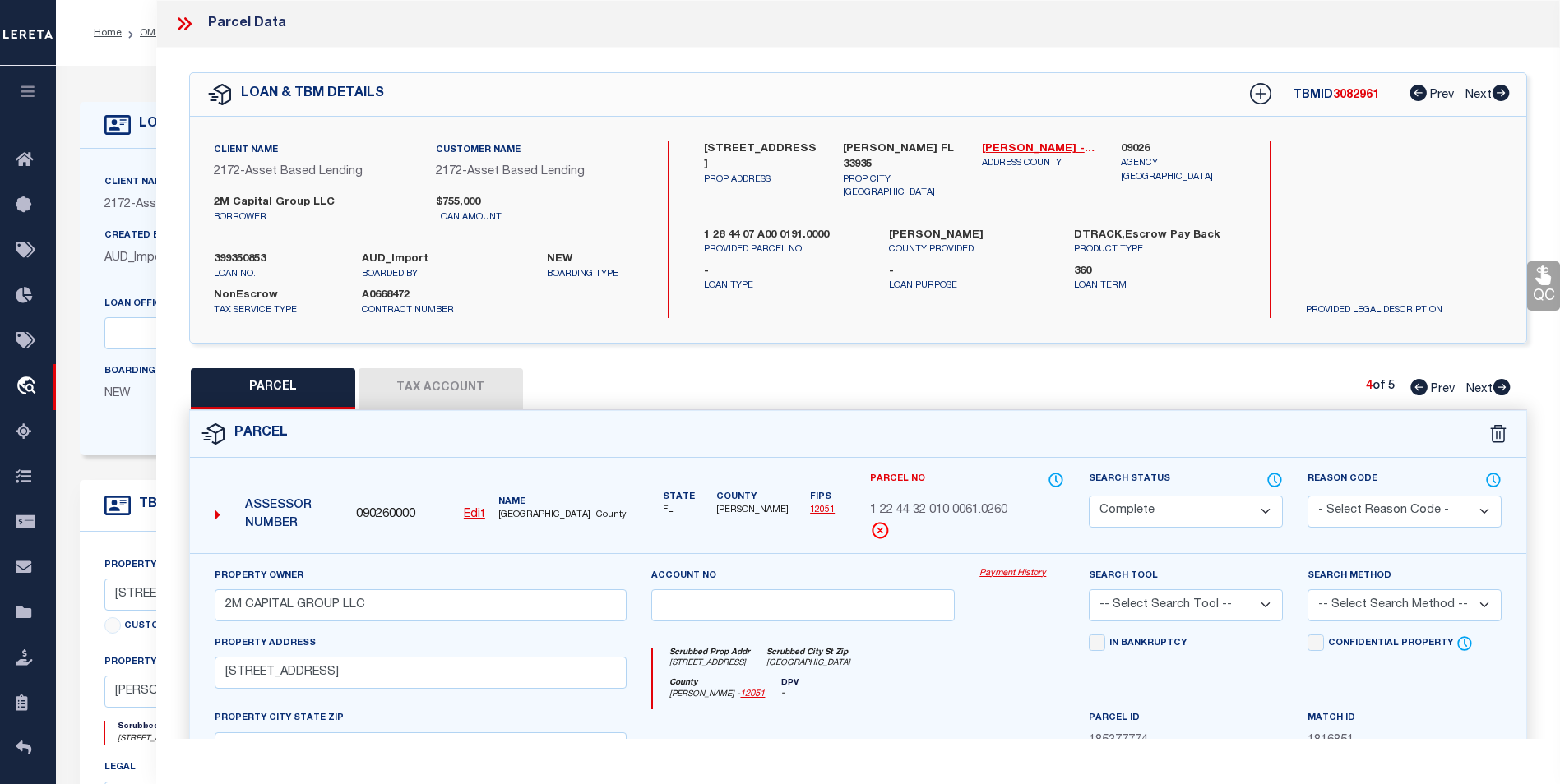
click at [1416, 389] on icon at bounding box center [1418, 386] width 17 height 16
select select "AS"
checkbox input "false"
select select "CP"
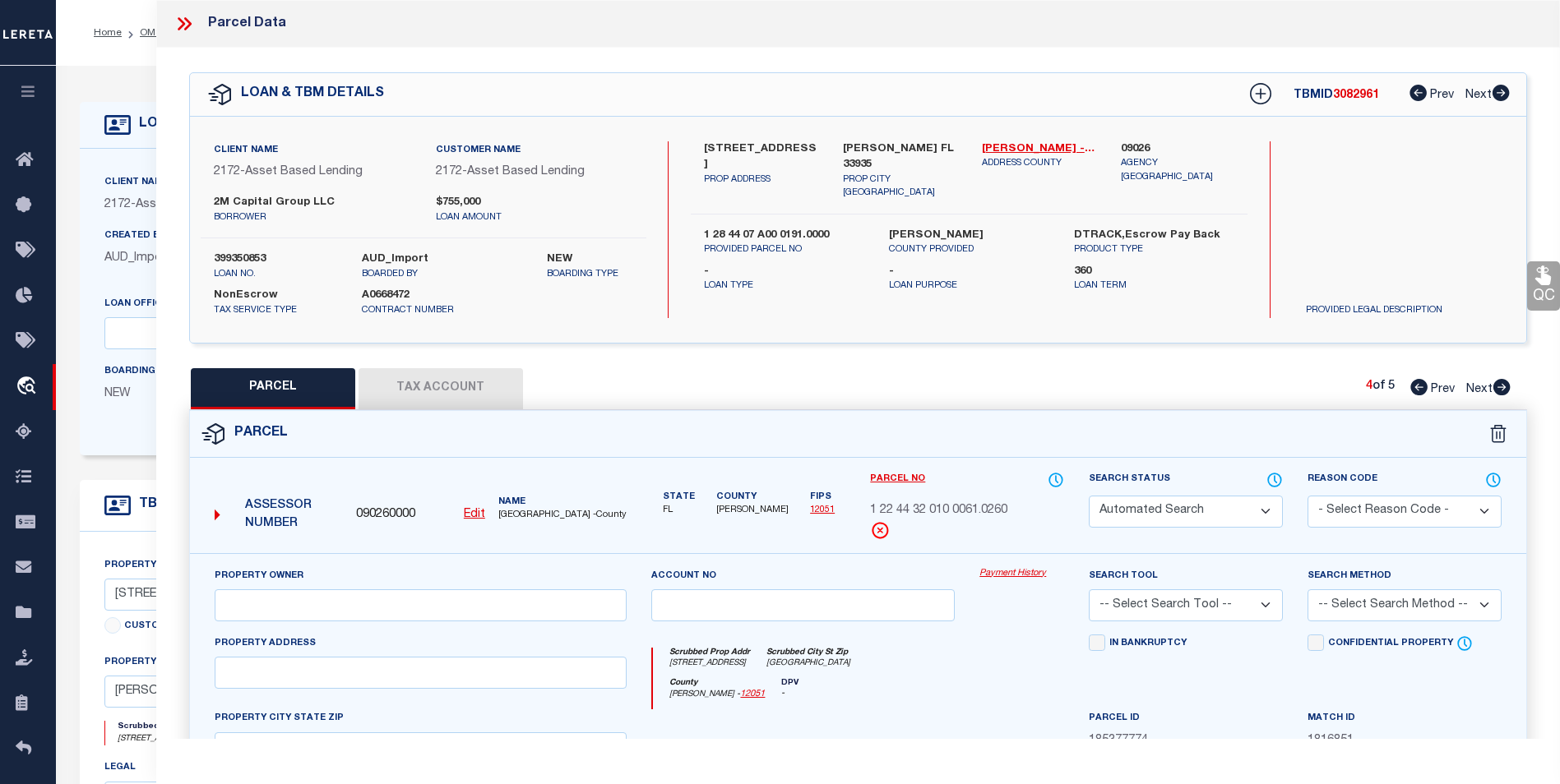
type input "2M CAPITAL GROUP LLC"
select select
type input "436 APPALOOSA AVE"
checkbox input "false"
type input "[GEOGRAPHIC_DATA]"
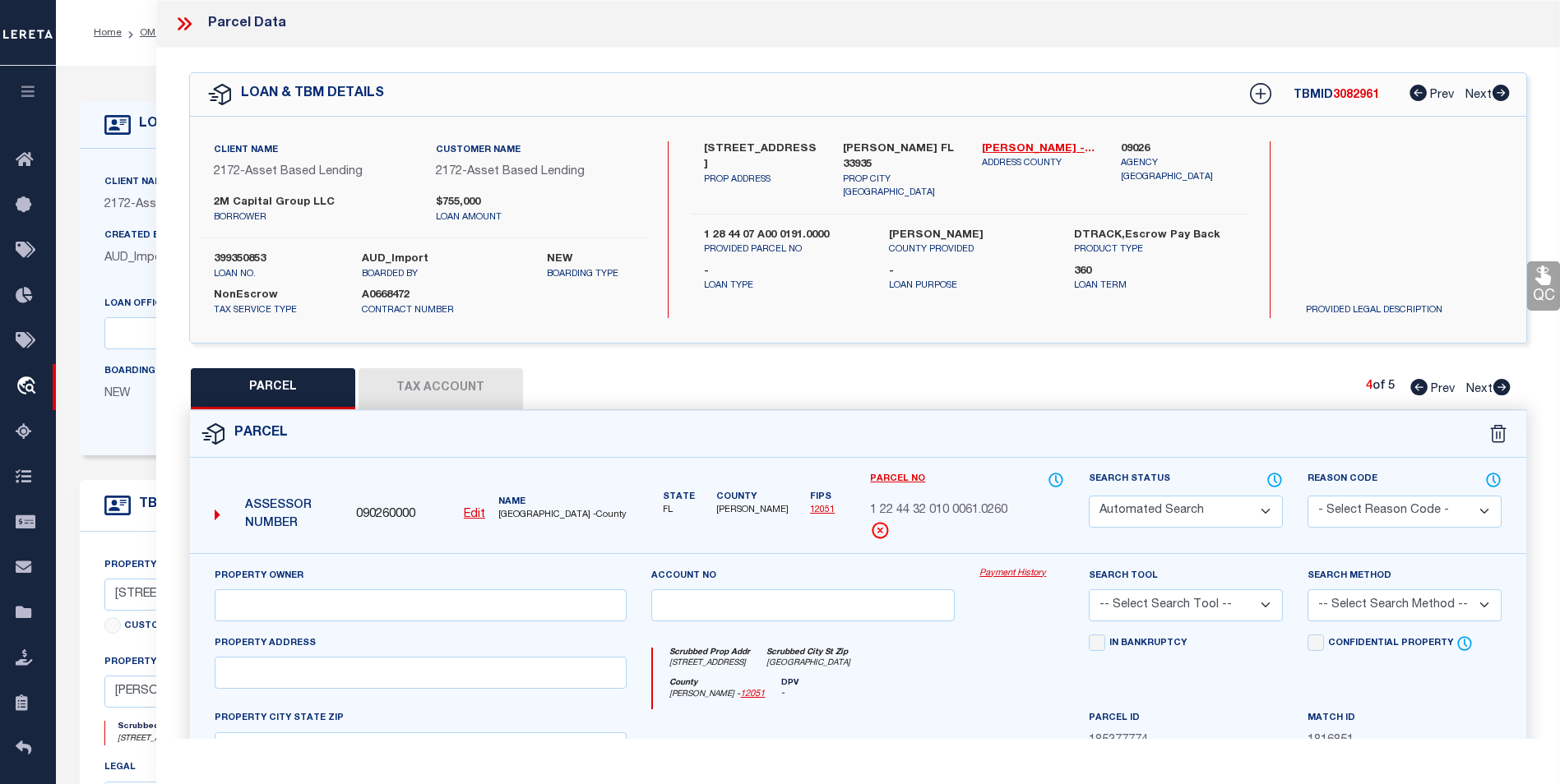
type textarea "W 1/2 OF NE 1/4 OF NE 1/4 OF NW 1/4 OF SE 1/4 1.25 AC TRACT 3895"
type textarea "Tax ID Special Project"
click at [1416, 389] on icon at bounding box center [1418, 386] width 17 height 16
select select "AS"
checkbox input "false"
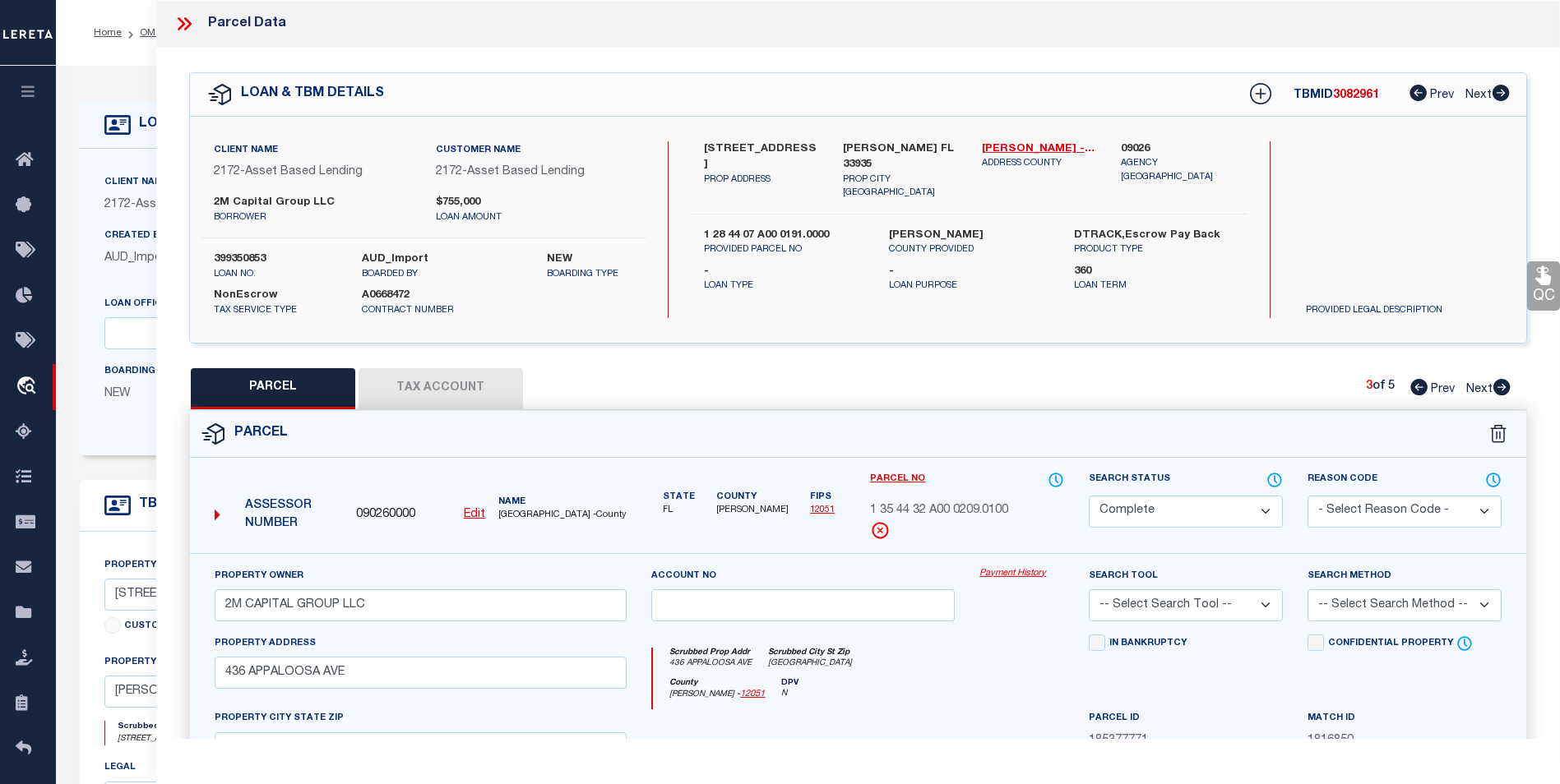
checkbox input "false"
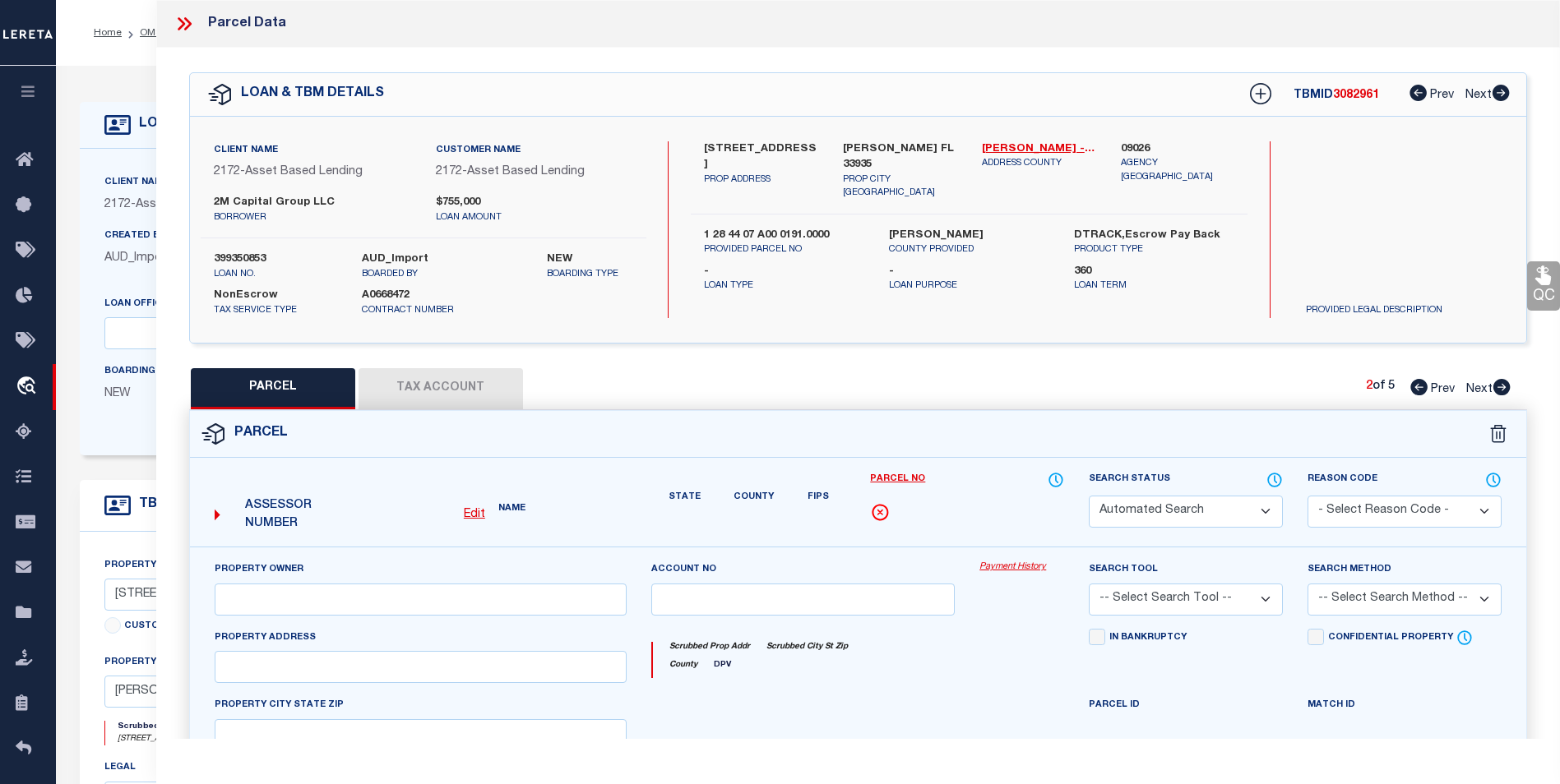
select select "CP"
type input "2M Capital Group LLC"
select select
type input "7645 4th PL"
checkbox input "false"
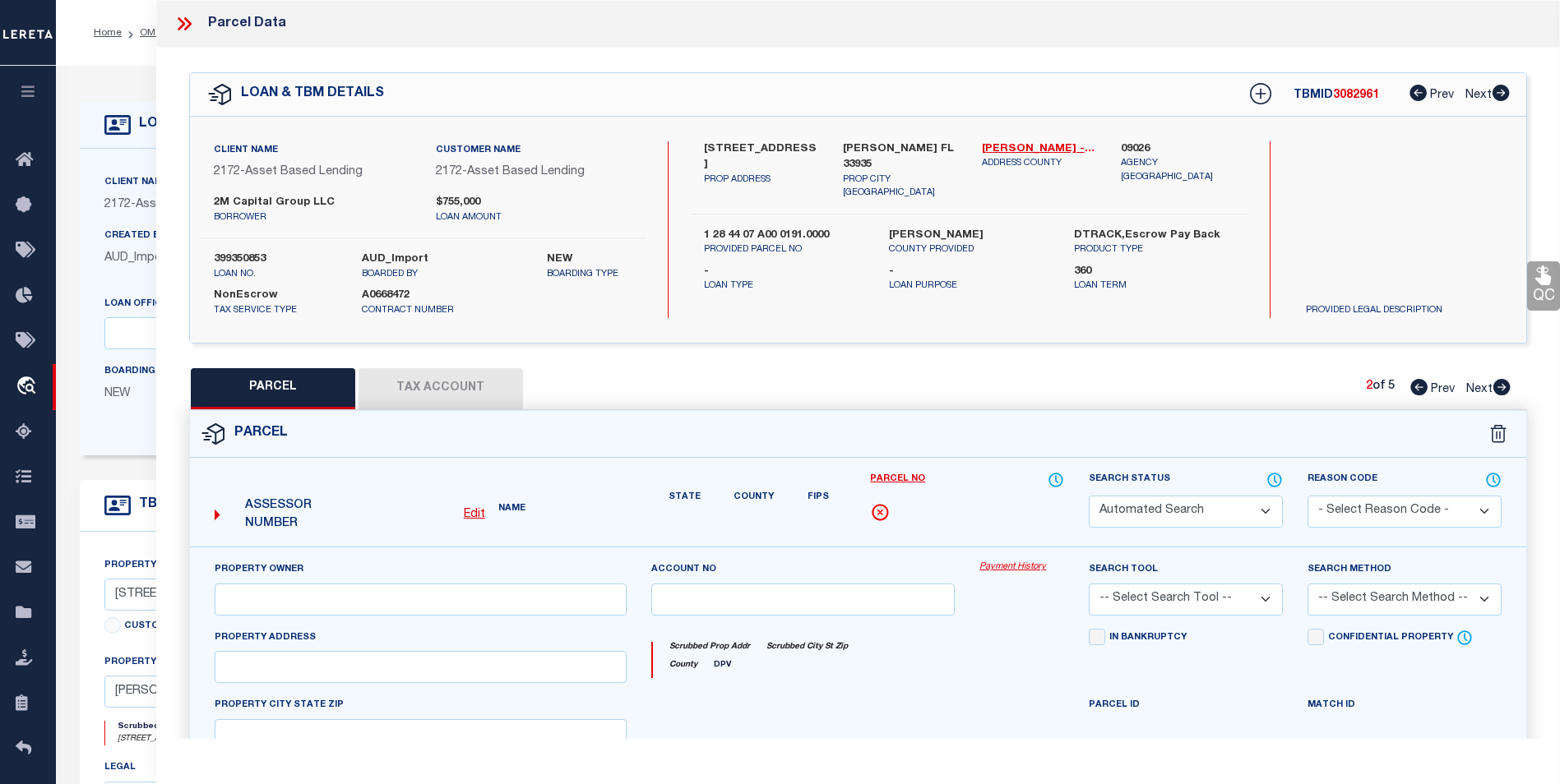
type input "[PERSON_NAME] FL 33935"
type textarea "E 1/2 OF NW 1/4 OF NW 1/4 OF NE 1/4 OF NW 1/4 1.25 AC"
type textarea "Tax ID Special Project"
click at [1416, 389] on icon at bounding box center [1418, 386] width 17 height 16
select select "AS"
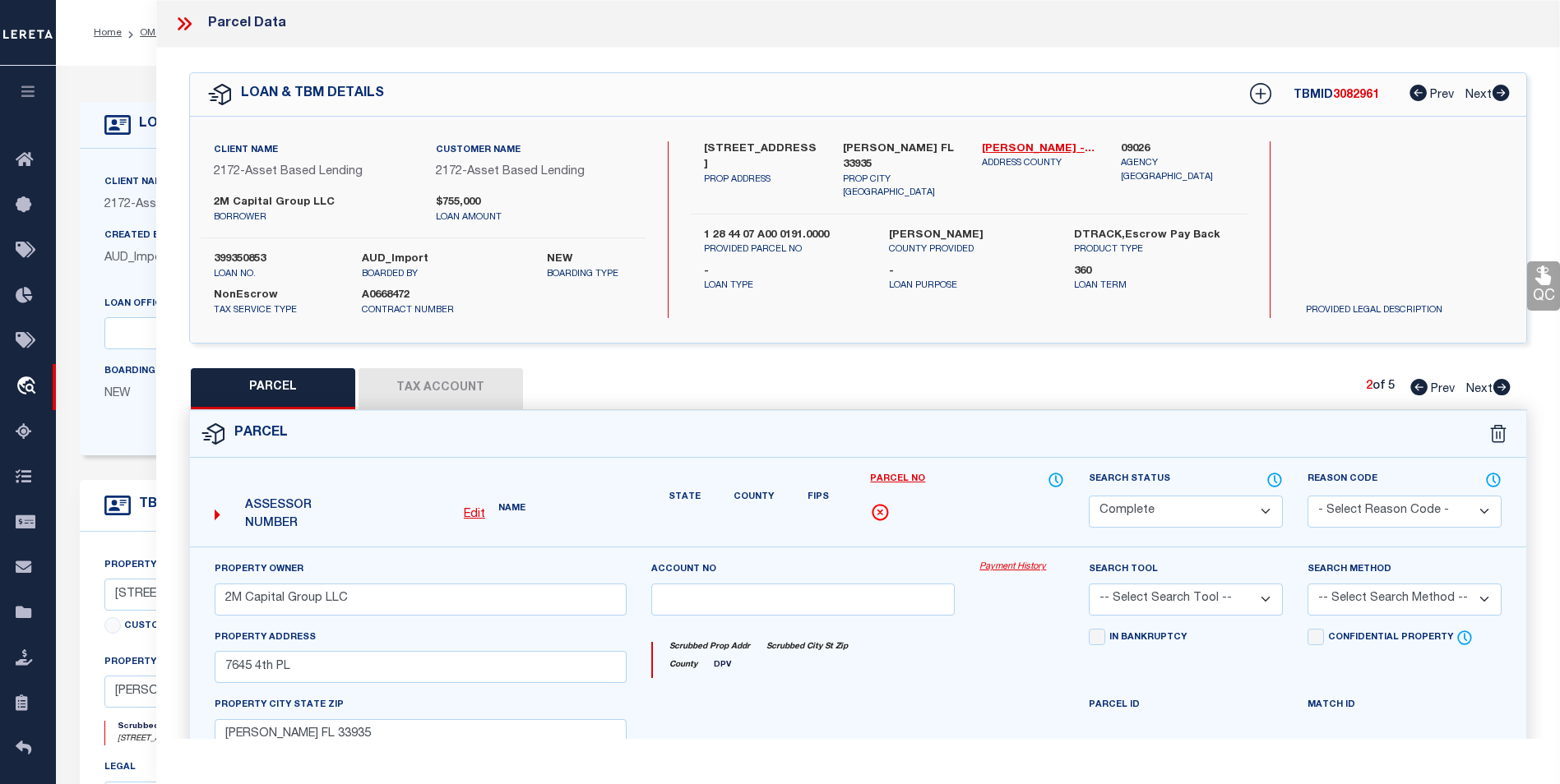
checkbox input "false"
select select "BP"
type input "[PERSON_NAME]"
select select
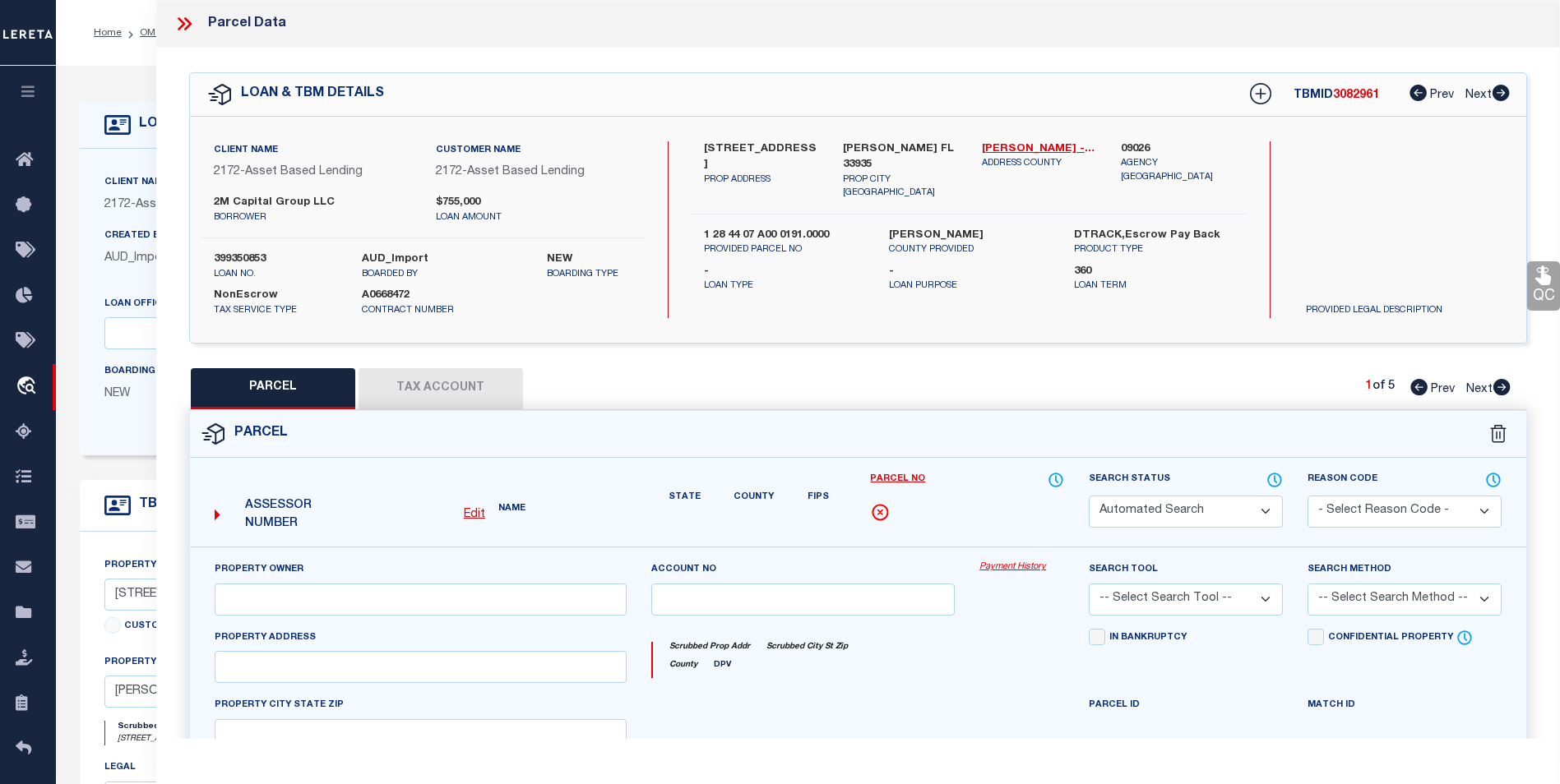
type input "7645 4TH PL"
type input "[PERSON_NAME] FL 33935"
type textarea "E 1/2 OF NW 1/4 OF NW 1/4 OF NE 1/4 OF NW 1/4 1.25 AC"
type textarea "Parcel is inactive for the year [DATE]."
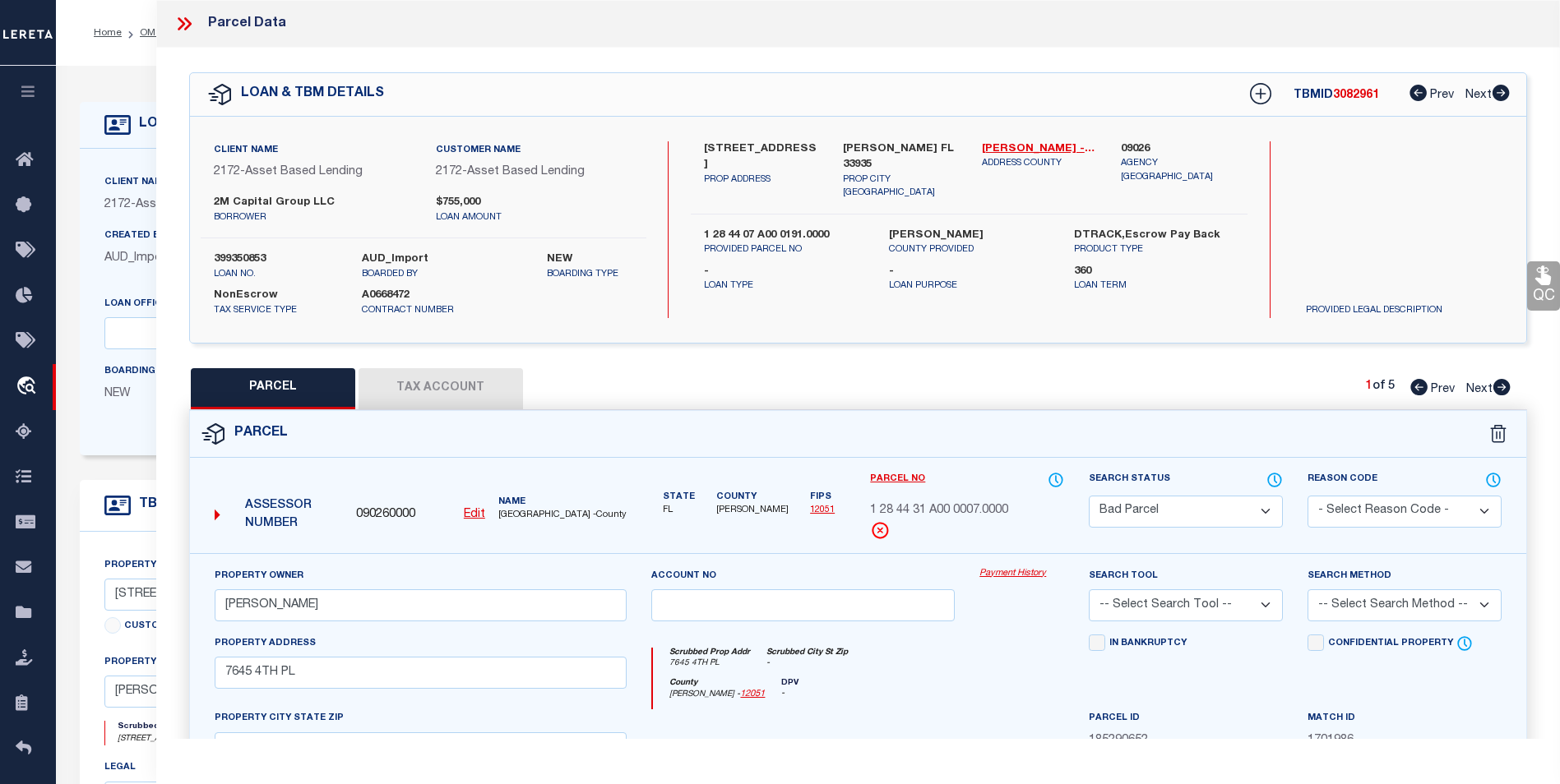
click at [1416, 389] on icon at bounding box center [1418, 386] width 17 height 16
click at [1032, 149] on link "[PERSON_NAME] - 12051" at bounding box center [1039, 149] width 114 height 16
